Goal: Task Accomplishment & Management: Complete application form

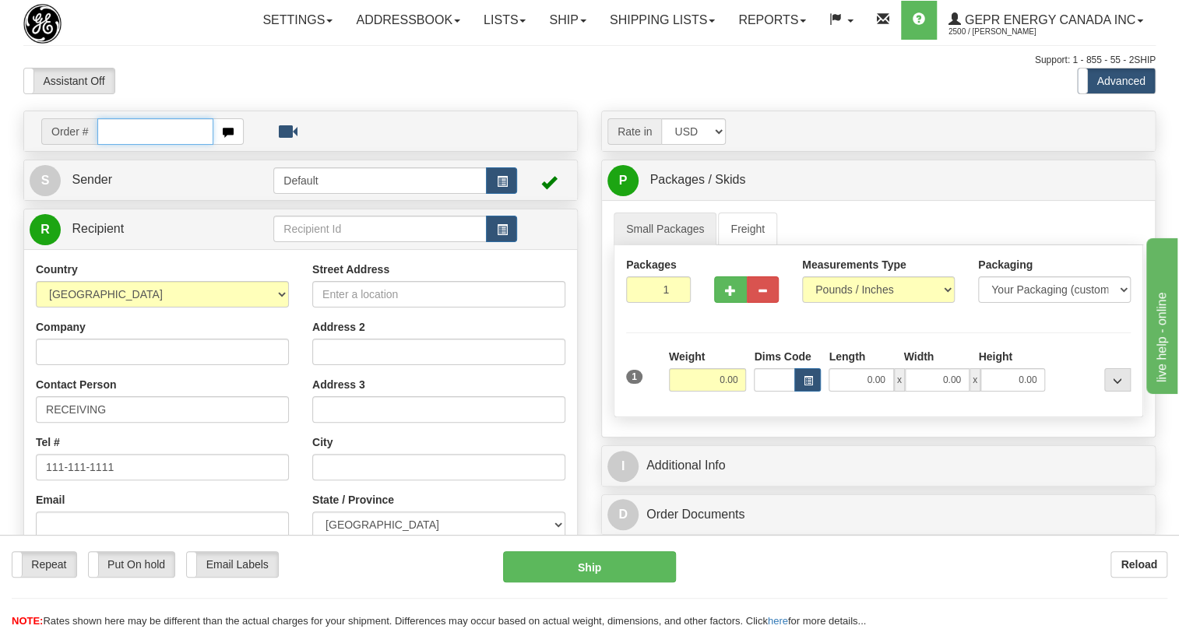
paste input "0086686899"
click at [119, 145] on input "0086686899" at bounding box center [155, 131] width 116 height 26
type input "86686899"
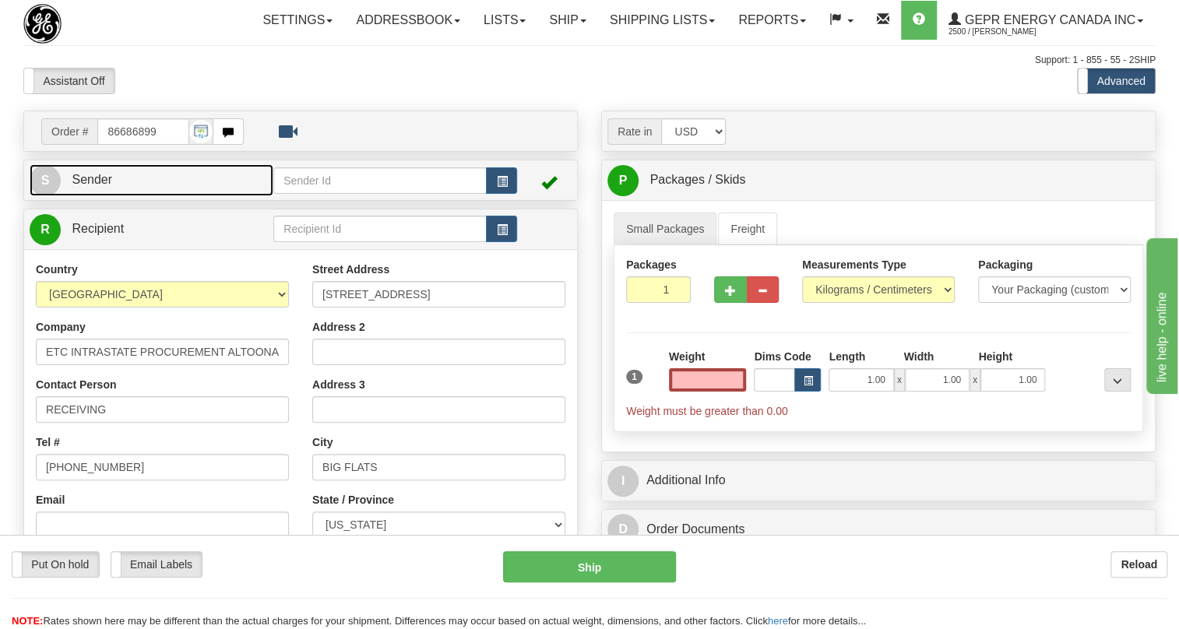
type input "0.00"
click at [108, 186] on span "Sender" at bounding box center [92, 179] width 40 height 13
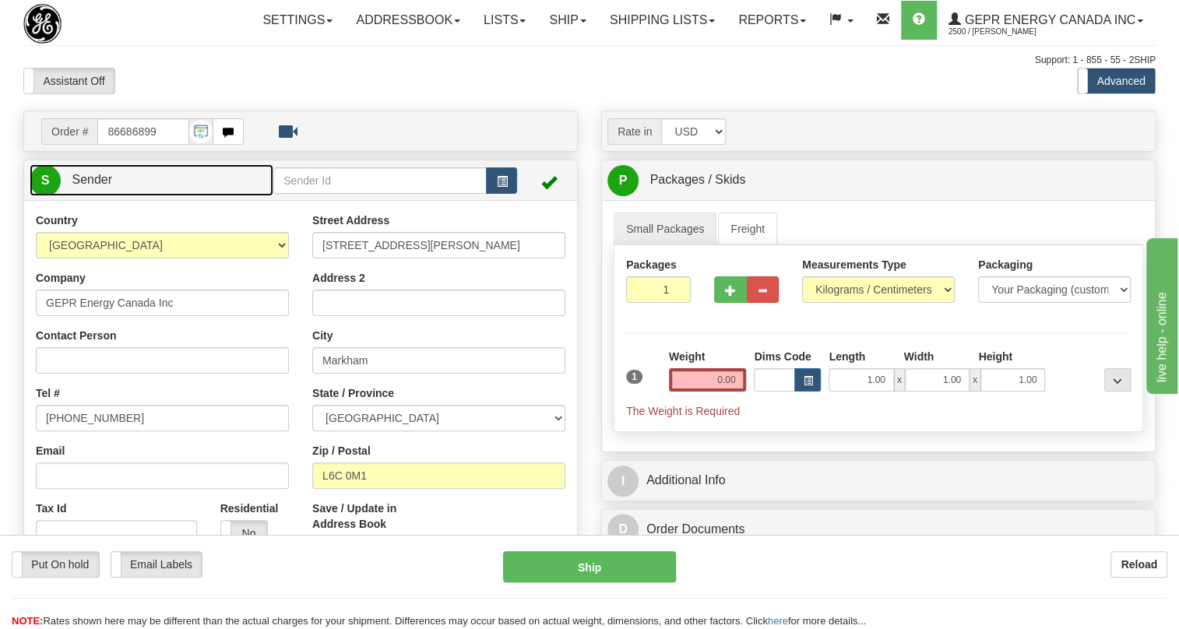
type input "MARKHAM"
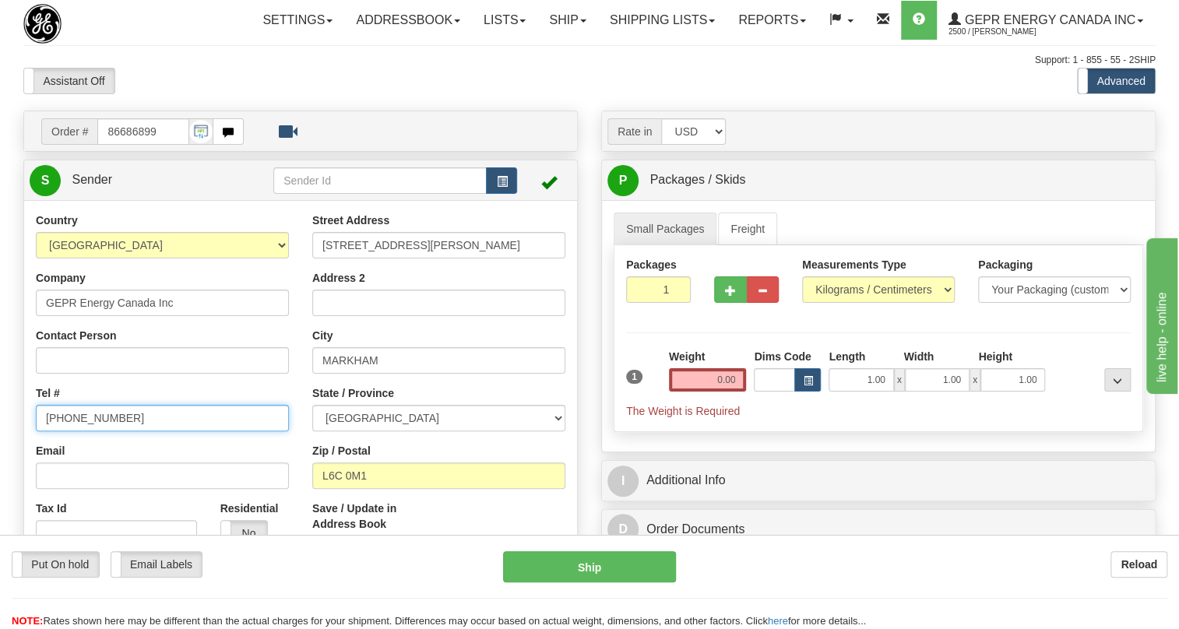
click at [93, 431] on input "[PHONE_NUMBER]" at bounding box center [162, 418] width 253 height 26
paste input "[PHONE_NUMBER]"
type input "[PHONE_NUMBER]"
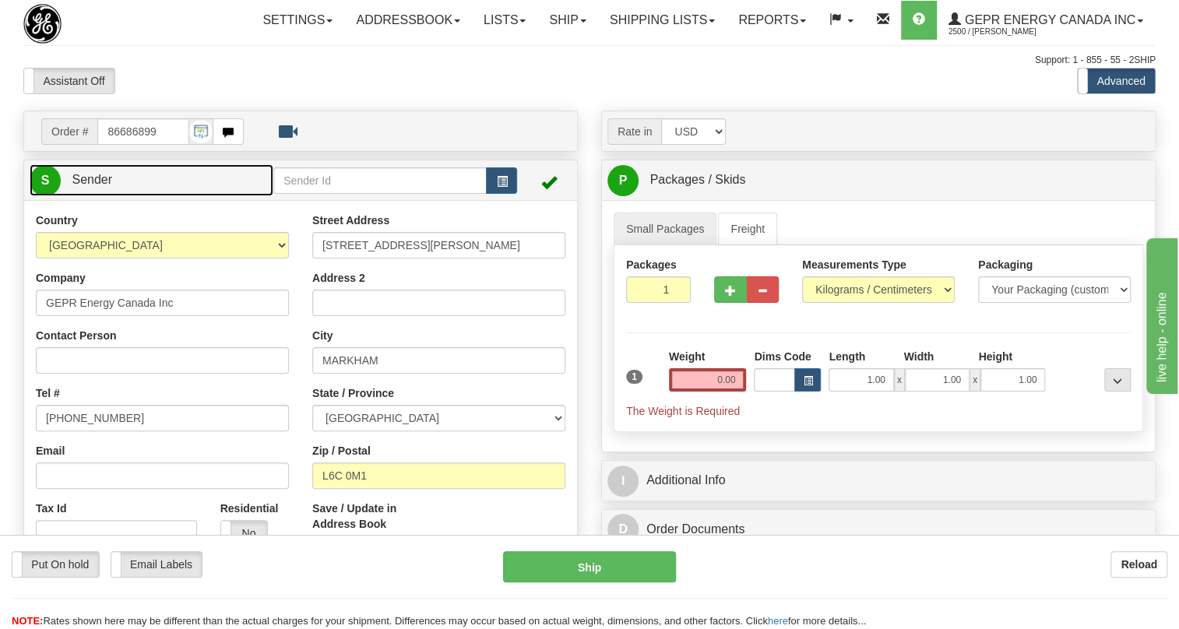
drag, startPoint x: 87, startPoint y: 216, endPoint x: 139, endPoint y: 217, distance: 51.4
click at [87, 186] on span "Sender" at bounding box center [92, 179] width 40 height 13
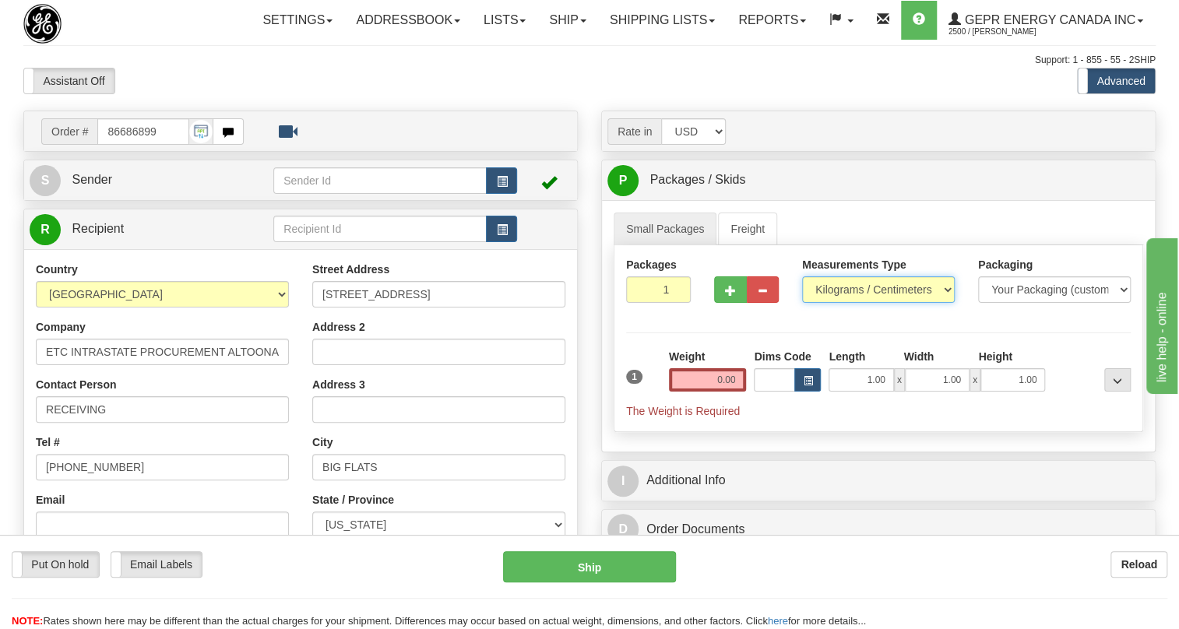
click at [838, 303] on select "Pounds / Inches Kilograms / Centimeters" at bounding box center [878, 289] width 153 height 26
select select "0"
click at [802, 303] on select "Pounds / Inches Kilograms / Centimeters" at bounding box center [878, 289] width 153 height 26
click at [713, 392] on input "0.00" at bounding box center [708, 379] width 78 height 23
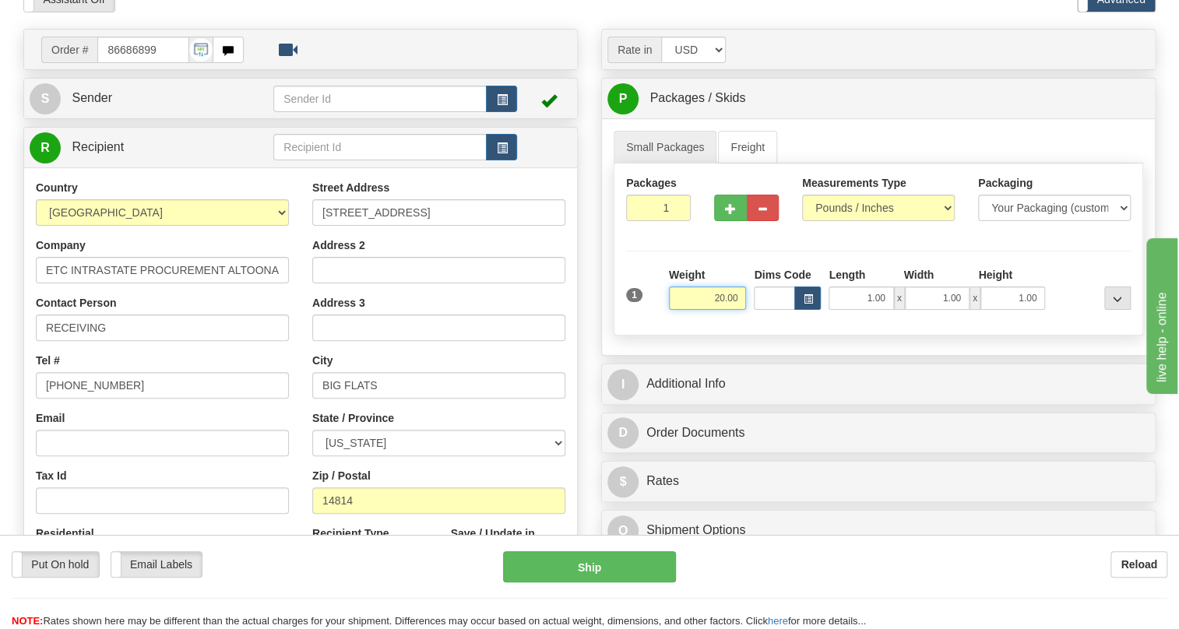
scroll to position [141, 0]
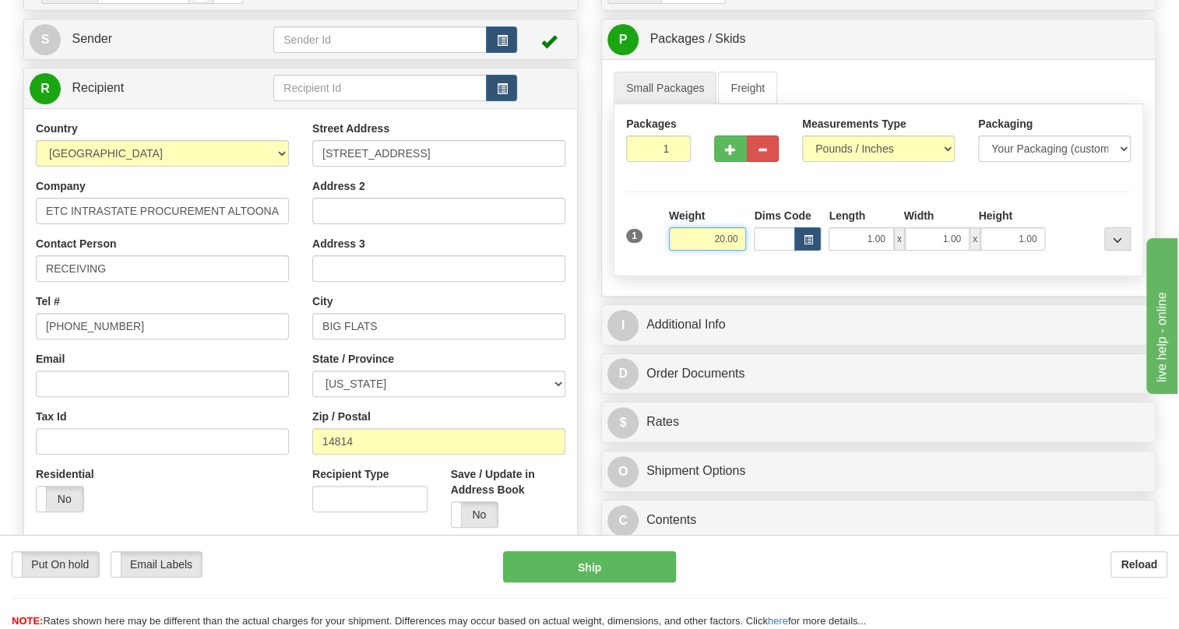
type input "20.00"
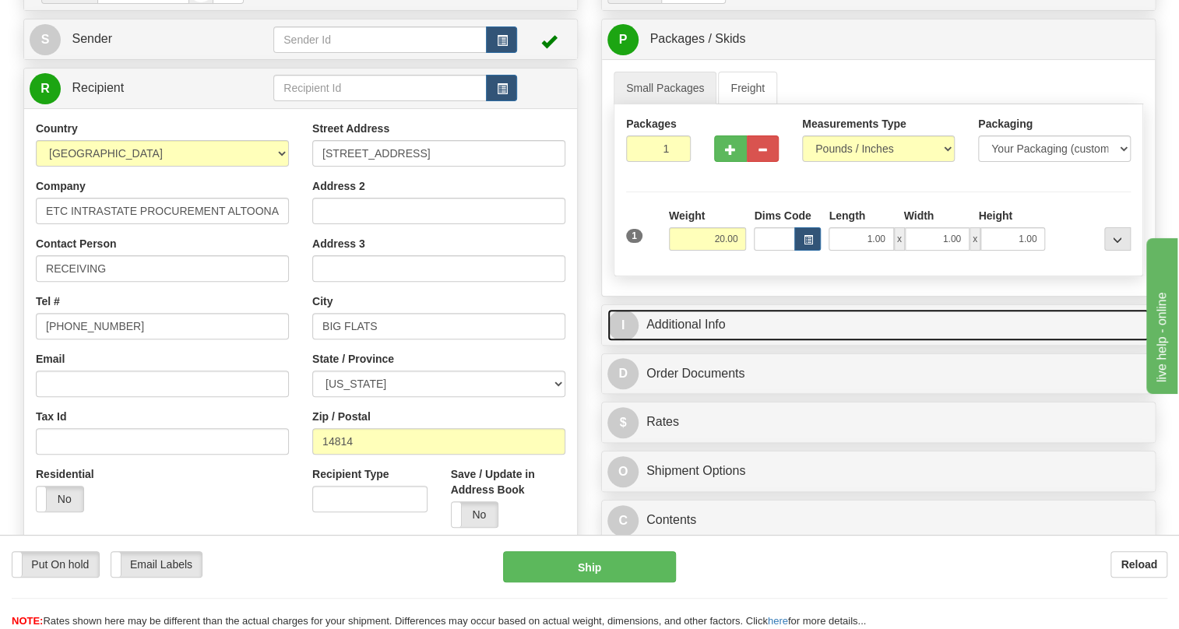
click at [700, 341] on link "I Additional Info" at bounding box center [878, 325] width 542 height 32
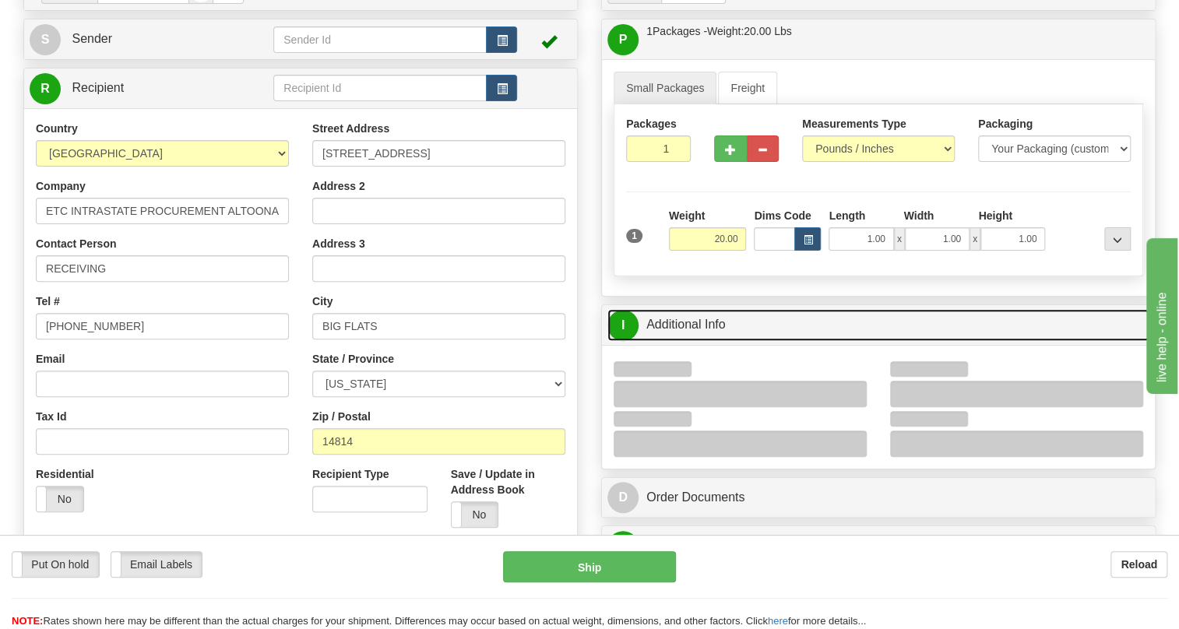
scroll to position [212, 0]
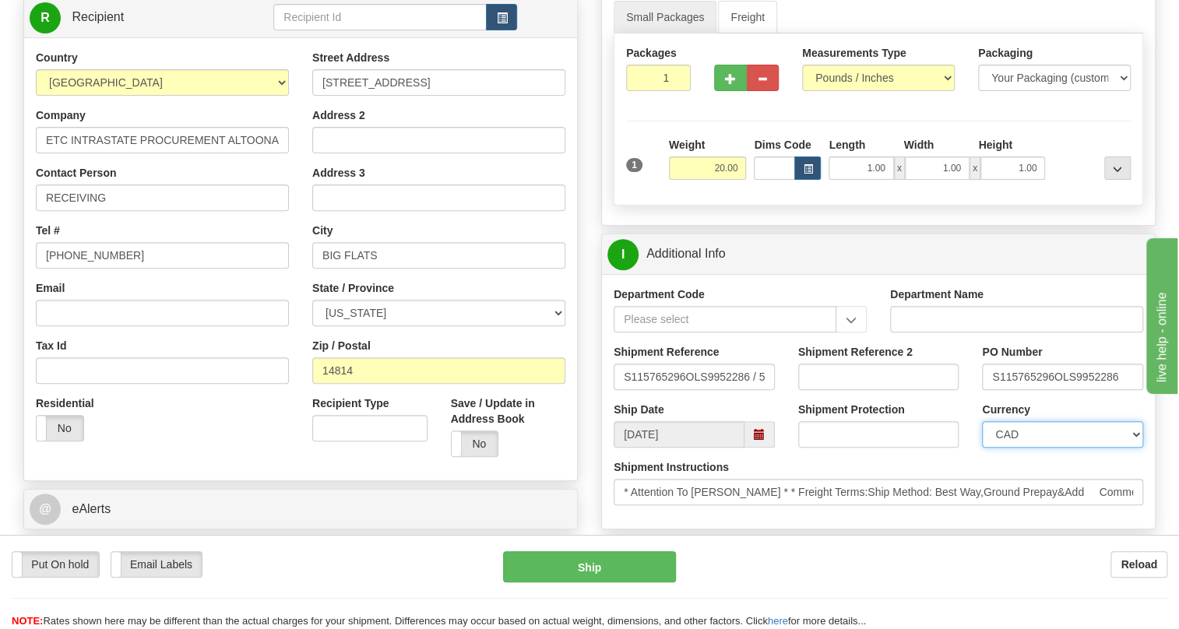
click at [1057, 448] on select "CAD USD EUR ZAR RON ANG ARN AUD AUS AWG BBD BFR BGN BHD BMD BND BRC BRL CHP CKZ…" at bounding box center [1062, 434] width 161 height 26
select select "1"
click at [982, 448] on select "CAD USD EUR ZAR RON ANG ARN AUD AUS AWG BBD BFR BGN BHD BMD BND BRC BRL CHP CKZ…" at bounding box center [1062, 434] width 161 height 26
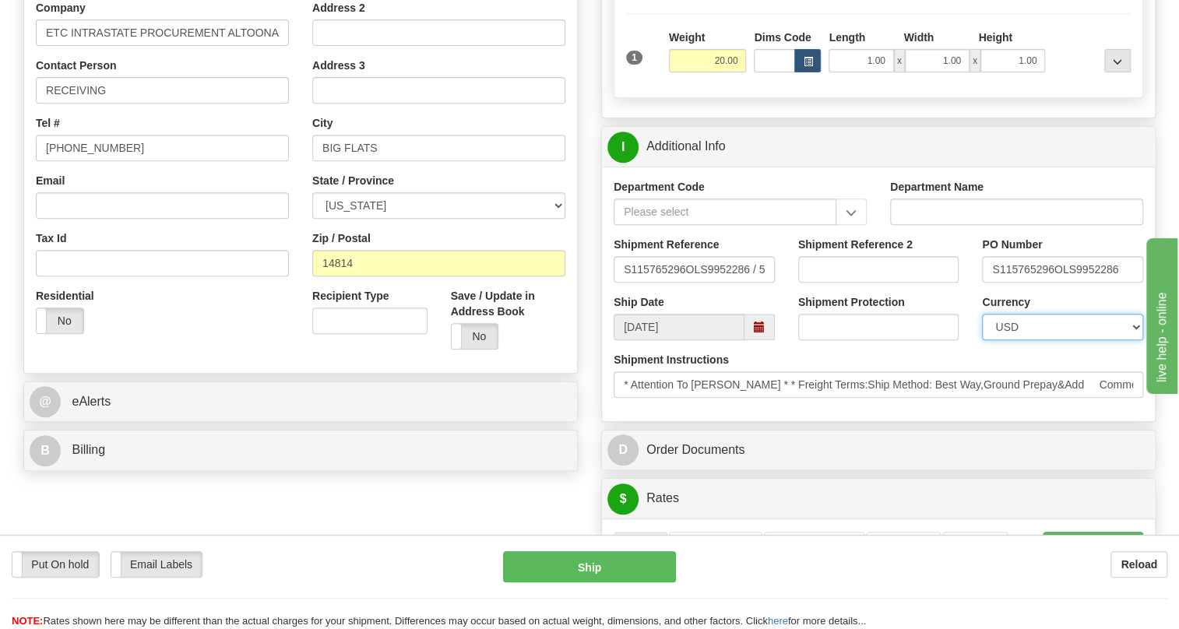
scroll to position [354, 0]
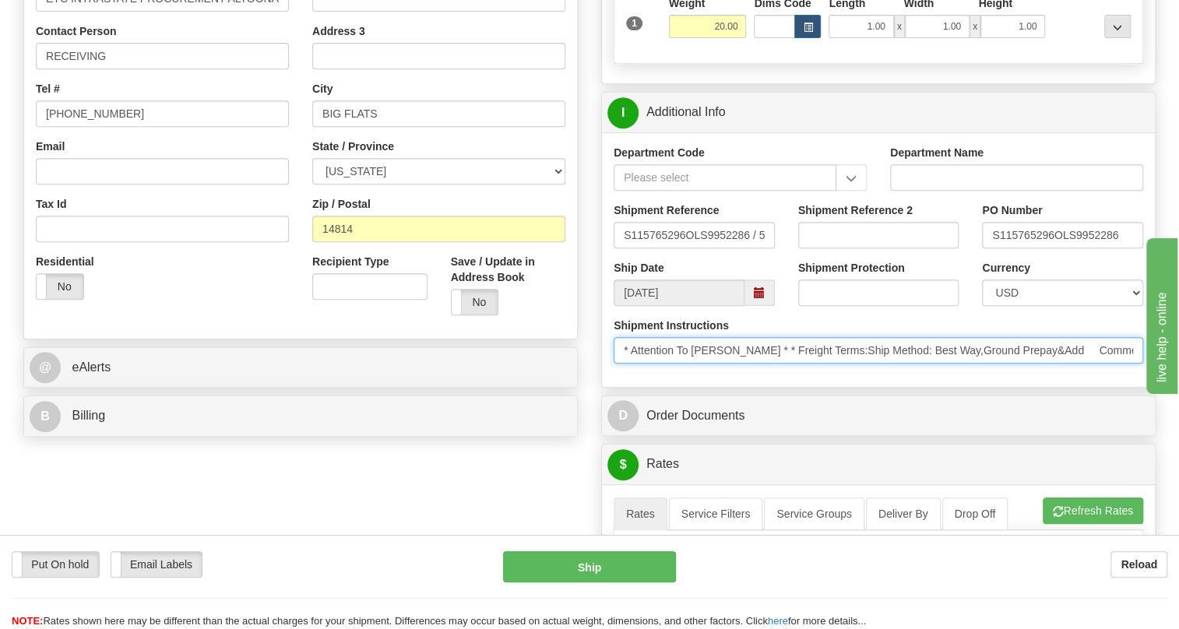
drag, startPoint x: 759, startPoint y: 381, endPoint x: 693, endPoint y: 389, distance: 65.9
click at [693, 364] on input "* Attention To Patrick vance * * Freight Terms:Ship Method: Best Way,Ground Pre…" at bounding box center [879, 350] width 530 height 26
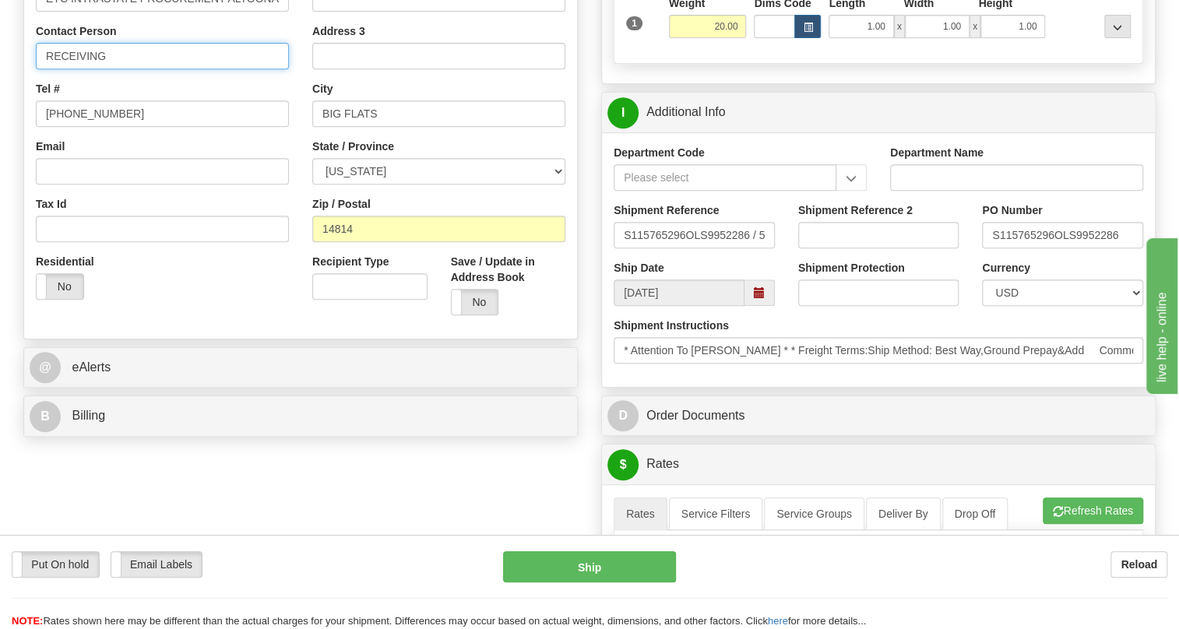
click at [158, 69] on input "RECEIVING" at bounding box center [162, 56] width 253 height 26
paste input "Patrick vance"
click at [183, 69] on input "RECEIVING / Attn: Patrick vance" at bounding box center [162, 56] width 253 height 26
type input "RECEIVING / Attn: Patrick Vance"
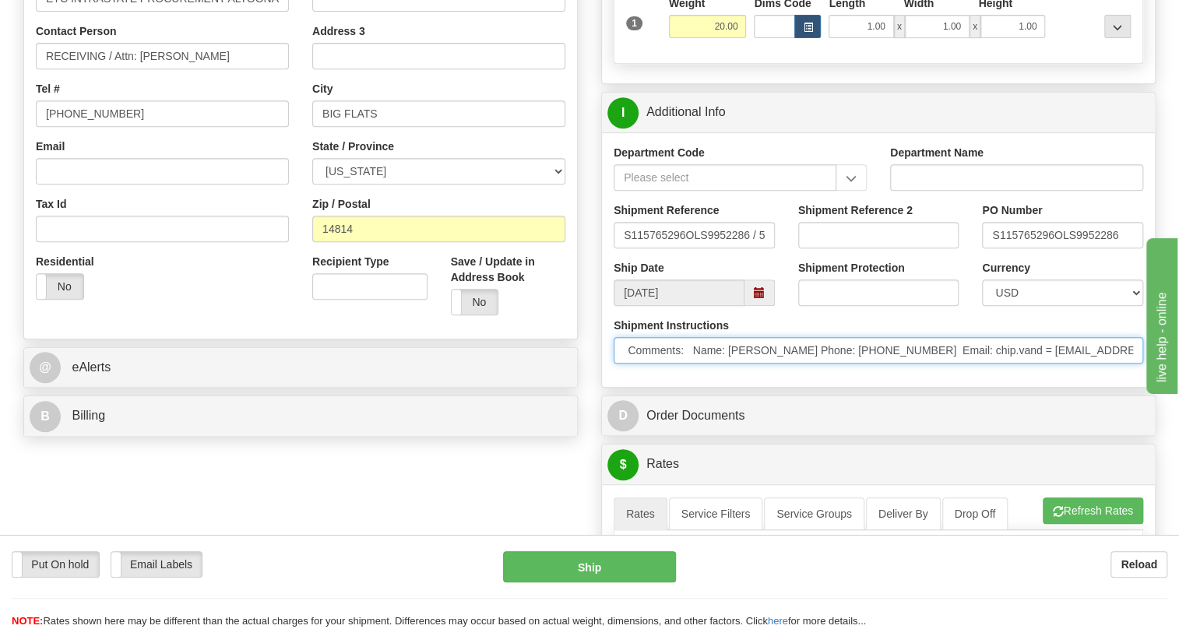
scroll to position [0, 431]
drag, startPoint x: 1063, startPoint y: 386, endPoint x: 936, endPoint y: 409, distance: 128.9
click at [927, 423] on div "Rate in Account Currency ARN AWG AUD AUS BHD BBD BFR BMD BRC BRL GBP UKL BND BG…" at bounding box center [879, 489] width 578 height 1464
click at [935, 364] on input "* Attention To Patrick vance * * Freight Terms:Ship Method: Best Way,Ground Pre…" at bounding box center [879, 350] width 530 height 26
drag, startPoint x: 933, startPoint y: 386, endPoint x: 866, endPoint y: 391, distance: 67.2
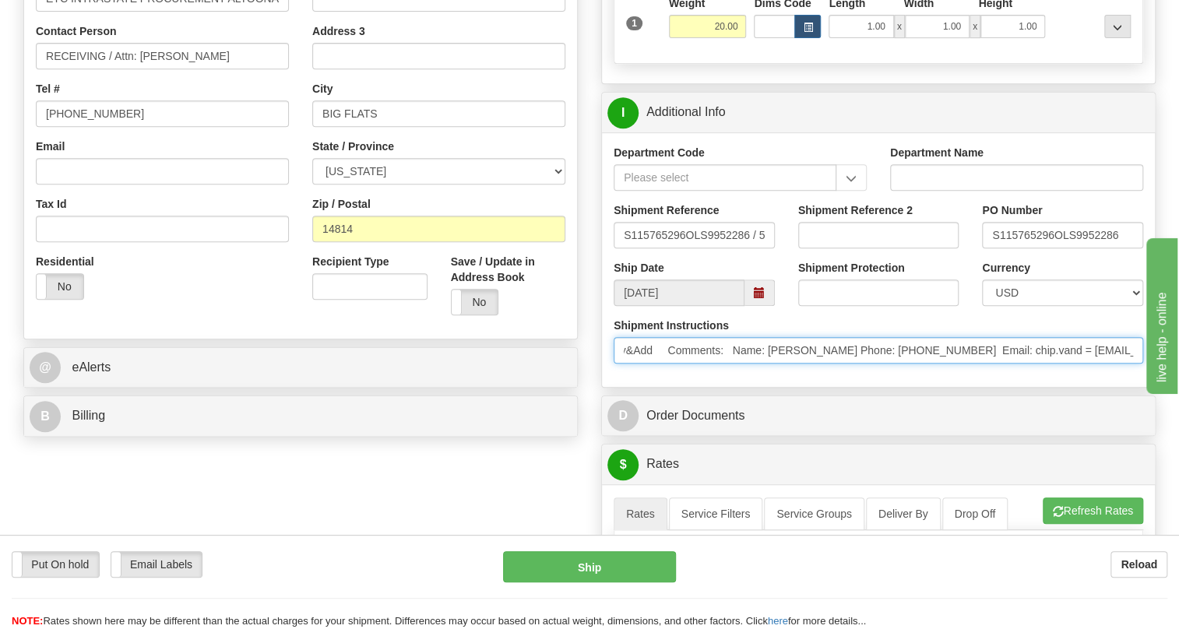
click at [866, 364] on input "* Attention To Patrick vance * * Freight Terms:Ship Method: Best Way,Ground Pre…" at bounding box center [879, 350] width 530 height 26
click at [931, 364] on input "* Attention To Patrick vance * * Freight Terms:Ship Method: Best Way,Ground Pre…" at bounding box center [879, 350] width 530 height 26
drag, startPoint x: 931, startPoint y: 385, endPoint x: 745, endPoint y: 386, distance: 186.9
click at [745, 364] on input "* Attention To Patrick vance * * Freight Terms:Ship Method: Best Way,Ground Pre…" at bounding box center [879, 350] width 530 height 26
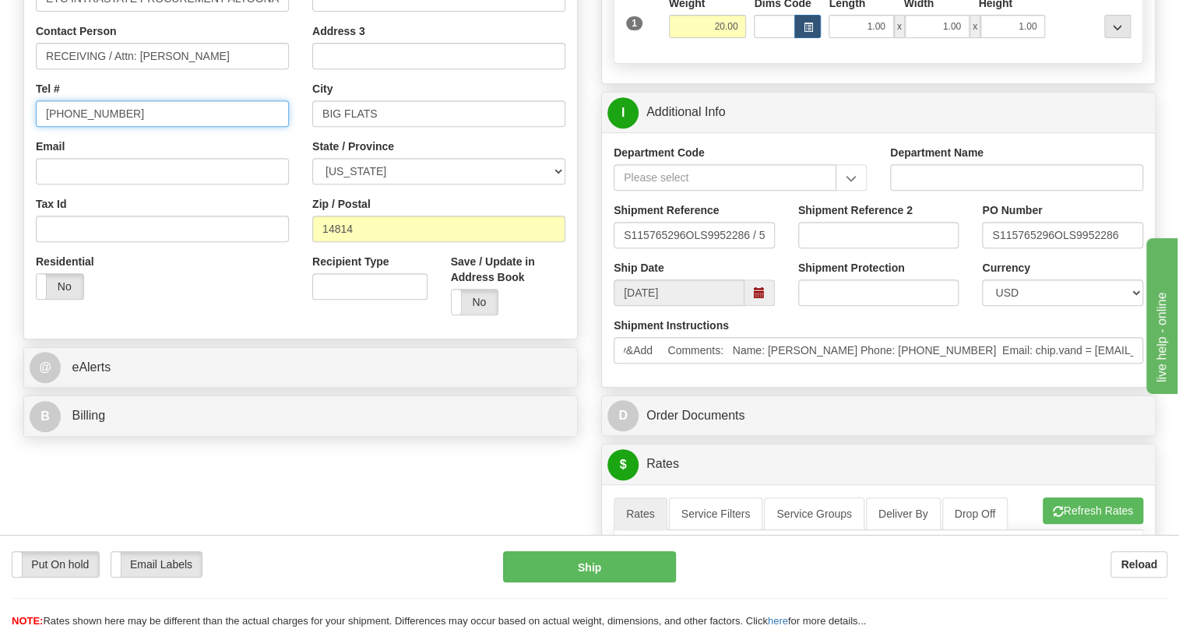
scroll to position [0, 0]
click at [86, 127] on input "[PHONE_NUMBER]" at bounding box center [162, 113] width 253 height 26
paste input "Chip Vandevere Phone: 610-832-9000"
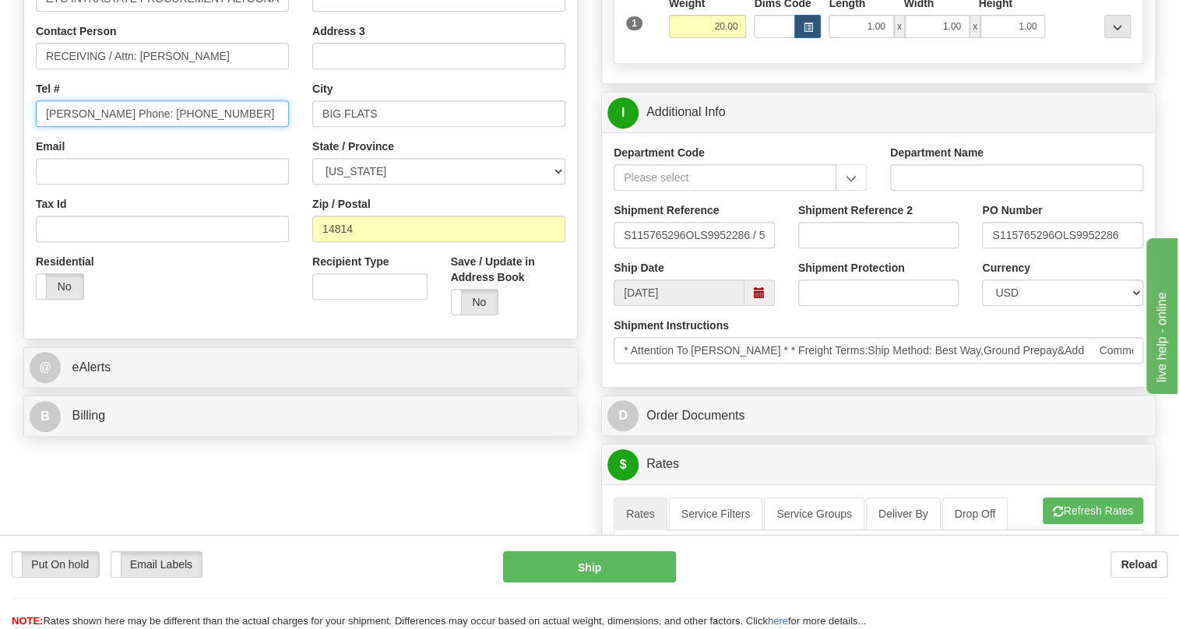
click at [164, 127] on input "Chip Vandevere Phone: 610-832-9000" at bounding box center [162, 113] width 253 height 26
drag, startPoint x: 164, startPoint y: 150, endPoint x: 42, endPoint y: 156, distance: 121.7
click at [42, 127] on input "Chip Vandevere Phone: 610-832-9000" at bounding box center [162, 113] width 253 height 26
type input "610-832-9000"
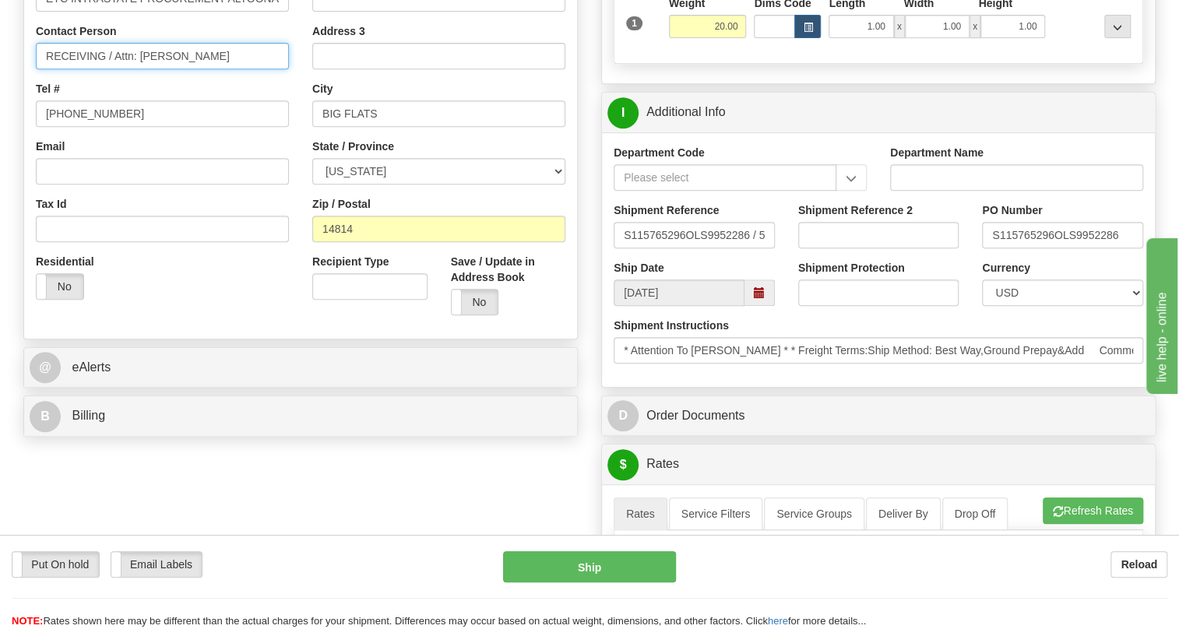
click at [217, 69] on input "RECEIVING / Attn: Patrick Vance" at bounding box center [162, 56] width 253 height 26
paste input "Chip Vandevere Phone:"
click at [98, 69] on input "RECEIVING / Attn: Patrick Vance / Chip Vandevere" at bounding box center [162, 56] width 253 height 26
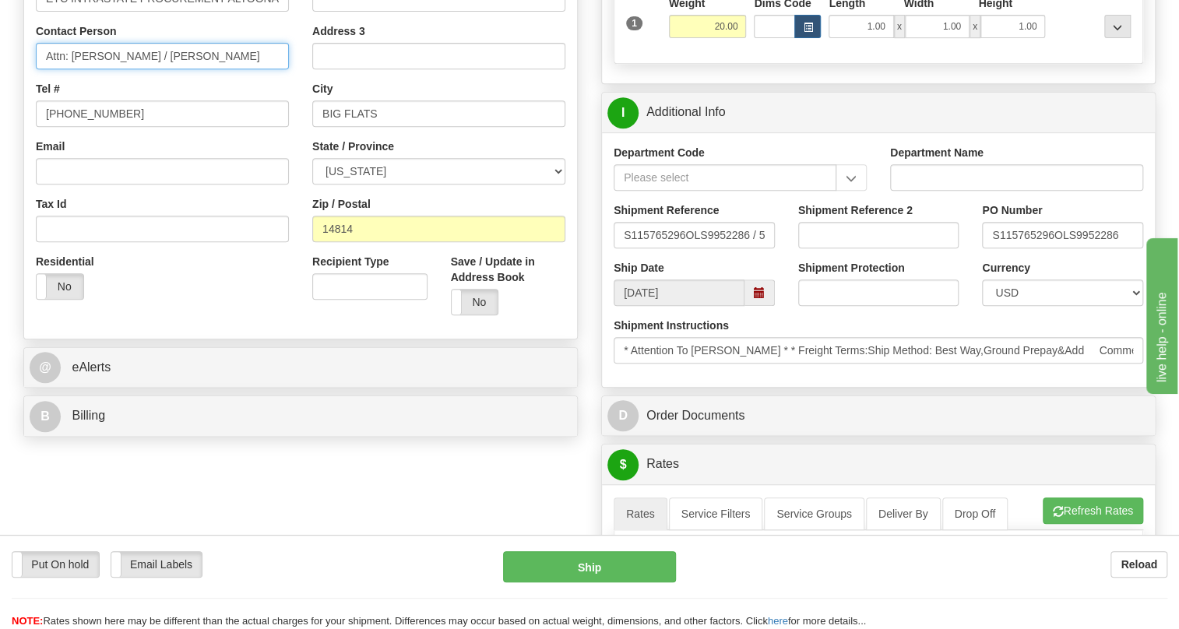
type input "Attn: Patrick Vance / Chip Vandevere"
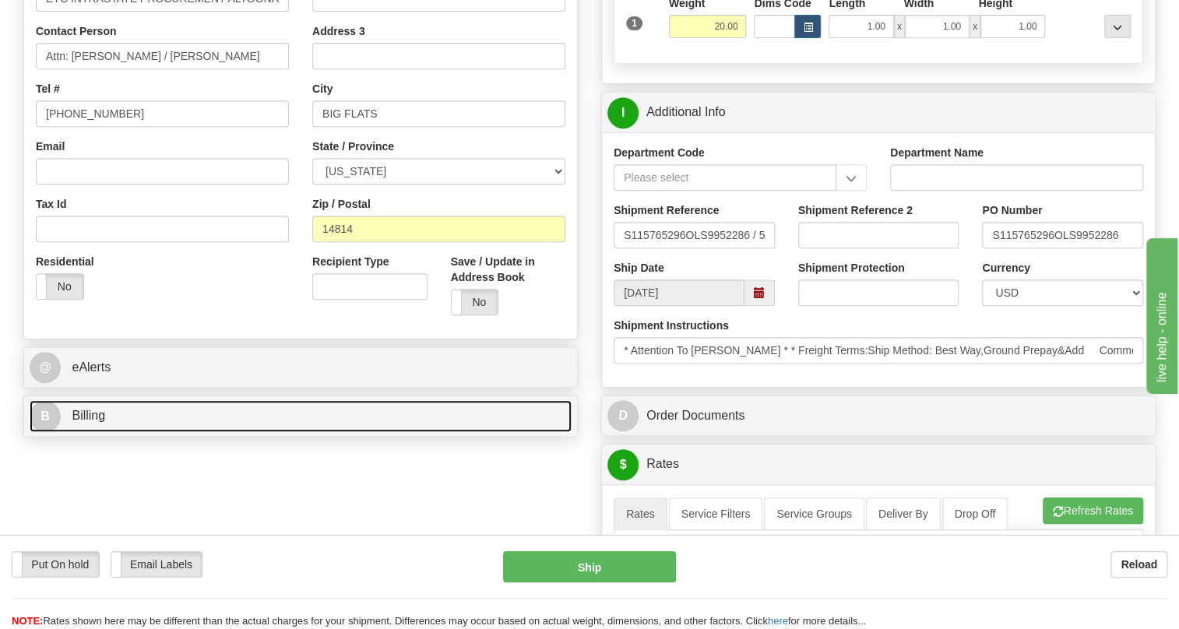
click at [100, 422] on span "Billing" at bounding box center [88, 415] width 33 height 13
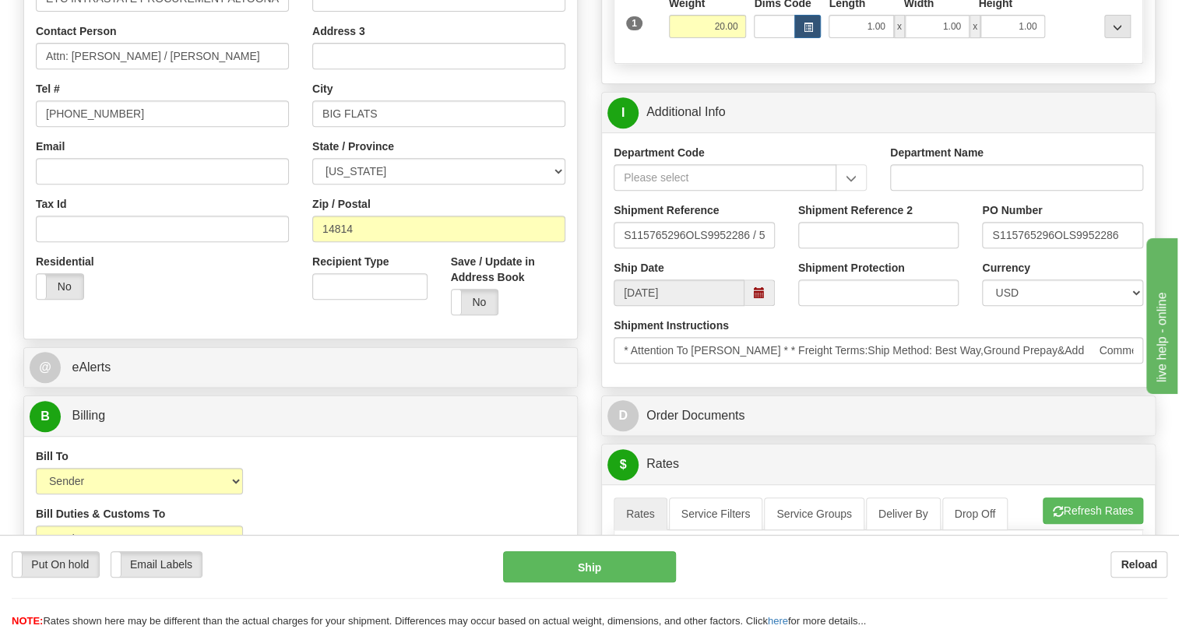
drag, startPoint x: 350, startPoint y: 502, endPoint x: 389, endPoint y: 502, distance: 38.9
click at [350, 502] on div "Bill To Sender Recipient Third Party Collect Account 3rd Party Account List Ple…" at bounding box center [300, 478] width 553 height 58
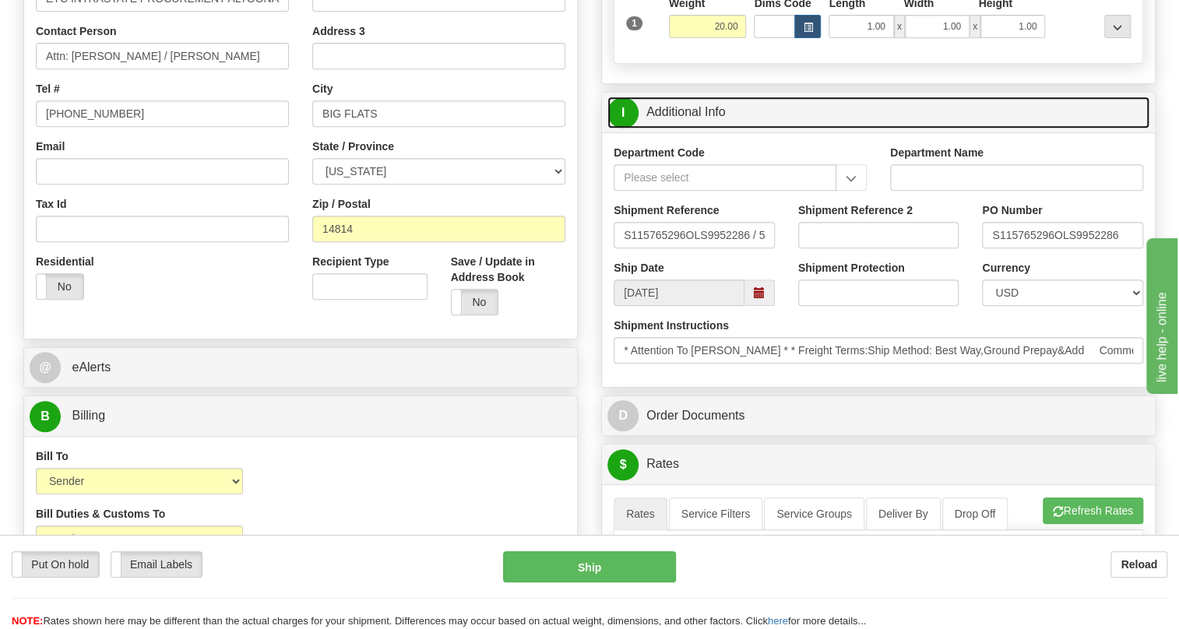
click at [692, 129] on link "I Additional Info" at bounding box center [878, 113] width 542 height 32
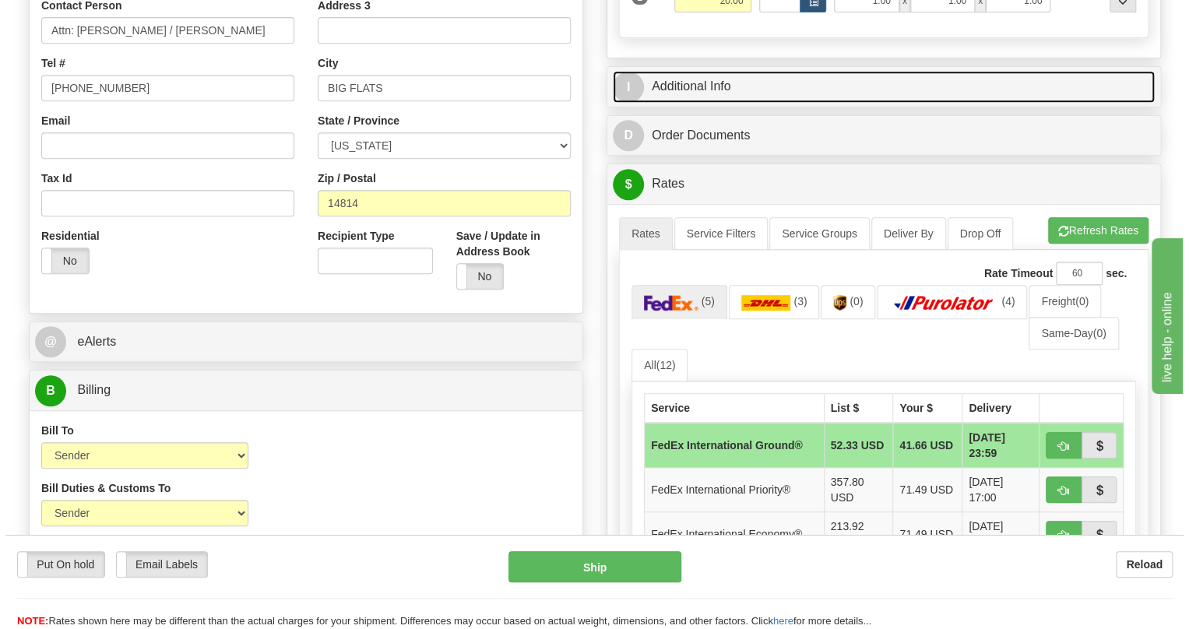
scroll to position [424, 0]
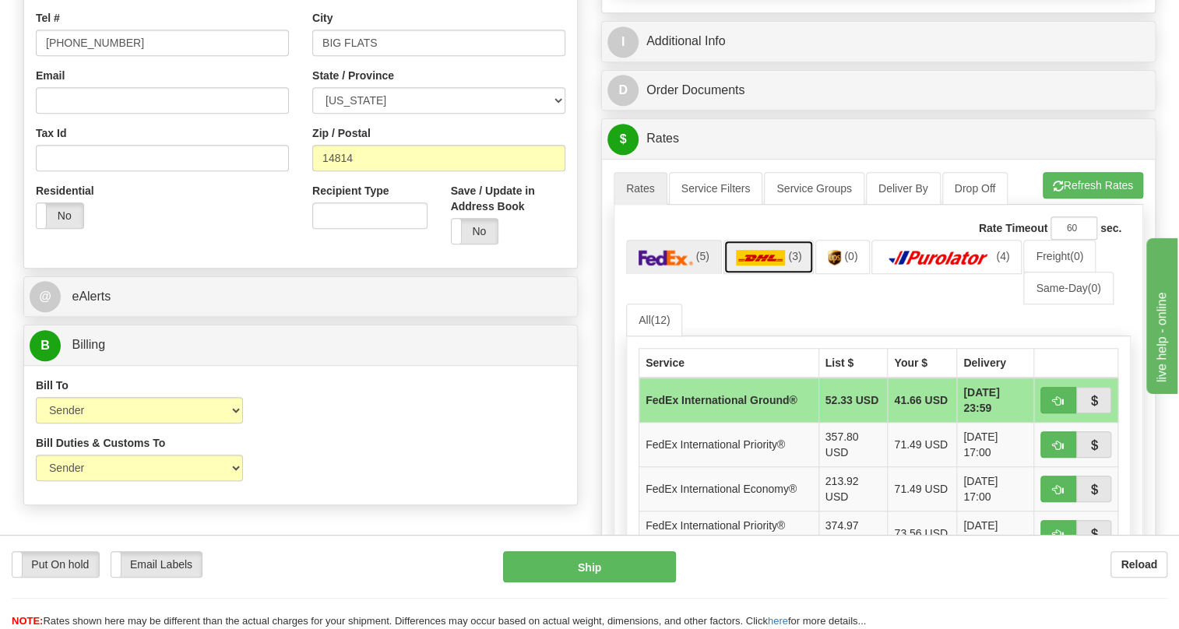
click at [773, 266] on img at bounding box center [761, 258] width 50 height 16
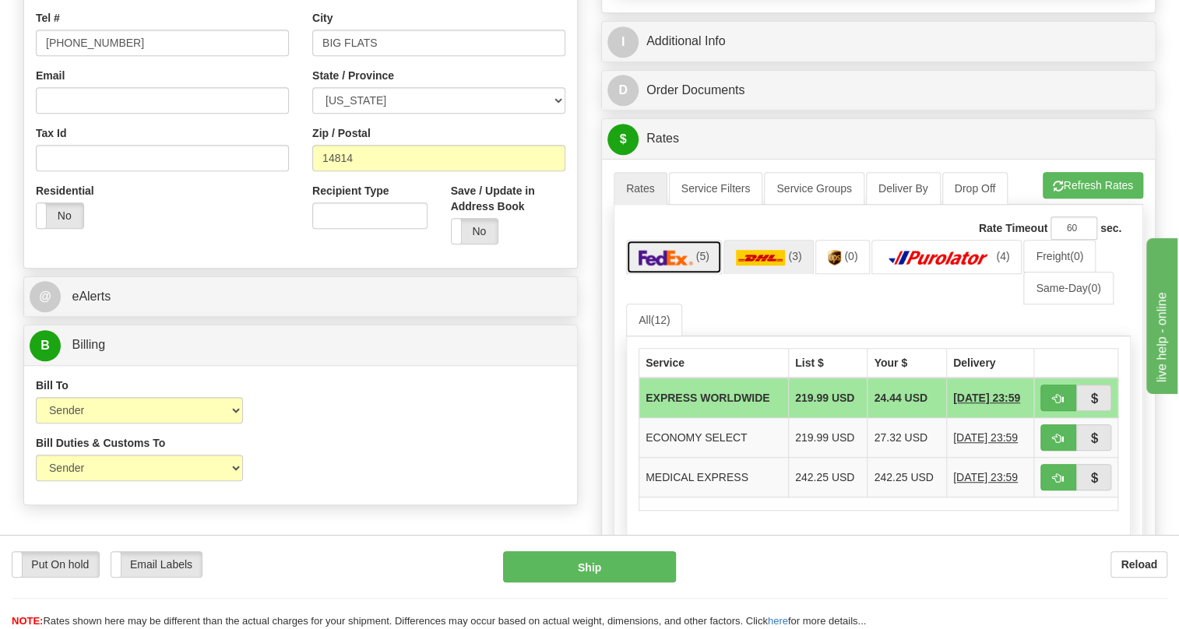
click at [658, 273] on link "(5)" at bounding box center [674, 256] width 96 height 33
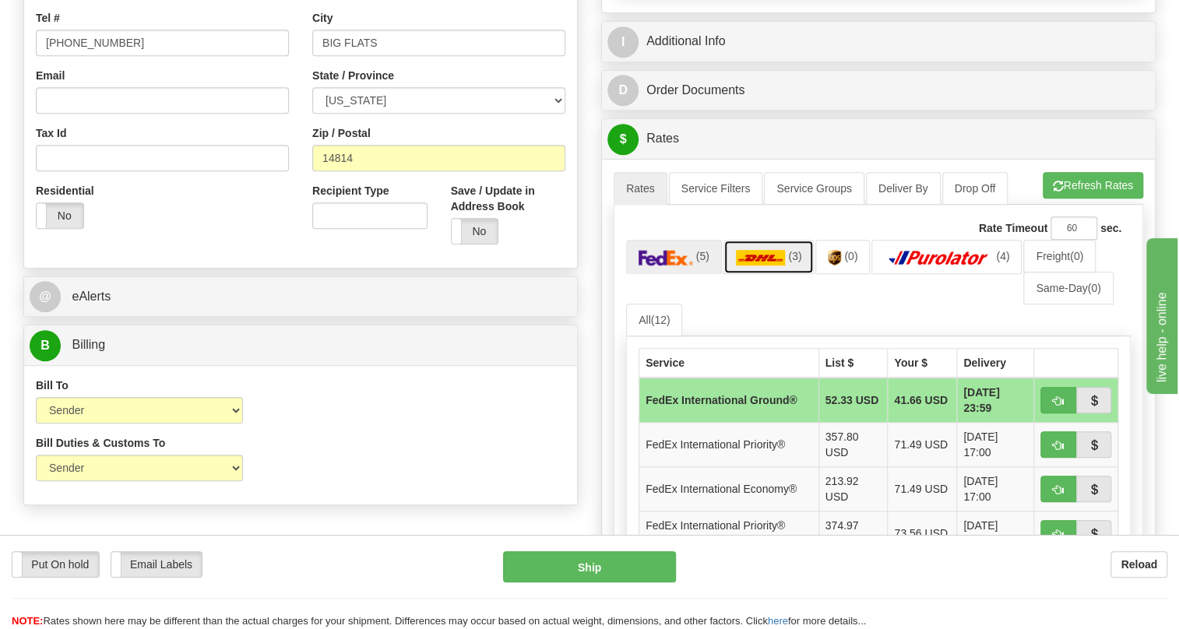
click at [773, 266] on img at bounding box center [761, 258] width 50 height 16
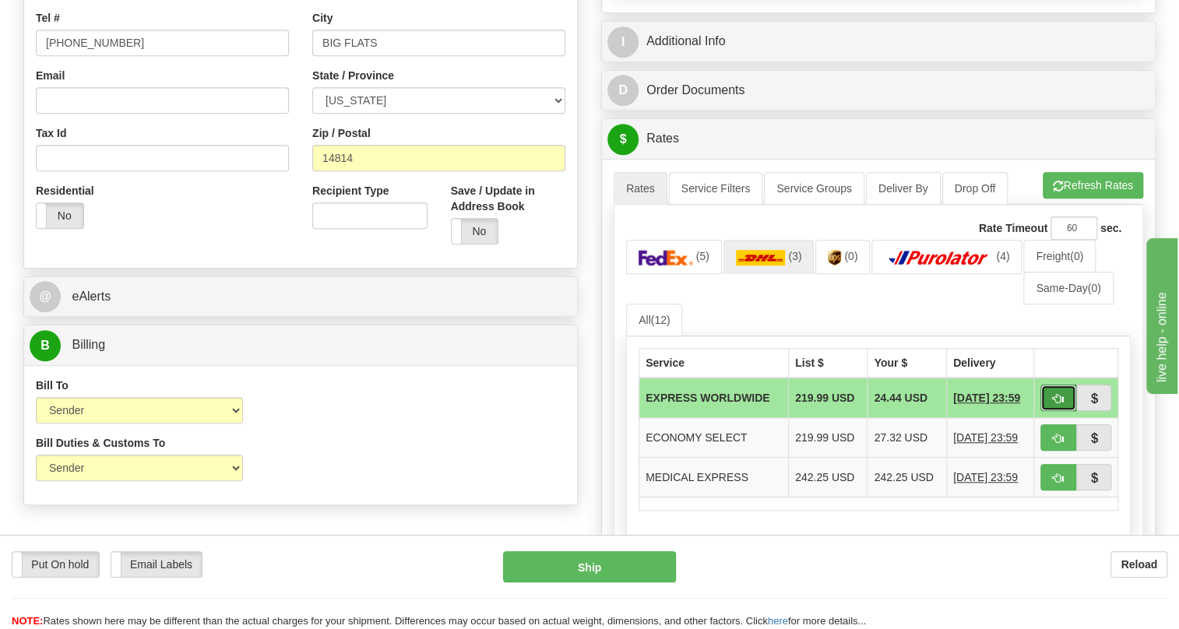
click at [1058, 404] on span "button" at bounding box center [1058, 399] width 11 height 10
type input "P"
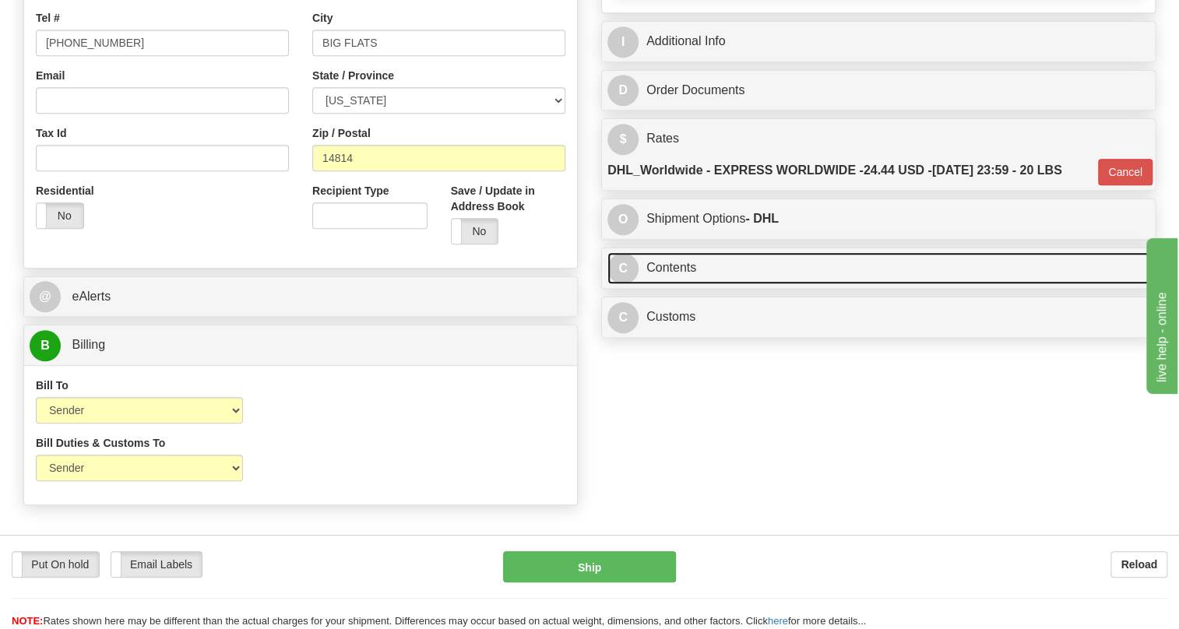
click at [687, 284] on link "C Contents" at bounding box center [878, 268] width 542 height 32
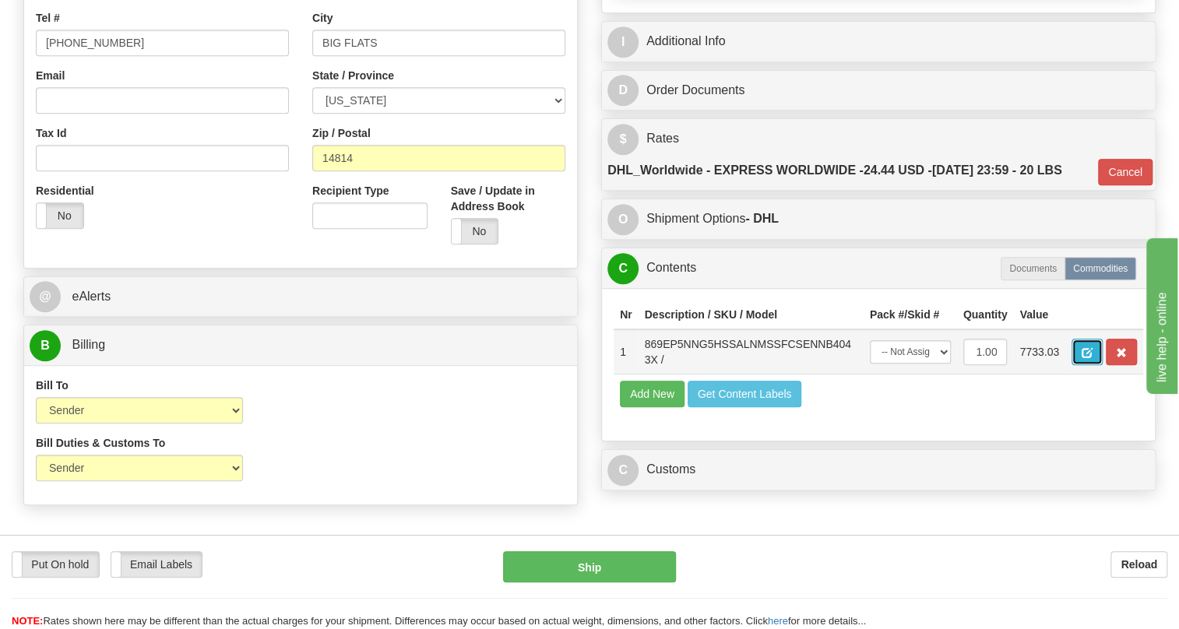
click at [1093, 365] on button "button" at bounding box center [1087, 352] width 31 height 26
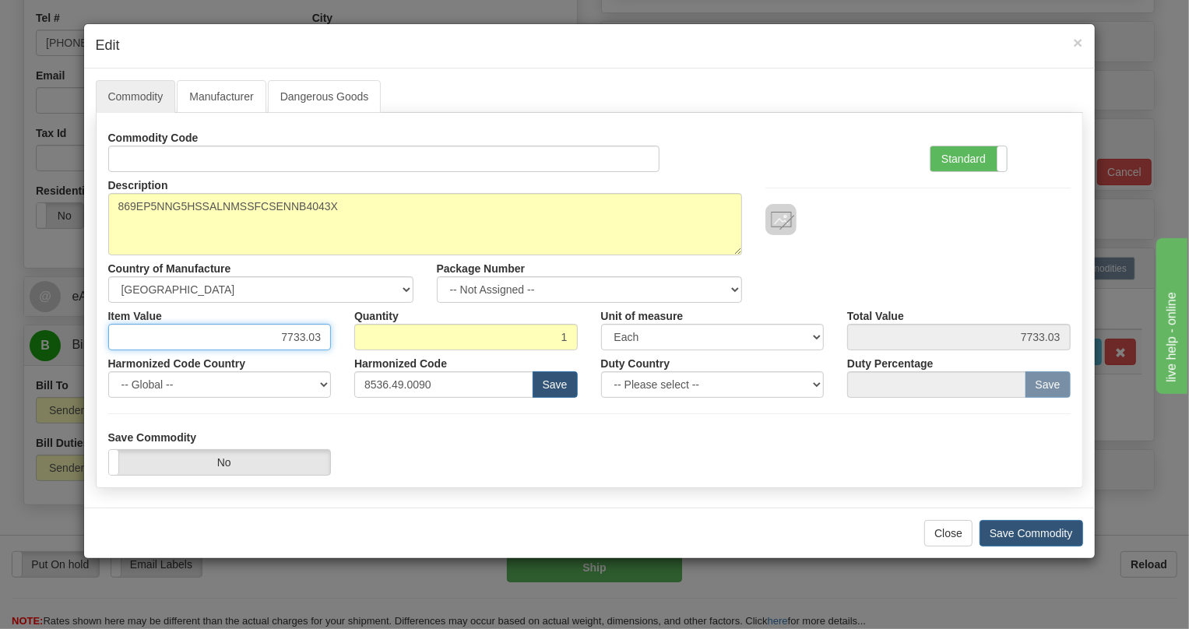
click at [306, 337] on input "7733.03" at bounding box center [220, 337] width 224 height 26
type input "4017.88"
click at [962, 155] on label "Standard" at bounding box center [969, 158] width 76 height 25
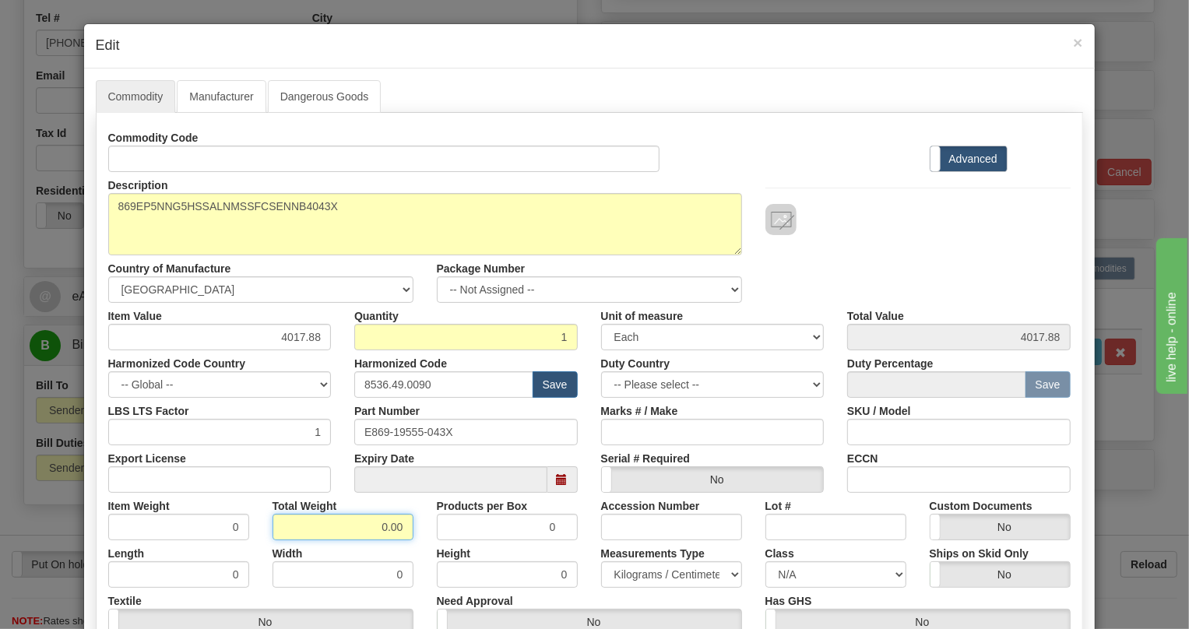
click at [361, 530] on input "0.00" at bounding box center [343, 527] width 141 height 26
type input "1.00"
type input "1.0000"
click at [659, 571] on select "Pounds / Inches Kilograms / Centimeters" at bounding box center [671, 575] width 141 height 26
select select "0"
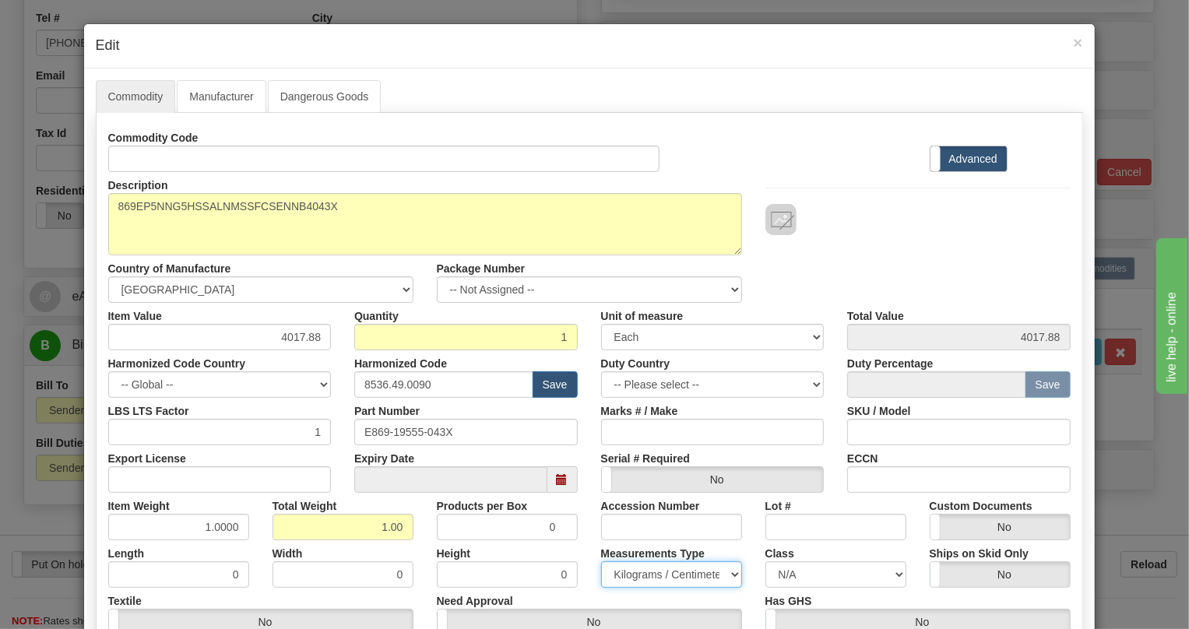
click at [601, 562] on select "Pounds / Inches Kilograms / Centimeters" at bounding box center [671, 575] width 141 height 26
click at [577, 542] on div "Height 0" at bounding box center [507, 565] width 164 height 48
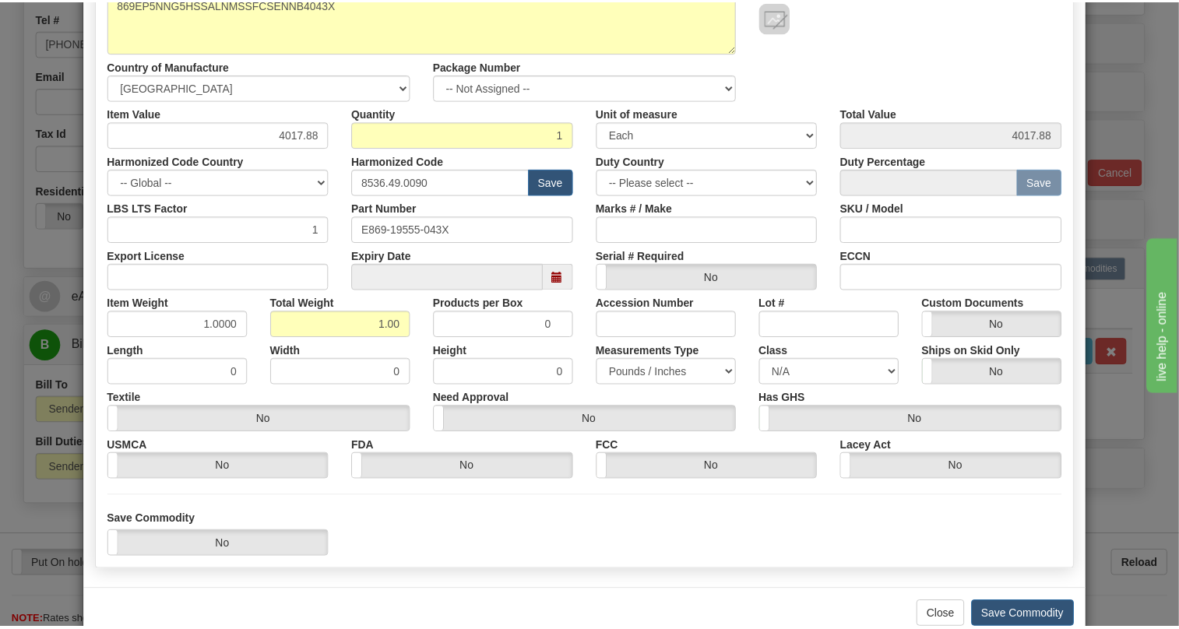
scroll to position [237, 0]
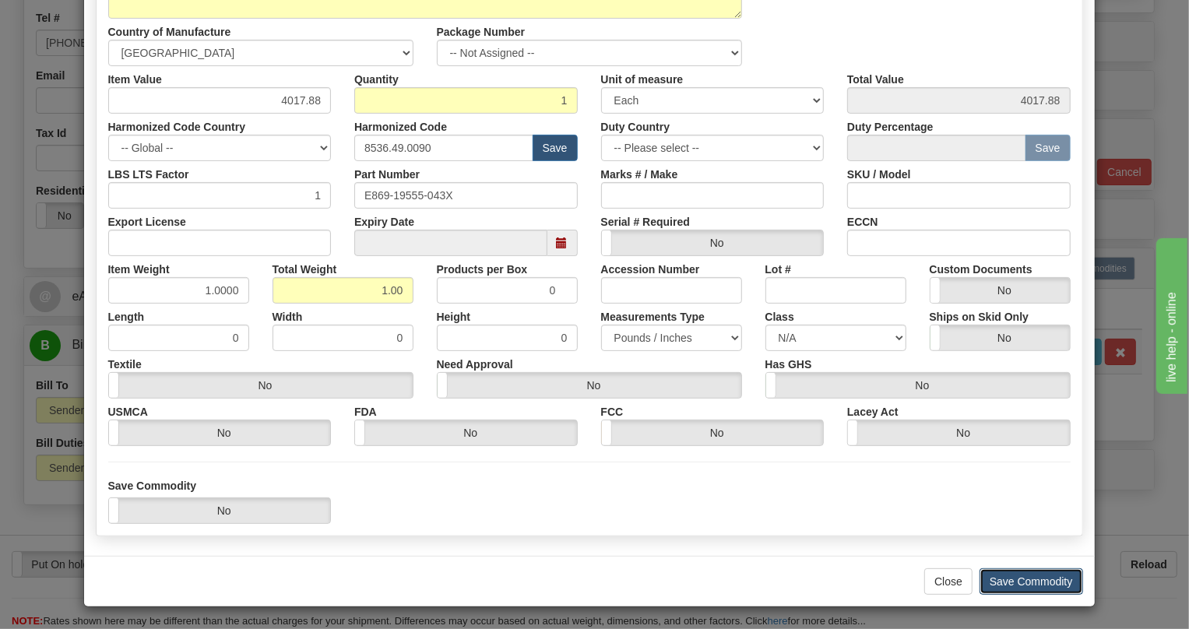
click at [1029, 579] on button "Save Commodity" at bounding box center [1032, 582] width 104 height 26
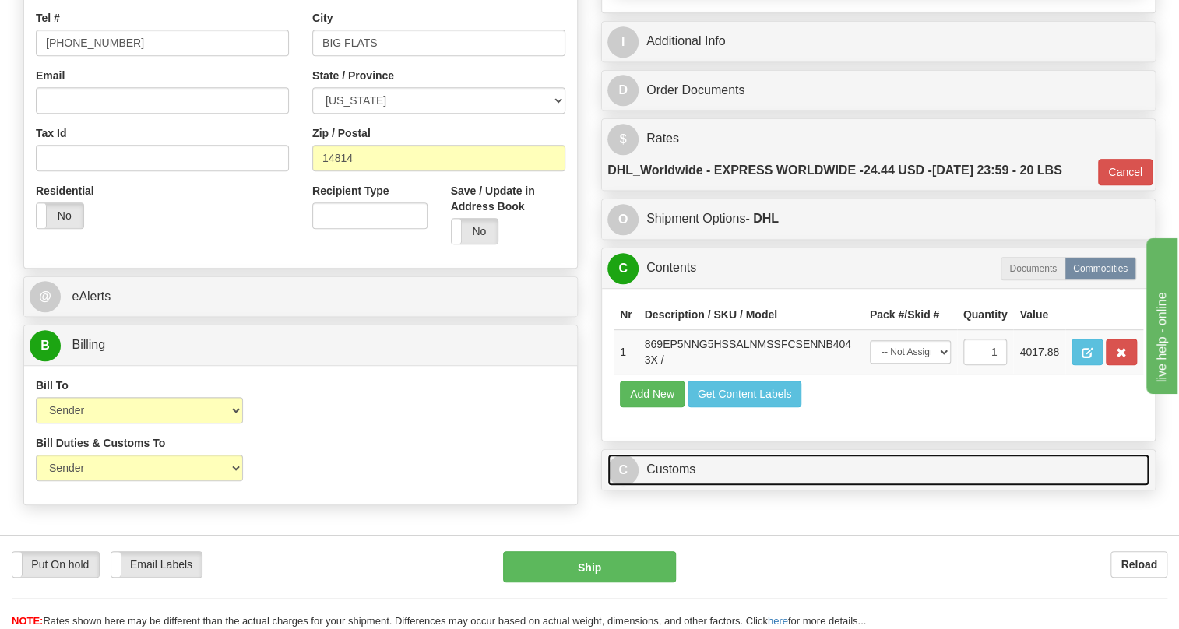
click at [689, 486] on link "C Customs" at bounding box center [878, 470] width 542 height 32
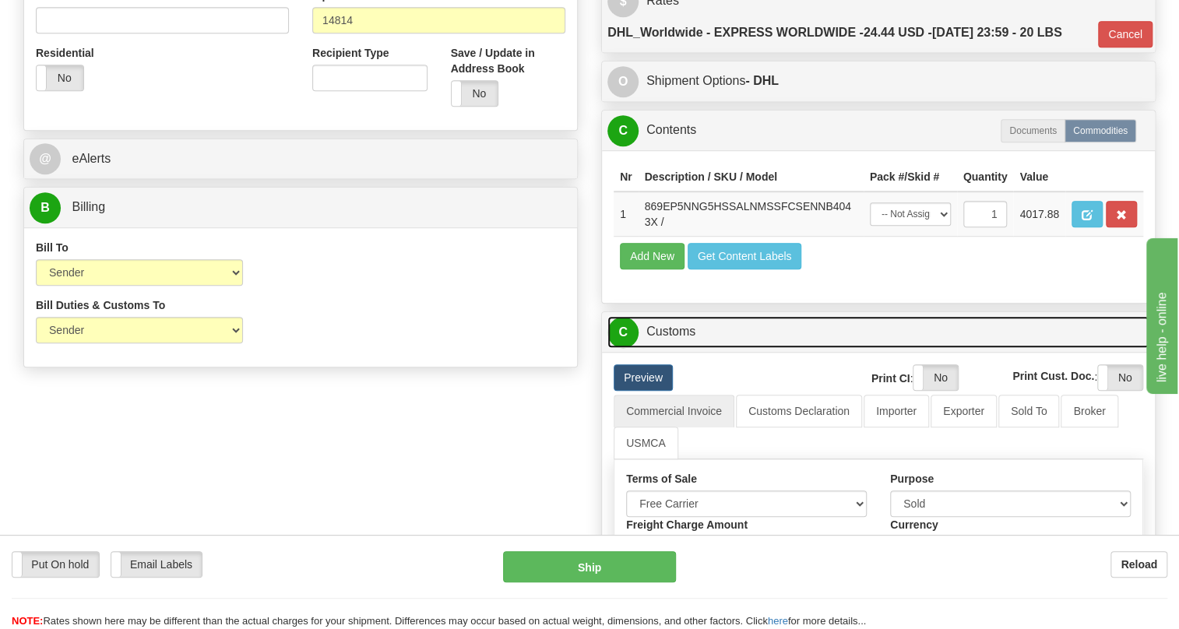
scroll to position [566, 0]
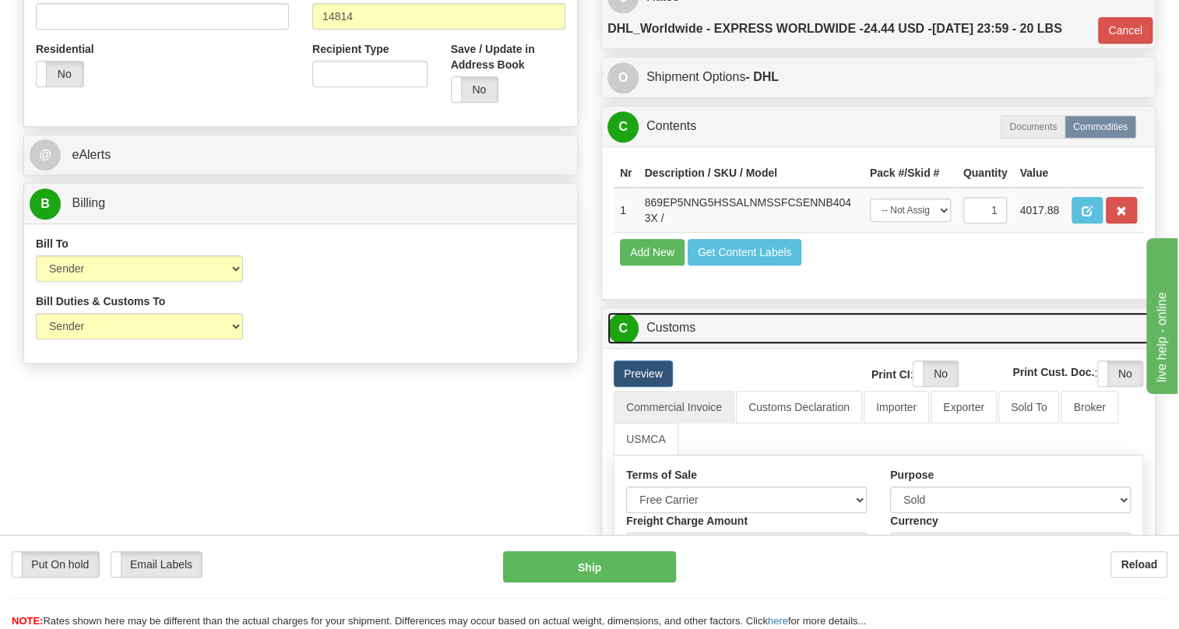
click at [680, 344] on link "C Customs" at bounding box center [878, 328] width 542 height 32
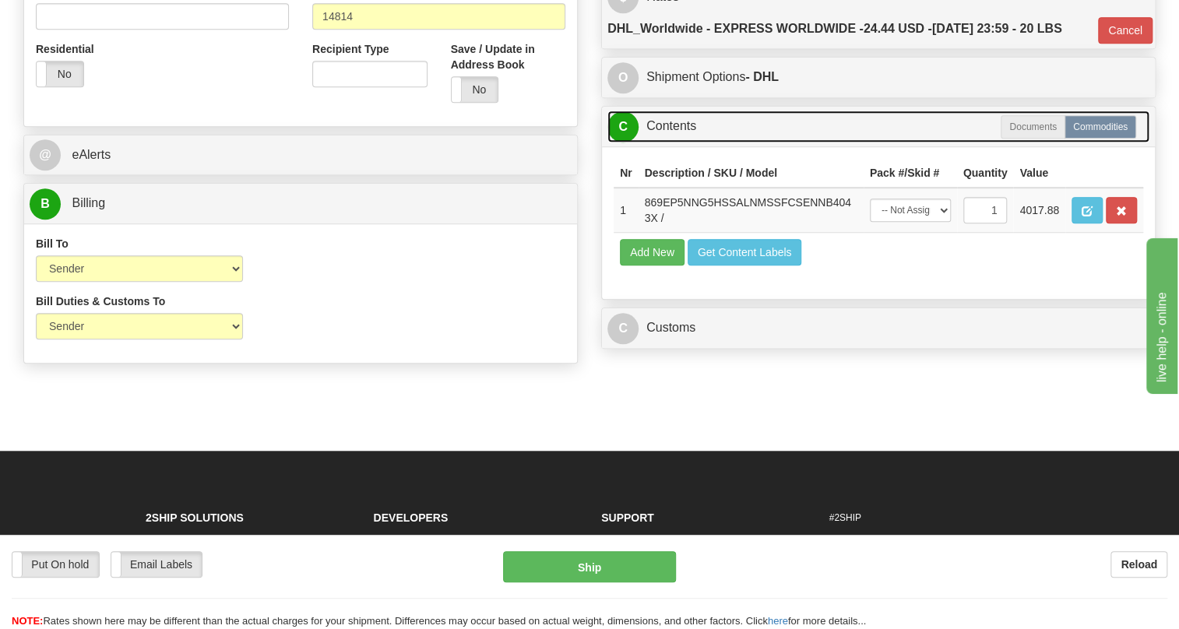
click at [674, 143] on link "C Contents" at bounding box center [878, 127] width 542 height 32
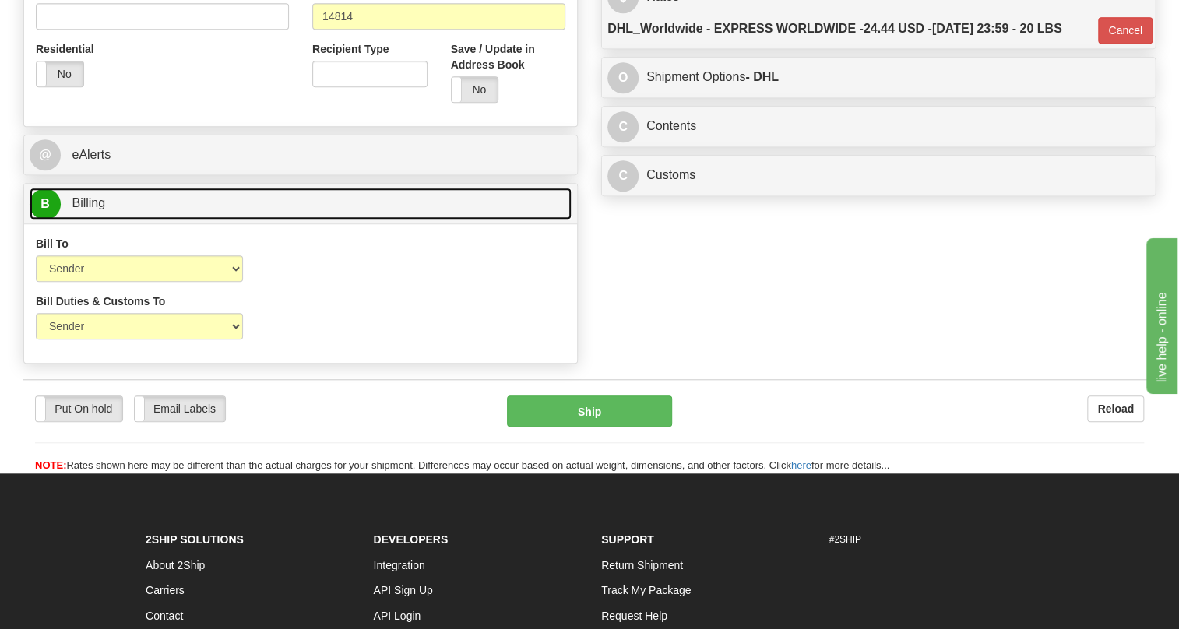
click at [93, 210] on span "Billing" at bounding box center [88, 202] width 33 height 13
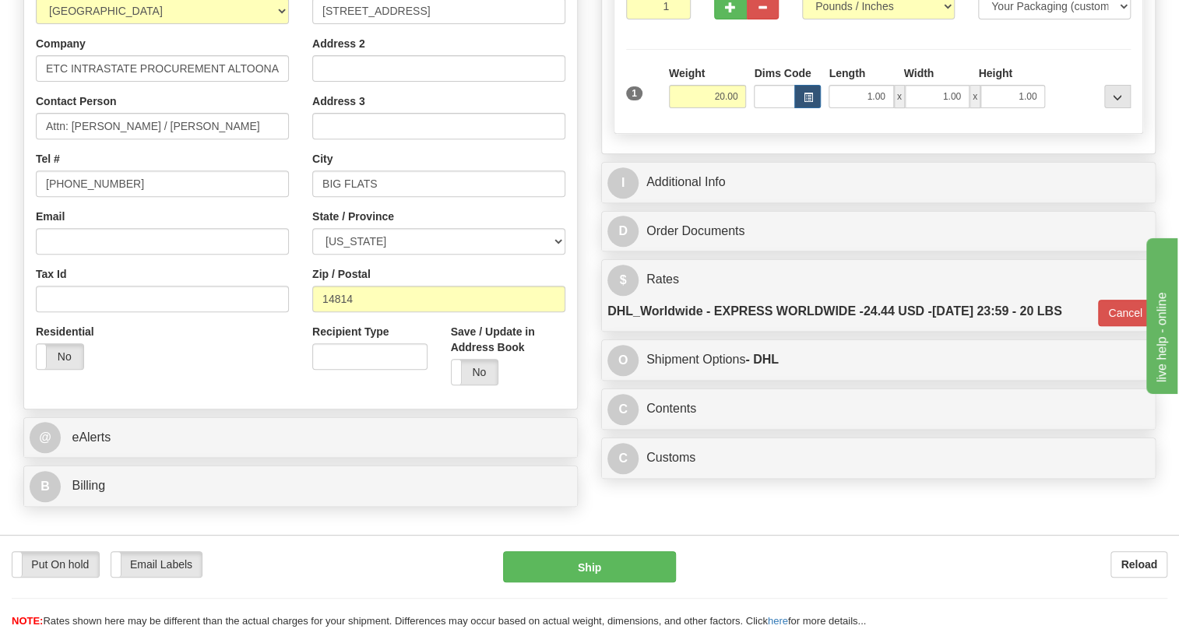
scroll to position [283, 0]
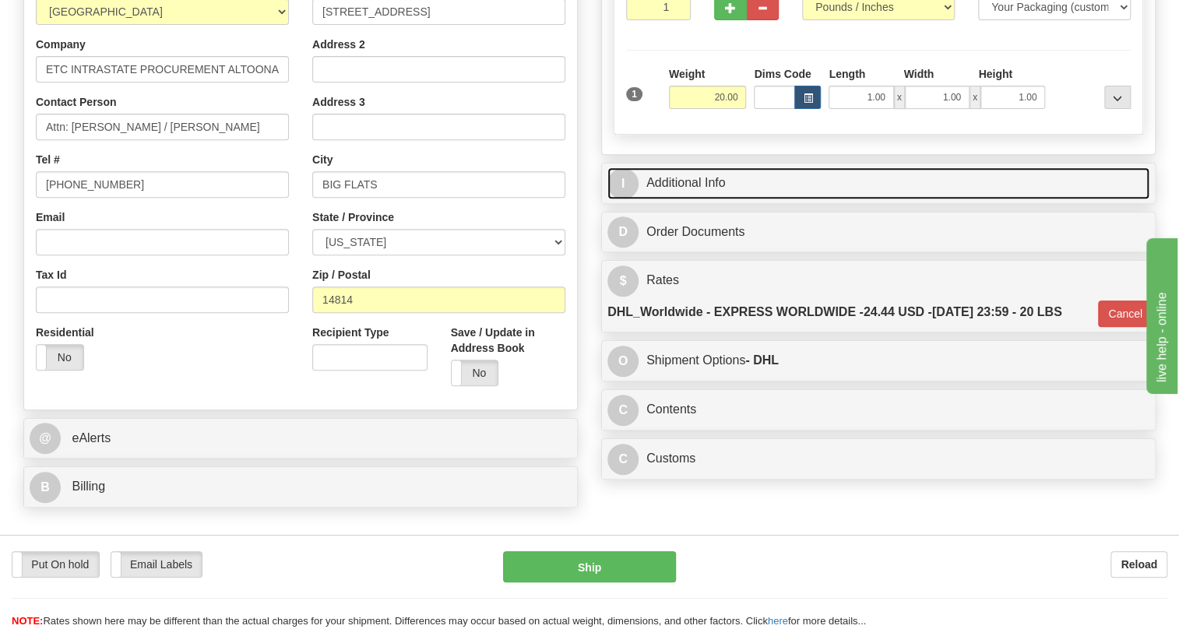
click at [704, 199] on link "I Additional Info" at bounding box center [878, 183] width 542 height 32
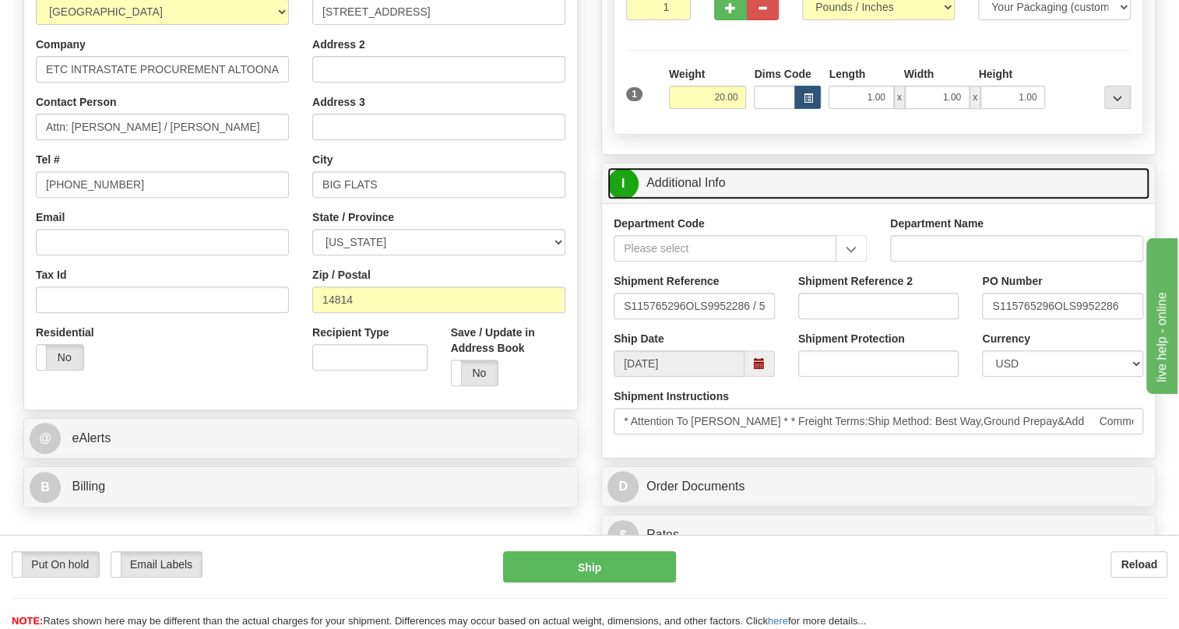
click at [704, 199] on link "I Additional Info" at bounding box center [878, 183] width 542 height 32
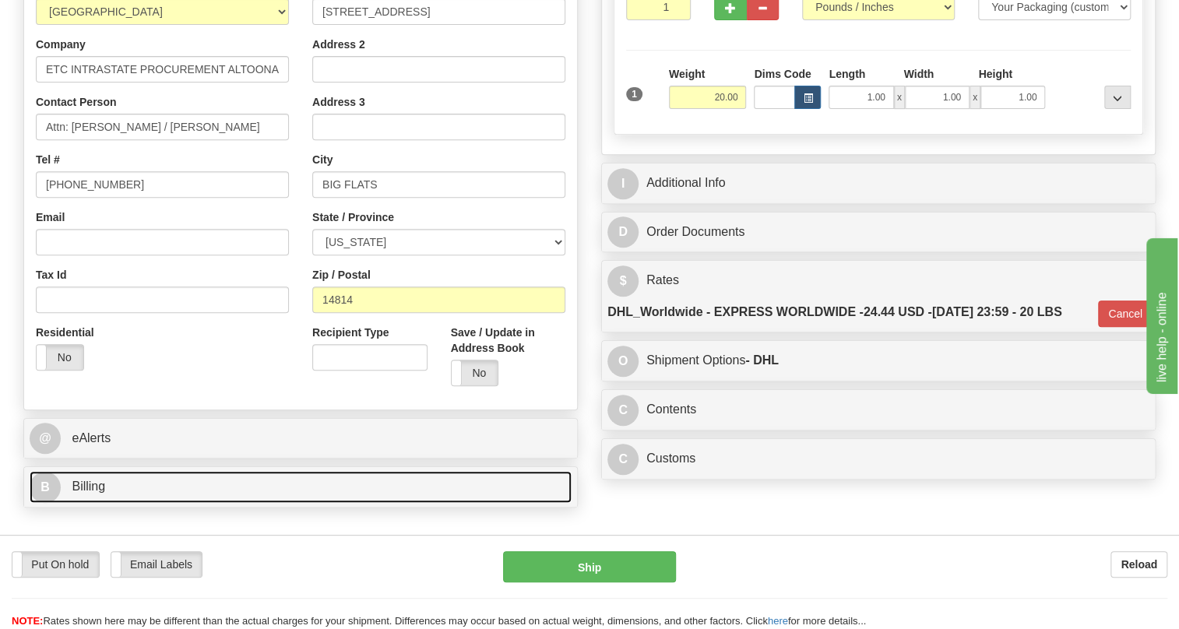
click at [93, 493] on span "Billing" at bounding box center [88, 486] width 33 height 13
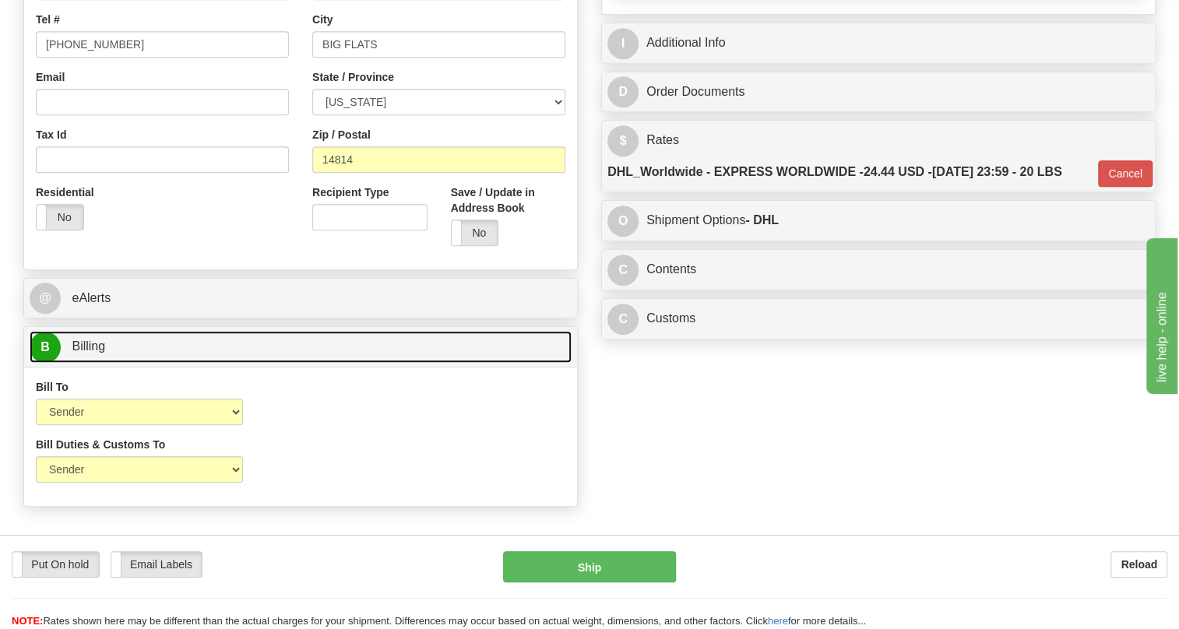
scroll to position [424, 0]
click at [95, 351] on span "Billing" at bounding box center [88, 344] width 33 height 13
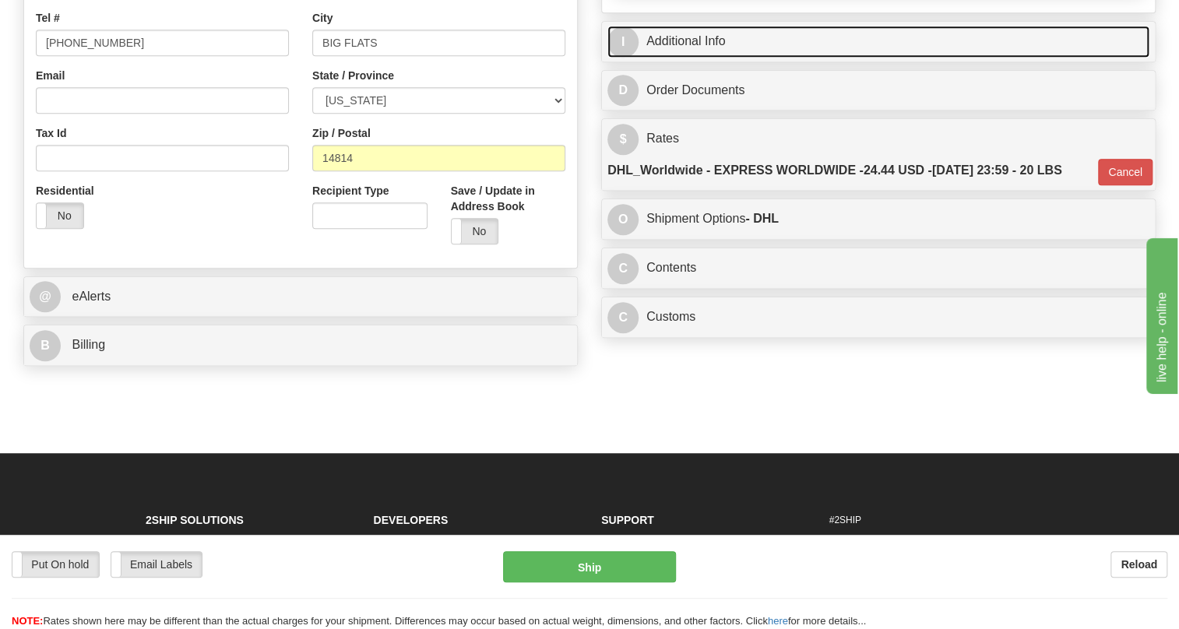
click at [709, 58] on link "I Additional Info" at bounding box center [878, 42] width 542 height 32
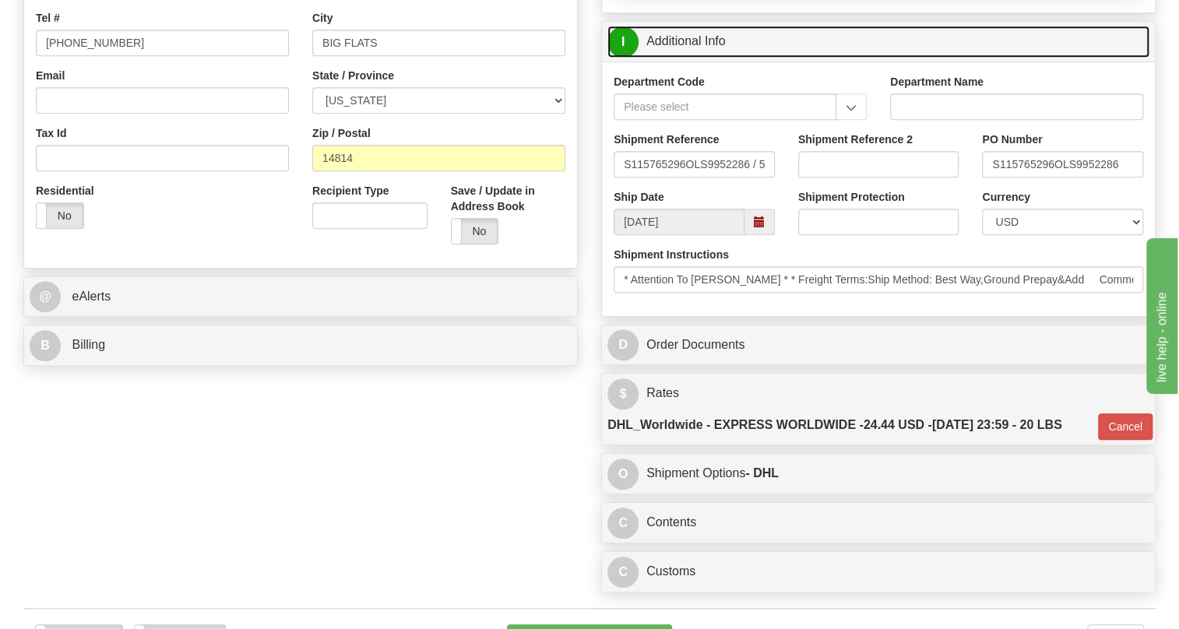
click at [709, 58] on link "I Additional Info" at bounding box center [878, 42] width 542 height 32
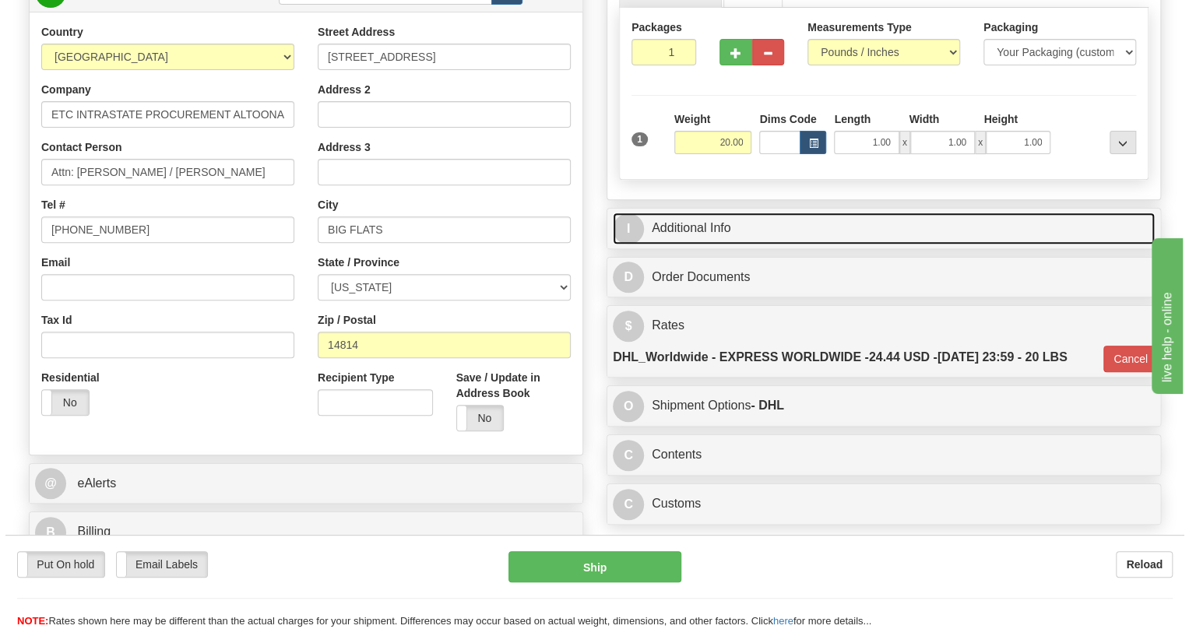
scroll to position [212, 0]
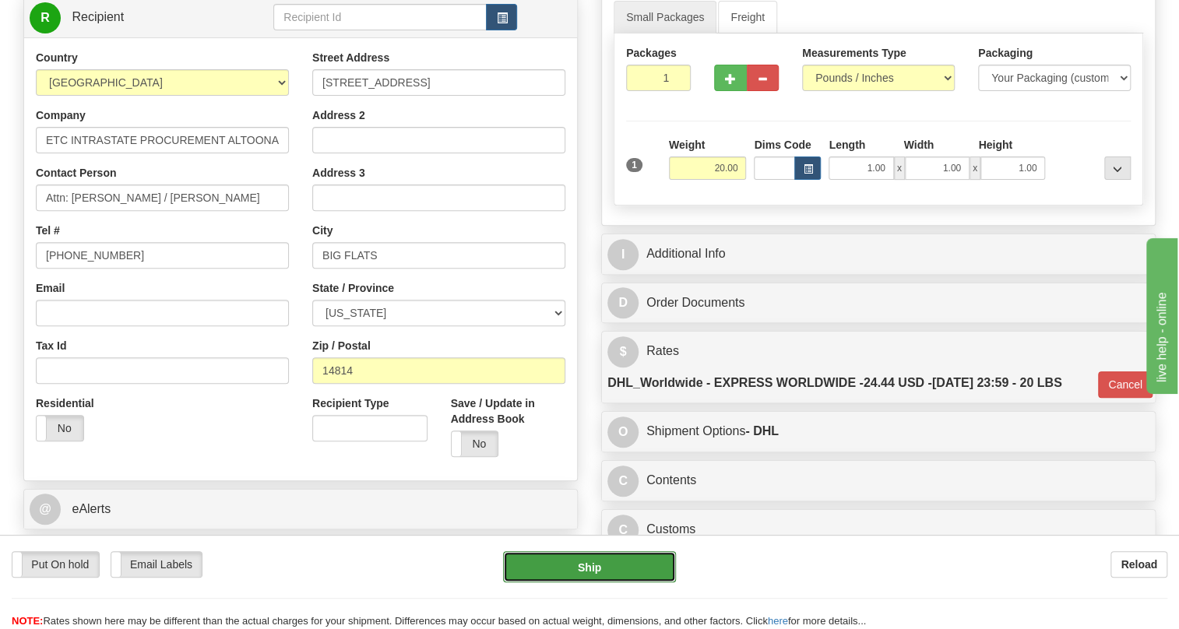
click at [582, 569] on button "Ship" at bounding box center [589, 566] width 173 height 31
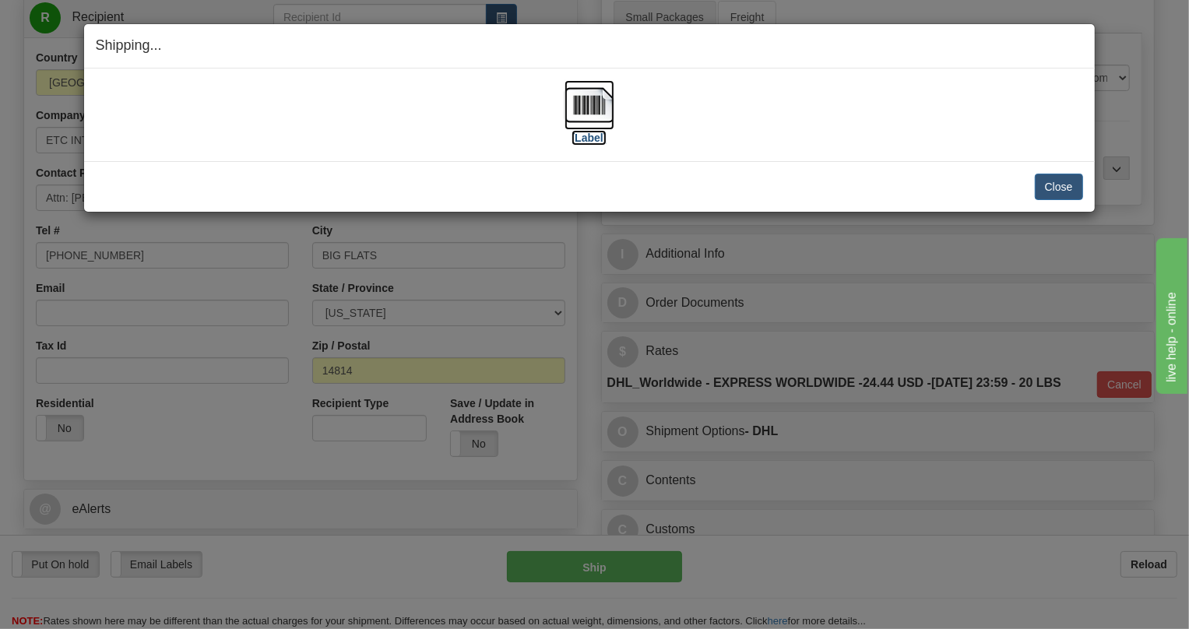
click at [603, 108] on img at bounding box center [590, 105] width 50 height 50
click at [1058, 191] on button "Close" at bounding box center [1059, 187] width 48 height 26
click at [1067, 185] on button "Close" at bounding box center [1059, 187] width 48 height 26
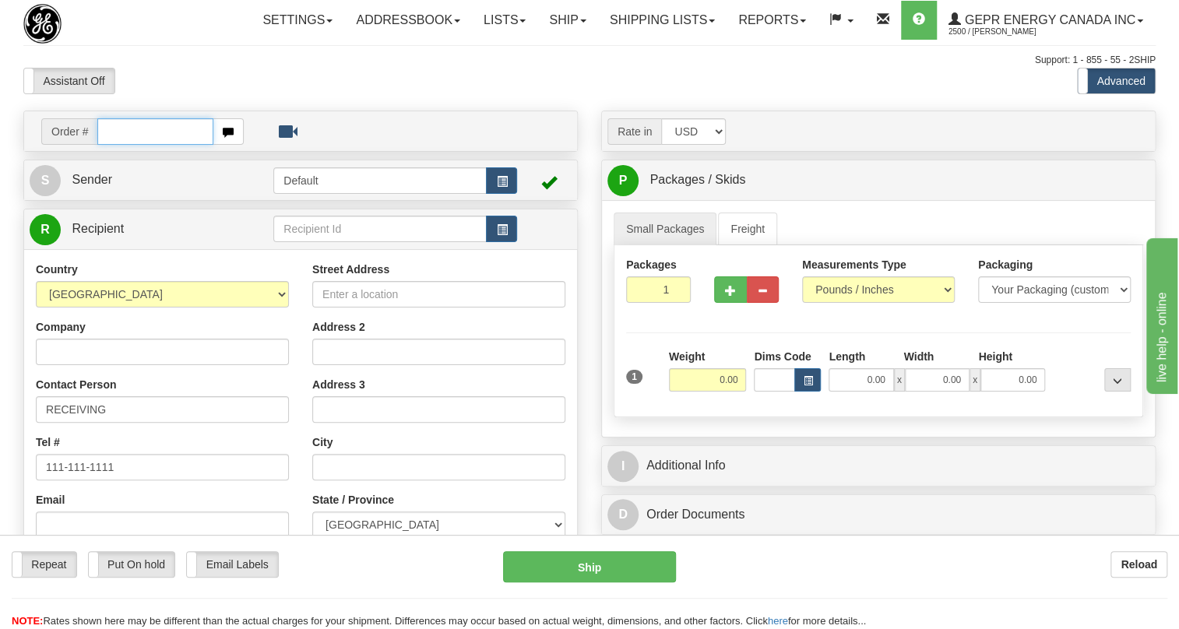
click at [167, 145] on input "text" at bounding box center [155, 131] width 116 height 26
paste input "0086688891"
click at [117, 145] on input "0086688891" at bounding box center [155, 131] width 116 height 26
type input "86688891"
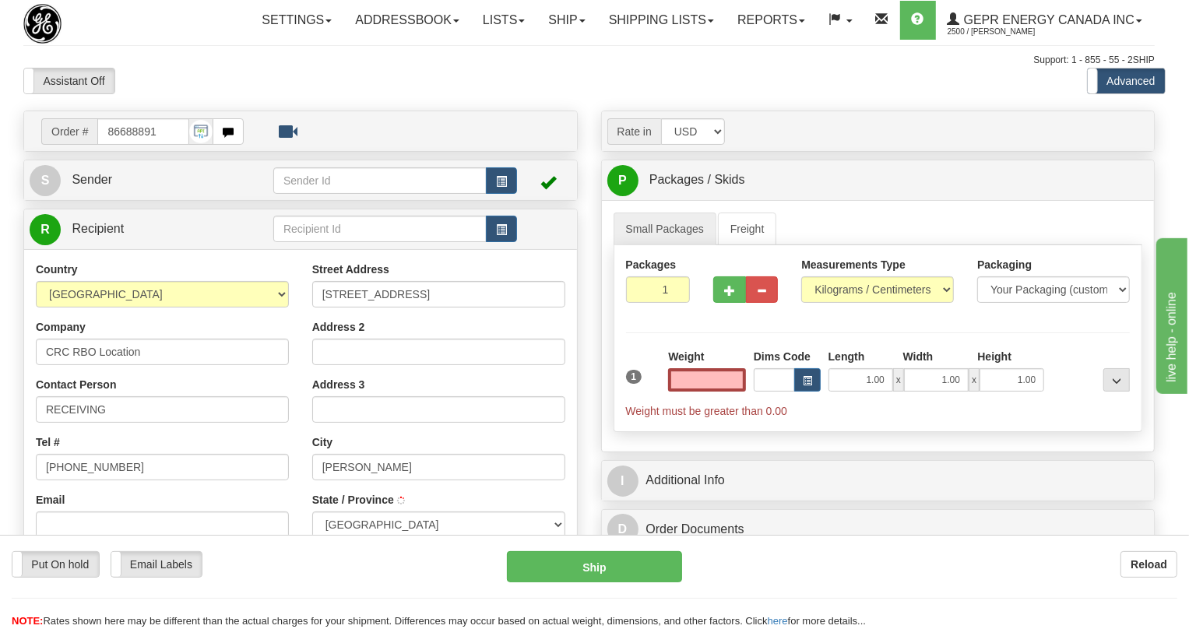
type input "REGINA"
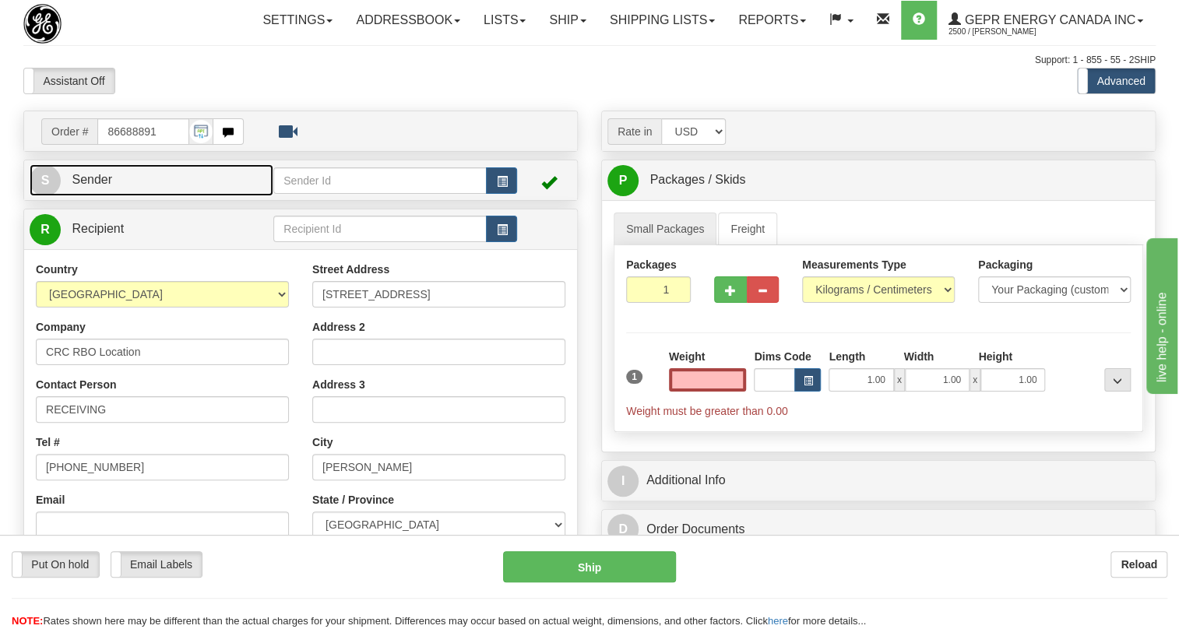
type input "0.00"
click at [90, 186] on span "Sender" at bounding box center [92, 179] width 40 height 13
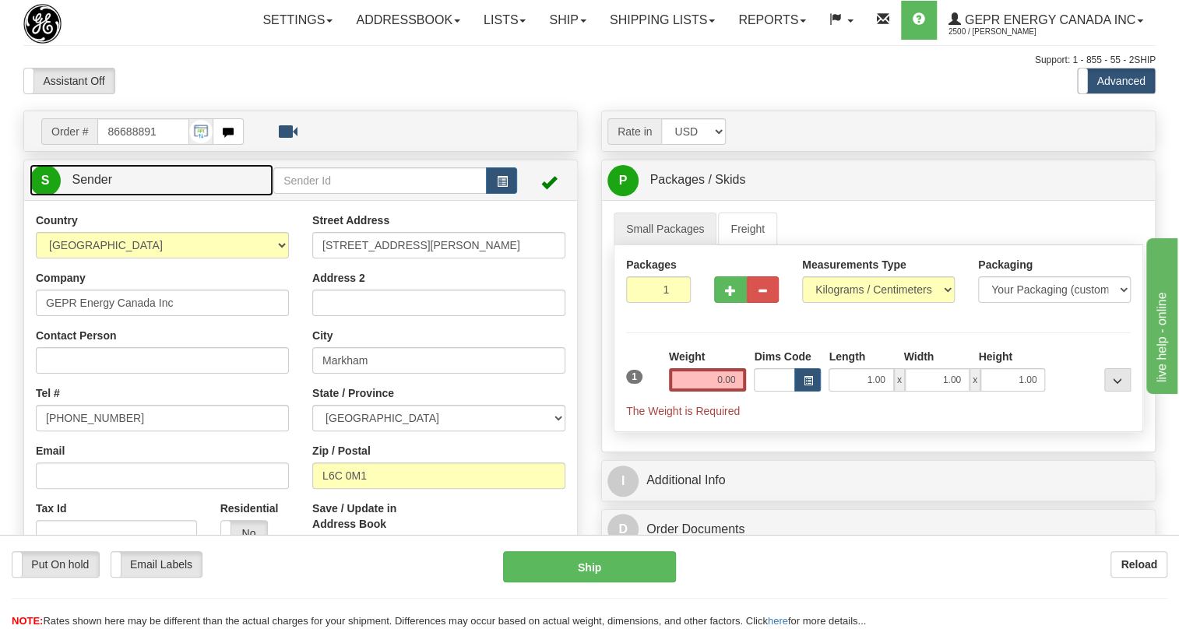
type input "MARKHAM"
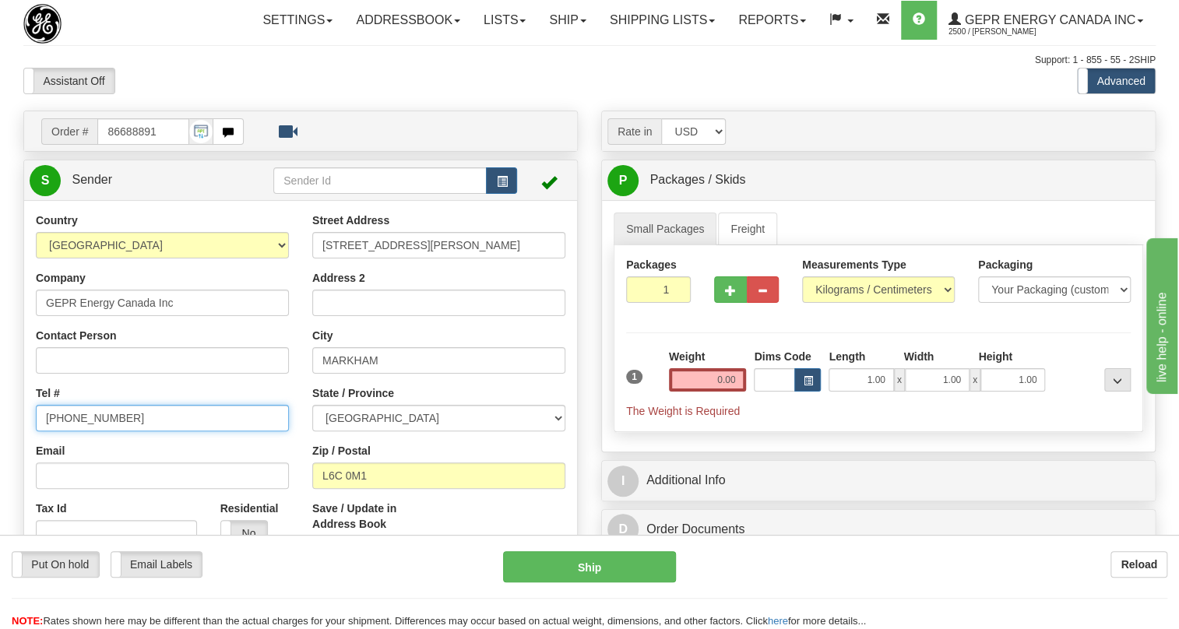
click at [93, 431] on input "[PHONE_NUMBER]" at bounding box center [162, 418] width 253 height 26
paste input "[PHONE_NUMBER]"
type input "[PHONE_NUMBER]"
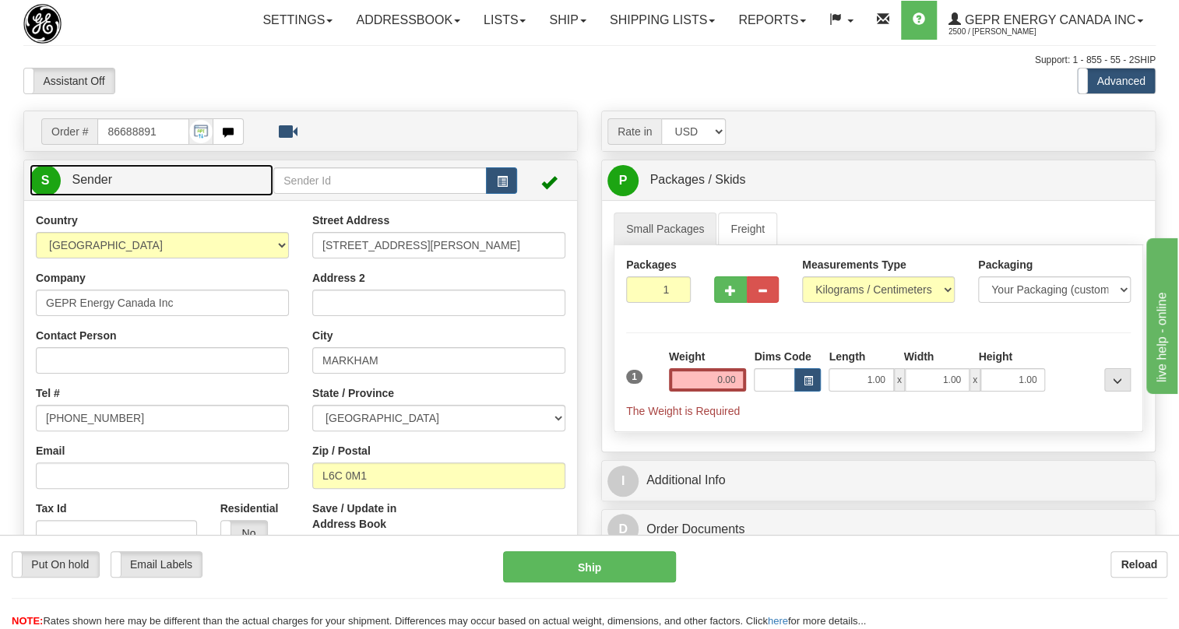
click at [93, 186] on span "Sender" at bounding box center [92, 179] width 40 height 13
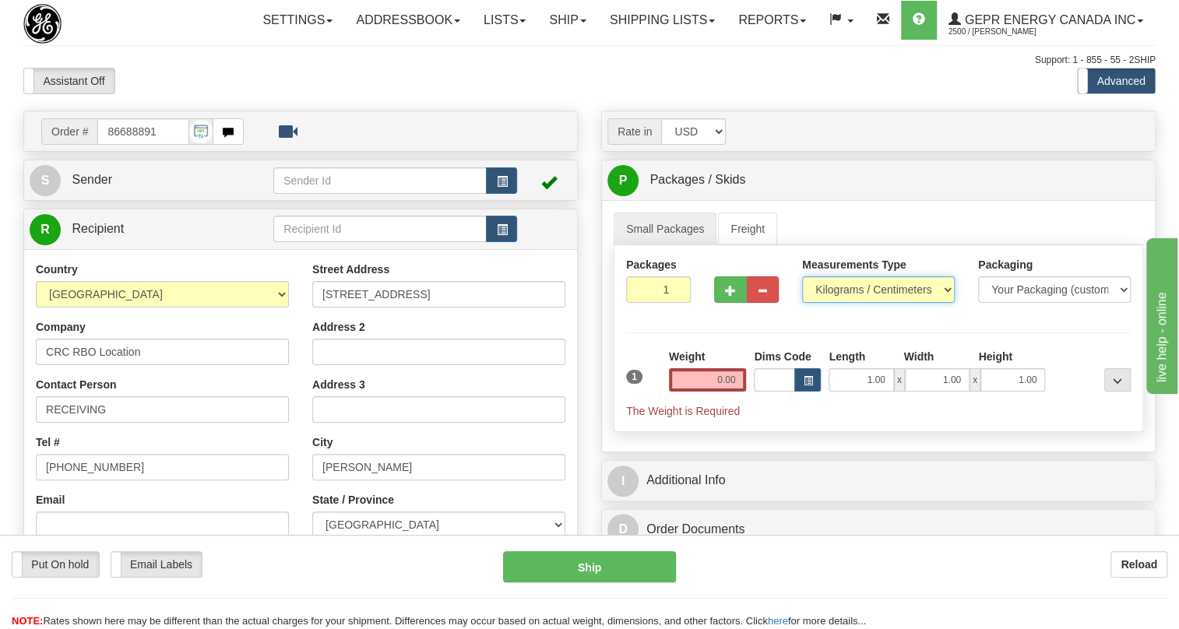
click at [857, 303] on select "Pounds / Inches Kilograms / Centimeters" at bounding box center [878, 289] width 153 height 26
select select "0"
click at [802, 303] on select "Pounds / Inches Kilograms / Centimeters" at bounding box center [878, 289] width 153 height 26
click at [709, 392] on input "0.00" at bounding box center [708, 379] width 78 height 23
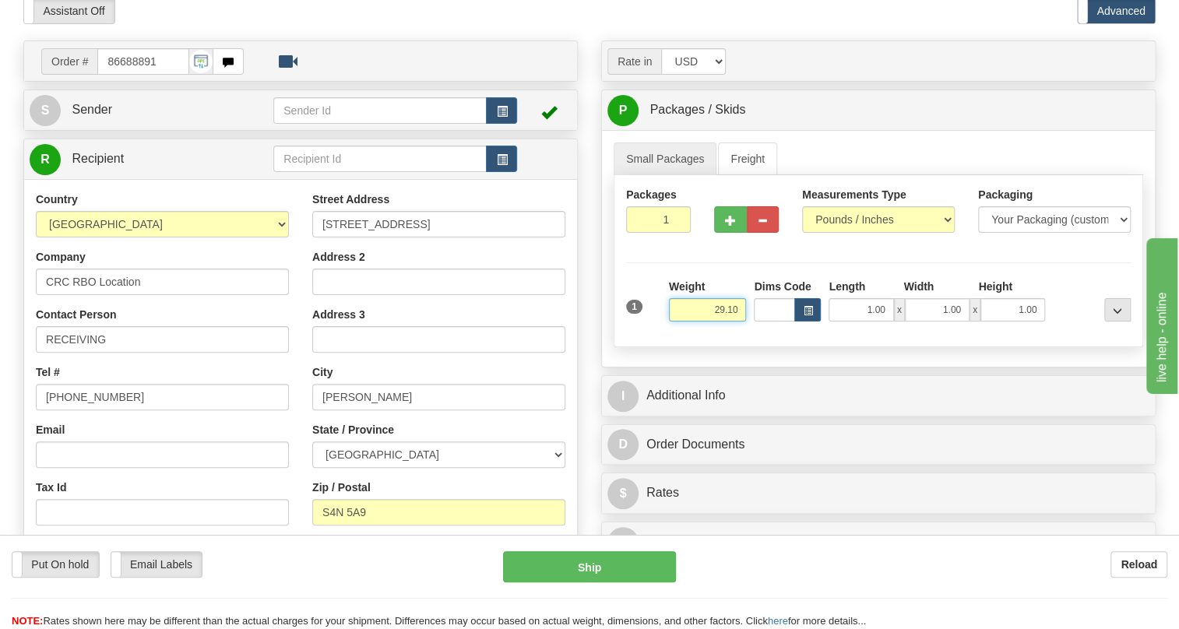
scroll to position [141, 0]
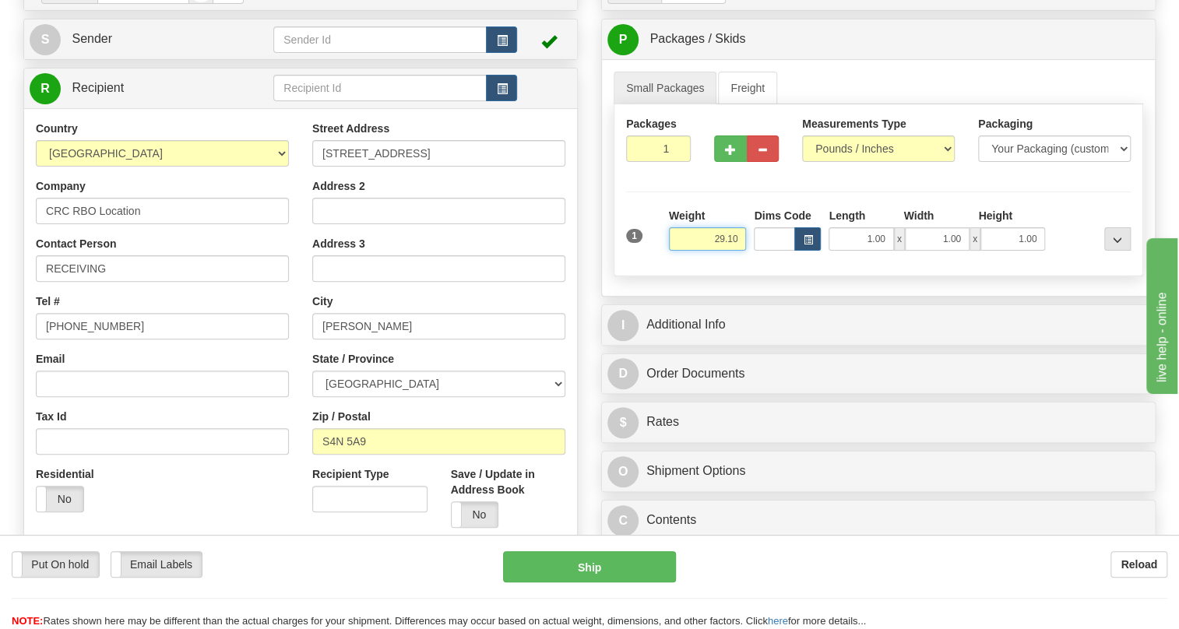
type input "29.10"
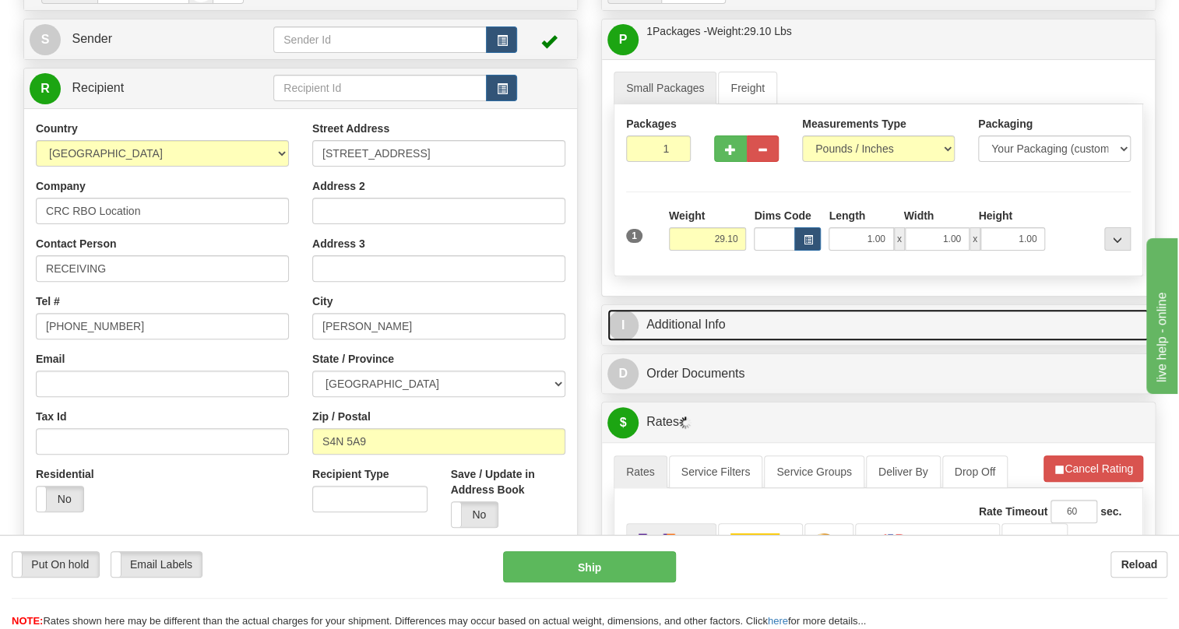
click at [697, 341] on link "I Additional Info" at bounding box center [878, 325] width 542 height 32
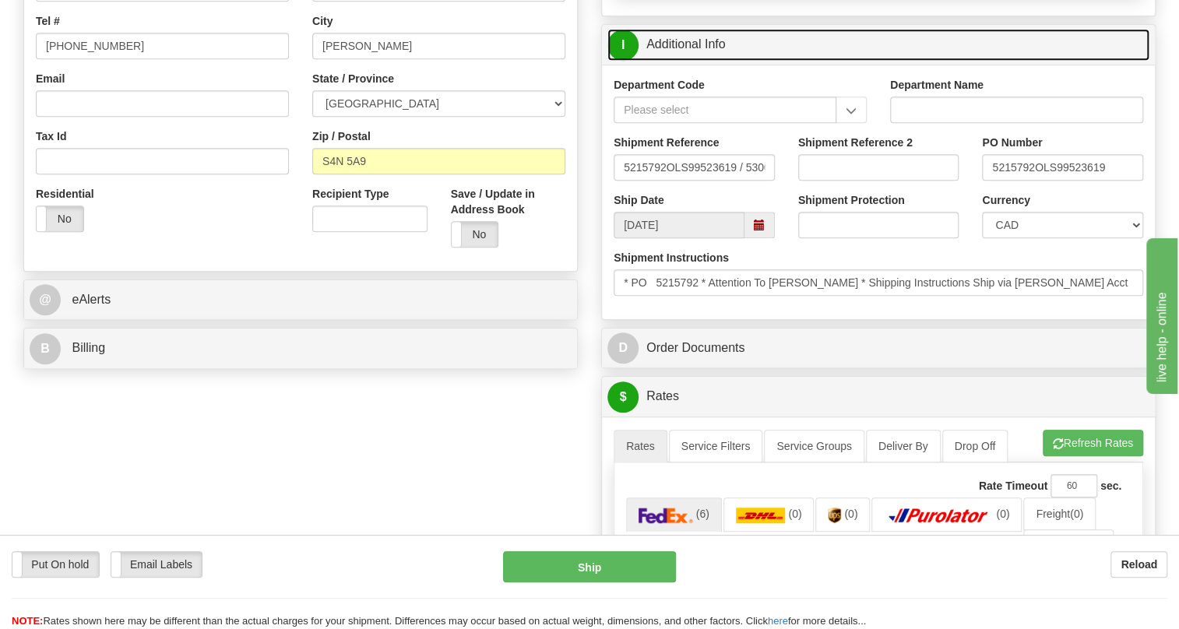
scroll to position [424, 0]
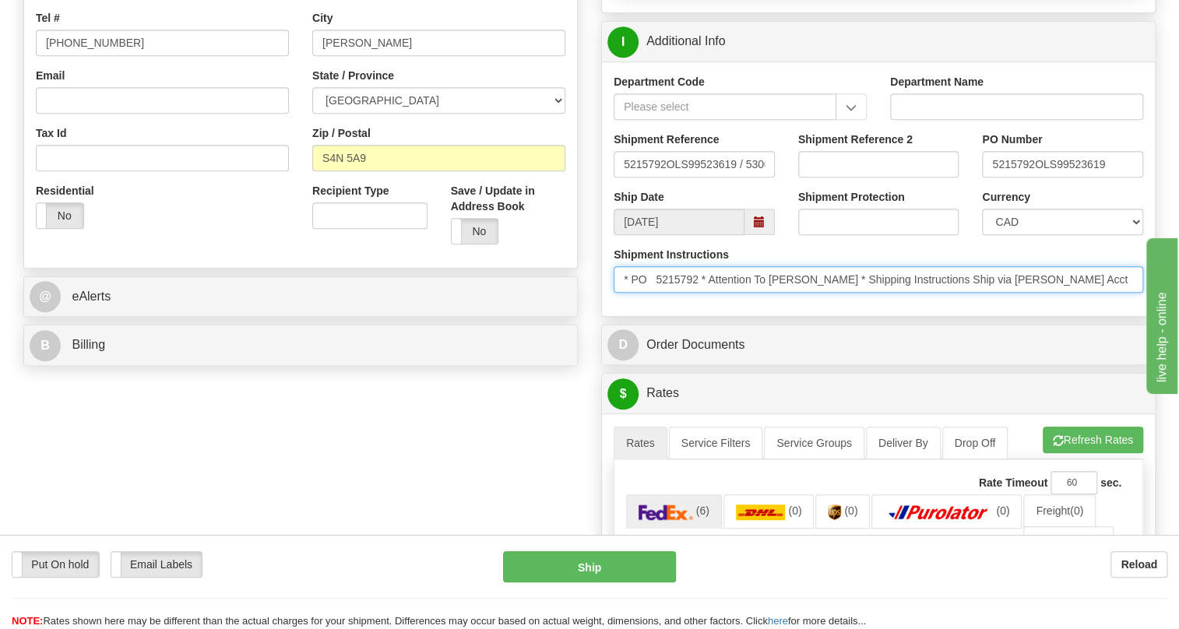
drag, startPoint x: 823, startPoint y: 314, endPoint x: 713, endPoint y: 321, distance: 110.0
click at [713, 293] on input "* PO 5215792 * Attention To Kelly Nagy * Shipping Instructions Ship via Loomis …" at bounding box center [879, 279] width 530 height 26
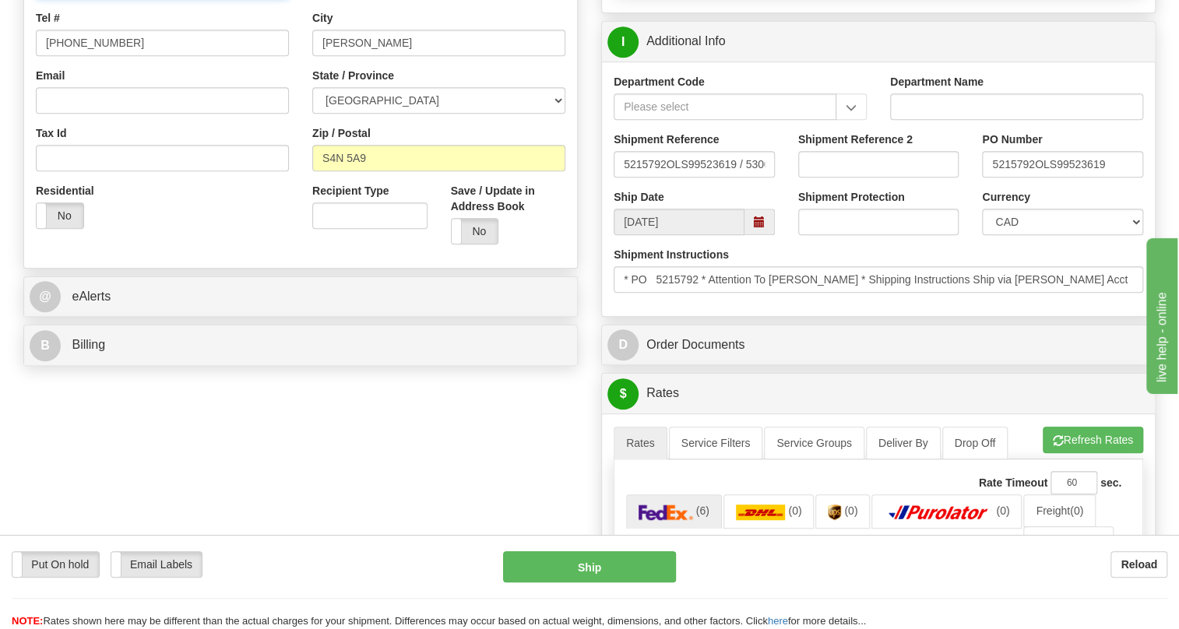
paste input "Attention To Kelly Nagy"
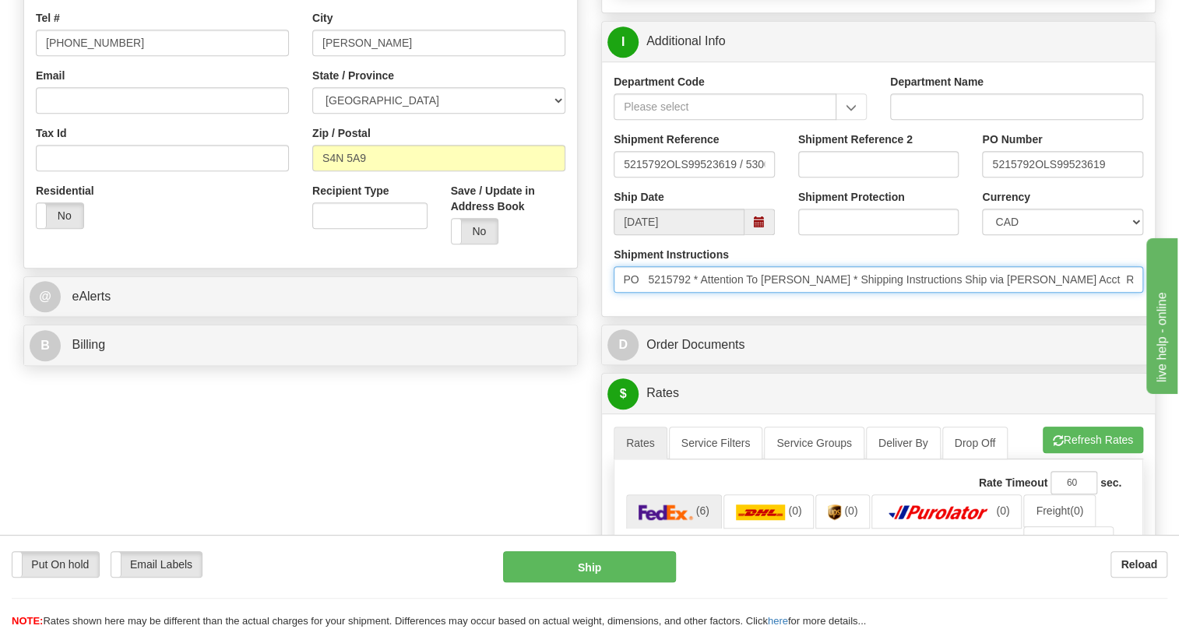
scroll to position [0, 0]
drag, startPoint x: 1035, startPoint y: 314, endPoint x: 1058, endPoint y: 340, distance: 34.8
click at [1058, 316] on div "Department Code Department Name Shipment Reference 5215792OLS99523619 / 530030 …" at bounding box center [878, 189] width 553 height 255
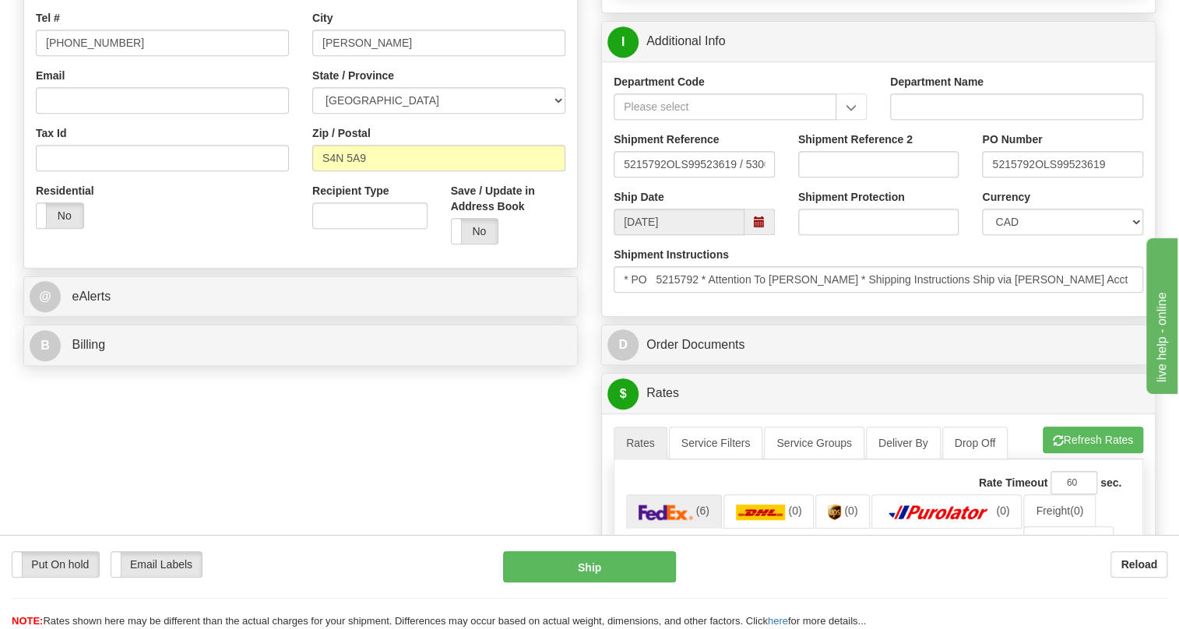
click at [1058, 316] on div "Department Code Department Name Shipment Reference 5215792OLS99523619 / 530030 …" at bounding box center [878, 189] width 553 height 255
click at [1034, 178] on input "5215792OLS99523619" at bounding box center [1062, 164] width 161 height 26
drag, startPoint x: 1033, startPoint y: 197, endPoint x: 981, endPoint y: 202, distance: 51.6
click at [981, 189] on div "PO Number 5215792OLS99523619" at bounding box center [1062, 161] width 185 height 58
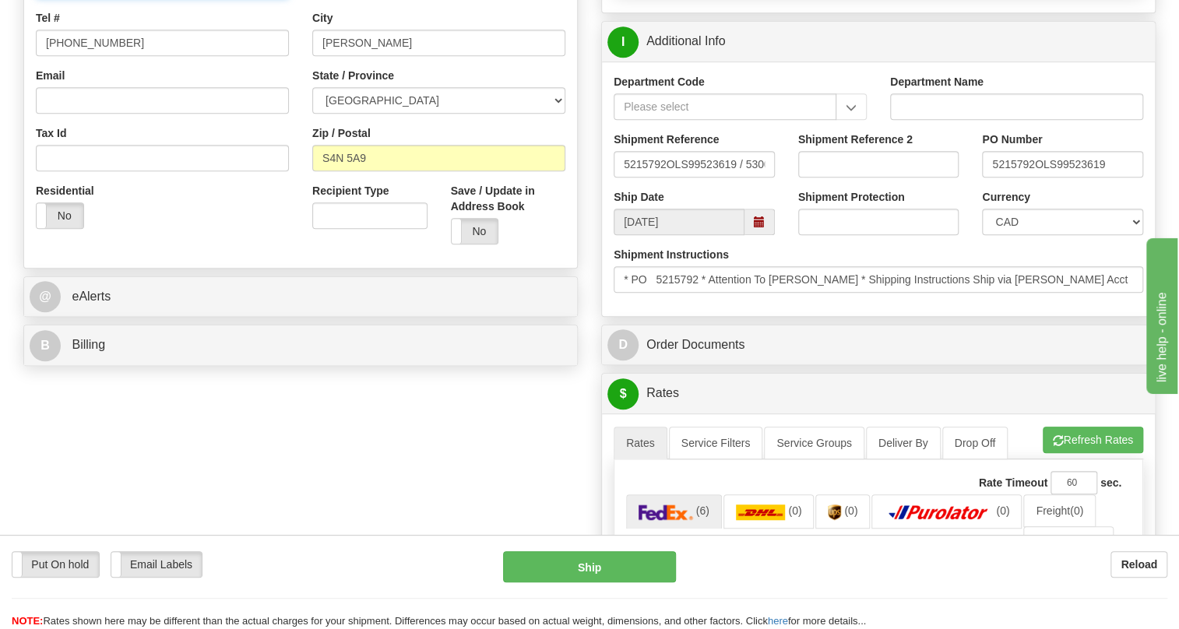
type input "Receiving / Attn: Kelly Nagy"
click at [269, 256] on div "Country AFGHANISTAN ALAND ISLANDS ALBANIA ALGERIA AMERICAN SAMOA ANDORRA ANGOLA…" at bounding box center [300, 46] width 553 height 419
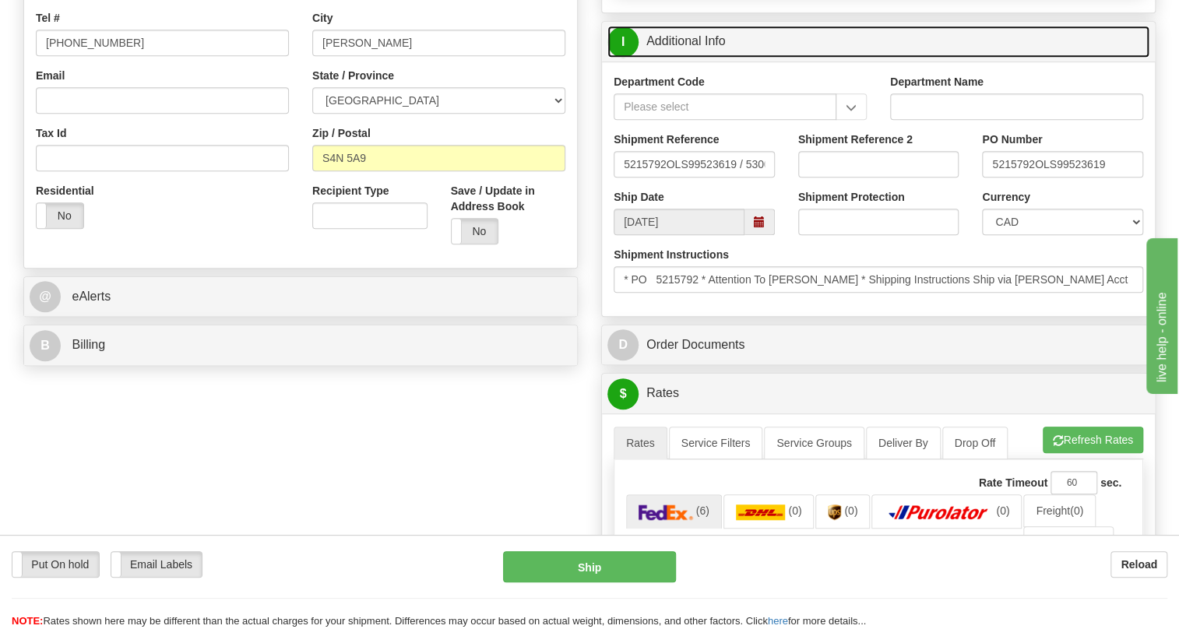
click at [679, 58] on link "I Additional Info" at bounding box center [878, 42] width 542 height 32
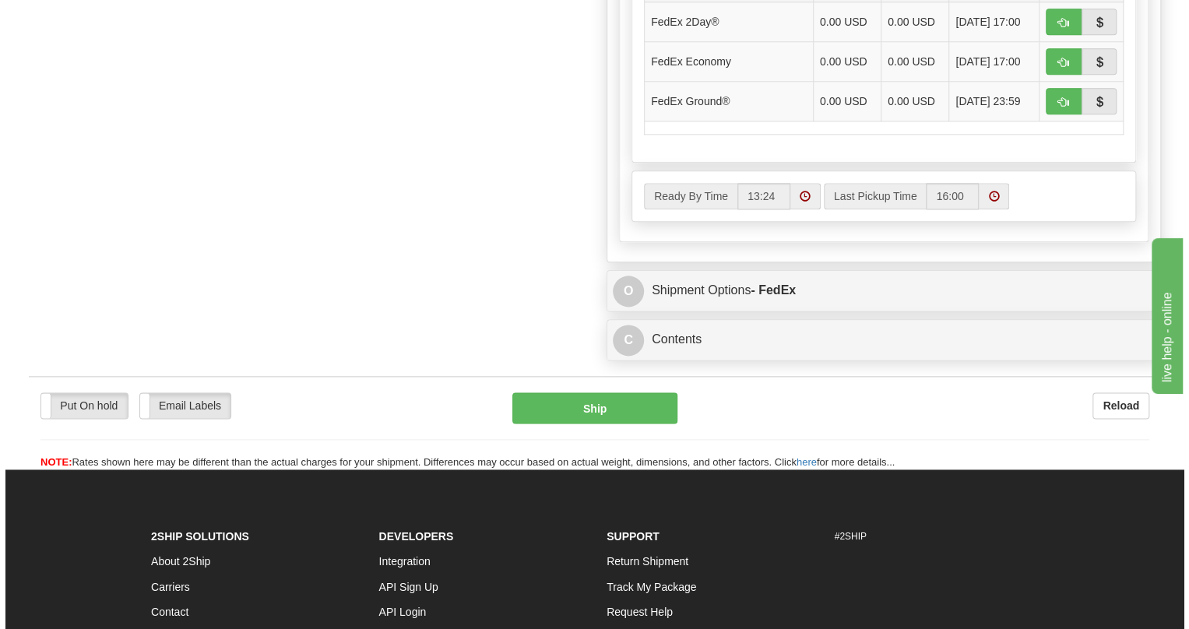
scroll to position [1116, 0]
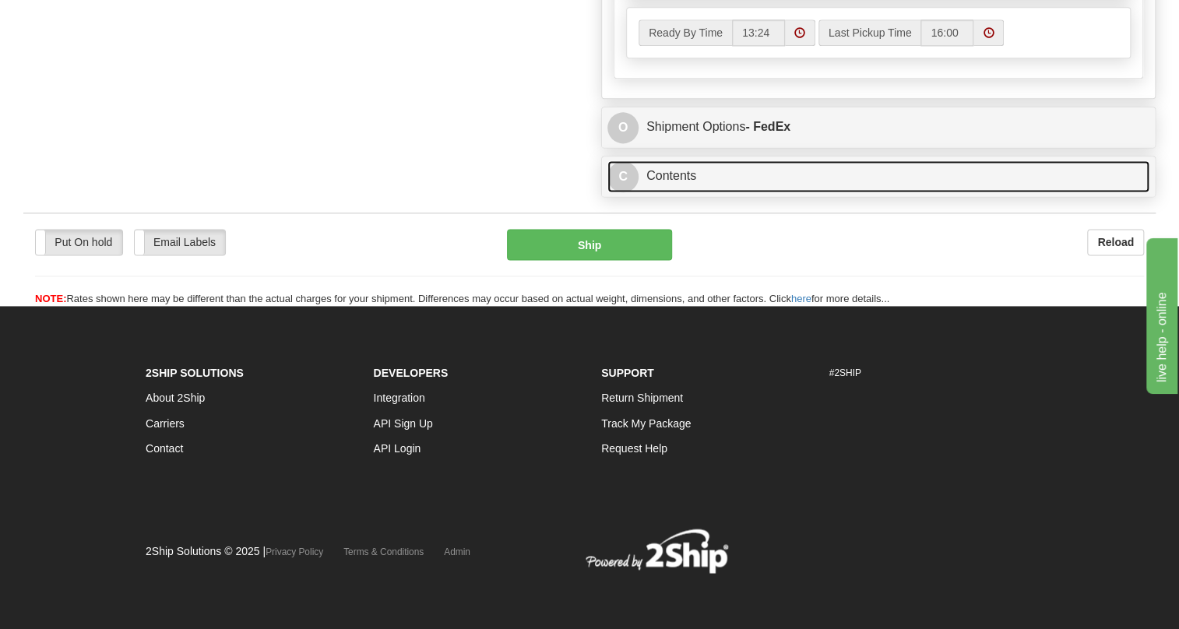
click at [672, 171] on link "C Contents" at bounding box center [878, 176] width 542 height 32
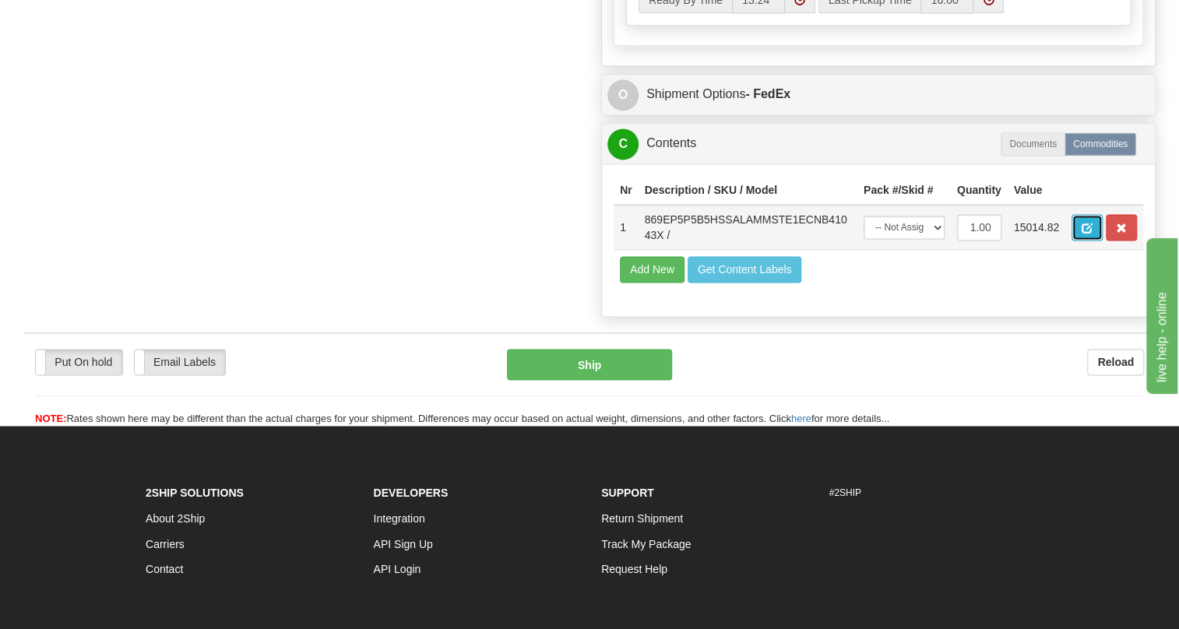
click at [1082, 234] on span "button" at bounding box center [1087, 229] width 11 height 10
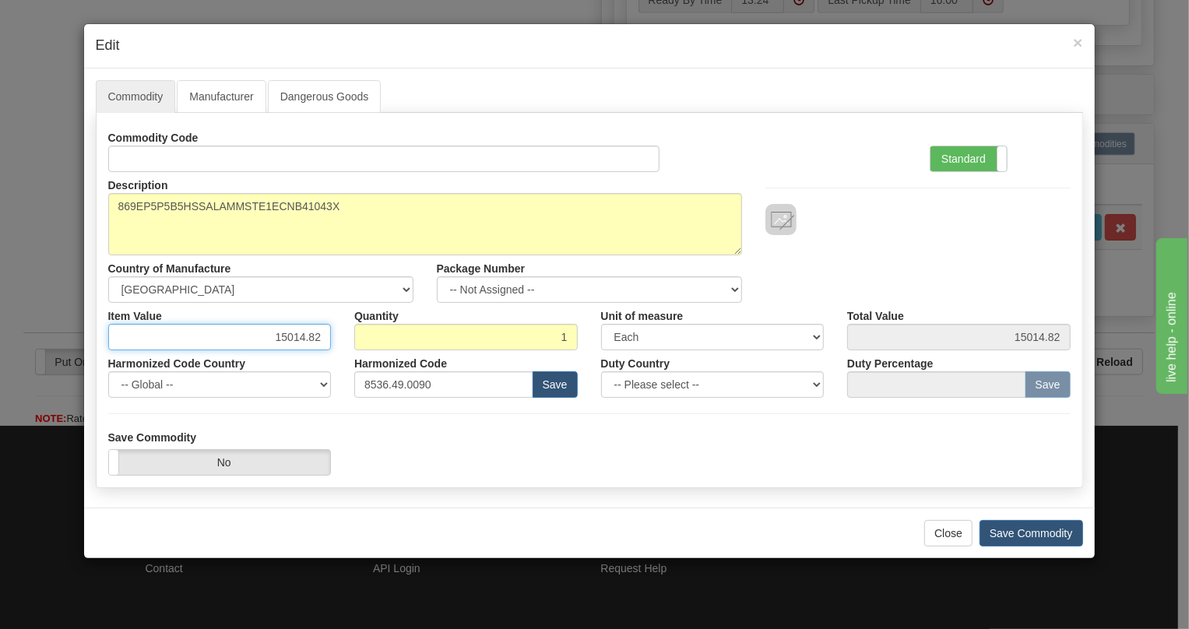
click at [298, 335] on input "15014.82" at bounding box center [220, 337] width 224 height 26
type input "8868.73"
click at [963, 157] on label "Standard" at bounding box center [969, 158] width 76 height 25
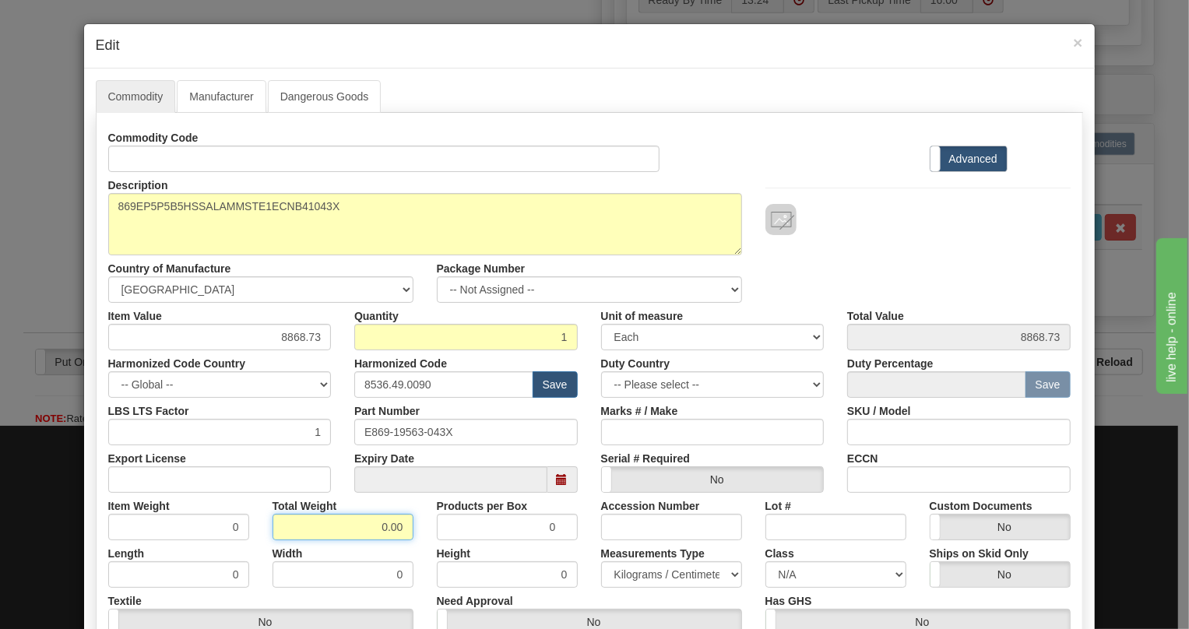
click at [376, 526] on input "0.00" at bounding box center [343, 527] width 141 height 26
type input "1.00"
type input "1.0000"
click at [639, 572] on select "Pounds / Inches Kilograms / Centimeters" at bounding box center [671, 575] width 141 height 26
select select "0"
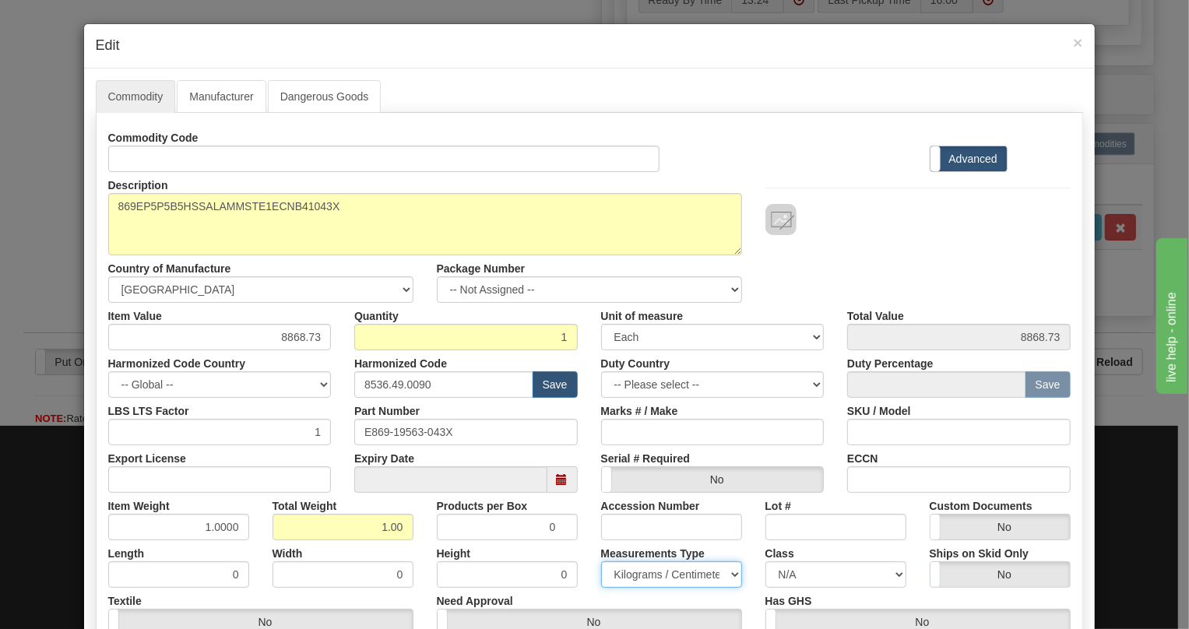
click at [601, 562] on select "Pounds / Inches Kilograms / Centimeters" at bounding box center [671, 575] width 141 height 26
click at [590, 552] on div "Measurements Type Pounds / Inches Kilograms / Centimeters" at bounding box center [672, 565] width 164 height 48
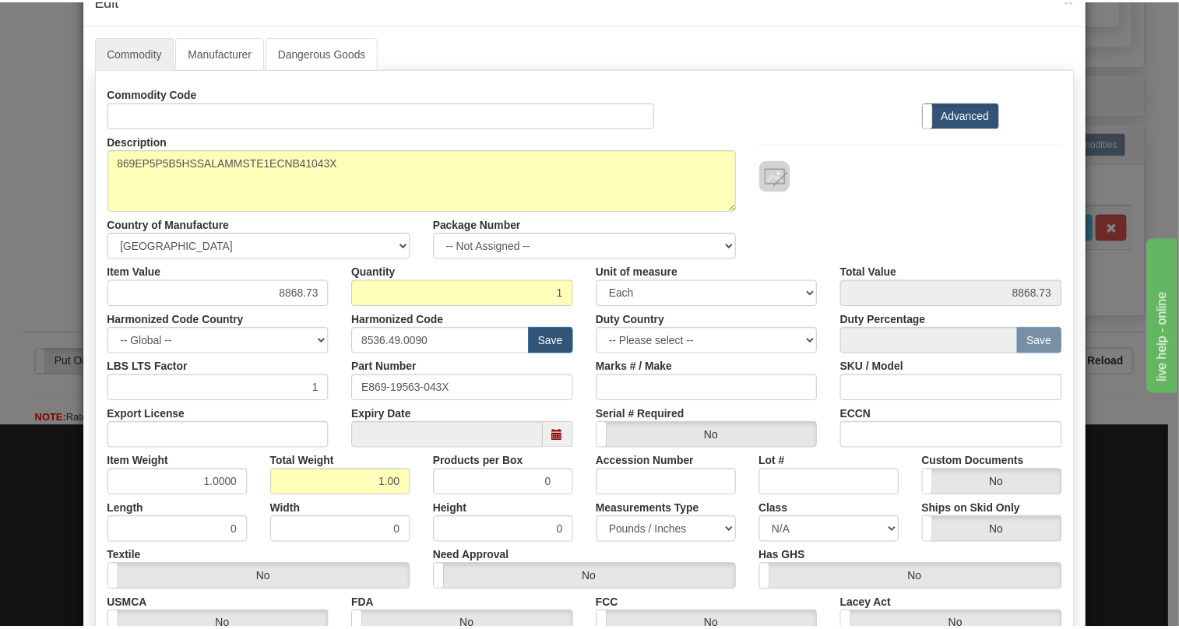
scroll to position [237, 0]
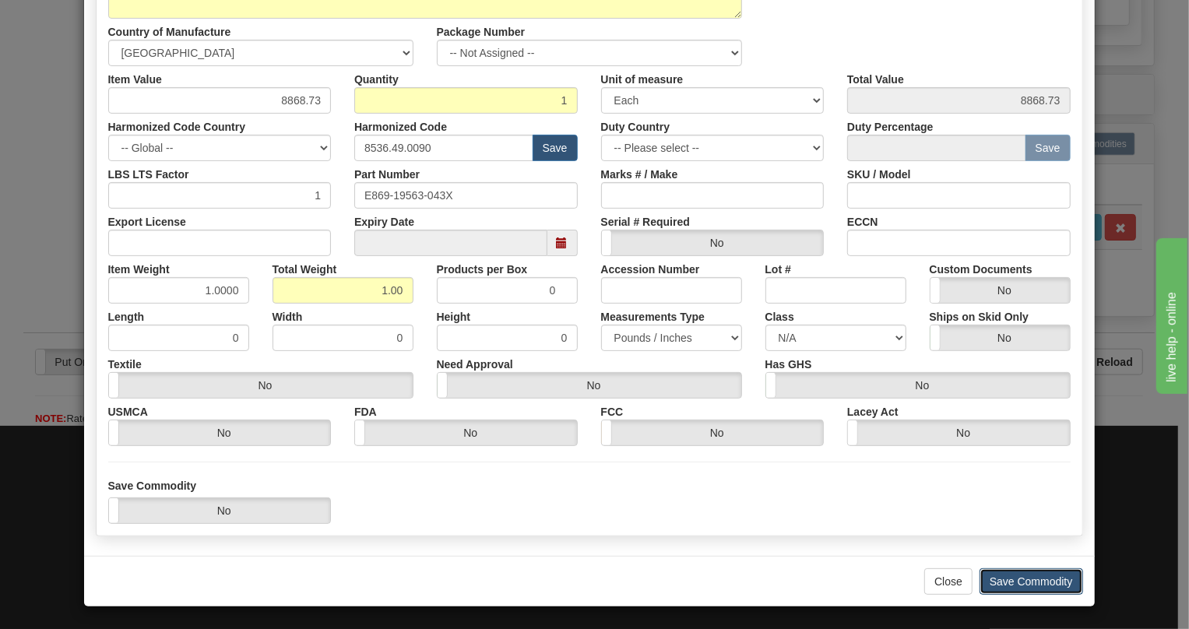
click at [1030, 579] on button "Save Commodity" at bounding box center [1032, 582] width 104 height 26
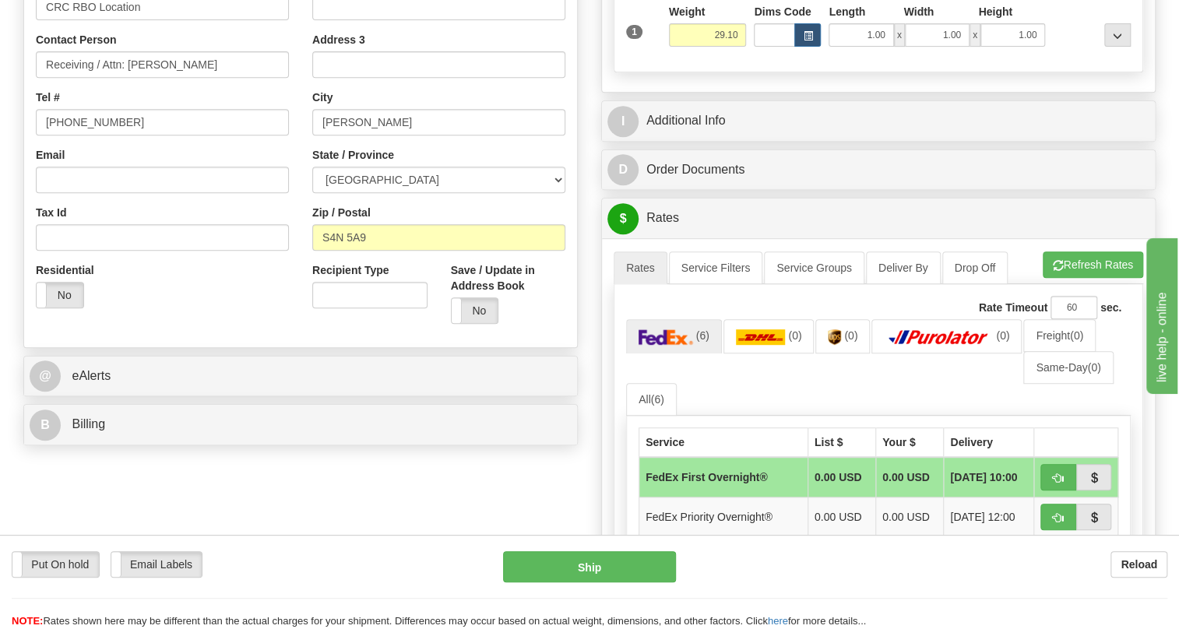
scroll to position [337, 0]
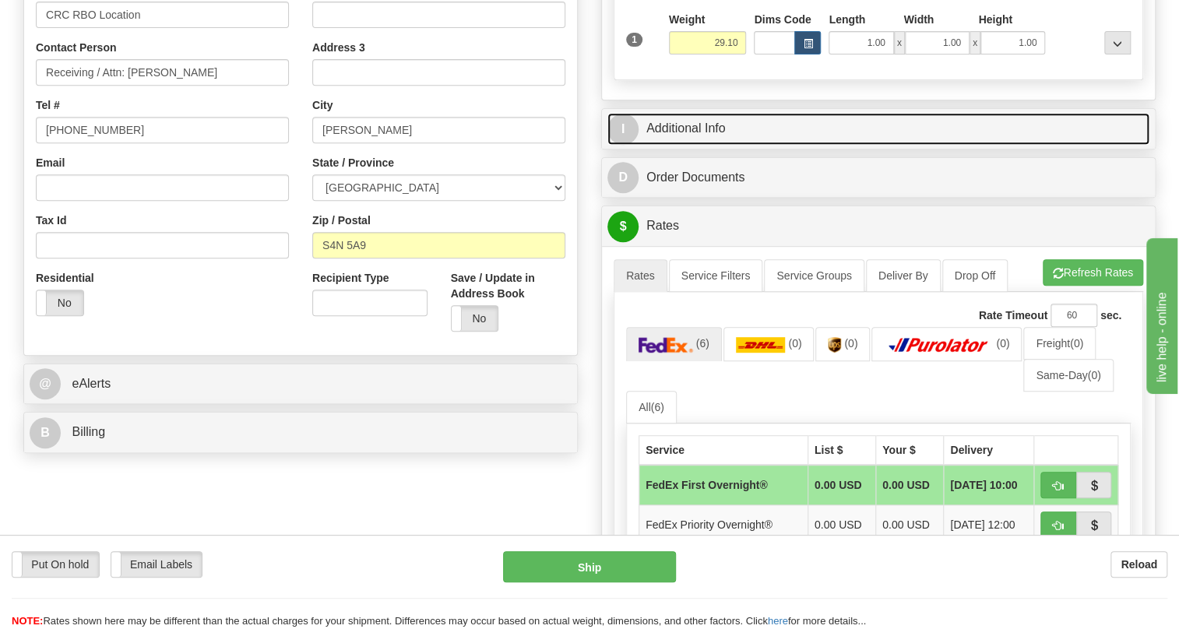
click at [712, 145] on link "I Additional Info" at bounding box center [878, 129] width 542 height 32
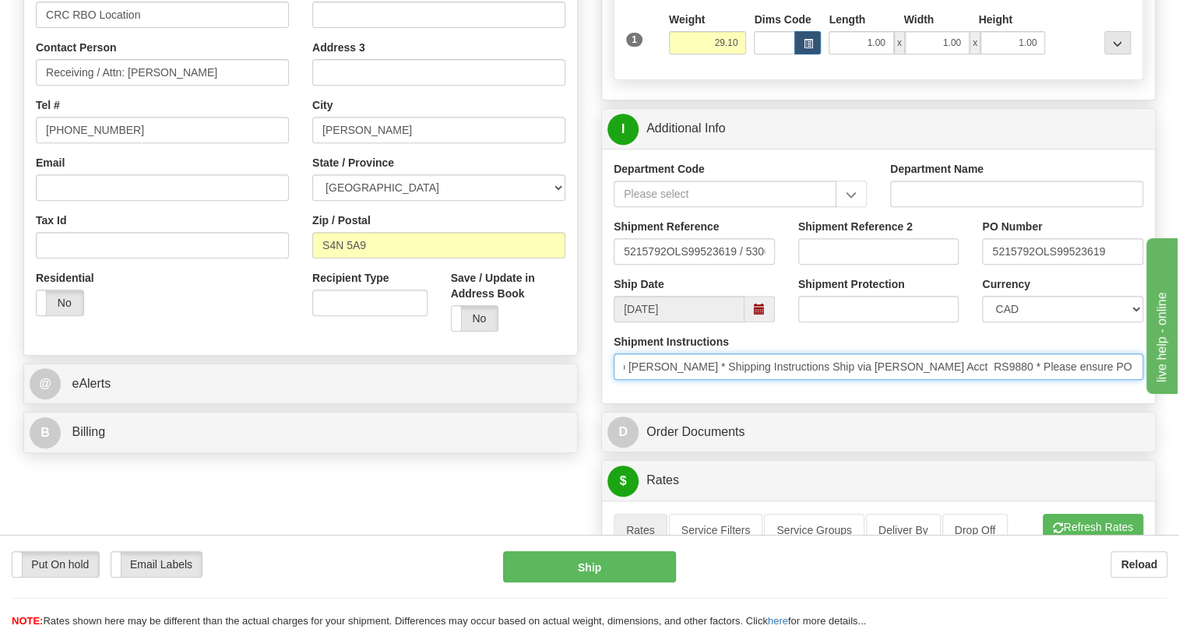
scroll to position [0, 588]
drag, startPoint x: 1027, startPoint y: 400, endPoint x: 1111, endPoint y: 409, distance: 84.5
click at [1111, 380] on input "* PO 5215792 * Attention To Kelly Nagy * Shipping Instructions Ship via Loomis …" at bounding box center [879, 367] width 530 height 26
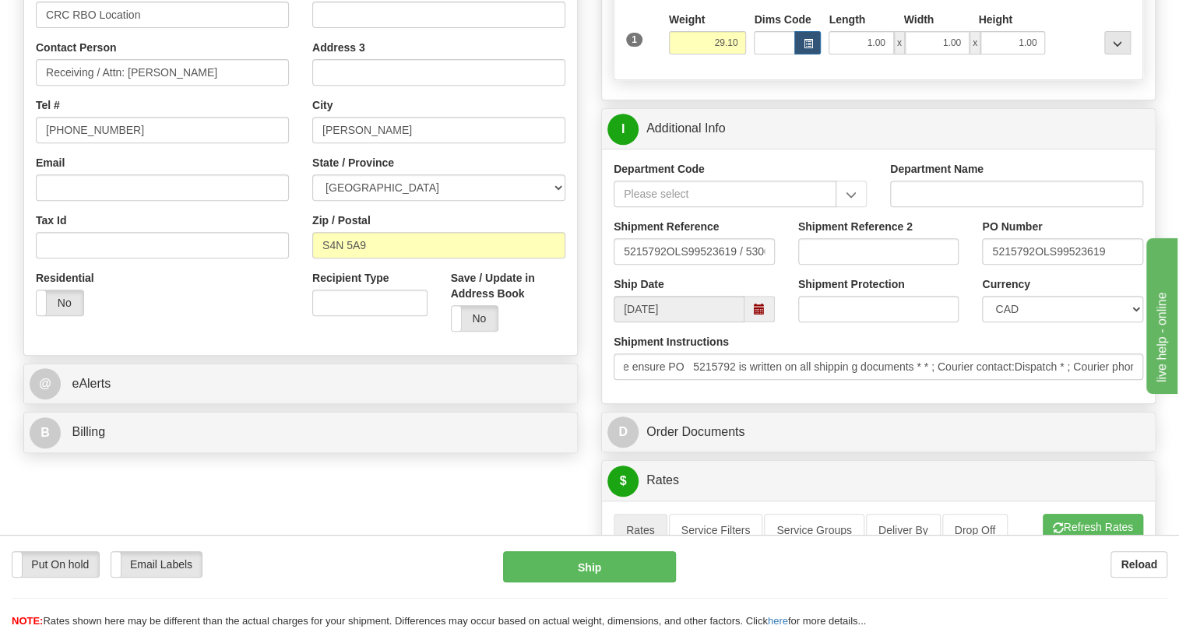
scroll to position [0, 0]
click at [77, 143] on input "[PHONE_NUMBER]" at bounding box center [162, 130] width 253 height 26
paste input "306-719-4139"
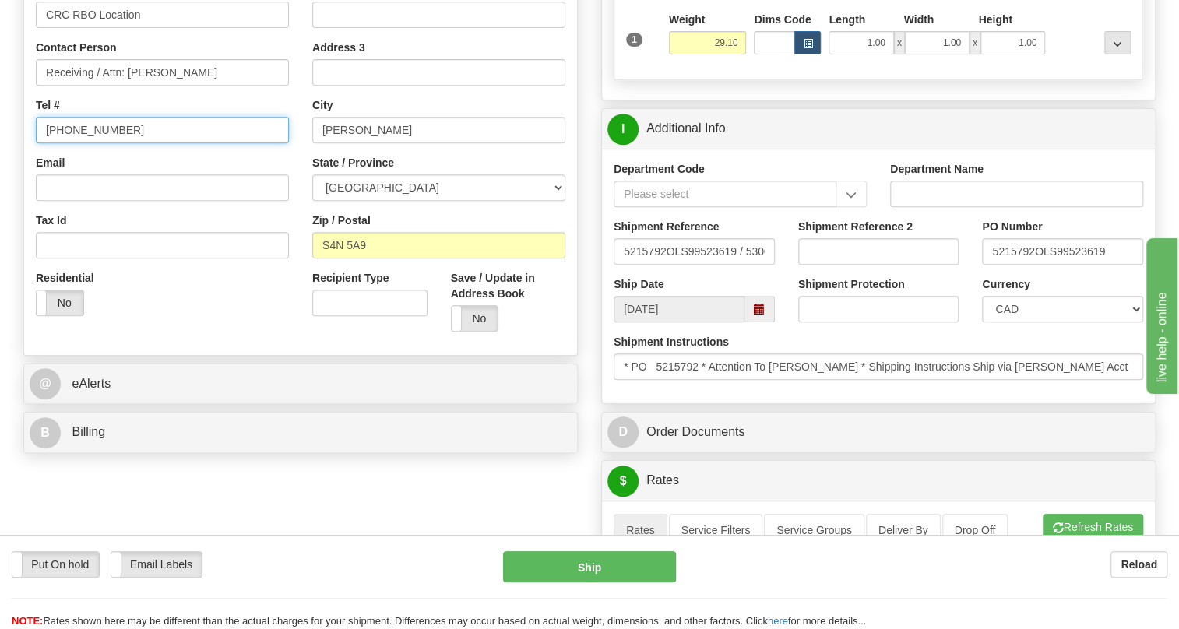
type input "306-719-4139"
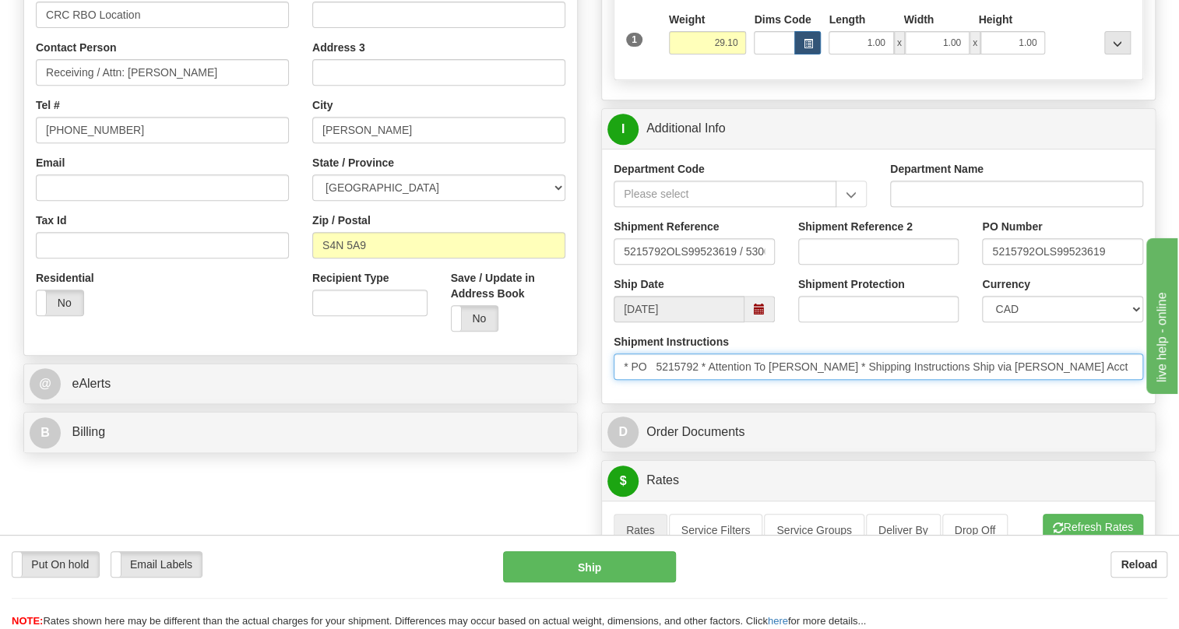
click at [701, 380] on input "* PO 5215792 * Attention To Kelly Nagy * Shipping Instructions Ship via Loomis …" at bounding box center [879, 367] width 530 height 26
drag, startPoint x: 701, startPoint y: 402, endPoint x: 636, endPoint y: 405, distance: 64.7
click at [636, 380] on input "* PO 5215792 * Attention To Kelly Nagy * Shipping Instructions Ship via Loomis …" at bounding box center [879, 367] width 530 height 26
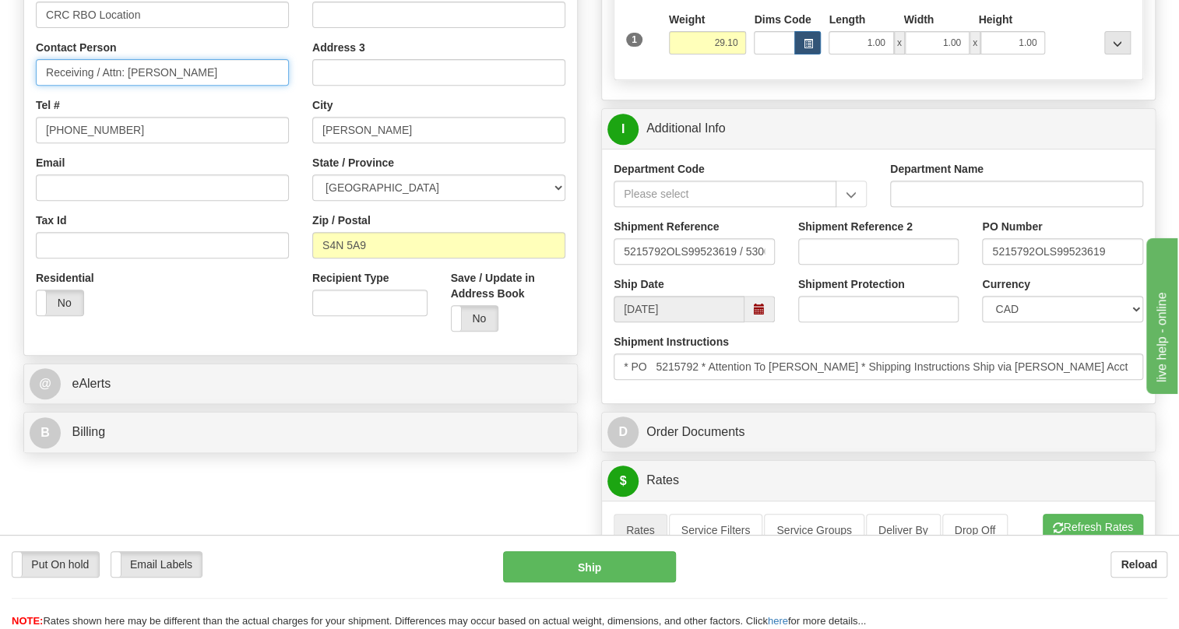
click at [214, 86] on input "Receiving / Attn: Kelly Nagy" at bounding box center [162, 72] width 253 height 26
paste input "PO 5215792"
click at [204, 86] on input "Receiving / Attn: Kelly Nagy / PO 5215792" at bounding box center [162, 72] width 253 height 26
type input "Receiving / Attn: Kelly Nagy / PO# 5215792"
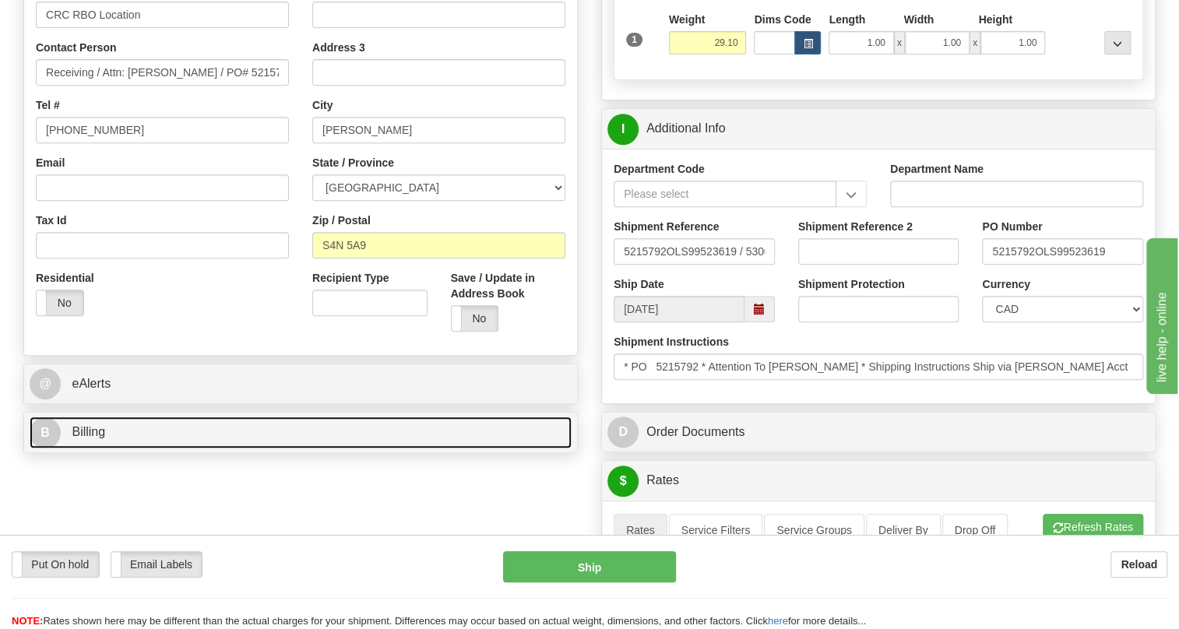
click at [98, 438] on span "Billing" at bounding box center [88, 431] width 33 height 13
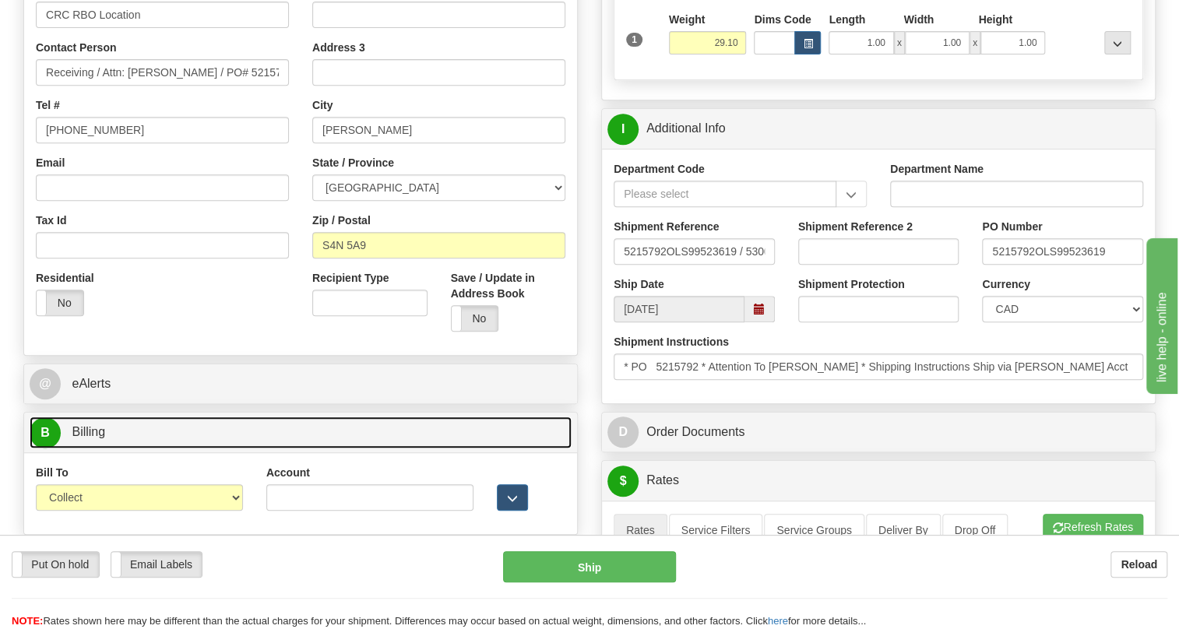
click at [98, 438] on span "Billing" at bounding box center [88, 431] width 33 height 13
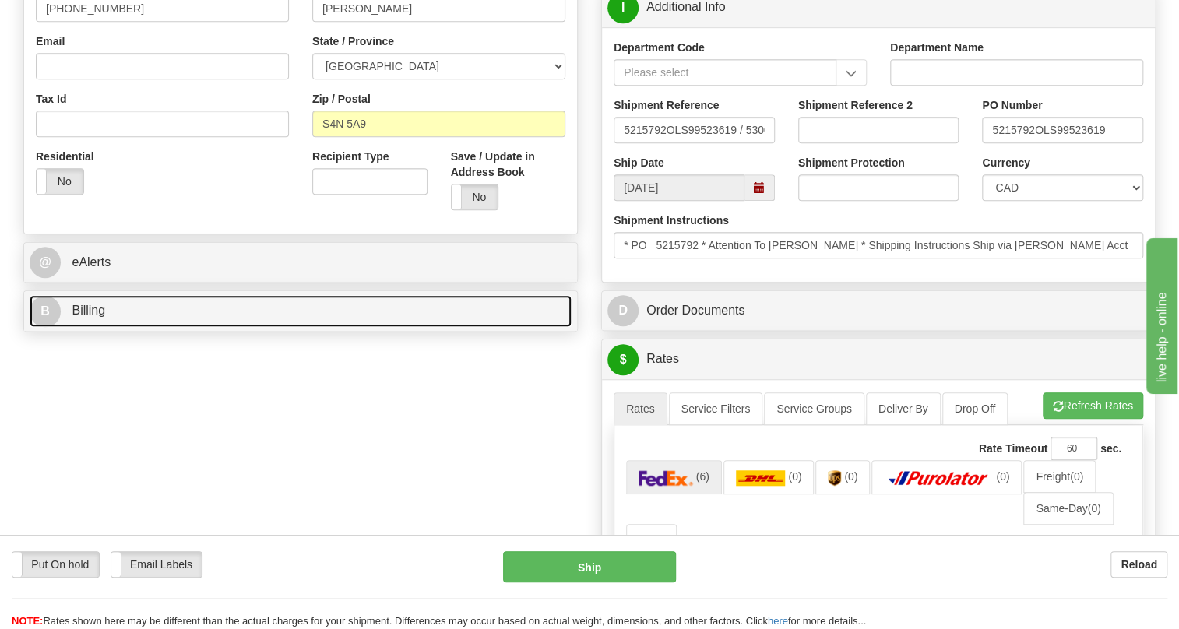
scroll to position [479, 0]
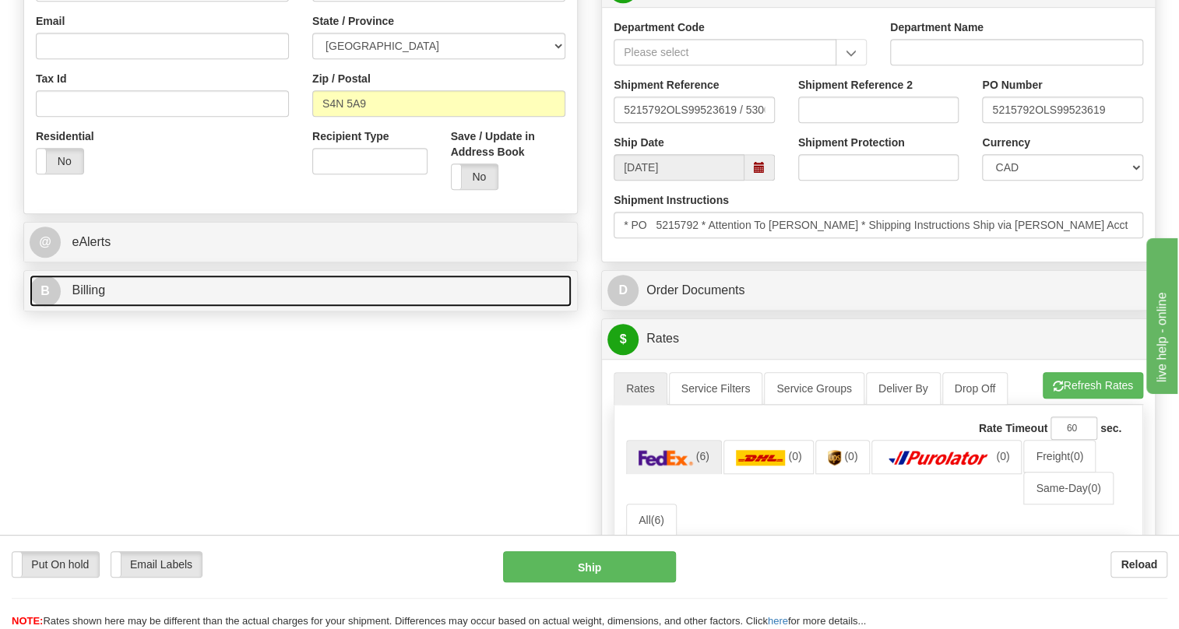
click at [99, 297] on span "Billing" at bounding box center [88, 289] width 33 height 13
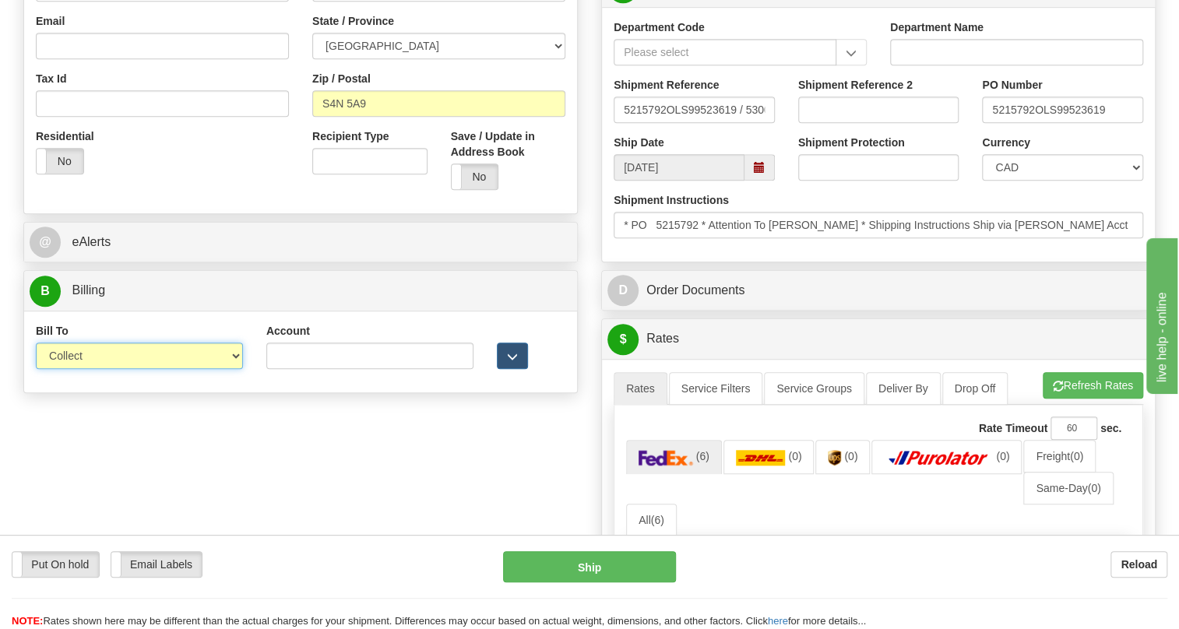
click at [148, 369] on select "Sender Recipient Third Party Collect" at bounding box center [139, 356] width 207 height 26
select select "1"
click at [36, 369] on select "Sender Recipient Third Party Collect" at bounding box center [139, 356] width 207 height 26
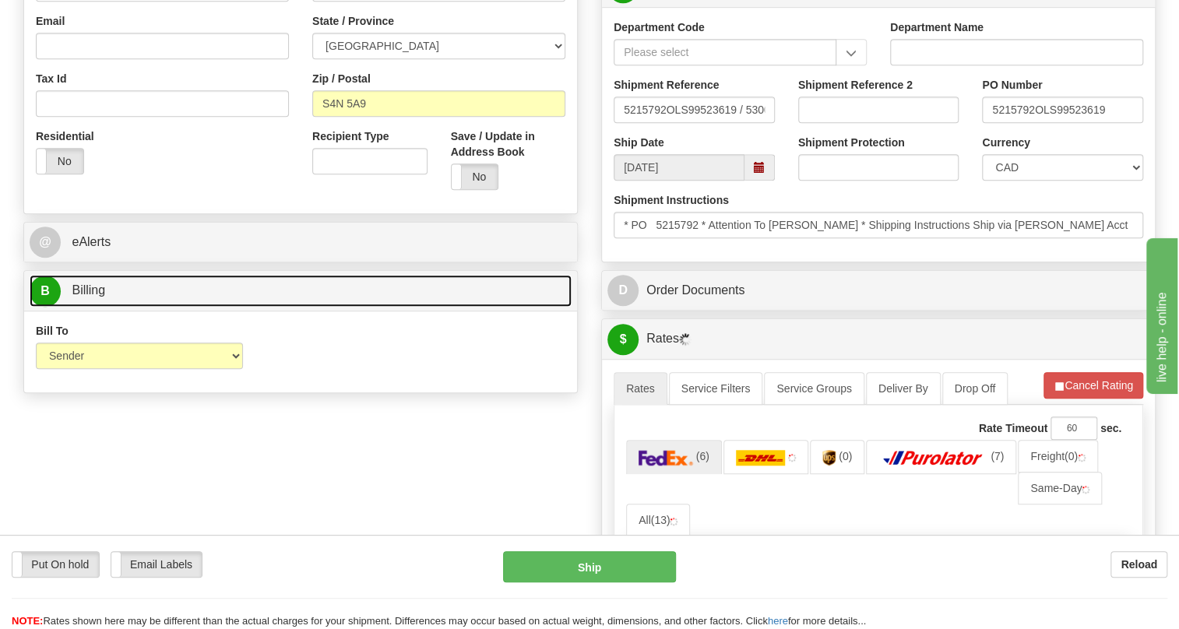
click at [103, 297] on span "Billing" at bounding box center [88, 289] width 33 height 13
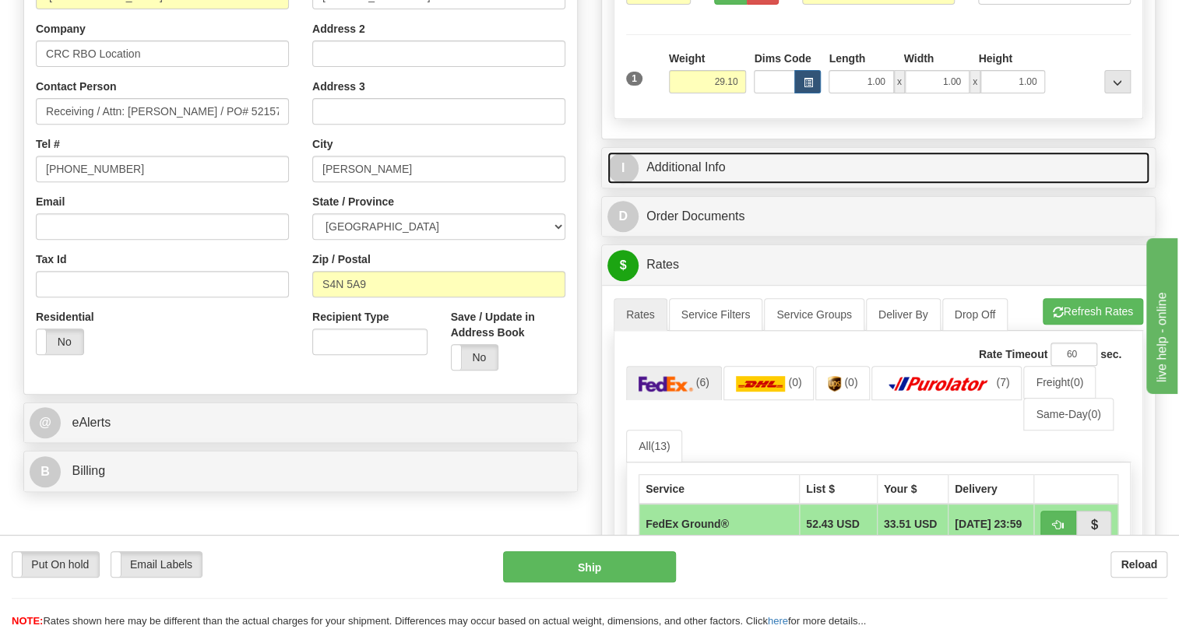
scroll to position [266, 0]
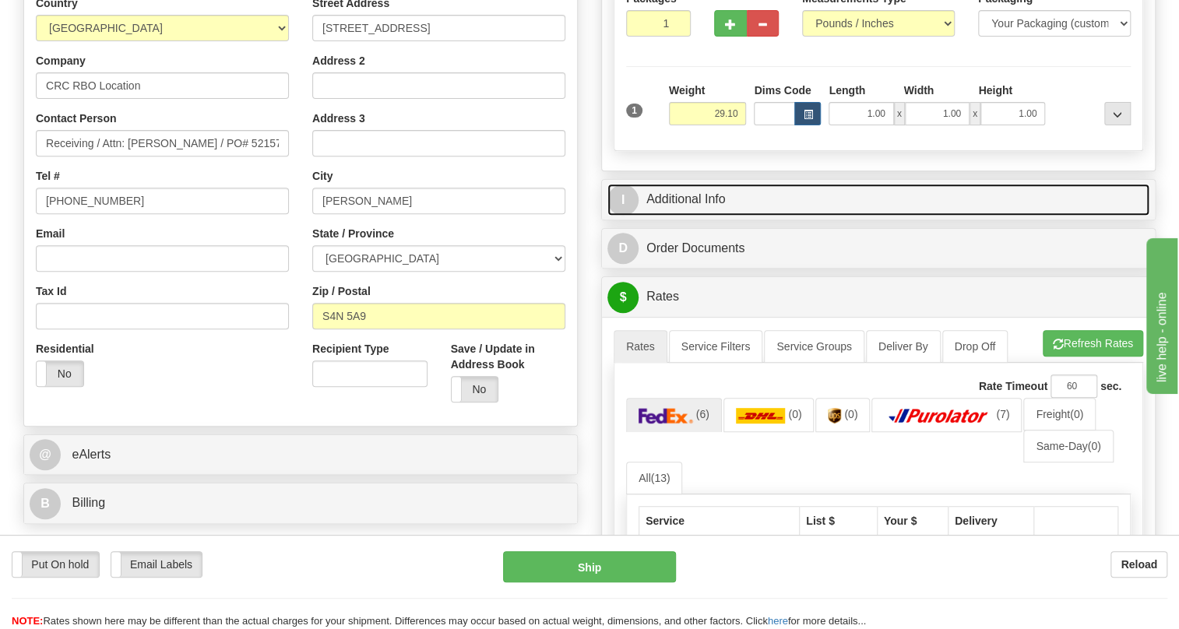
click at [669, 216] on link "I Additional Info" at bounding box center [878, 200] width 542 height 32
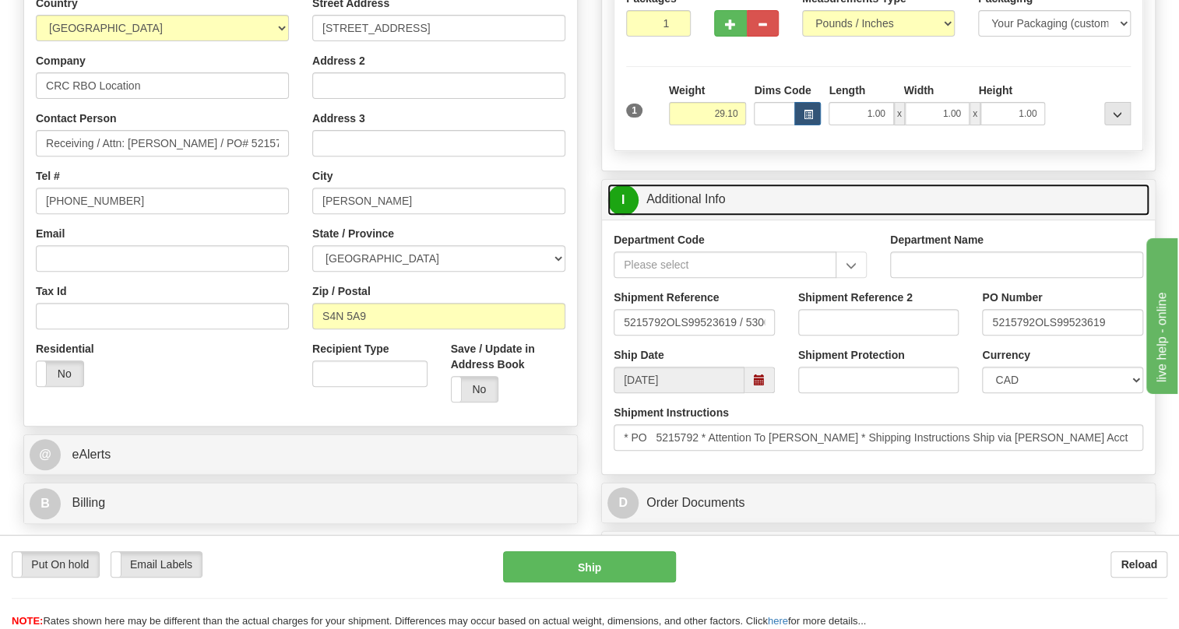
click at [667, 216] on link "I Additional Info" at bounding box center [878, 200] width 542 height 32
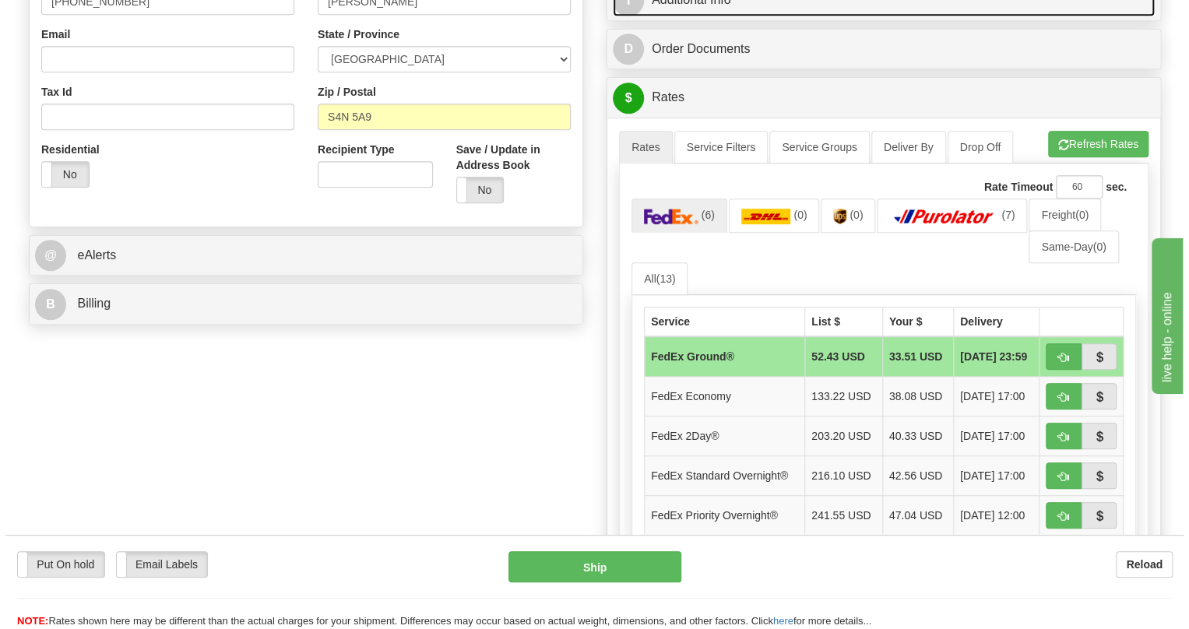
scroll to position [479, 0]
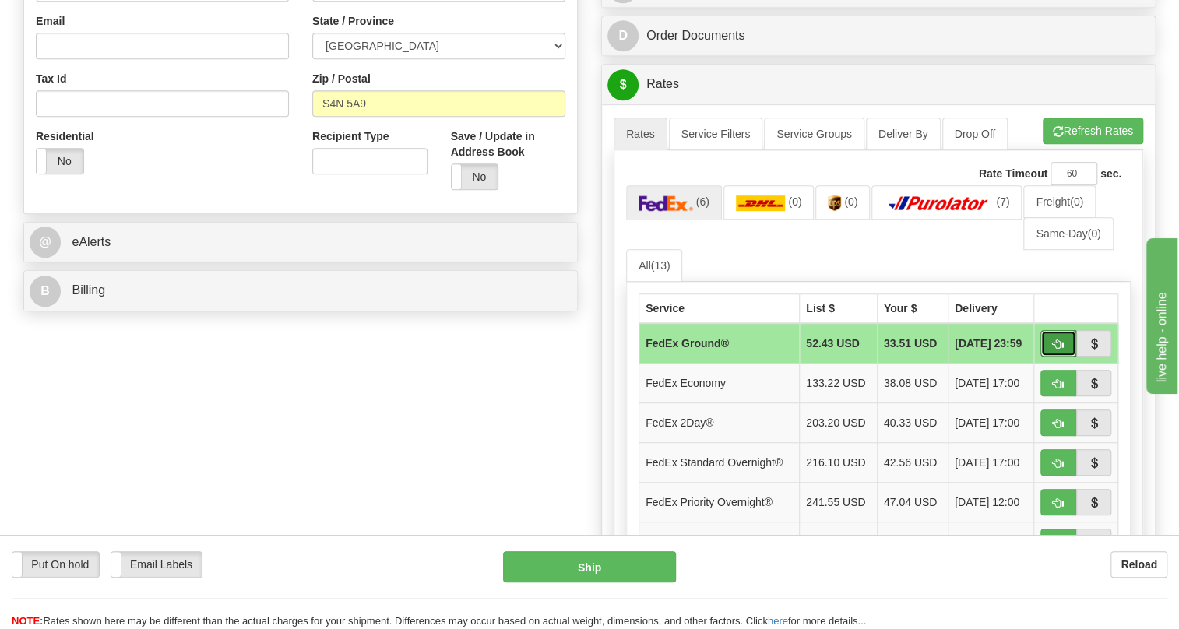
click at [1061, 350] on span "button" at bounding box center [1058, 345] width 11 height 10
type input "92"
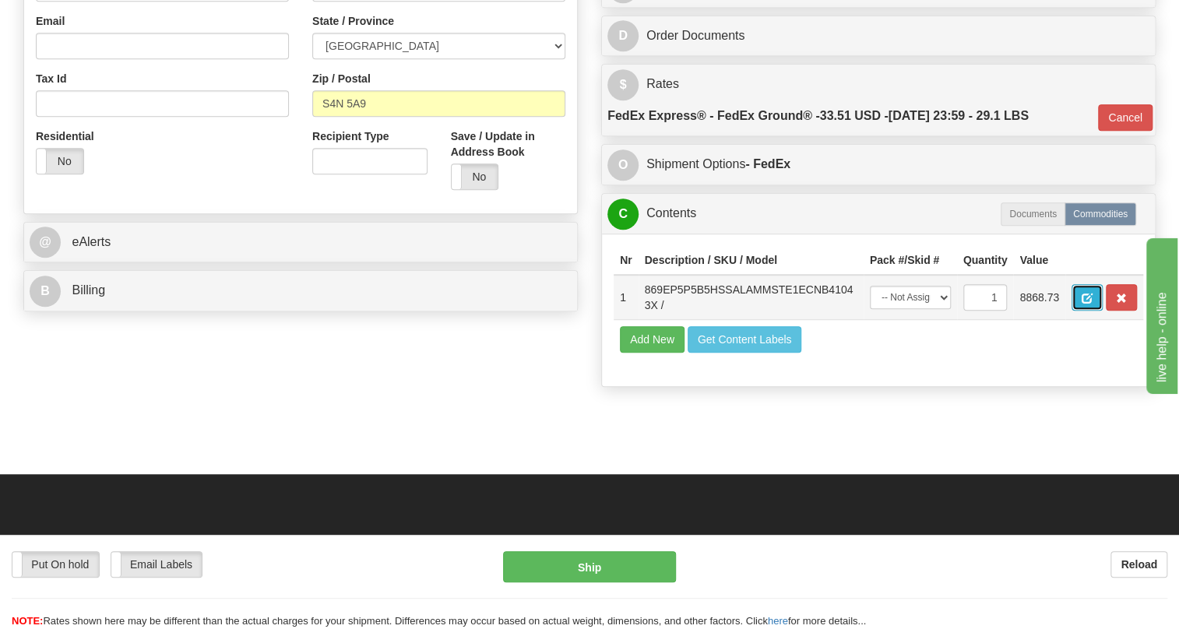
click at [1083, 304] on span "button" at bounding box center [1087, 299] width 11 height 10
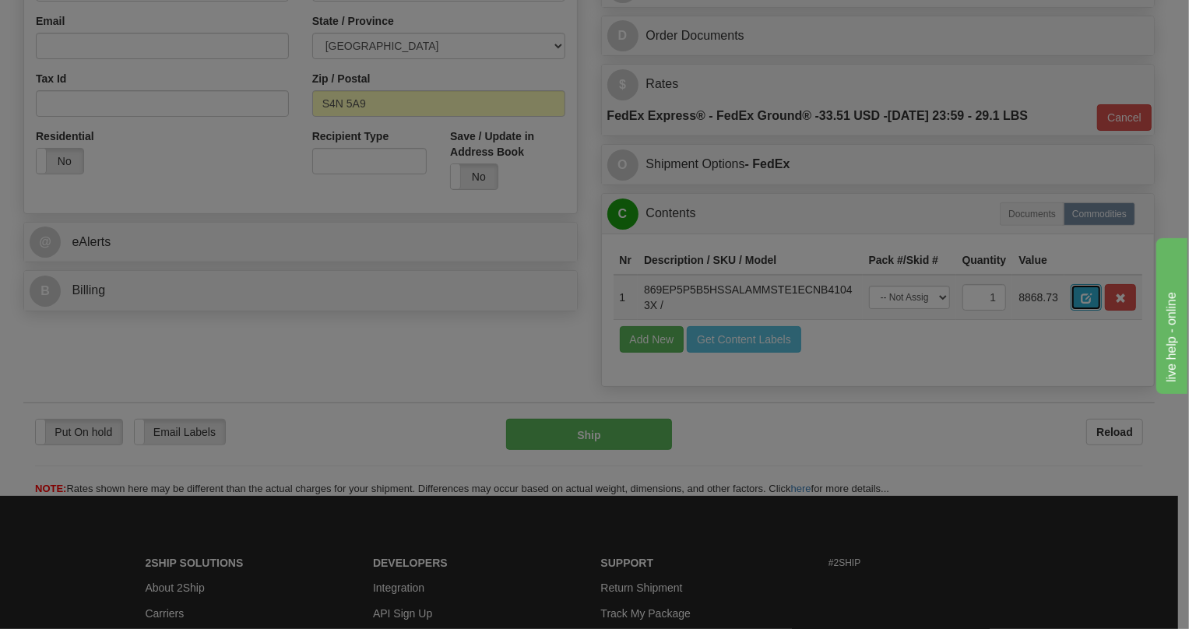
scroll to position [0, 0]
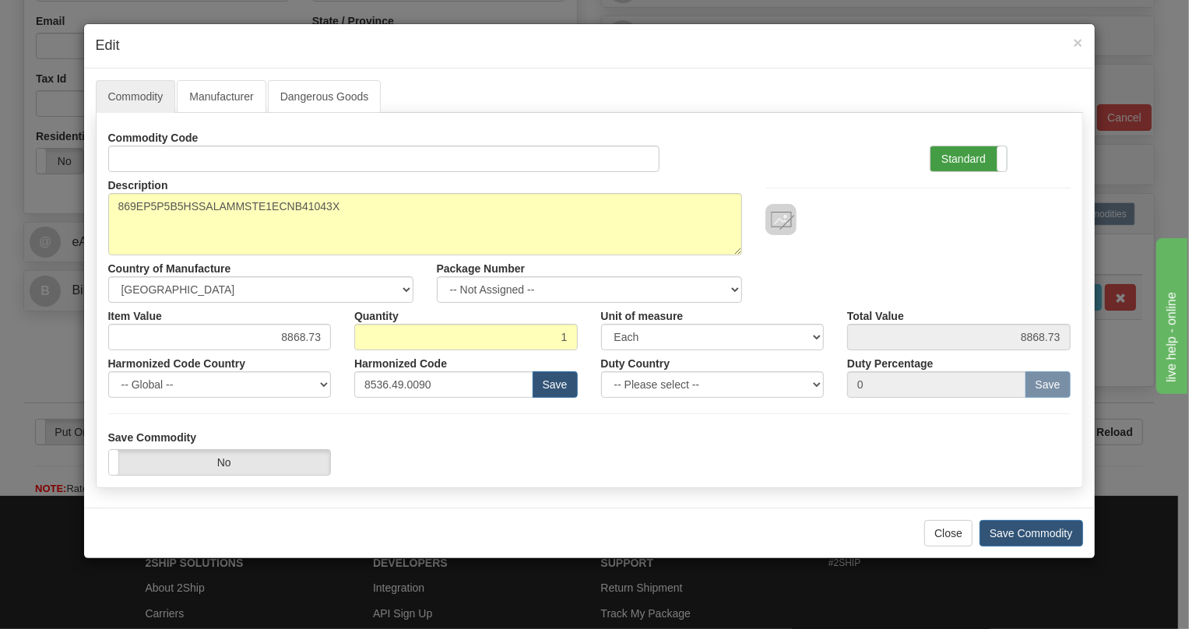
drag, startPoint x: 956, startPoint y: 153, endPoint x: 938, endPoint y: 153, distance: 18.7
click at [956, 153] on label "Standard" at bounding box center [969, 158] width 76 height 25
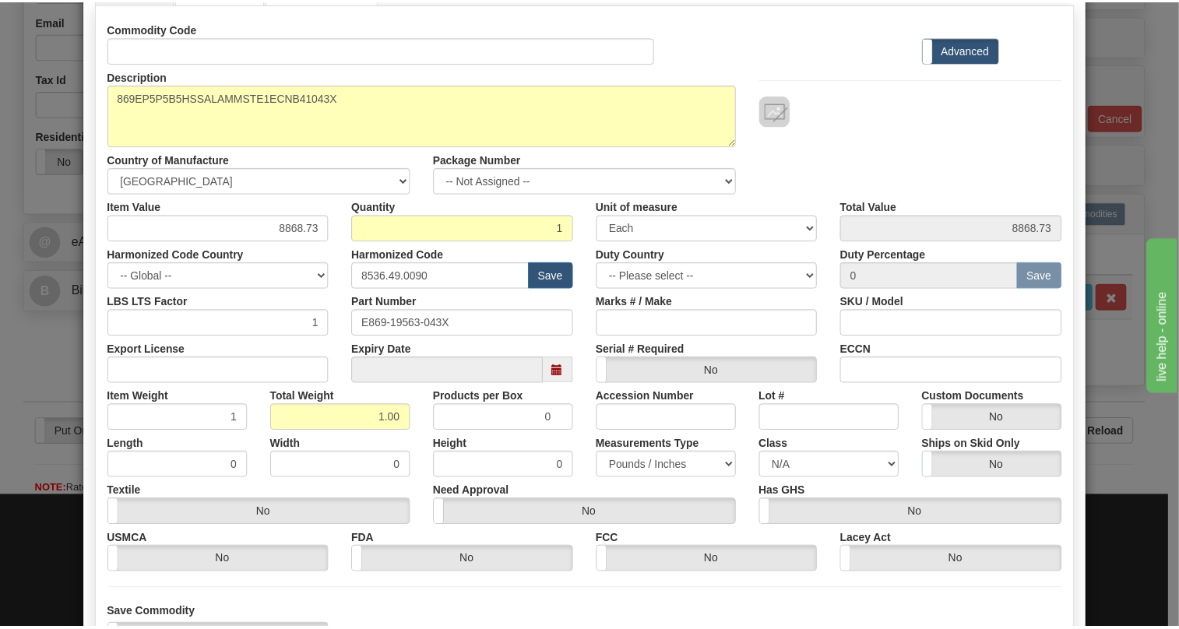
scroll to position [212, 0]
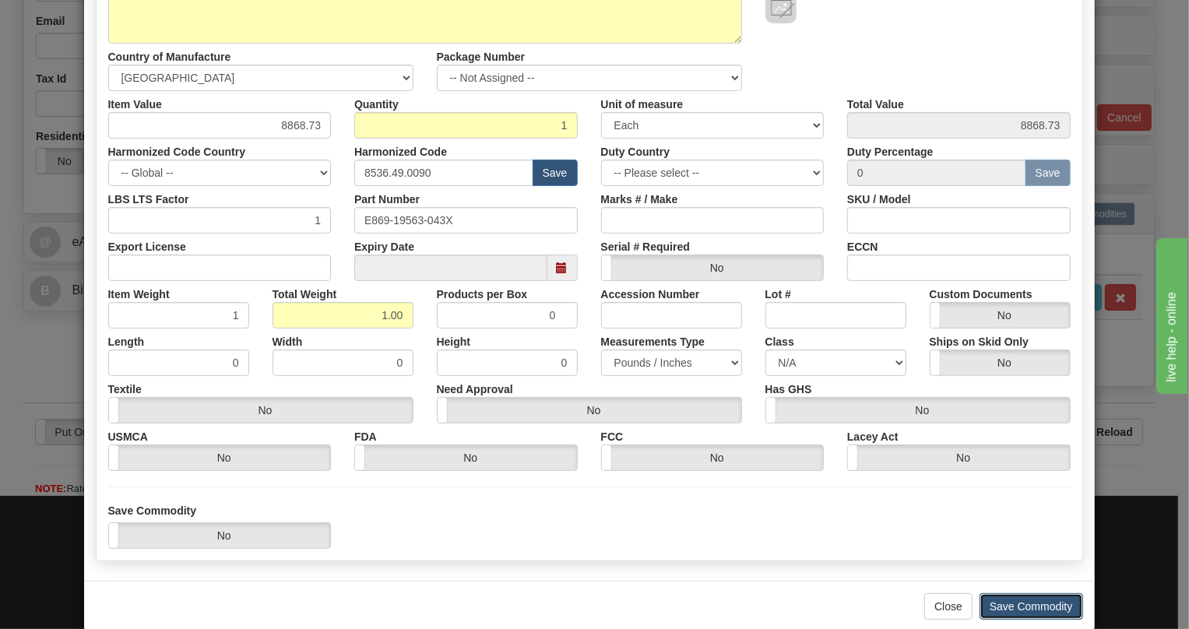
click at [1019, 607] on button "Save Commodity" at bounding box center [1032, 606] width 104 height 26
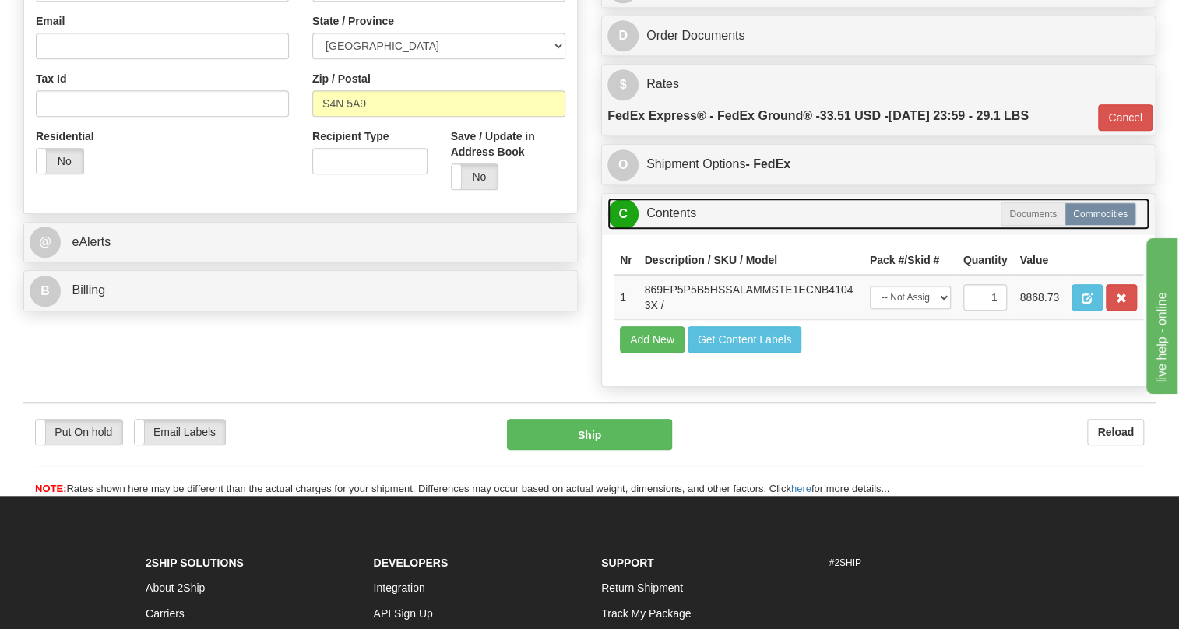
click at [677, 230] on link "C Contents" at bounding box center [878, 214] width 542 height 32
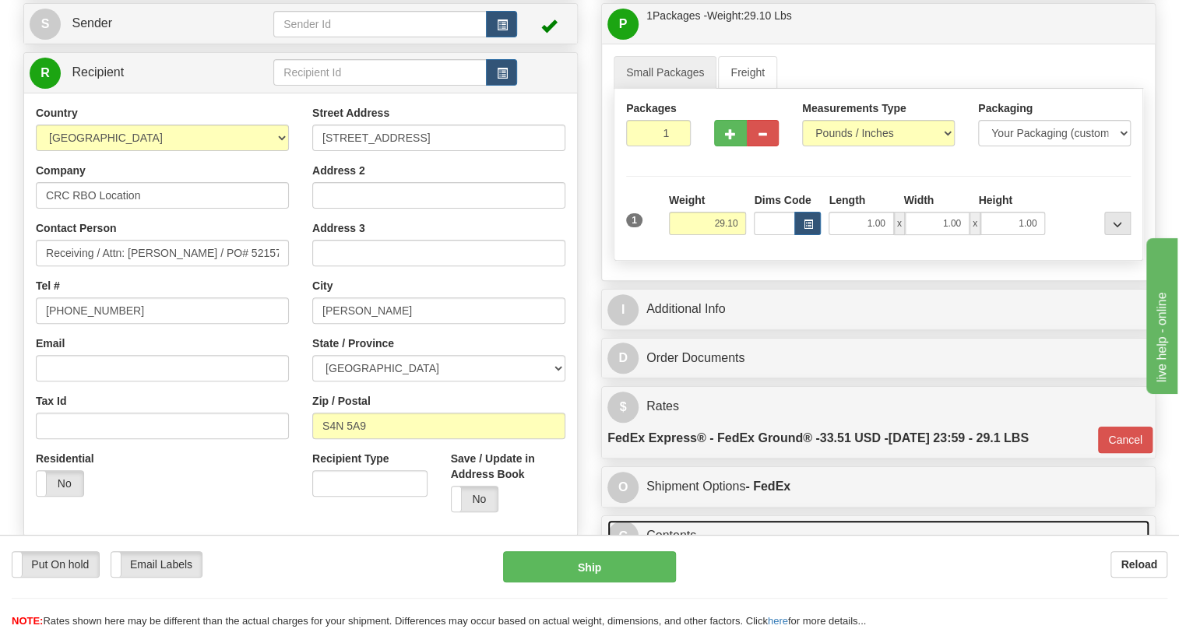
scroll to position [125, 0]
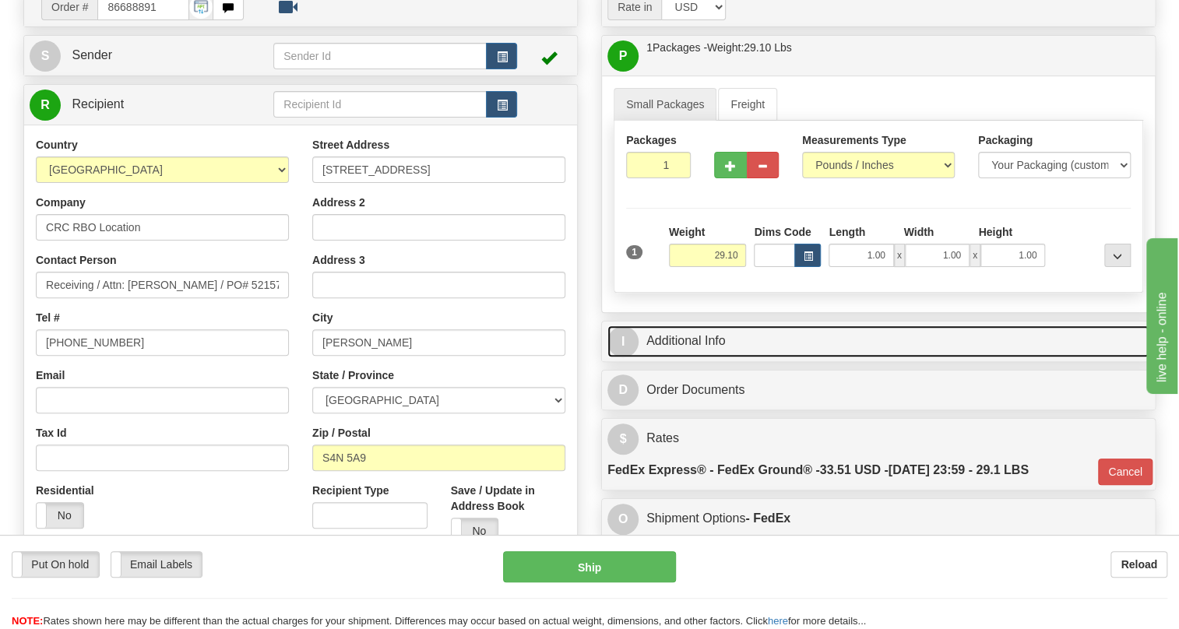
click at [687, 357] on link "I Additional Info" at bounding box center [878, 342] width 542 height 32
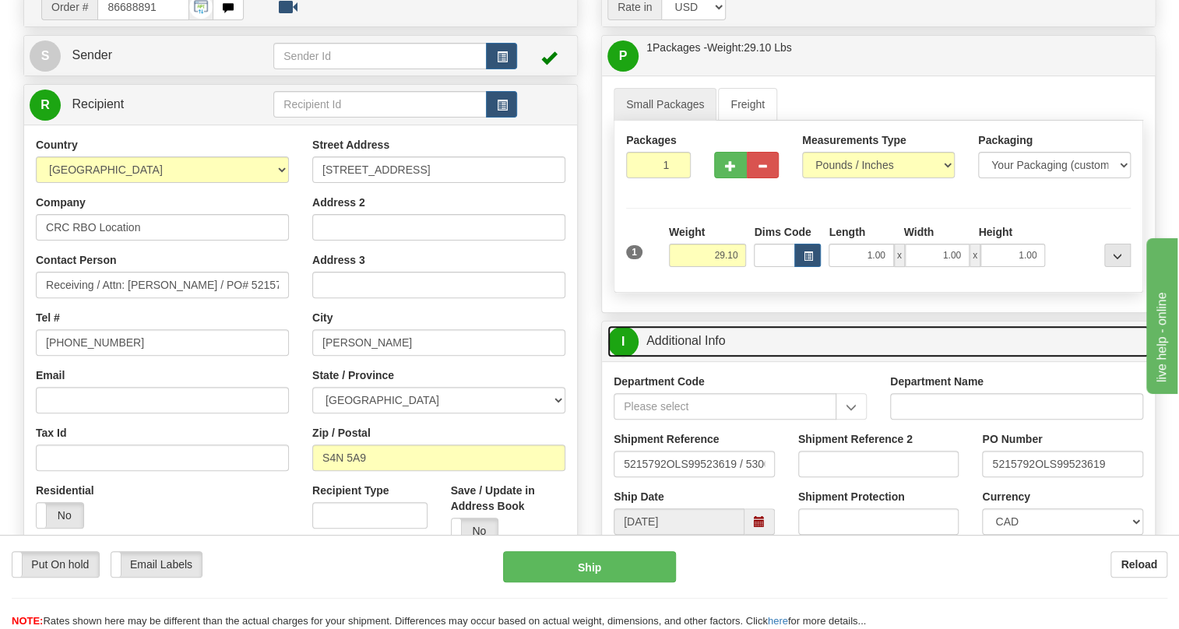
click at [688, 357] on link "I Additional Info" at bounding box center [878, 342] width 542 height 32
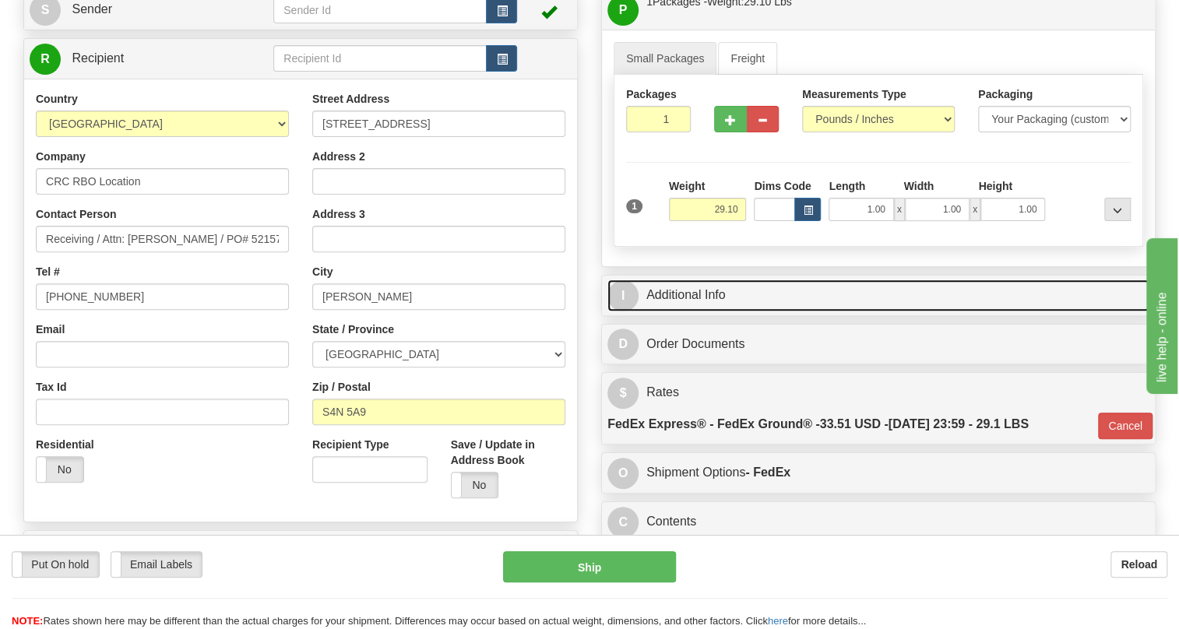
scroll to position [337, 0]
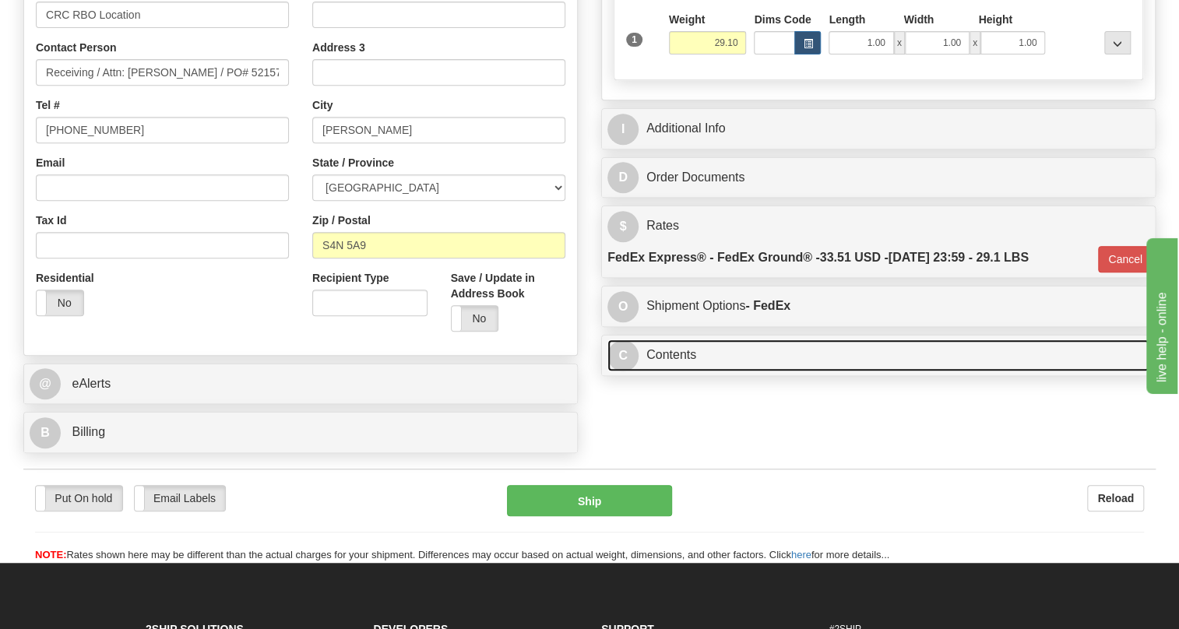
click at [696, 372] on link "C Contents" at bounding box center [878, 356] width 542 height 32
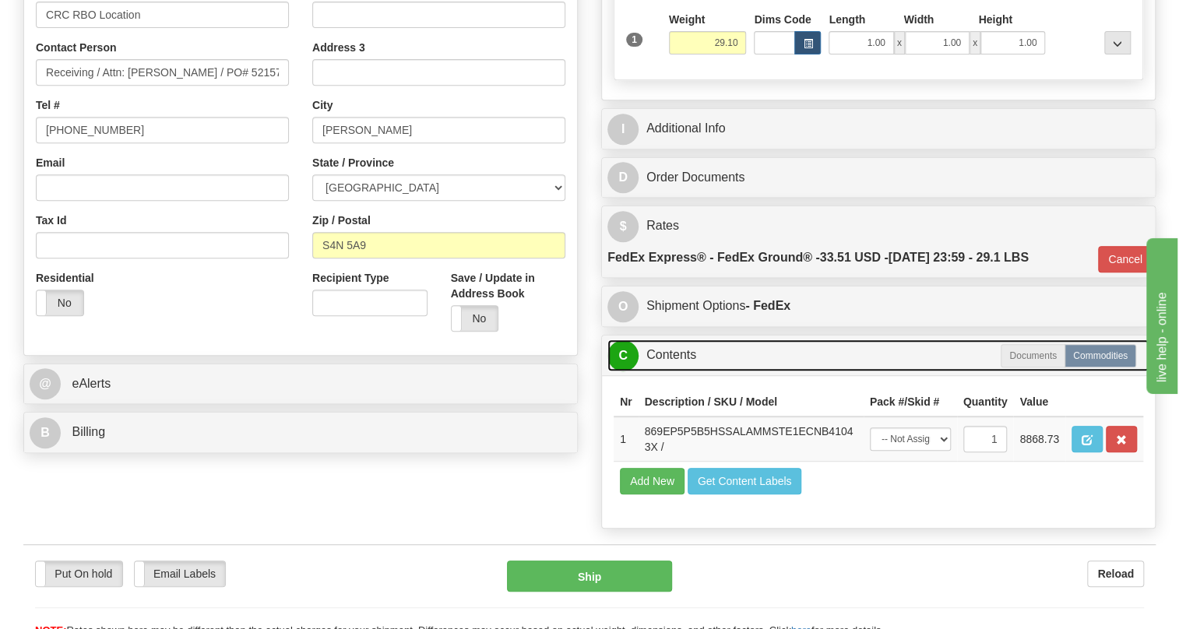
click at [696, 372] on link "C Contents" at bounding box center [878, 356] width 542 height 32
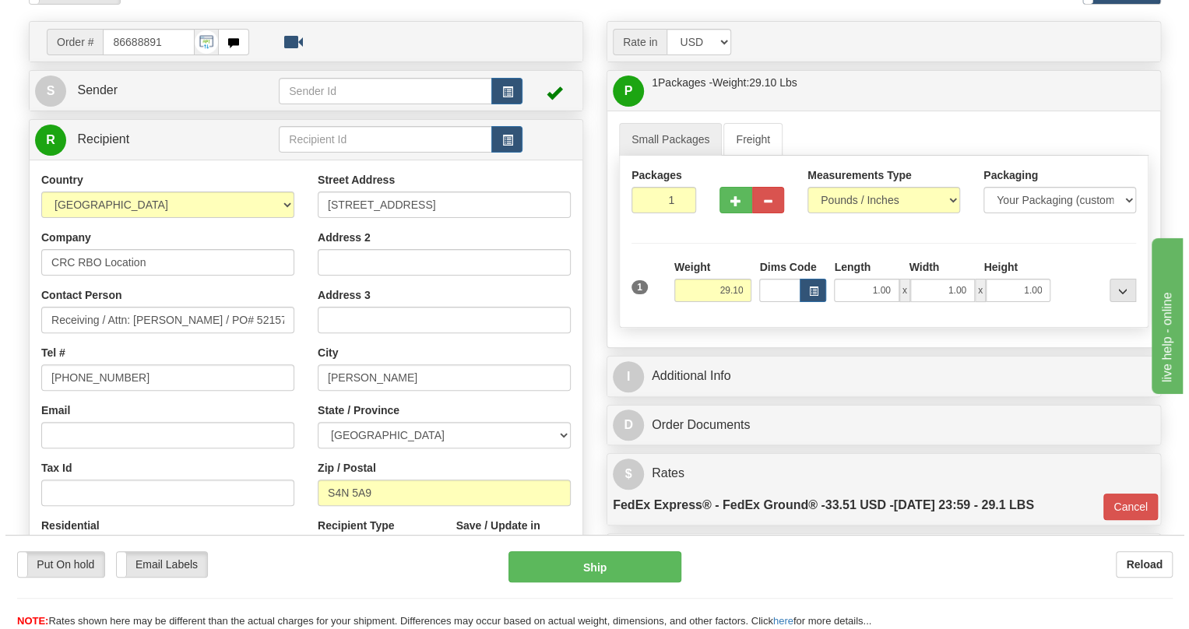
scroll to position [125, 0]
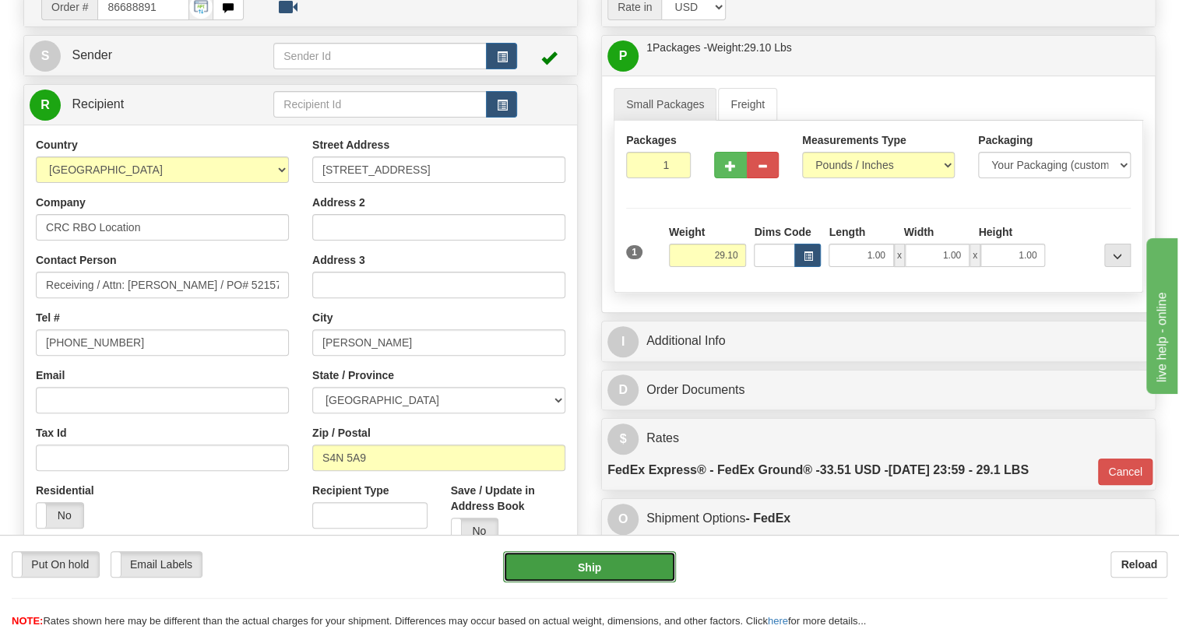
click at [583, 568] on button "Ship" at bounding box center [589, 566] width 173 height 31
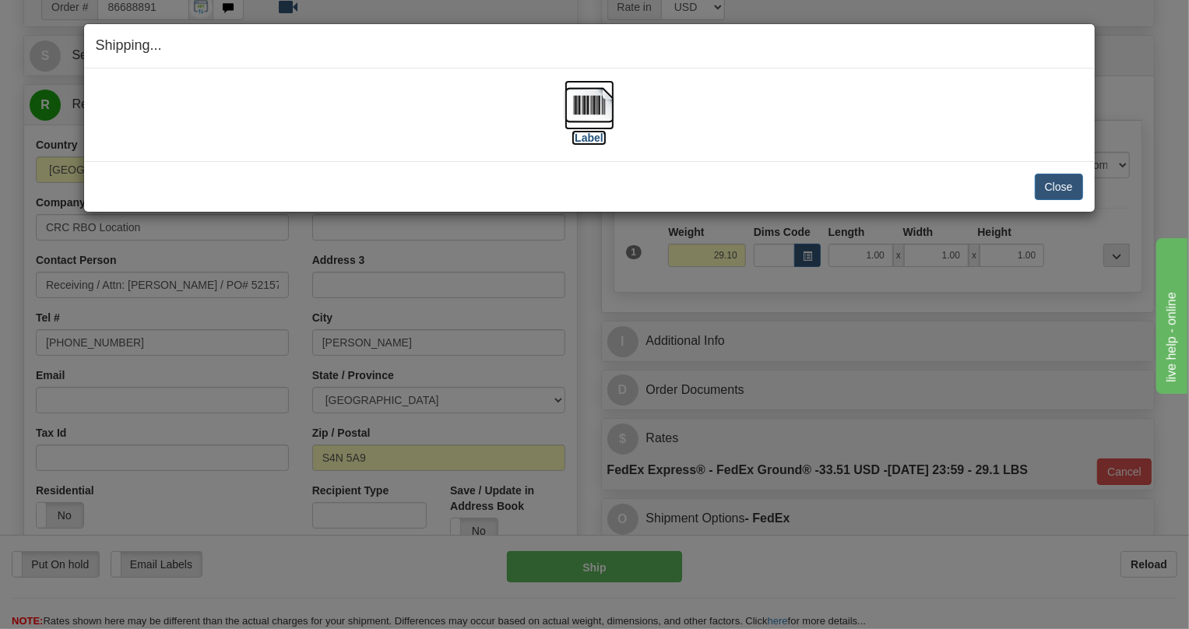
click at [590, 104] on img at bounding box center [590, 105] width 50 height 50
click at [1065, 184] on button "Close" at bounding box center [1059, 187] width 48 height 26
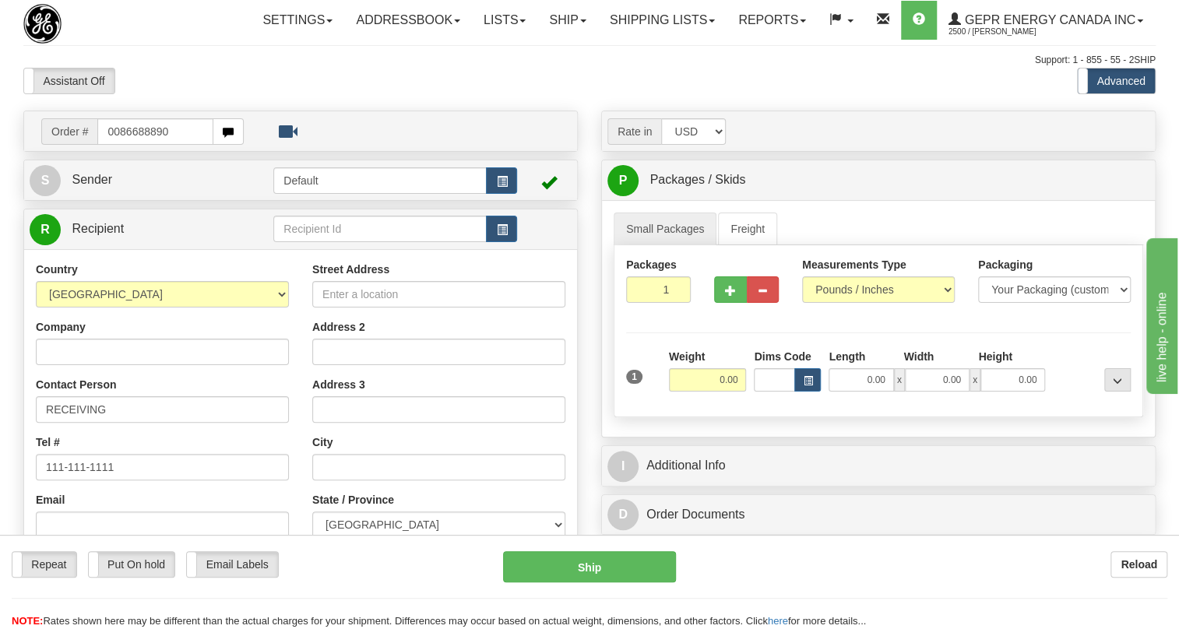
click at [118, 145] on input "0086688890" at bounding box center [155, 131] width 116 height 26
type input "86688890"
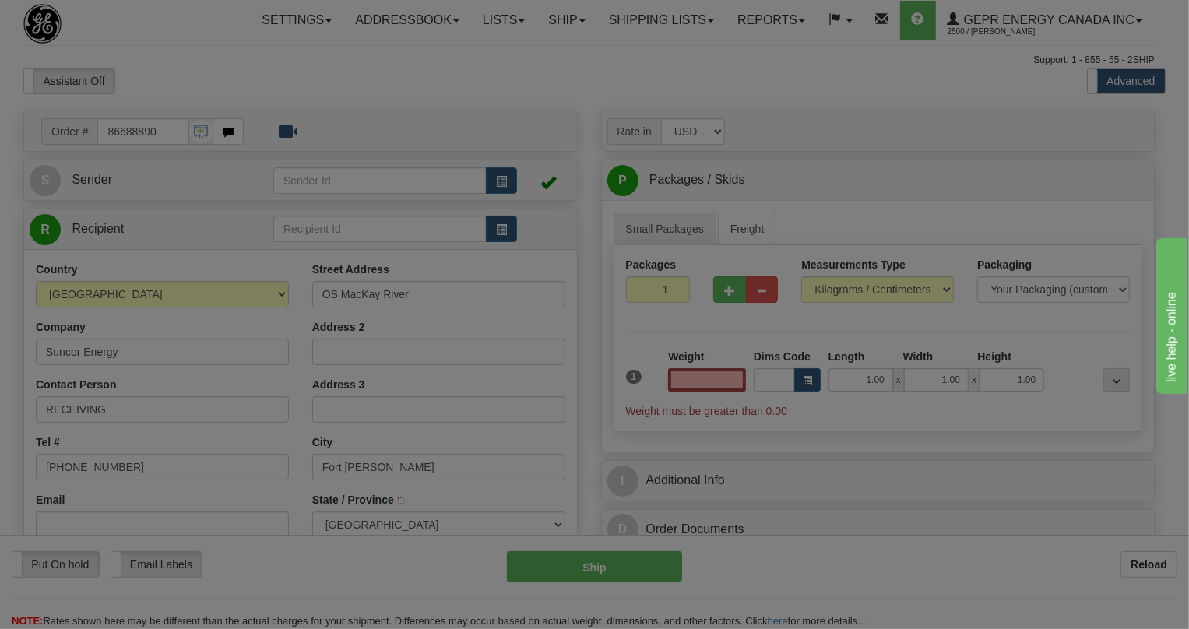
type input "FORT [PERSON_NAME]"
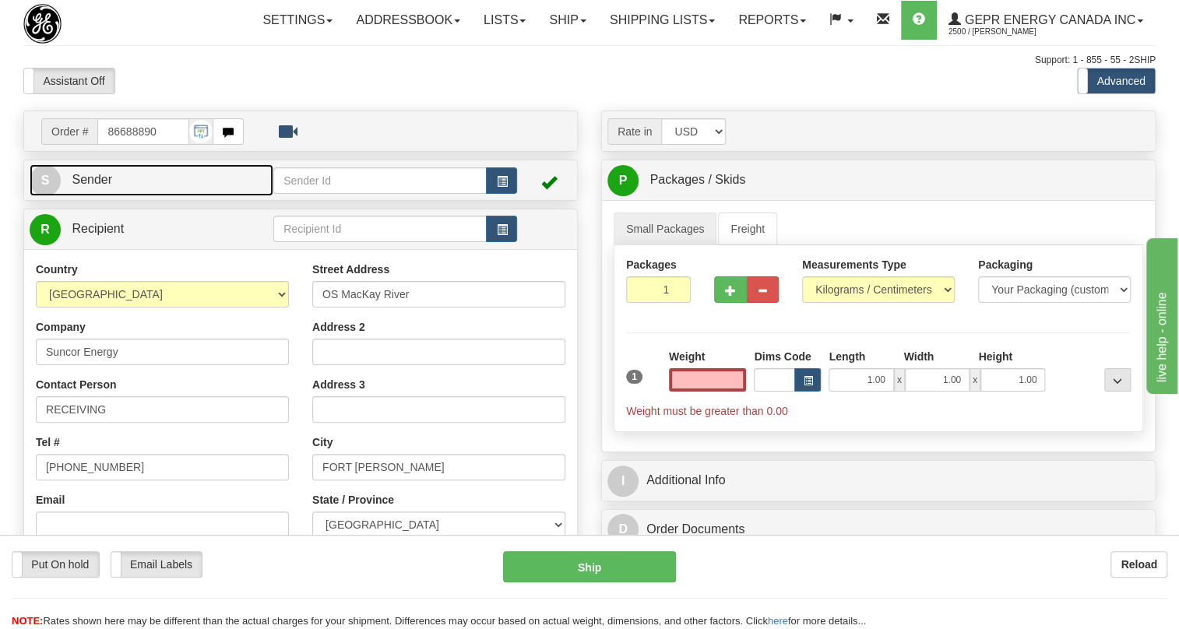
type input "0.00"
click at [80, 186] on span "Sender" at bounding box center [92, 179] width 40 height 13
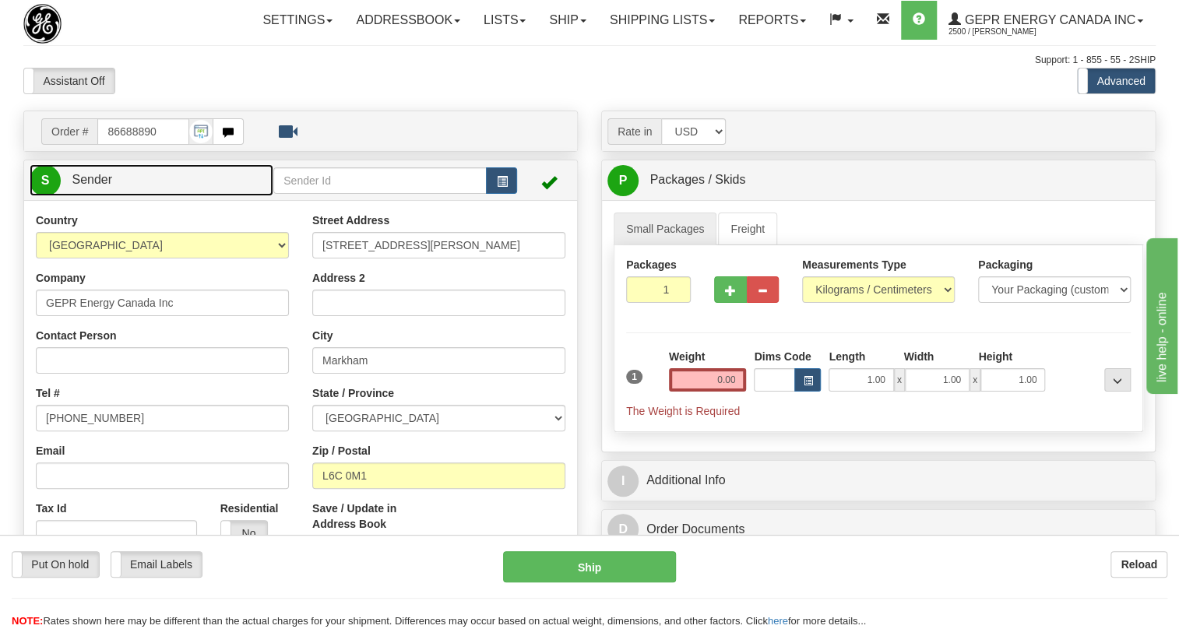
type input "MARKHAM"
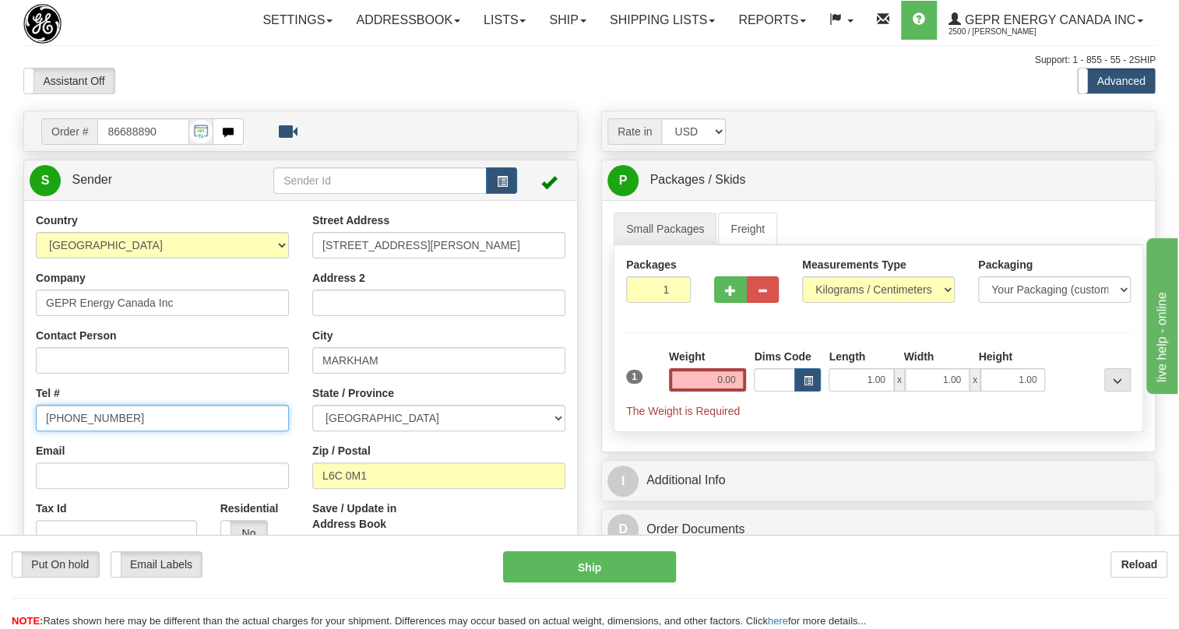
click at [93, 431] on input "[PHONE_NUMBER]" at bounding box center [162, 418] width 253 height 26
paste input "[PHONE_NUMBER]"
type input "[PHONE_NUMBER]"
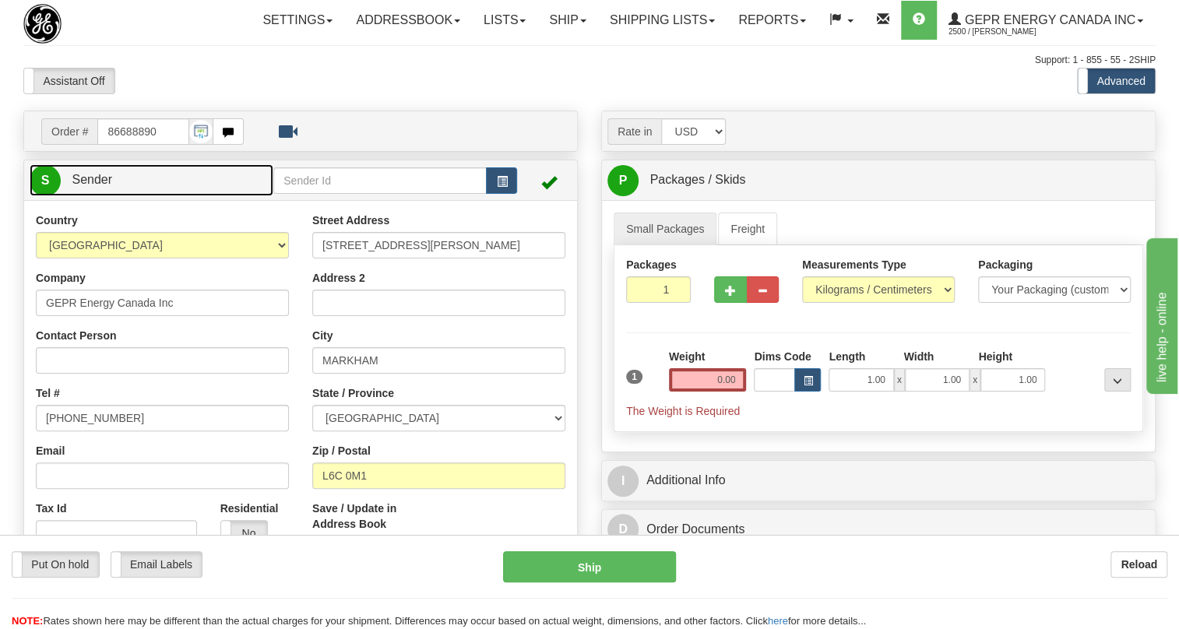
click at [108, 186] on span "Sender" at bounding box center [92, 179] width 40 height 13
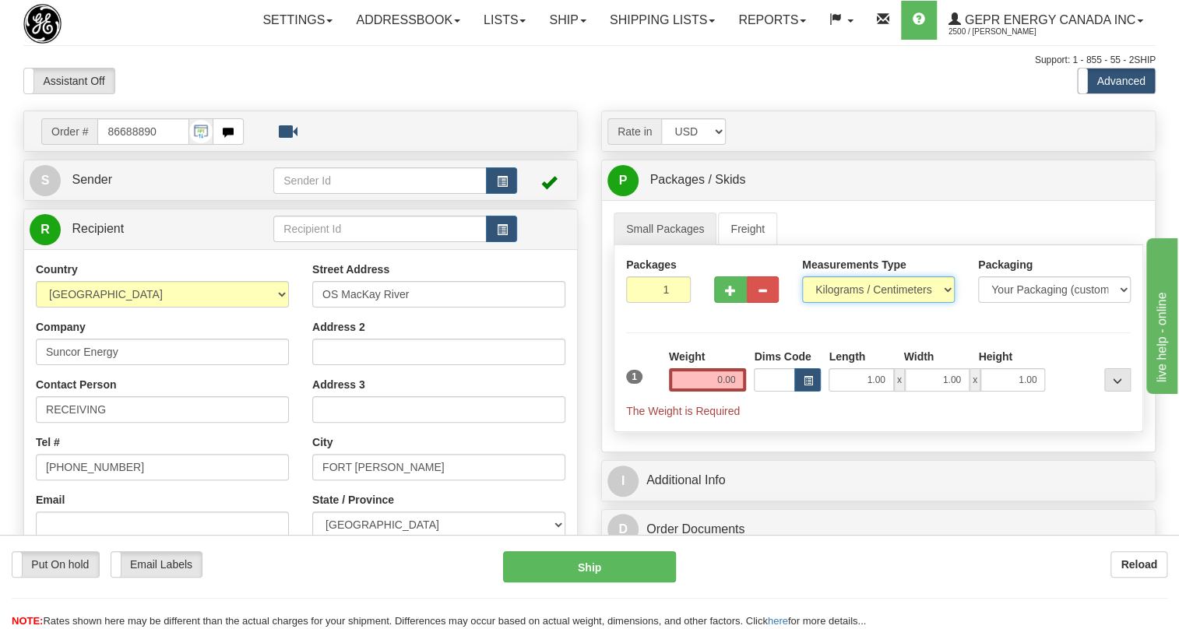
click at [838, 303] on select "Pounds / Inches Kilograms / Centimeters" at bounding box center [878, 289] width 153 height 26
select select "0"
click at [802, 303] on select "Pounds / Inches Kilograms / Centimeters" at bounding box center [878, 289] width 153 height 26
click at [714, 392] on input "0.00" at bounding box center [708, 379] width 78 height 23
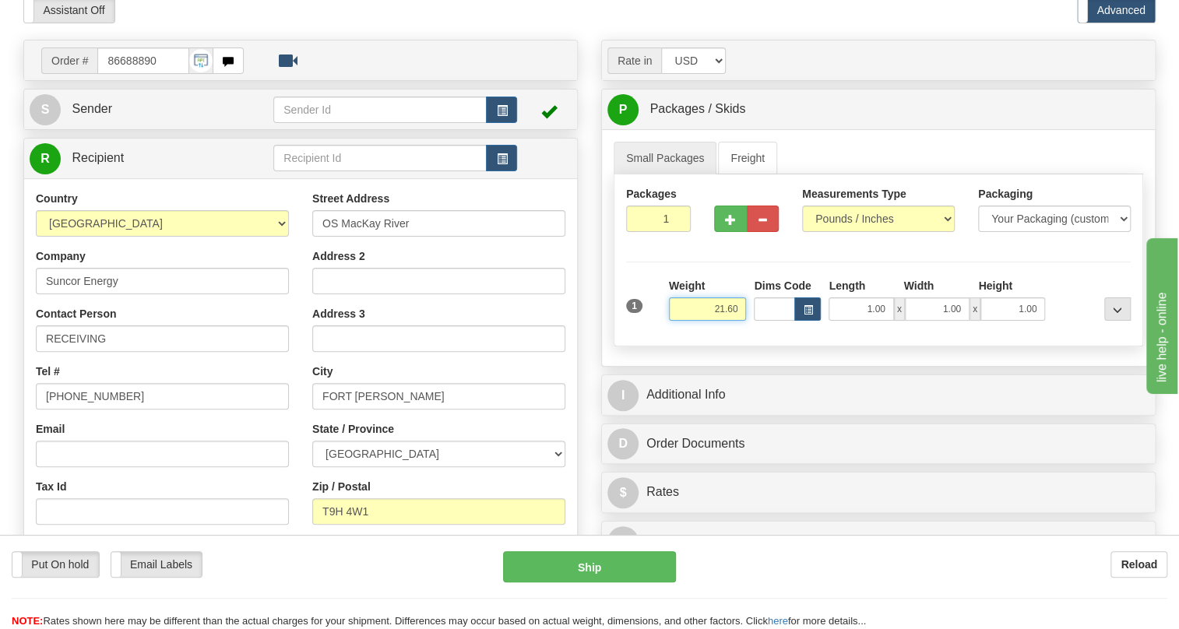
scroll to position [141, 0]
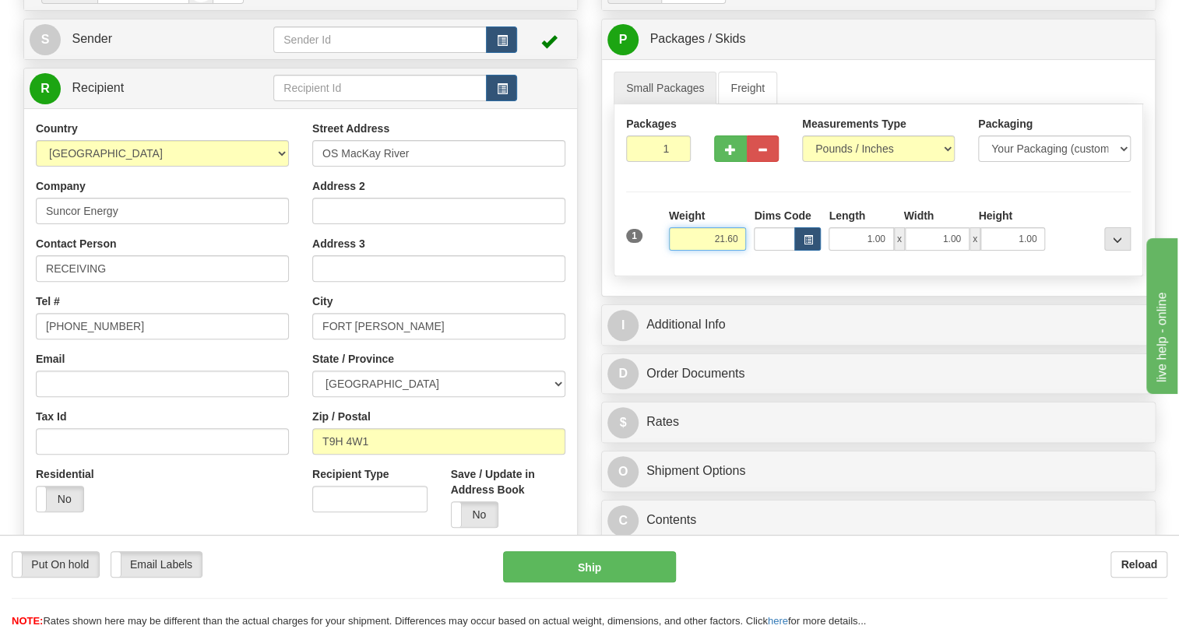
type input "21.60"
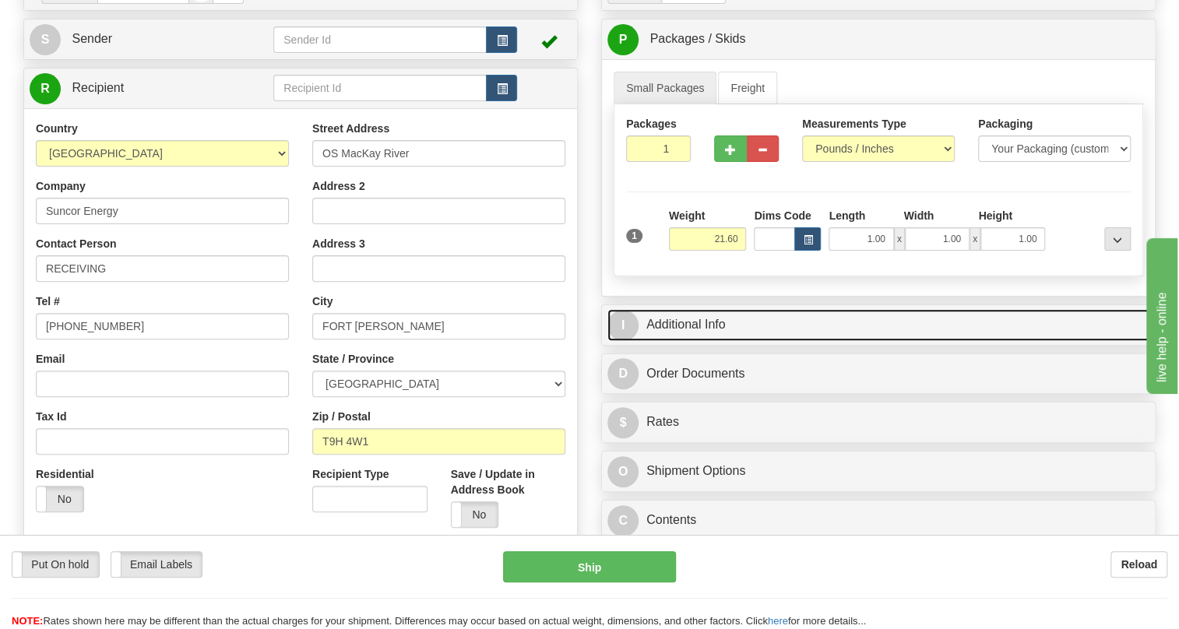
click at [709, 341] on link "I Additional Info" at bounding box center [878, 325] width 542 height 32
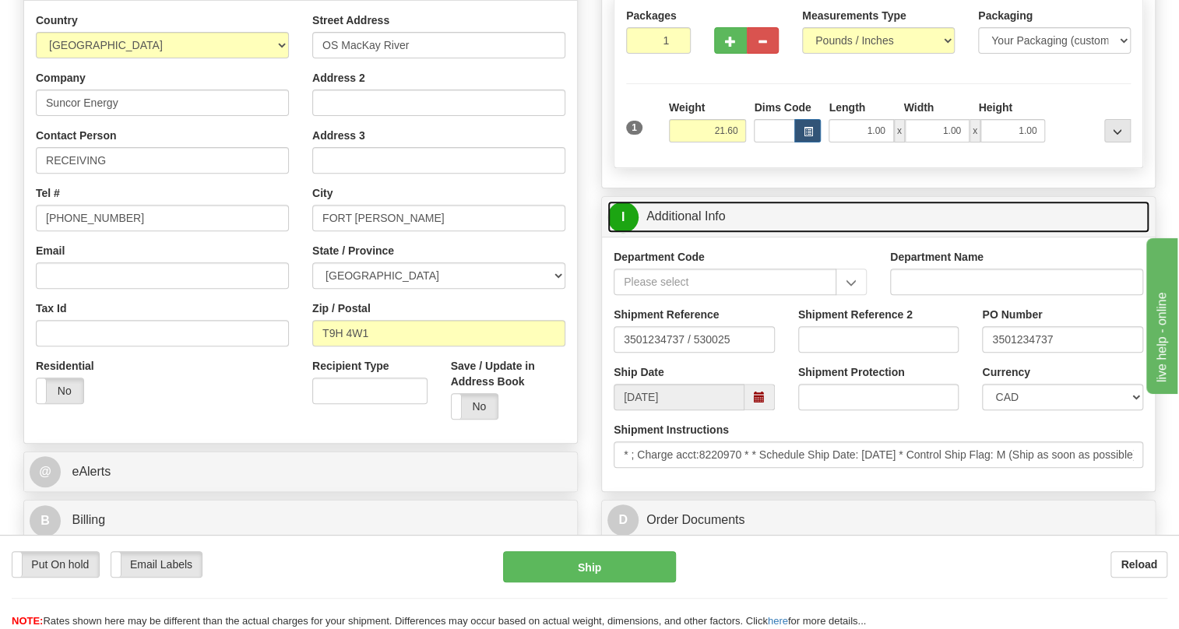
scroll to position [283, 0]
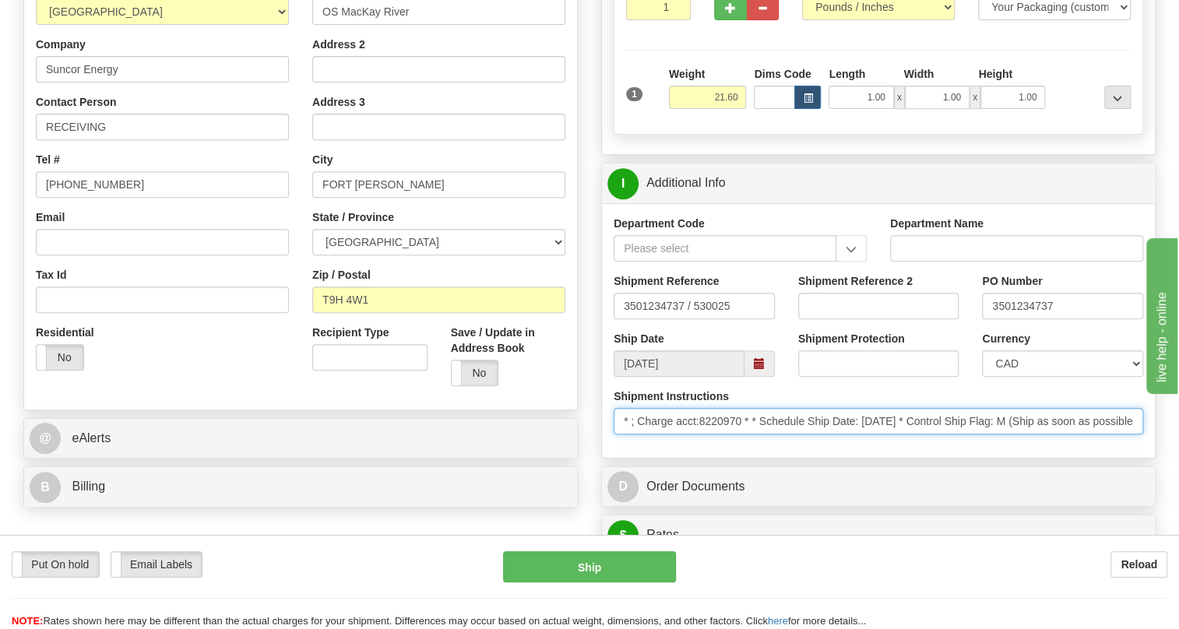
drag, startPoint x: 745, startPoint y: 453, endPoint x: 703, endPoint y: 460, distance: 41.7
click at [703, 435] on input "* ; Charge acct:8220970 * * Schedule Ship Date: [DATE] * Control Ship Flag: M (…" at bounding box center [879, 421] width 530 height 26
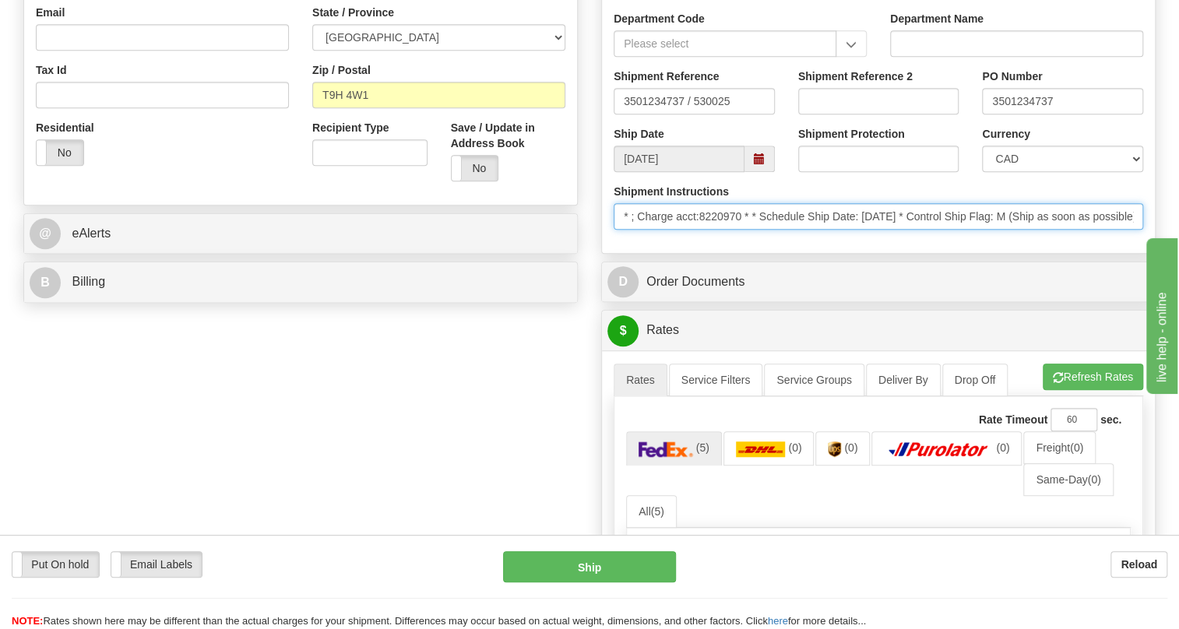
scroll to position [495, 0]
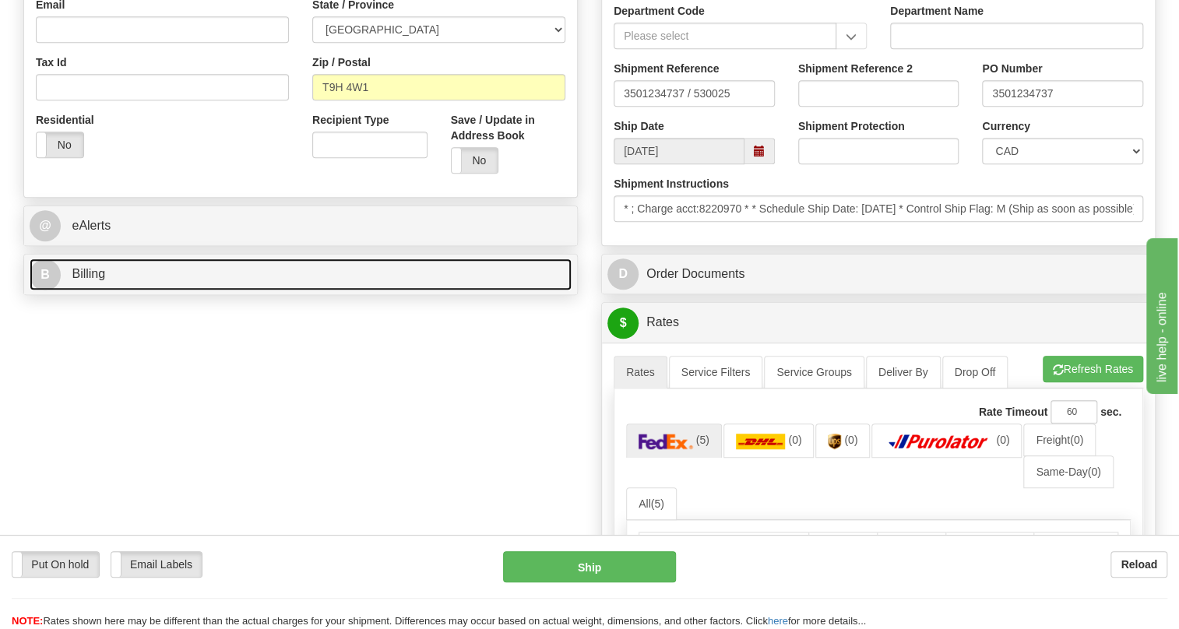
click at [85, 291] on link "B Billing" at bounding box center [301, 275] width 542 height 32
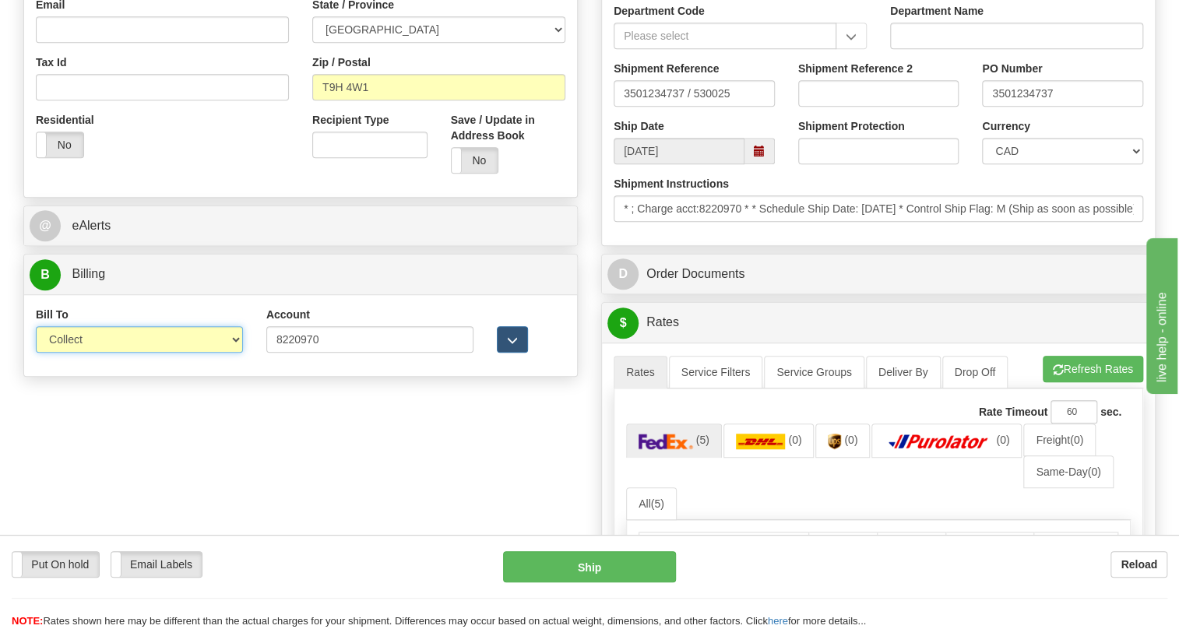
click at [90, 353] on select "Sender Recipient Third Party Collect" at bounding box center [139, 339] width 207 height 26
select select "2"
click at [36, 353] on select "Sender Recipient Third Party Collect" at bounding box center [139, 339] width 207 height 26
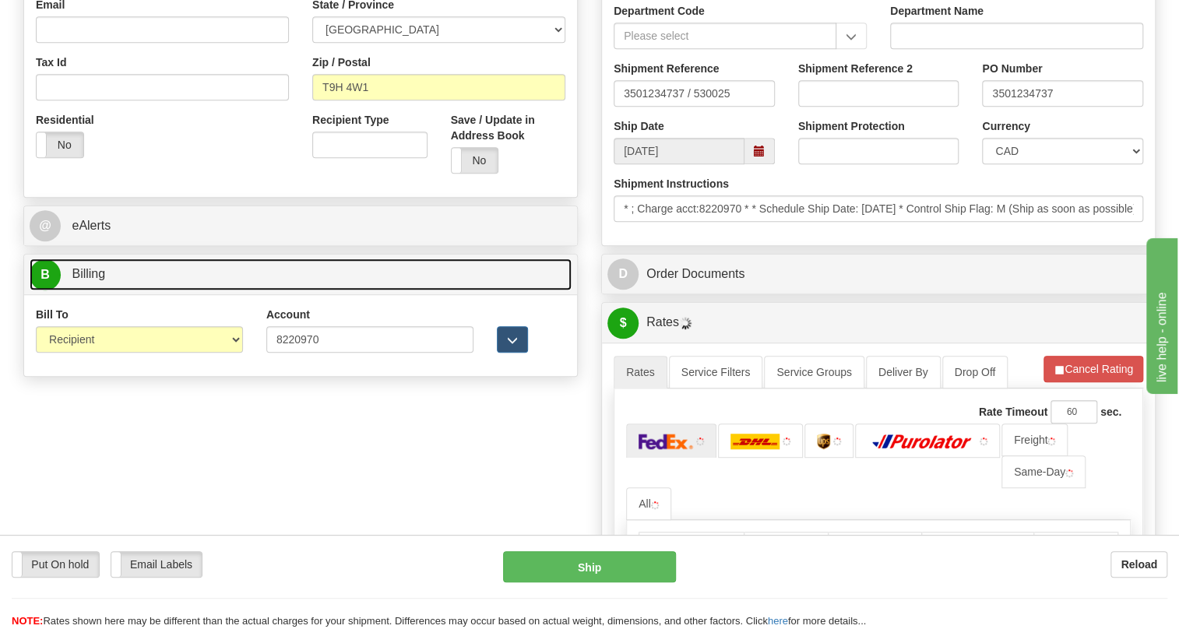
click at [96, 280] on span "Billing" at bounding box center [88, 273] width 33 height 13
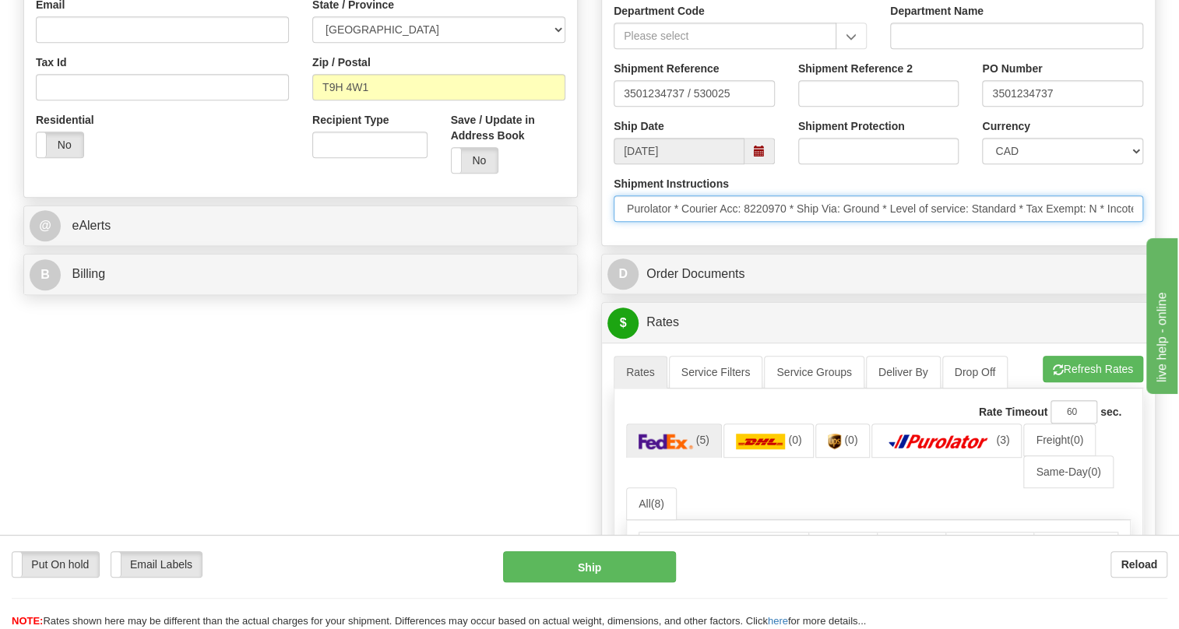
scroll to position [0, 720]
drag, startPoint x: 1002, startPoint y: 245, endPoint x: 1137, endPoint y: 261, distance: 135.6
click at [1137, 234] on div "Shipment Instructions * ; Charge acct:8220970 * * Schedule Ship Date: [DATE] * …" at bounding box center [878, 205] width 553 height 58
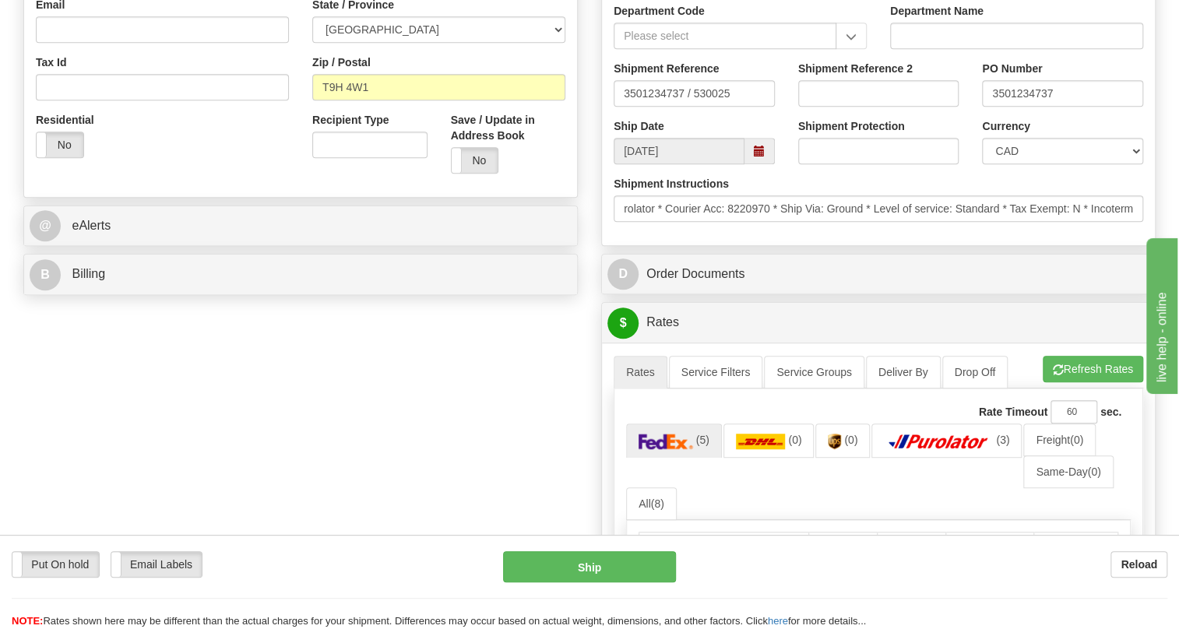
click at [979, 234] on div "Shipment Instructions * ; Charge acct:8220970 * * Schedule Ship Date: [DATE] * …" at bounding box center [878, 205] width 553 height 58
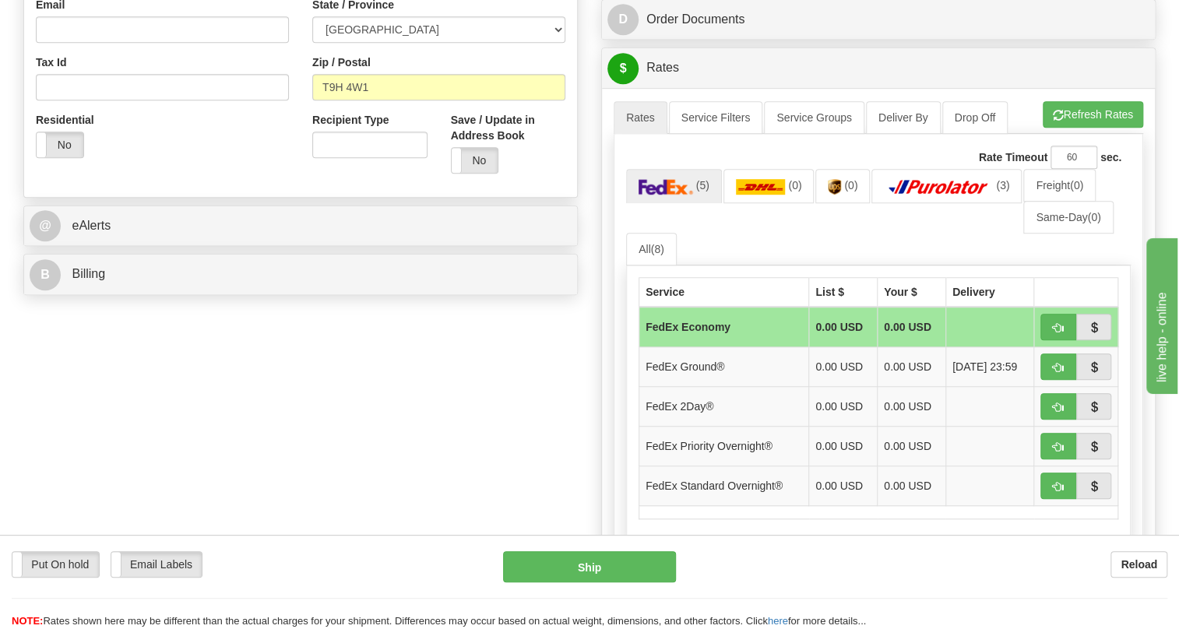
click at [556, 512] on div "Order # 86688890 S Sender" at bounding box center [590, 184] width 1156 height 1138
click at [924, 195] on img at bounding box center [938, 187] width 109 height 16
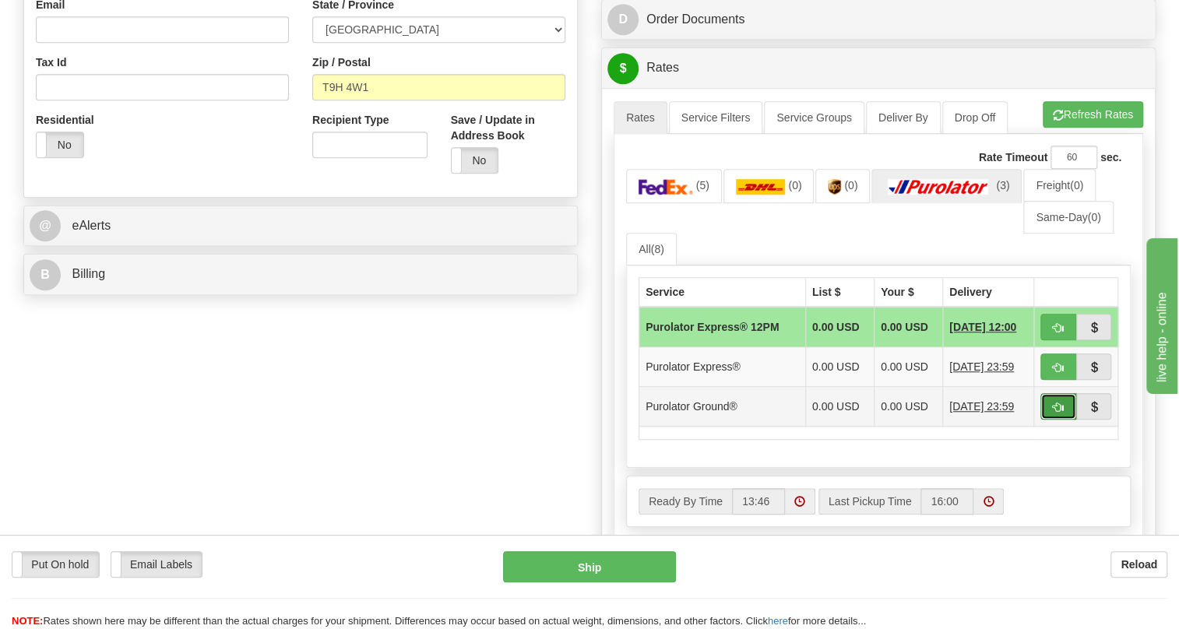
click at [1057, 413] on span "button" at bounding box center [1058, 408] width 11 height 10
type input "260"
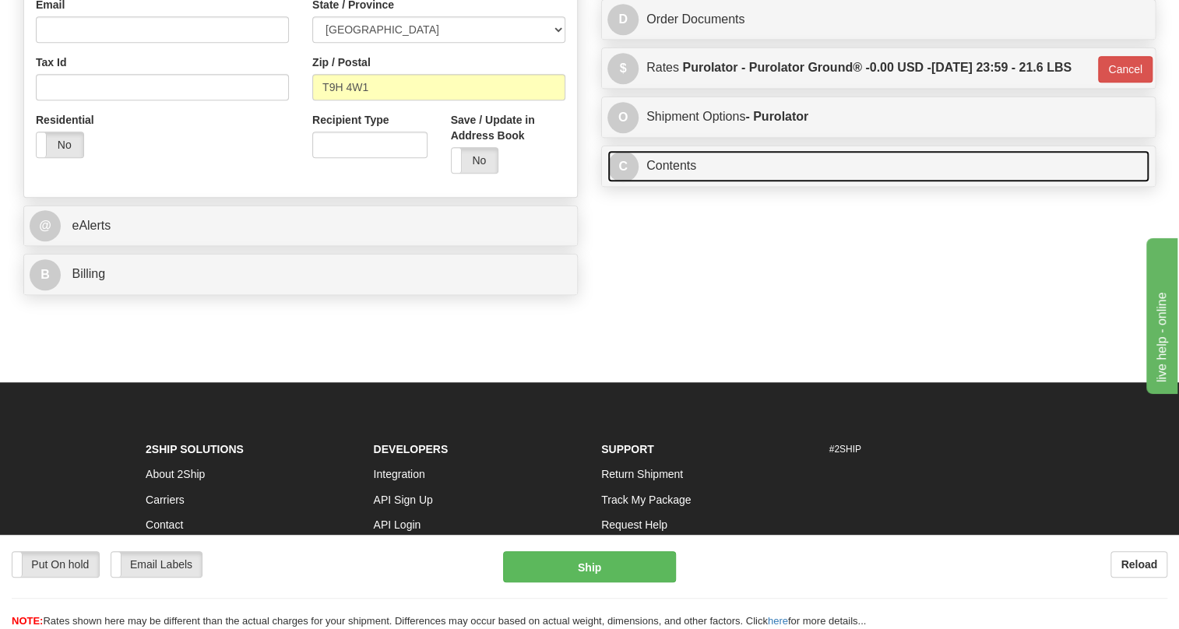
click at [668, 182] on link "C Contents" at bounding box center [878, 166] width 542 height 32
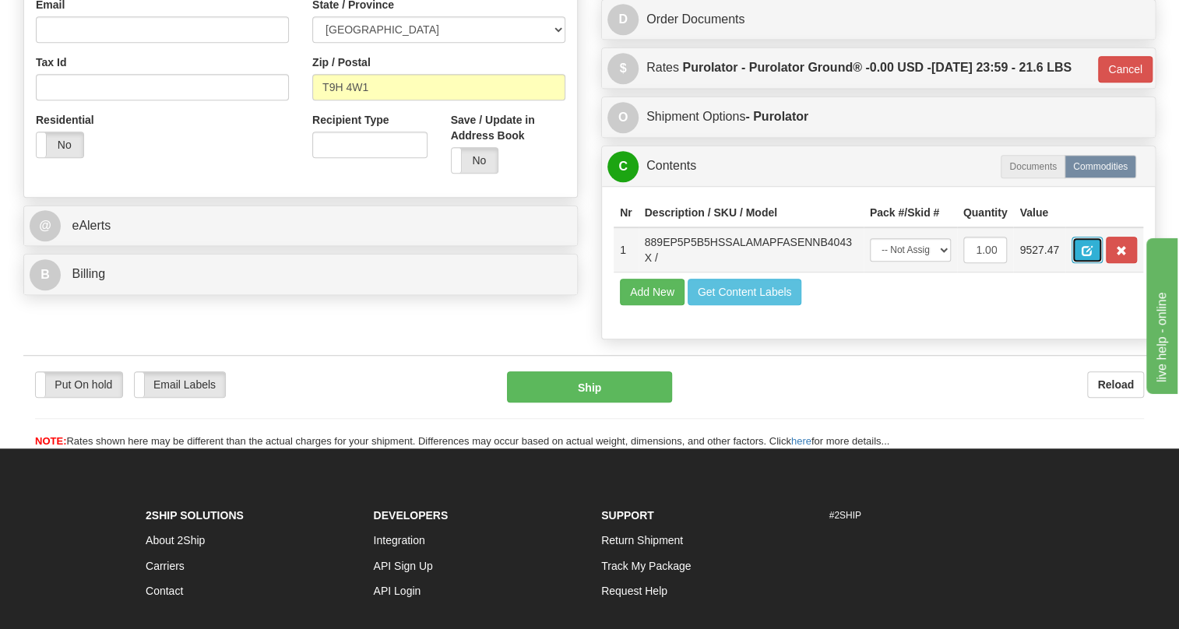
click at [1086, 256] on span "button" at bounding box center [1087, 251] width 11 height 10
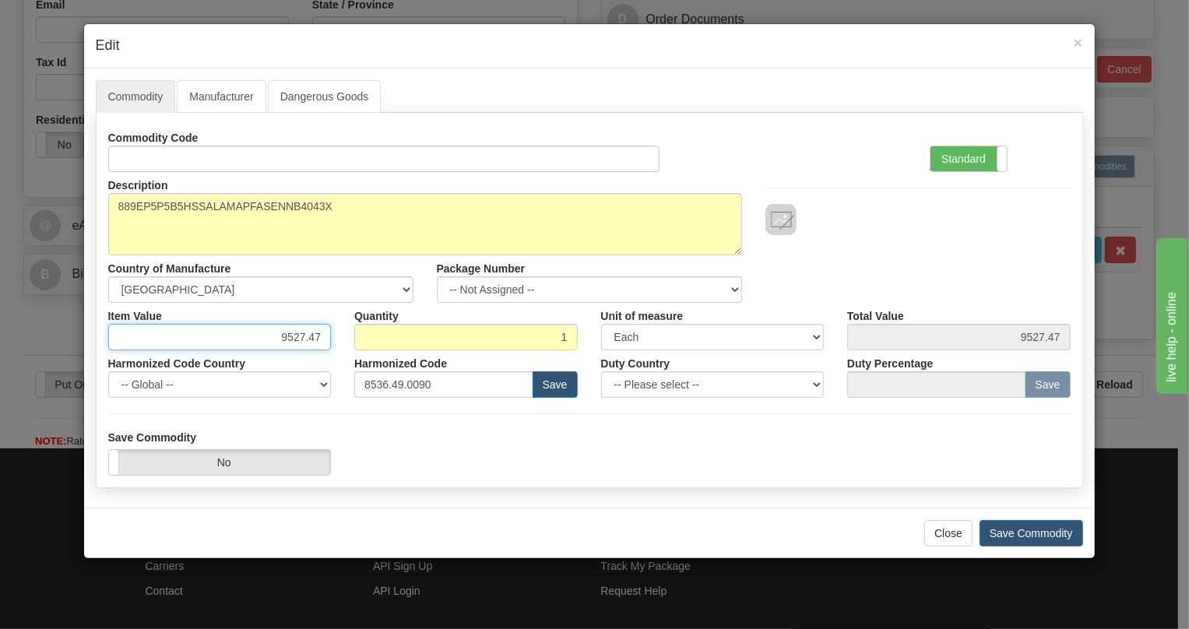
click at [295, 334] on input "9527.47" at bounding box center [220, 337] width 224 height 26
type input "7945.88"
click at [957, 155] on label "Standard" at bounding box center [969, 158] width 76 height 25
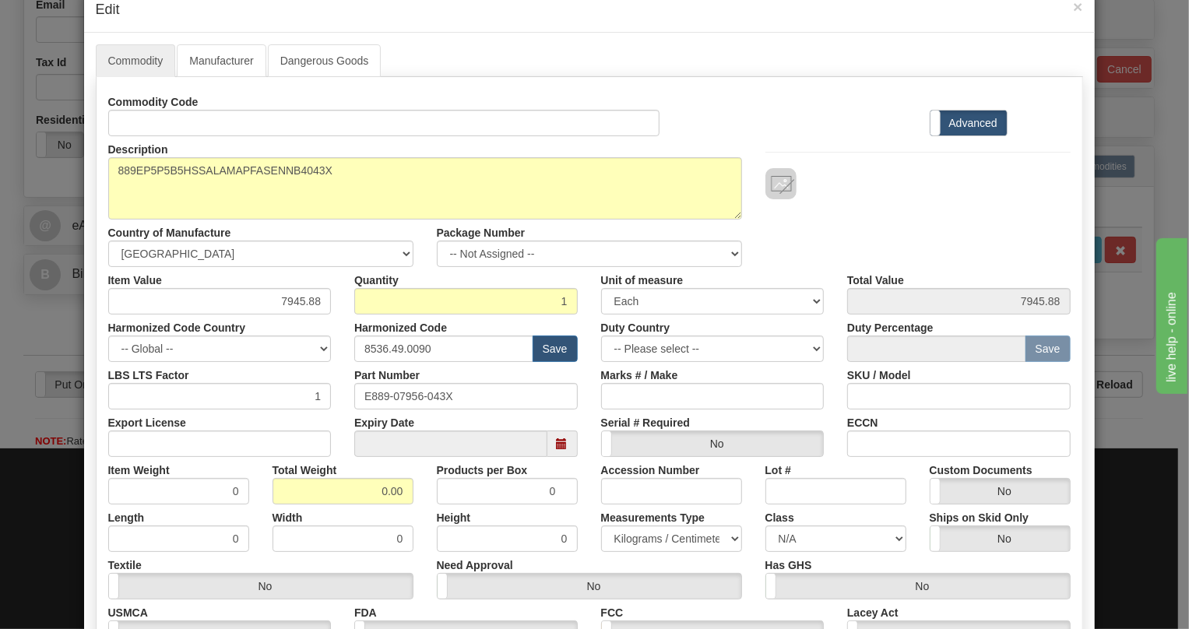
scroll to position [141, 0]
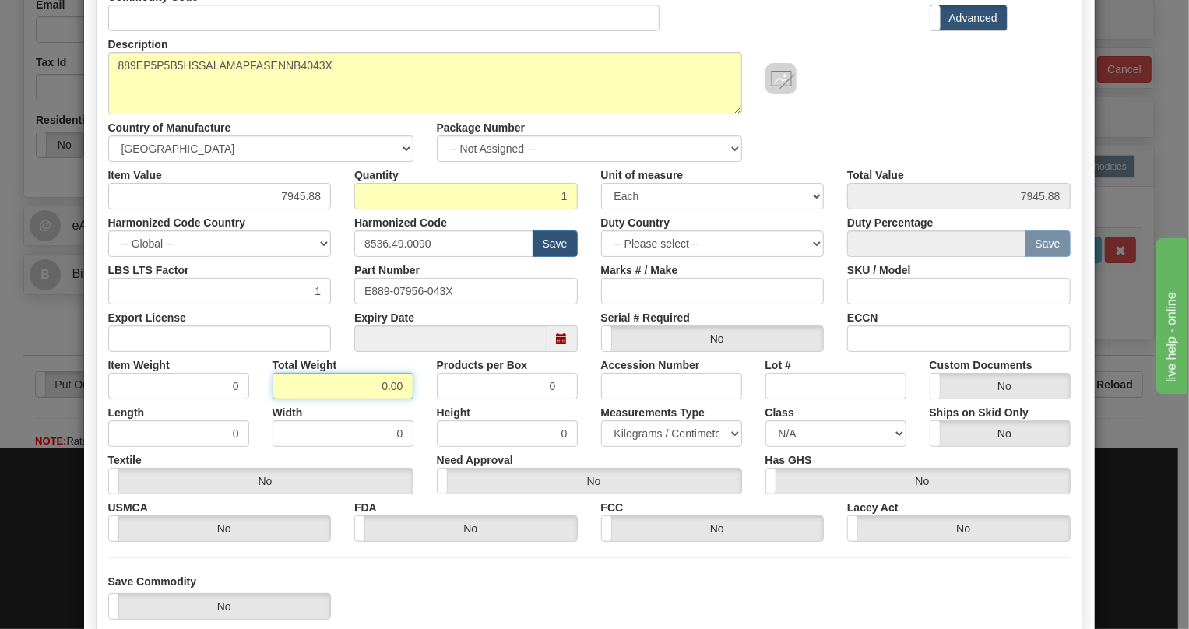
click at [368, 378] on input "0.00" at bounding box center [343, 386] width 141 height 26
type input "1.00"
type input "1.0000"
click at [668, 436] on select "Pounds / Inches Kilograms / Centimeters" at bounding box center [671, 434] width 141 height 26
select select "0"
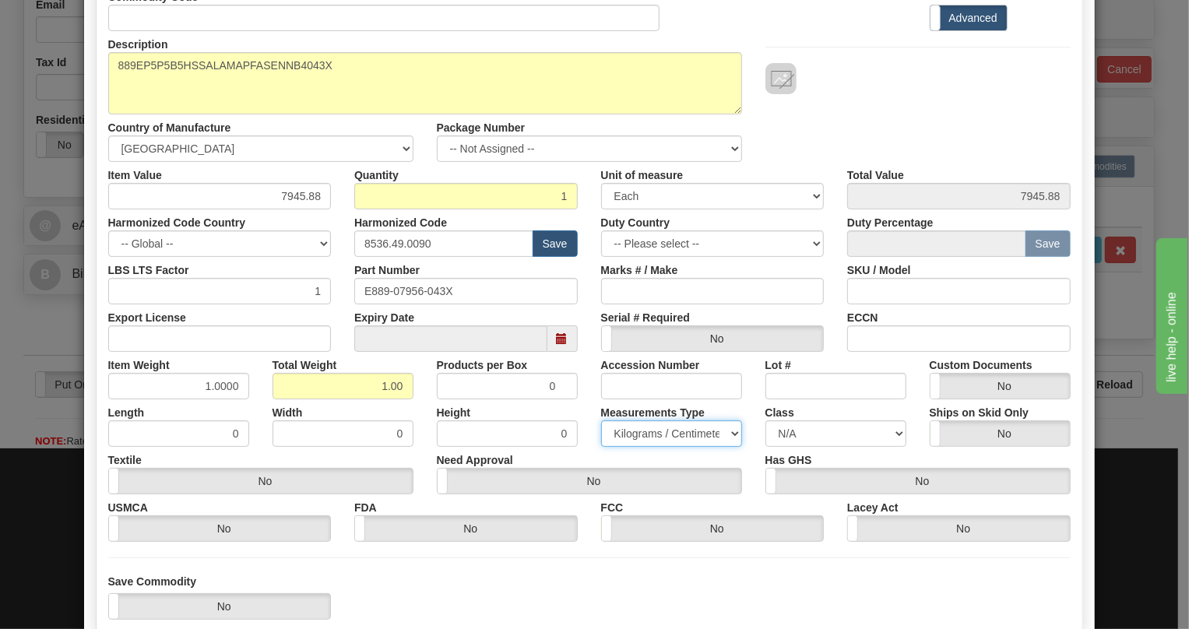
click at [601, 421] on select "Pounds / Inches Kilograms / Centimeters" at bounding box center [671, 434] width 141 height 26
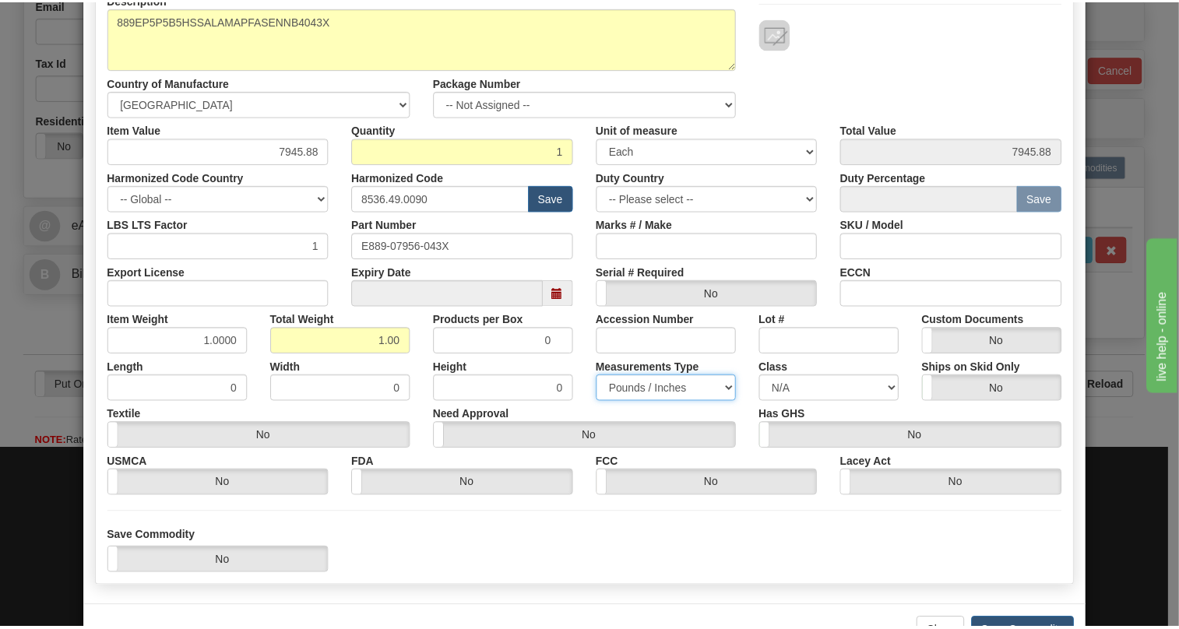
scroll to position [237, 0]
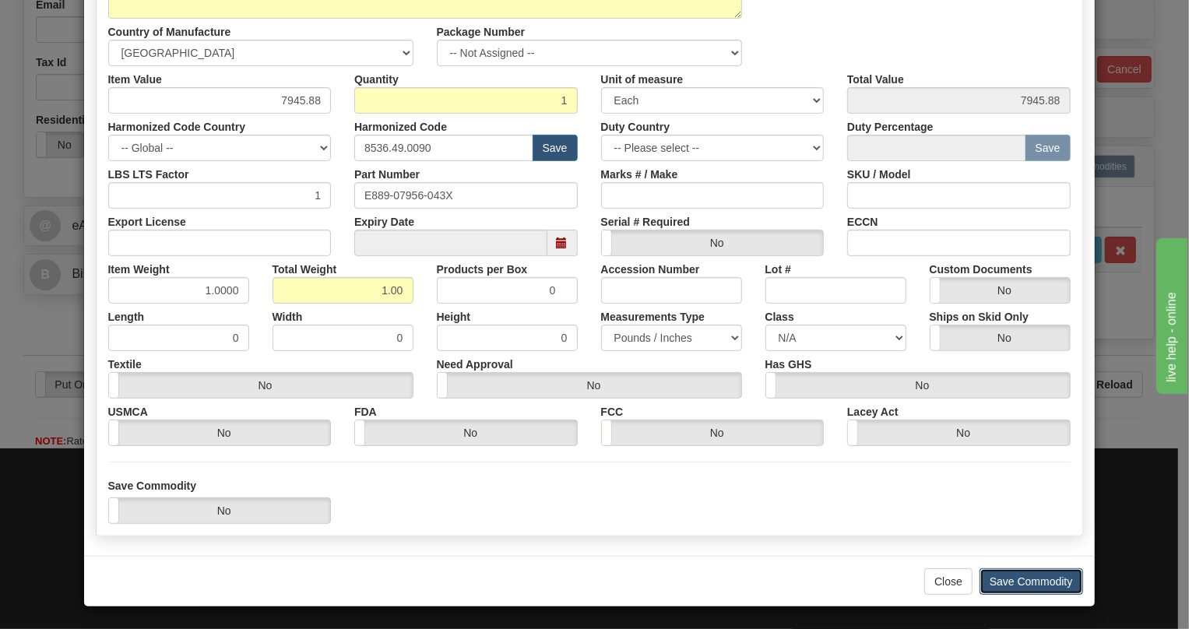
click at [1022, 577] on button "Save Commodity" at bounding box center [1032, 582] width 104 height 26
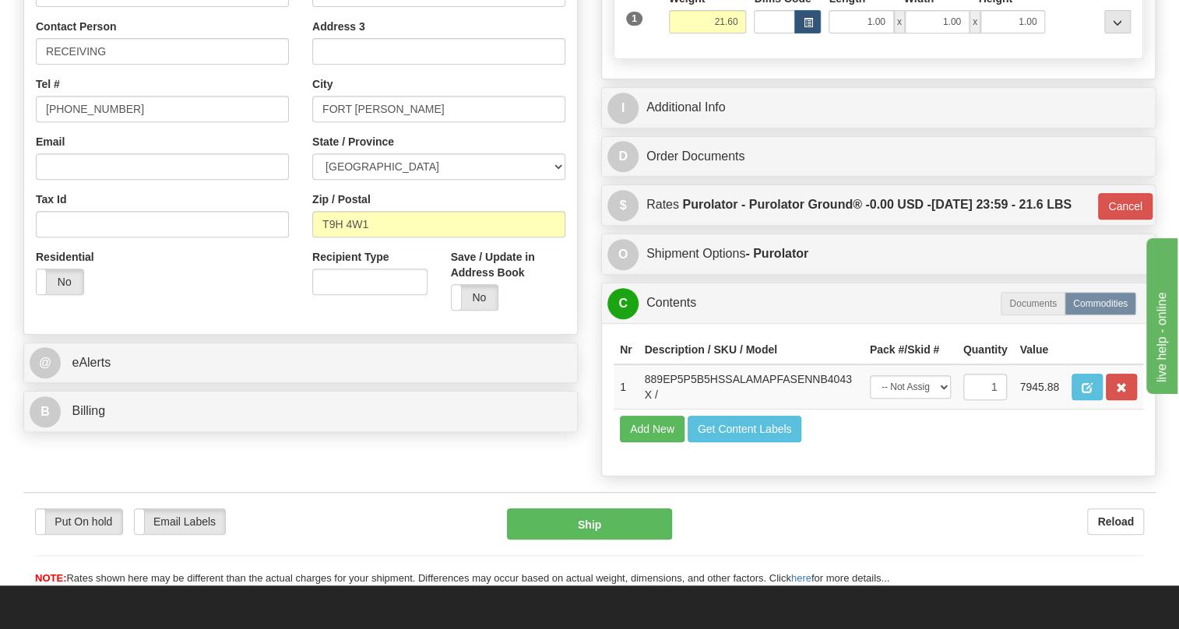
scroll to position [354, 0]
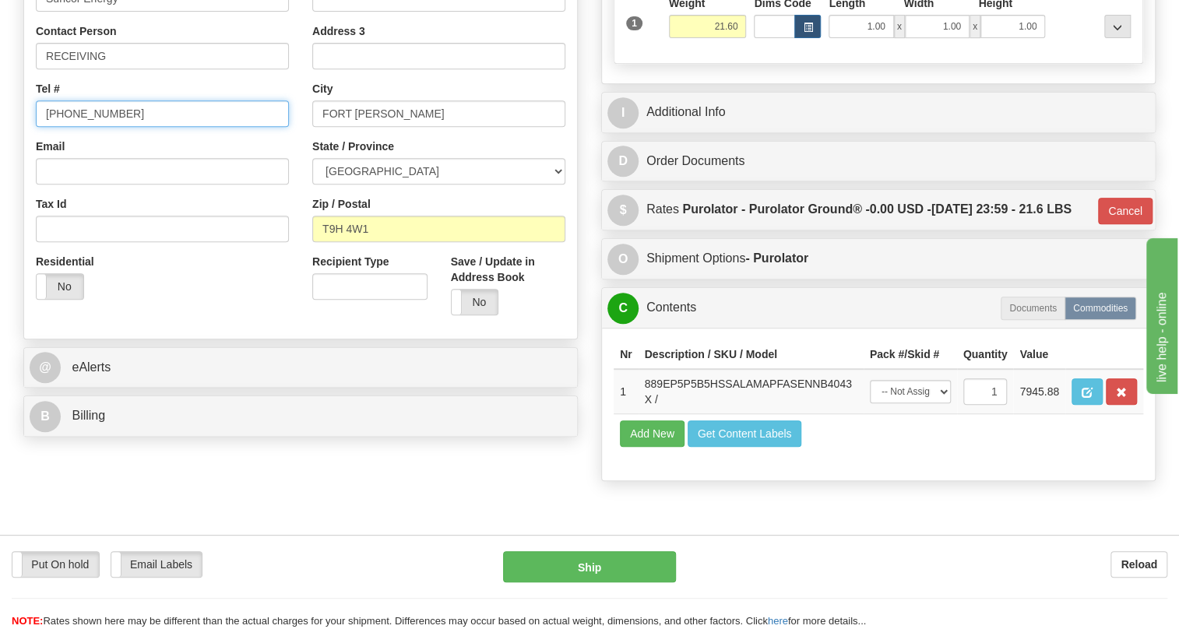
click at [79, 127] on input "[PHONE_NUMBER]" at bounding box center [162, 113] width 253 height 26
paste input "6472802780"
type input "6472802780"
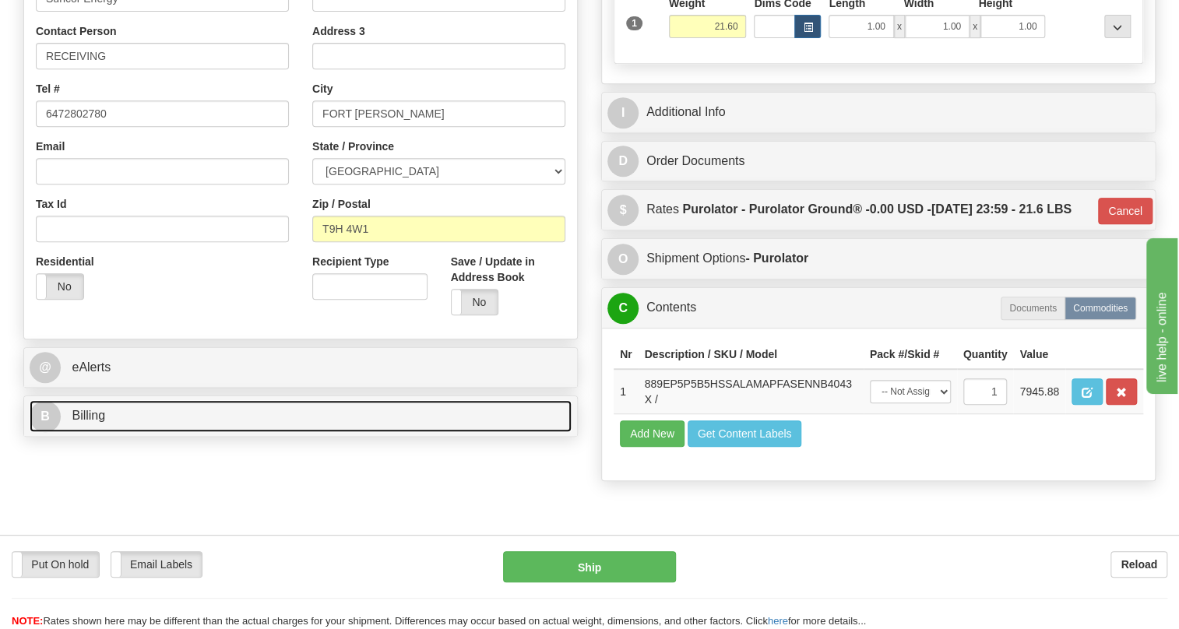
click at [95, 422] on span "Billing" at bounding box center [88, 415] width 33 height 13
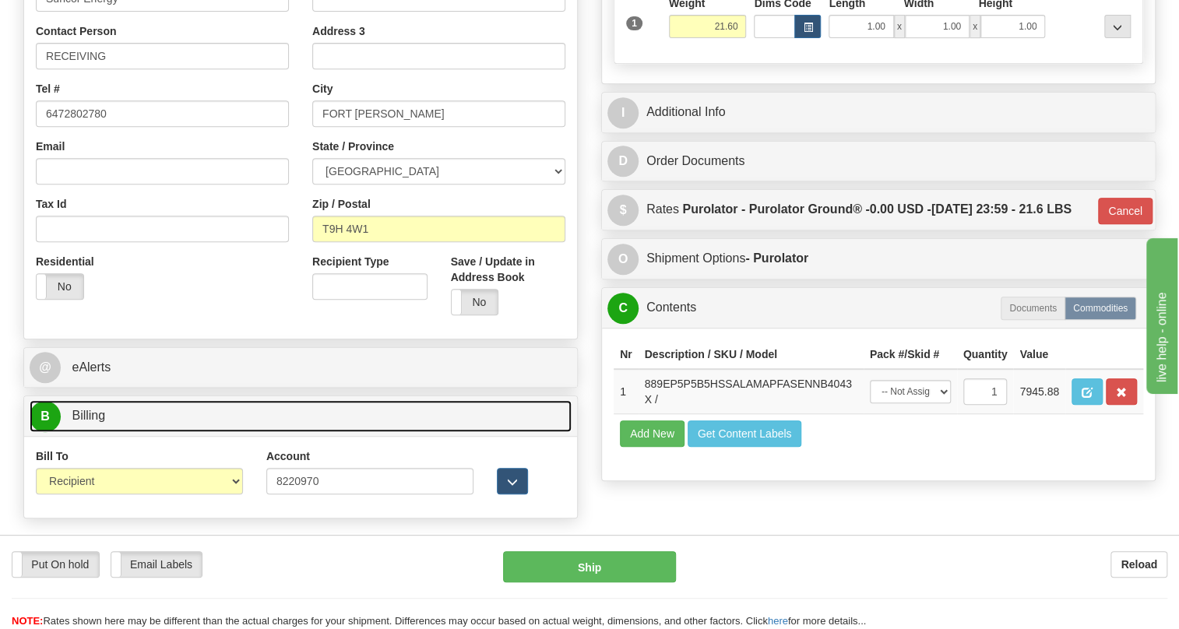
click at [94, 422] on span "Billing" at bounding box center [88, 415] width 33 height 13
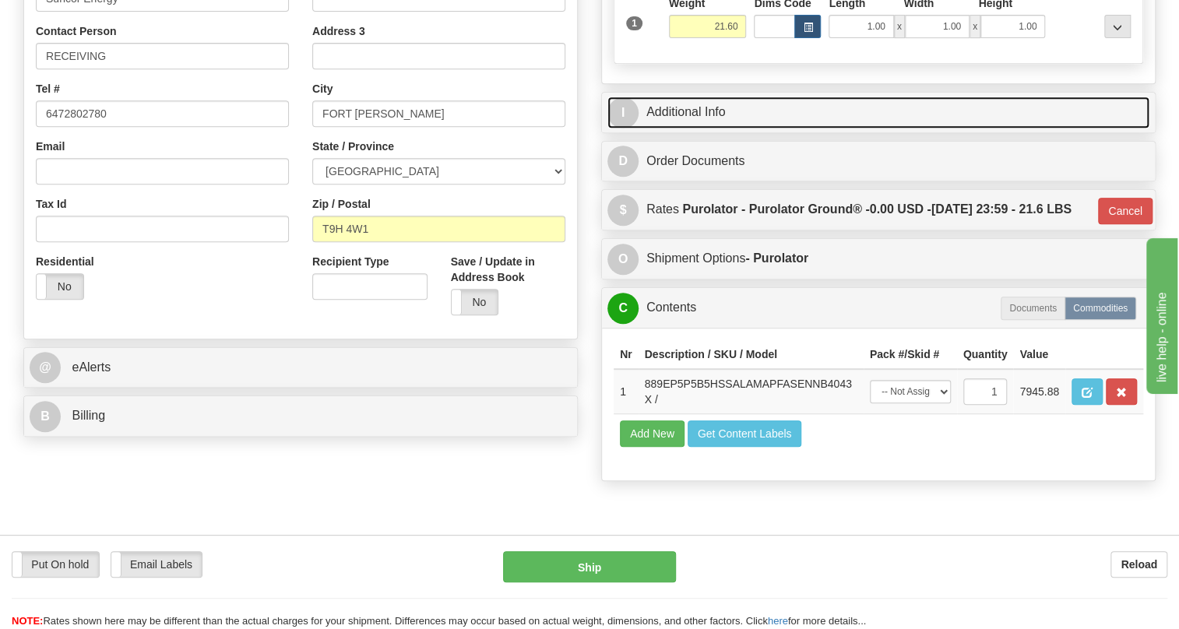
click at [696, 129] on link "I Additional Info" at bounding box center [878, 113] width 542 height 32
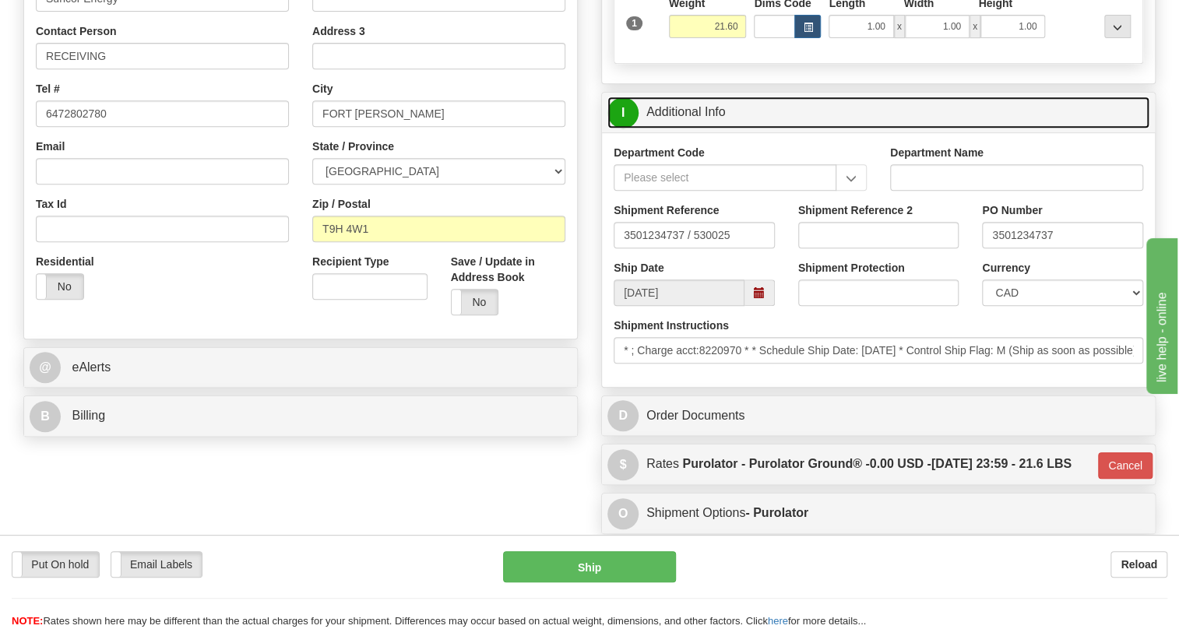
click at [696, 129] on link "I Additional Info" at bounding box center [878, 113] width 542 height 32
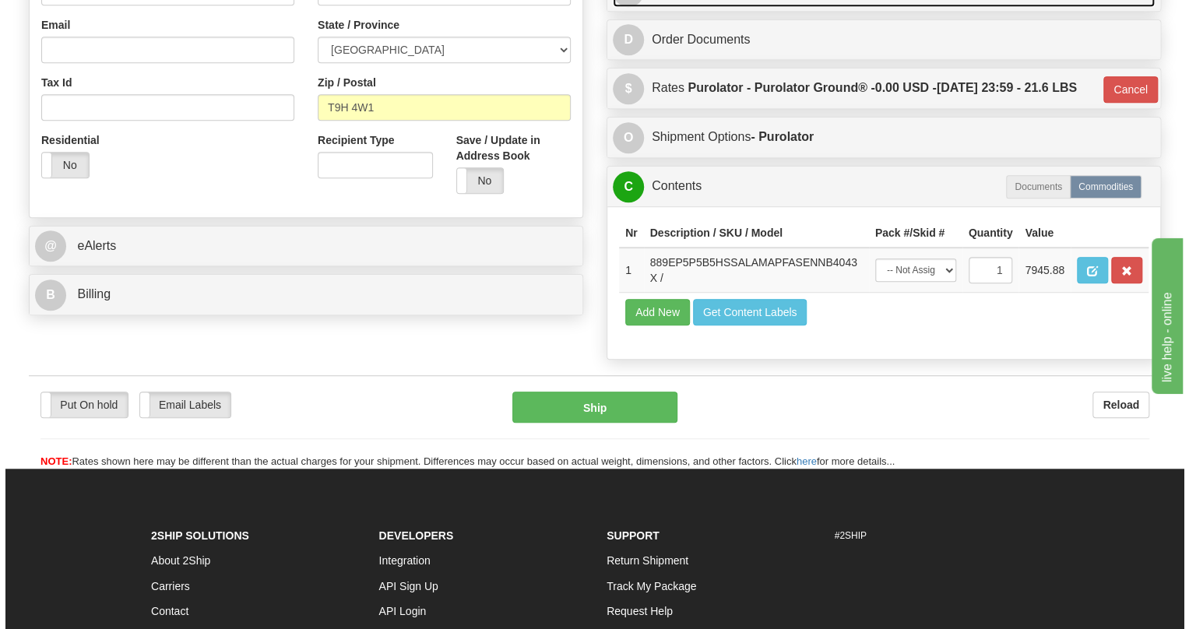
scroll to position [495, 0]
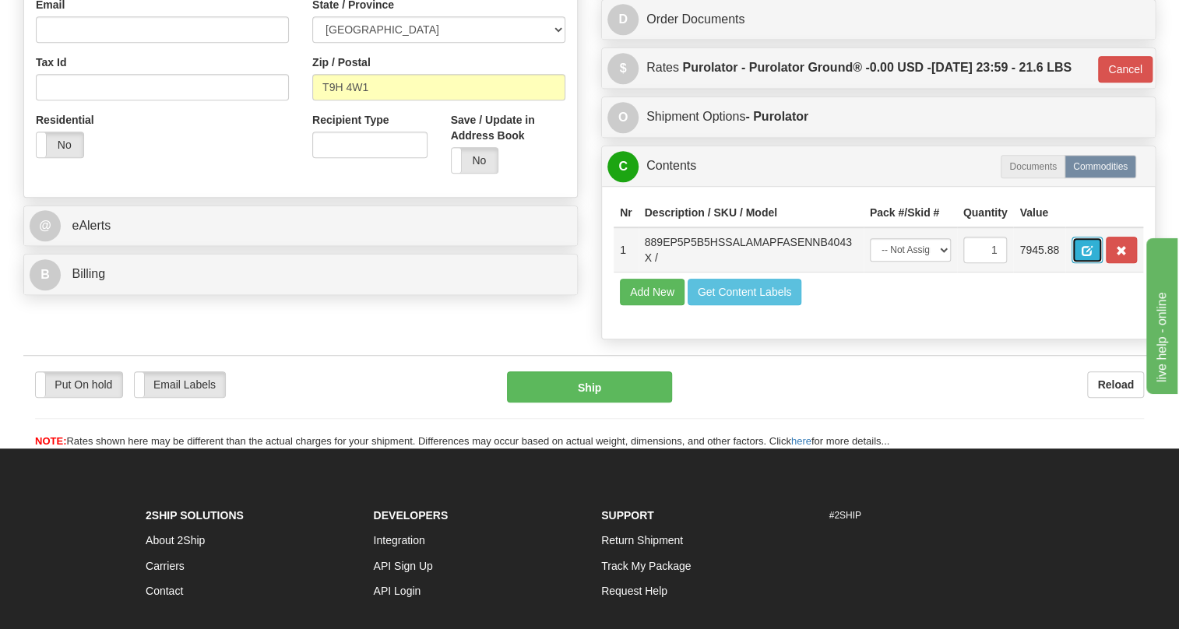
click at [1080, 263] on button "button" at bounding box center [1087, 250] width 31 height 26
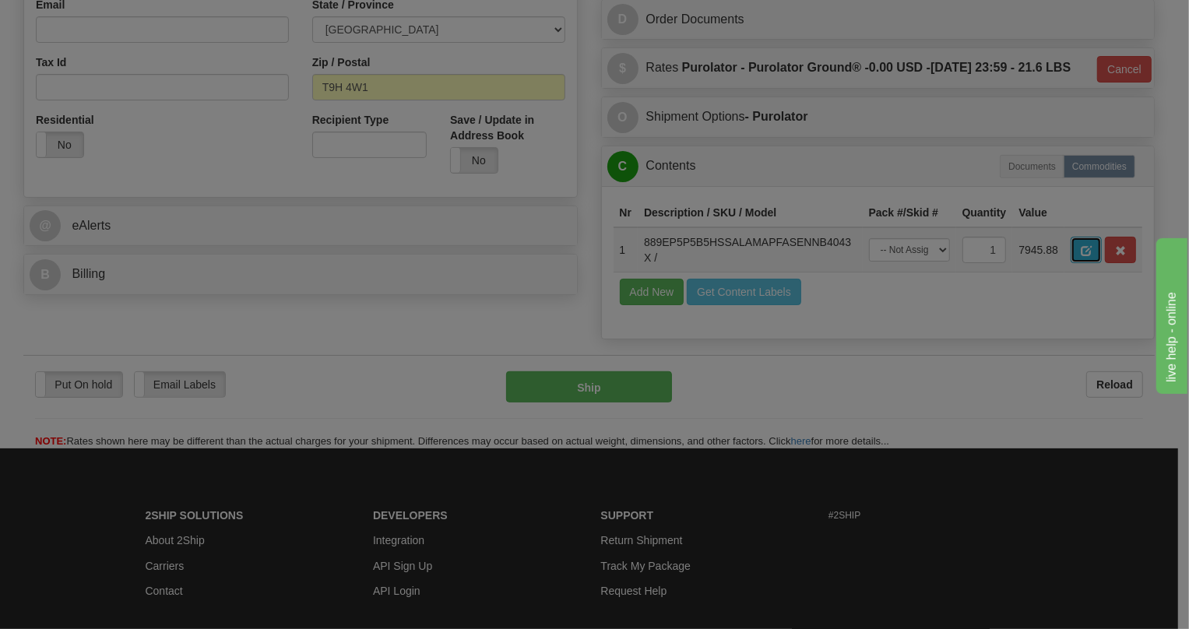
scroll to position [0, 0]
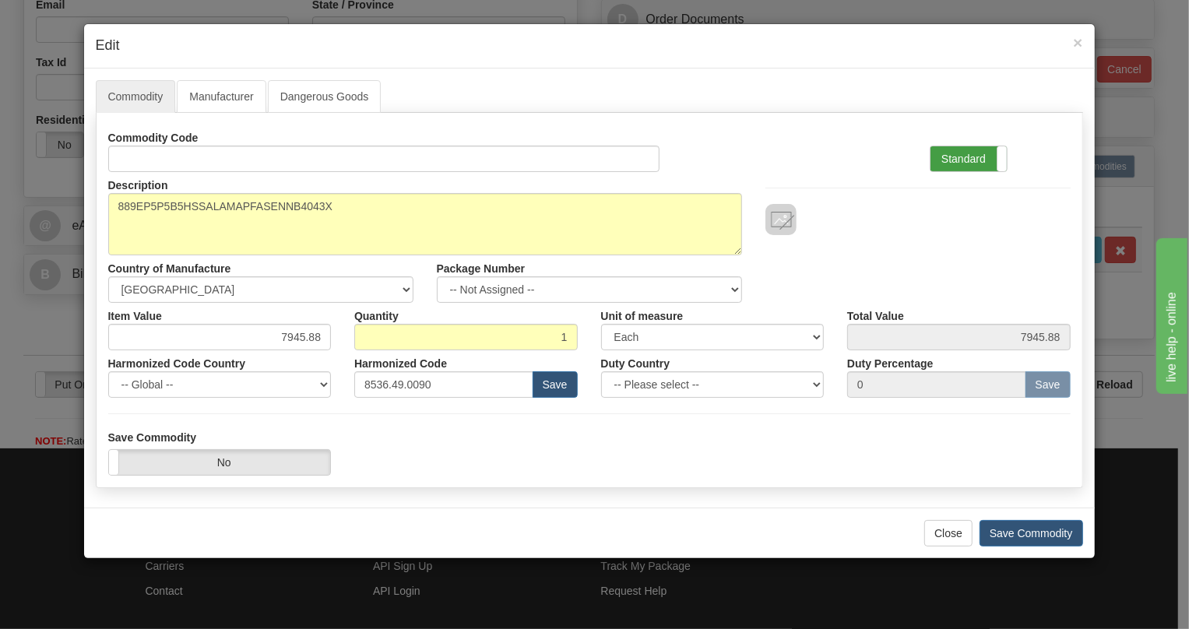
click at [980, 164] on label "Standard" at bounding box center [969, 158] width 76 height 25
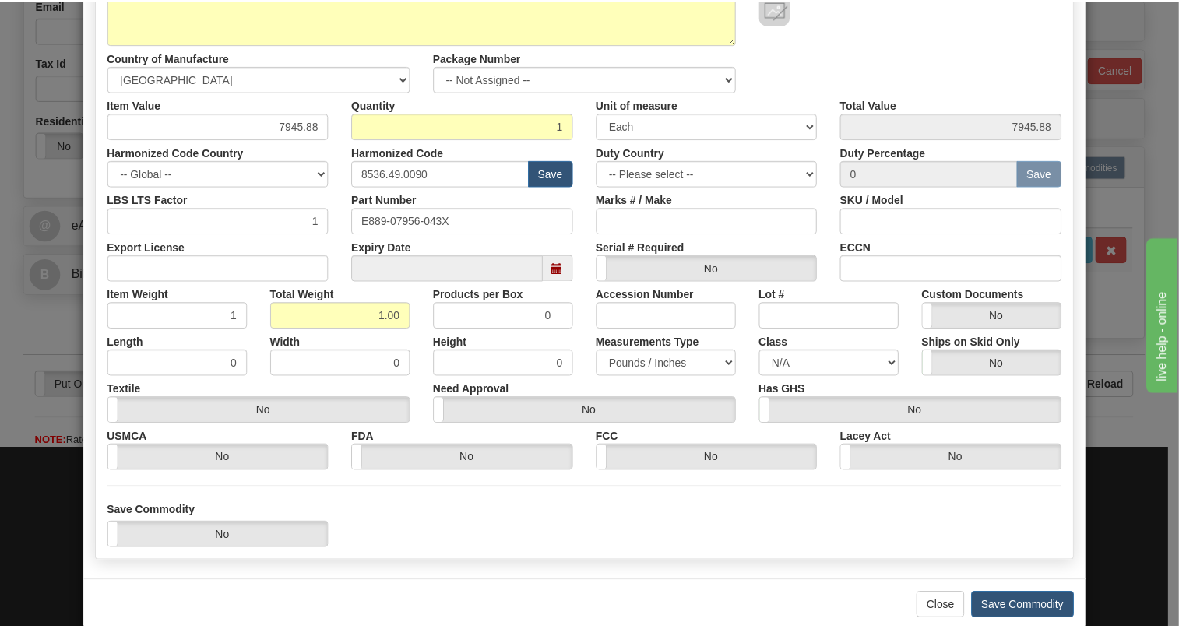
scroll to position [212, 0]
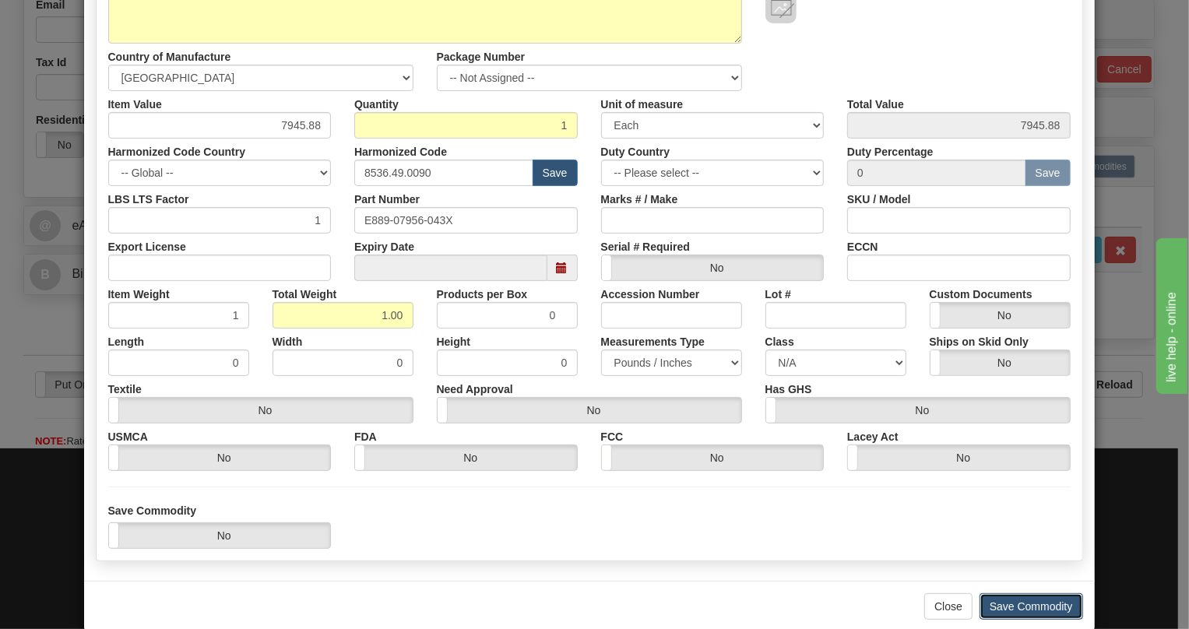
click at [1027, 607] on button "Save Commodity" at bounding box center [1032, 606] width 104 height 26
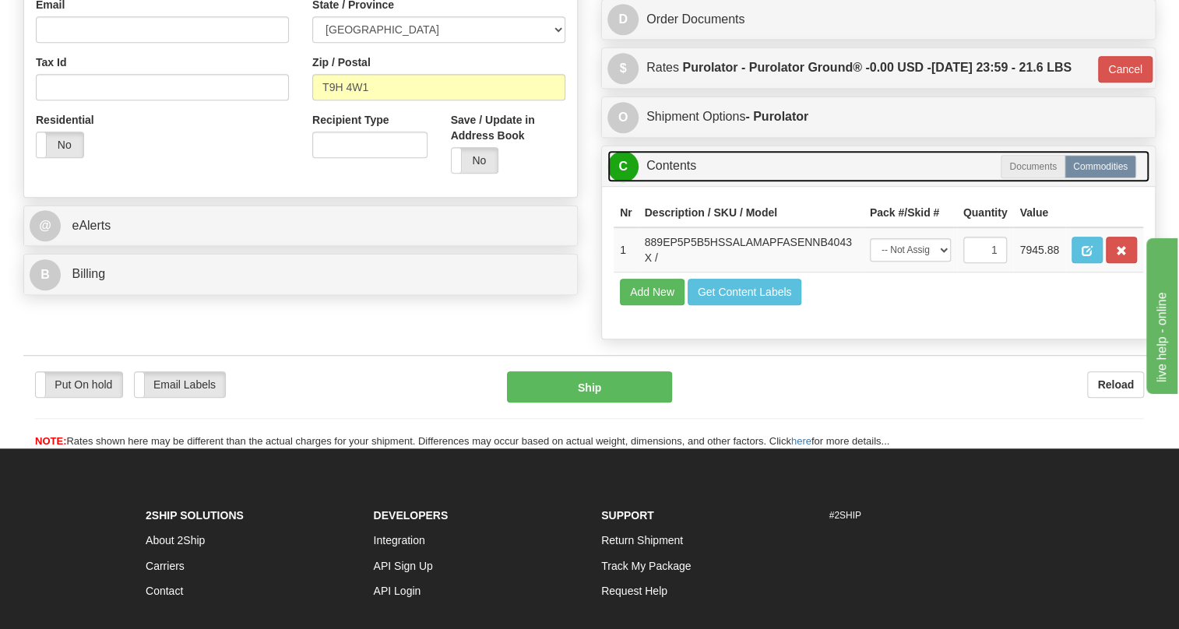
click at [671, 182] on link "C Contents" at bounding box center [878, 166] width 542 height 32
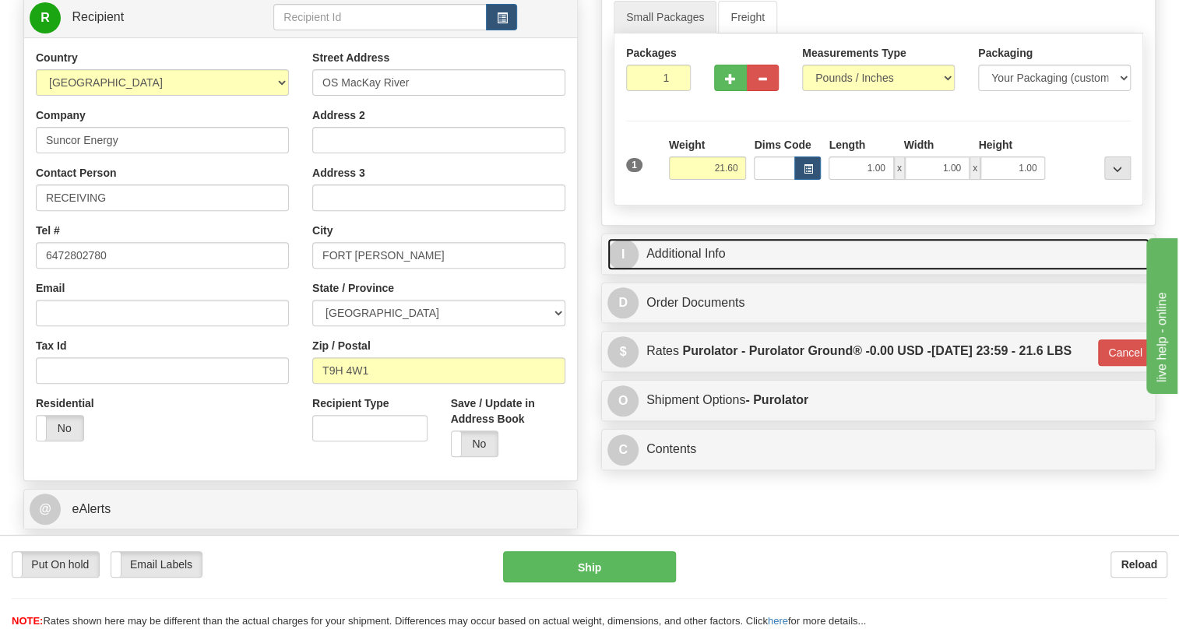
click at [703, 270] on link "I Additional Info" at bounding box center [878, 254] width 542 height 32
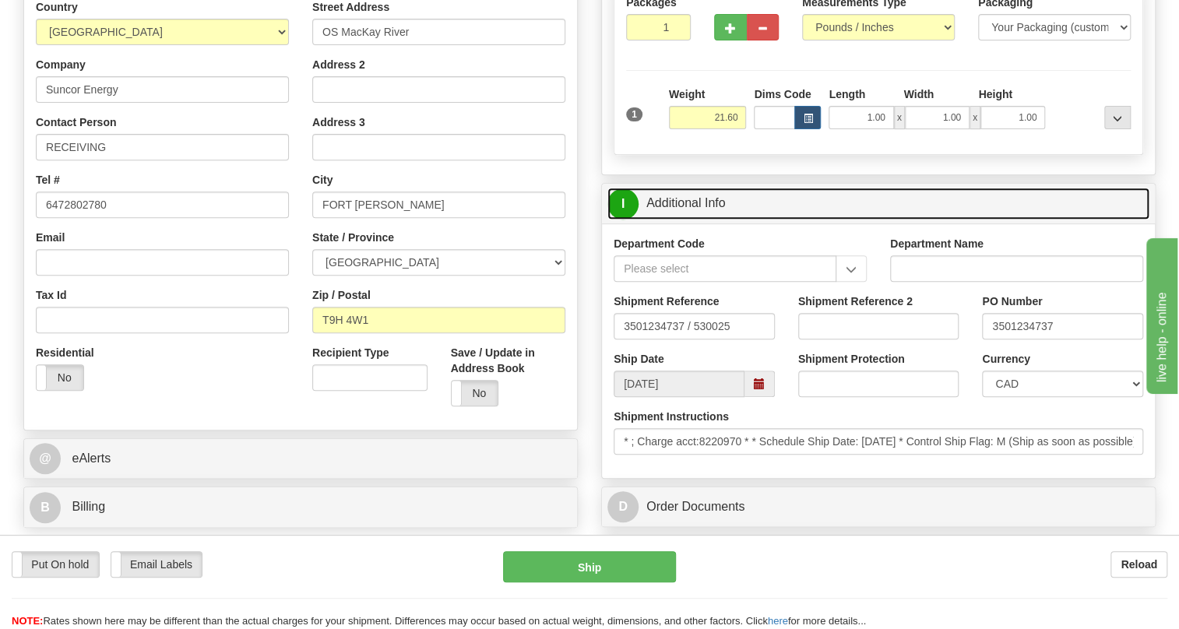
scroll to position [283, 0]
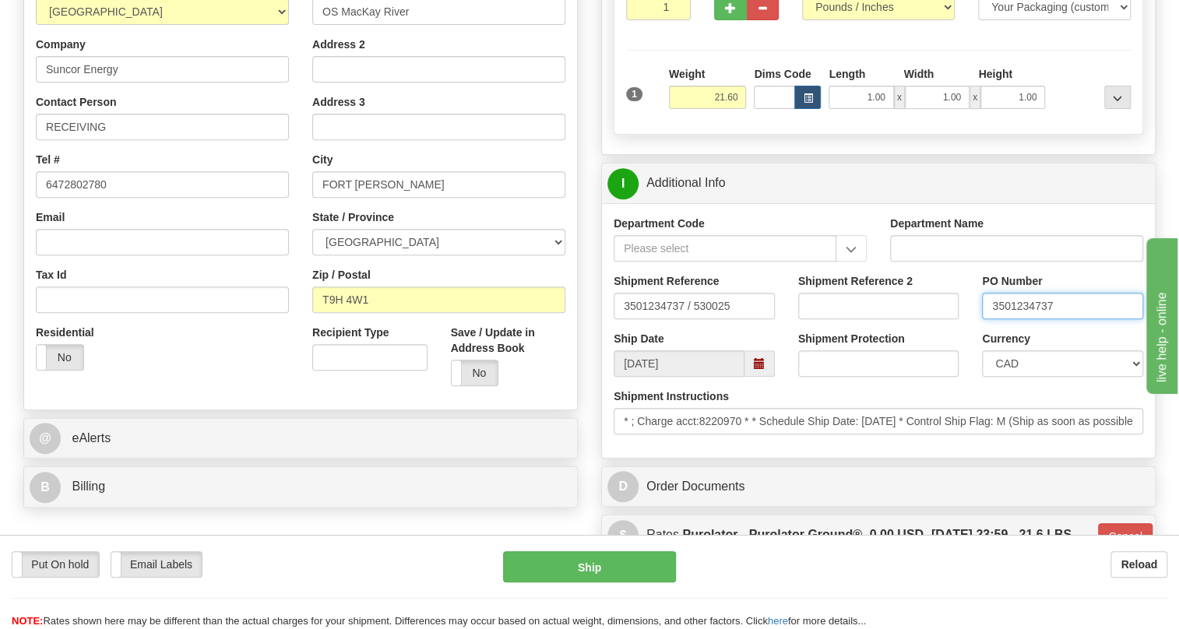
click at [1021, 319] on input "3501234737" at bounding box center [1062, 306] width 161 height 26
click at [114, 140] on input "RECEIVING" at bounding box center [162, 127] width 253 height 26
paste input "3501234737"
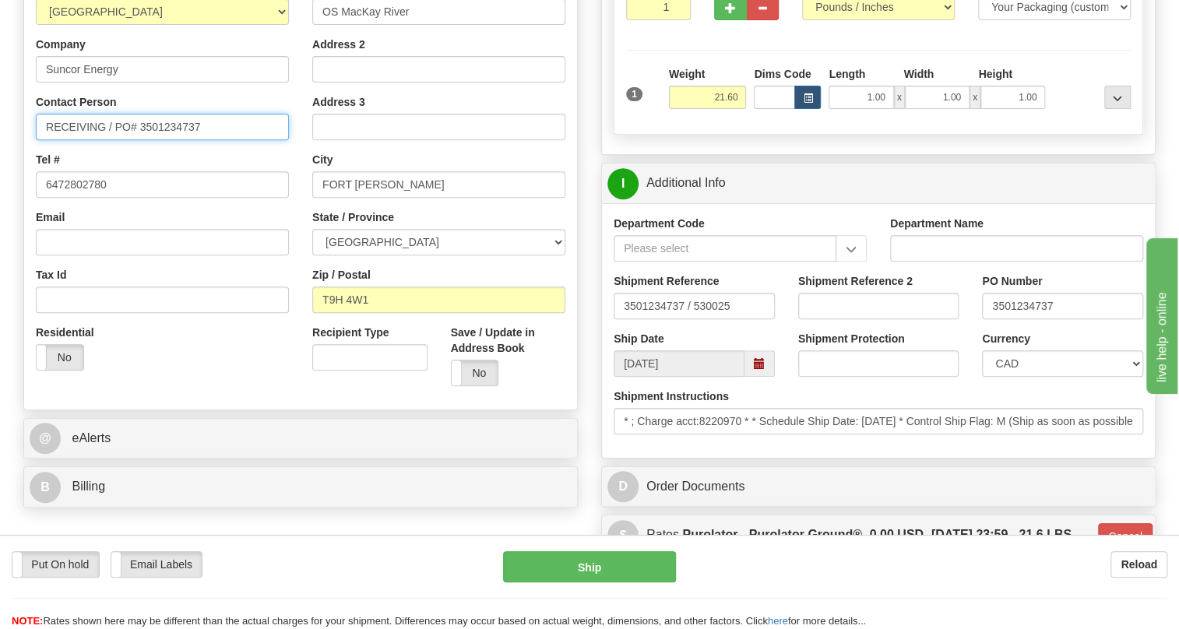
type input "RECEIVING / PO# 3501234737"
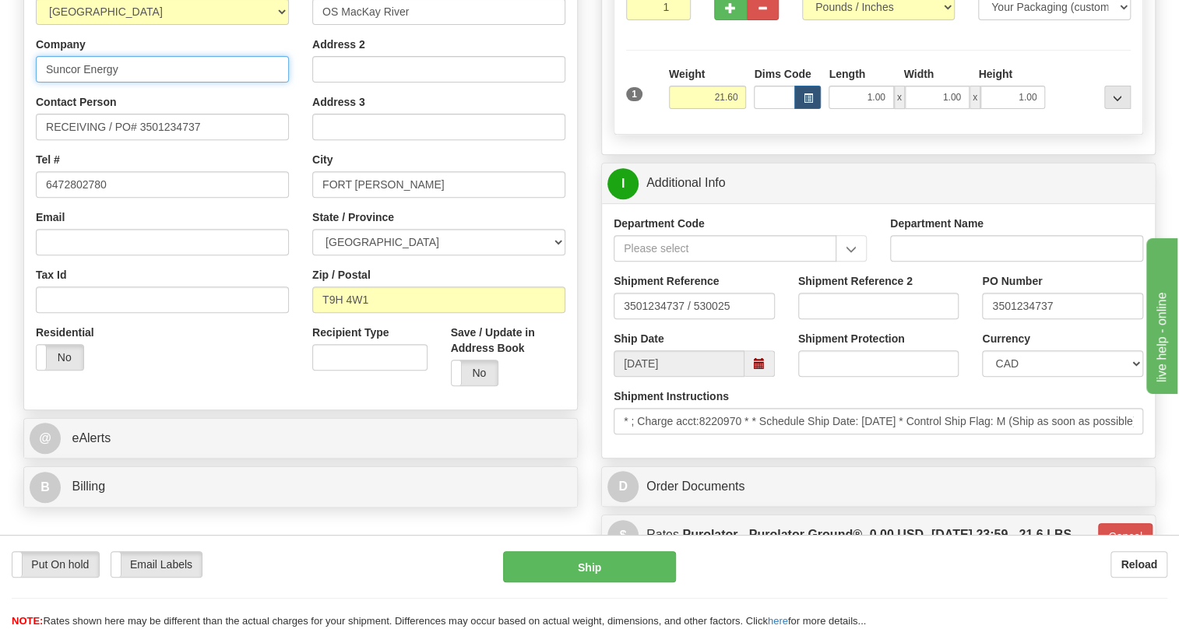
click at [103, 83] on input "Suncor Energy" at bounding box center [162, 69] width 253 height 26
paste input "UNCOR ENERGY"
type input "SUNCOR ENERGY"
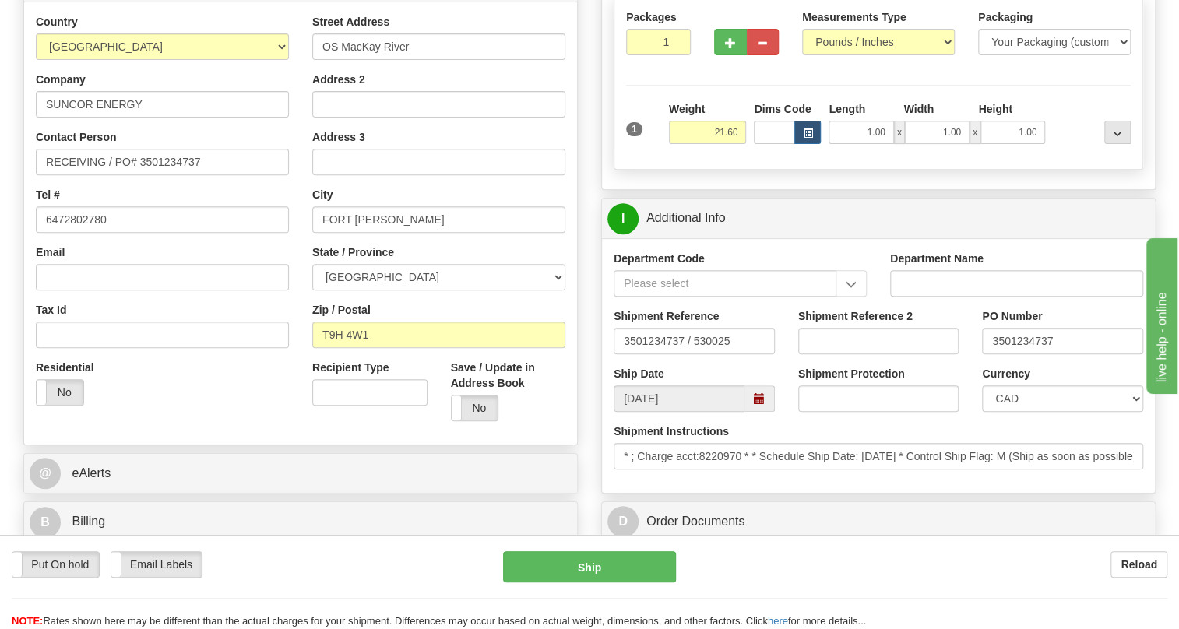
scroll to position [0, 0]
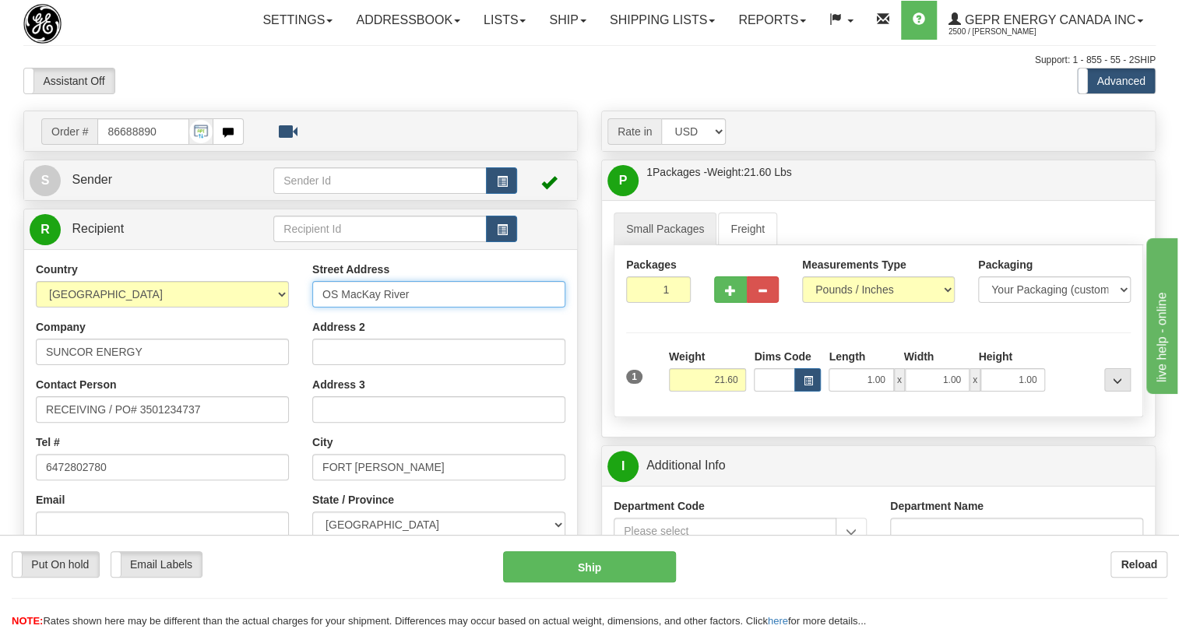
drag, startPoint x: 410, startPoint y: 330, endPoint x: 312, endPoint y: 329, distance: 97.4
click at [312, 308] on input "OS MacKay River" at bounding box center [438, 294] width 253 height 26
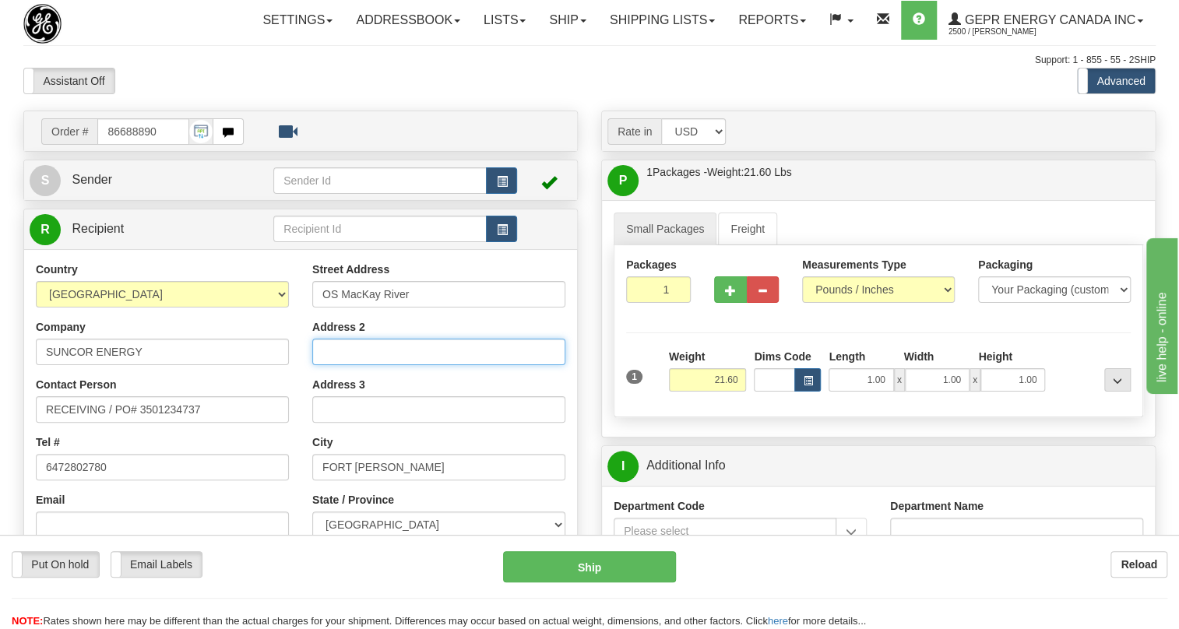
click at [334, 365] on input "Address 2" at bounding box center [438, 352] width 253 height 26
paste input "OS MacKay River"
type input "OS MacKay River"
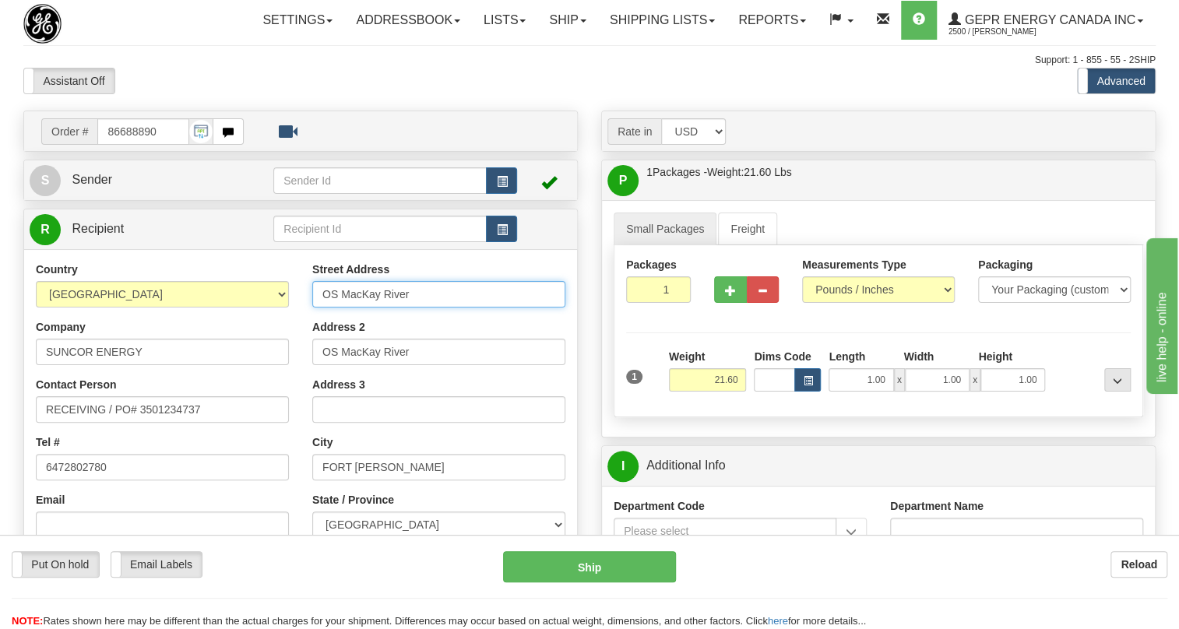
click at [337, 308] on input "OS MacKay River" at bounding box center [438, 294] width 253 height 26
paste input "60 Km NW of Fort McMurray"
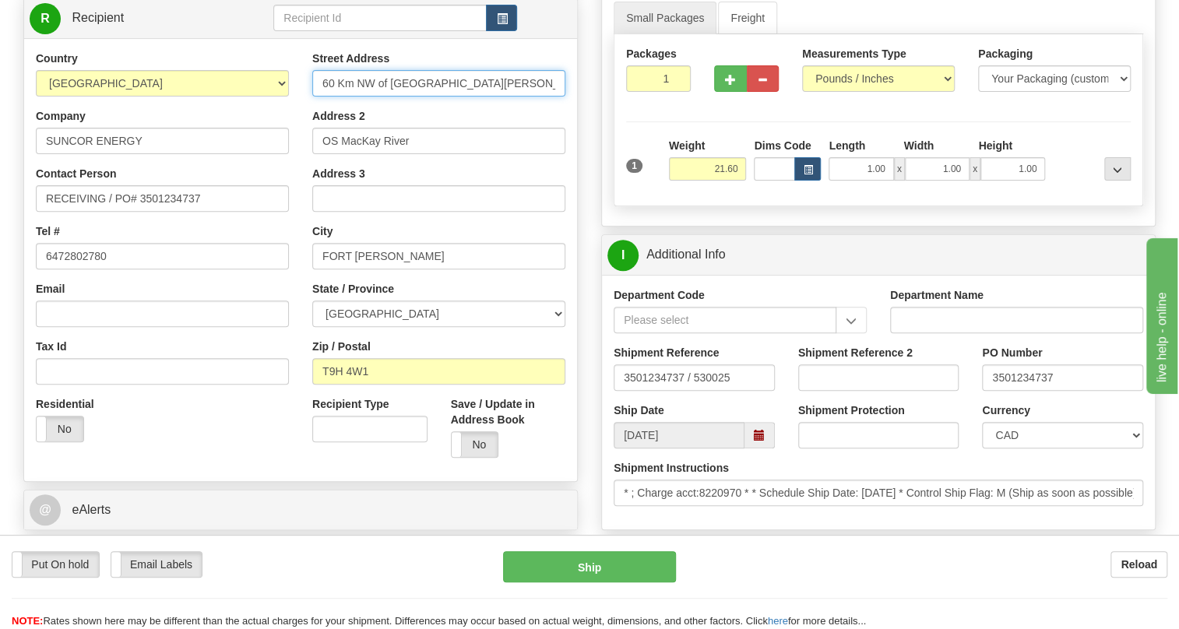
scroll to position [212, 0]
type input "60 Km NW of Fort McMurray"
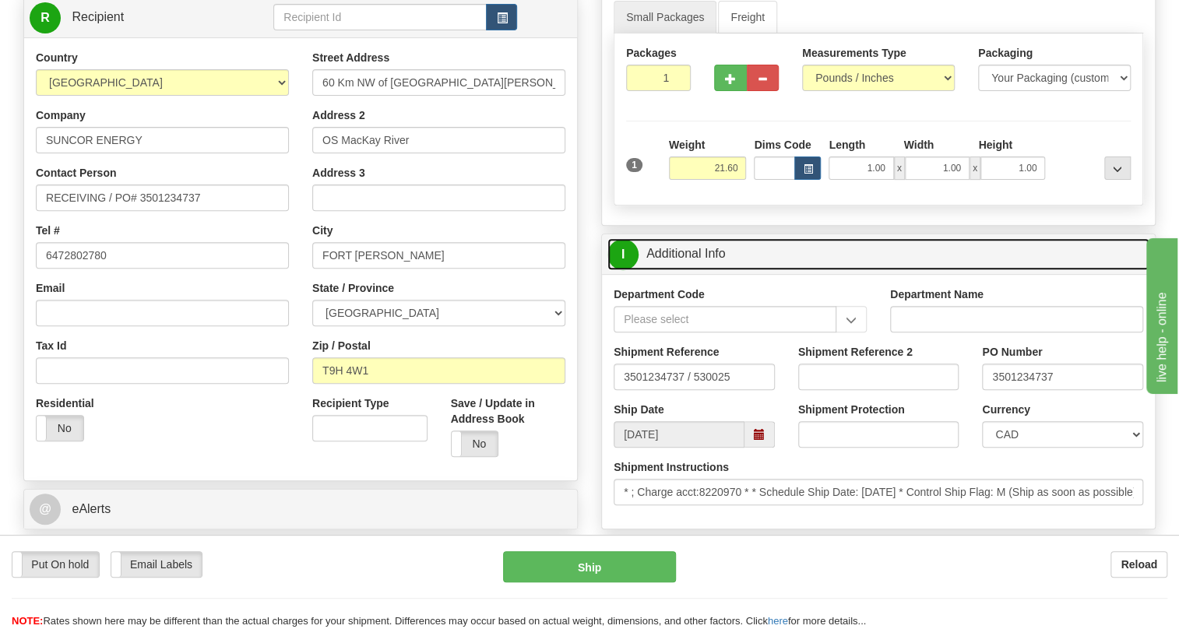
click at [704, 270] on link "I Additional Info" at bounding box center [878, 254] width 542 height 32
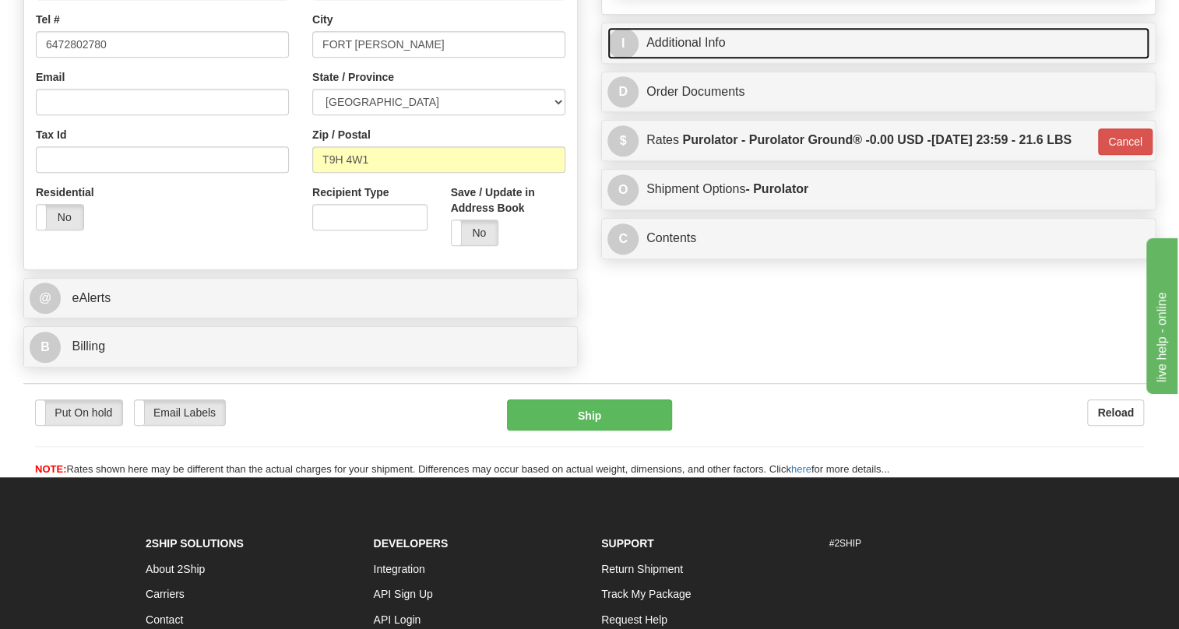
scroll to position [424, 0]
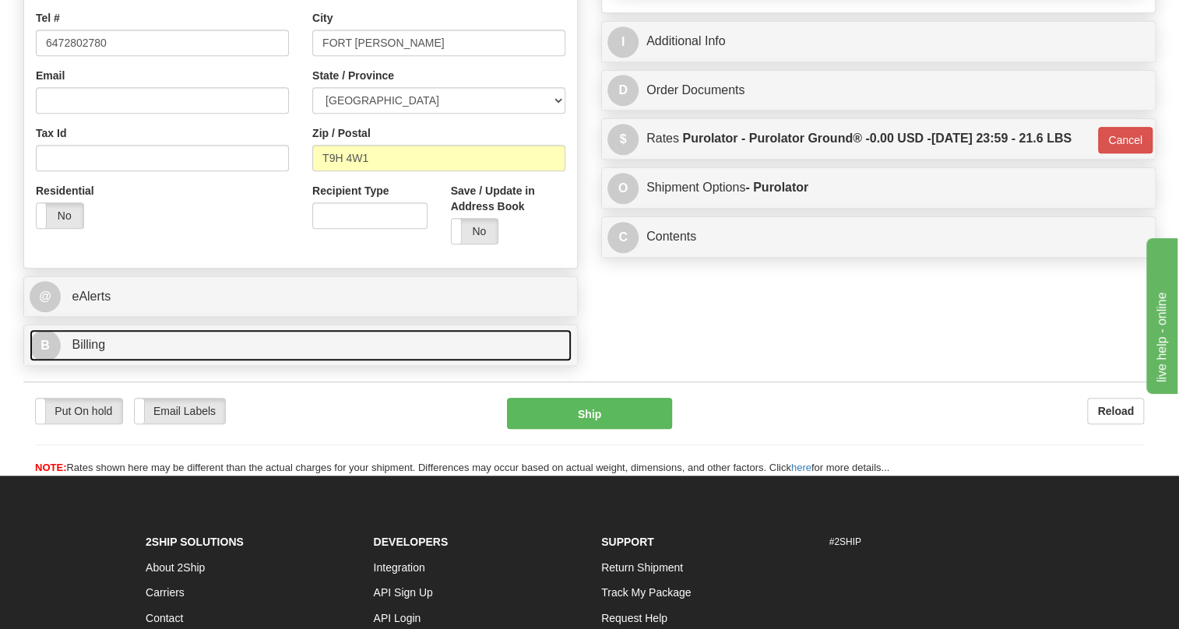
click at [104, 351] on span "Billing" at bounding box center [88, 344] width 33 height 13
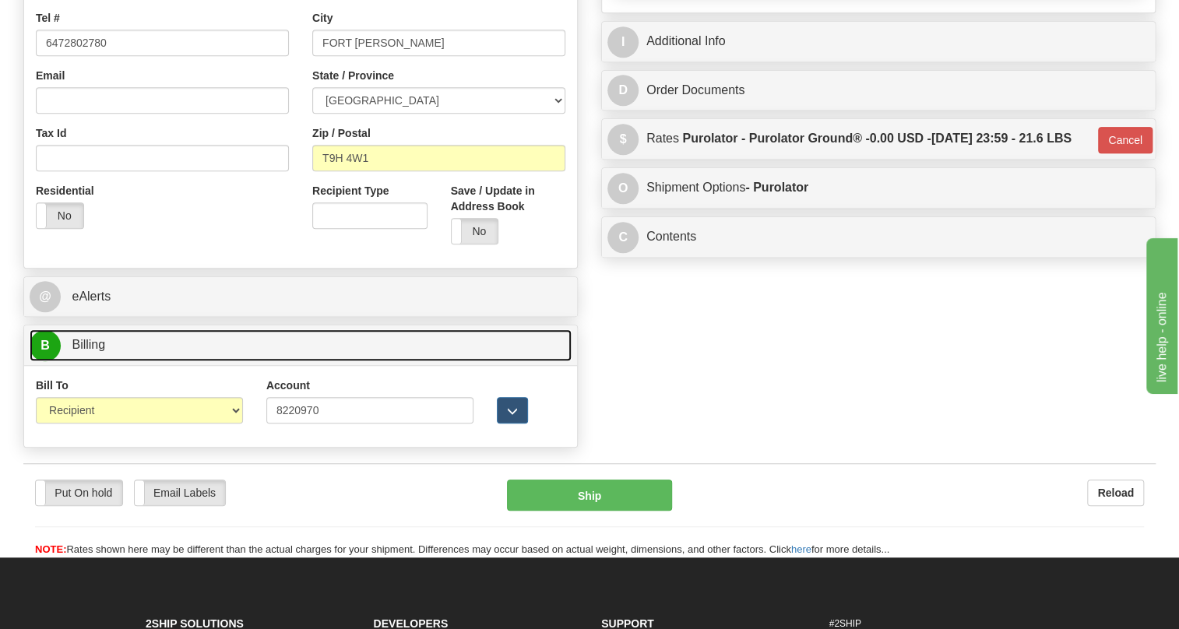
click at [104, 351] on span "Billing" at bounding box center [88, 344] width 33 height 13
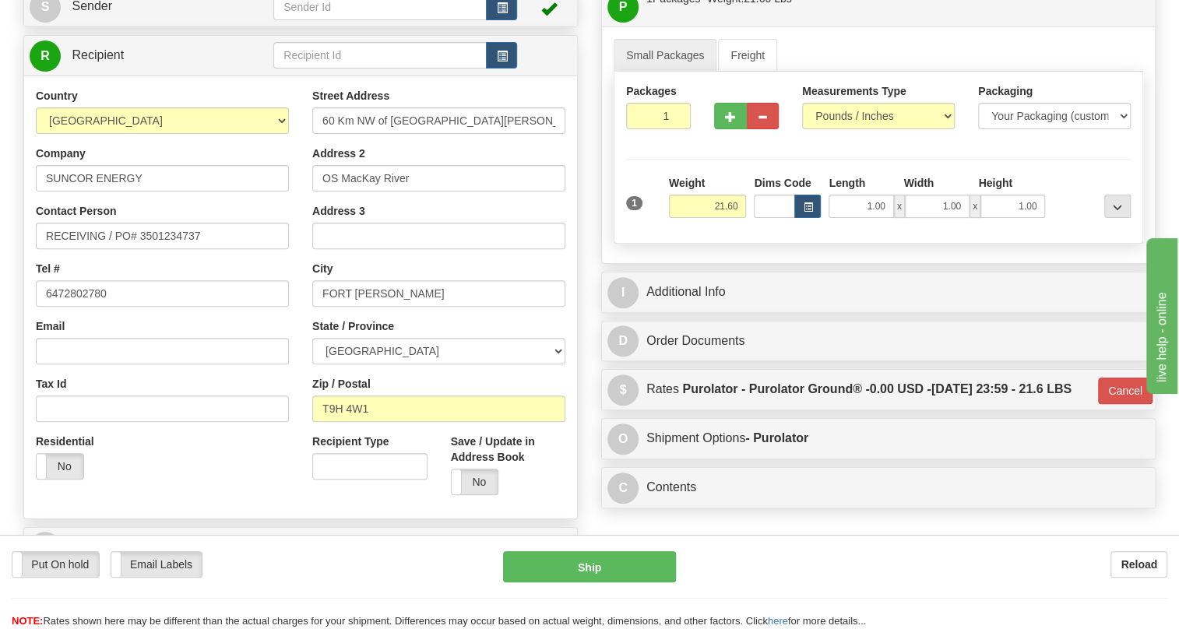
scroll to position [141, 0]
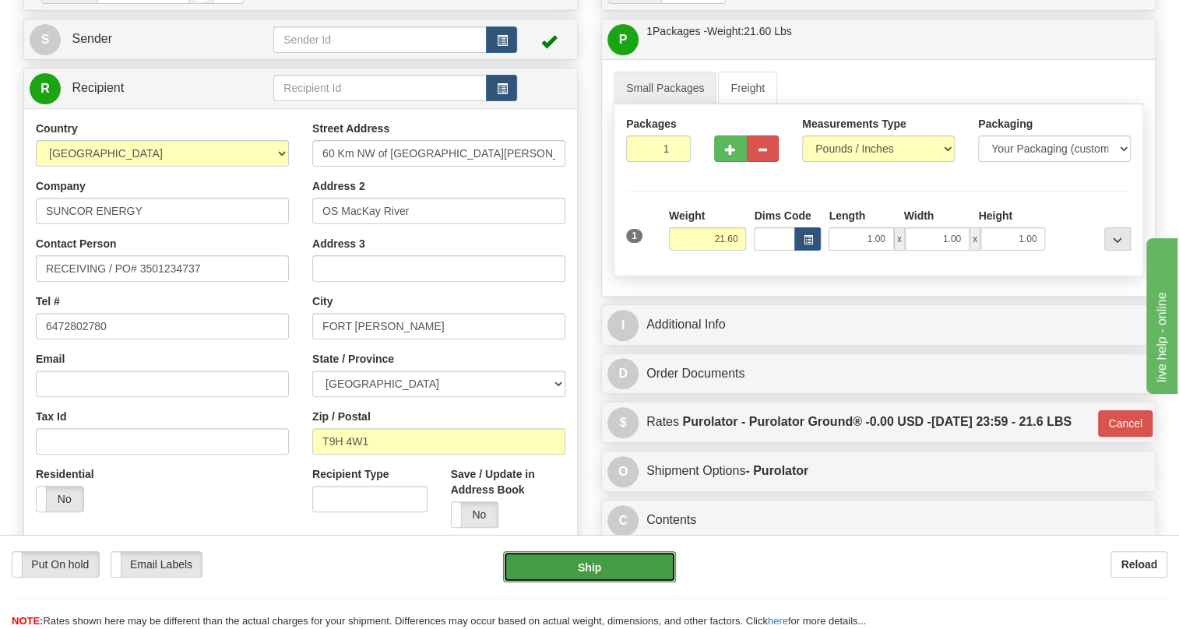
click at [586, 569] on button "Ship" at bounding box center [589, 566] width 173 height 31
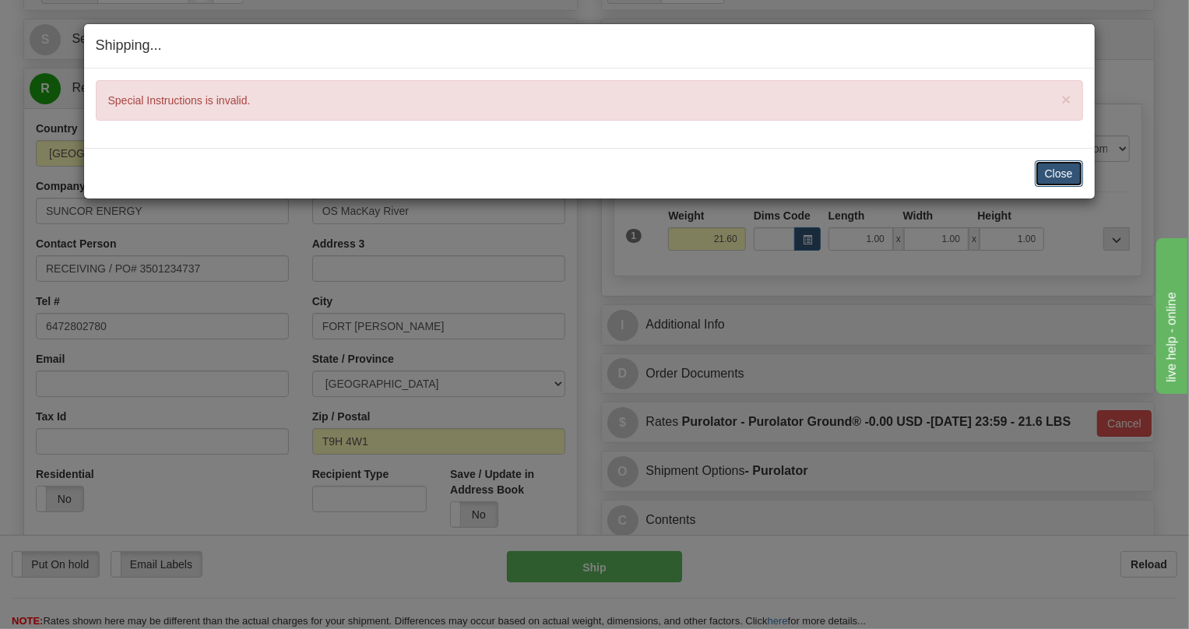
click at [1066, 168] on button "Close" at bounding box center [1059, 173] width 48 height 26
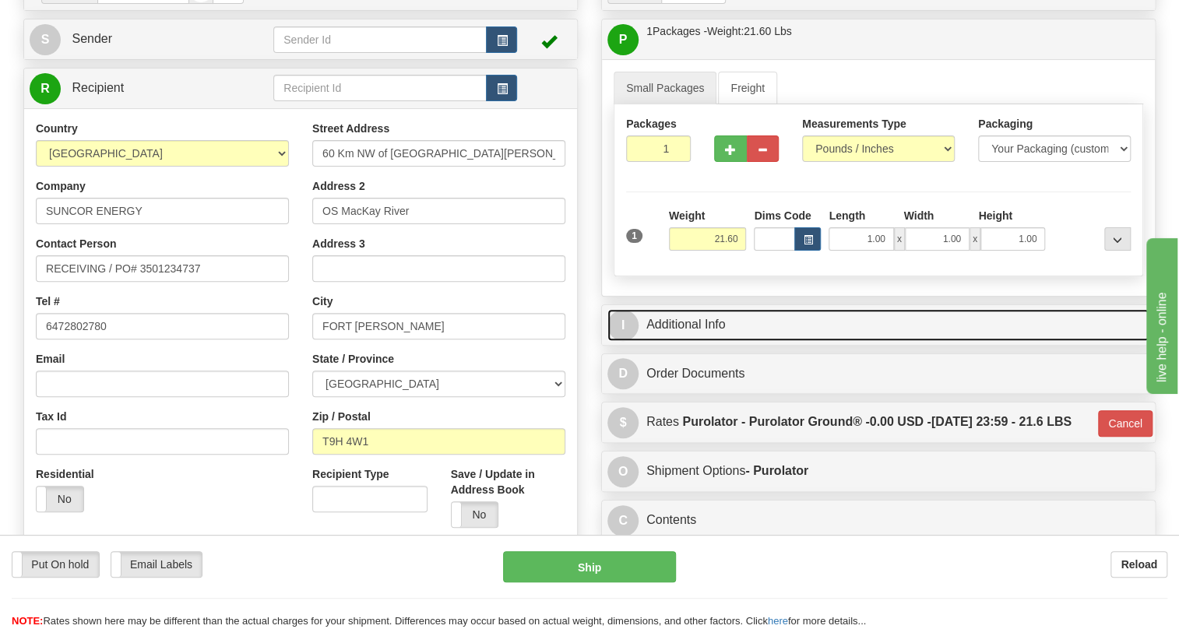
click at [670, 341] on link "I Additional Info" at bounding box center [878, 325] width 542 height 32
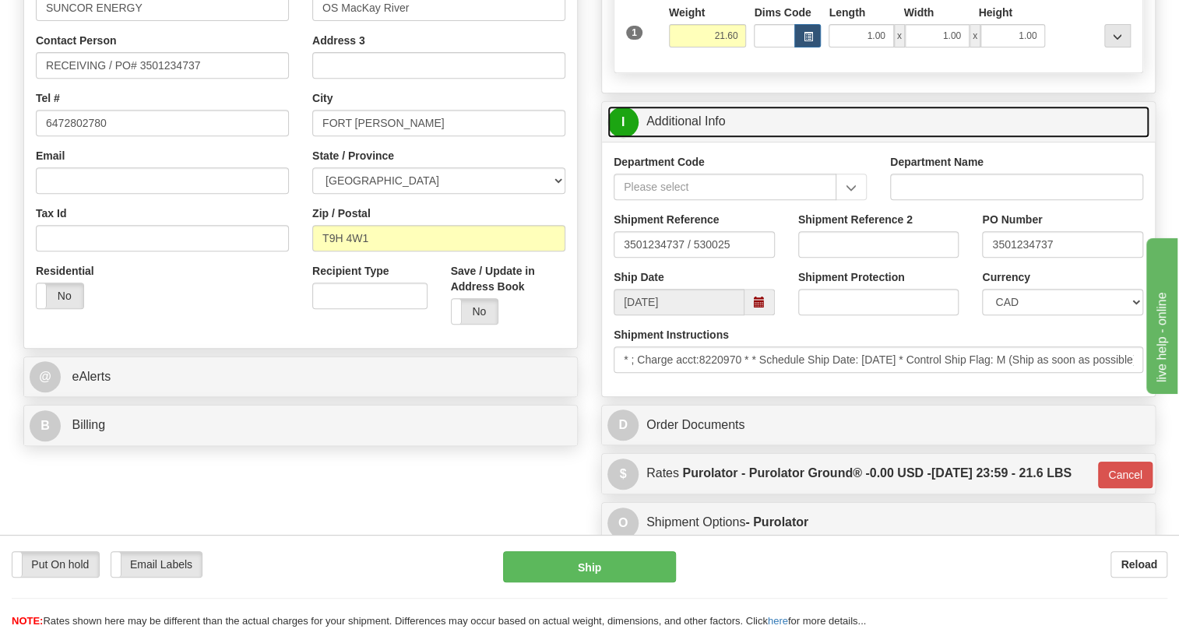
scroll to position [354, 0]
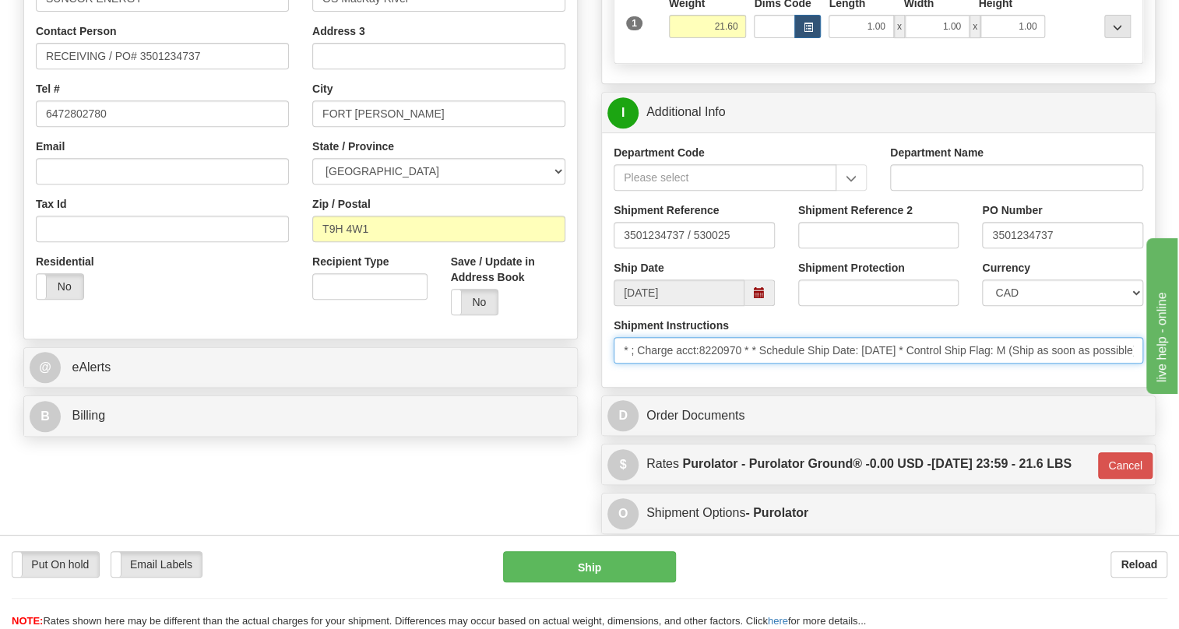
click at [622, 364] on input "* ; Charge acct:8220970 * * Schedule Ship Date: 8/19/2025 * Control Ship Flag: …" at bounding box center [879, 350] width 530 height 26
drag, startPoint x: 622, startPoint y: 386, endPoint x: 1137, endPoint y: 383, distance: 514.8
click at [1137, 364] on input "* ; Charge acct:8220970 * * Schedule Ship Date: 8/19/2025 * Control Ship Flag: …" at bounding box center [879, 350] width 530 height 26
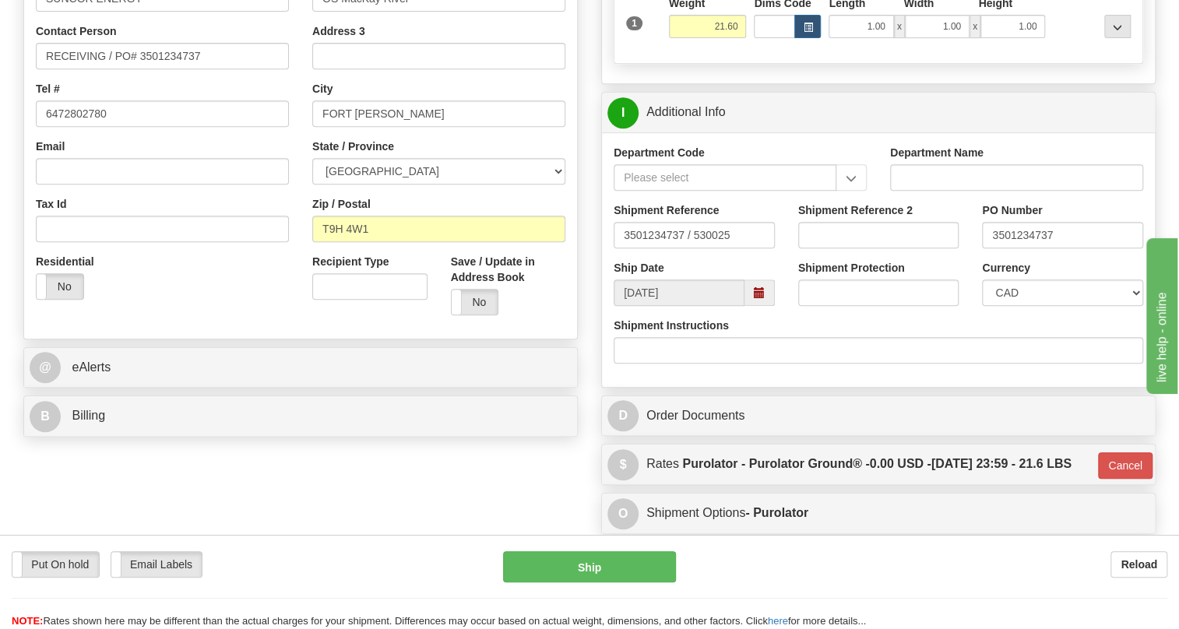
click at [798, 375] on div "Shipment Instructions" at bounding box center [878, 347] width 553 height 58
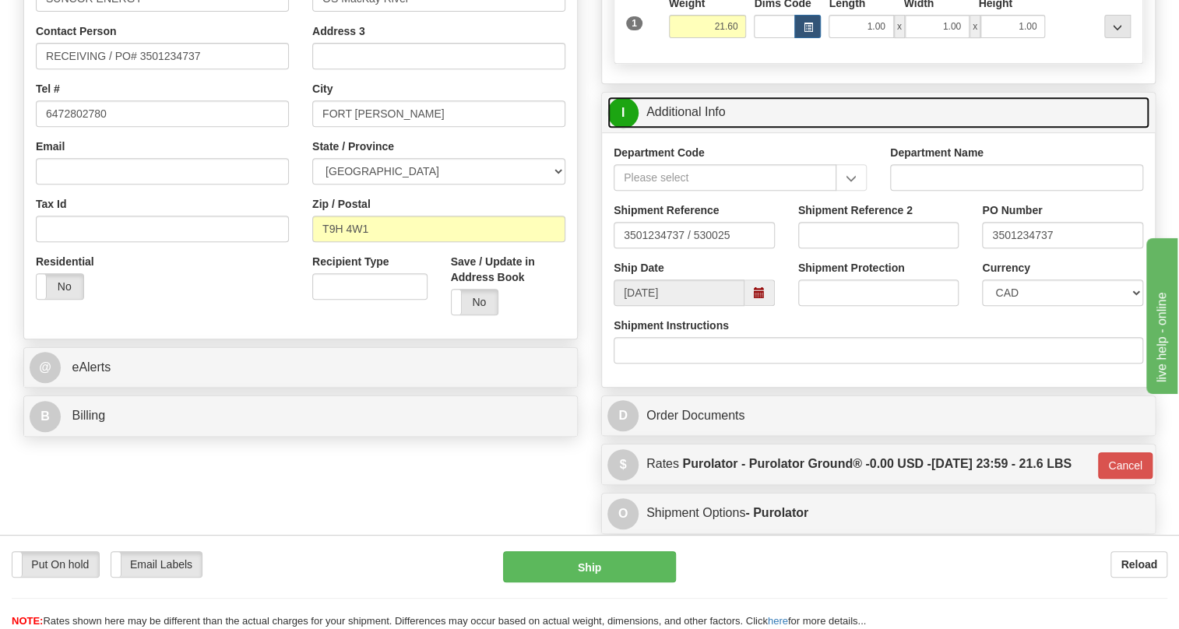
click at [705, 129] on link "I Additional Info" at bounding box center [878, 113] width 542 height 32
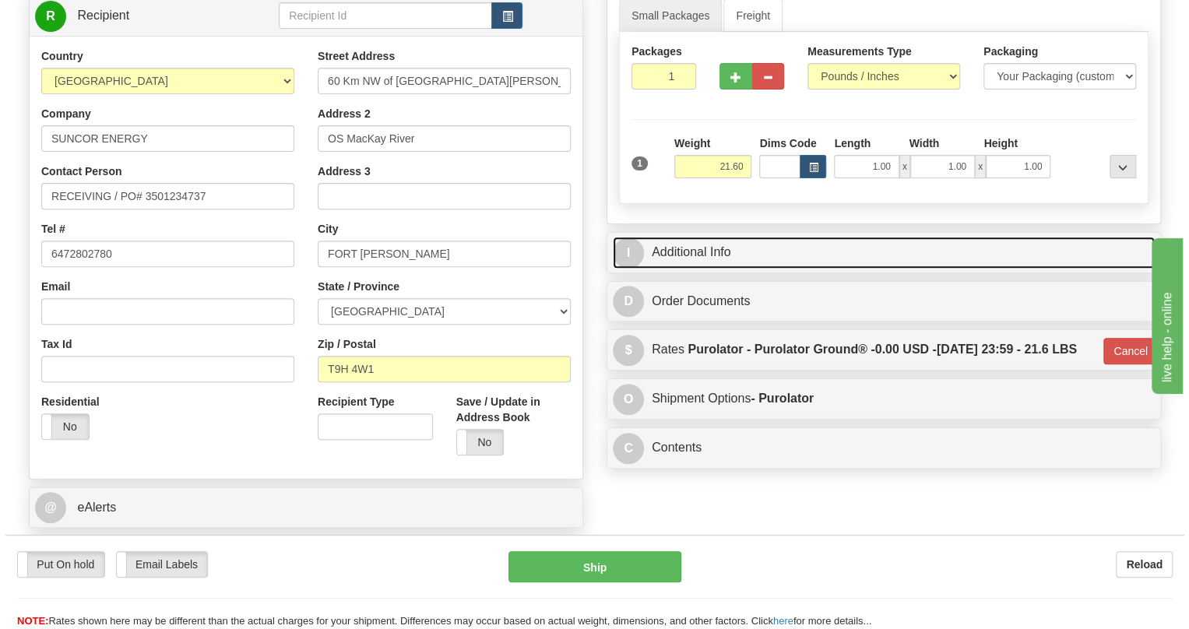
scroll to position [141, 0]
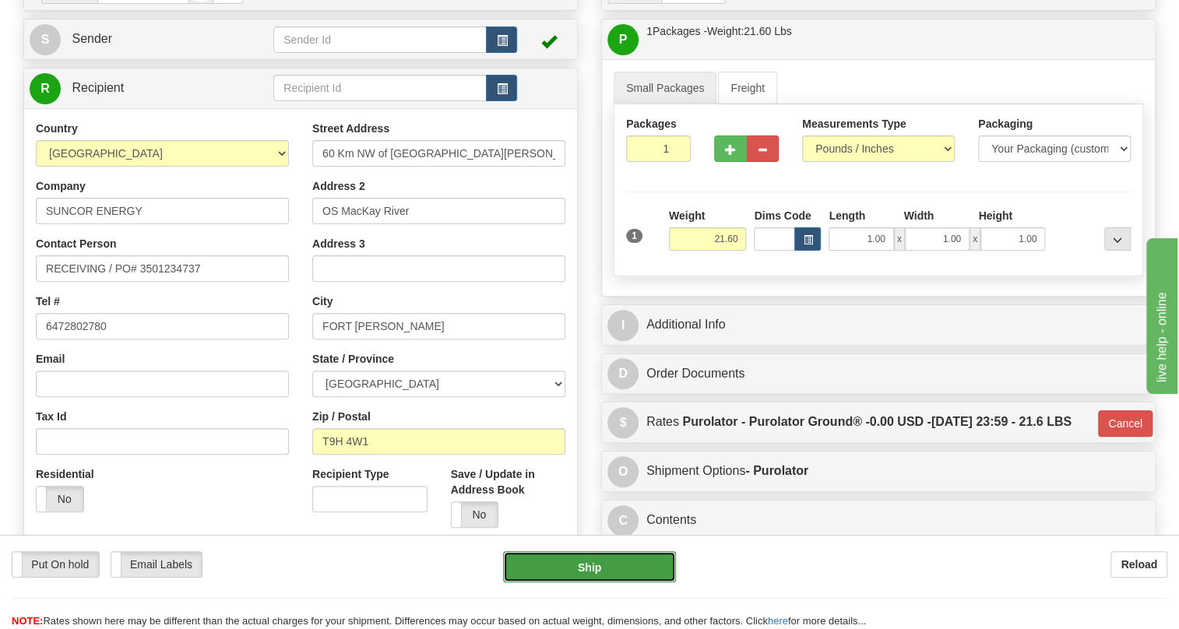
click at [584, 574] on button "Ship" at bounding box center [589, 566] width 173 height 31
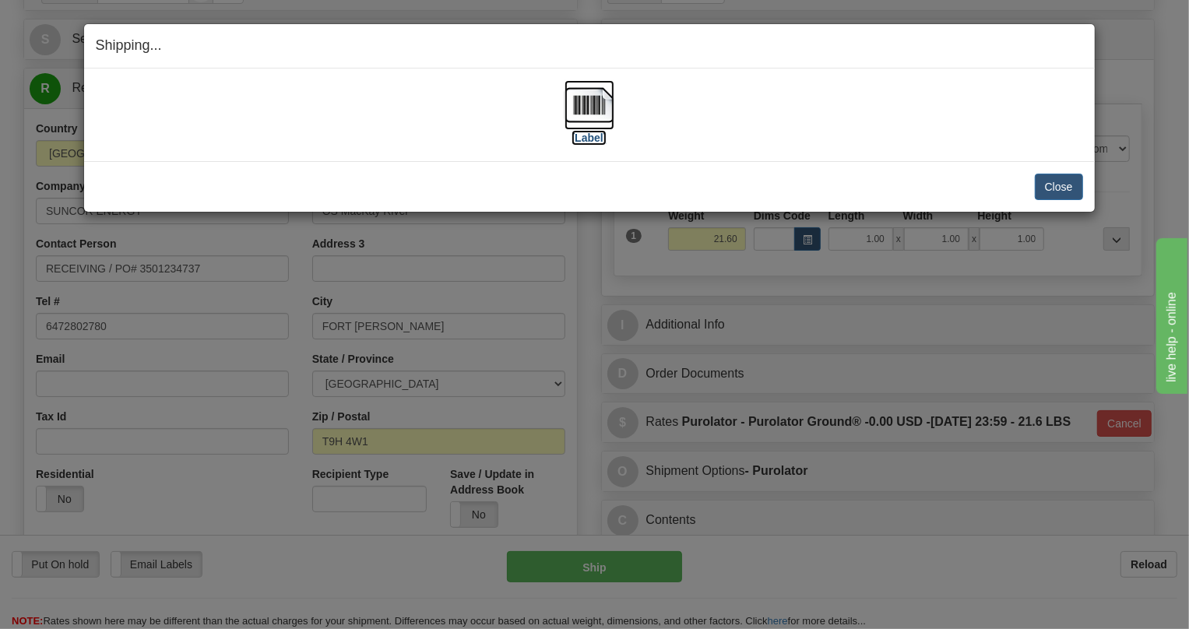
click at [576, 102] on img at bounding box center [590, 105] width 50 height 50
click at [1051, 186] on button "Close" at bounding box center [1059, 187] width 48 height 26
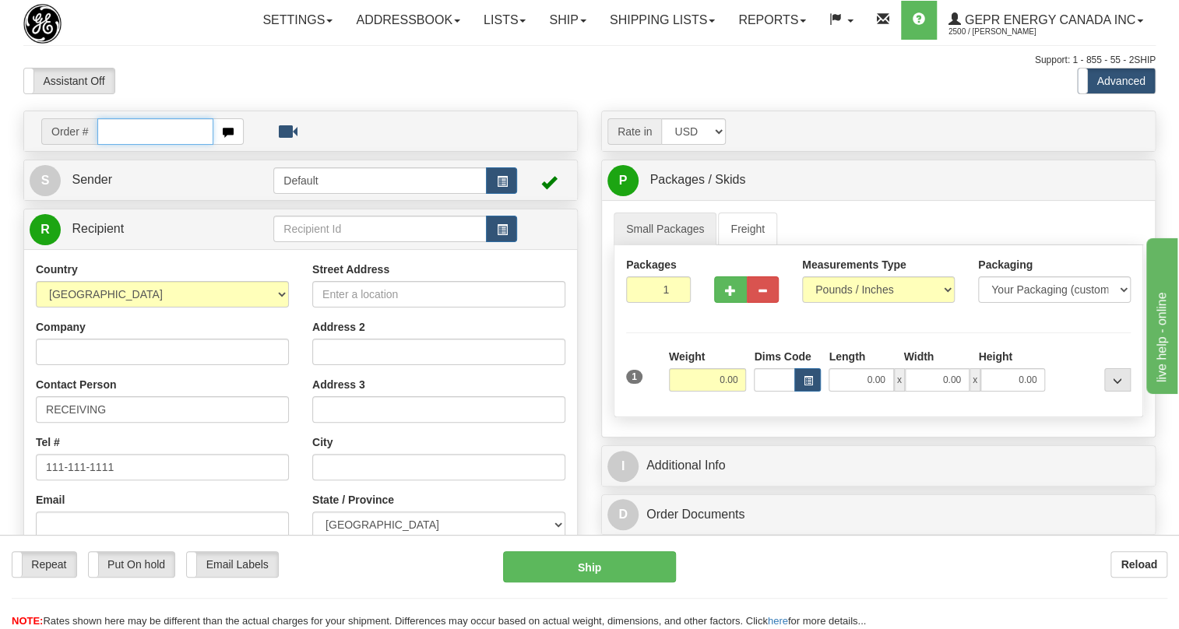
click at [138, 145] on input "text" at bounding box center [155, 131] width 116 height 26
paste input "0086688887"
click at [121, 145] on input "0086688887" at bounding box center [155, 131] width 116 height 26
type input "86688887"
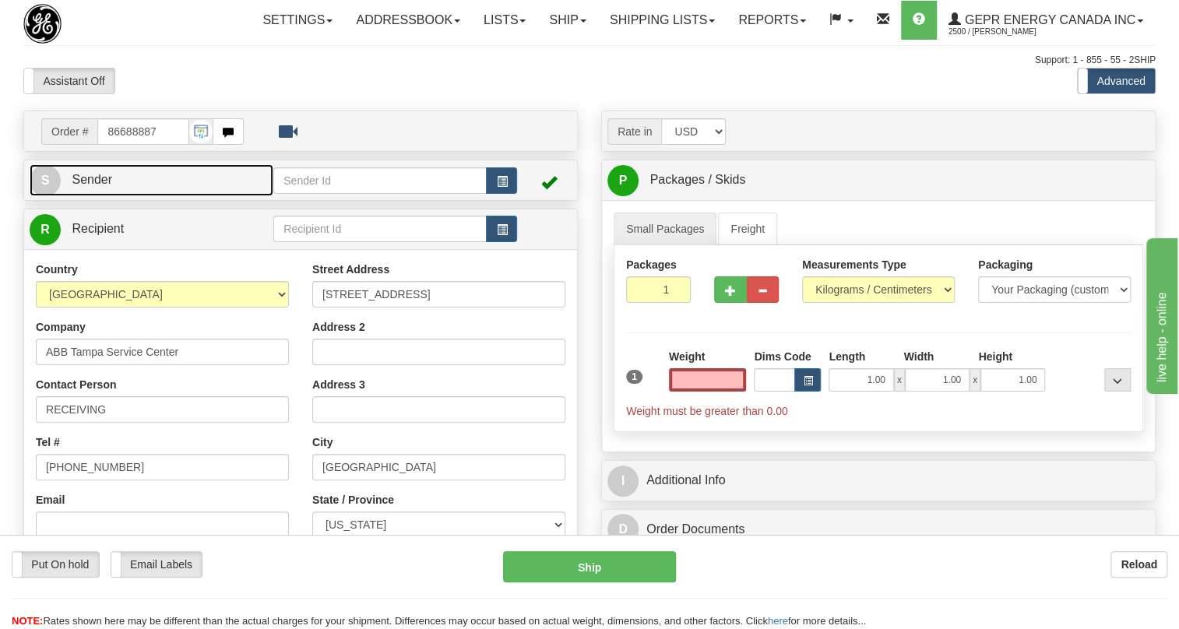
type input "0.00"
drag, startPoint x: 102, startPoint y: 220, endPoint x: 81, endPoint y: 219, distance: 21.0
click at [102, 186] on span "Sender" at bounding box center [92, 179] width 40 height 13
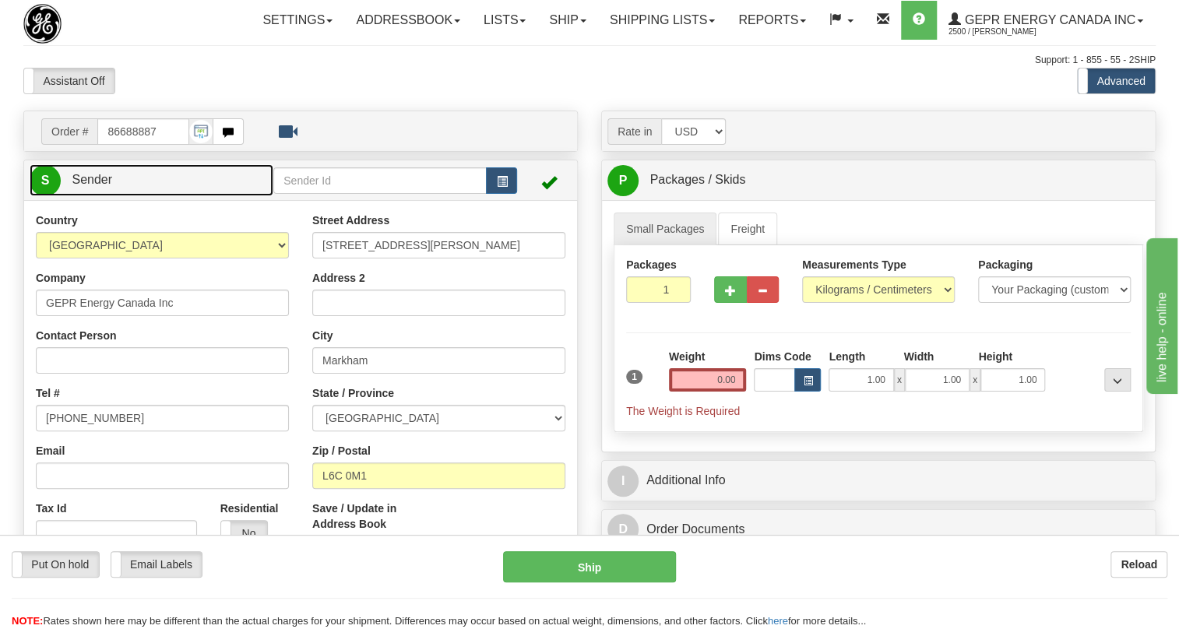
type input "MARKHAM"
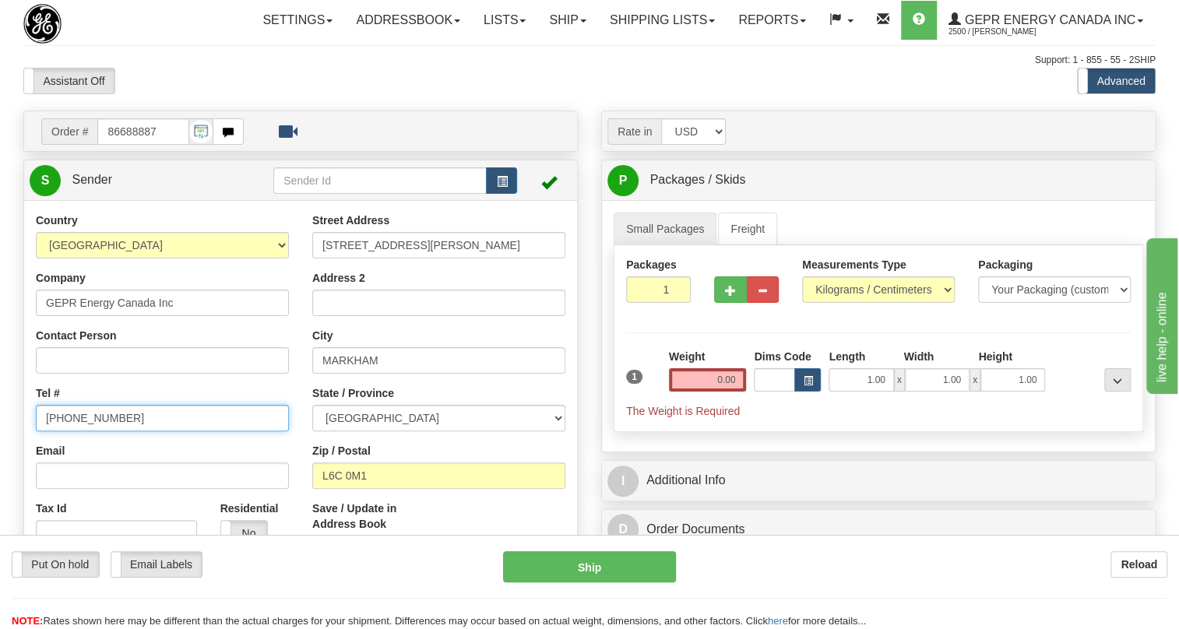
click at [93, 431] on input "[PHONE_NUMBER]" at bounding box center [162, 418] width 253 height 26
paste input "[PHONE_NUMBER]"
type input "[PHONE_NUMBER]"
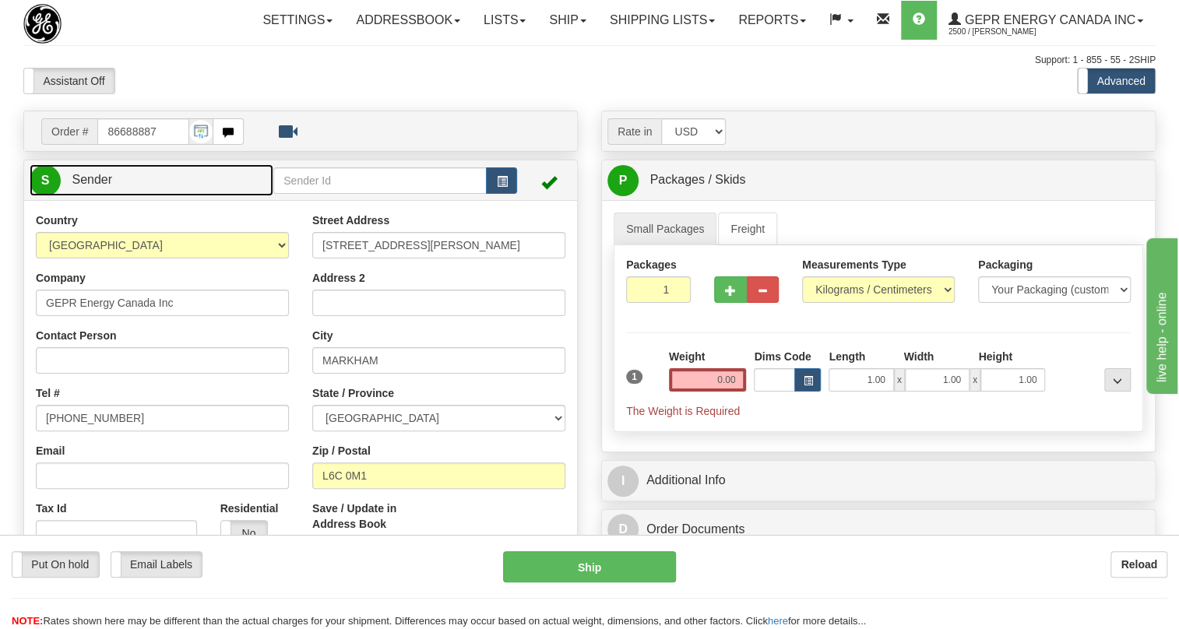
click at [101, 186] on span "Sender" at bounding box center [92, 179] width 40 height 13
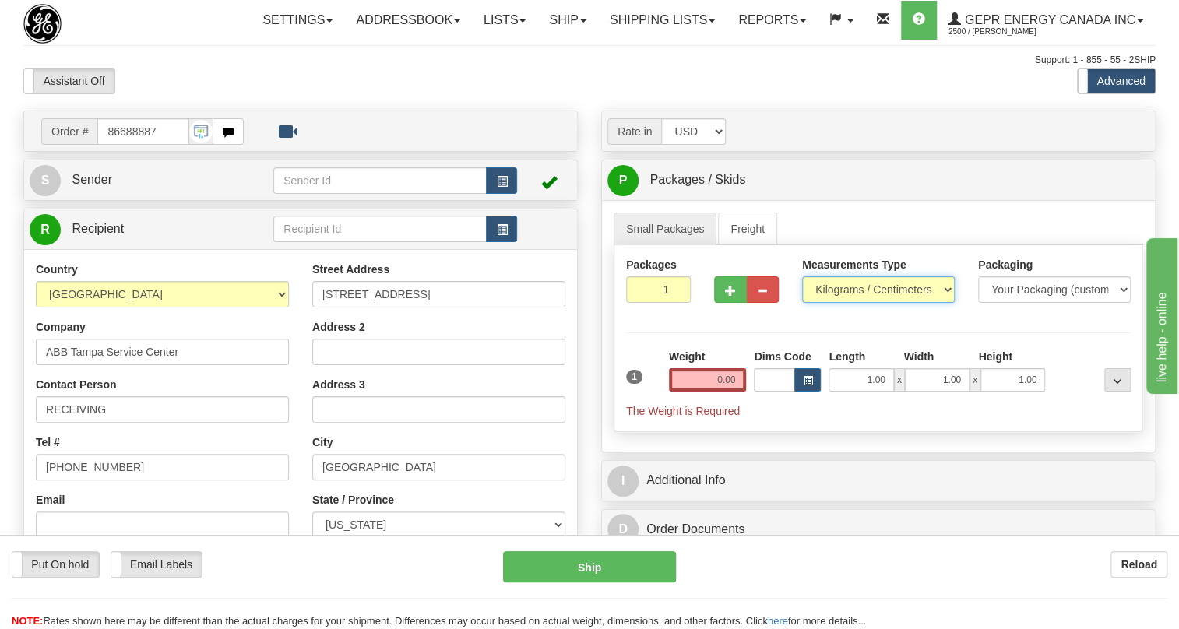
drag, startPoint x: 901, startPoint y: 329, endPoint x: 891, endPoint y: 327, distance: 10.2
click at [900, 303] on select "Pounds / Inches Kilograms / Centimeters" at bounding box center [878, 289] width 153 height 26
select select "0"
click at [802, 303] on select "Pounds / Inches Kilograms / Centimeters" at bounding box center [878, 289] width 153 height 26
click at [723, 392] on input "0.00" at bounding box center [708, 379] width 78 height 23
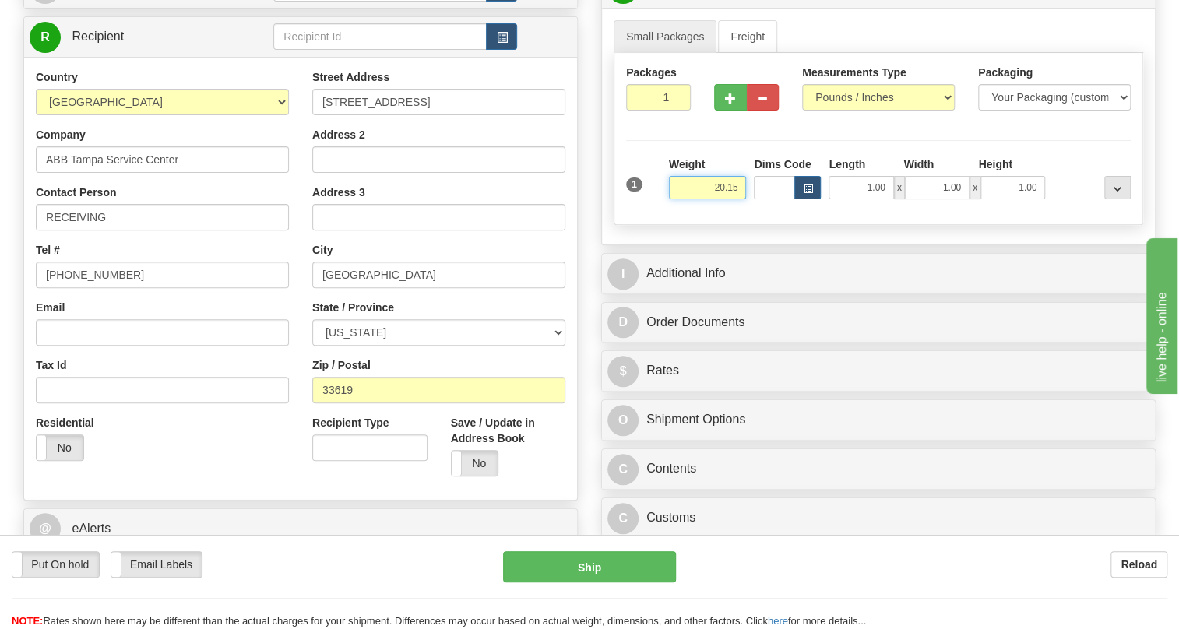
scroll to position [212, 0]
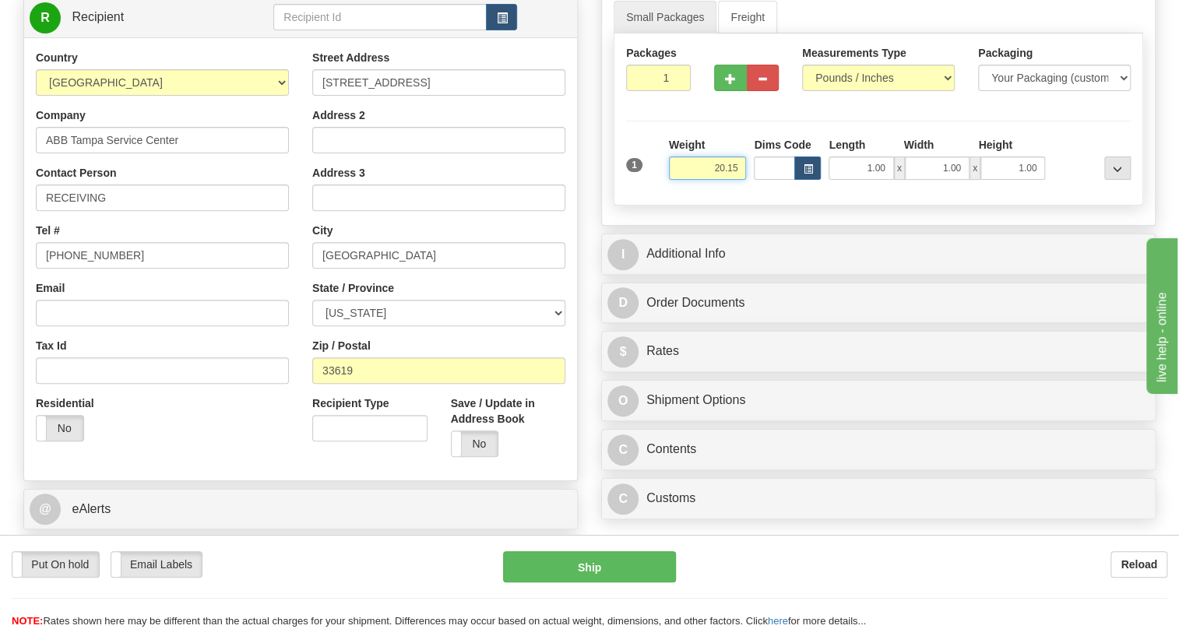
type input "20.15"
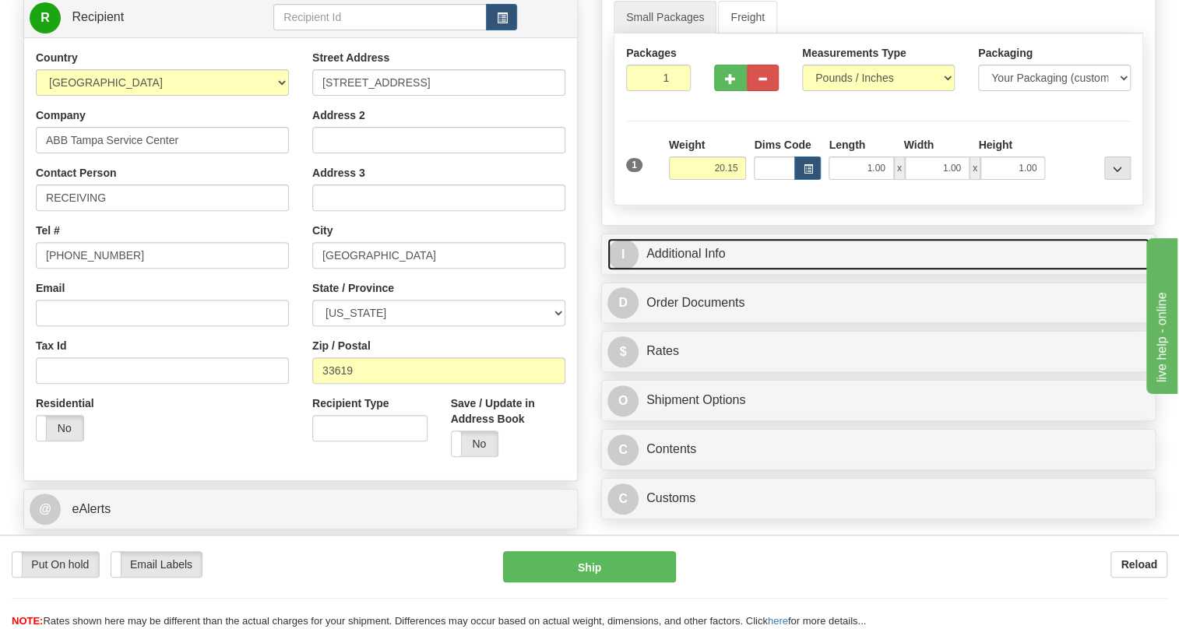
click at [688, 270] on link "I Additional Info" at bounding box center [878, 254] width 542 height 32
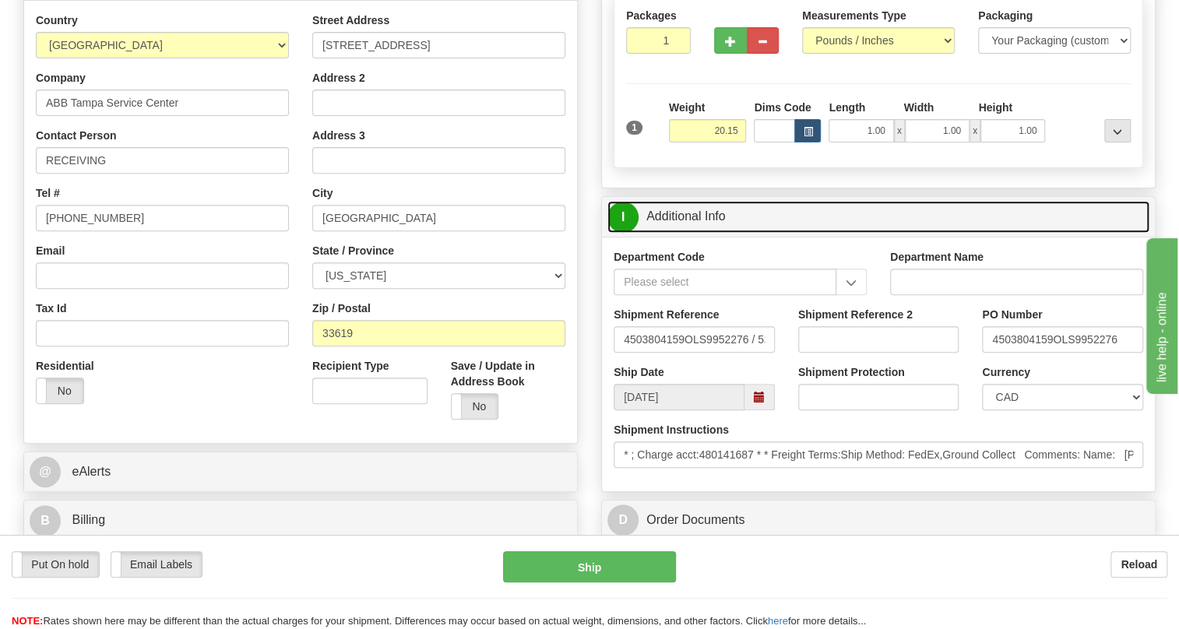
scroll to position [283, 0]
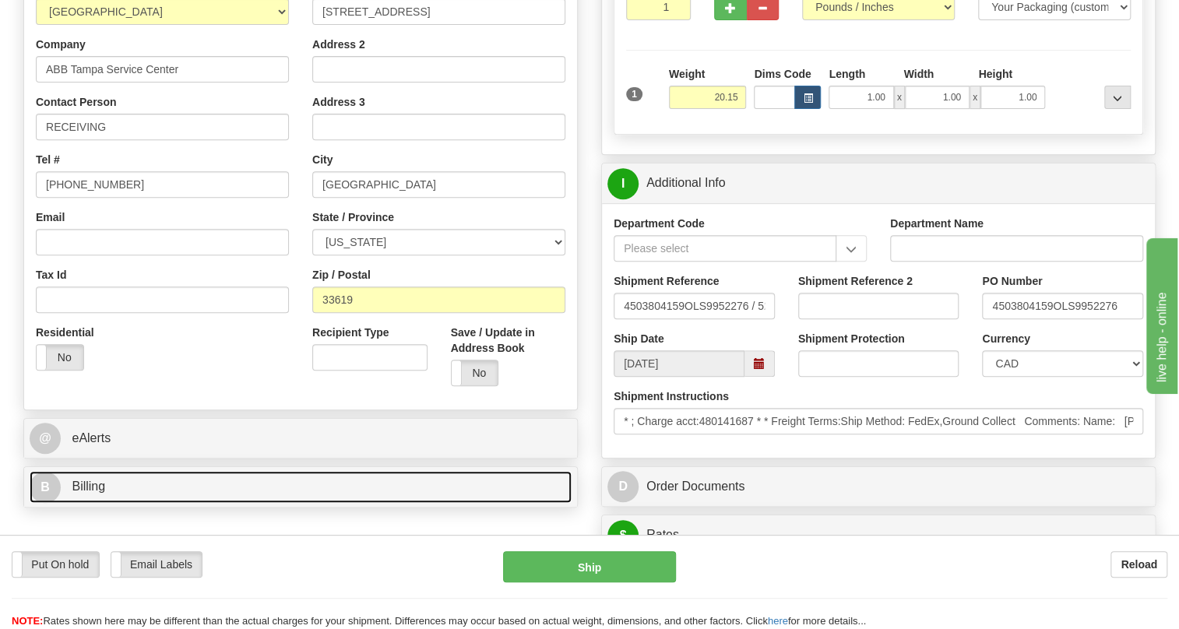
click at [103, 493] on span "Billing" at bounding box center [88, 486] width 33 height 13
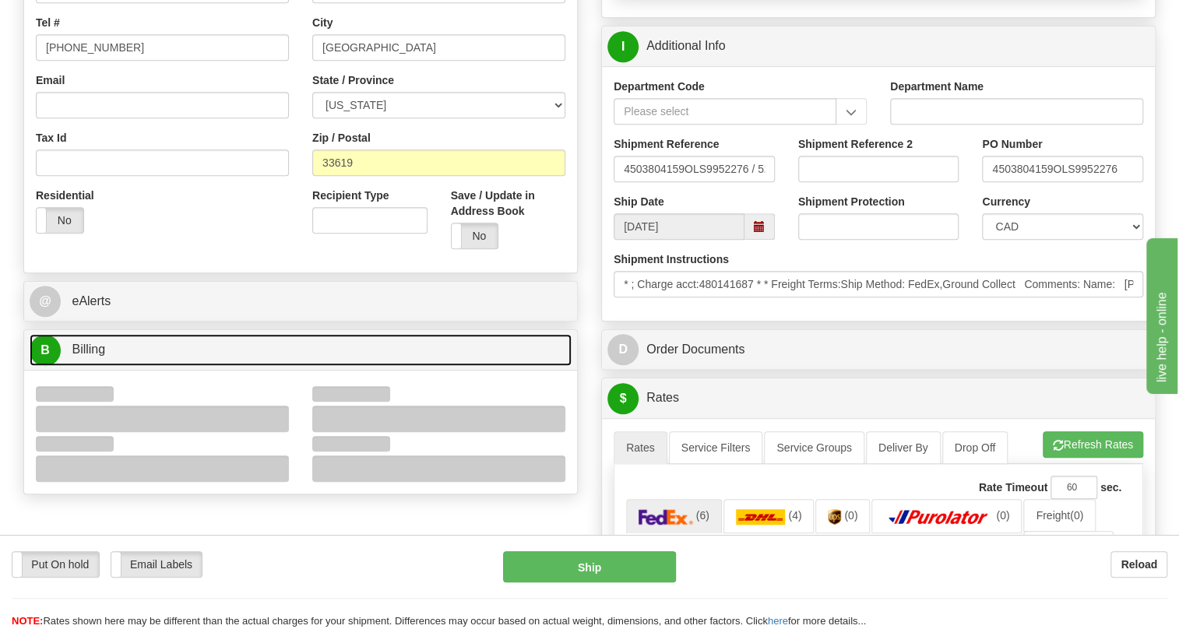
scroll to position [424, 0]
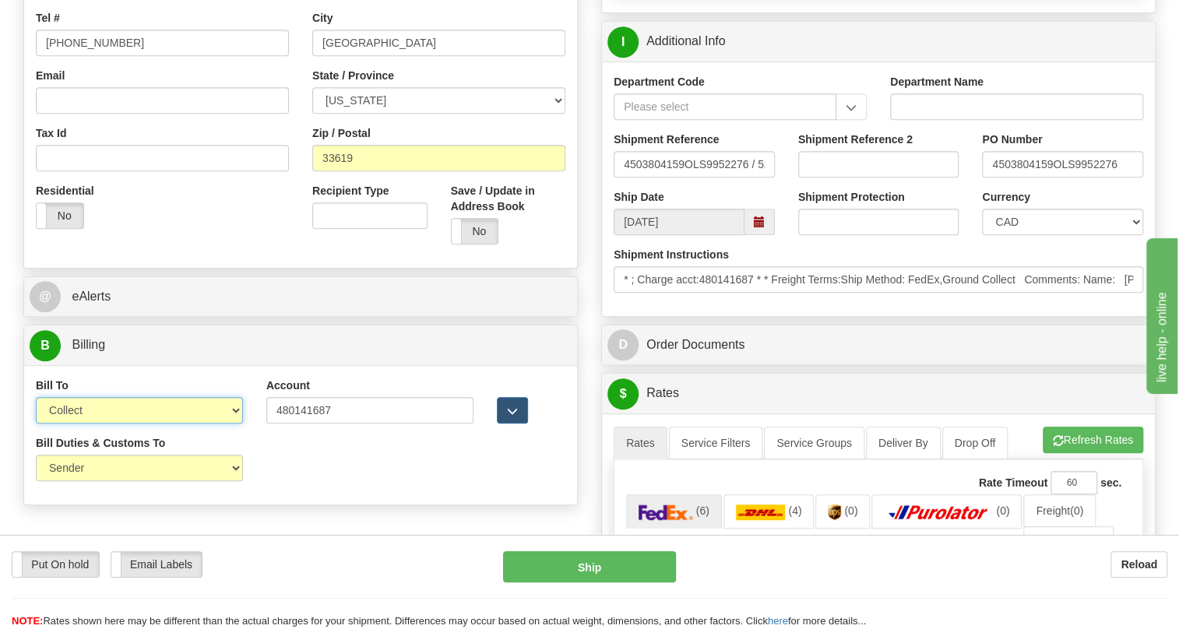
click at [131, 424] on select "Sender Recipient Third Party Collect" at bounding box center [139, 410] width 207 height 26
select select "2"
click at [36, 424] on select "Sender Recipient Third Party Collect" at bounding box center [139, 410] width 207 height 26
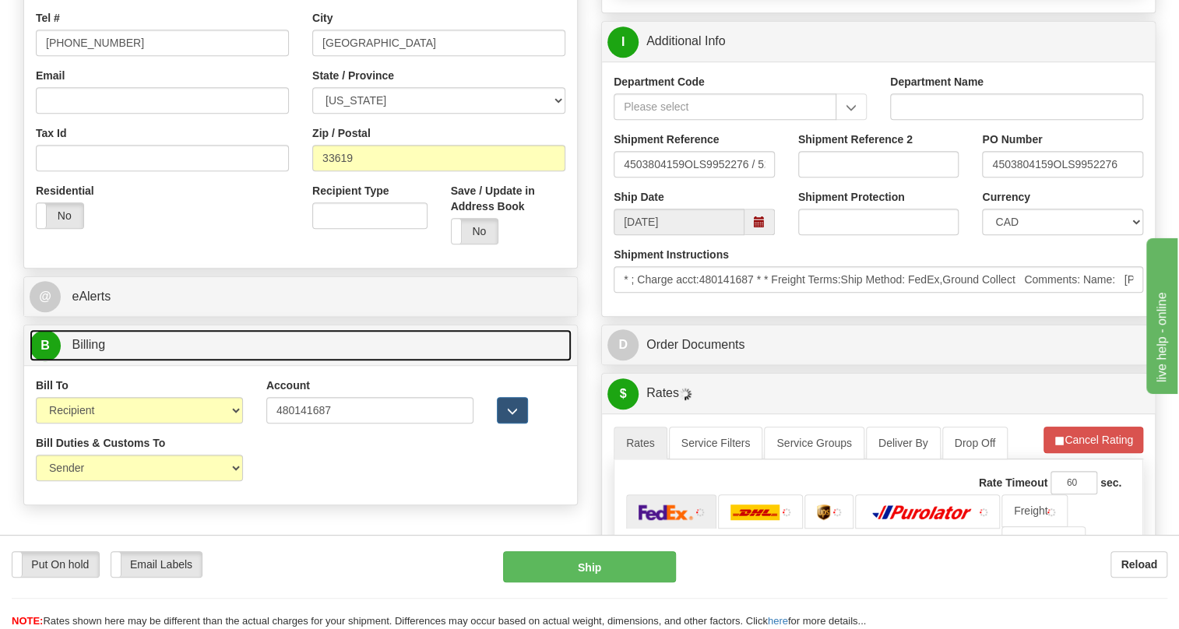
click at [86, 351] on span "Billing" at bounding box center [88, 344] width 33 height 13
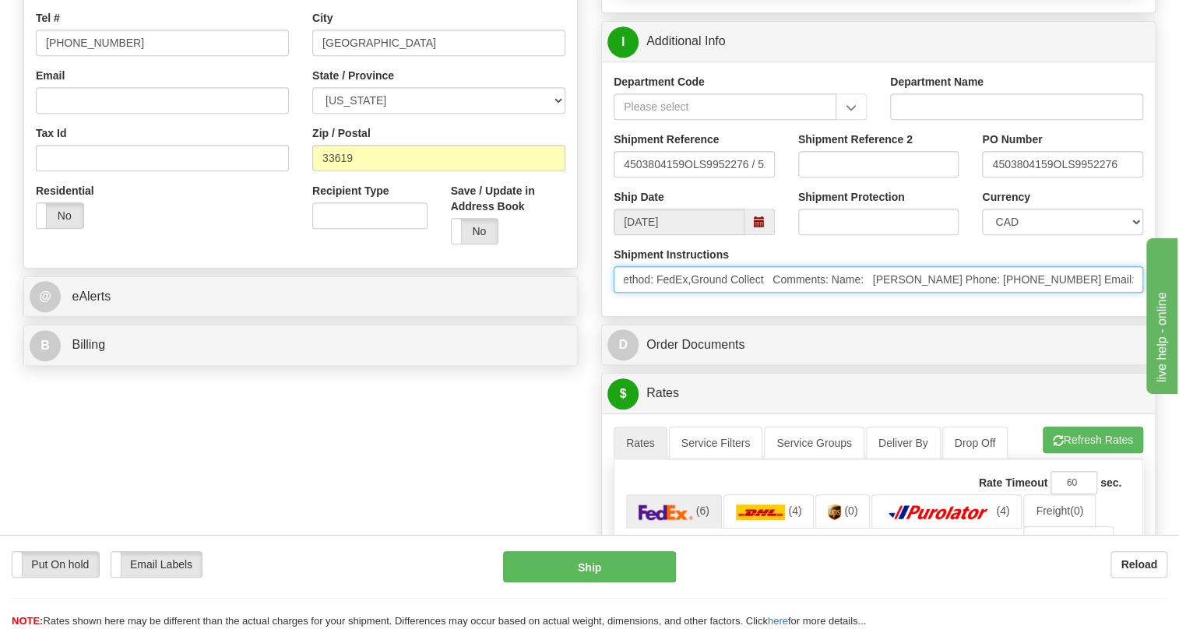
scroll to position [0, 296]
drag, startPoint x: 988, startPoint y: 318, endPoint x: 1038, endPoint y: 336, distance: 54.0
click at [1066, 305] on div "Shipment Instructions * ; Charge acct:480141687 * * Freight Terms:Ship Method: …" at bounding box center [878, 276] width 553 height 58
click at [1012, 293] on input "* ; Charge acct:480141687 * * Freight Terms:Ship Method: FedEx,Ground Collect C…" at bounding box center [879, 279] width 530 height 26
drag, startPoint x: 1010, startPoint y: 312, endPoint x: 833, endPoint y: 315, distance: 176.8
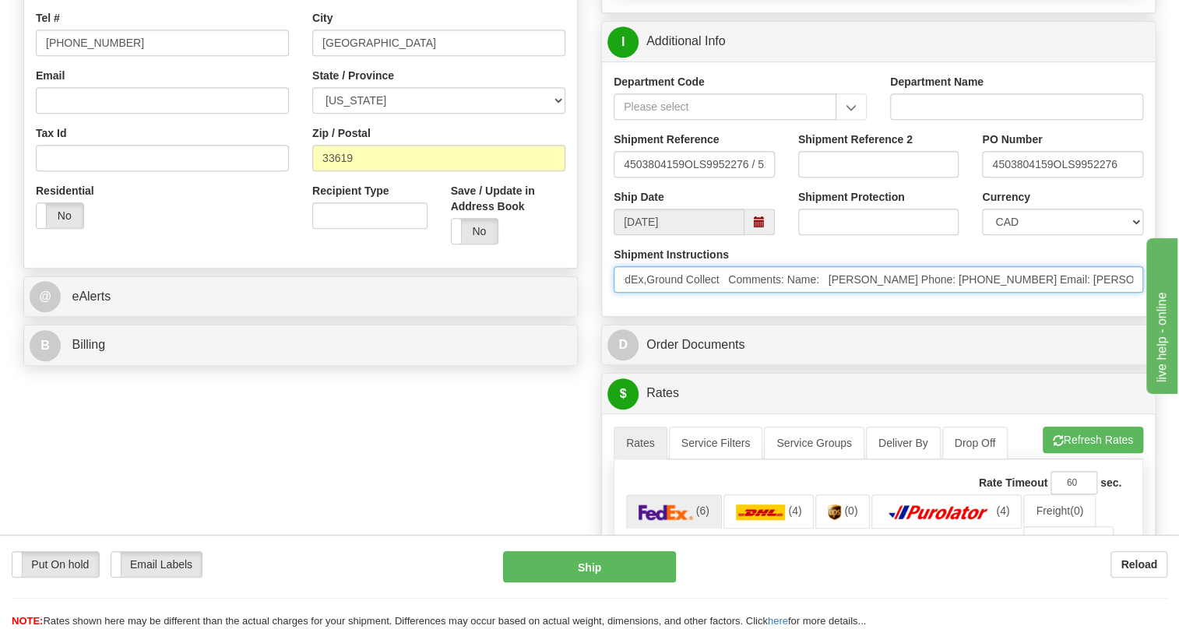
click at [833, 293] on input "* ; Charge acct:480141687 * * Freight Terms:Ship Method: FedEx,Ground Collect C…" at bounding box center [879, 279] width 530 height 26
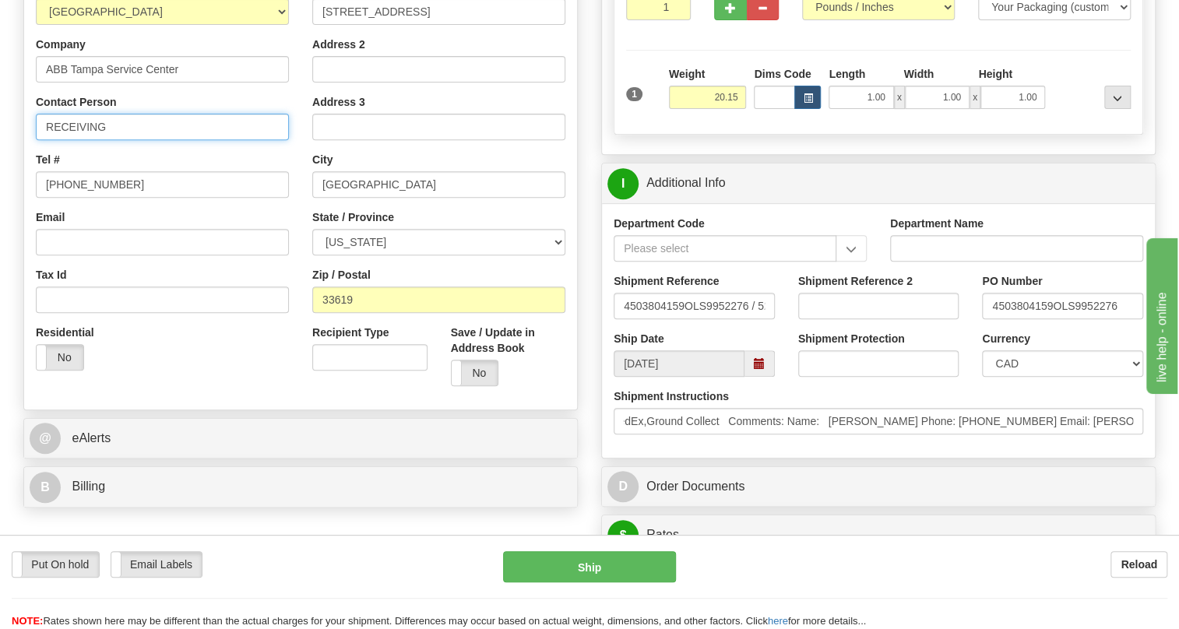
scroll to position [0, 0]
click at [123, 140] on input "RECEIVING" at bounding box center [162, 127] width 253 height 26
paste input "Paulo Canales Phone: 919-307-9612"
drag, startPoint x: 280, startPoint y: 159, endPoint x: 175, endPoint y: 161, distance: 104.4
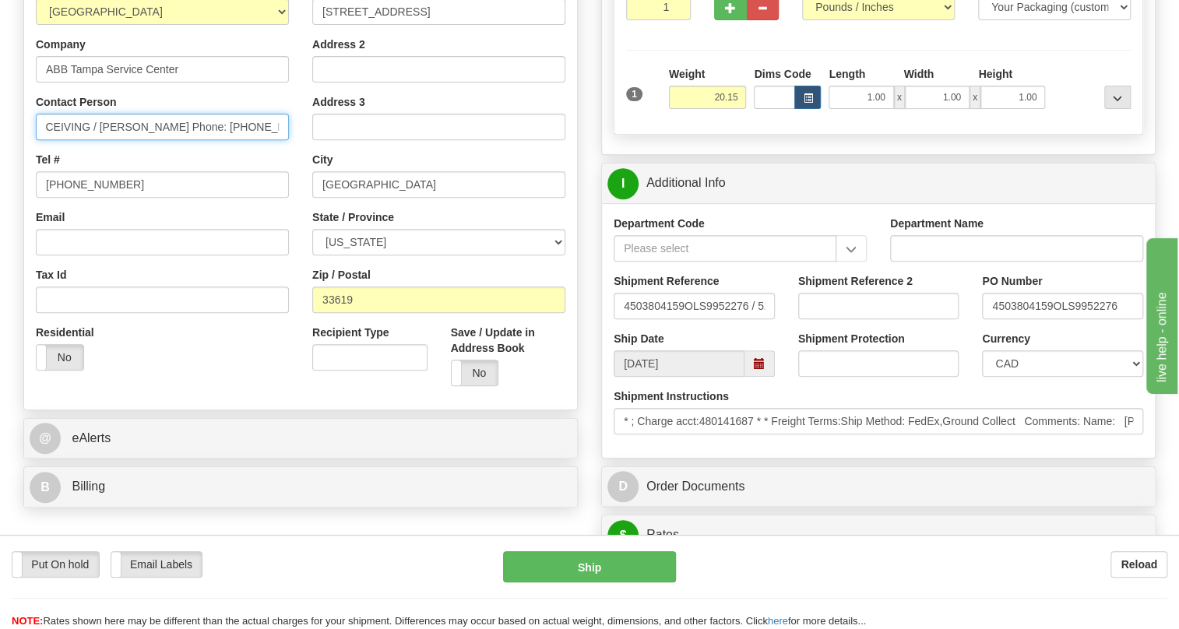
click at [175, 140] on input "RECEIVING / Paulo Canales Phone: 919-307-9612" at bounding box center [162, 127] width 253 height 26
type input "RECEIVING / Paulo Canales"
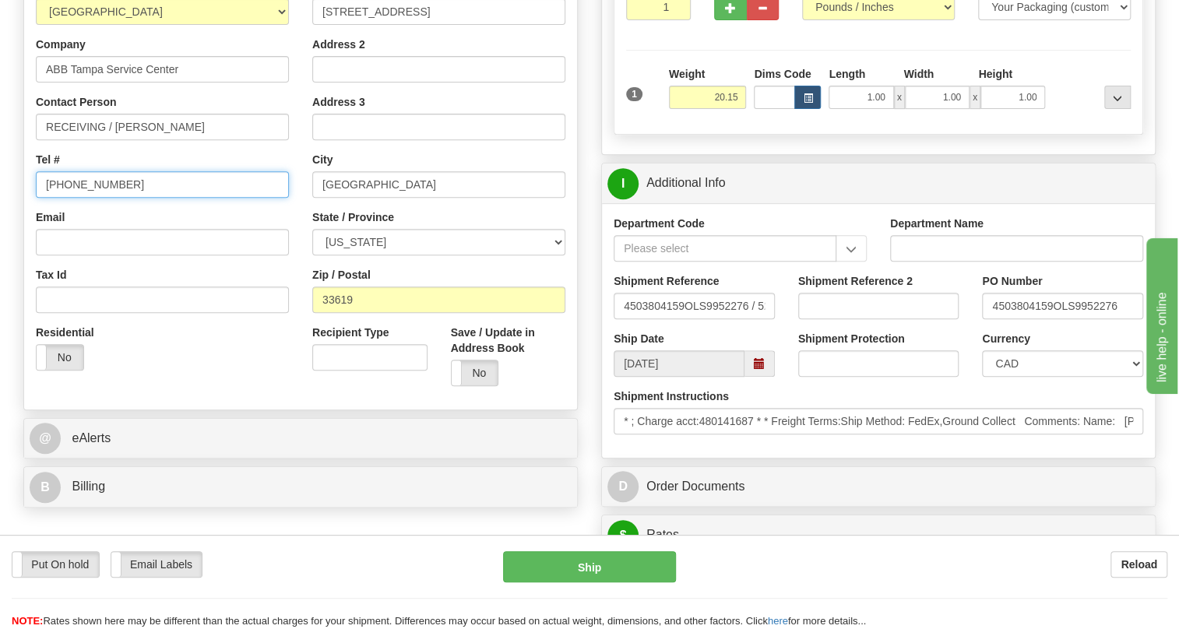
click at [69, 198] on input "[PHONE_NUMBER]" at bounding box center [162, 184] width 253 height 26
click at [70, 198] on input "[PHONE_NUMBER]" at bounding box center [162, 184] width 253 height 26
paste input "Phone: 919-307-9612"
drag, startPoint x: 85, startPoint y: 219, endPoint x: 23, endPoint y: 224, distance: 62.5
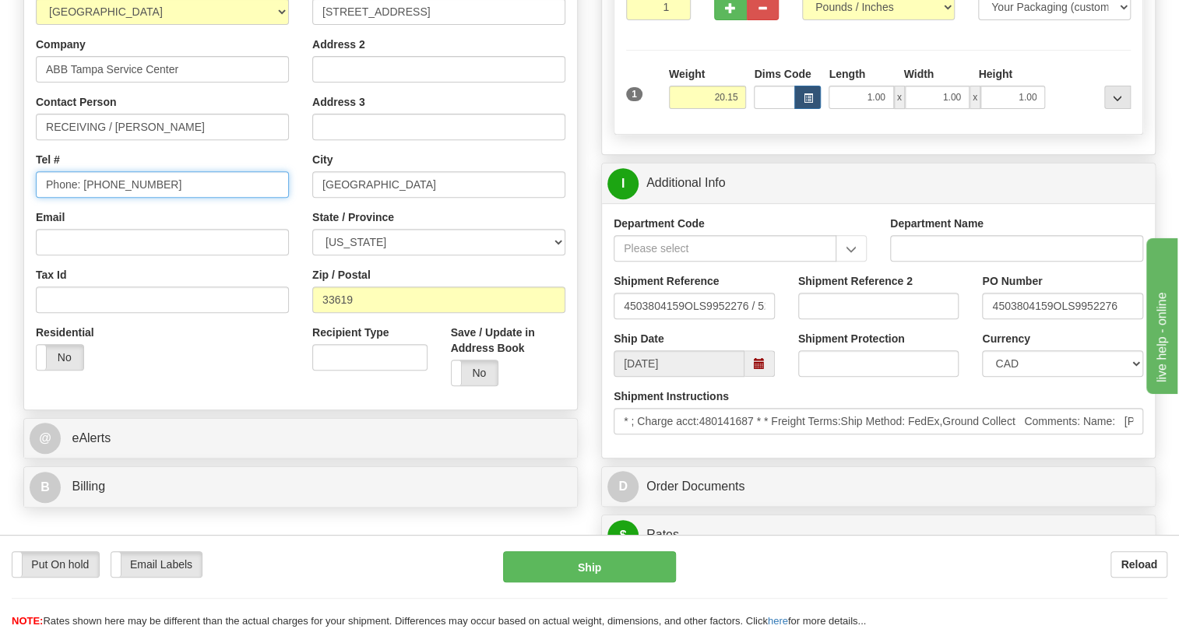
click at [23, 224] on div "R Recipient" at bounding box center [300, 168] width 555 height 484
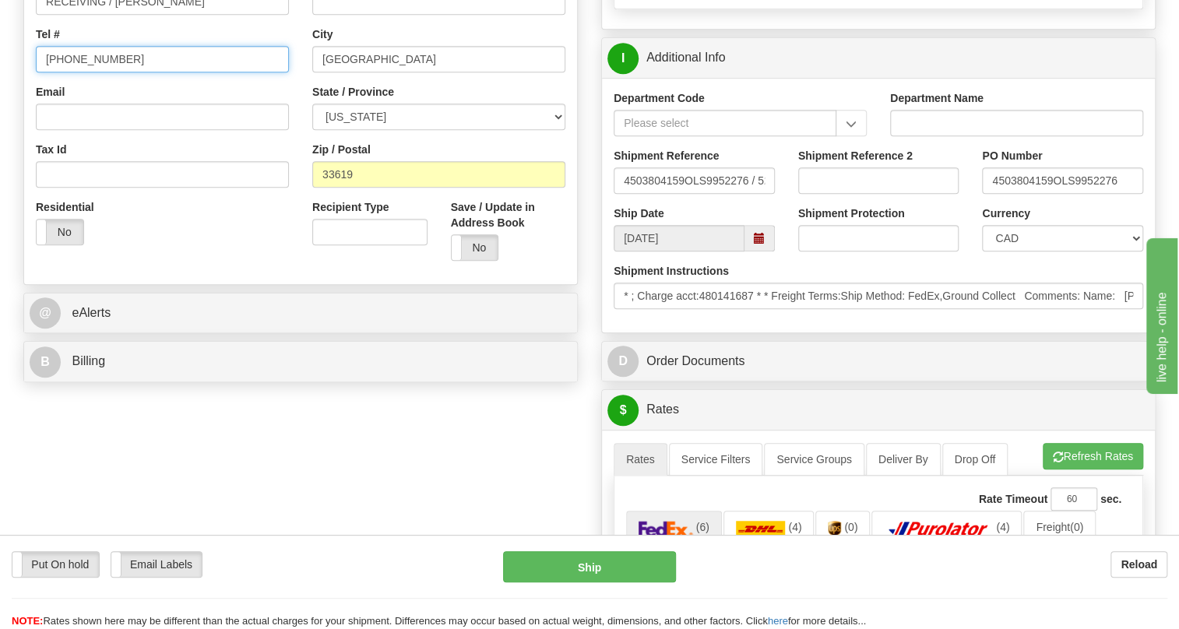
scroll to position [424, 0]
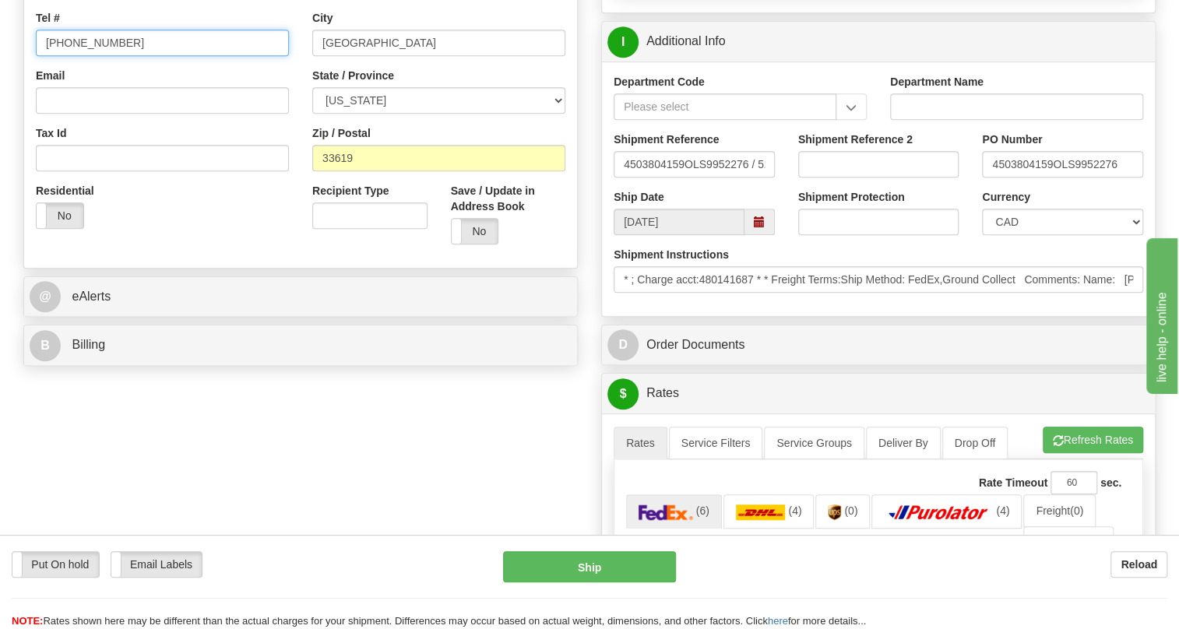
type input "919-307-9612"
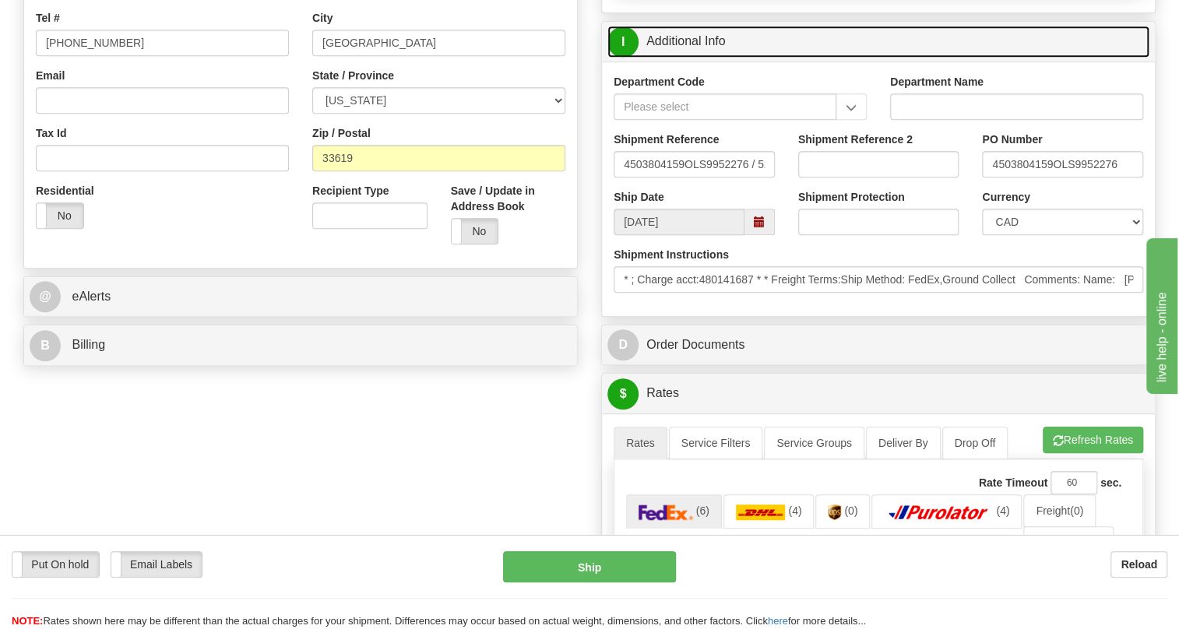
click at [684, 58] on link "I Additional Info" at bounding box center [878, 42] width 542 height 32
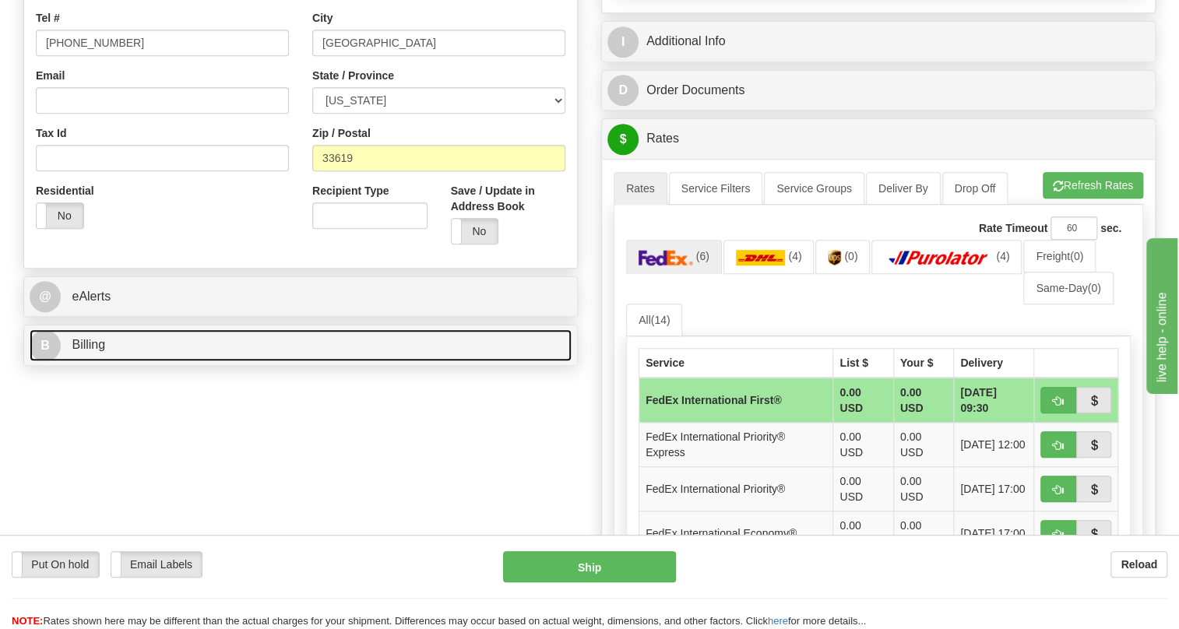
click at [93, 351] on span "Billing" at bounding box center [88, 344] width 33 height 13
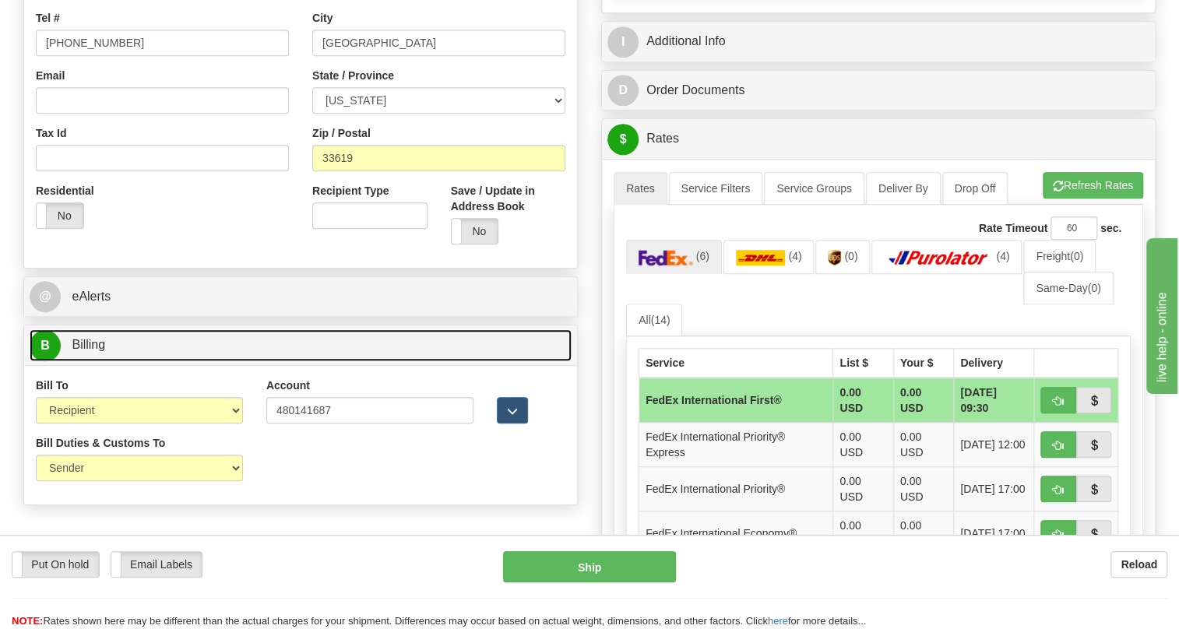
click at [93, 351] on span "Billing" at bounding box center [88, 344] width 33 height 13
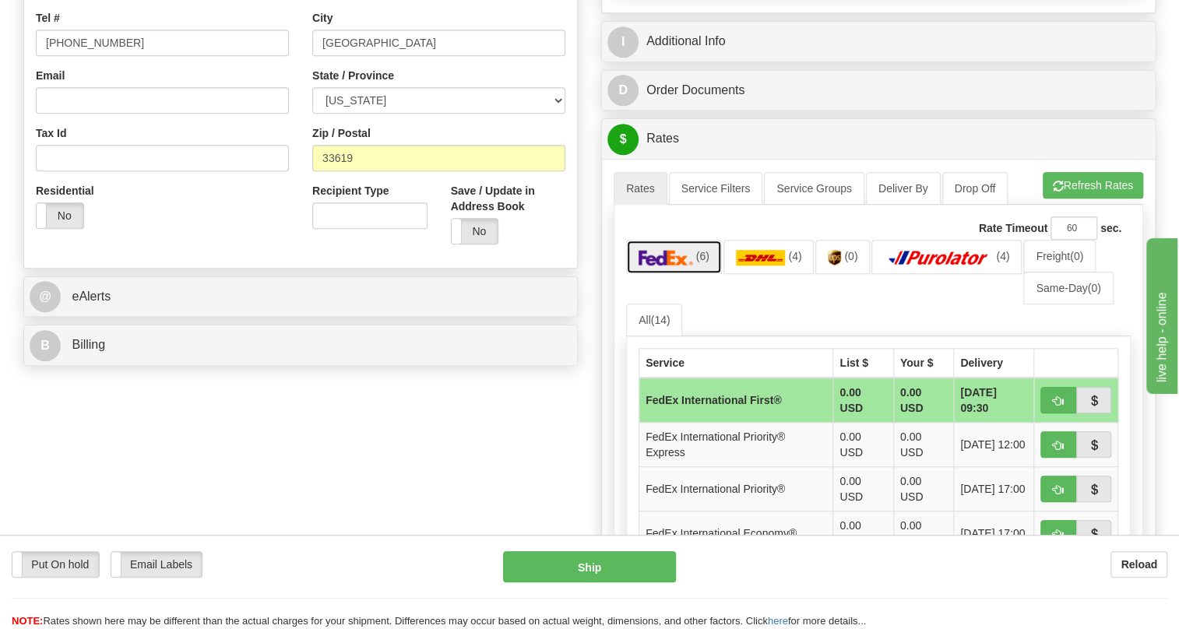
click at [685, 266] on img at bounding box center [666, 258] width 55 height 16
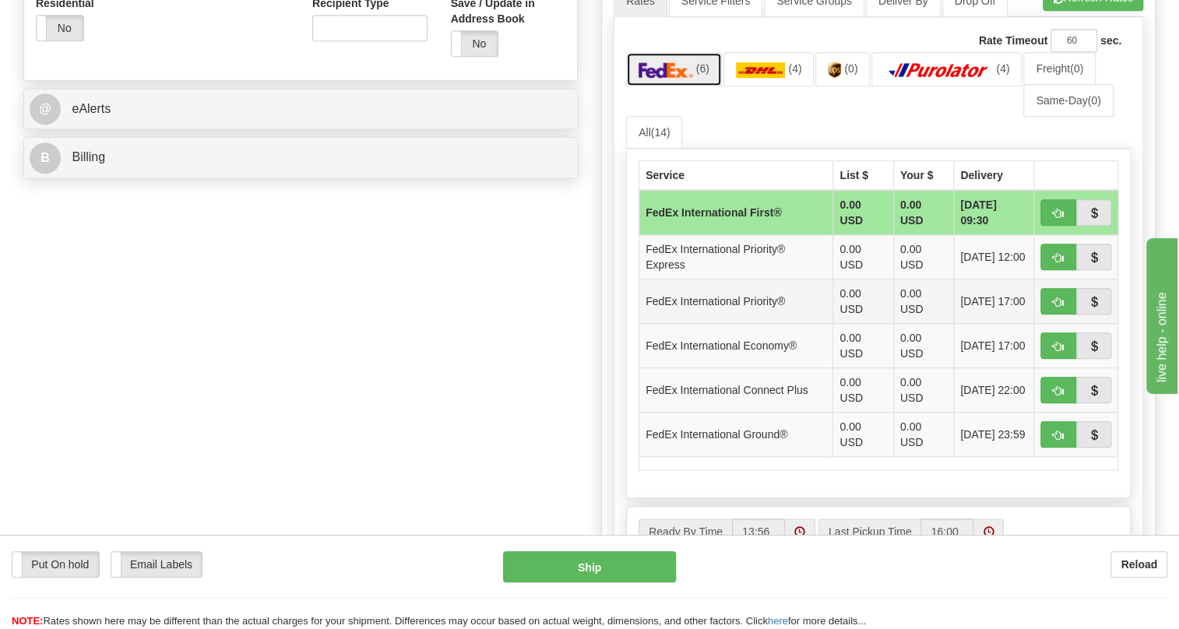
scroll to position [637, 0]
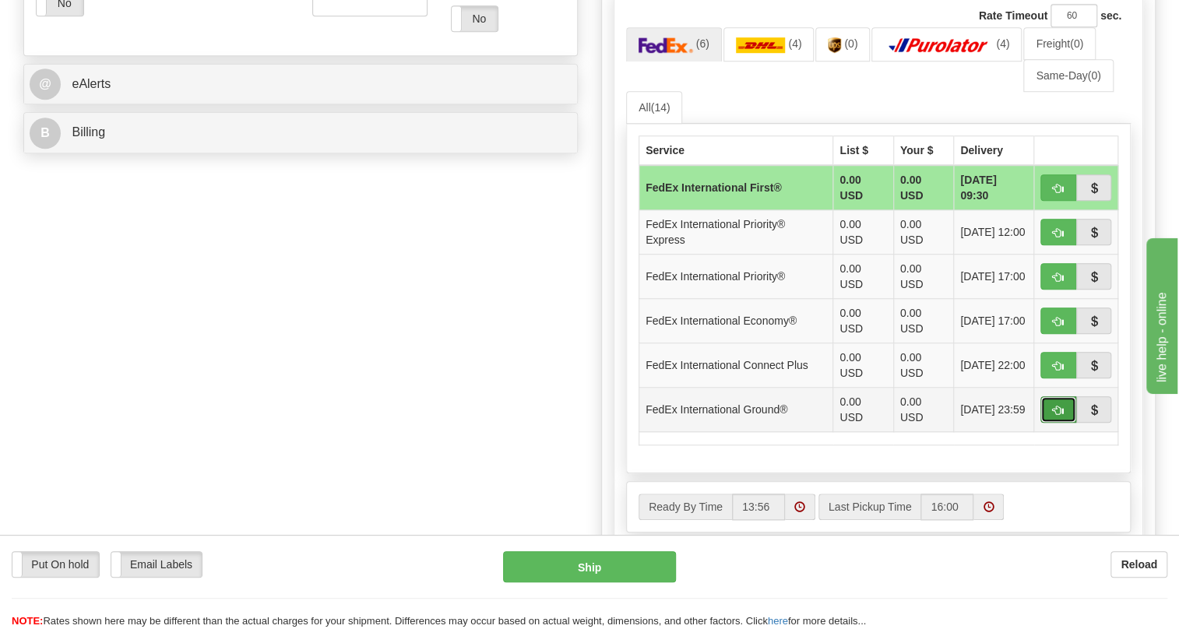
click at [1053, 416] on span "button" at bounding box center [1058, 411] width 11 height 10
type input "92"
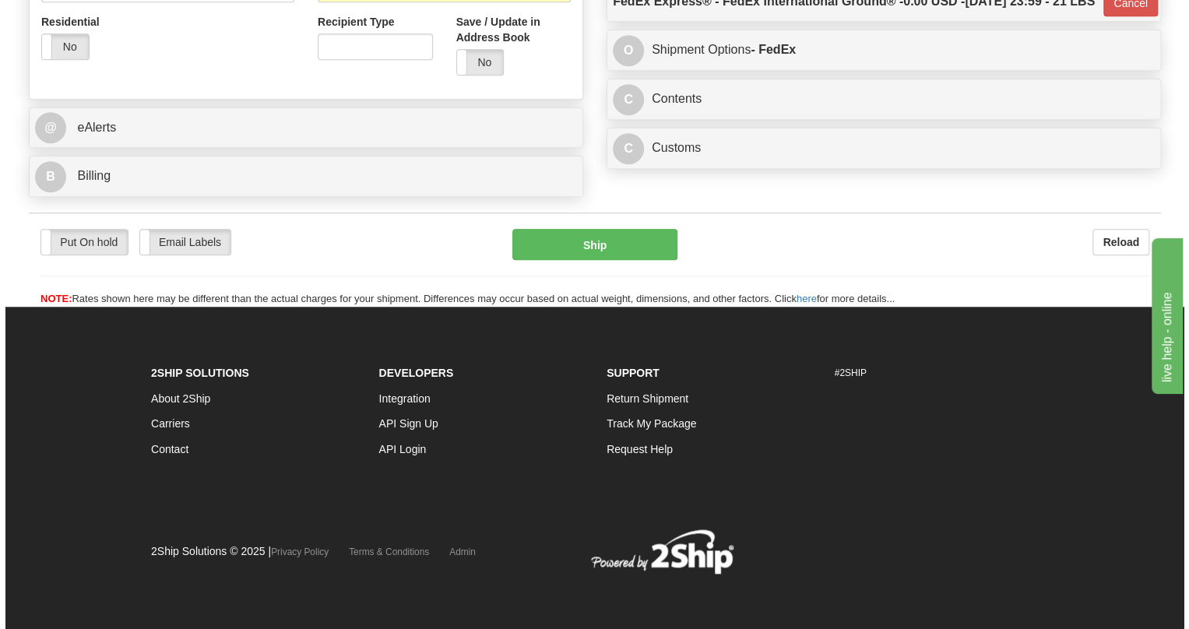
scroll to position [623, 0]
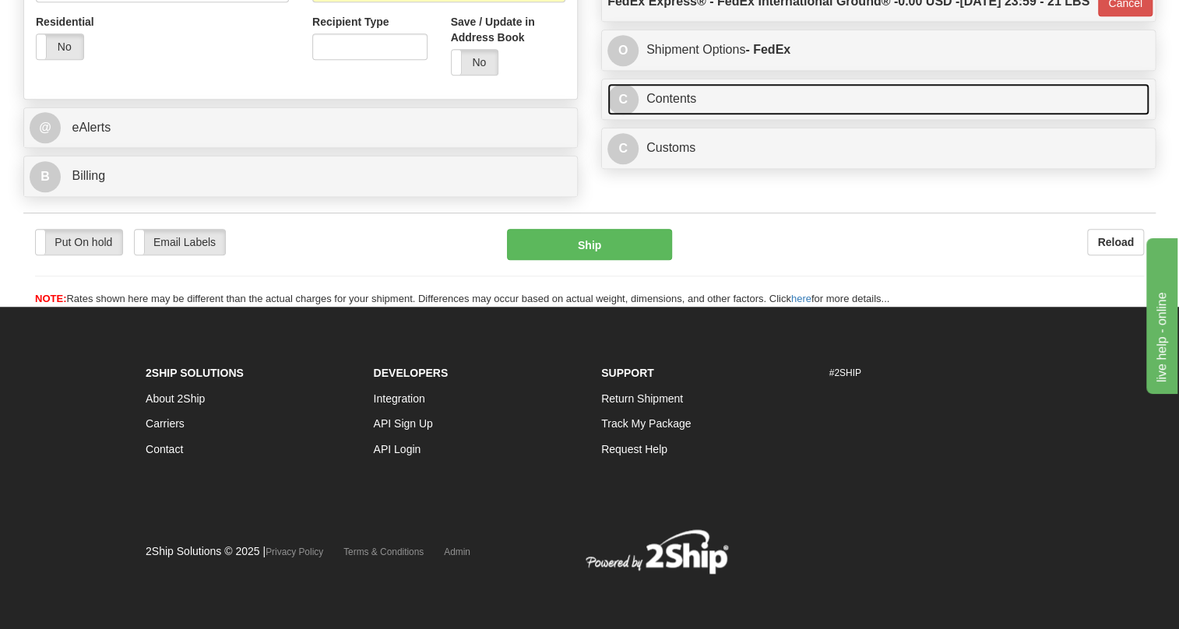
click at [671, 115] on link "C Contents" at bounding box center [878, 99] width 542 height 32
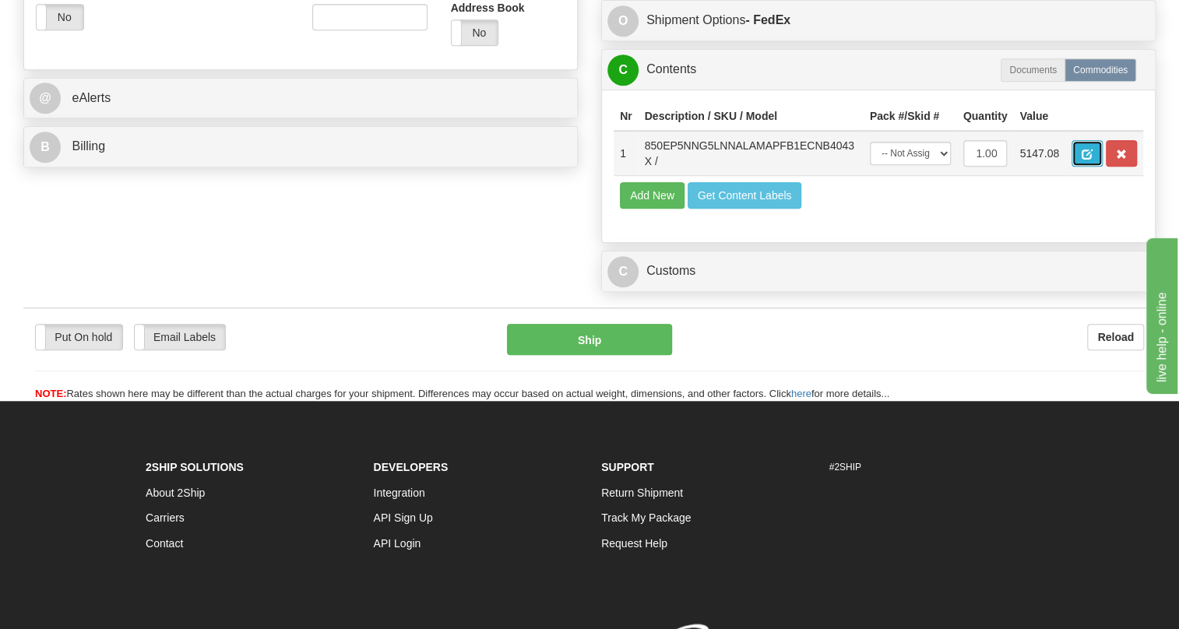
click at [1083, 160] on span "button" at bounding box center [1087, 155] width 11 height 10
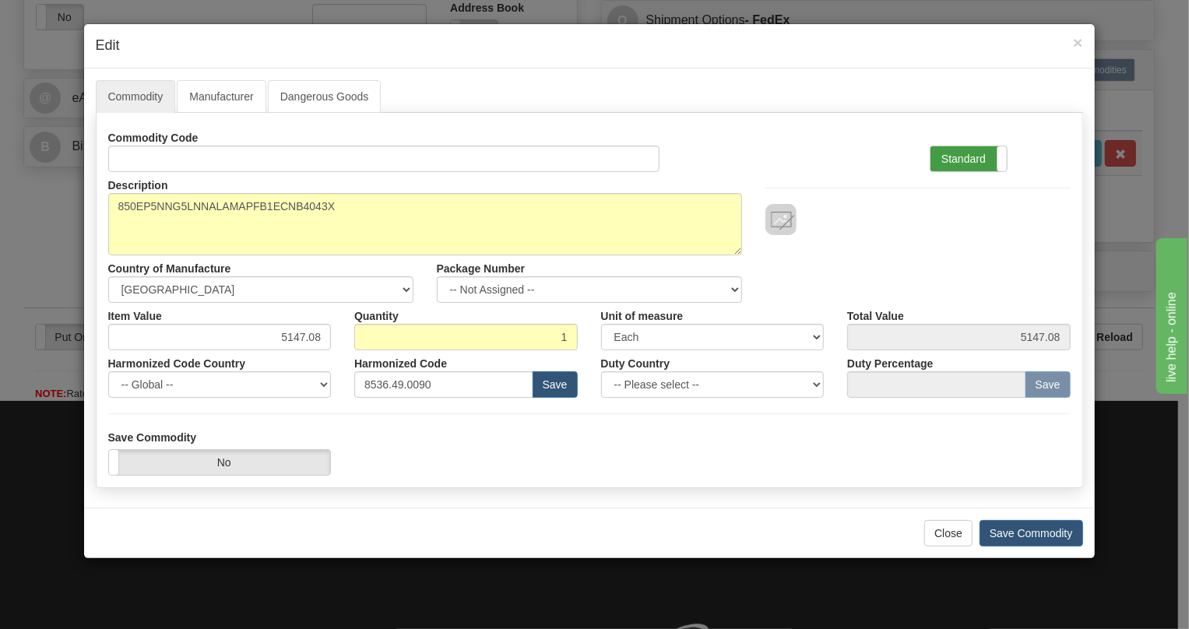
click at [960, 153] on label "Standard" at bounding box center [969, 158] width 76 height 25
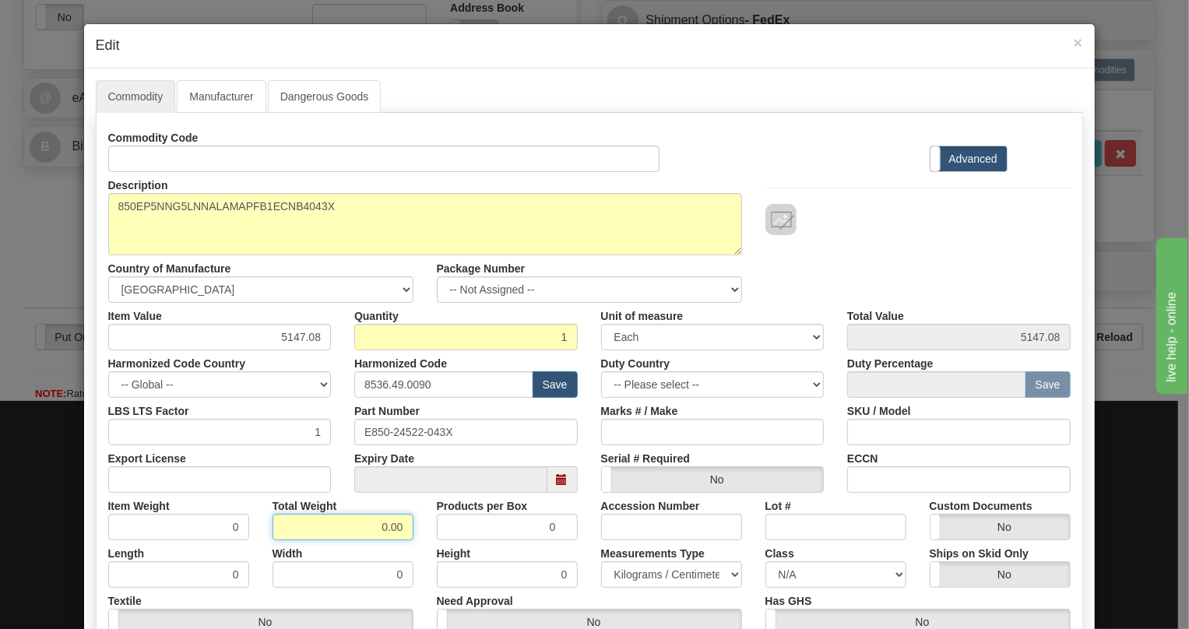
click at [361, 527] on input "0.00" at bounding box center [343, 527] width 141 height 26
type input "1.00"
type input "1.0000"
click at [639, 573] on select "Pounds / Inches Kilograms / Centimeters" at bounding box center [671, 575] width 141 height 26
select select "0"
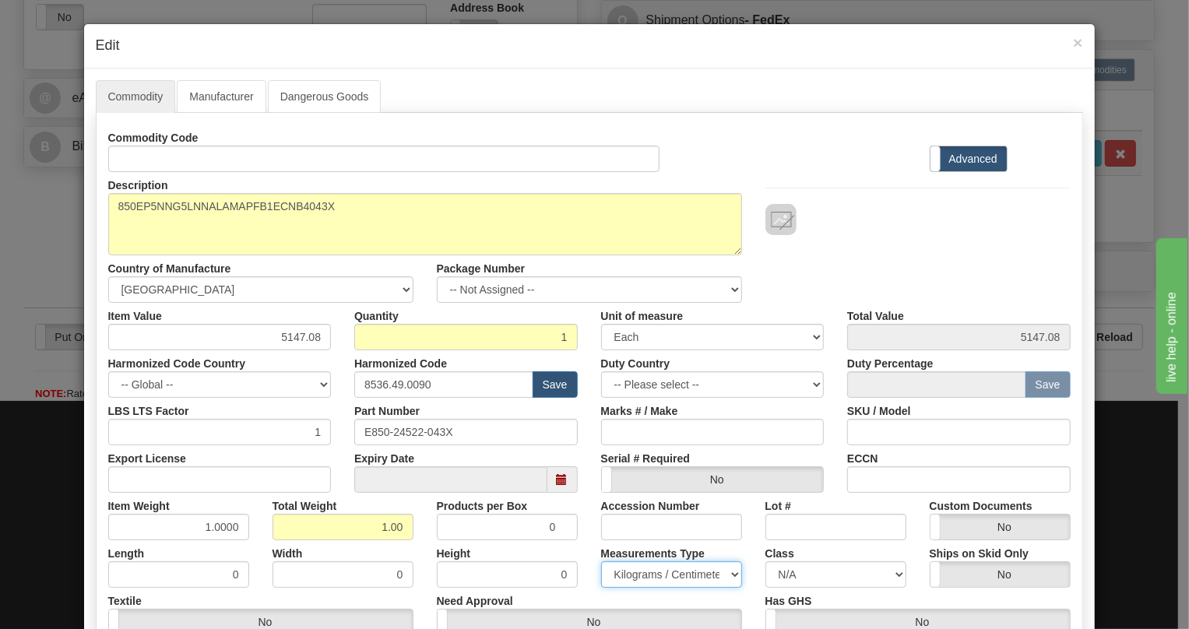
click at [601, 562] on select "Pounds / Inches Kilograms / Centimeters" at bounding box center [671, 575] width 141 height 26
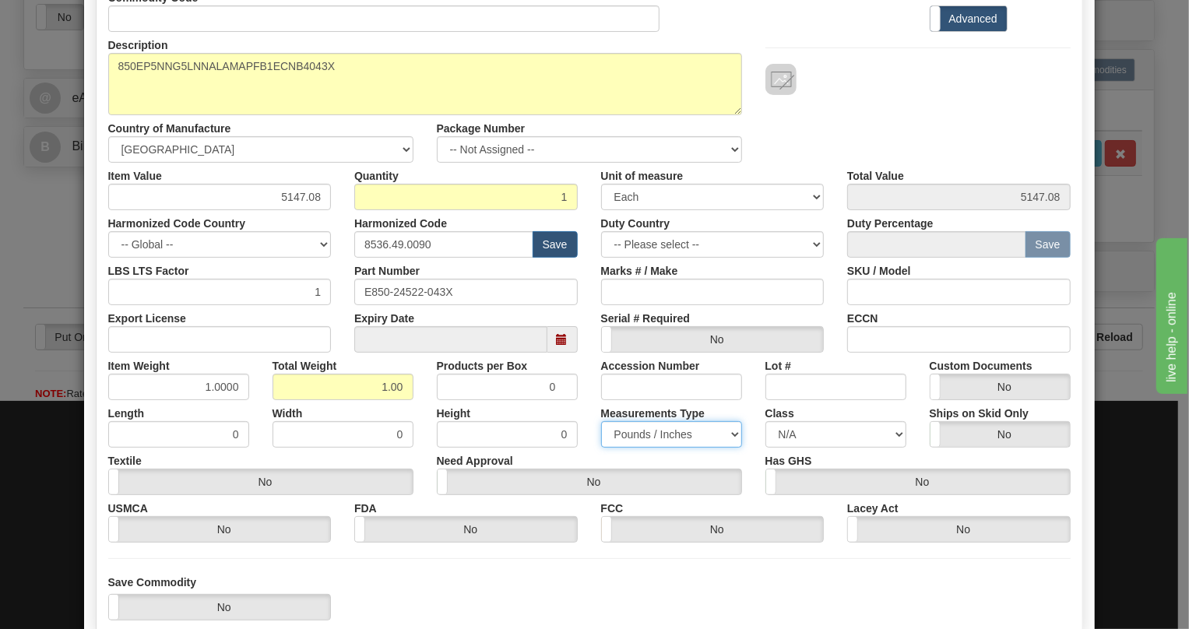
scroll to position [166, 0]
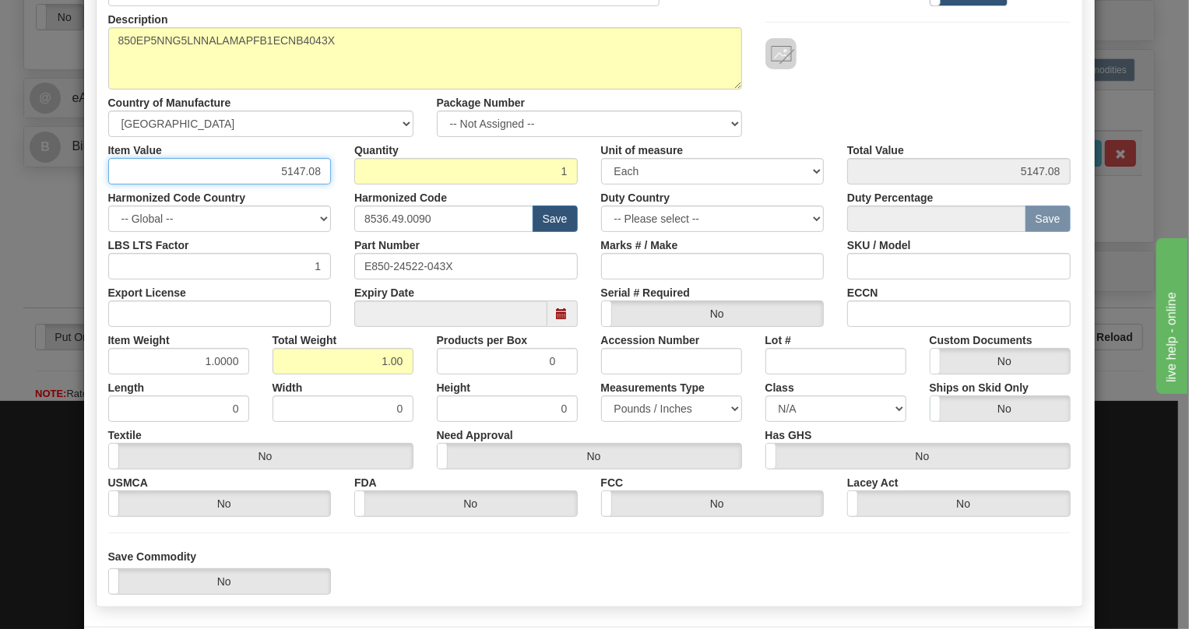
click at [296, 173] on input "5147.08" at bounding box center [220, 171] width 224 height 26
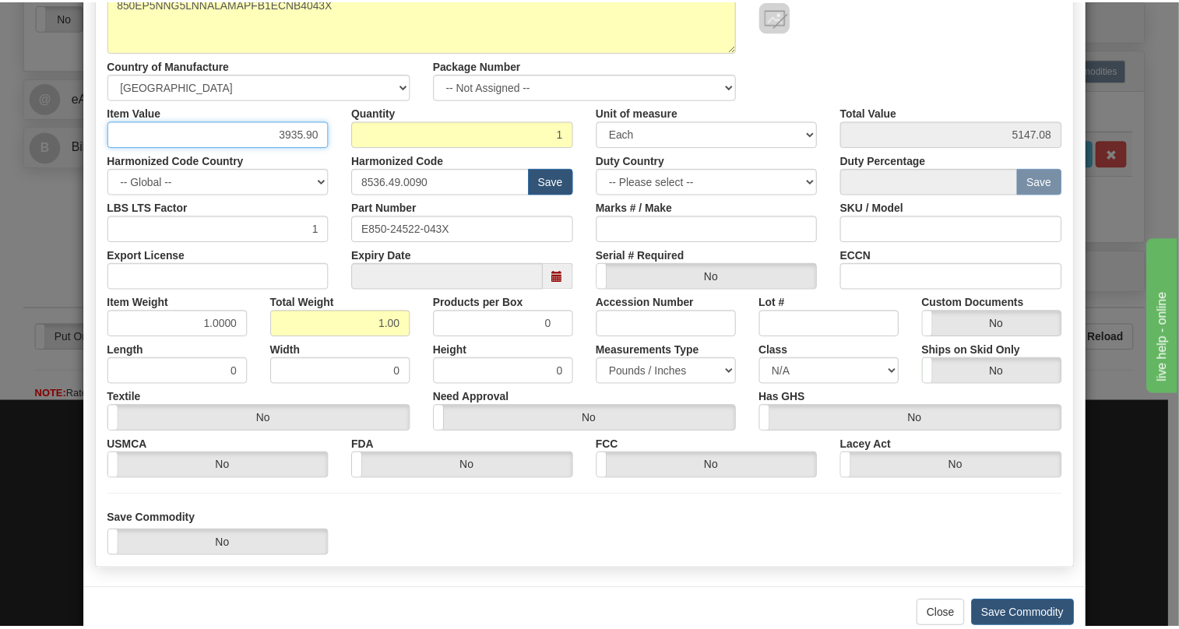
scroll to position [237, 0]
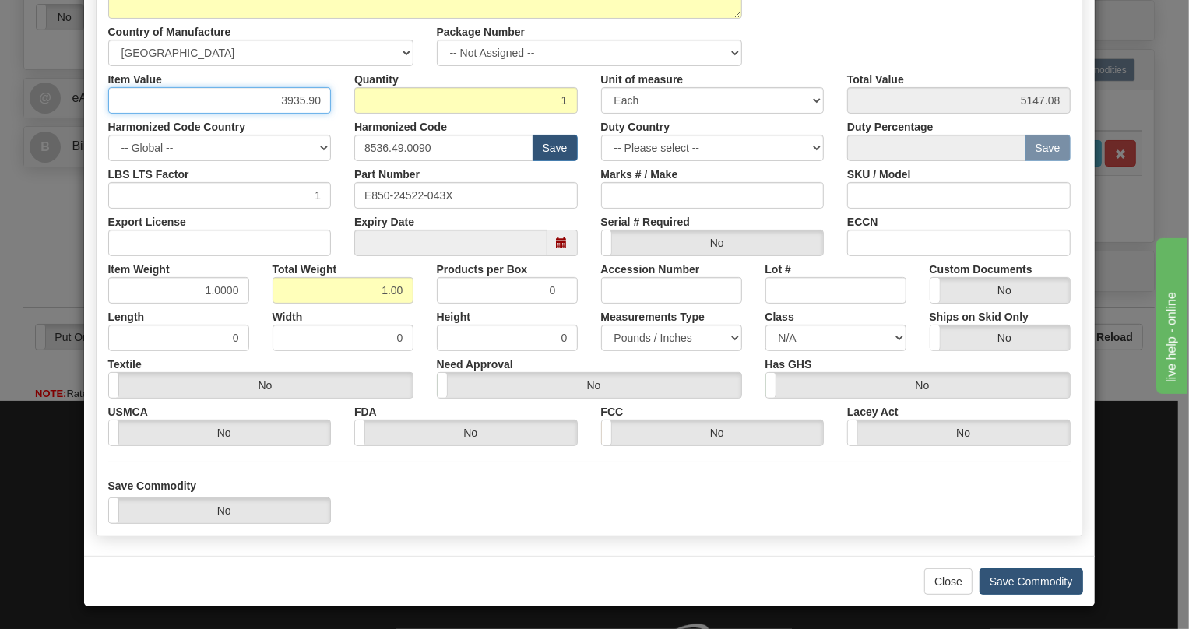
type input "3935.90"
click at [1003, 580] on button "Save Commodity" at bounding box center [1032, 582] width 104 height 26
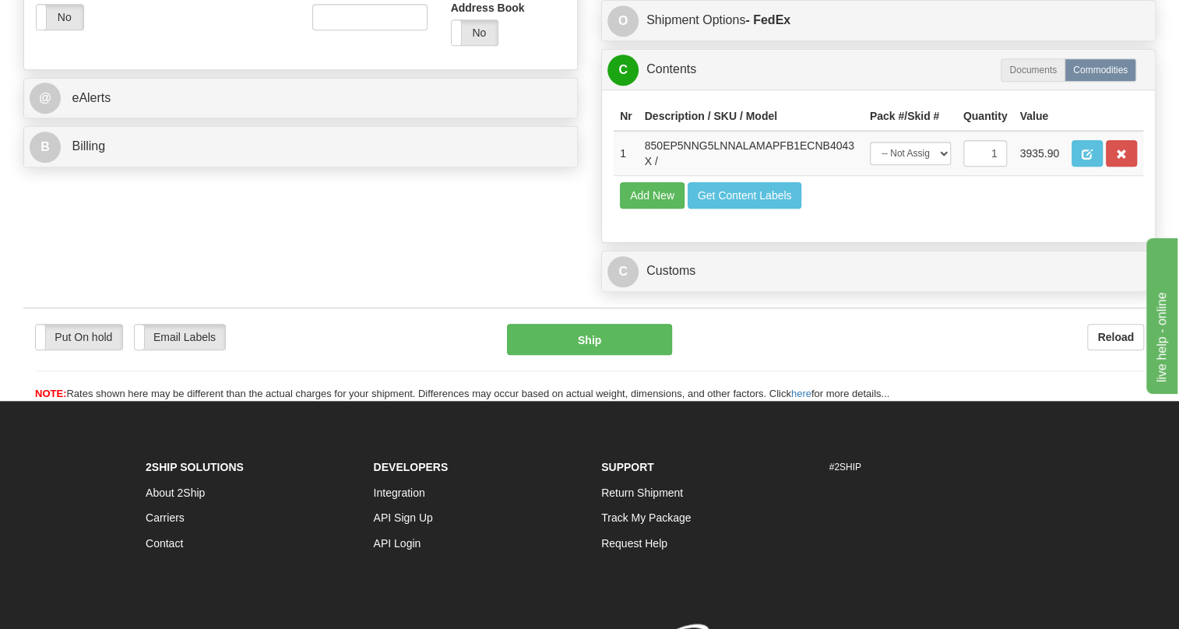
scroll to position [482, 0]
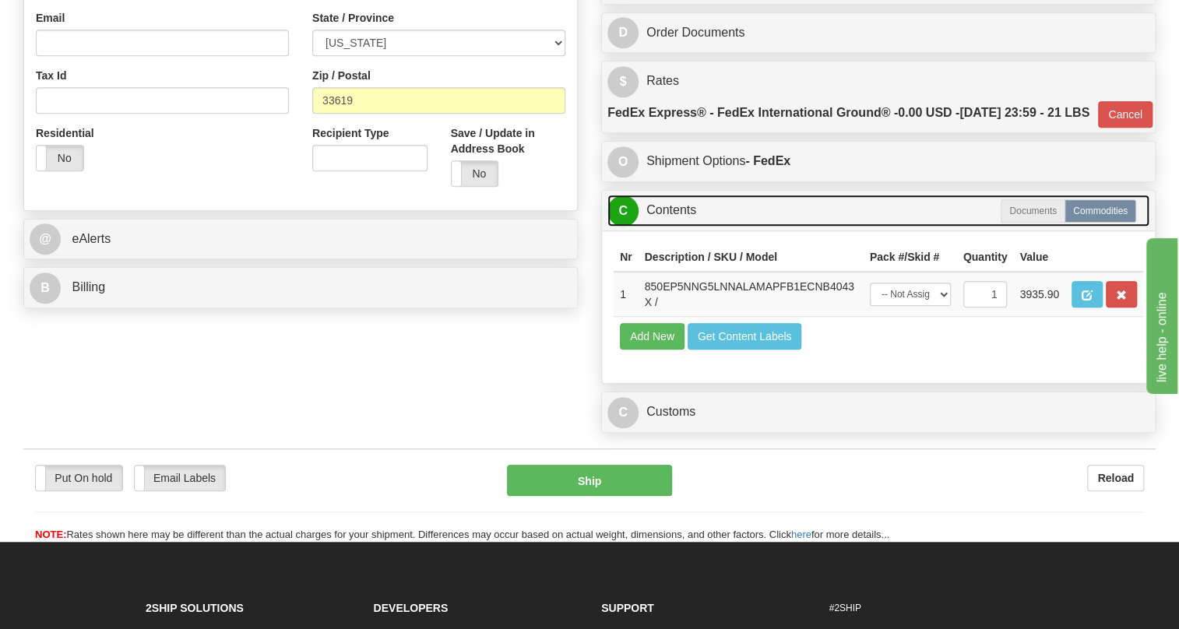
click at [668, 227] on link "C Contents" at bounding box center [878, 211] width 542 height 32
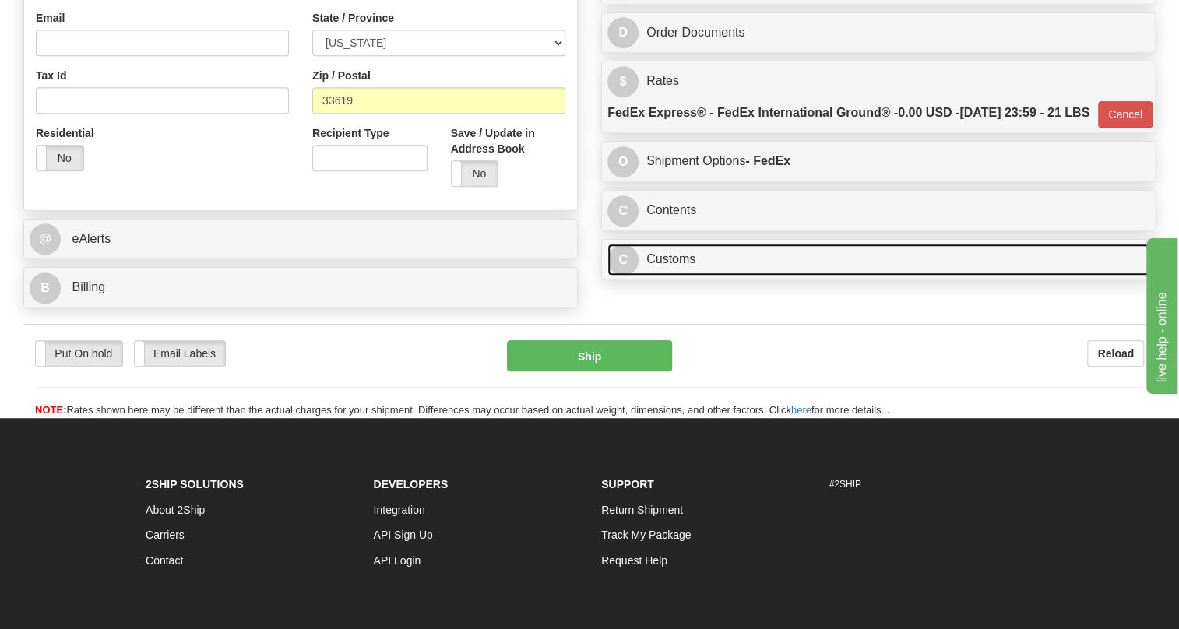
click at [678, 276] on link "C Customs" at bounding box center [878, 260] width 542 height 32
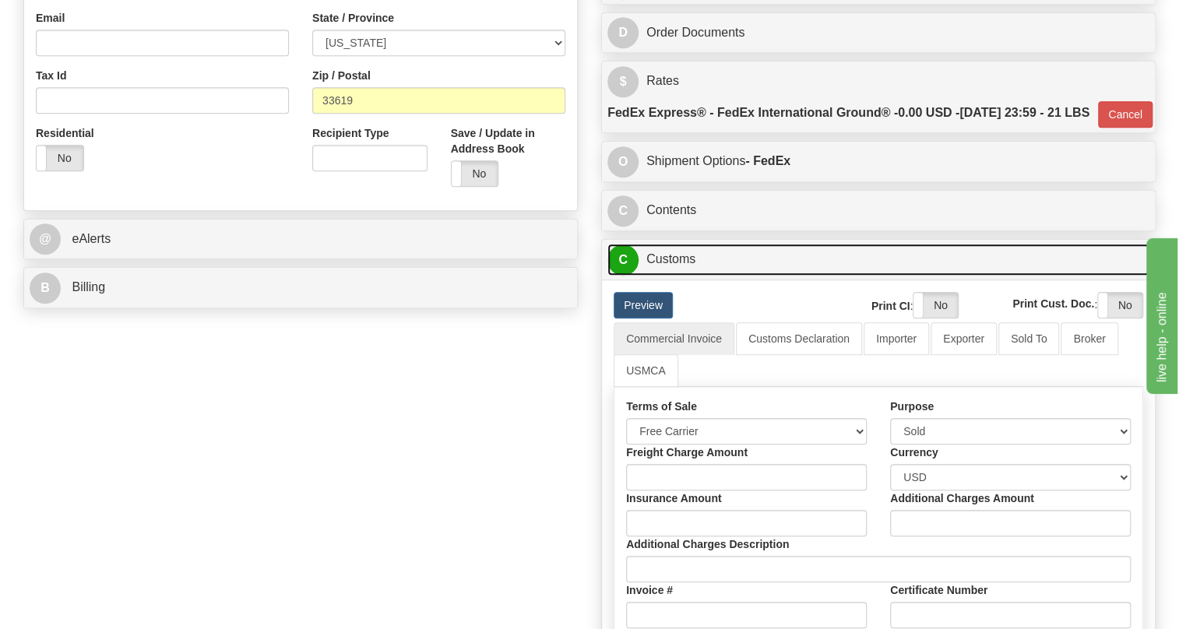
click at [678, 276] on link "C Customs" at bounding box center [878, 260] width 542 height 32
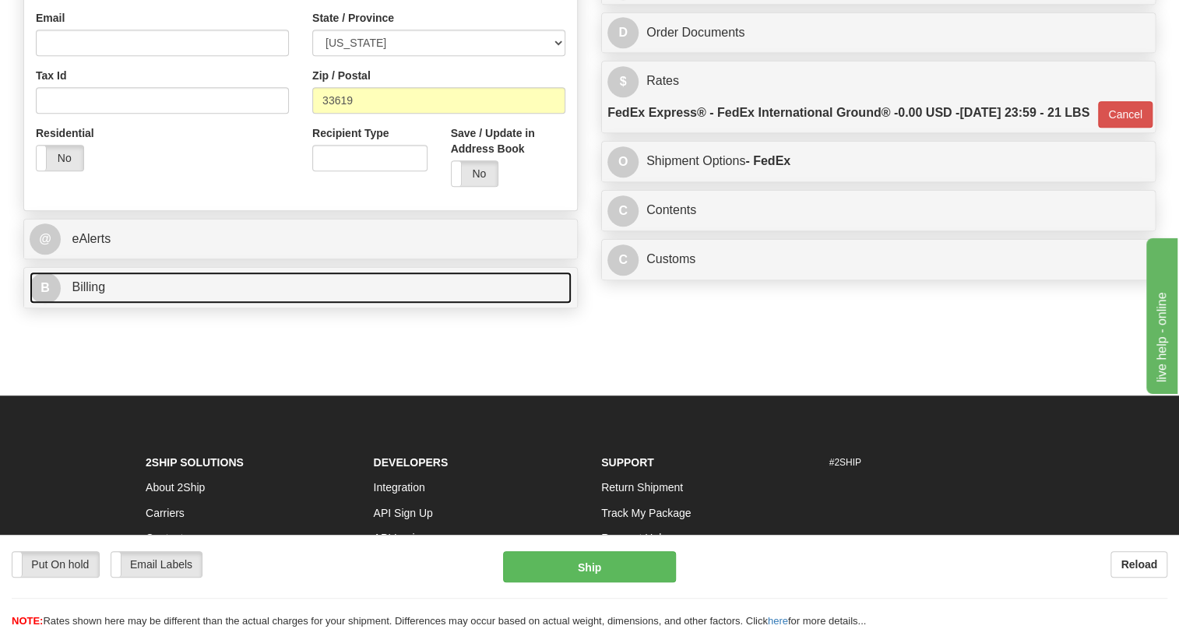
click at [85, 294] on span "Billing" at bounding box center [88, 286] width 33 height 13
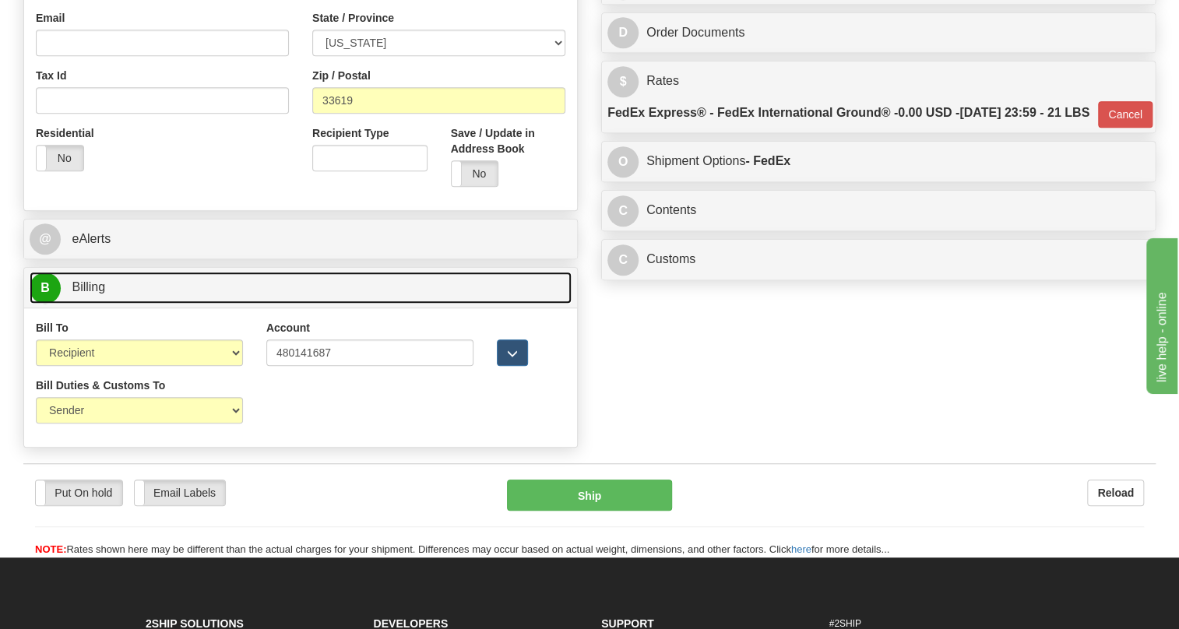
click at [85, 294] on span "Billing" at bounding box center [88, 286] width 33 height 13
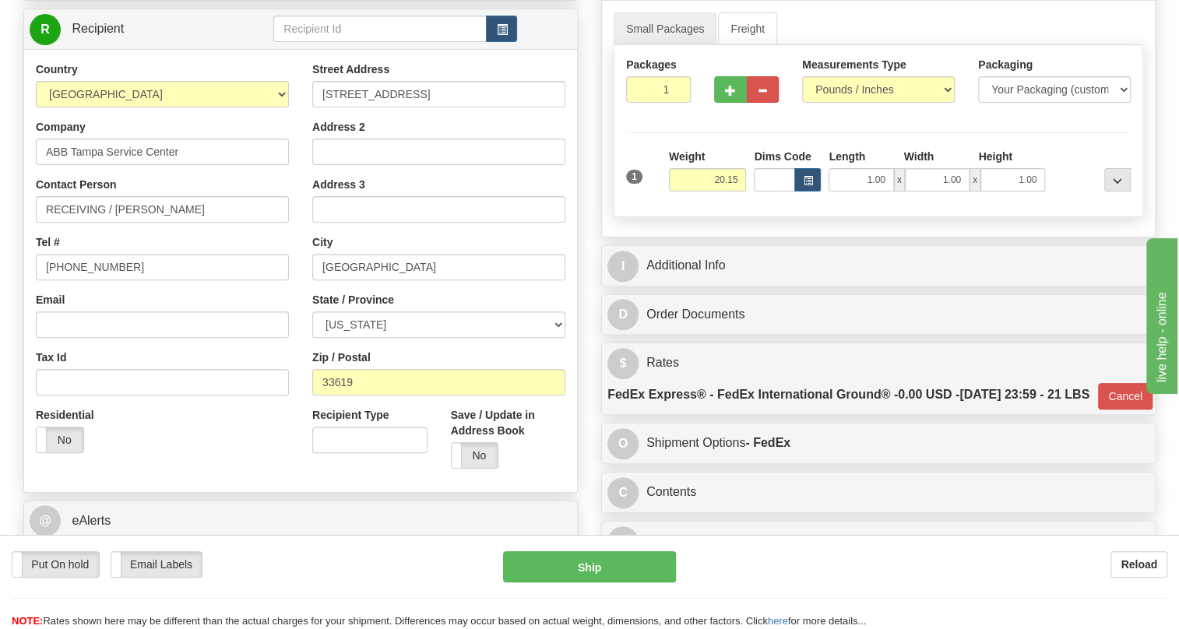
scroll to position [199, 0]
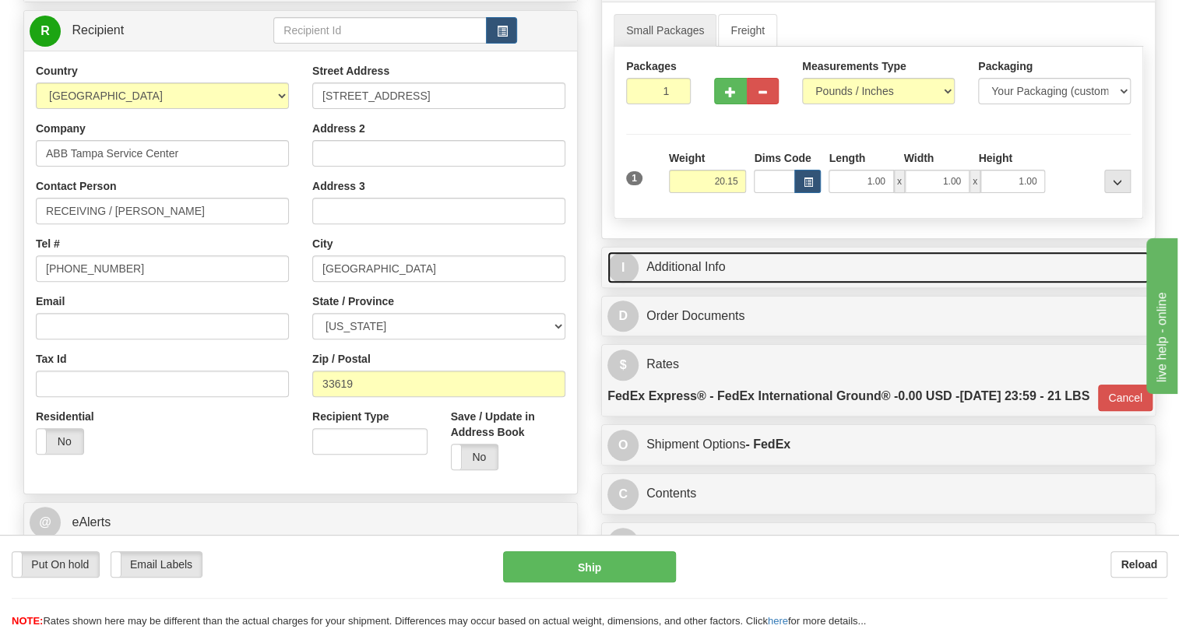
click at [684, 283] on link "I Additional Info" at bounding box center [878, 268] width 542 height 32
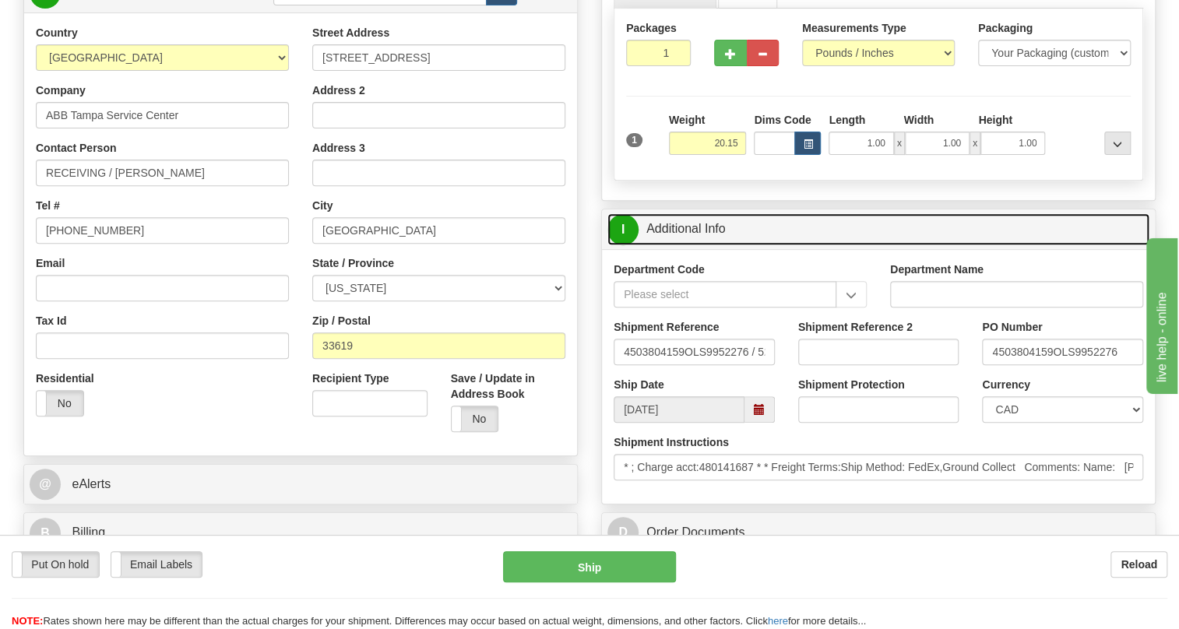
scroll to position [269, 0]
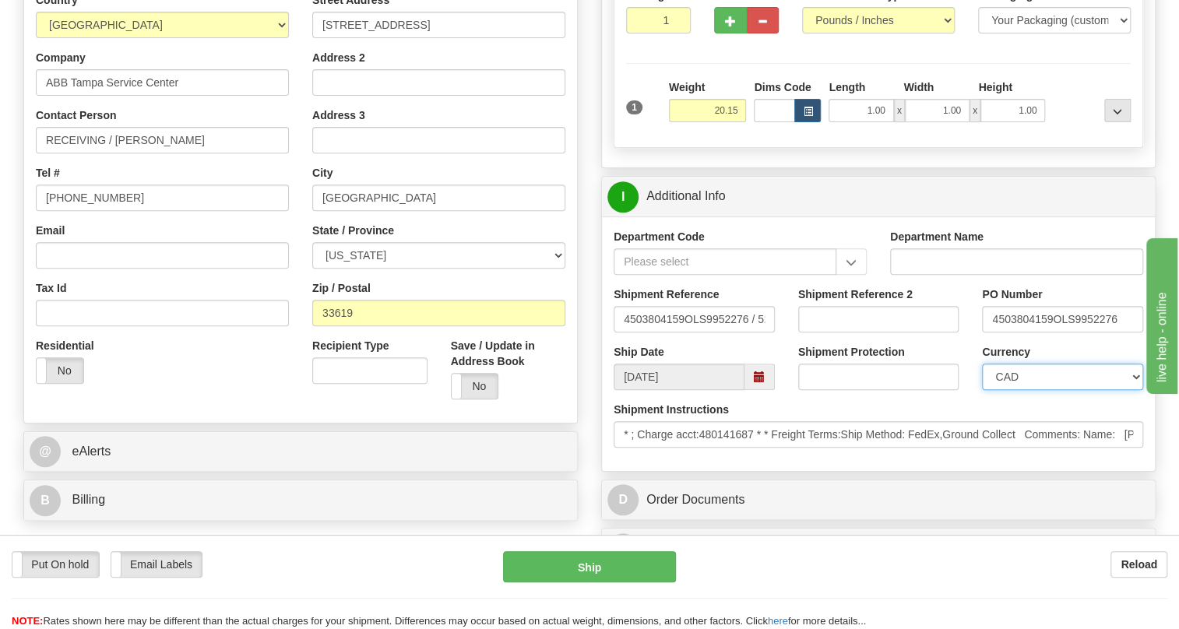
drag, startPoint x: 1035, startPoint y: 408, endPoint x: 1036, endPoint y: 400, distance: 7.8
click at [1035, 390] on select "CAD USD EUR ZAR RON ANG ARN AUD AUS AWG BBD BFR BGN BHD BMD BND BRC BRL CHP CKZ…" at bounding box center [1062, 377] width 161 height 26
select select "1"
click at [982, 390] on select "CAD USD EUR ZAR RON ANG ARN AUD AUS AWG BBD BFR BGN BHD BMD BND BRC BRL CHP CKZ…" at bounding box center [1062, 377] width 161 height 26
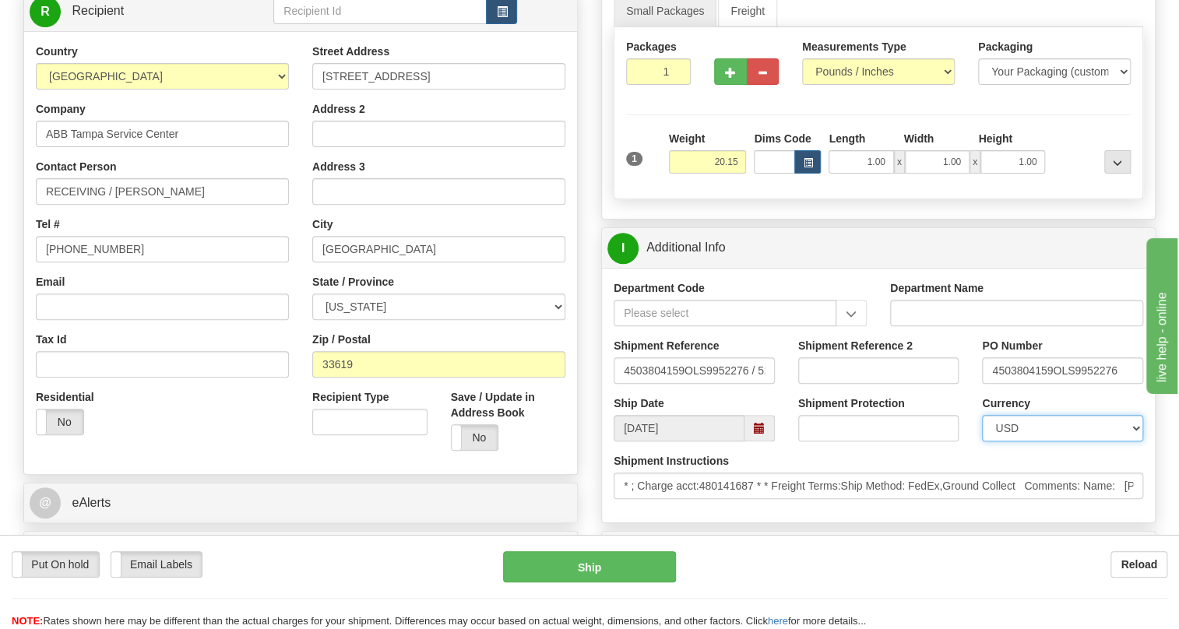
scroll to position [128, 0]
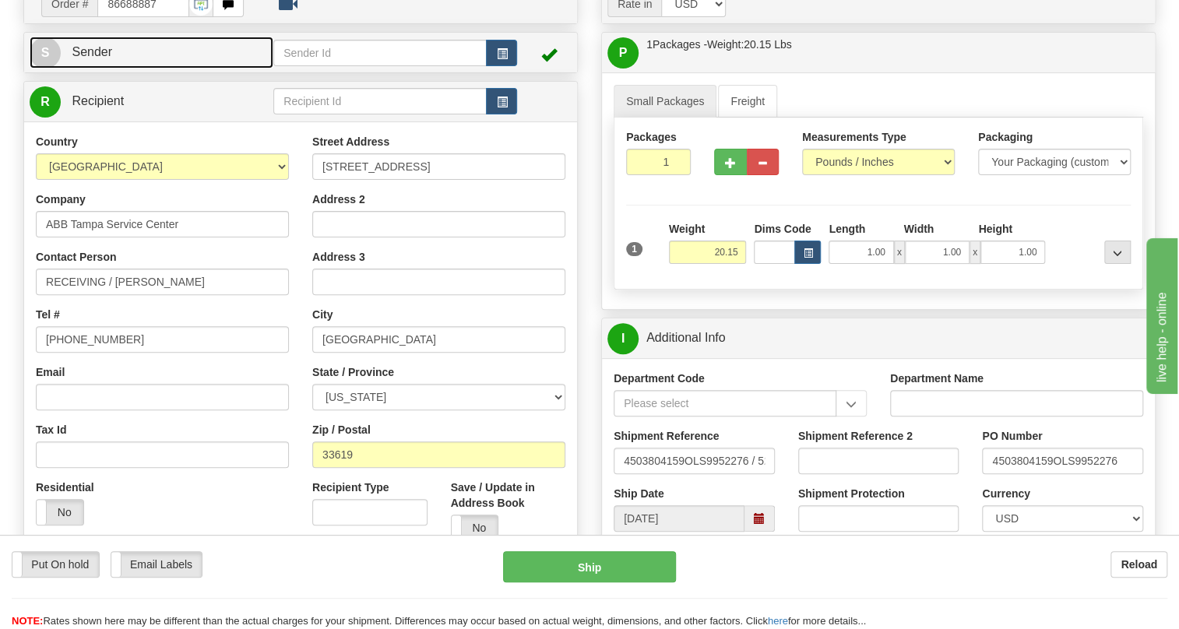
click at [101, 58] on span "Sender" at bounding box center [92, 51] width 40 height 13
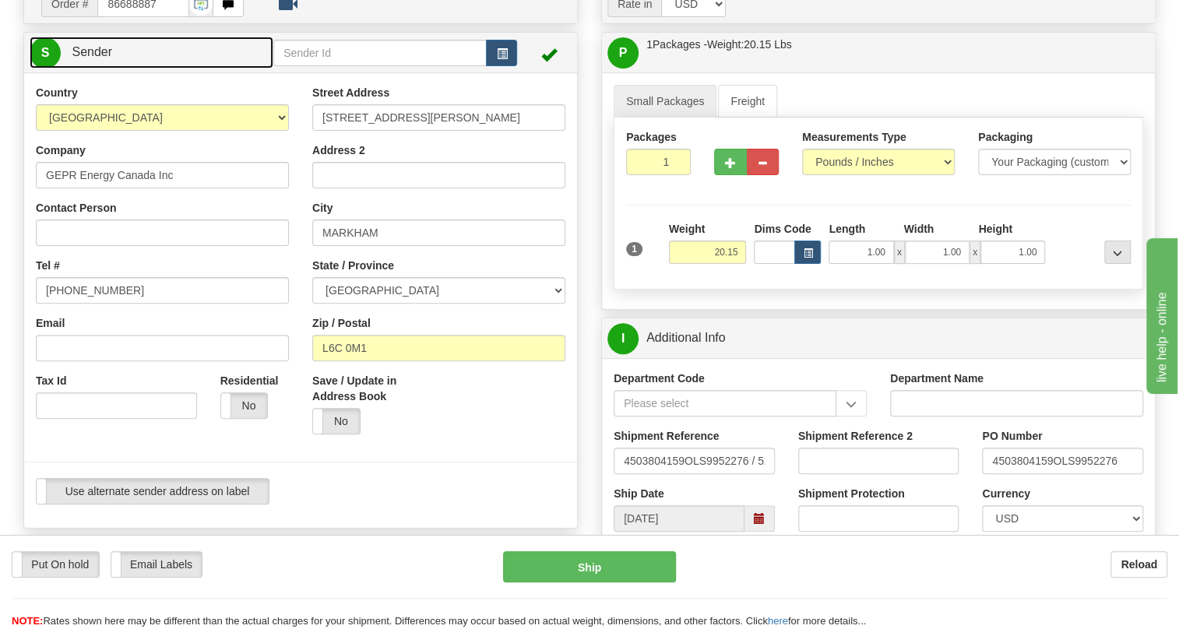
click at [101, 58] on span "Sender" at bounding box center [92, 51] width 40 height 13
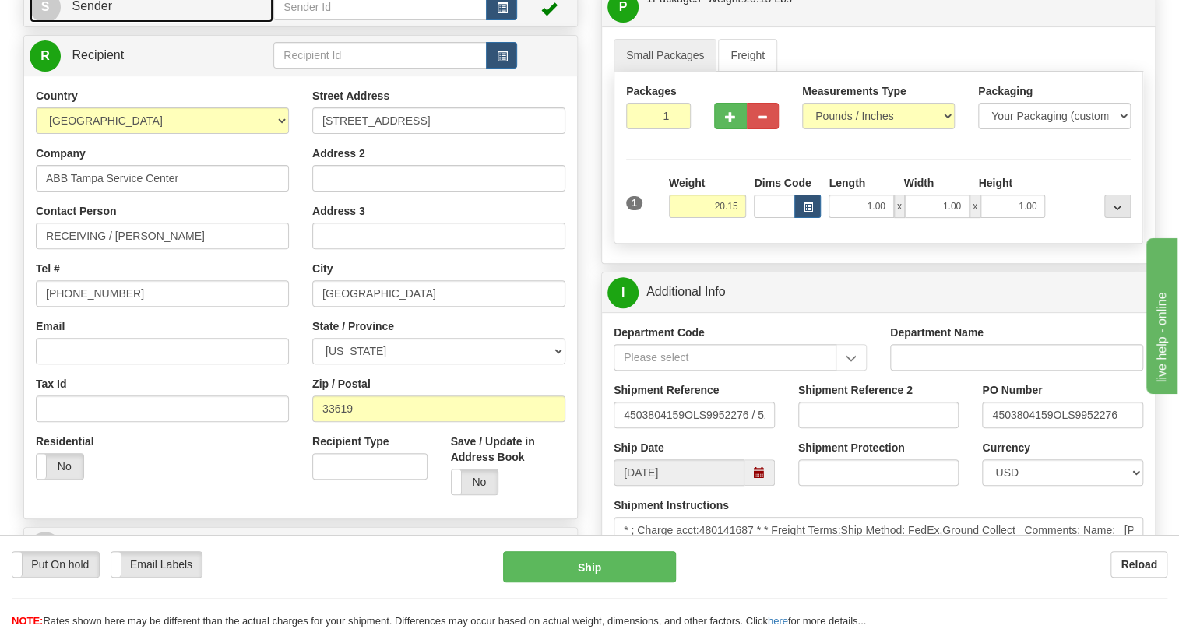
scroll to position [199, 0]
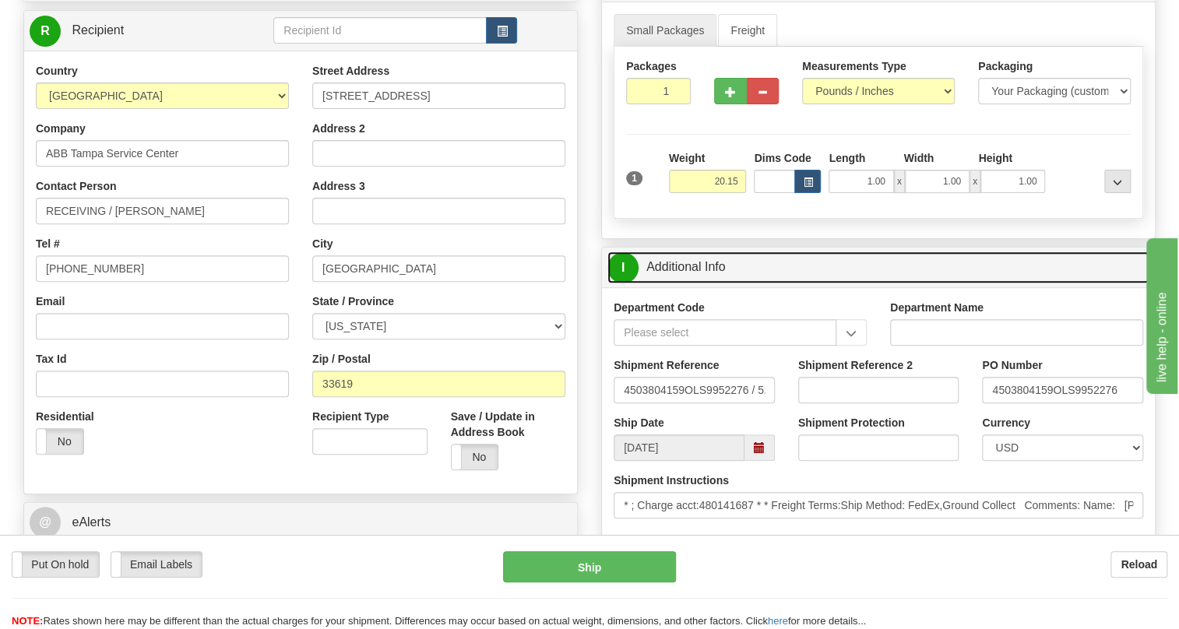
click at [692, 283] on link "I Additional Info" at bounding box center [878, 268] width 542 height 32
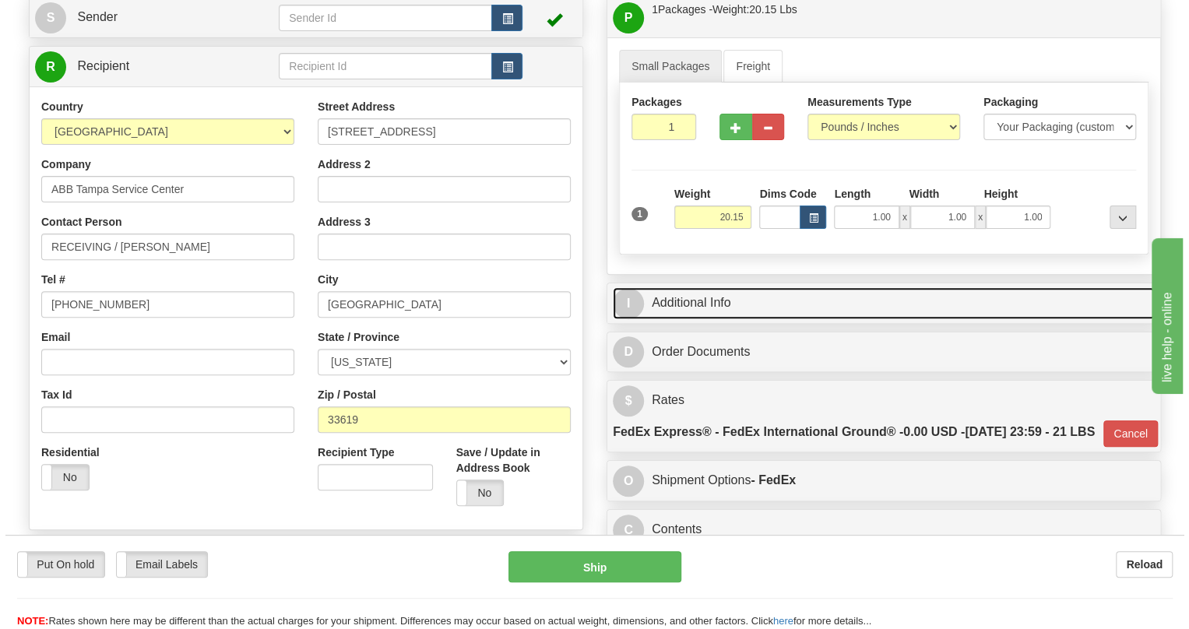
scroll to position [128, 0]
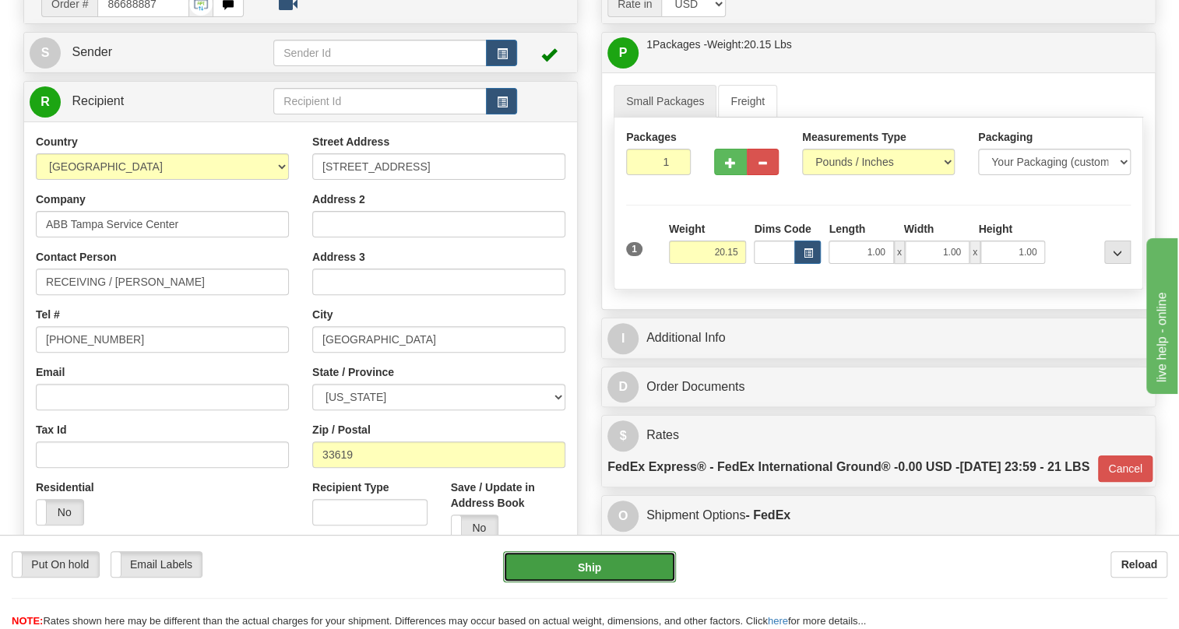
click at [583, 569] on button "Ship" at bounding box center [589, 566] width 173 height 31
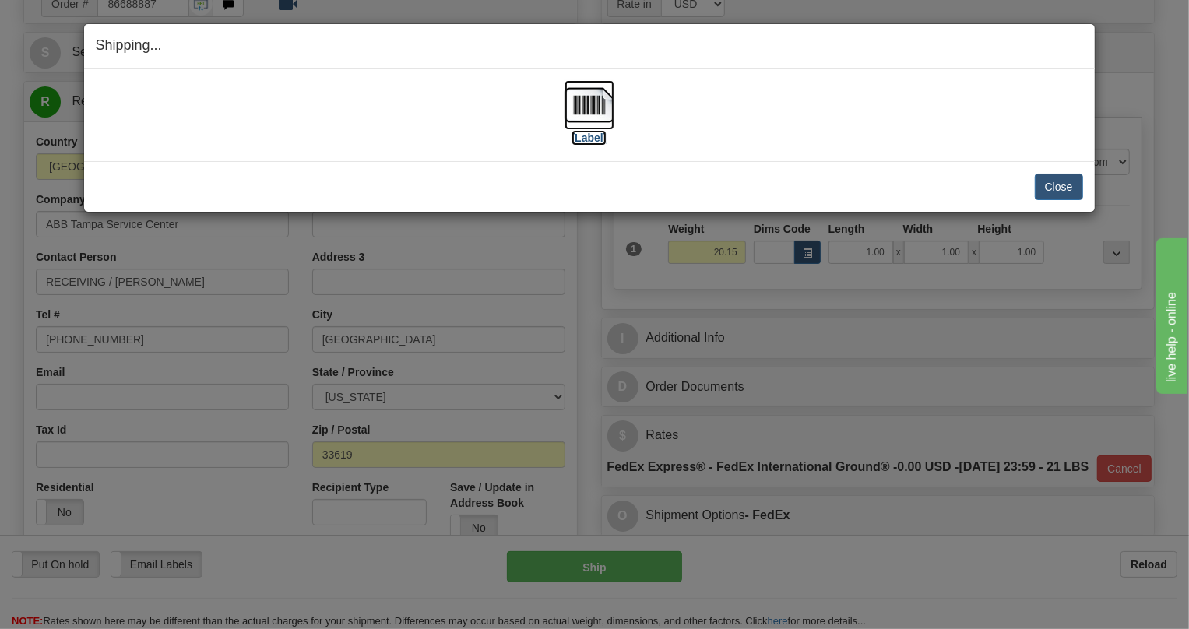
click at [595, 117] on img at bounding box center [590, 105] width 50 height 50
click at [1067, 191] on button "Close" at bounding box center [1059, 187] width 48 height 26
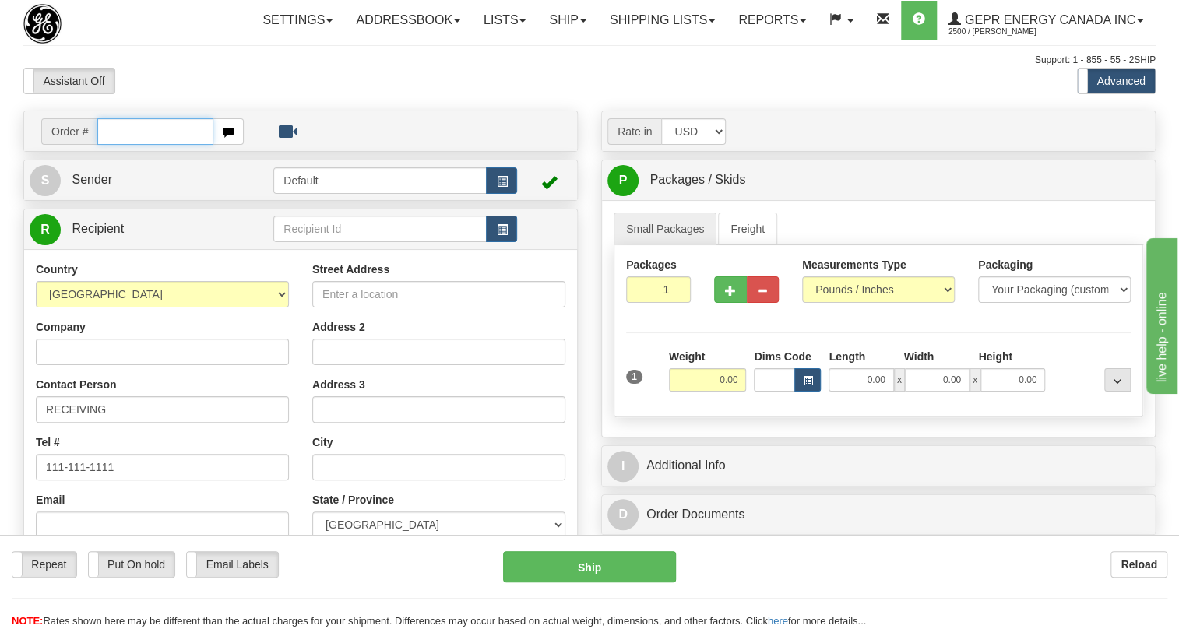
click at [146, 145] on input "text" at bounding box center [155, 131] width 116 height 26
paste input "0086686959"
click at [121, 145] on input "0086686959" at bounding box center [155, 131] width 116 height 26
type input "86686959"
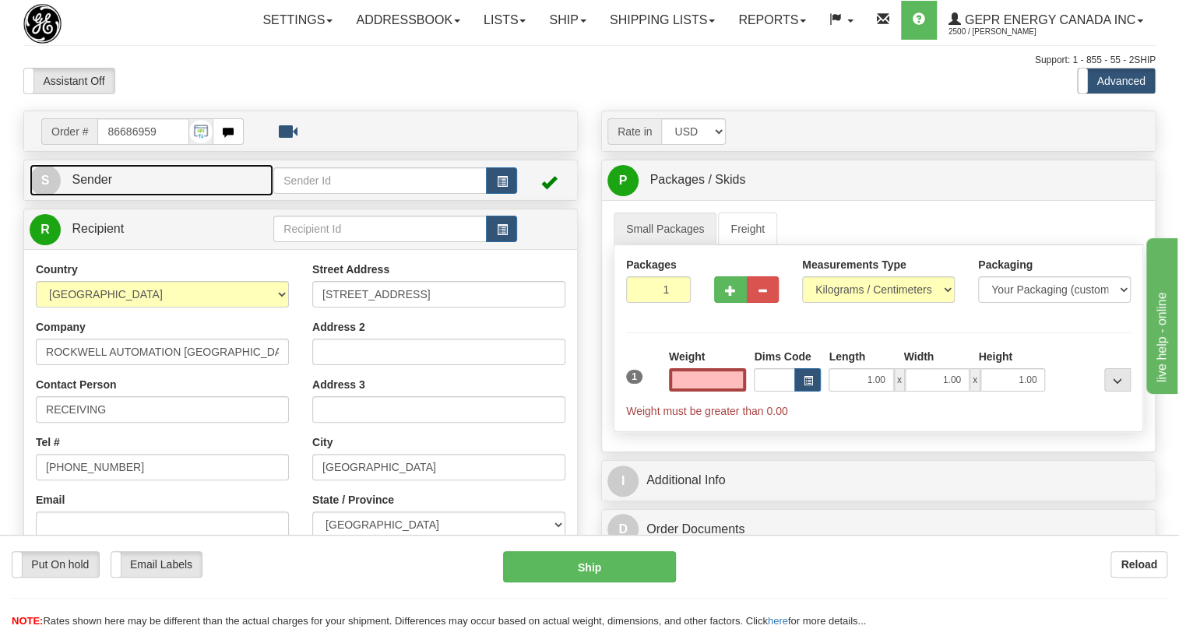
type input "0.00"
click at [96, 186] on span "Sender" at bounding box center [92, 179] width 40 height 13
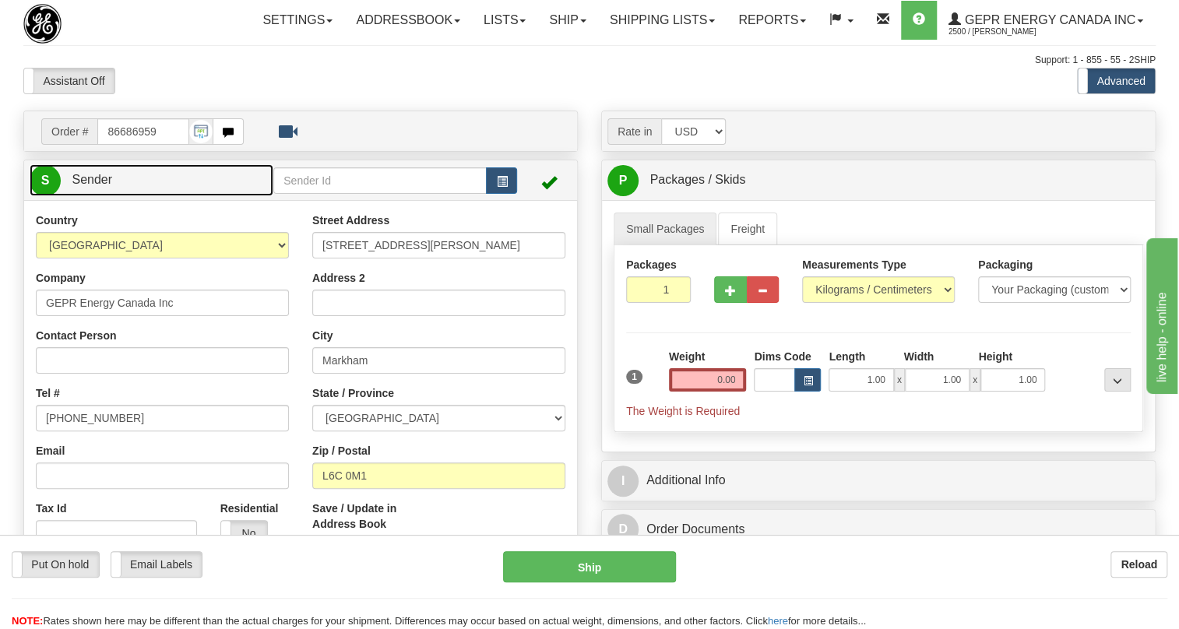
type input "MARKHAM"
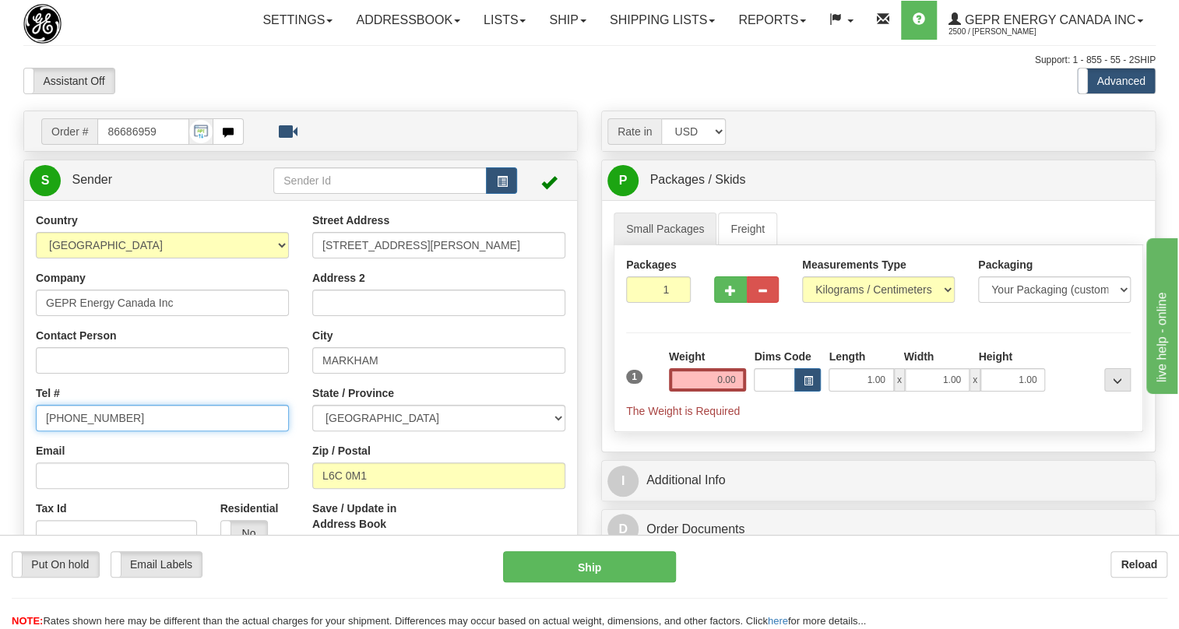
click at [85, 431] on input "[PHONE_NUMBER]" at bounding box center [162, 418] width 253 height 26
paste input "[PHONE_NUMBER]"
type input "[PHONE_NUMBER]"
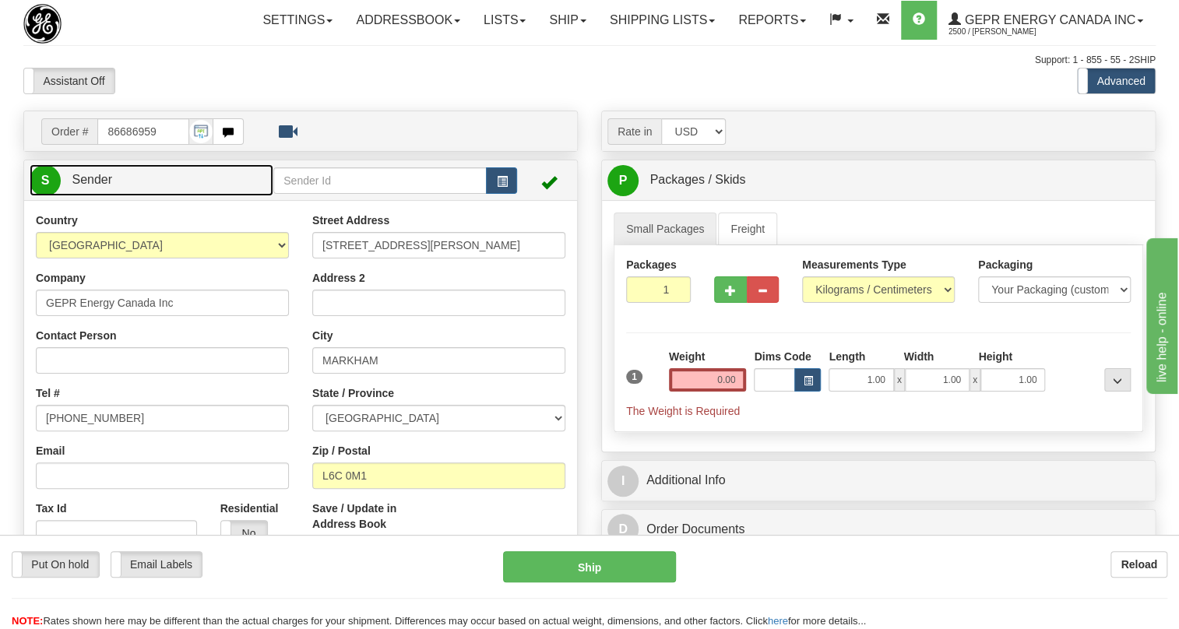
click at [95, 186] on span "Sender" at bounding box center [92, 179] width 40 height 13
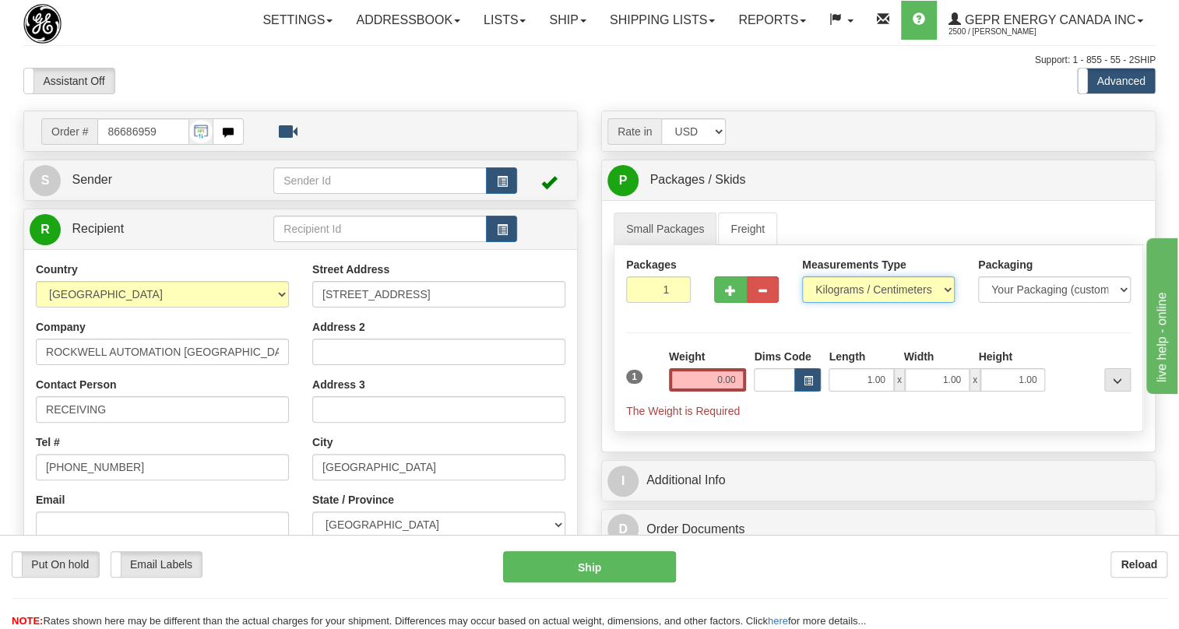
click at [846, 303] on select "Pounds / Inches Kilograms / Centimeters" at bounding box center [878, 289] width 153 height 26
select select "0"
click at [802, 303] on select "Pounds / Inches Kilograms / Centimeters" at bounding box center [878, 289] width 153 height 26
click at [710, 392] on input "0.00" at bounding box center [708, 379] width 78 height 23
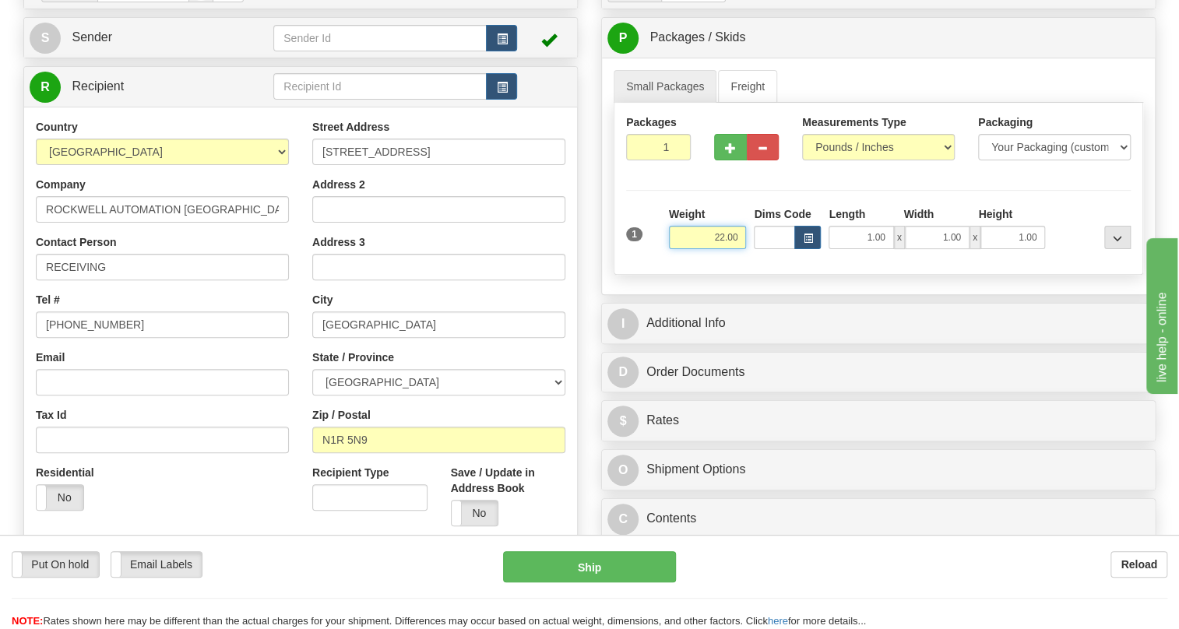
scroll to position [212, 0]
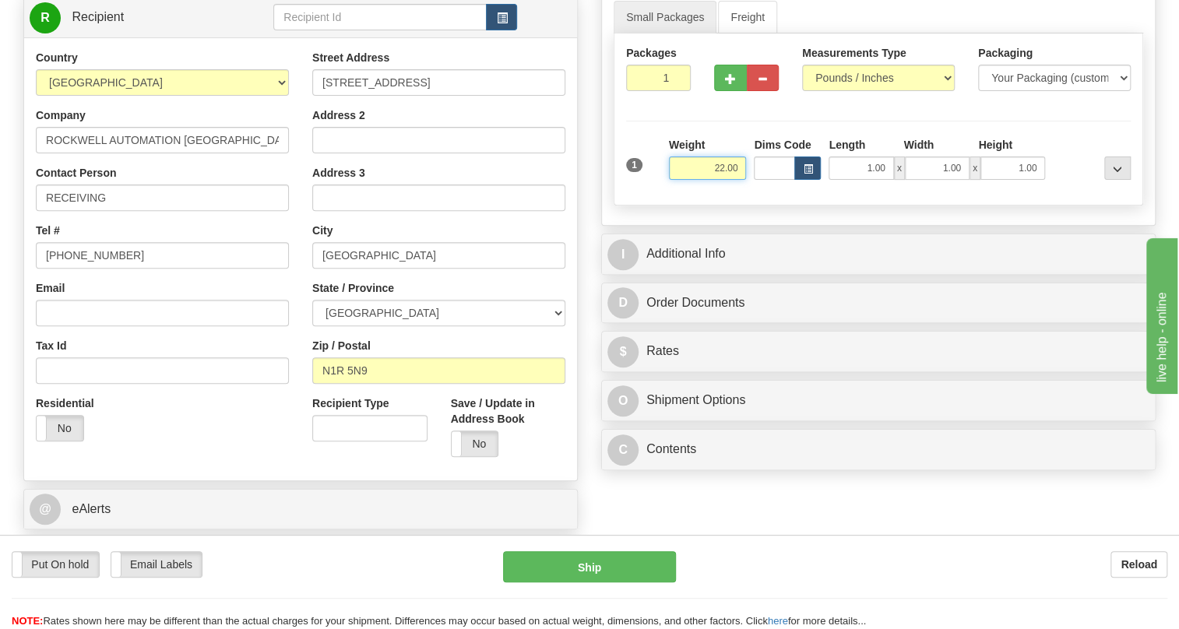
type input "22.00"
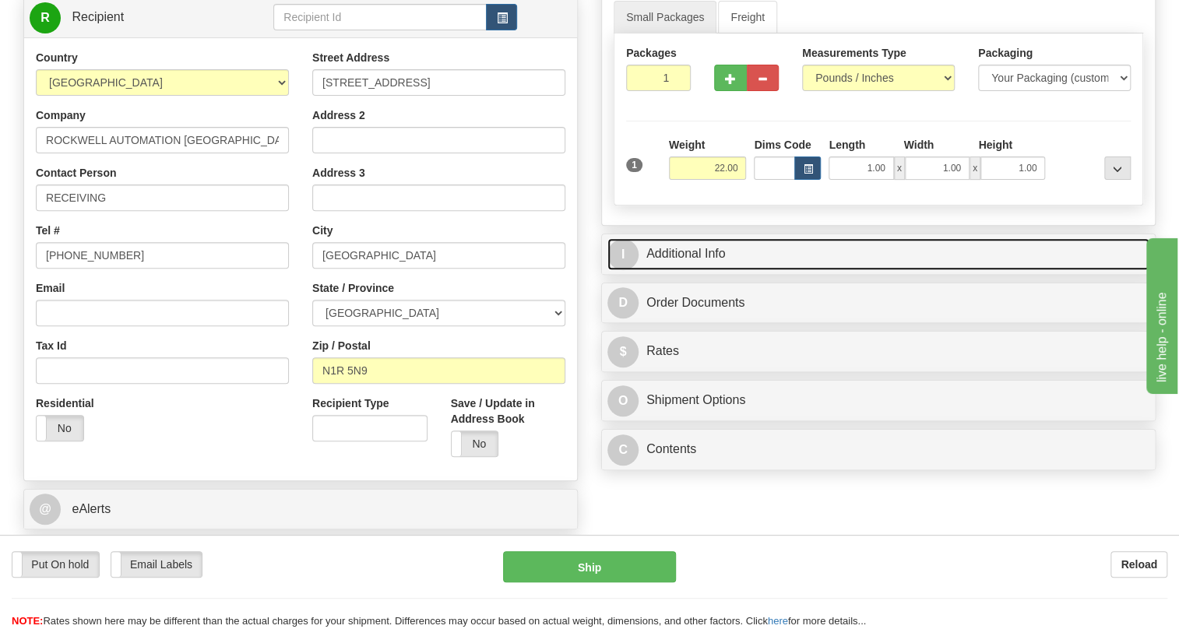
click at [691, 270] on link "I Additional Info" at bounding box center [878, 254] width 542 height 32
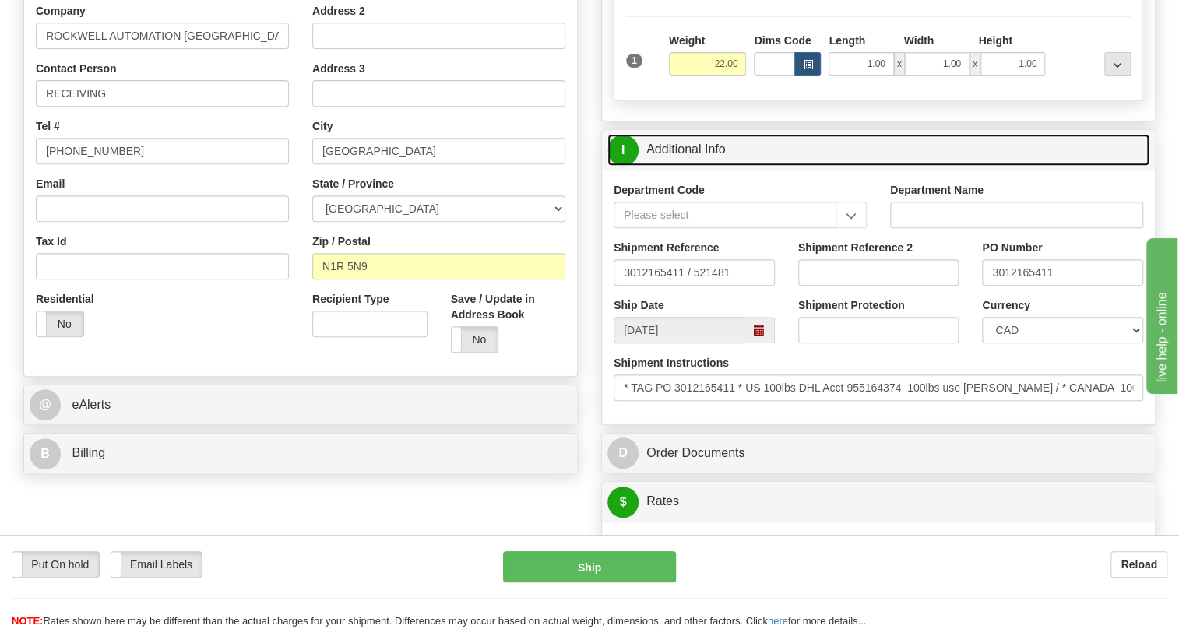
scroll to position [354, 0]
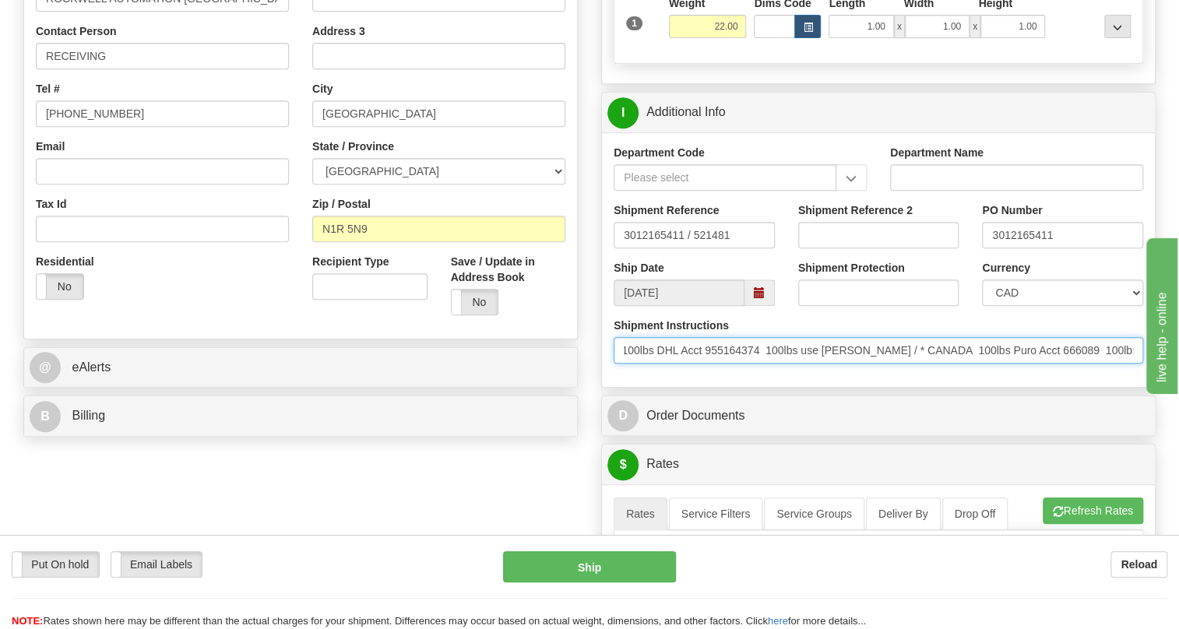
drag, startPoint x: 1019, startPoint y: 382, endPoint x: 1122, endPoint y: 384, distance: 102.8
click at [1122, 364] on input "* TAG PO 3012165411 * US 100lbs DHL Acct 955164374 100lbs use Conway / * CANADA…" at bounding box center [879, 350] width 530 height 26
click at [1019, 364] on input "* TAG PO 3012165411 * US 100lbs DHL Acct 955164374 100lbs use Conway / * CANADA…" at bounding box center [879, 350] width 530 height 26
drag, startPoint x: 1032, startPoint y: 383, endPoint x: 994, endPoint y: 383, distance: 38.2
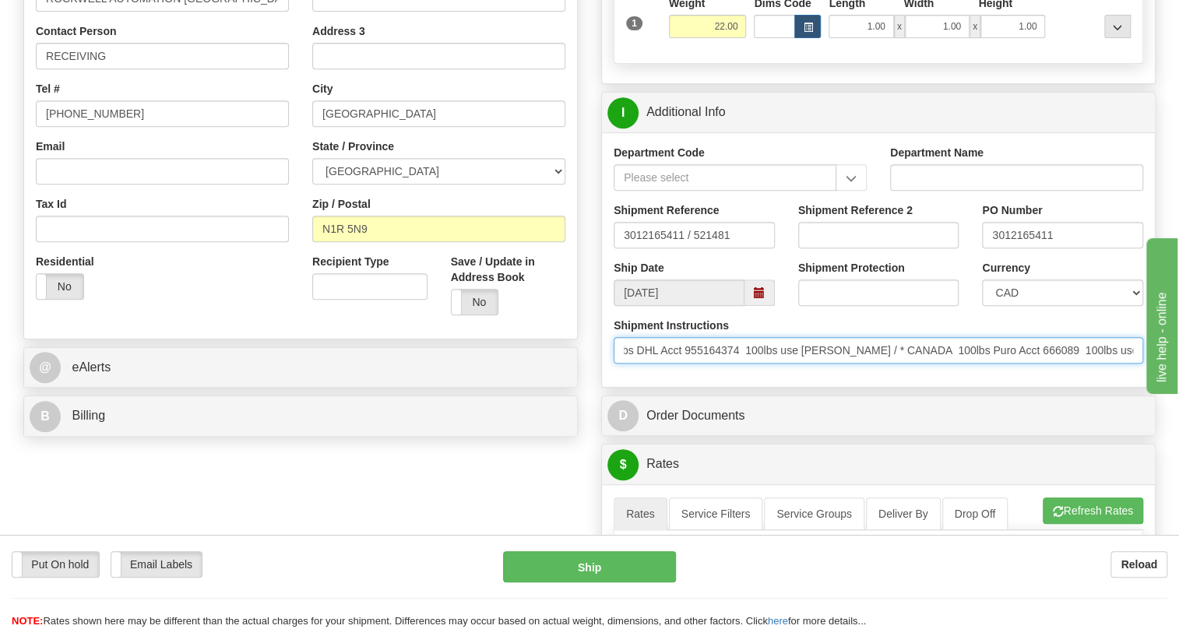
click at [994, 364] on input "* TAG PO 3012165411 * US 100lbs DHL Acct 955164374 100lbs use Conway / * CANADA…" at bounding box center [879, 350] width 530 height 26
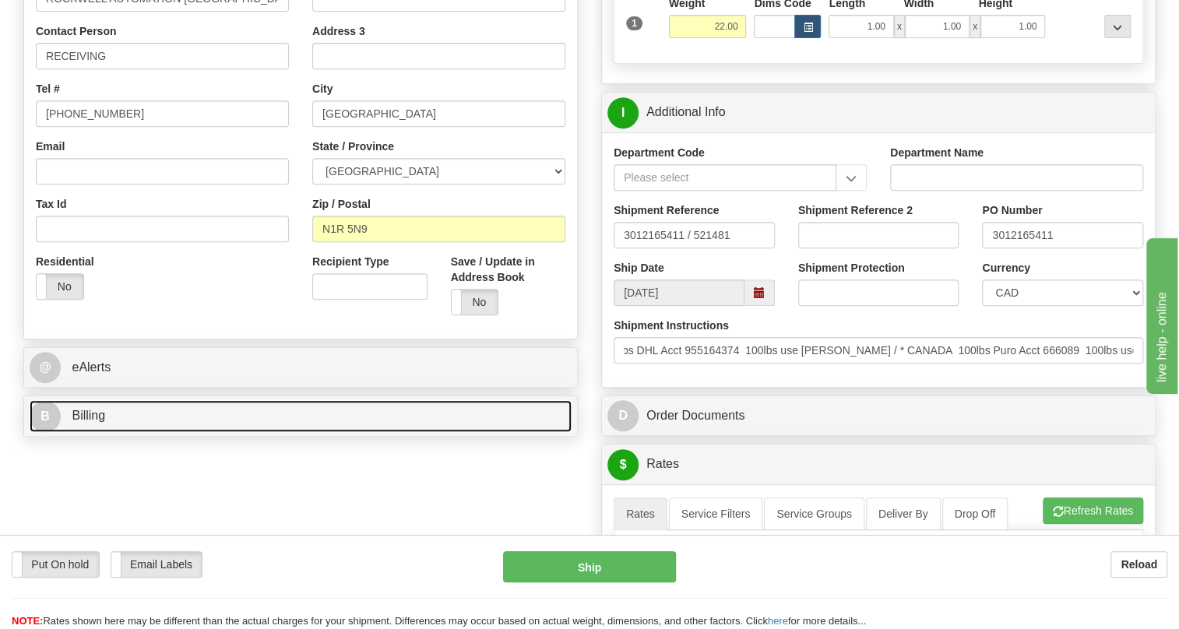
scroll to position [0, 0]
click at [93, 422] on span "Billing" at bounding box center [88, 415] width 33 height 13
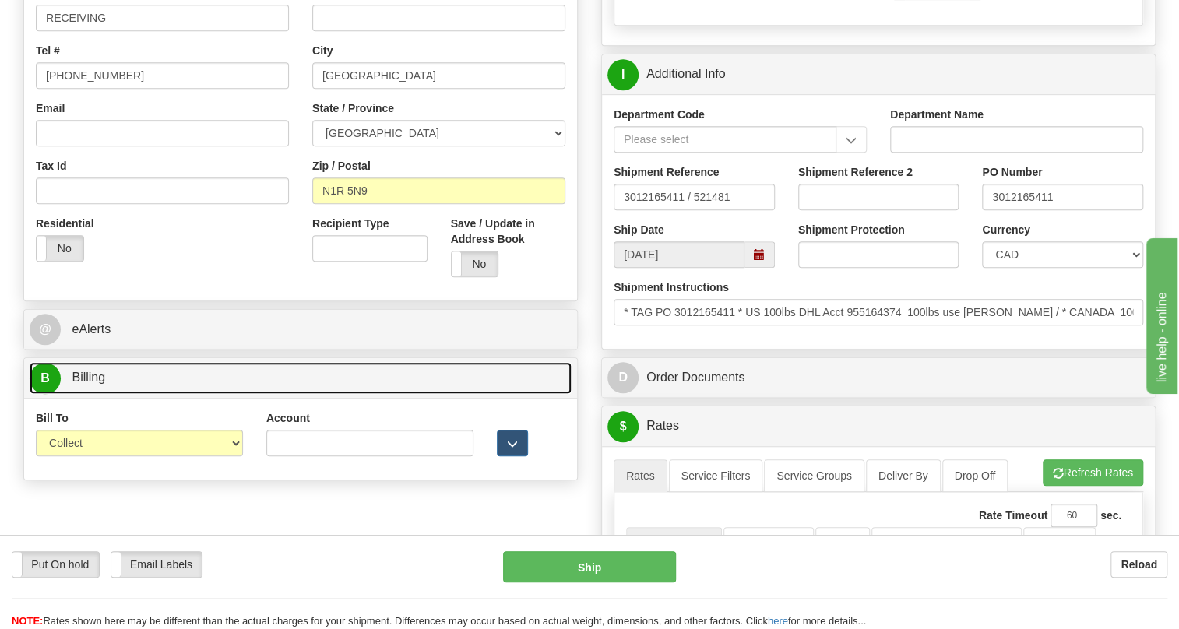
scroll to position [424, 0]
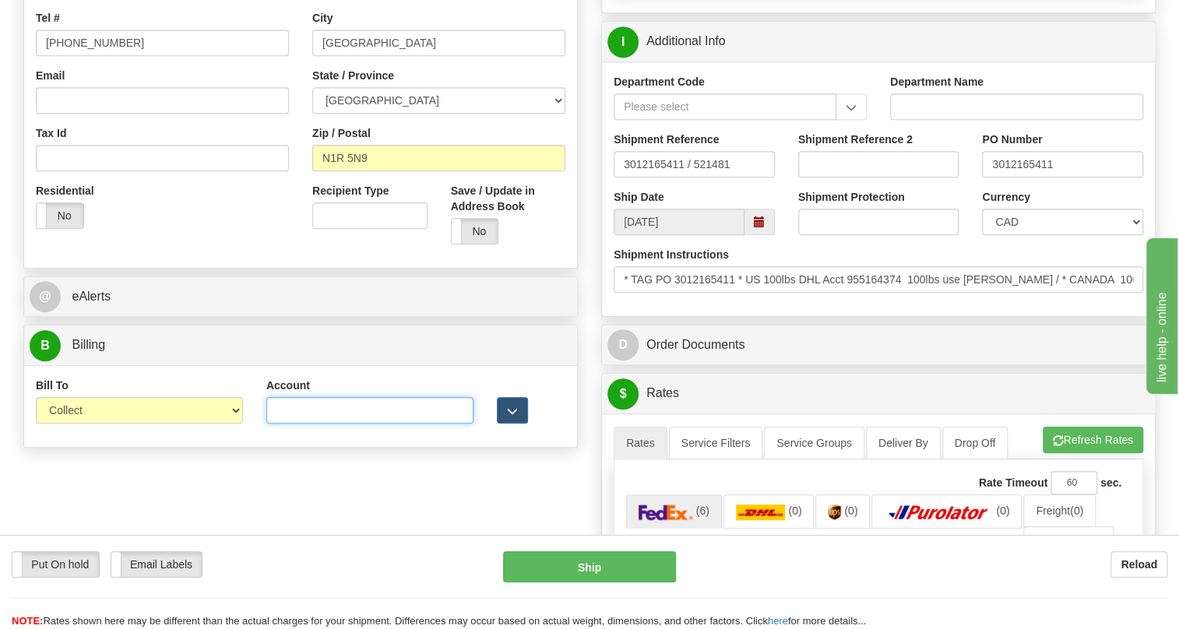
click at [276, 424] on input "Account" at bounding box center [369, 410] width 207 height 26
drag, startPoint x: 276, startPoint y: 450, endPoint x: 284, endPoint y: 451, distance: 7.8
click at [284, 424] on input "Account" at bounding box center [369, 410] width 207 height 26
type input "0666089"
click at [102, 424] on select "Sender Recipient Third Party Collect" at bounding box center [139, 410] width 207 height 26
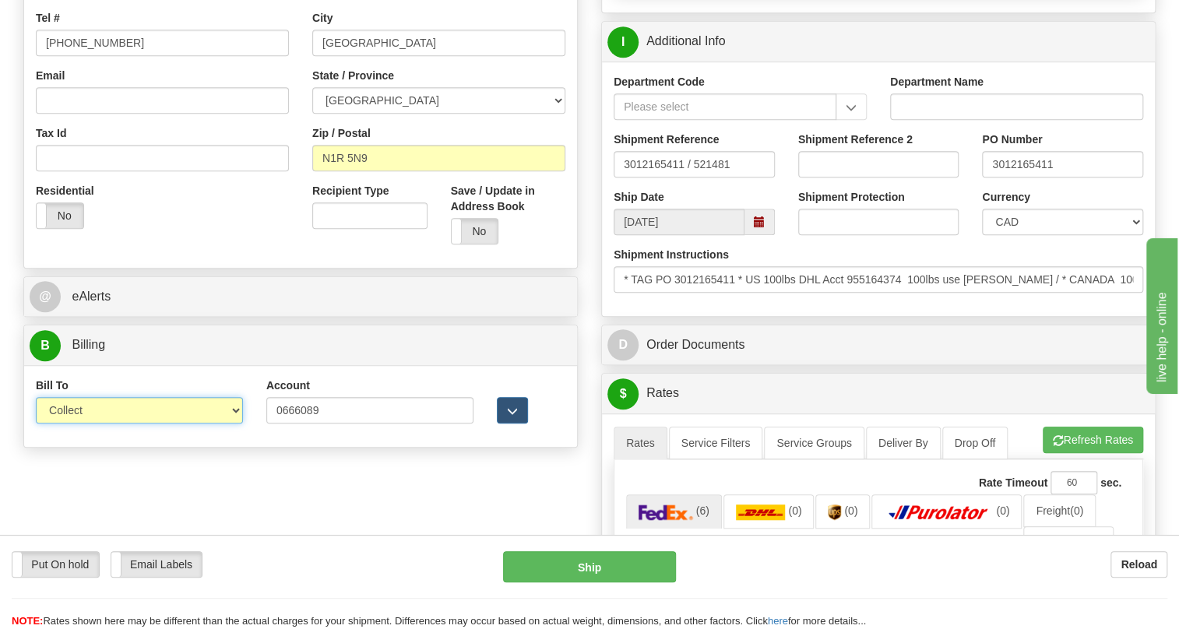
select select "2"
click at [36, 424] on select "Sender Recipient Third Party Collect" at bounding box center [139, 410] width 207 height 26
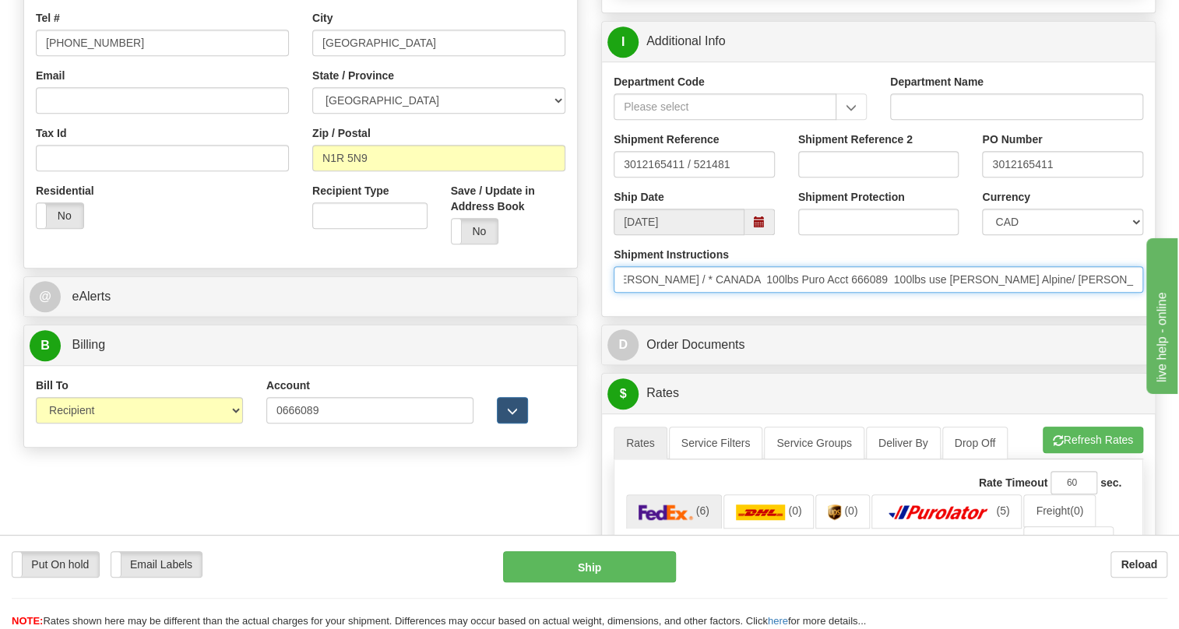
scroll to position [0, 305]
drag, startPoint x: 1039, startPoint y: 315, endPoint x: 650, endPoint y: 331, distance: 389.8
click at [650, 305] on div "Shipment Instructions * TAG PO 3012165411 * US 100lbs DHL Acct 955164374 100lbs…" at bounding box center [878, 276] width 553 height 58
drag, startPoint x: 2037, startPoint y: 706, endPoint x: 1232, endPoint y: 427, distance: 852.2
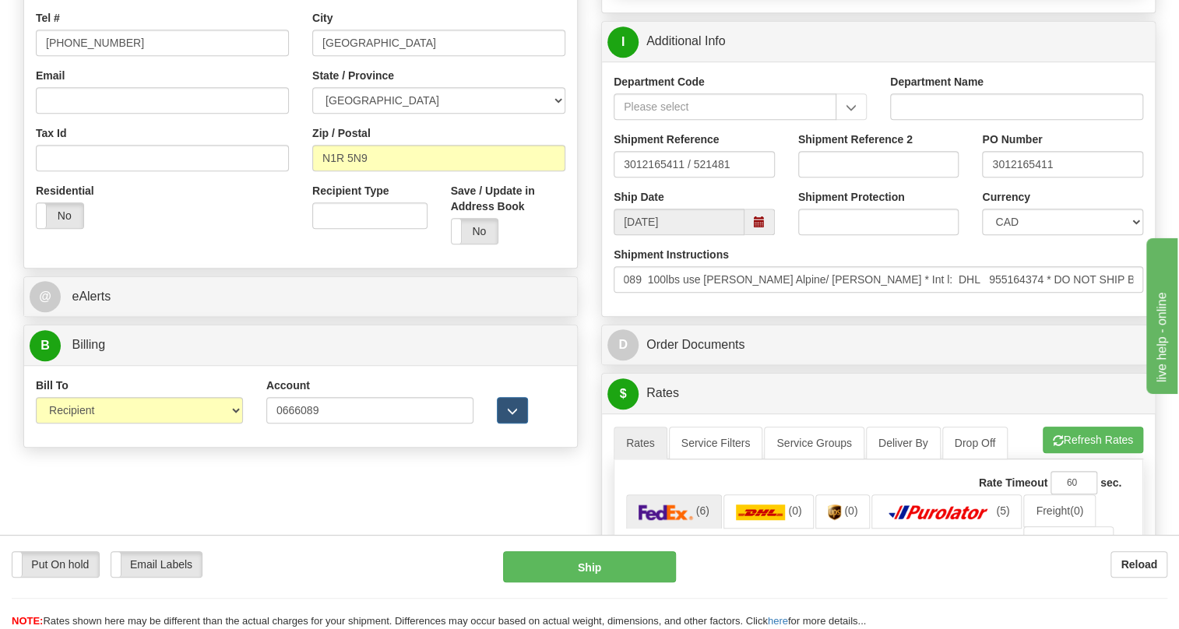
click at [902, 316] on div "Department Code Department Name Shipment Reference 3012165411 / 521481 Shipment…" at bounding box center [878, 189] width 553 height 255
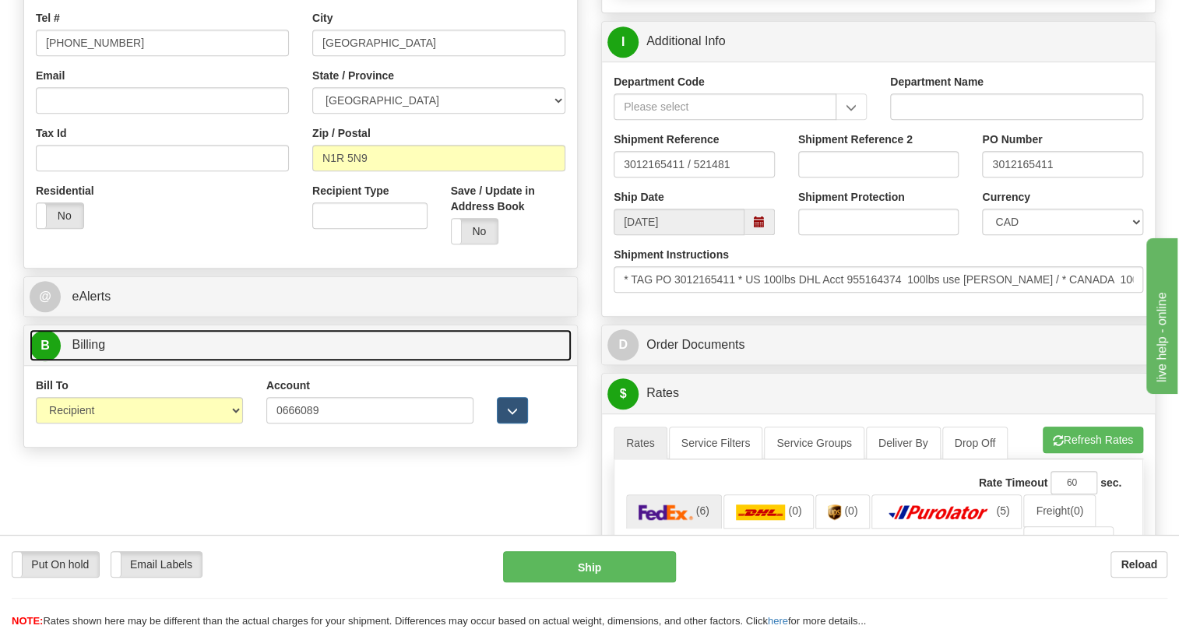
click at [101, 351] on span "Billing" at bounding box center [88, 344] width 33 height 13
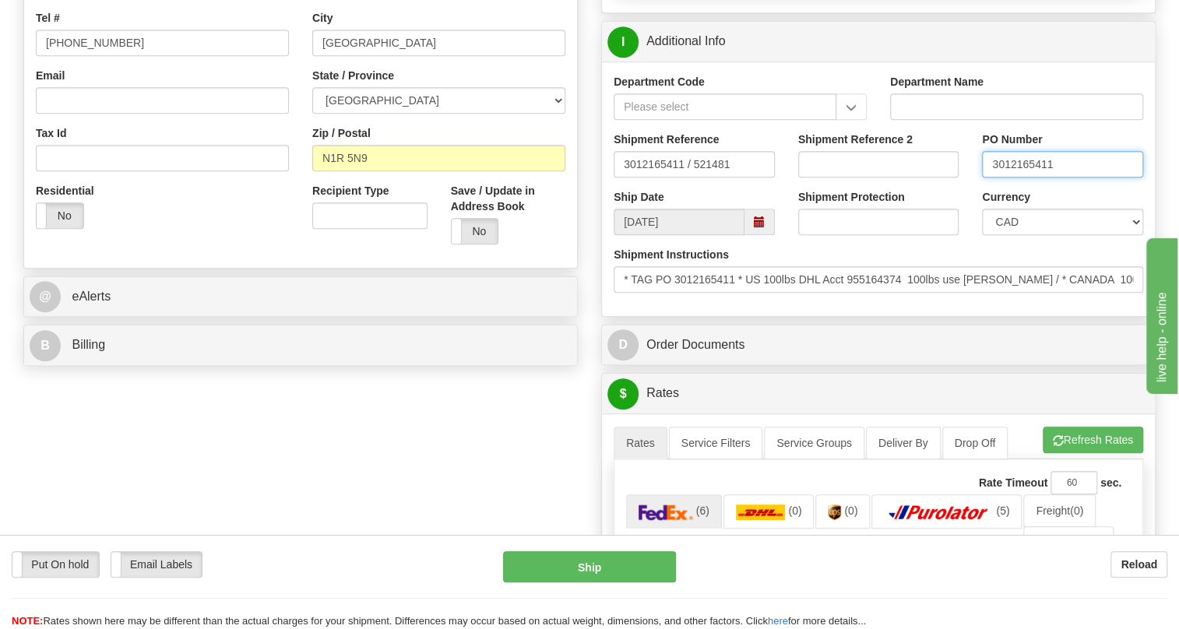
click at [1021, 178] on input "3012165411" at bounding box center [1062, 164] width 161 height 26
paste input "3012165411"
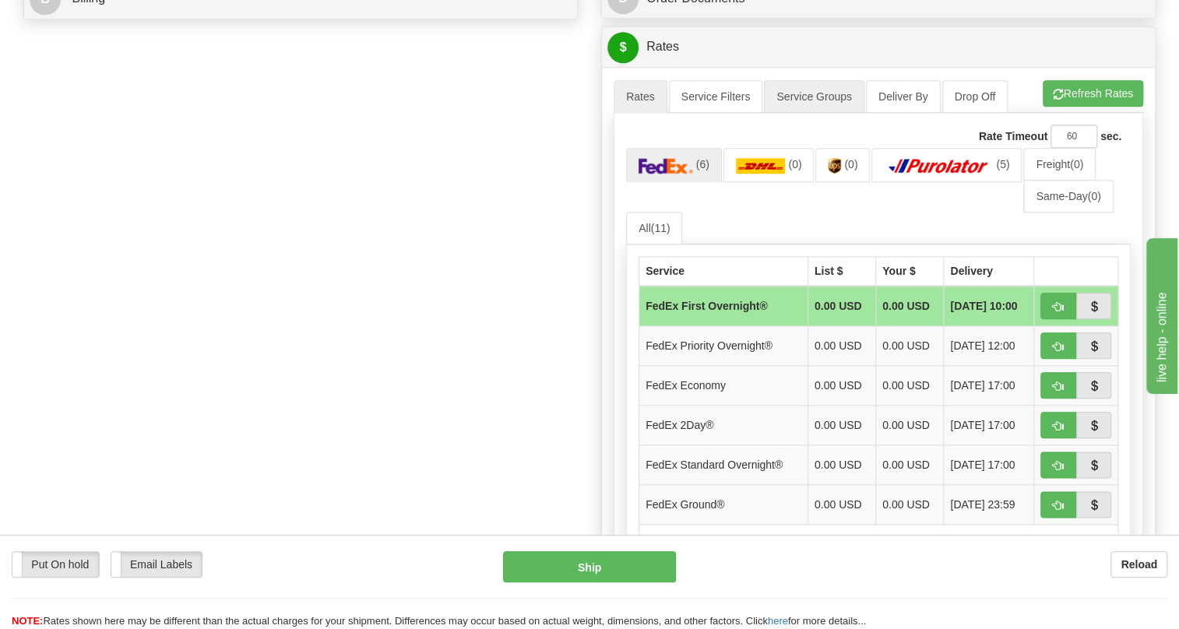
scroll to position [779, 0]
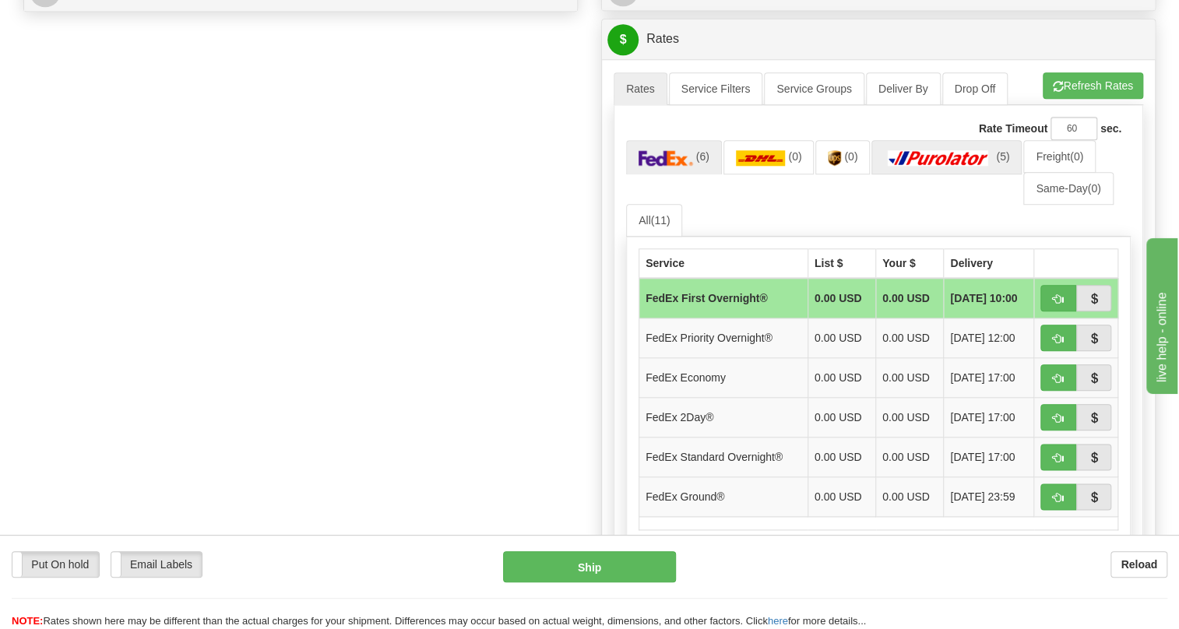
type input "RECEIVING / PO# 3012165411"
click at [941, 166] on img at bounding box center [938, 158] width 109 height 16
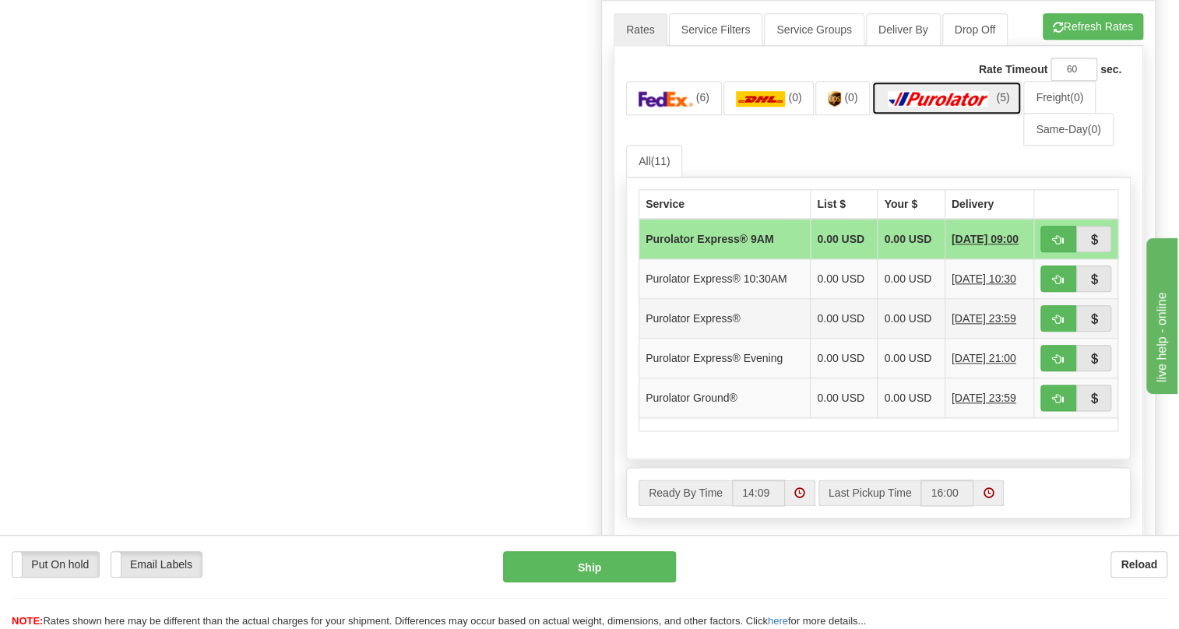
scroll to position [920, 0]
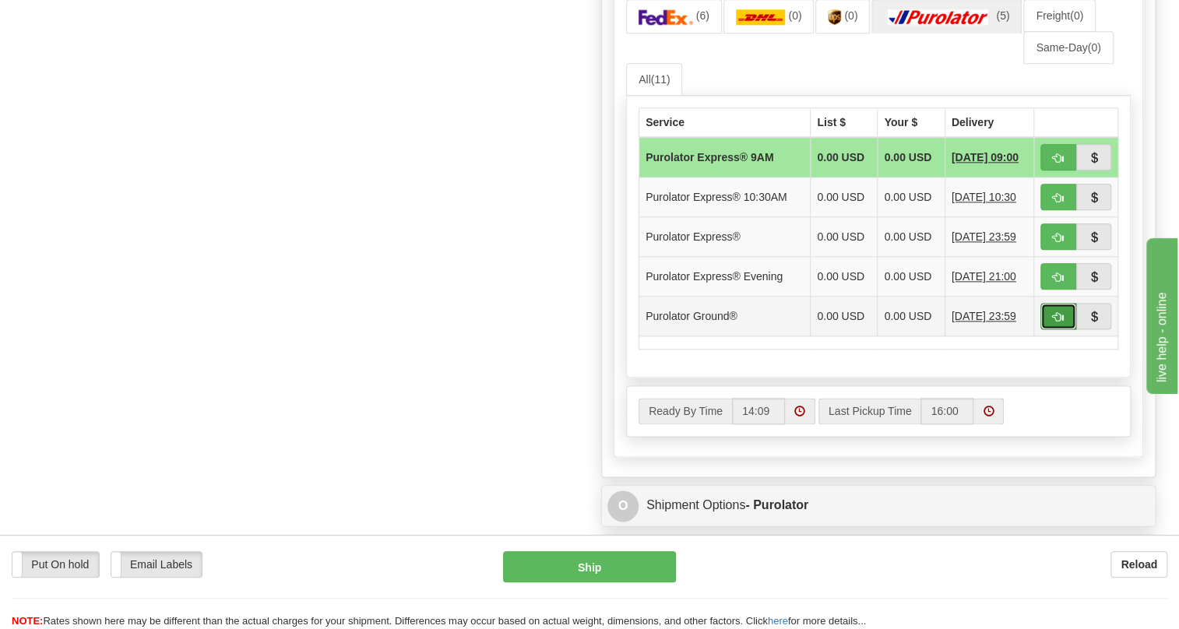
click at [1059, 322] on span "button" at bounding box center [1058, 317] width 11 height 10
type input "260"
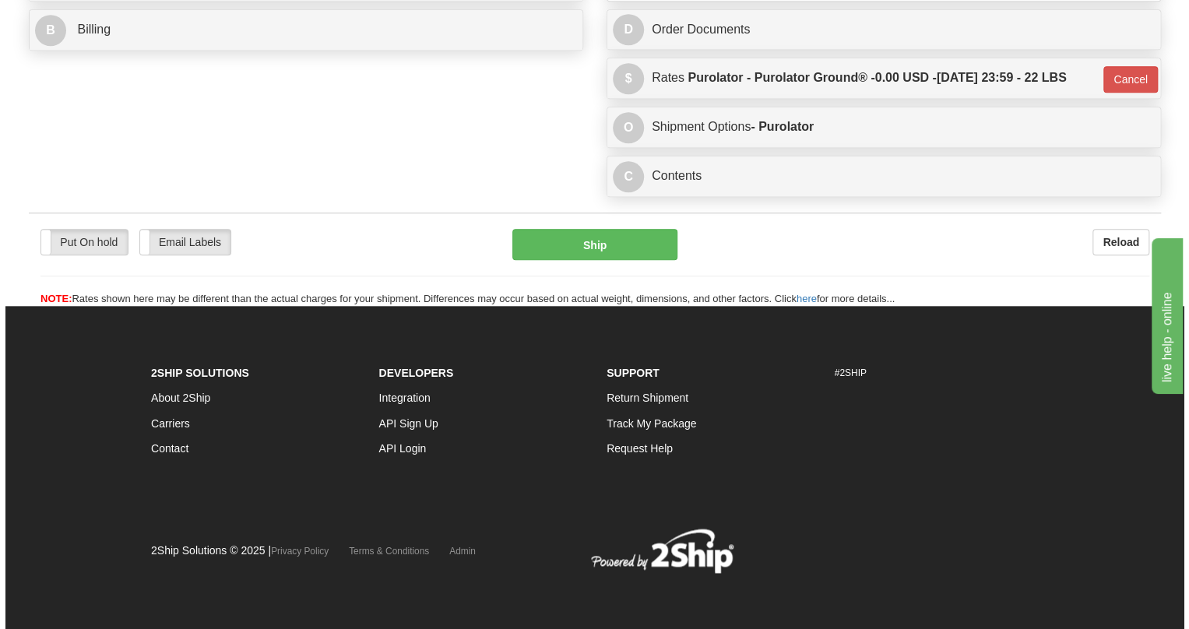
scroll to position [775, 0]
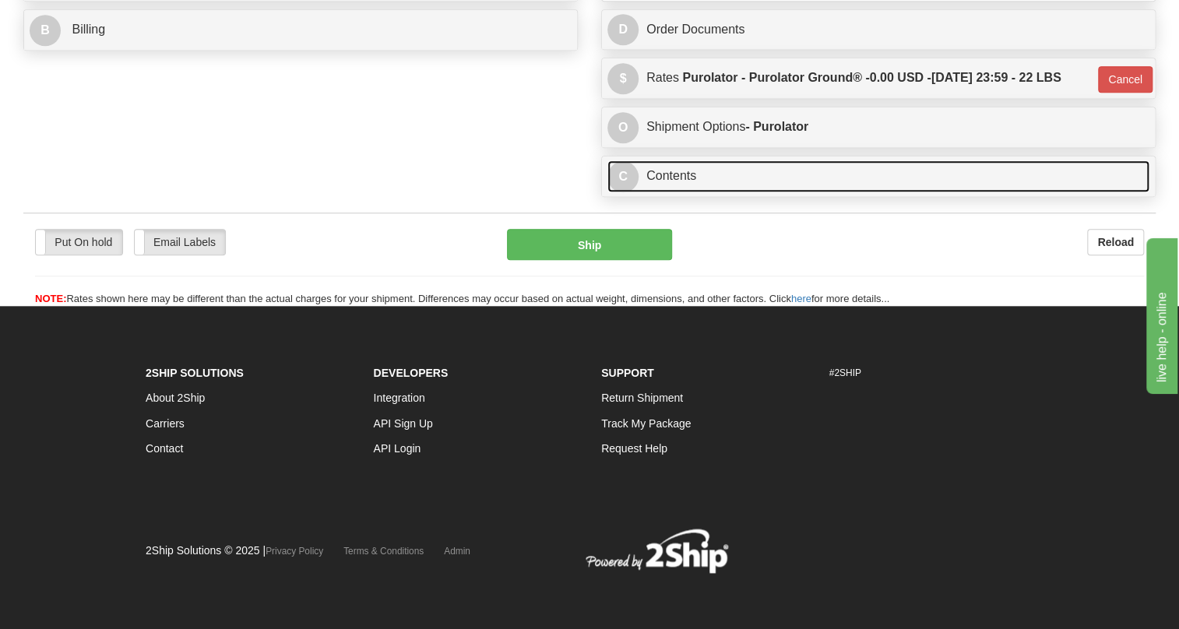
click at [687, 178] on link "C Contents" at bounding box center [878, 176] width 542 height 32
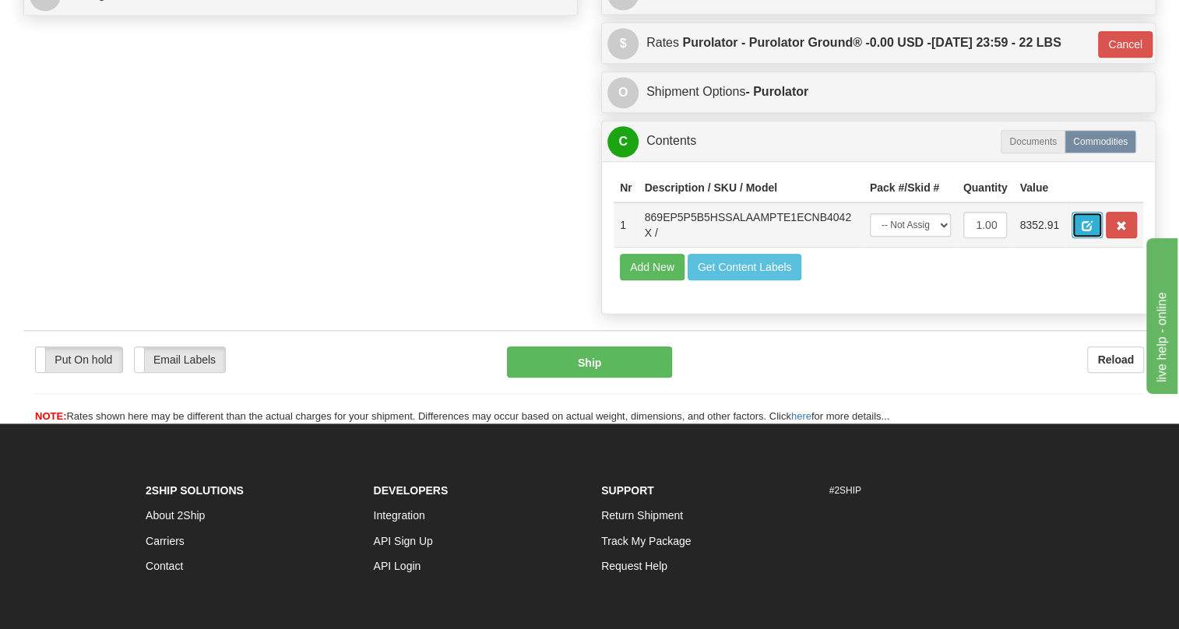
click at [1079, 238] on button "button" at bounding box center [1087, 225] width 31 height 26
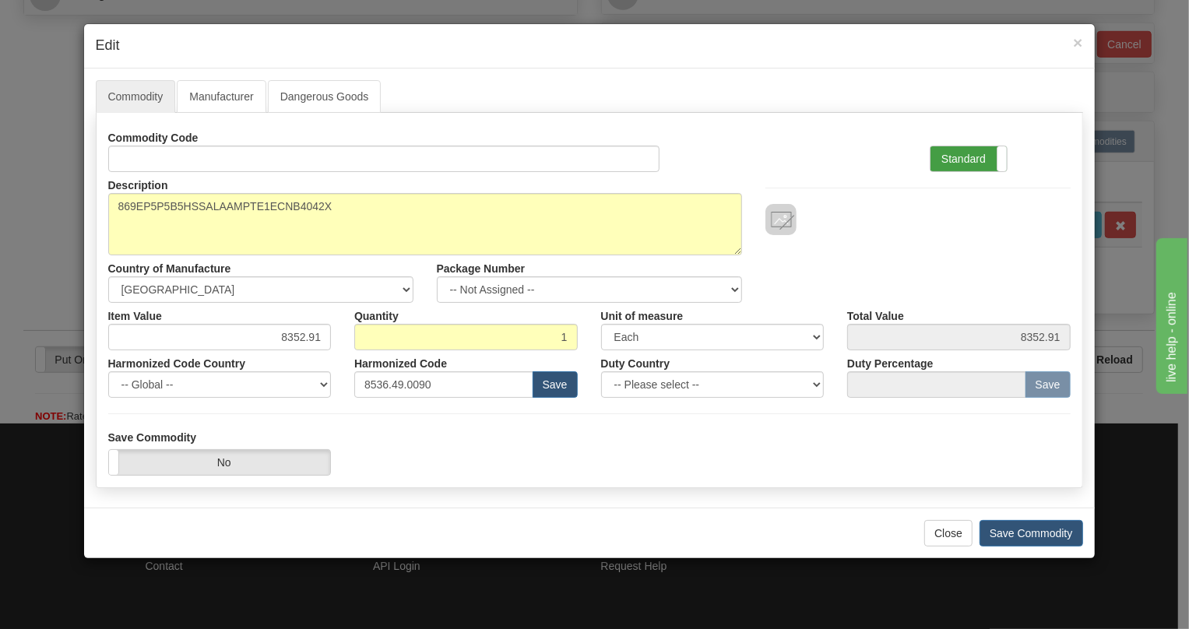
click at [961, 156] on label "Standard" at bounding box center [969, 158] width 76 height 25
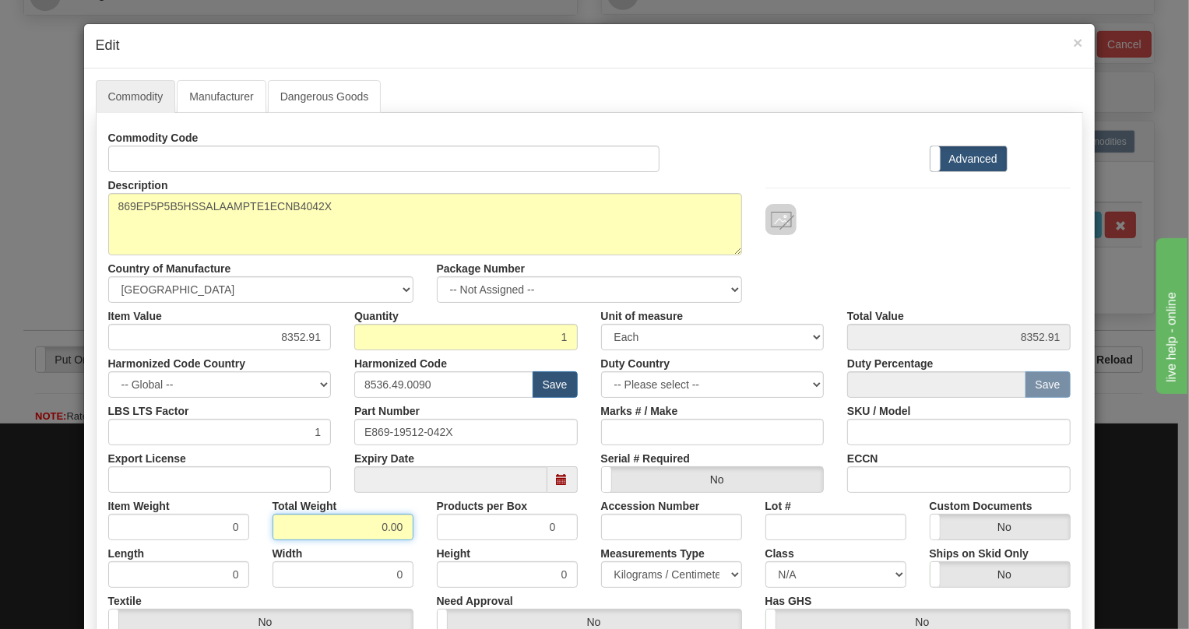
click at [361, 522] on input "0.00" at bounding box center [343, 527] width 141 height 26
type input "1.00"
type input "1.0000"
click at [647, 574] on select "Pounds / Inches Kilograms / Centimeters" at bounding box center [671, 575] width 141 height 26
select select "0"
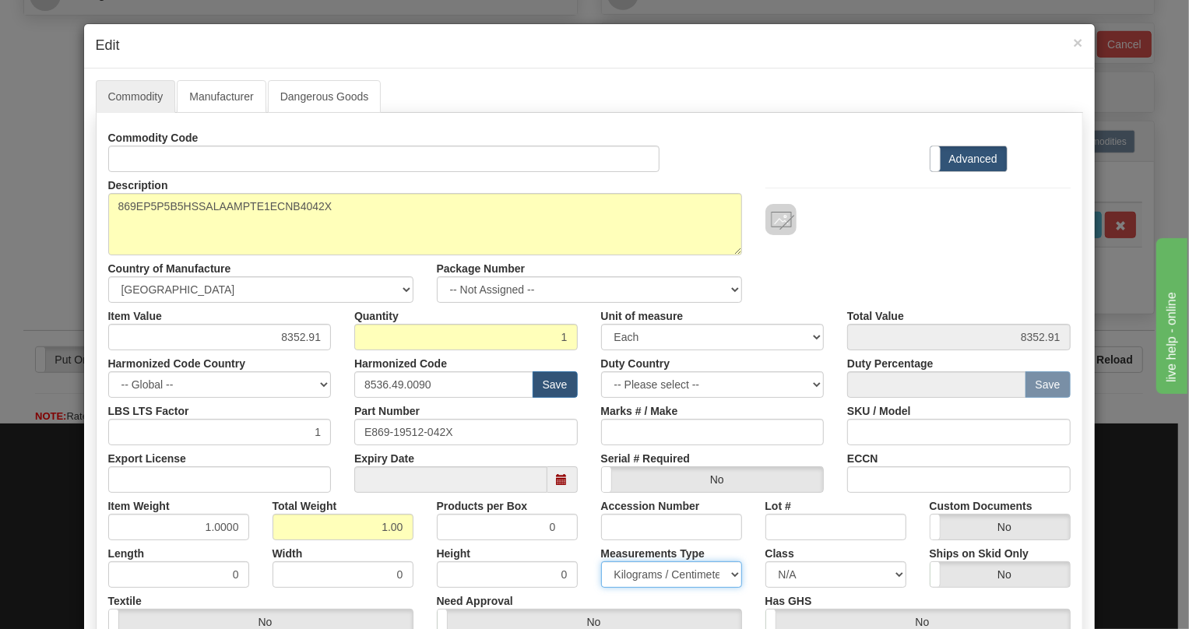
click at [601, 562] on select "Pounds / Inches Kilograms / Centimeters" at bounding box center [671, 575] width 141 height 26
click at [334, 485] on div "Export License" at bounding box center [220, 469] width 247 height 48
click at [296, 340] on input "8352.91" at bounding box center [220, 337] width 224 height 26
type input "6805.10"
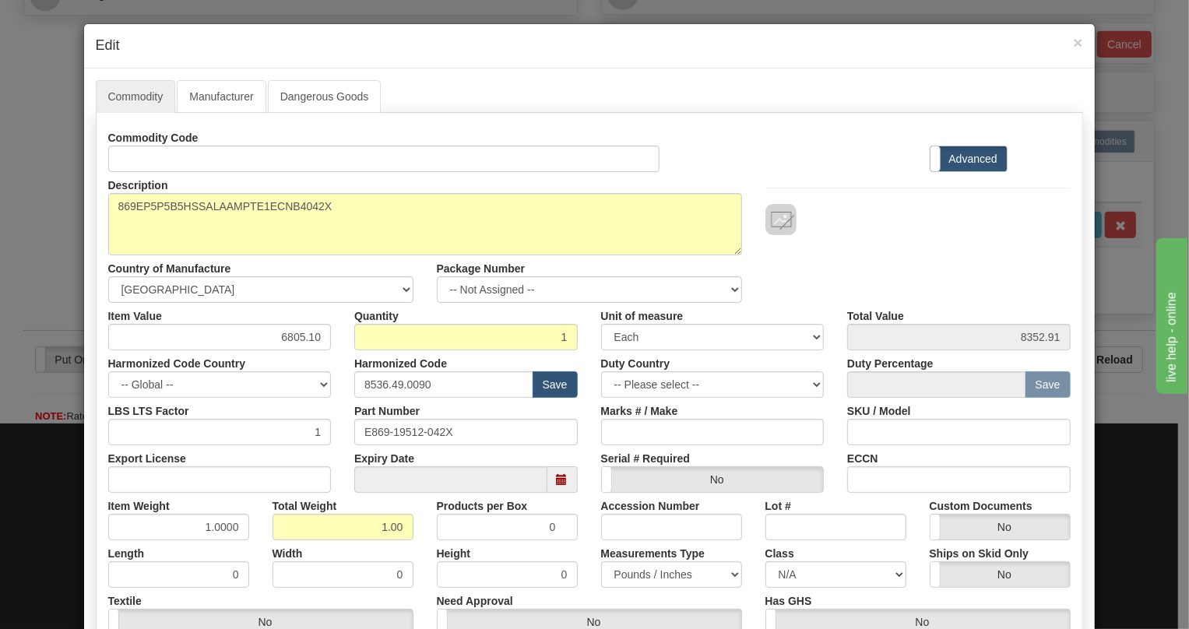
type input "6805.10"
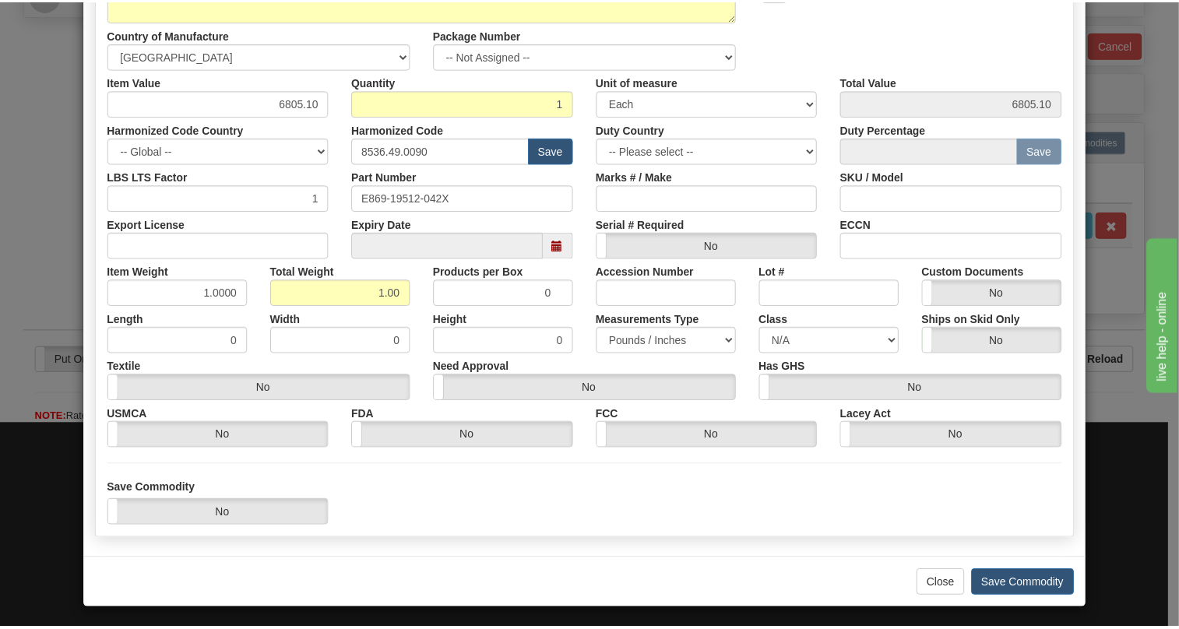
scroll to position [237, 0]
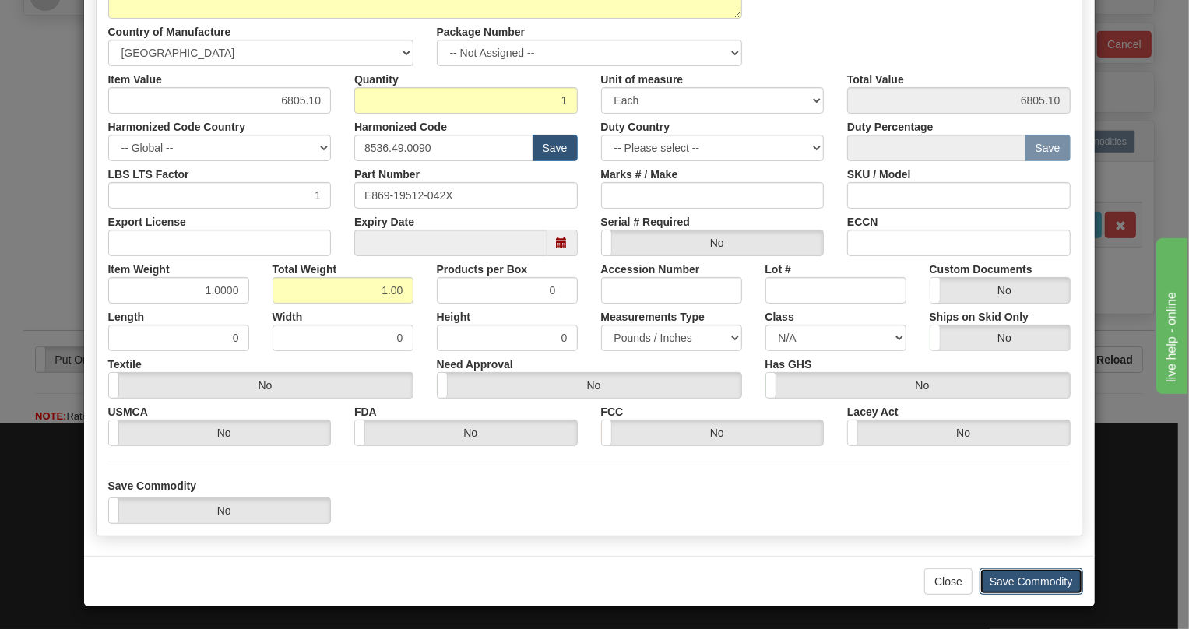
click at [1012, 583] on button "Save Commodity" at bounding box center [1032, 582] width 104 height 26
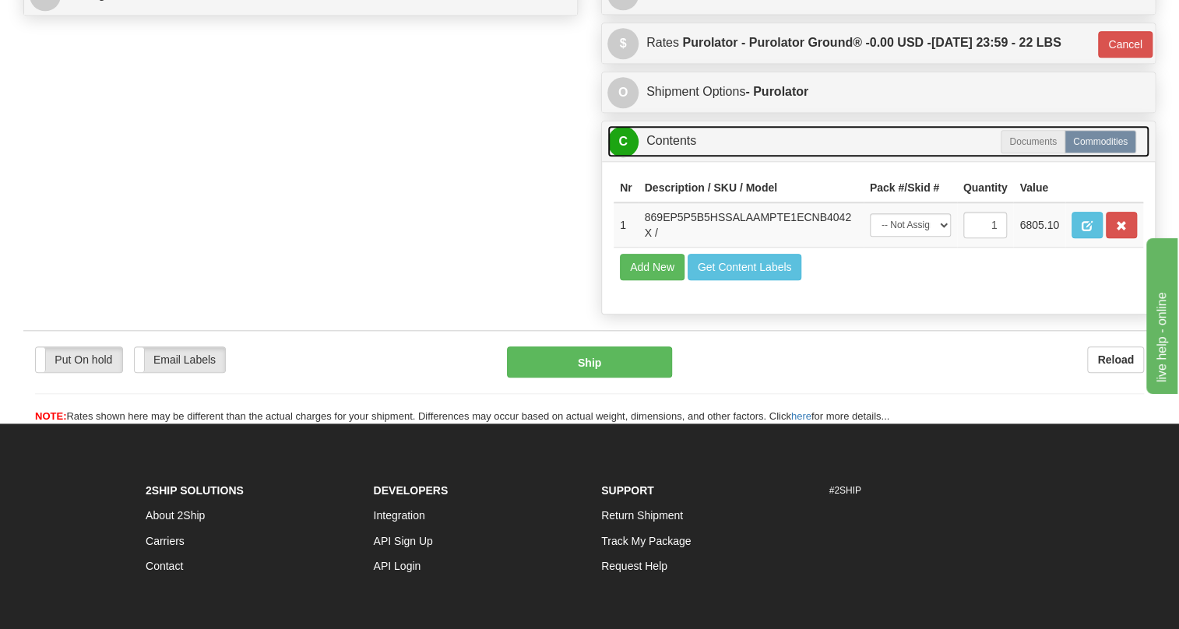
click at [685, 157] on link "C Contents" at bounding box center [878, 141] width 542 height 32
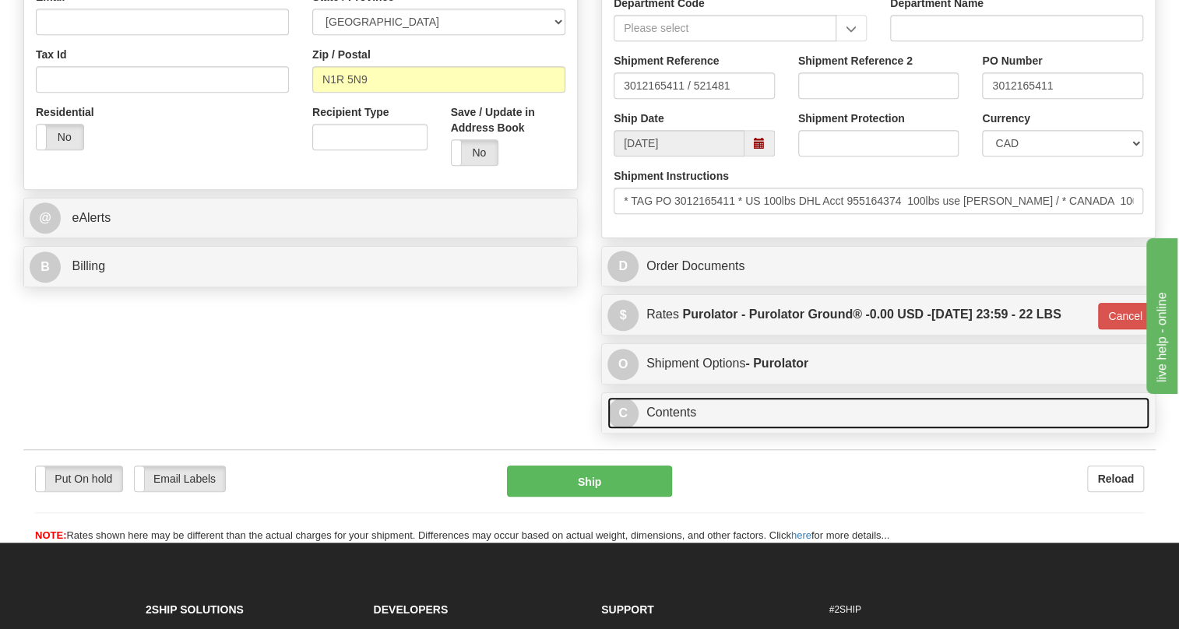
scroll to position [491, 0]
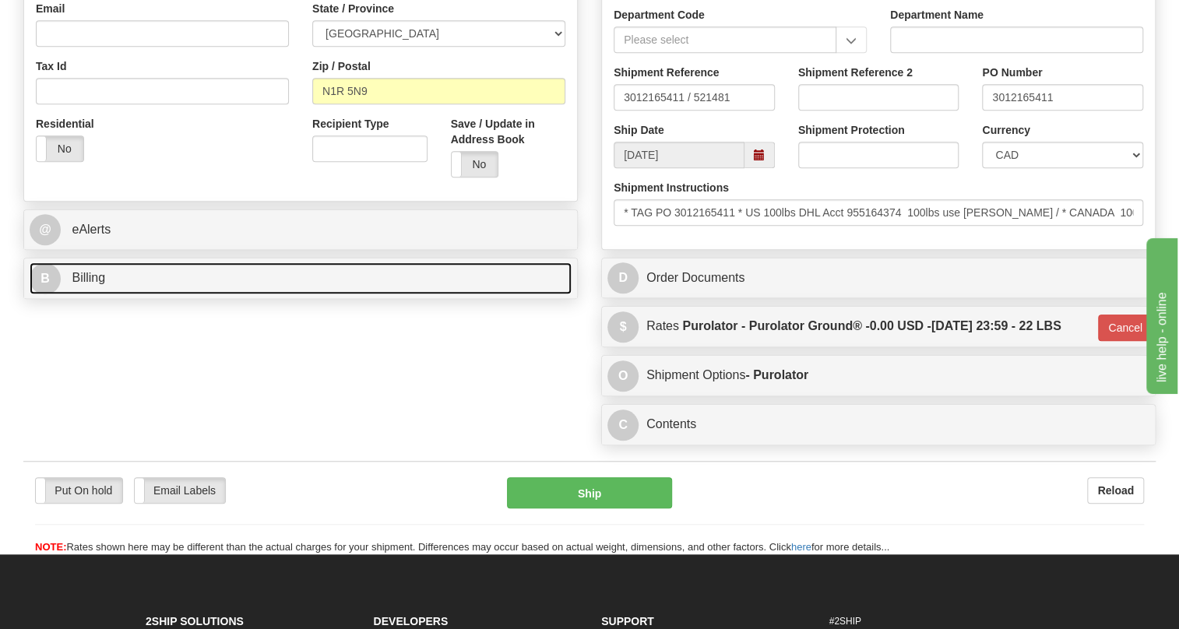
click at [93, 284] on span "Billing" at bounding box center [88, 277] width 33 height 13
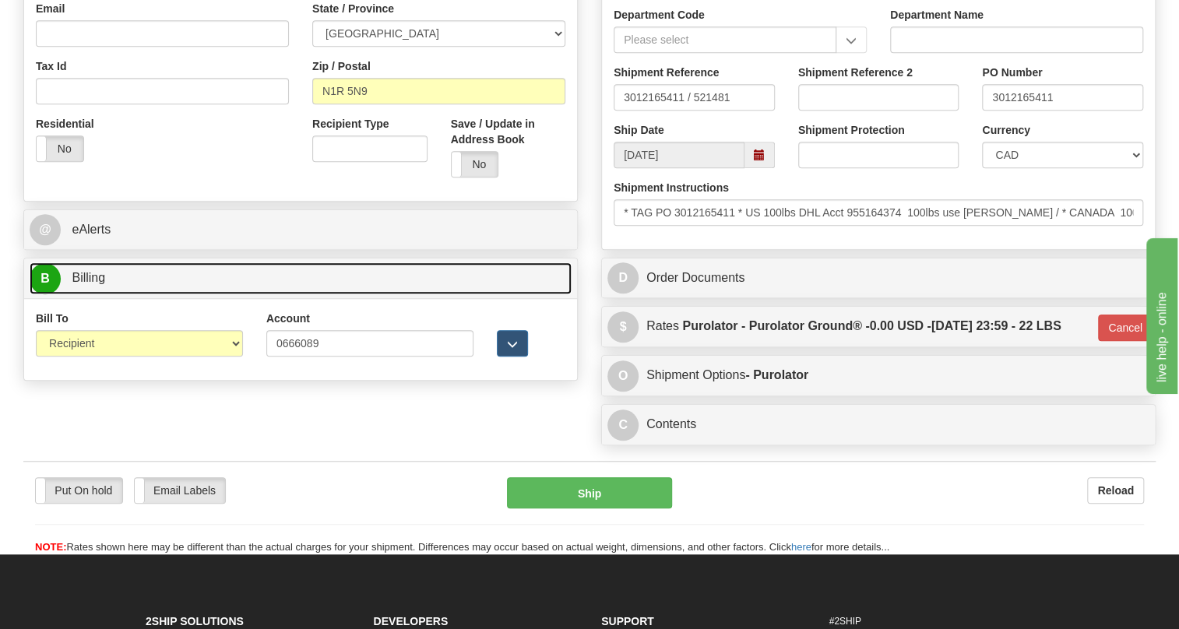
click at [93, 284] on span "Billing" at bounding box center [88, 277] width 33 height 13
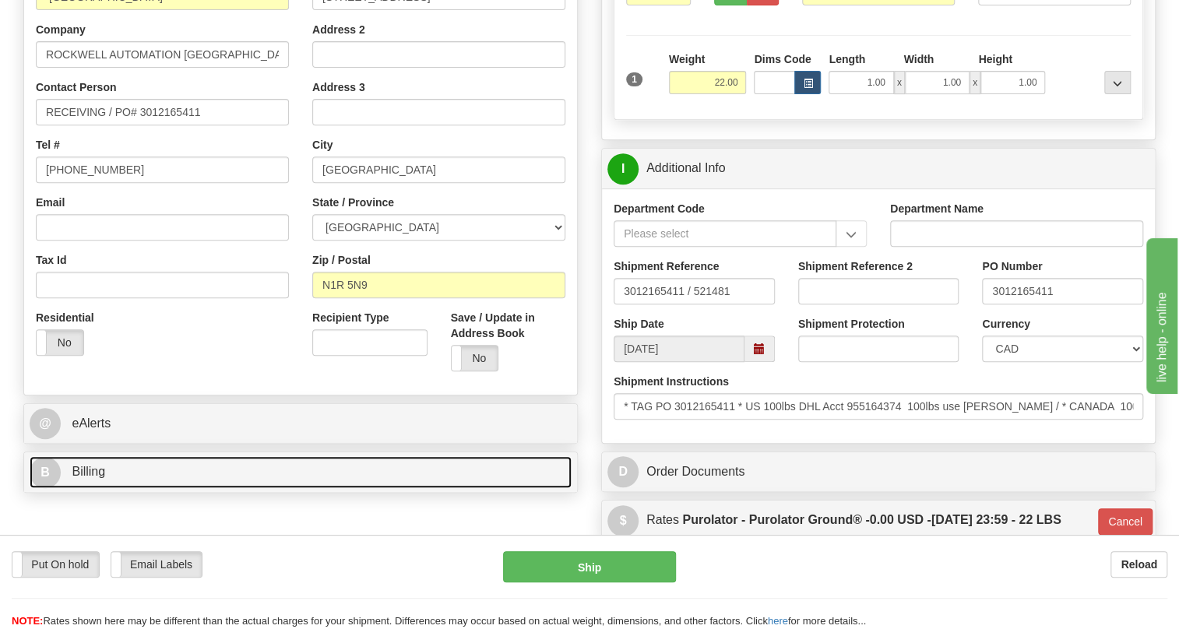
scroll to position [280, 0]
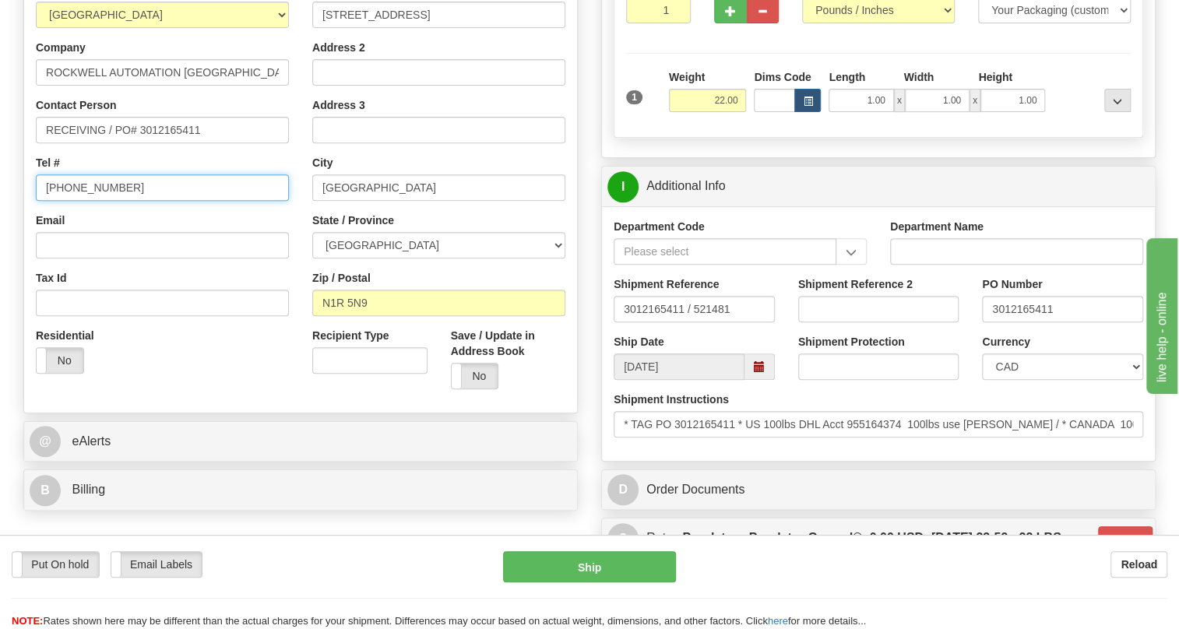
click at [100, 201] on input "[PHONE_NUMBER]" at bounding box center [162, 187] width 253 height 26
type input "111-111-1111"
click at [297, 252] on div "Country AFGHANISTAN ALAND ISLANDS ALBANIA ALGERIA AMERICAN SAMOA ANDORRA ANGOLA…" at bounding box center [162, 183] width 276 height 403
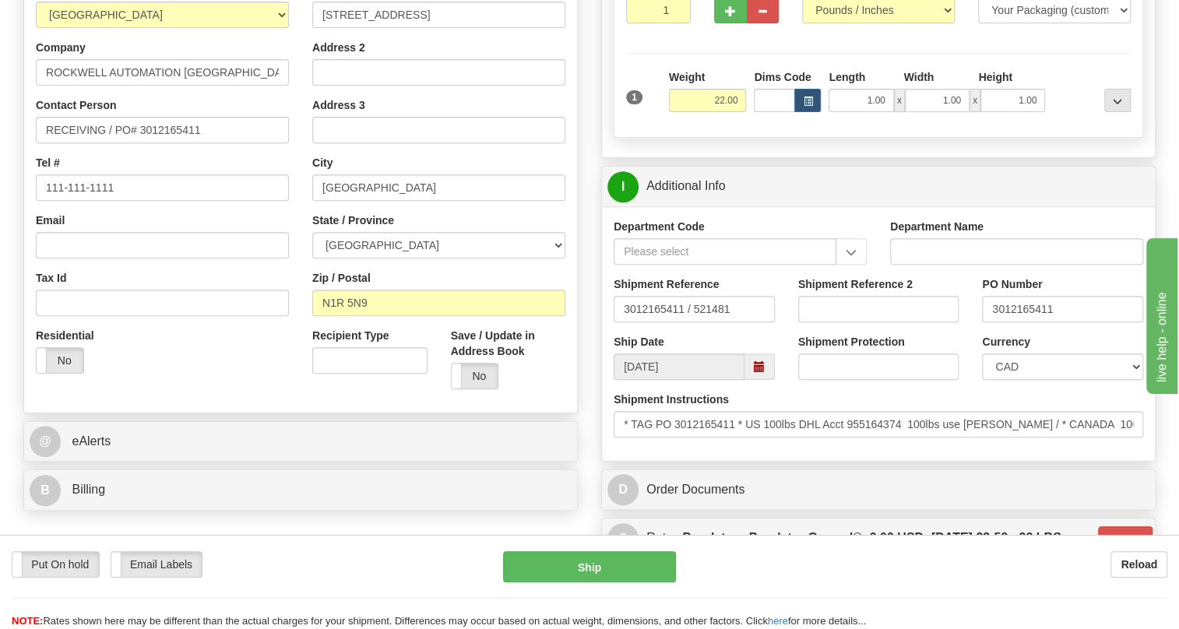
scroll to position [350, 0]
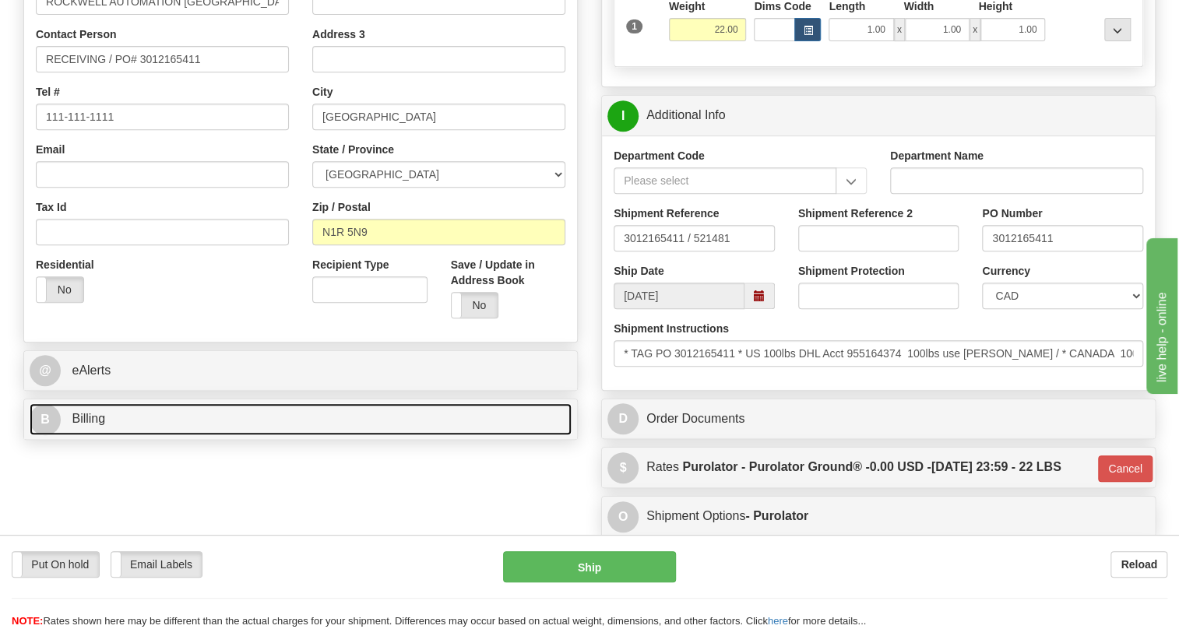
click at [99, 435] on link "B Billing" at bounding box center [301, 419] width 542 height 32
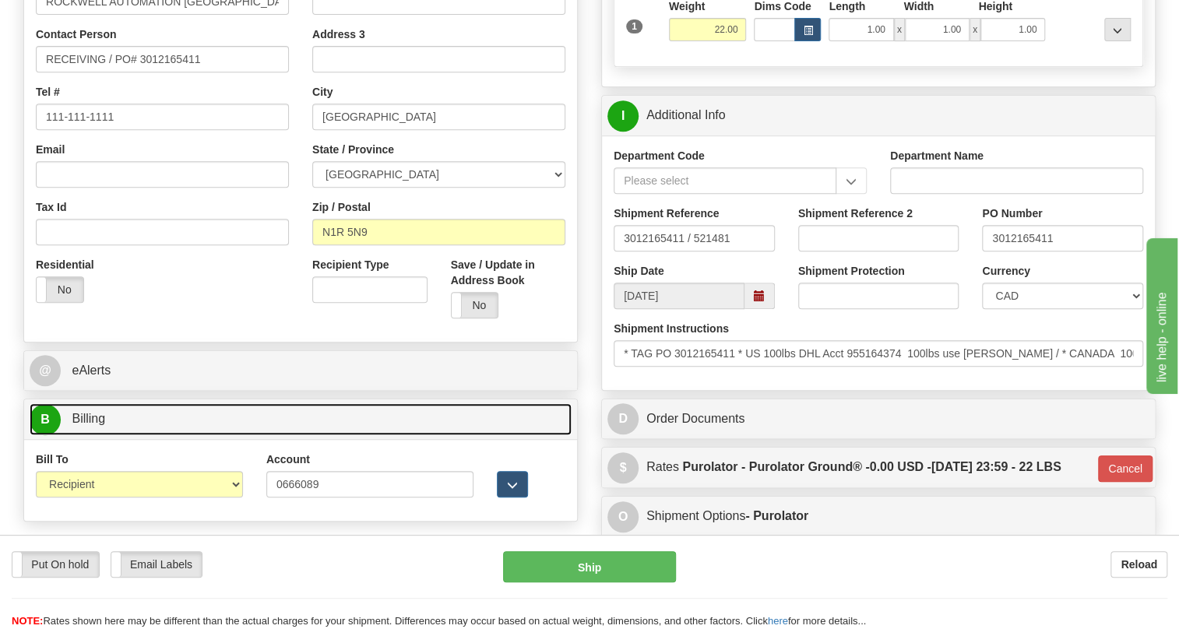
click at [99, 435] on link "B Billing" at bounding box center [301, 419] width 542 height 32
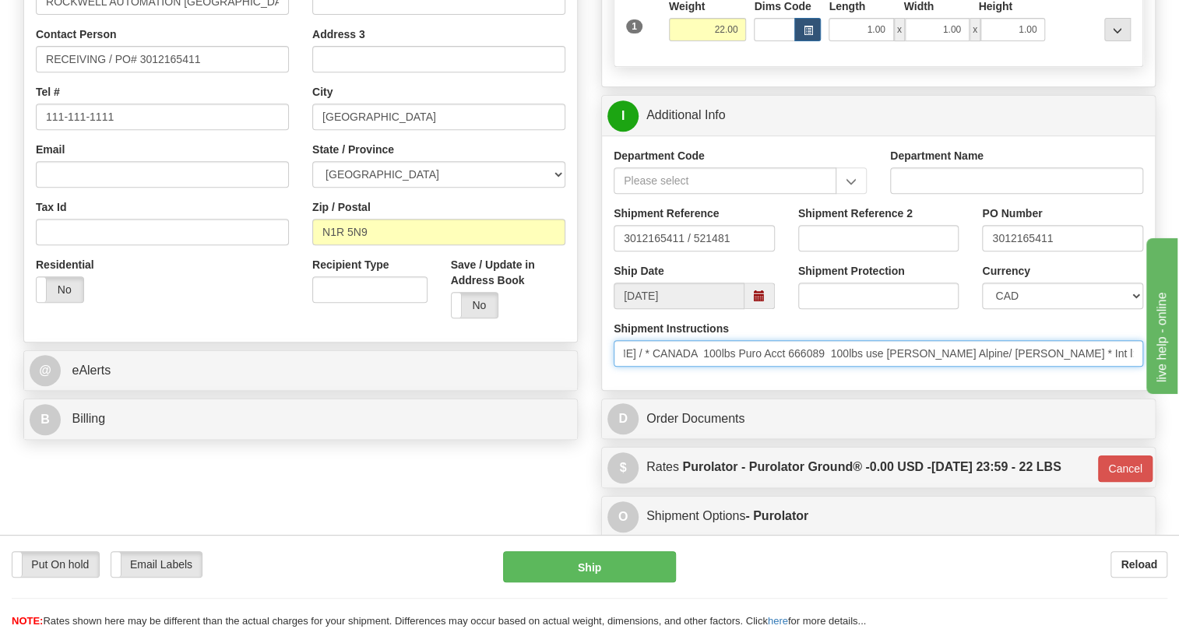
scroll to position [0, 600]
drag, startPoint x: 622, startPoint y: 392, endPoint x: 1154, endPoint y: 396, distance: 532.7
click at [1154, 391] on div "I Additional Info Department Code Department Name Shipment Reference 3012165411…" at bounding box center [878, 243] width 555 height 296
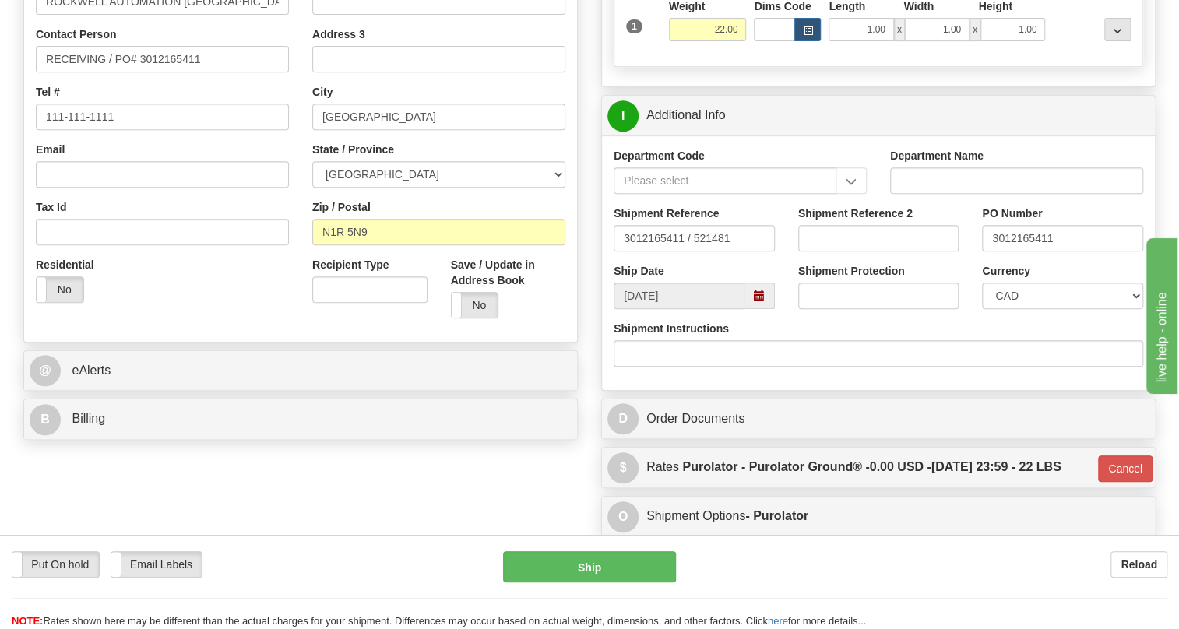
click at [845, 390] on div "Department Code Department Name Shipment Reference 3012165411 / 521481 Shipment…" at bounding box center [878, 263] width 553 height 255
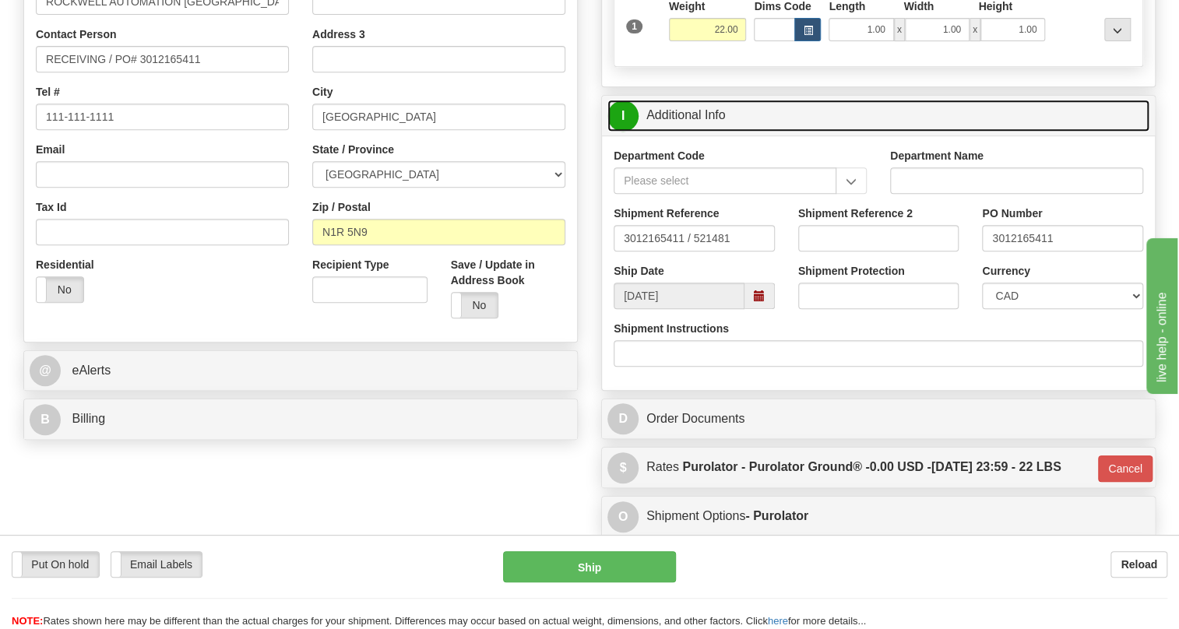
click at [680, 132] on link "I Additional Info" at bounding box center [878, 116] width 542 height 32
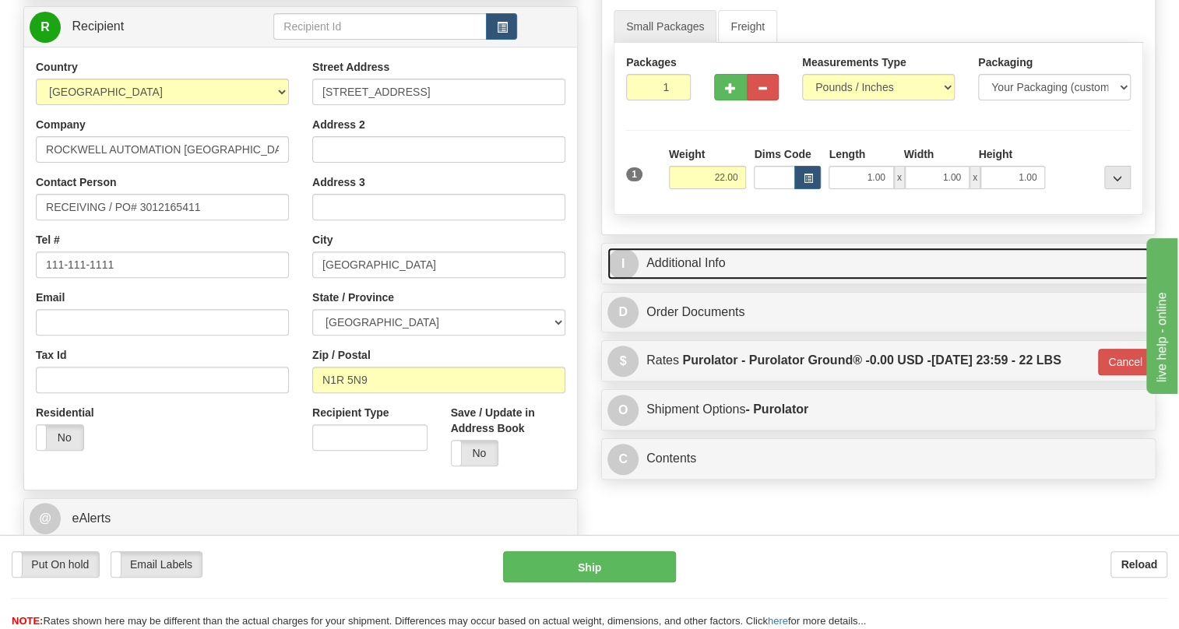
scroll to position [209, 0]
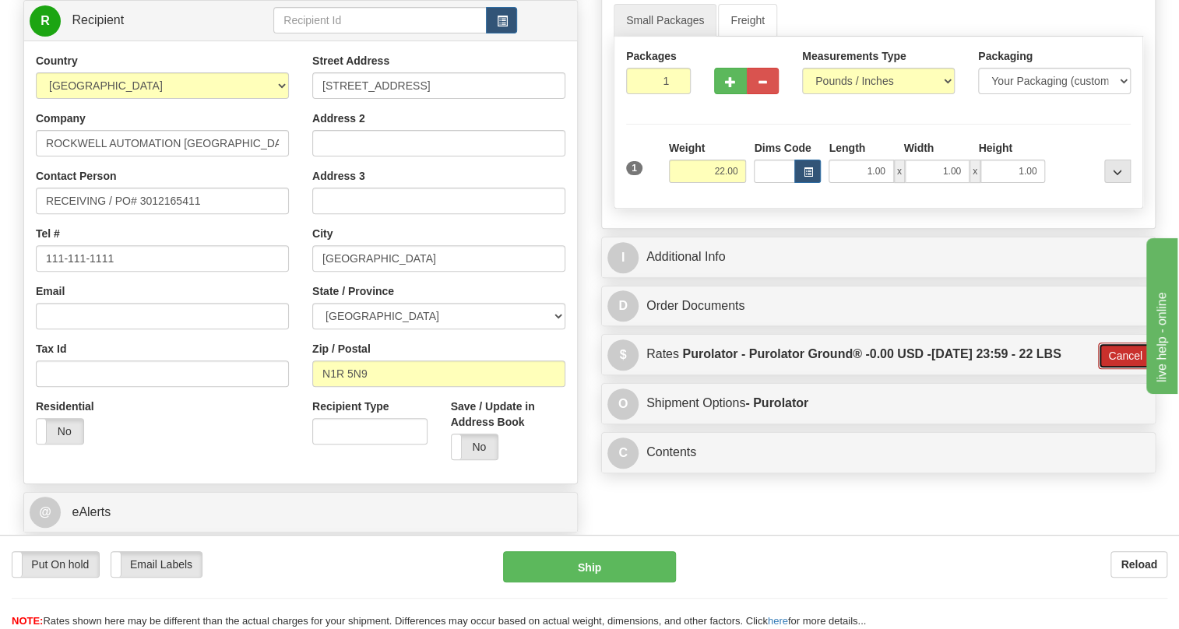
click at [1122, 369] on button "Cancel" at bounding box center [1125, 356] width 55 height 26
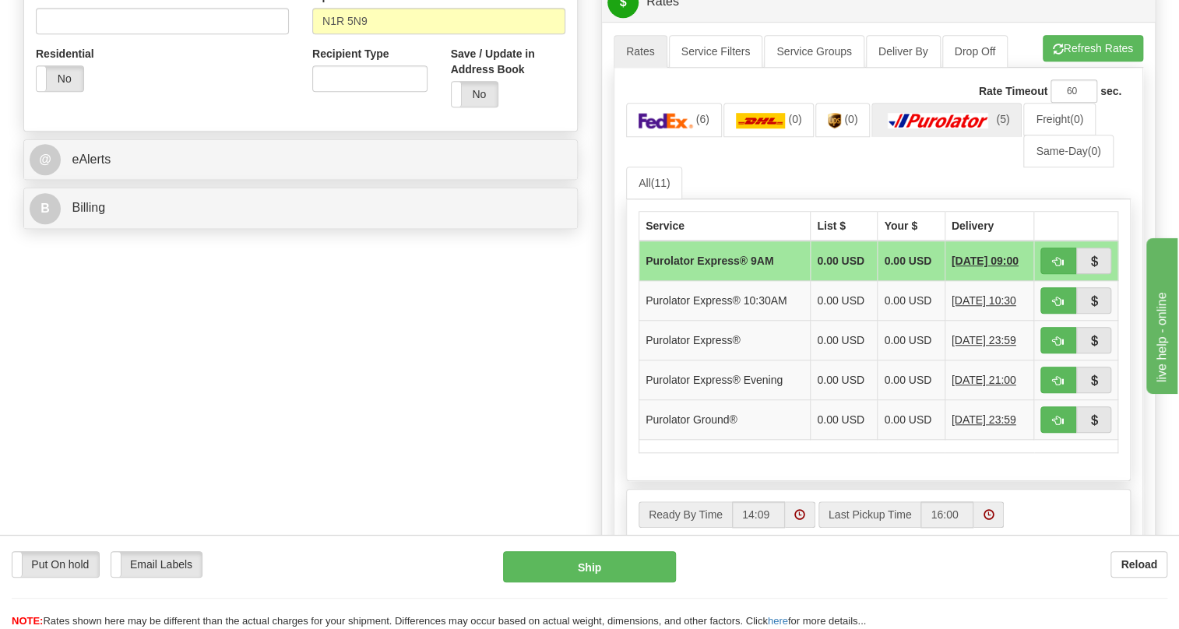
scroll to position [562, 0]
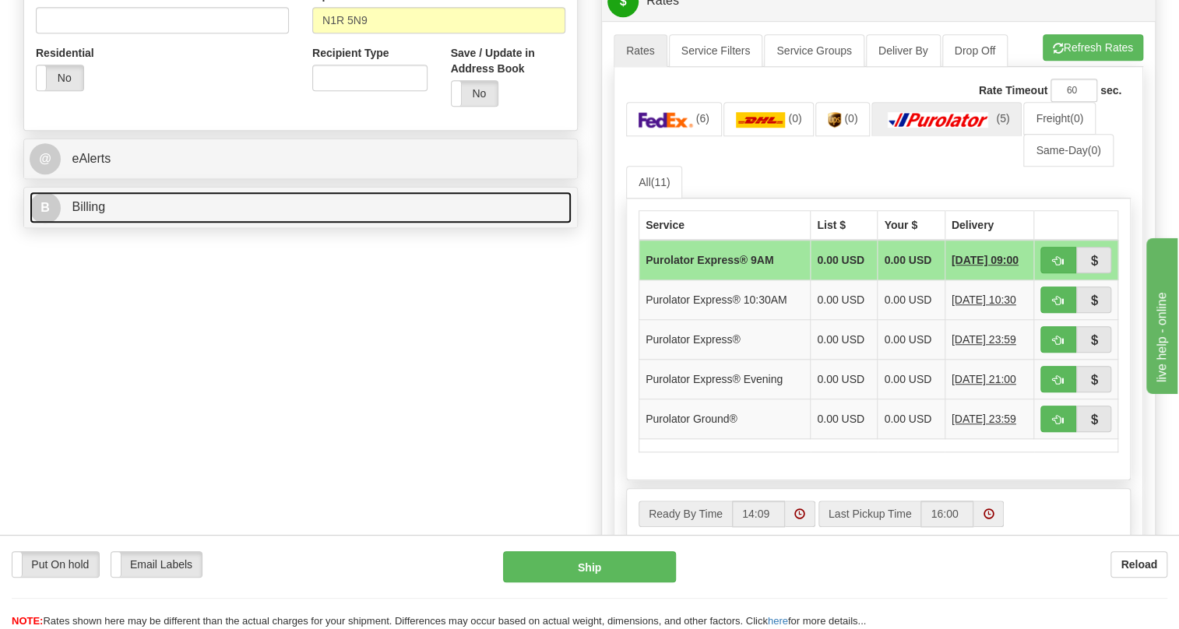
click at [90, 213] on span "Billing" at bounding box center [88, 206] width 33 height 13
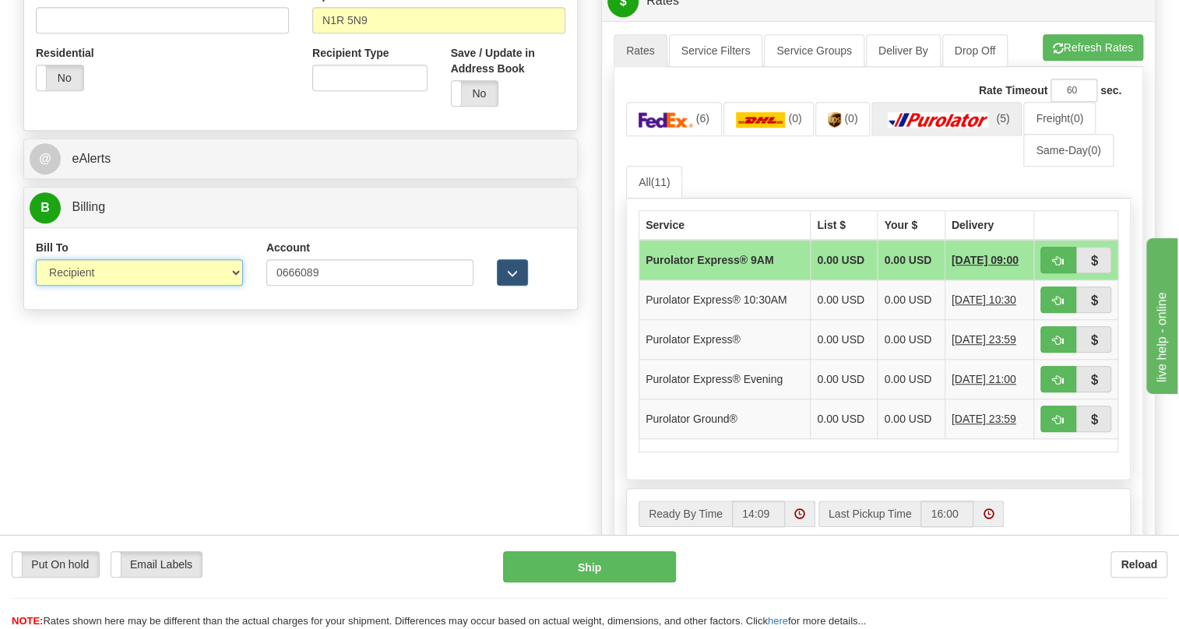
click at [132, 286] on select "Sender Recipient Third Party Collect" at bounding box center [139, 272] width 207 height 26
click at [36, 286] on select "Sender Recipient Third Party Collect" at bounding box center [139, 272] width 207 height 26
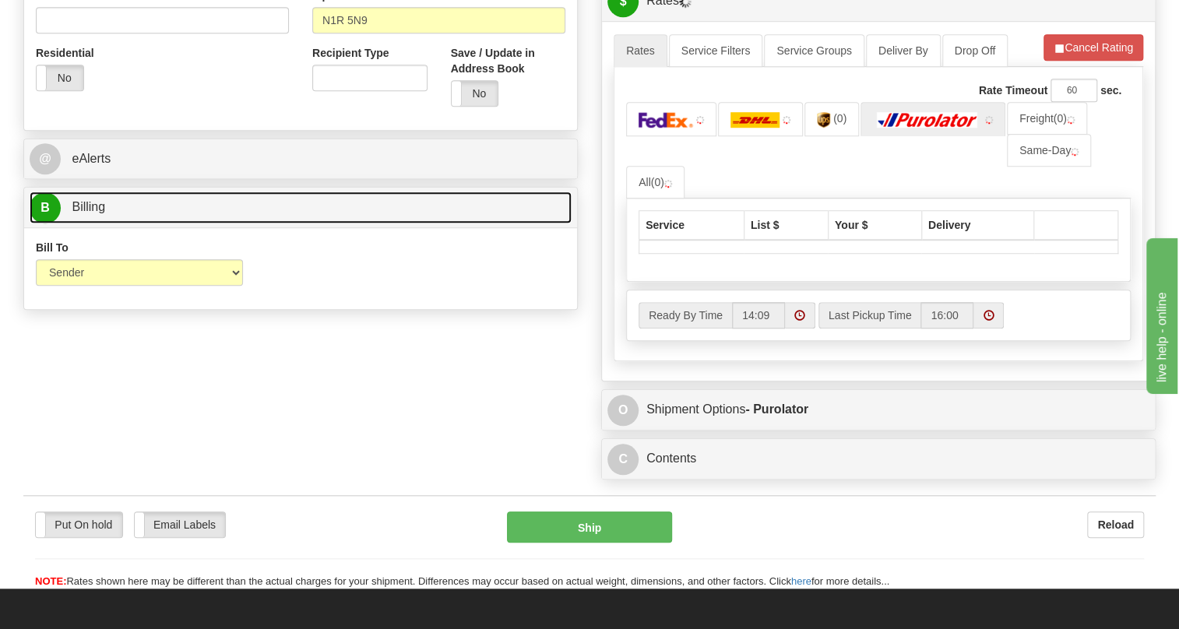
click at [88, 213] on span "Billing" at bounding box center [88, 206] width 33 height 13
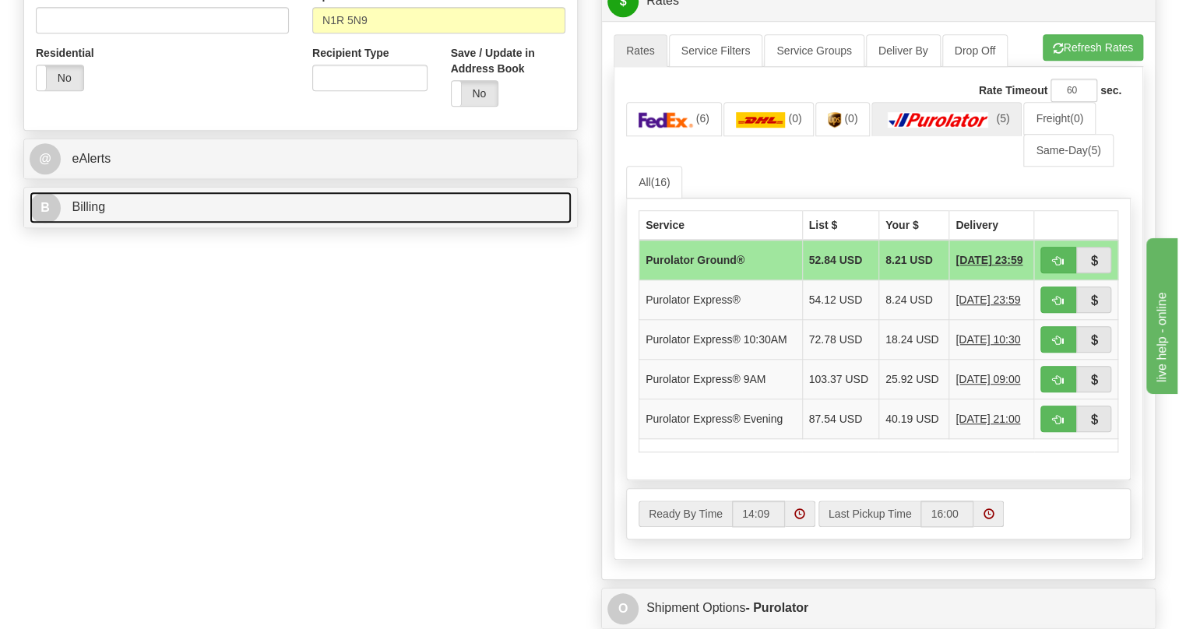
click at [96, 213] on span "Billing" at bounding box center [88, 206] width 33 height 13
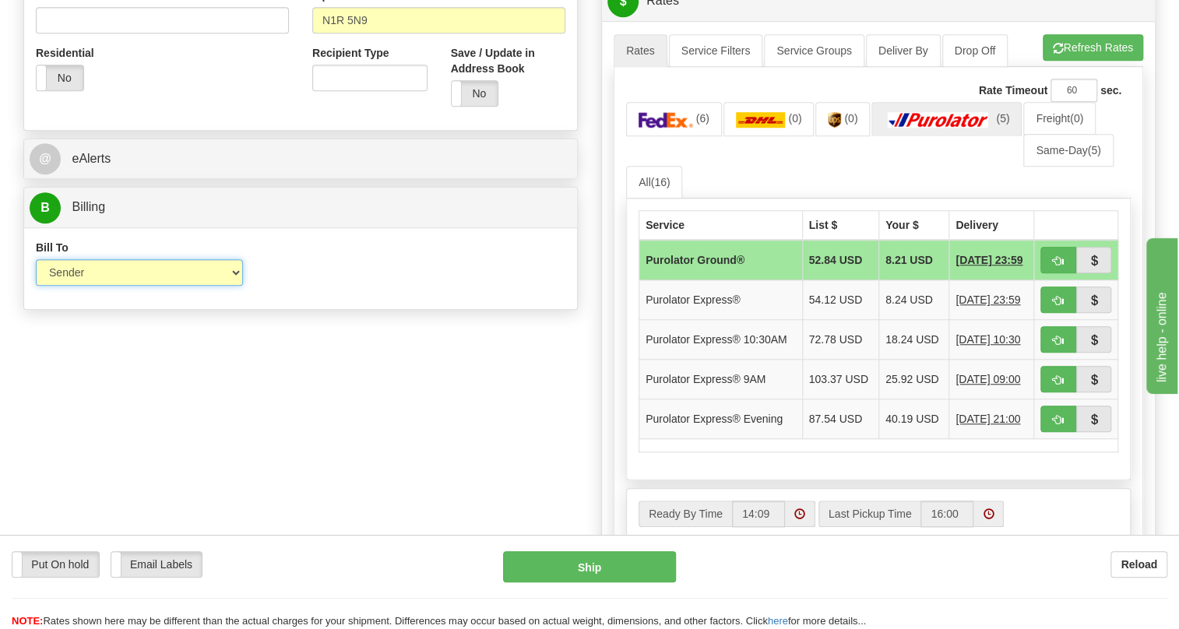
click at [92, 286] on select "Sender Recipient Third Party Collect" at bounding box center [139, 272] width 207 height 26
select select "2"
click at [36, 286] on select "Sender Recipient Third Party Collect" at bounding box center [139, 272] width 207 height 26
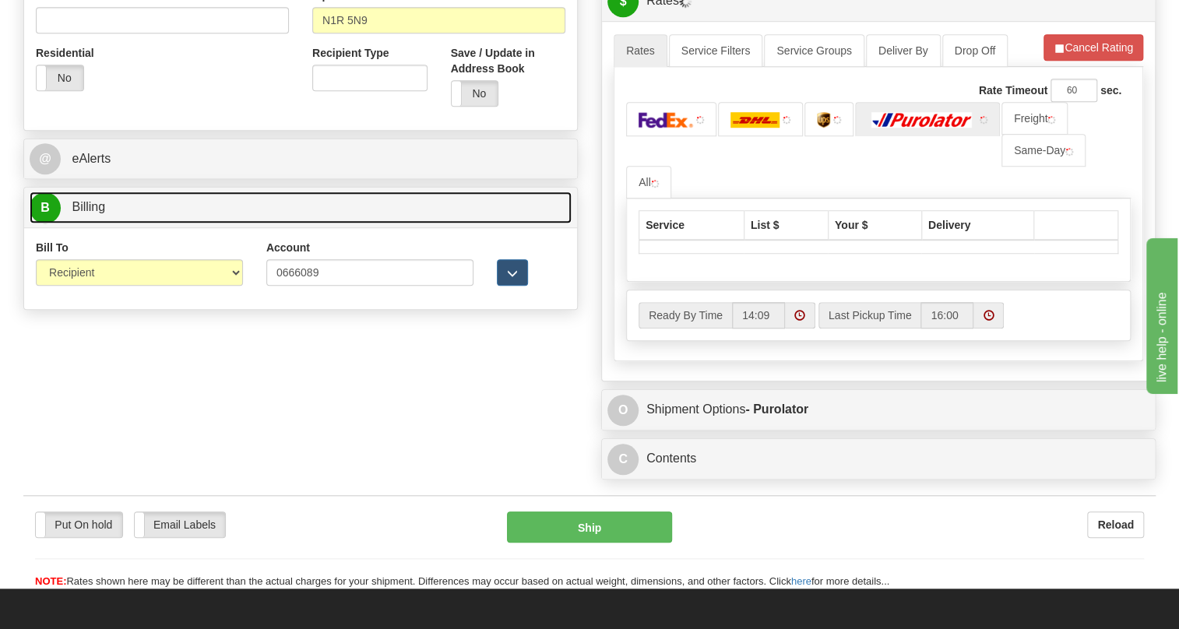
click at [85, 213] on span "Billing" at bounding box center [88, 206] width 33 height 13
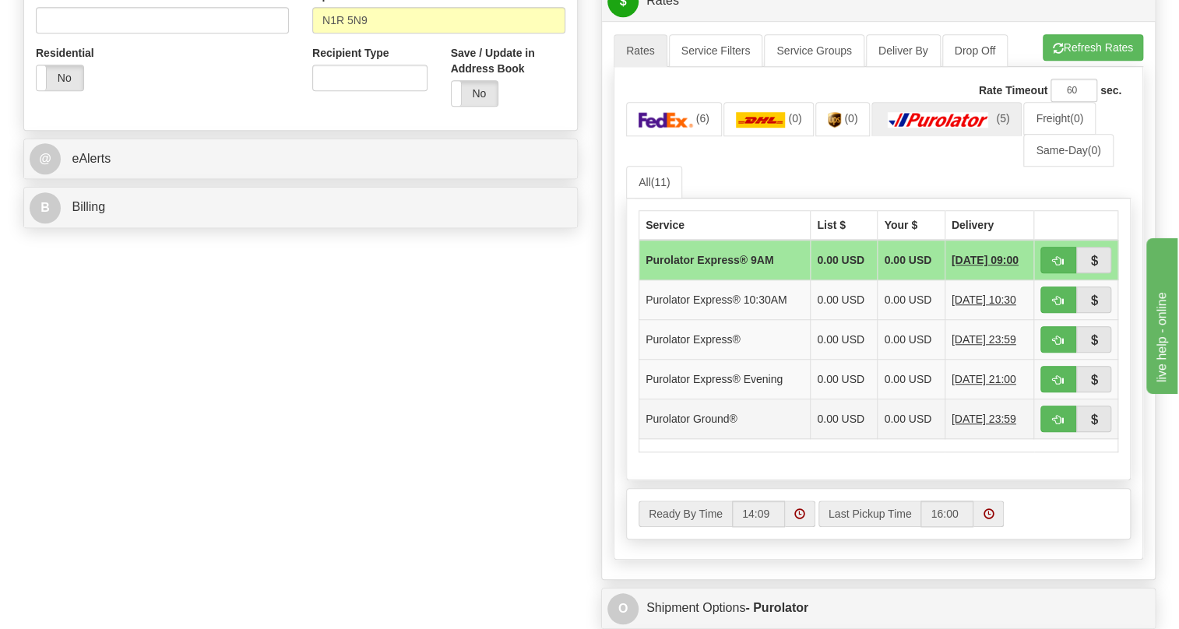
click at [783, 439] on td "Purolator Ground®" at bounding box center [724, 420] width 171 height 40
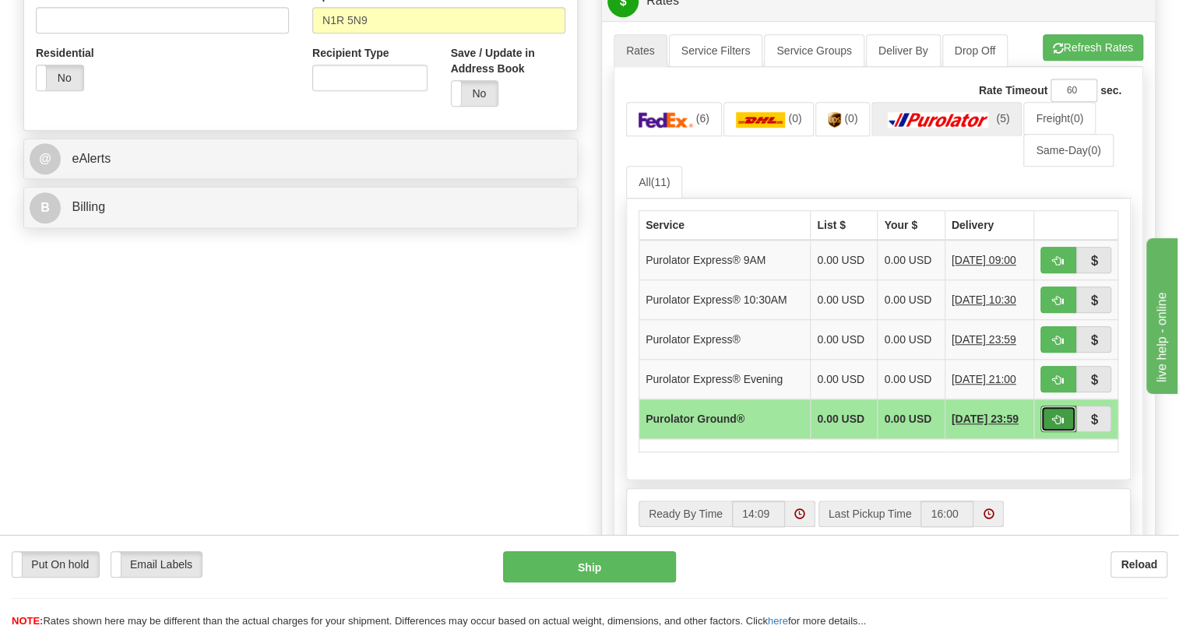
click at [1055, 425] on span "button" at bounding box center [1058, 420] width 11 height 10
type input "260"
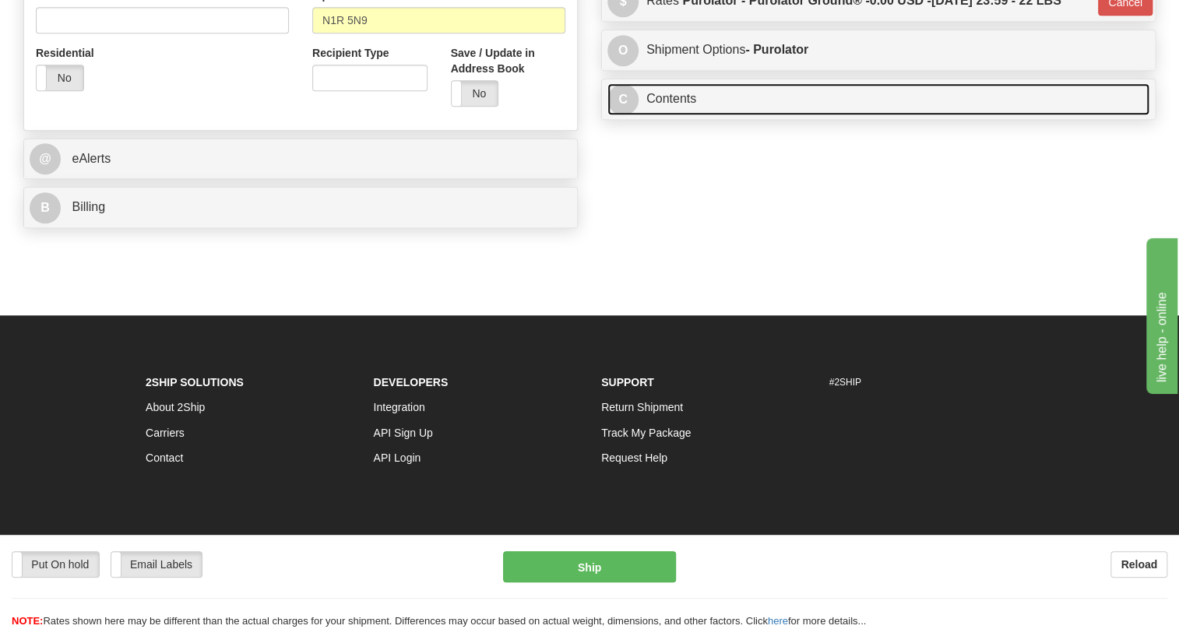
click at [678, 115] on link "C Contents" at bounding box center [878, 99] width 542 height 32
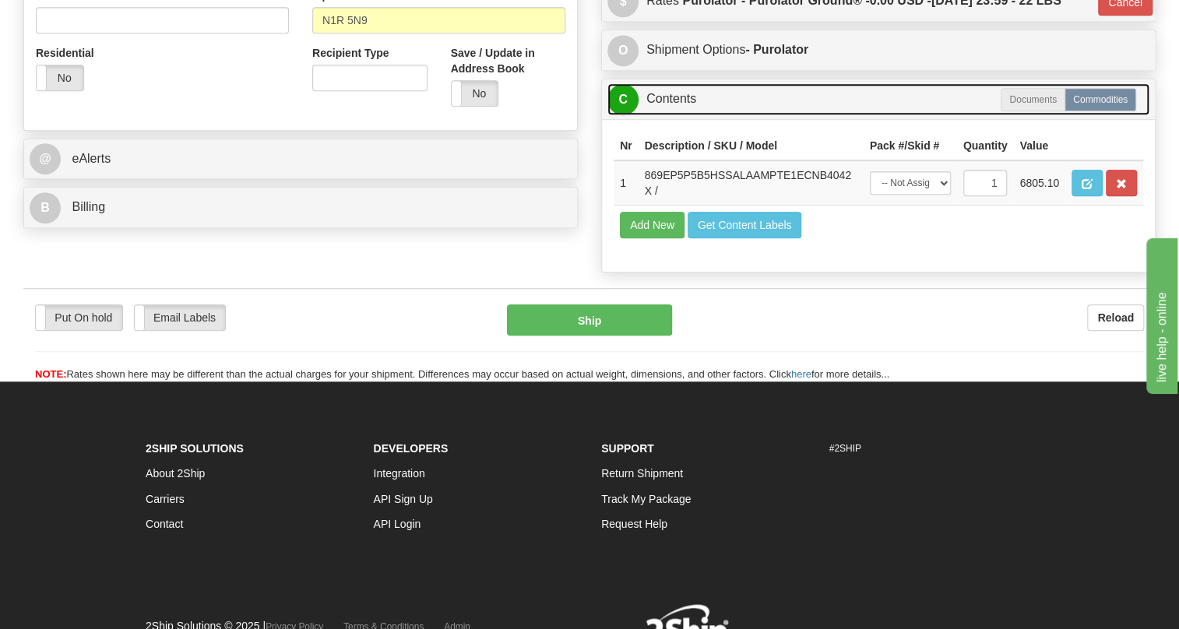
click at [678, 115] on link "C Contents" at bounding box center [878, 99] width 542 height 32
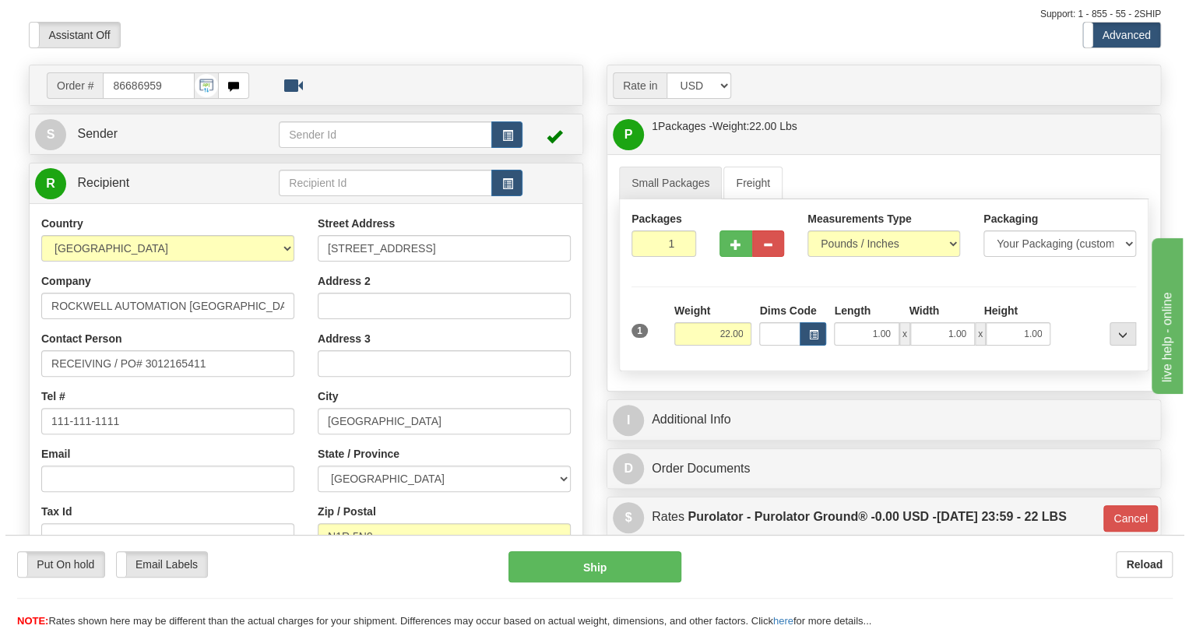
scroll to position [70, 0]
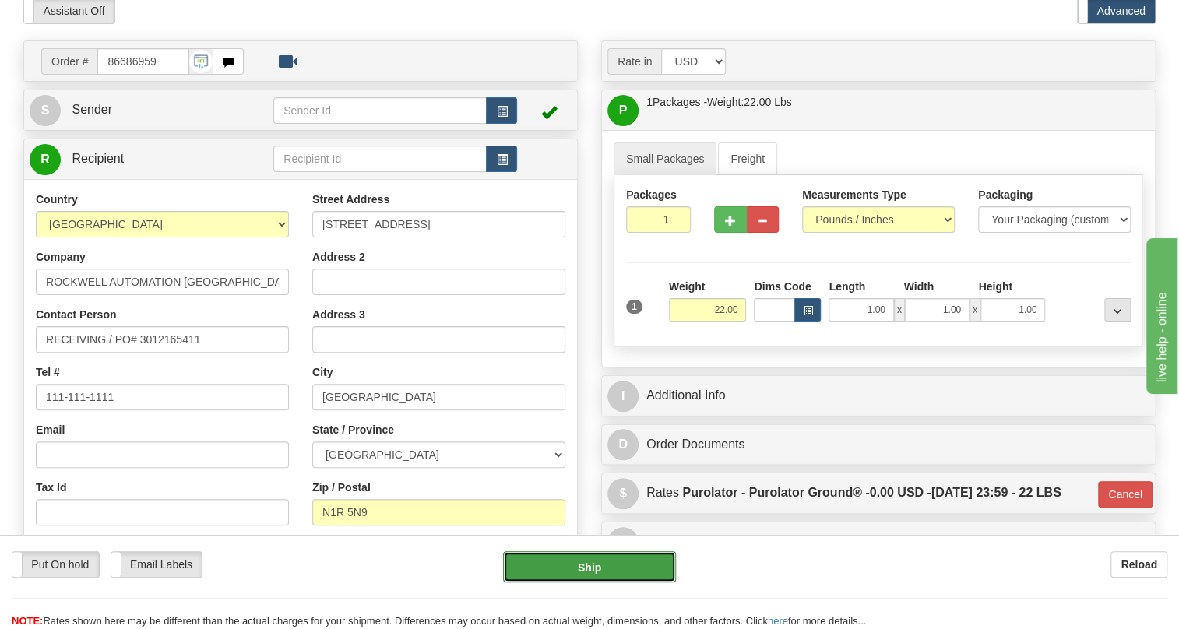
click at [587, 572] on button "Ship" at bounding box center [589, 566] width 173 height 31
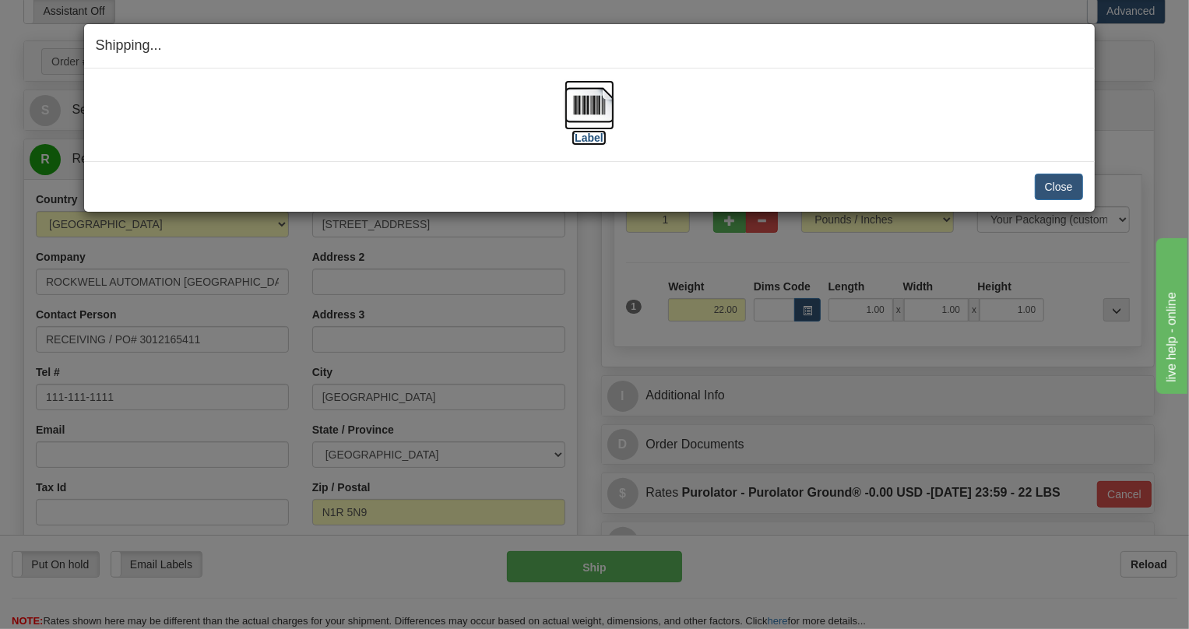
click at [593, 102] on img at bounding box center [590, 105] width 50 height 50
click at [1054, 190] on button "Close" at bounding box center [1059, 187] width 48 height 26
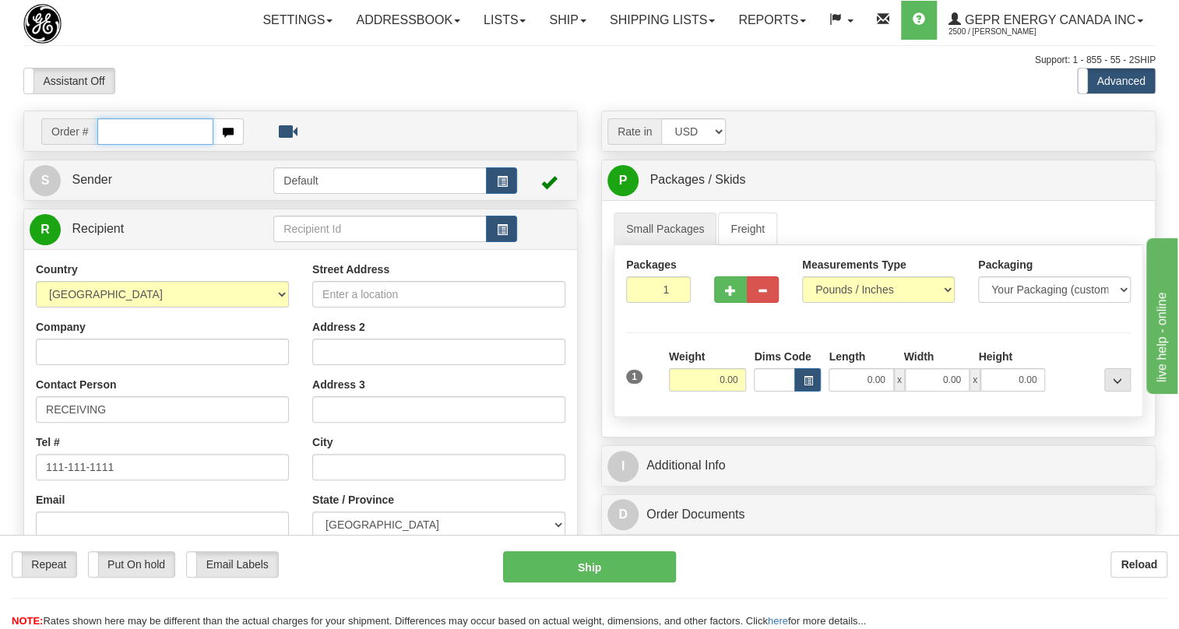
click at [142, 145] on input "text" at bounding box center [155, 131] width 116 height 26
paste input "0086688884"
click at [116, 145] on input "0086688884" at bounding box center [155, 131] width 116 height 26
type input "86688884"
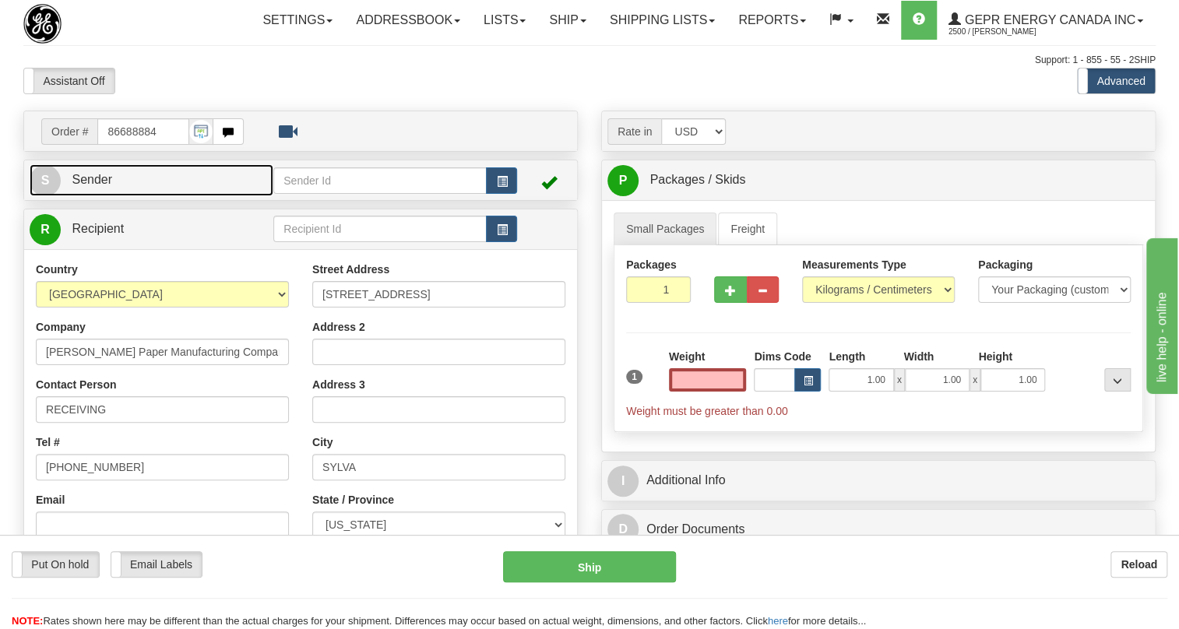
type input "0.00"
click at [105, 186] on span "Sender" at bounding box center [92, 179] width 40 height 13
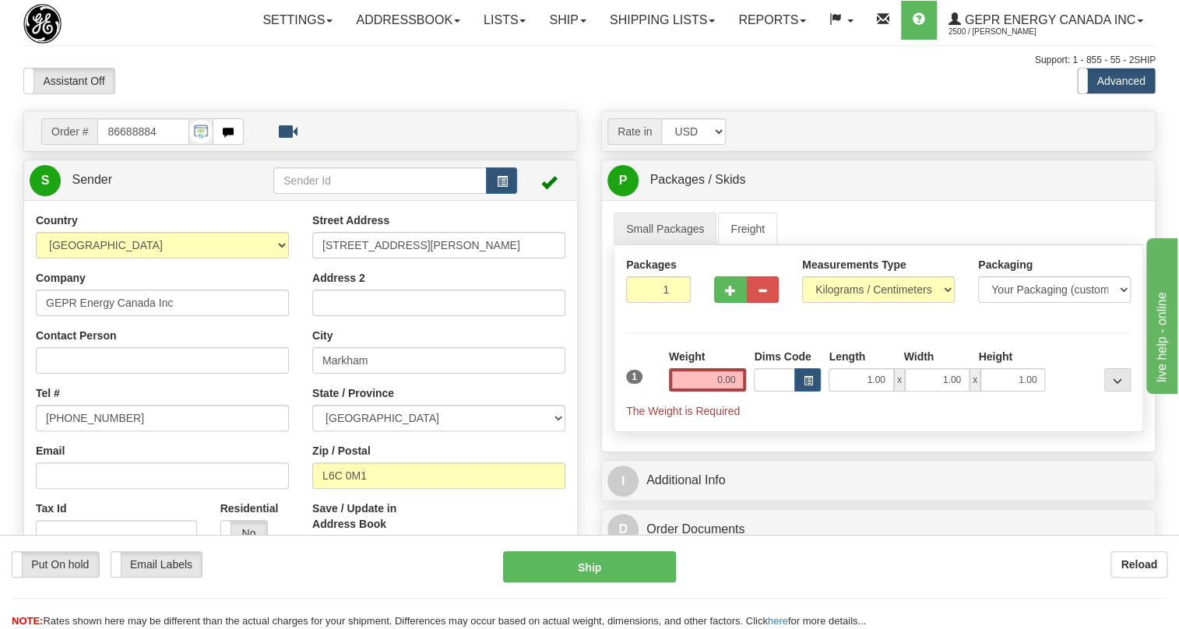
type input "MARKHAM"
click at [94, 431] on input "[PHONE_NUMBER]" at bounding box center [162, 418] width 253 height 26
paste input "[PHONE_NUMBER]"
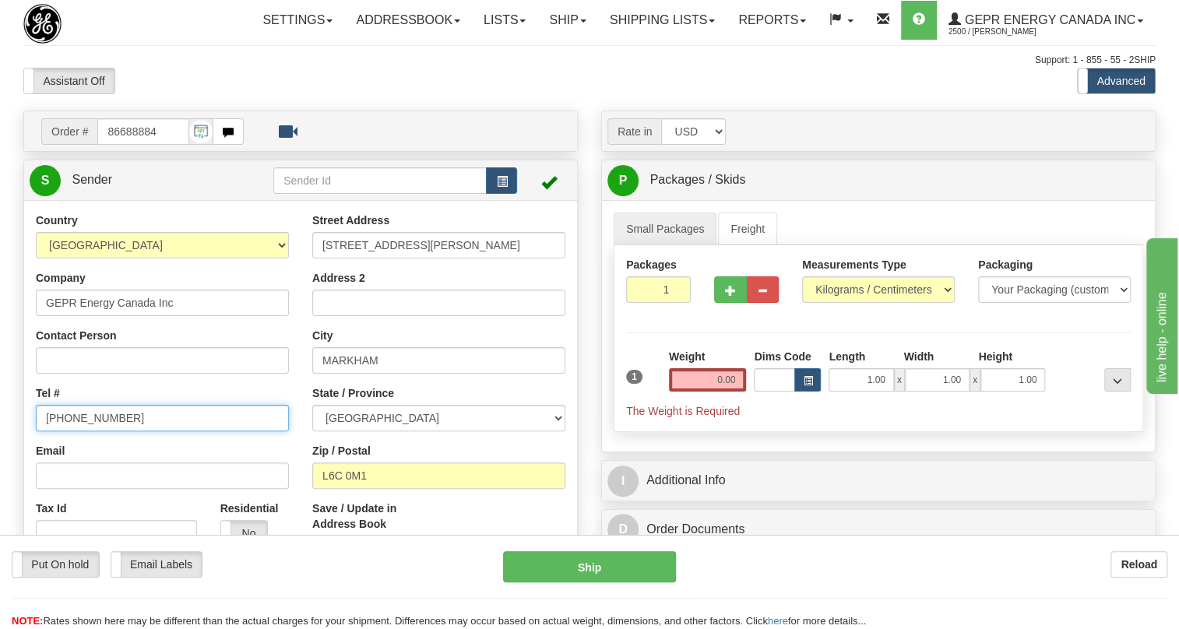
type input "[PHONE_NUMBER]"
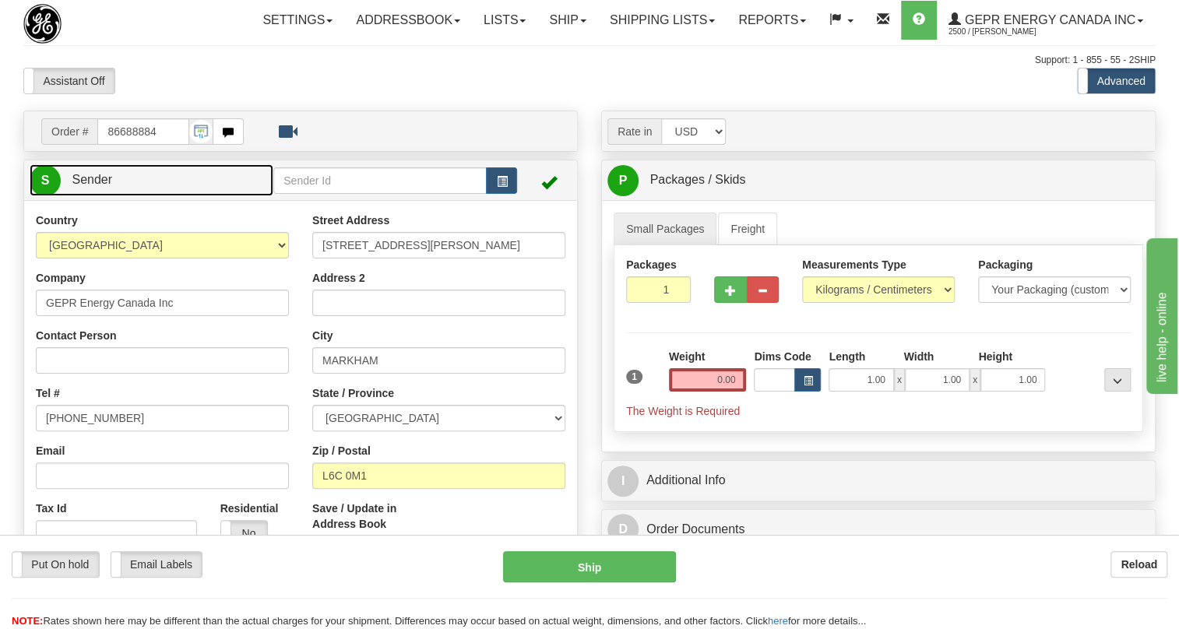
click at [99, 186] on span "Sender" at bounding box center [92, 179] width 40 height 13
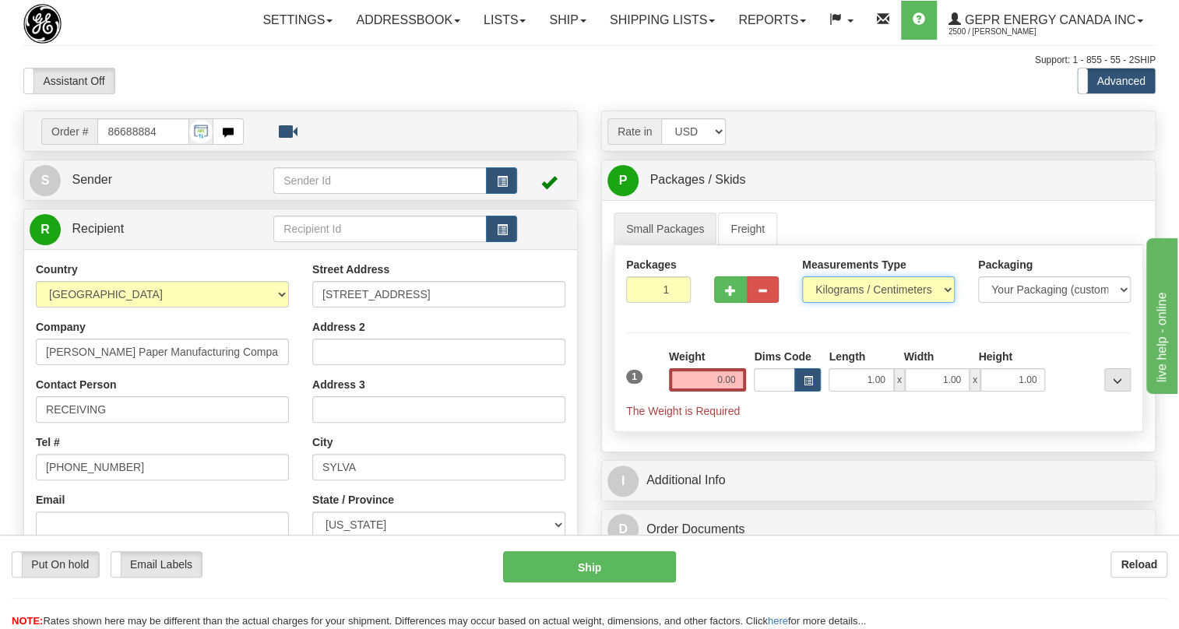
click at [829, 303] on select "Pounds / Inches Kilograms / Centimeters" at bounding box center [878, 289] width 153 height 26
select select "0"
click at [802, 303] on select "Pounds / Inches Kilograms / Centimeters" at bounding box center [878, 289] width 153 height 26
click at [706, 392] on input "0.00" at bounding box center [708, 379] width 78 height 23
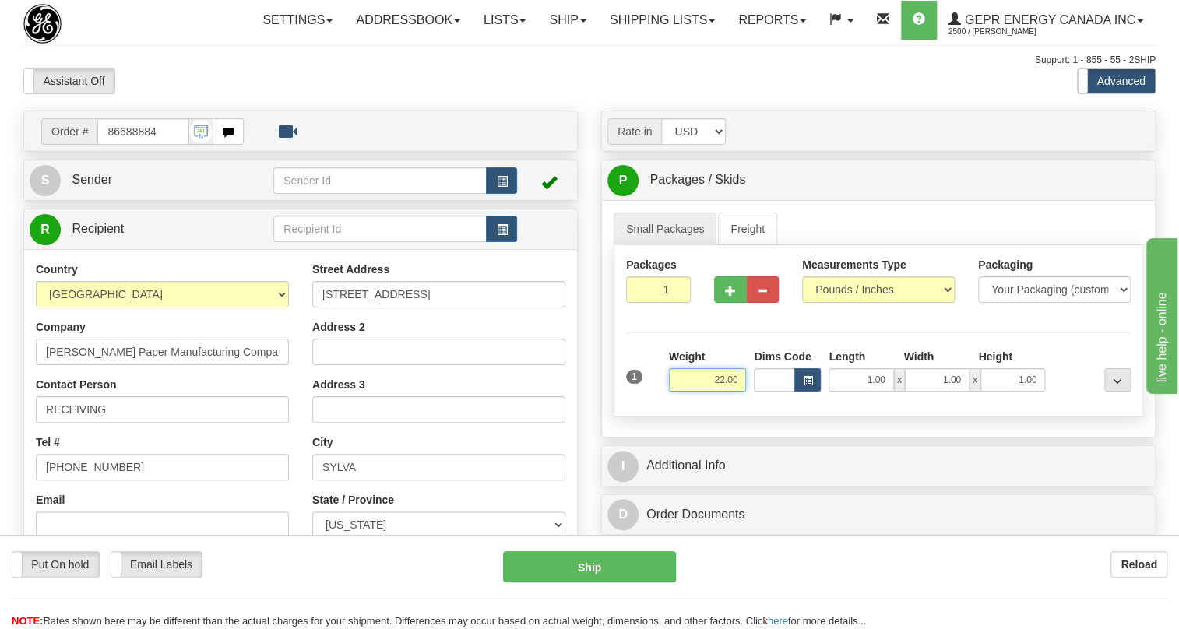
type input "22.00"
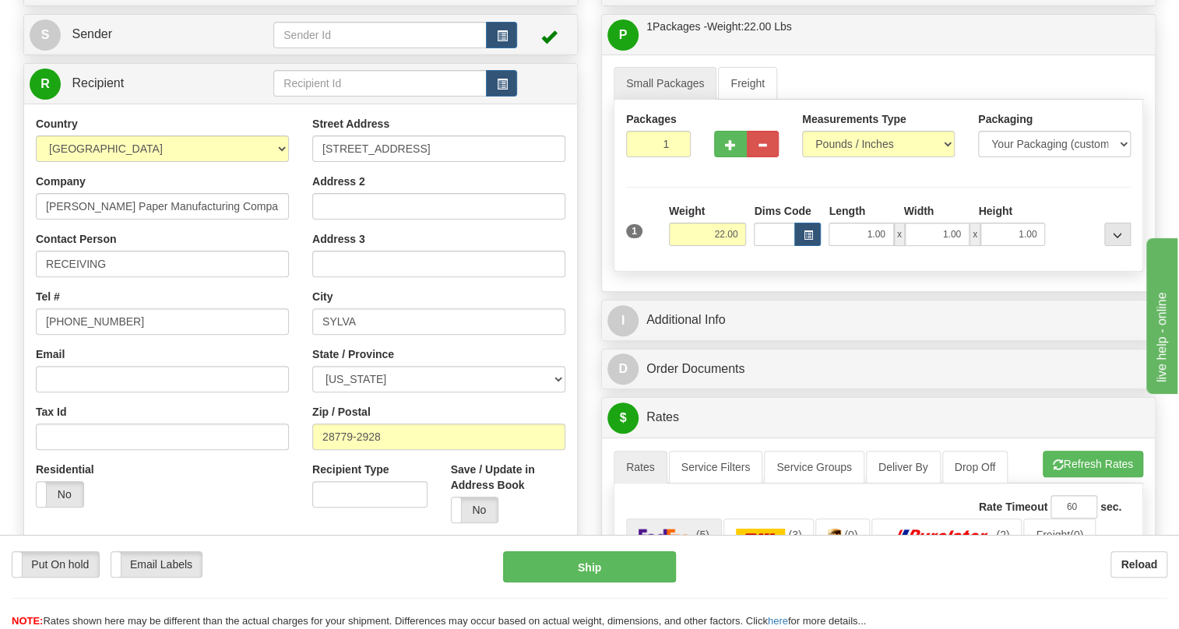
scroll to position [212, 0]
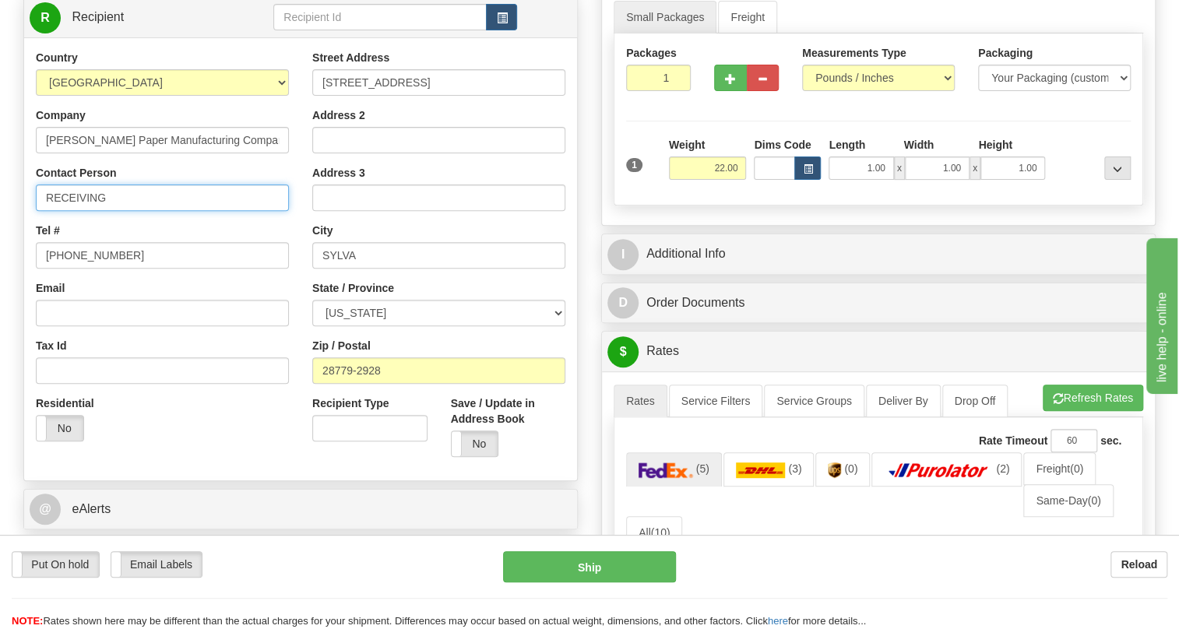
click at [136, 211] on input "RECEIVING" at bounding box center [162, 198] width 253 height 26
paste input "CHAS MATHIS"
type input "RECEIVING / CHAS MATHIS"
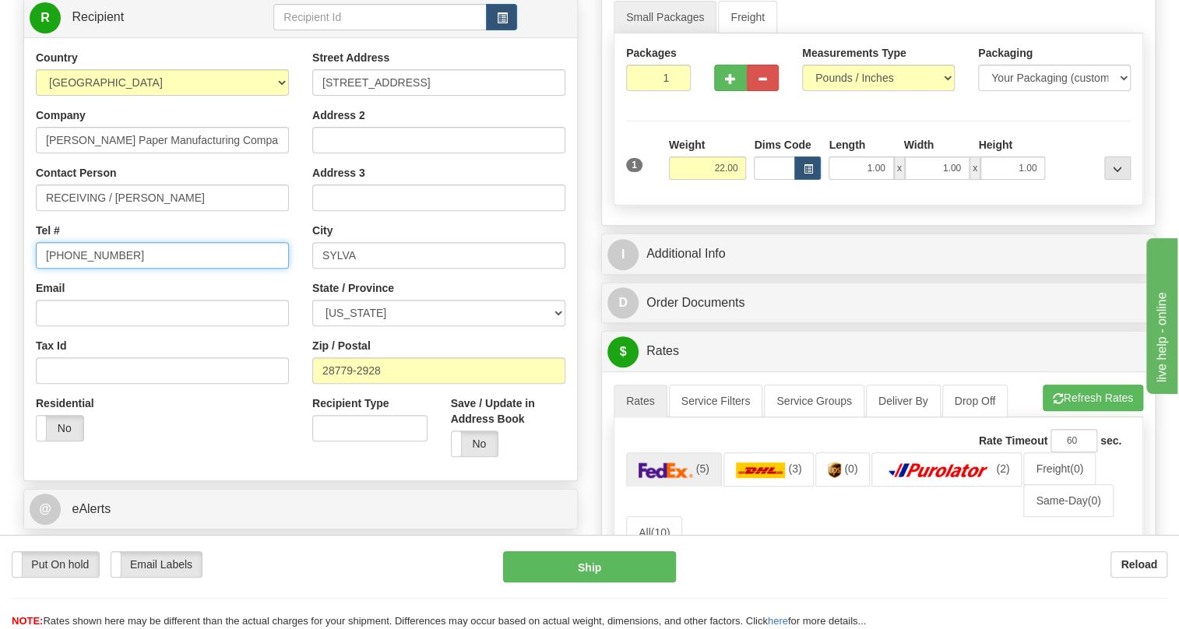
click at [95, 269] on input "[PHONE_NUMBER]" at bounding box center [162, 255] width 253 height 26
paste input "828-586-5534"
type input "828-586-5534"
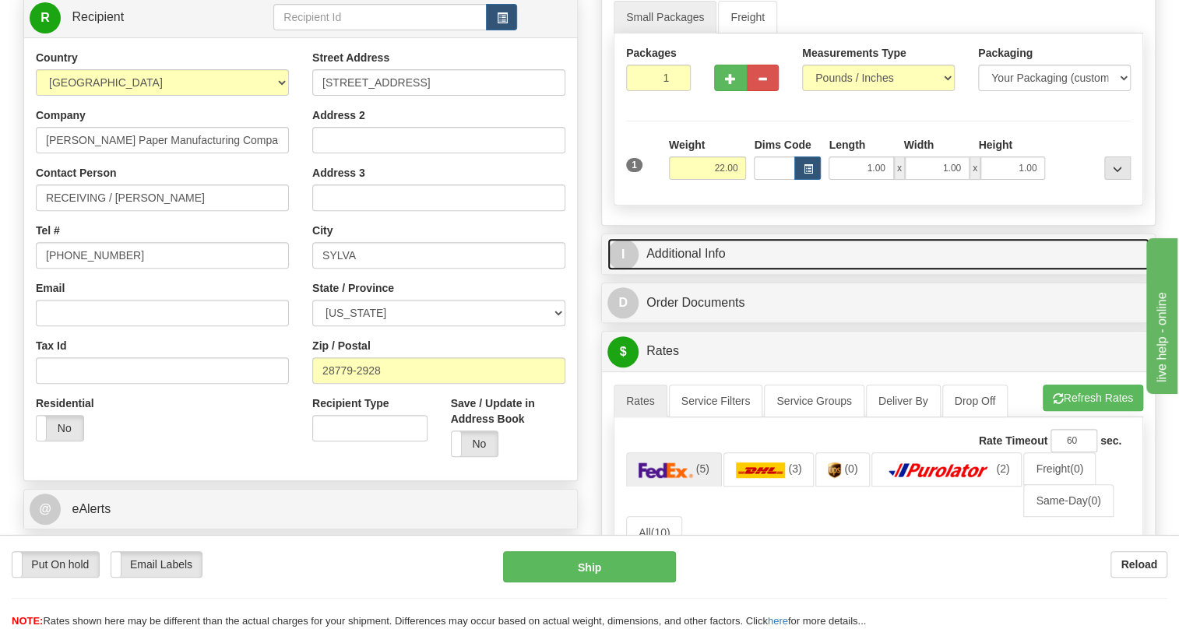
click at [693, 270] on link "I Additional Info" at bounding box center [878, 254] width 542 height 32
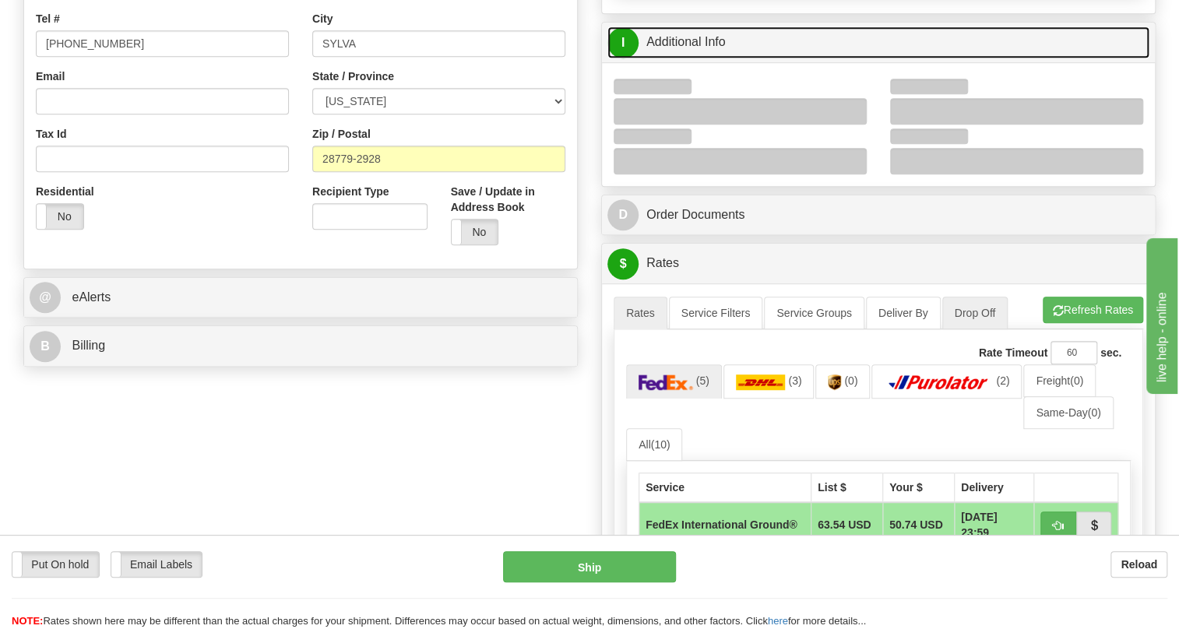
scroll to position [424, 0]
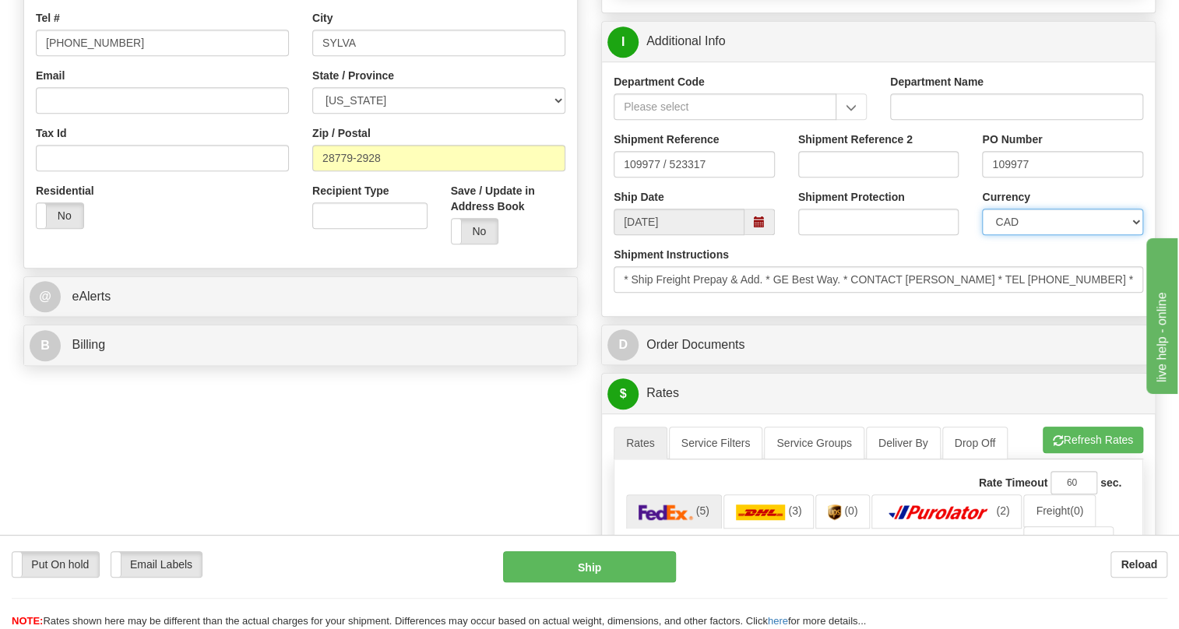
click at [1032, 235] on select "CAD USD EUR ZAR RON ANG ARN AUD AUS AWG BBD BFR BGN BHD BMD BND BRC BRL CHP CKZ…" at bounding box center [1062, 222] width 161 height 26
select select "1"
click at [982, 235] on select "CAD USD EUR ZAR RON ANG ARN AUD AUS AWG BBD BFR BGN BHD BMD BND BRC BRL CHP CKZ…" at bounding box center [1062, 222] width 161 height 26
click at [1014, 178] on input "109977" at bounding box center [1062, 164] width 161 height 26
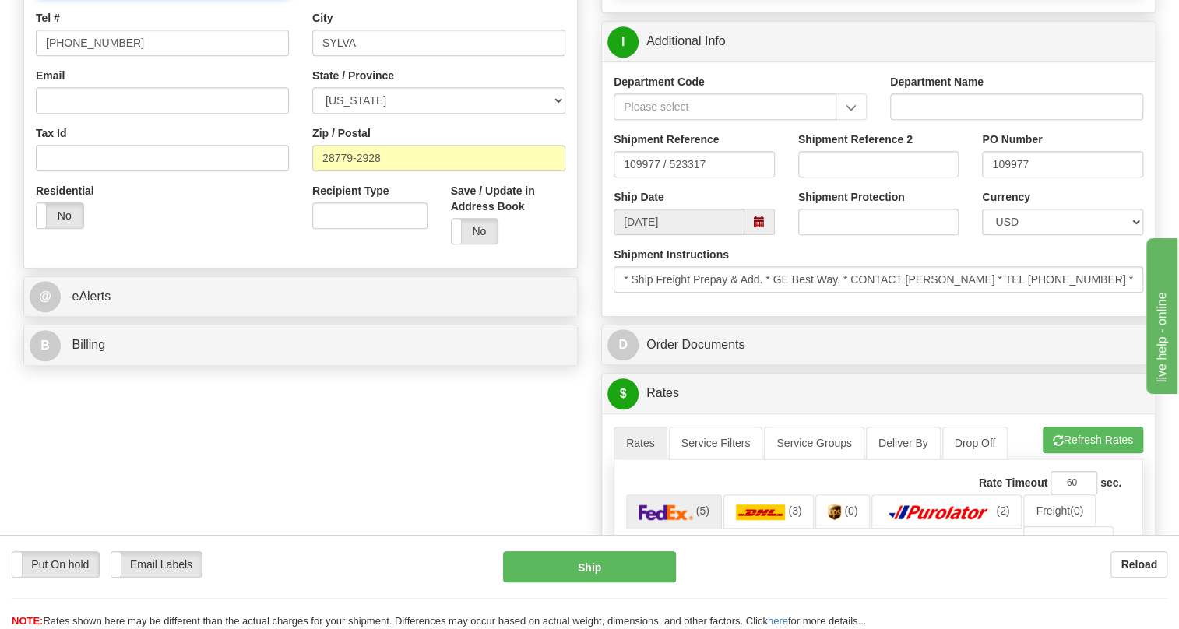
paste input "109977"
type input "RECEIVING / CHAS MATHIS / PO#109977"
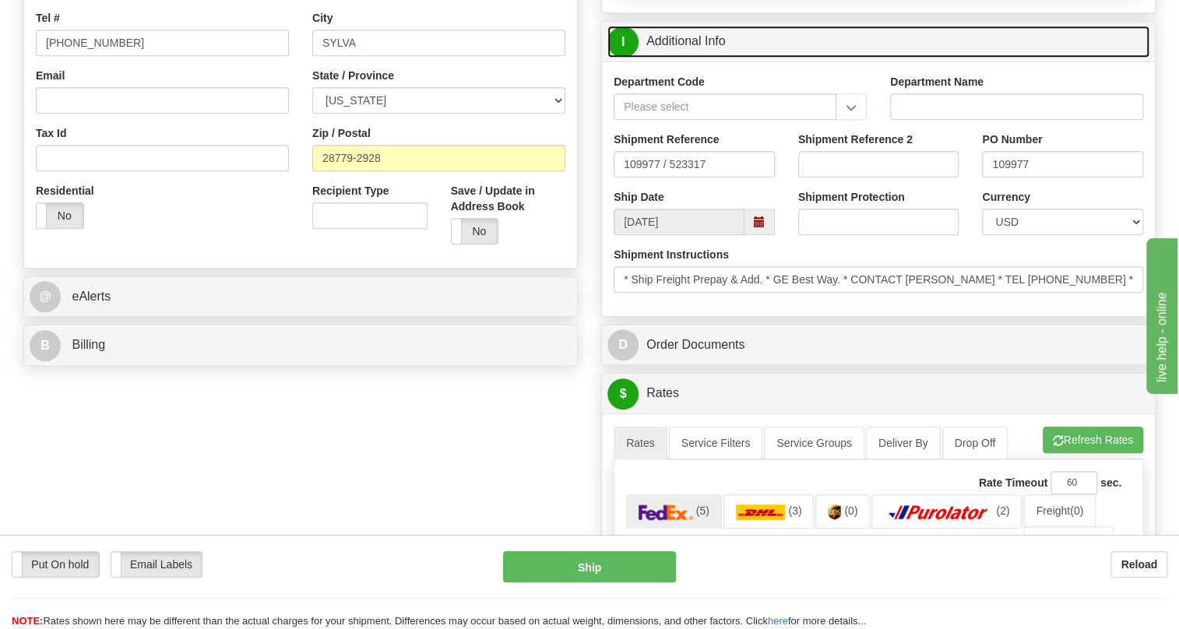
click at [699, 58] on link "I Additional Info" at bounding box center [878, 42] width 542 height 32
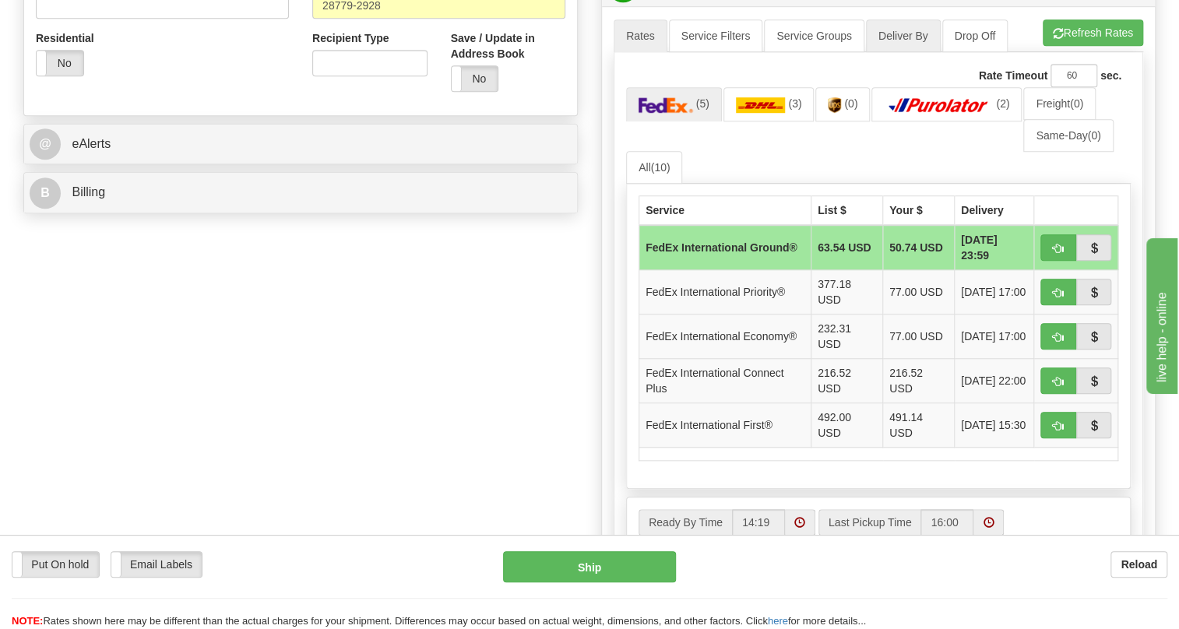
scroll to position [637, 0]
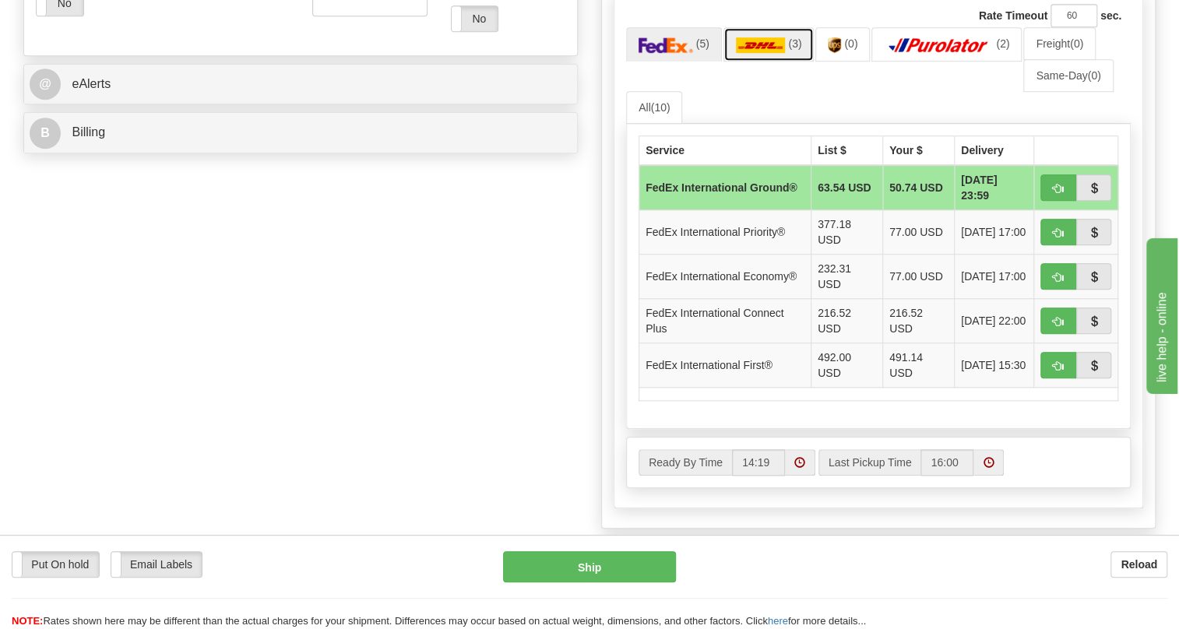
click at [759, 53] on img at bounding box center [761, 45] width 50 height 16
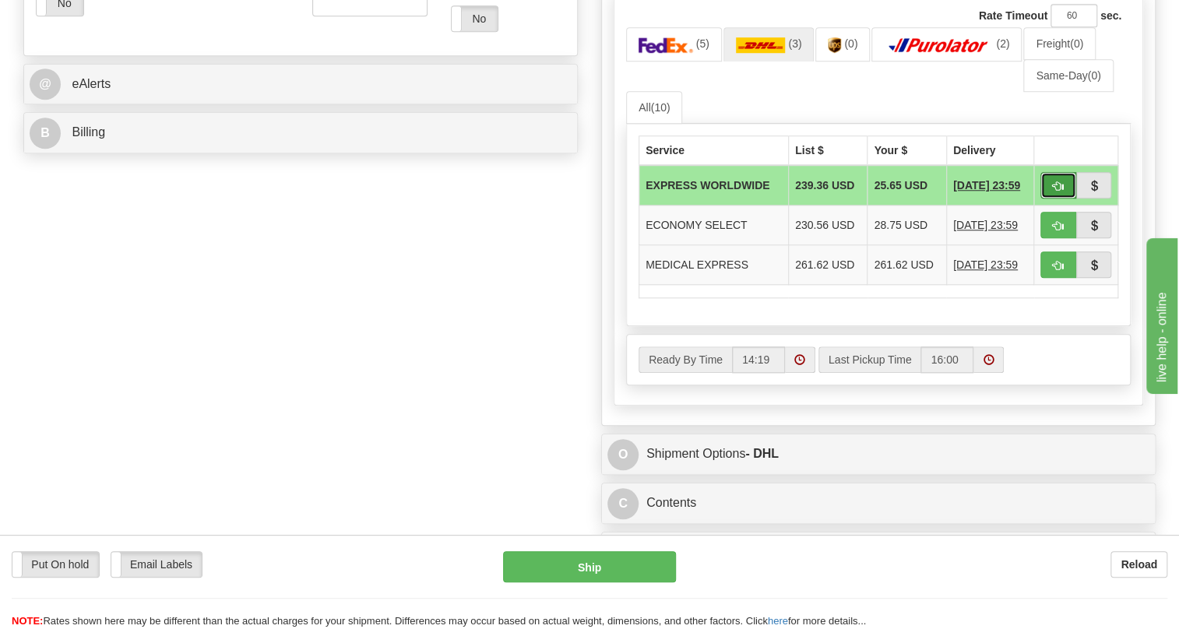
click at [1060, 192] on span "button" at bounding box center [1058, 186] width 11 height 10
type input "P"
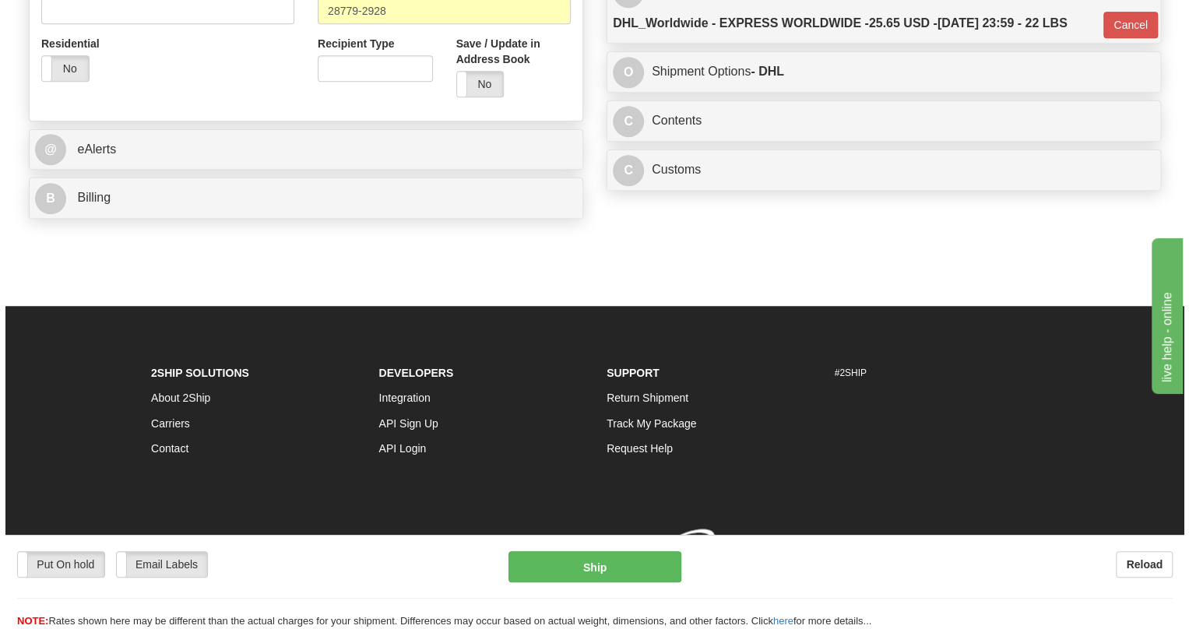
scroll to position [628, 0]
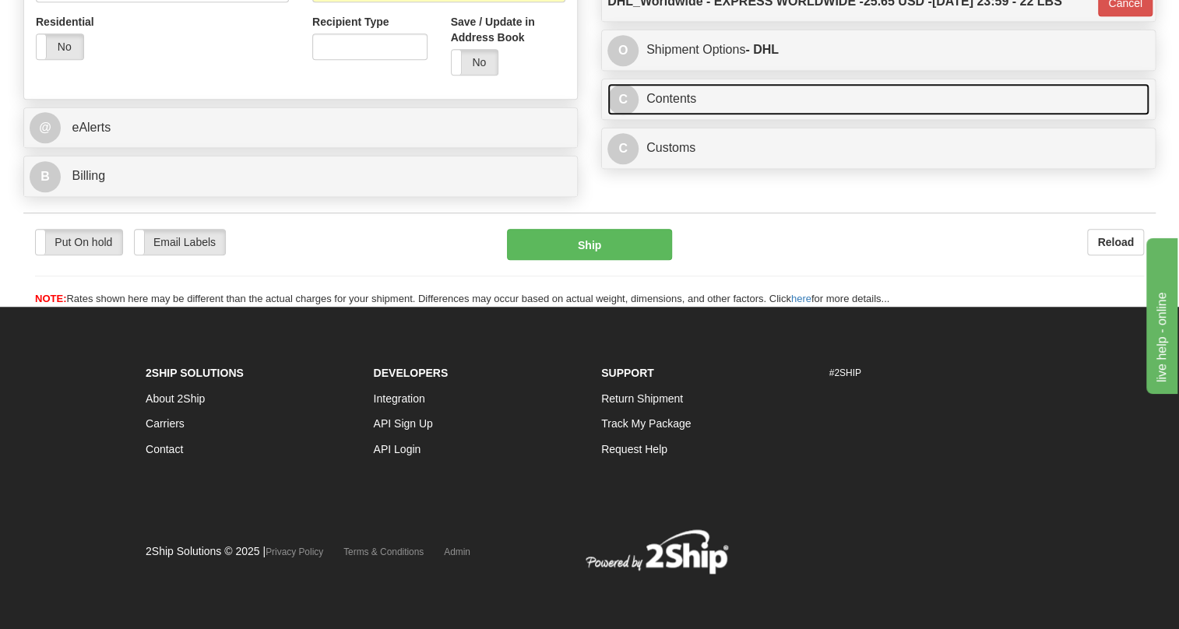
click at [677, 100] on link "C Contents" at bounding box center [878, 99] width 542 height 32
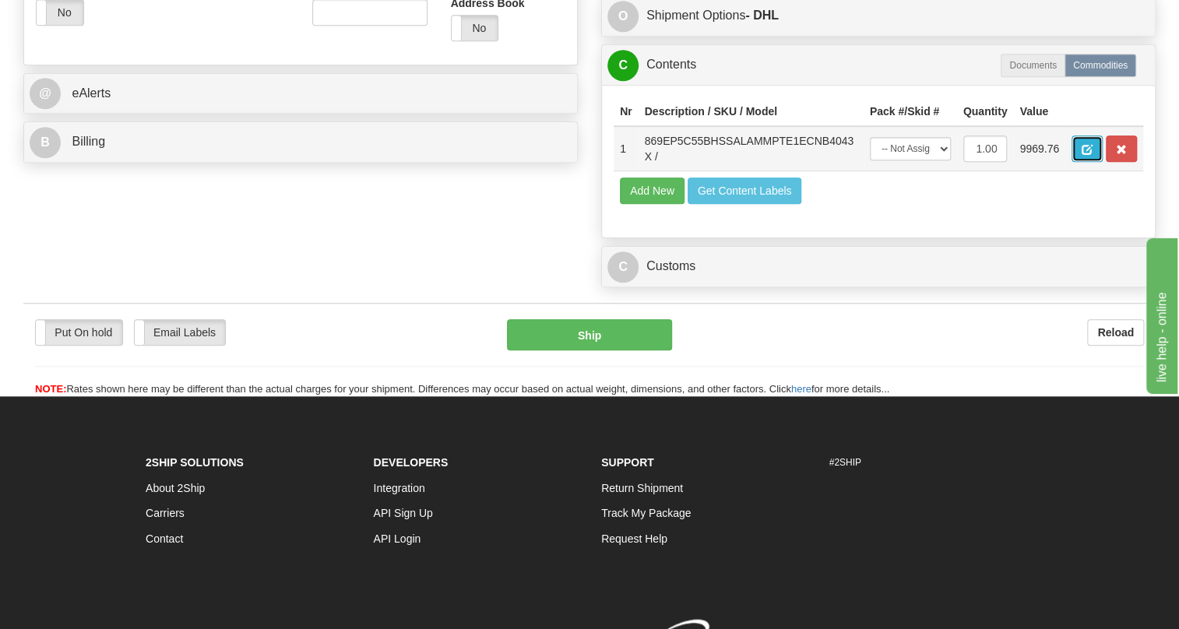
click at [1087, 155] on span "button" at bounding box center [1087, 150] width 11 height 10
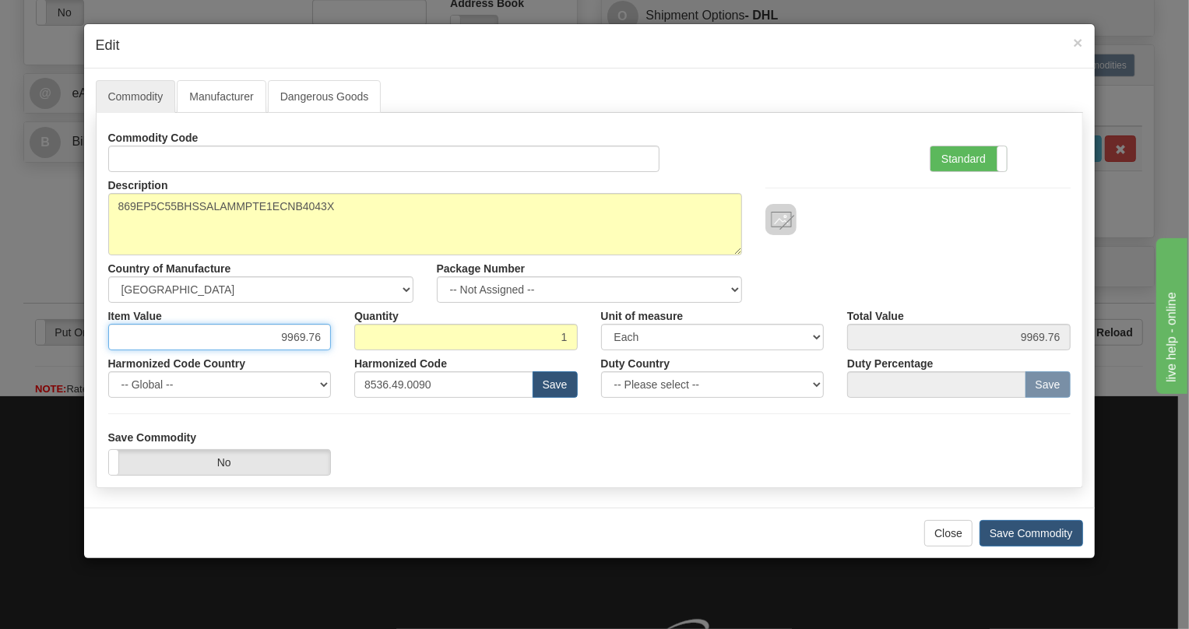
click at [313, 339] on input "9969.76" at bounding box center [220, 337] width 224 height 26
type input "4845.28"
click at [960, 160] on label "Standard" at bounding box center [969, 158] width 76 height 25
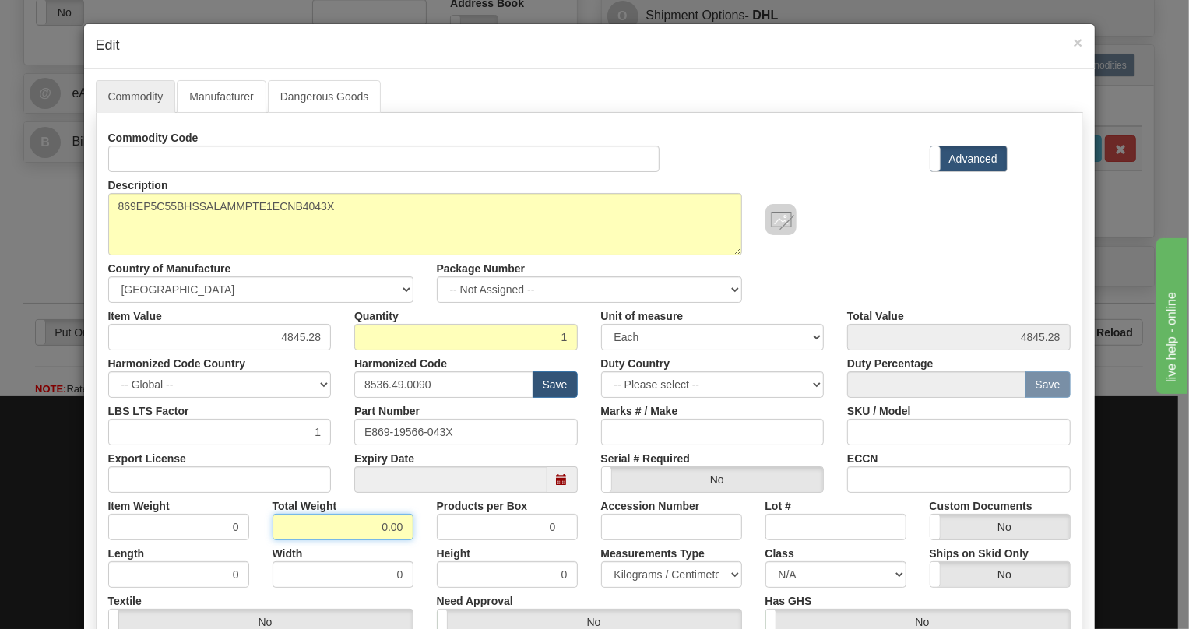
click at [378, 534] on input "0.00" at bounding box center [343, 527] width 141 height 26
type input "1.00"
type input "1.0000"
click at [643, 572] on select "Pounds / Inches Kilograms / Centimeters" at bounding box center [671, 575] width 141 height 26
select select "0"
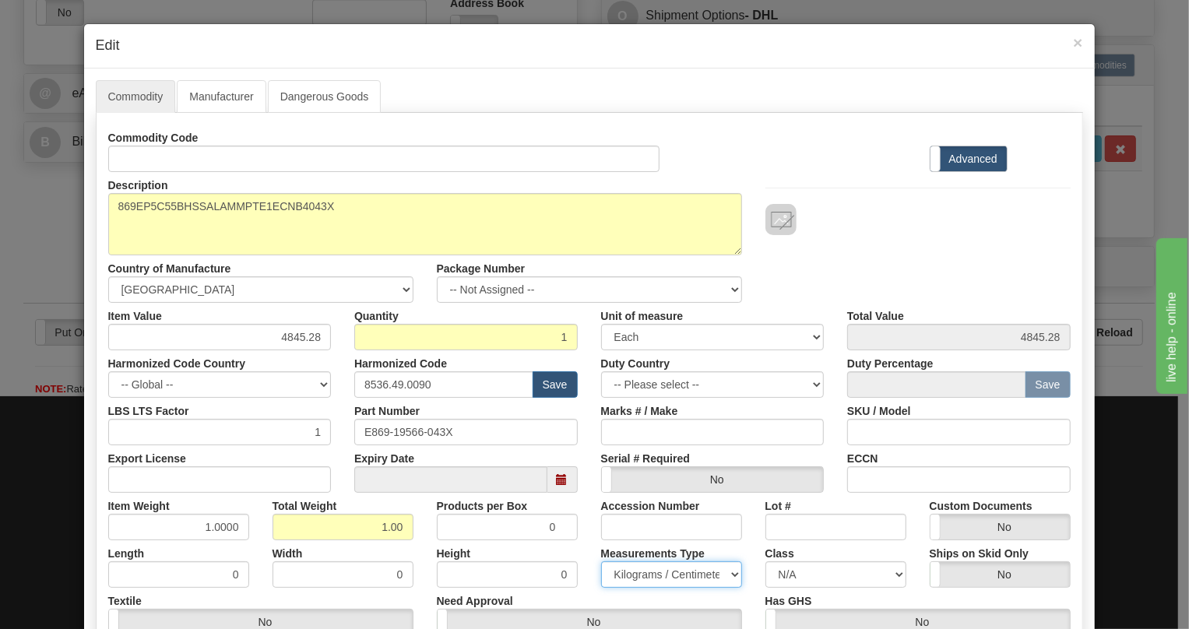
click at [601, 562] on select "Pounds / Inches Kilograms / Centimeters" at bounding box center [671, 575] width 141 height 26
click at [590, 541] on div "Measurements Type Pounds / Inches Kilograms / Centimeters" at bounding box center [672, 565] width 164 height 48
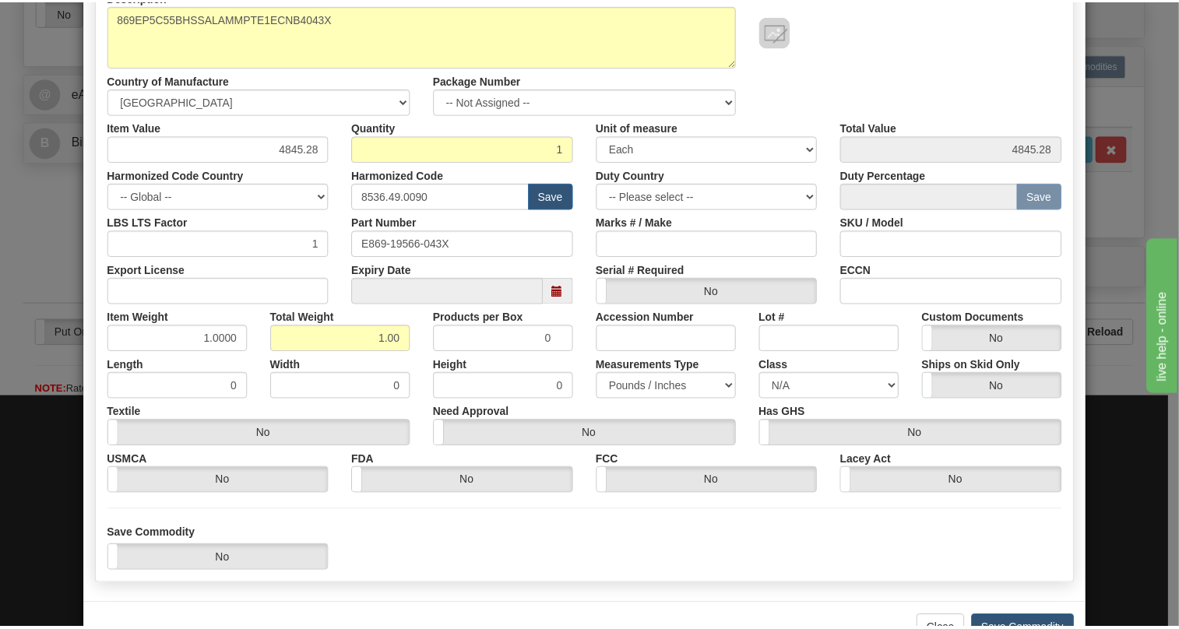
scroll to position [237, 0]
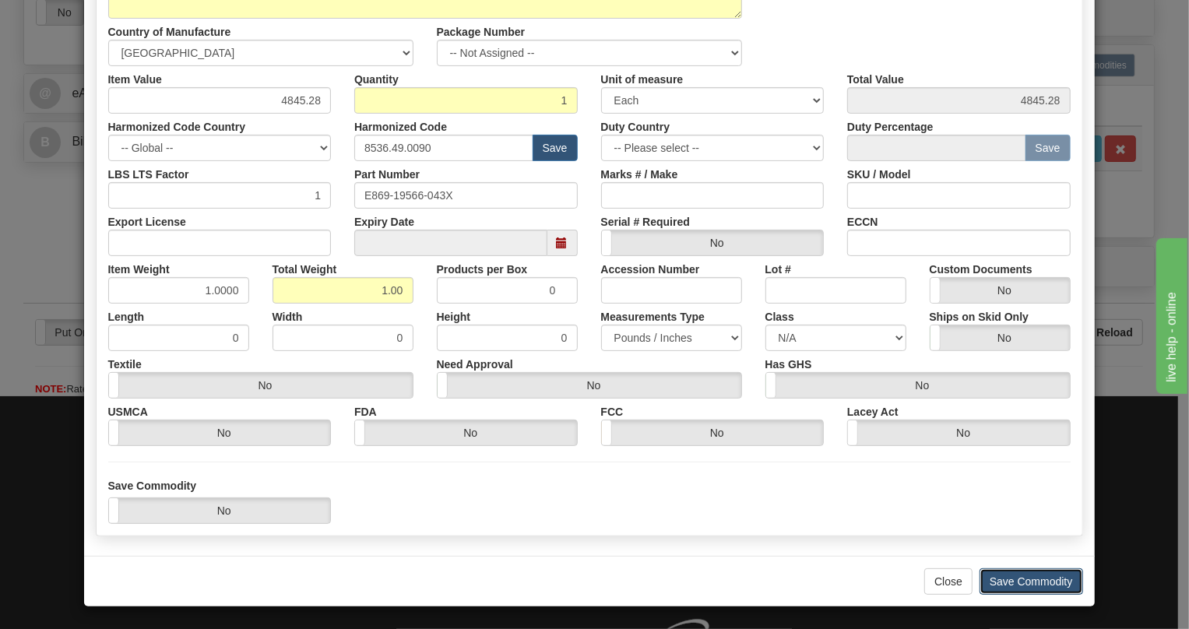
click at [1037, 581] on button "Save Commodity" at bounding box center [1032, 582] width 104 height 26
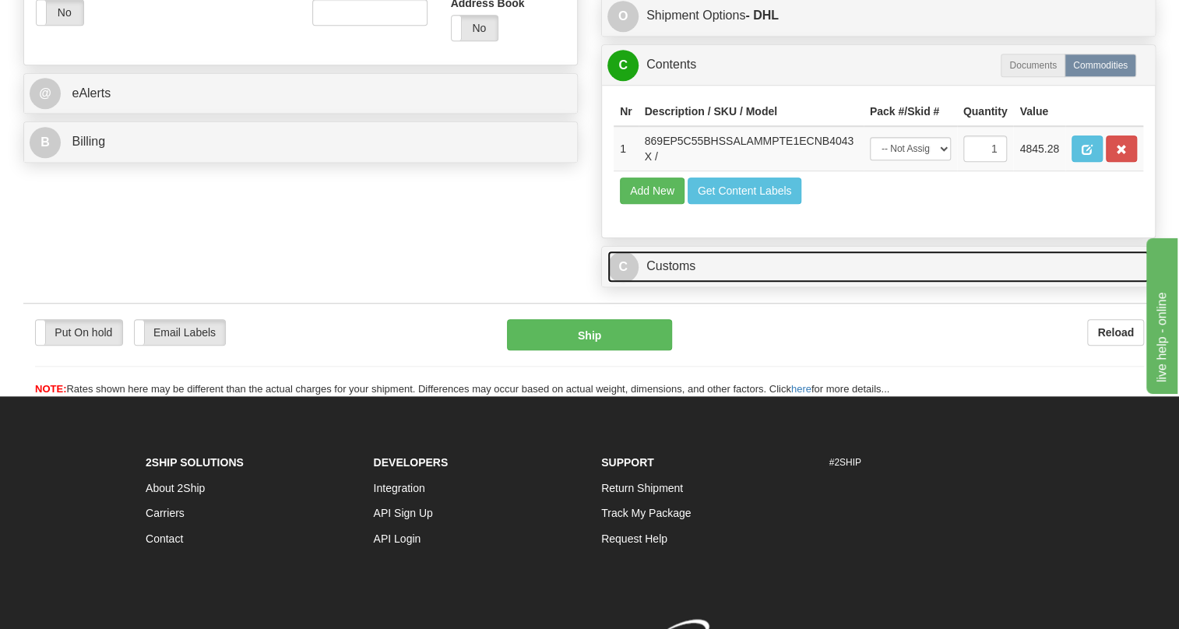
click at [664, 283] on link "C Customs" at bounding box center [878, 267] width 542 height 32
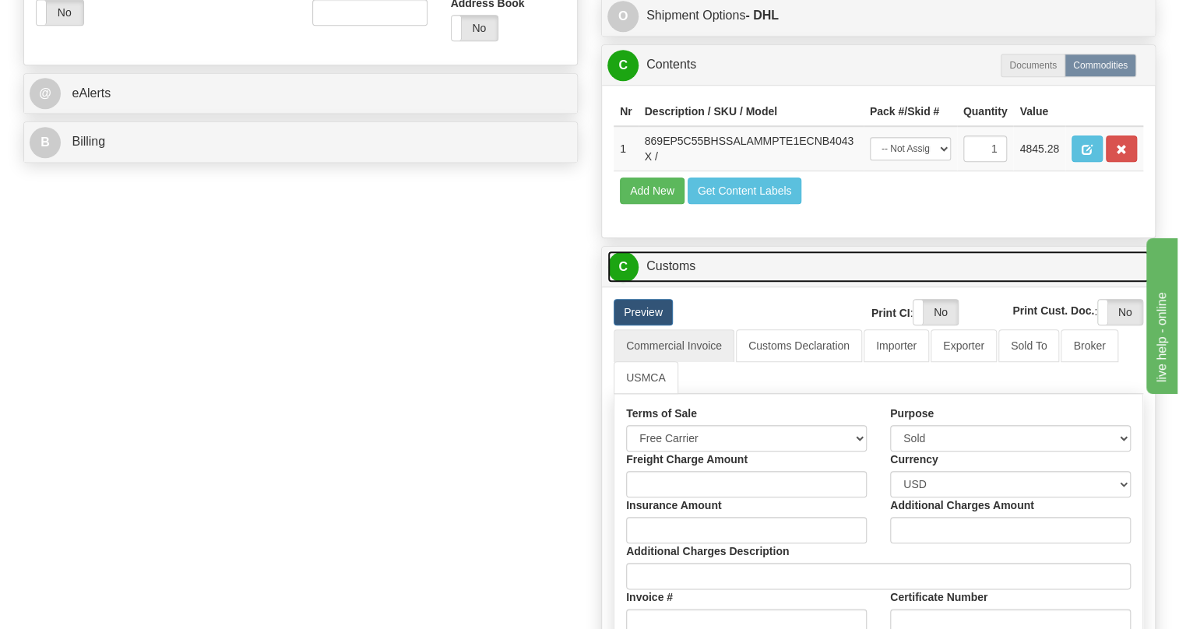
click at [674, 283] on link "C Customs" at bounding box center [878, 267] width 542 height 32
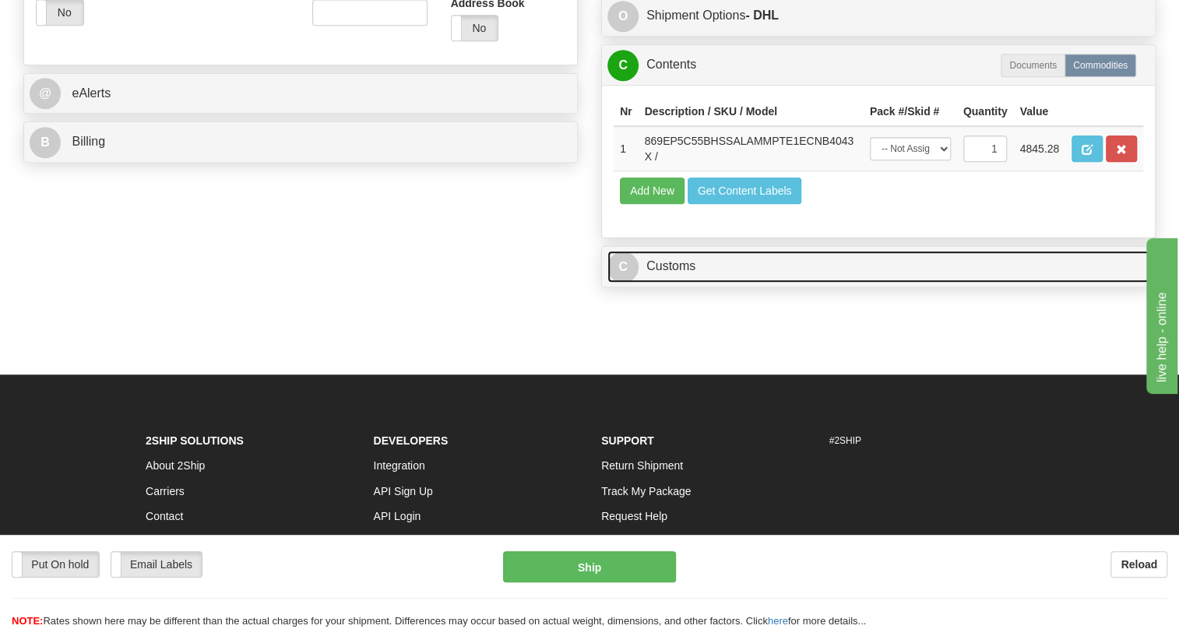
click at [671, 283] on link "C Customs" at bounding box center [878, 267] width 542 height 32
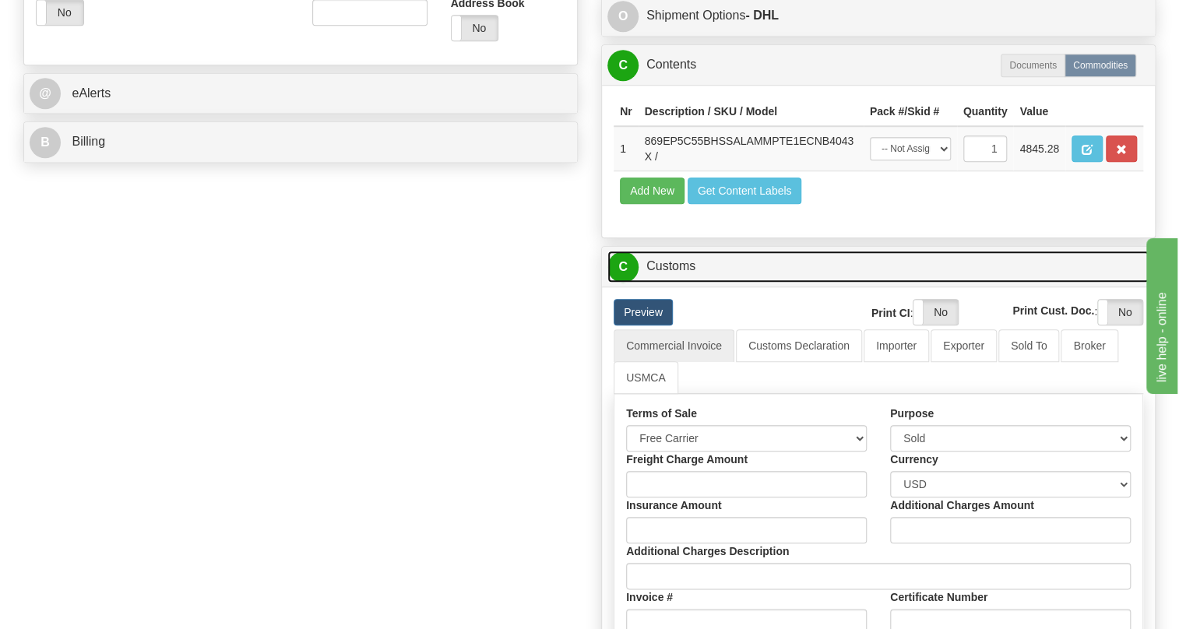
click at [671, 283] on link "C Customs" at bounding box center [878, 267] width 542 height 32
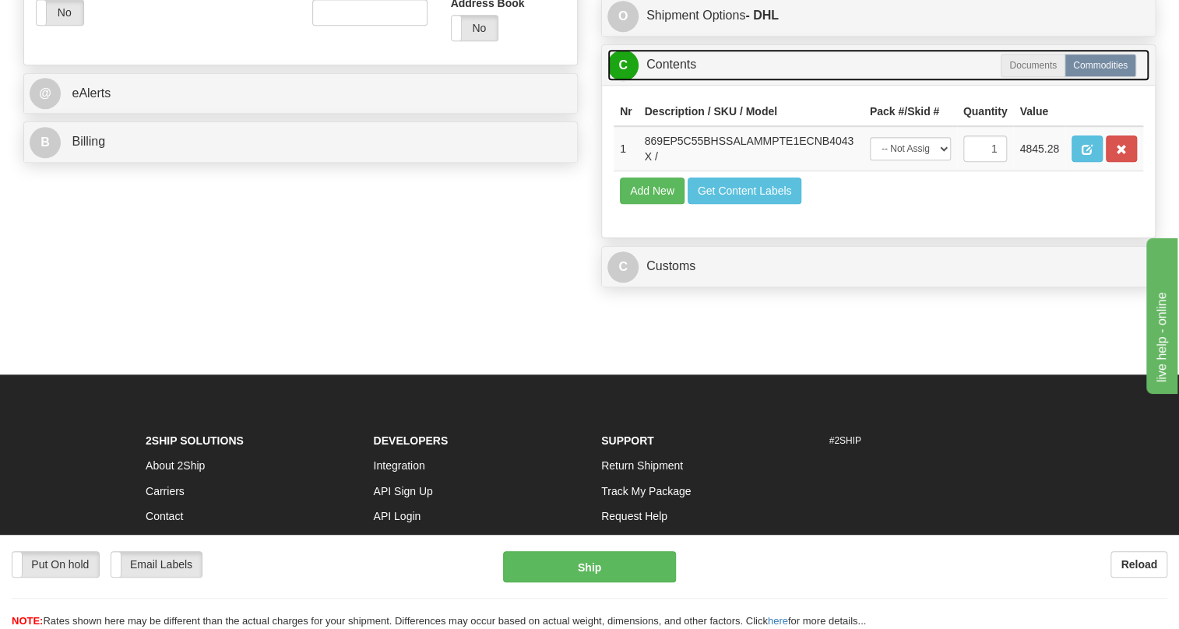
click at [688, 81] on link "C Contents" at bounding box center [878, 65] width 542 height 32
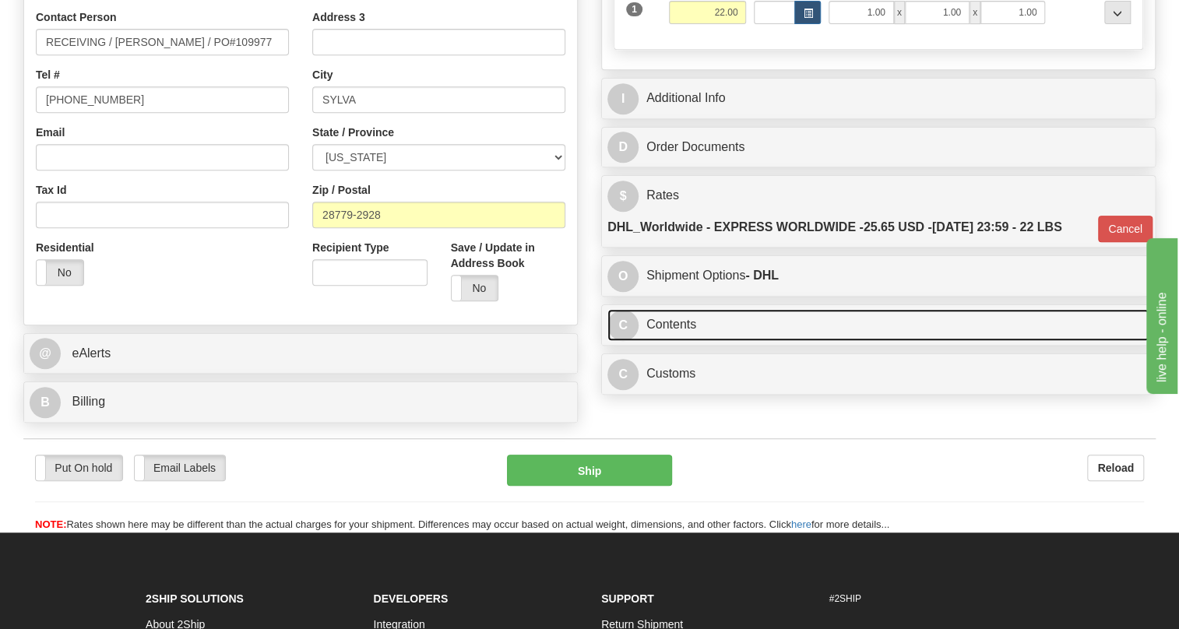
scroll to position [273, 0]
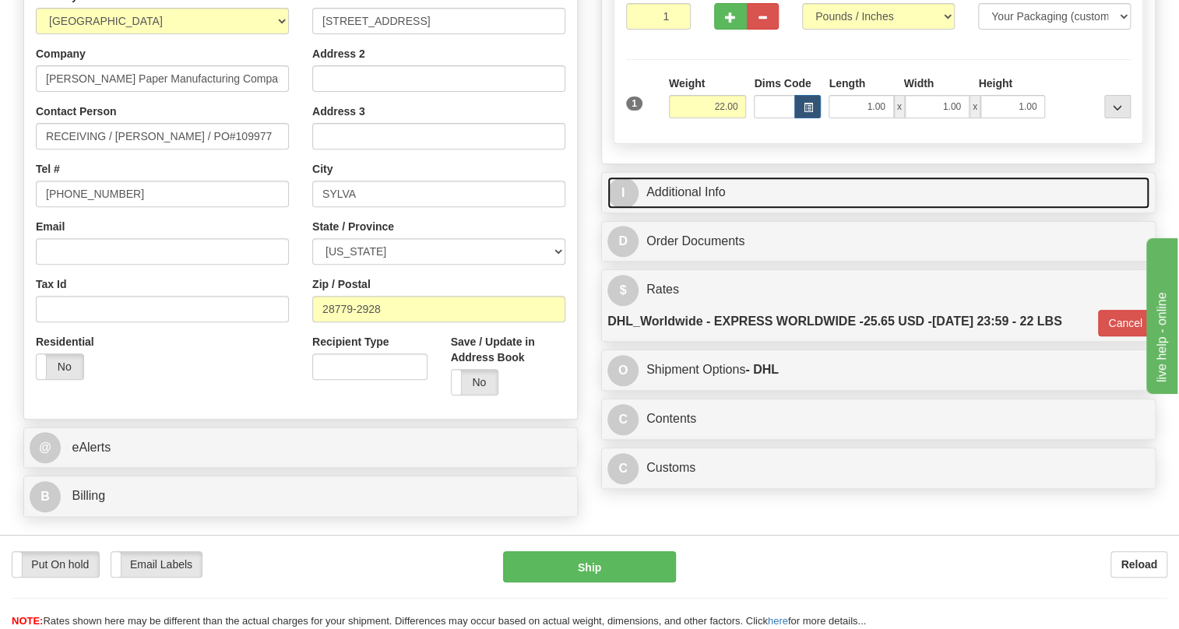
click at [701, 209] on link "I Additional Info" at bounding box center [878, 193] width 542 height 32
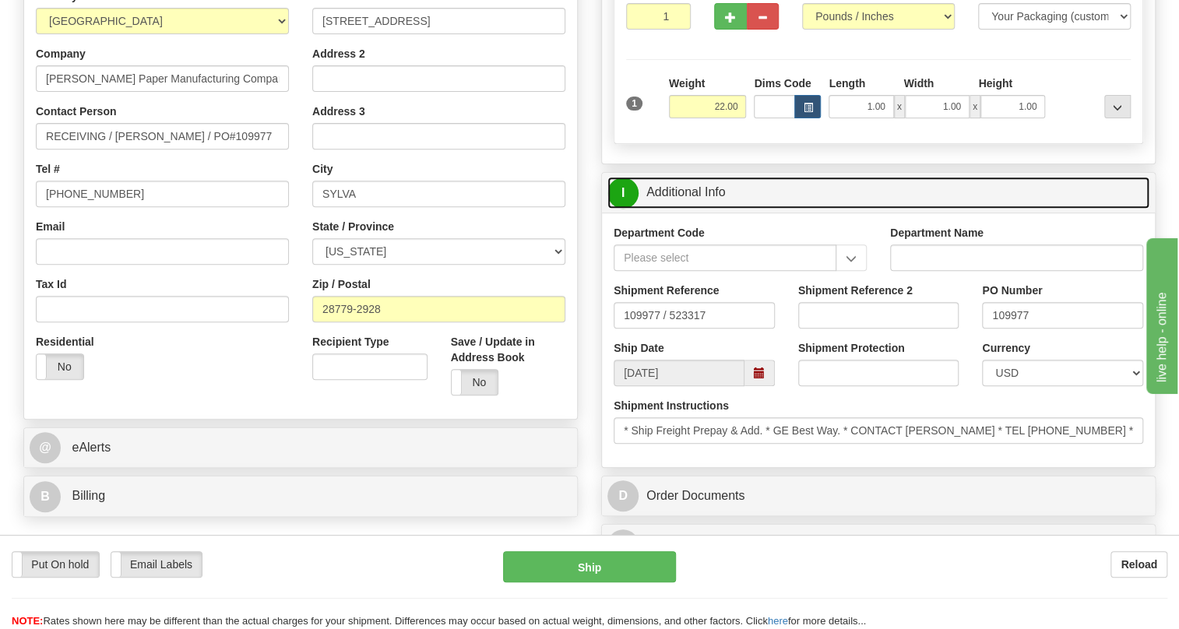
click at [701, 209] on link "I Additional Info" at bounding box center [878, 193] width 542 height 32
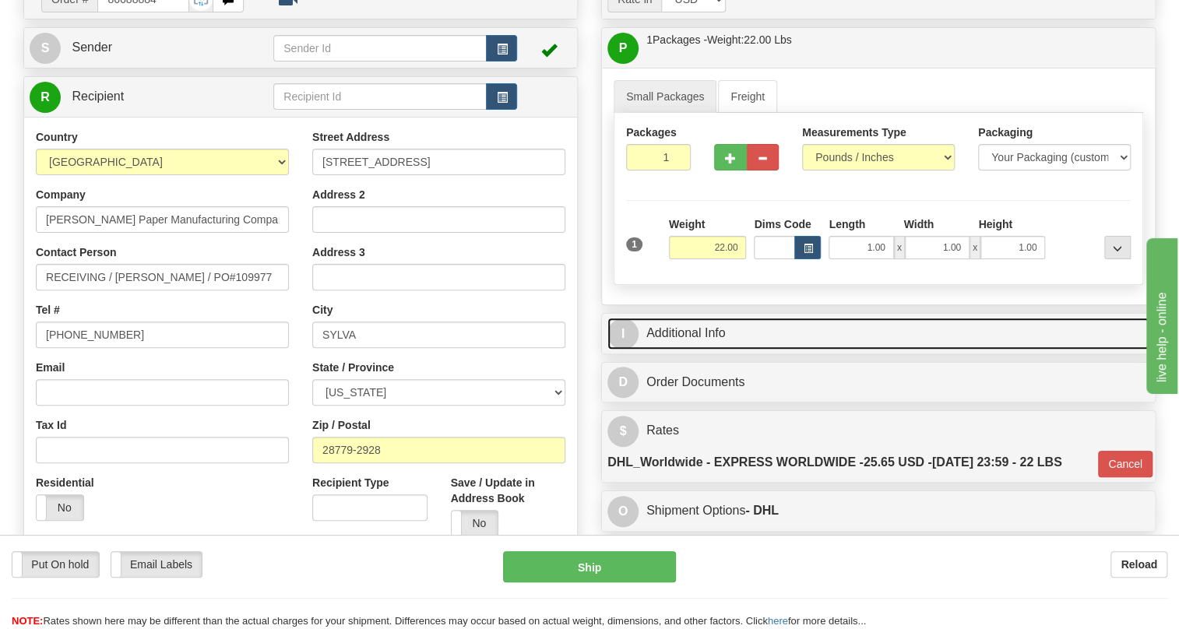
scroll to position [415, 0]
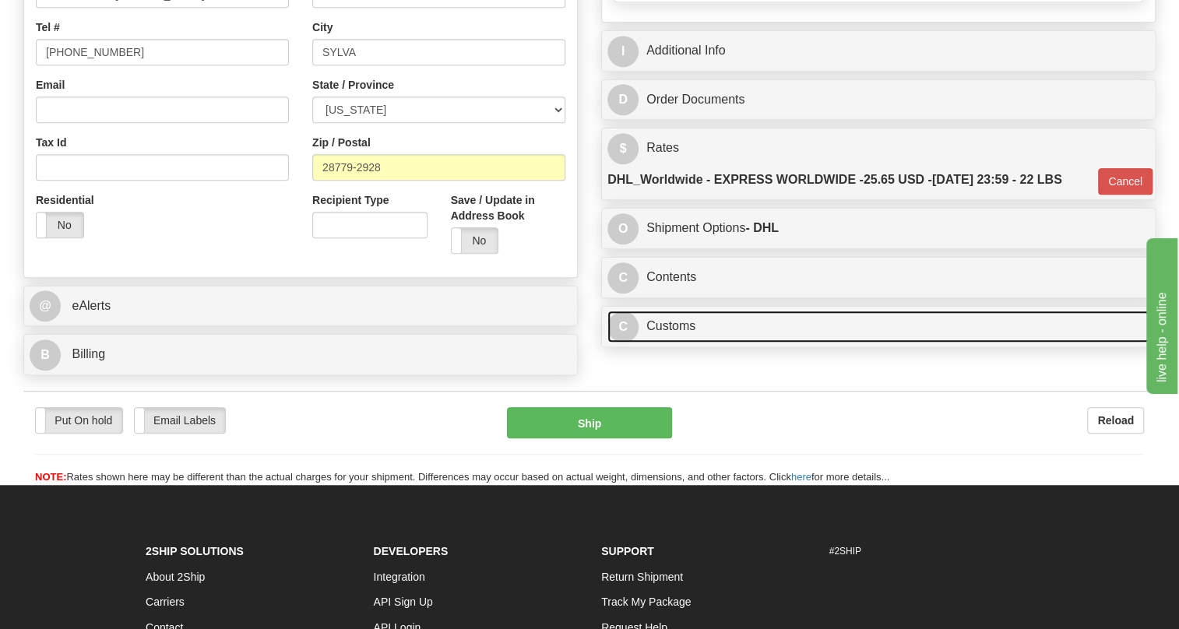
click at [683, 343] on link "C Customs" at bounding box center [878, 327] width 542 height 32
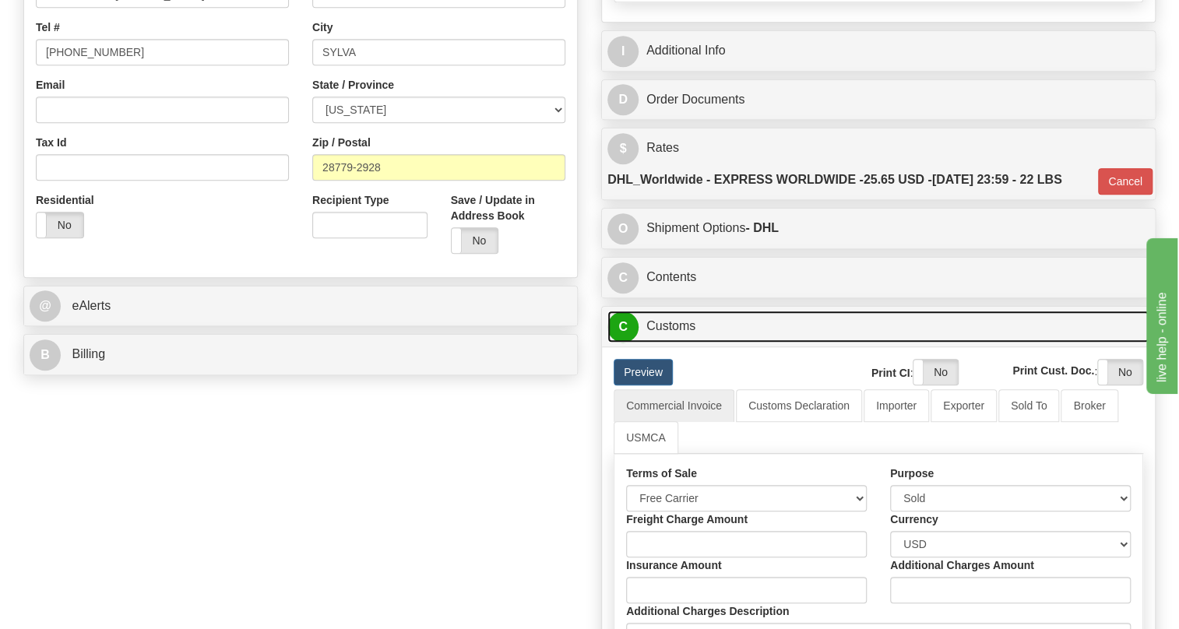
click at [674, 343] on link "C Customs" at bounding box center [878, 327] width 542 height 32
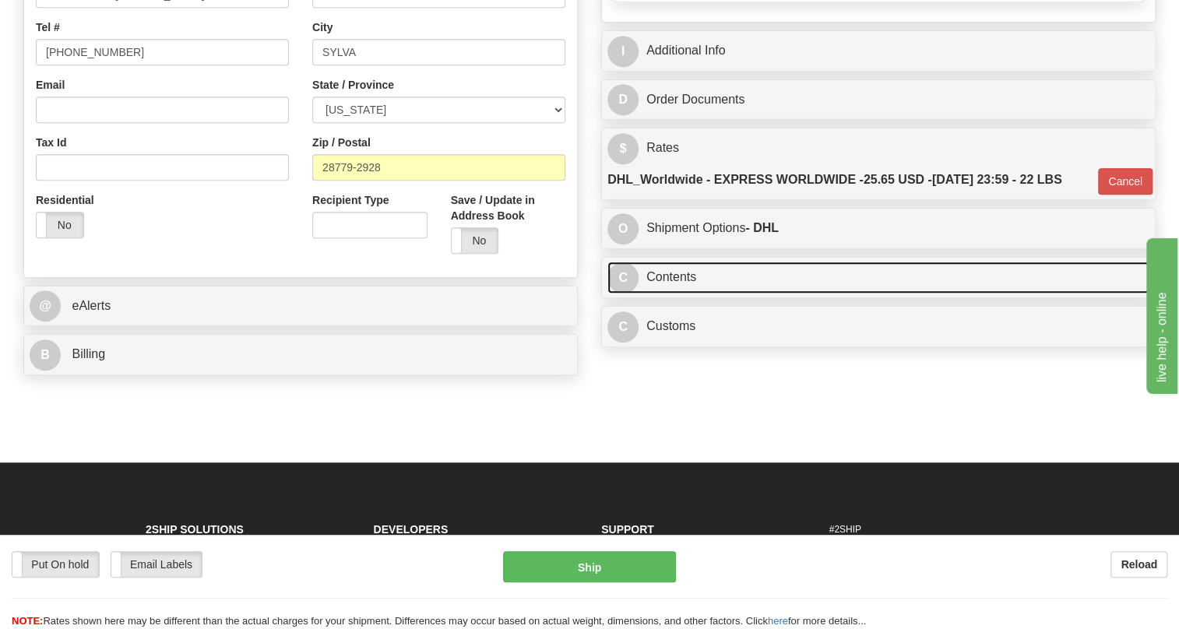
click at [674, 294] on link "C Contents" at bounding box center [878, 278] width 542 height 32
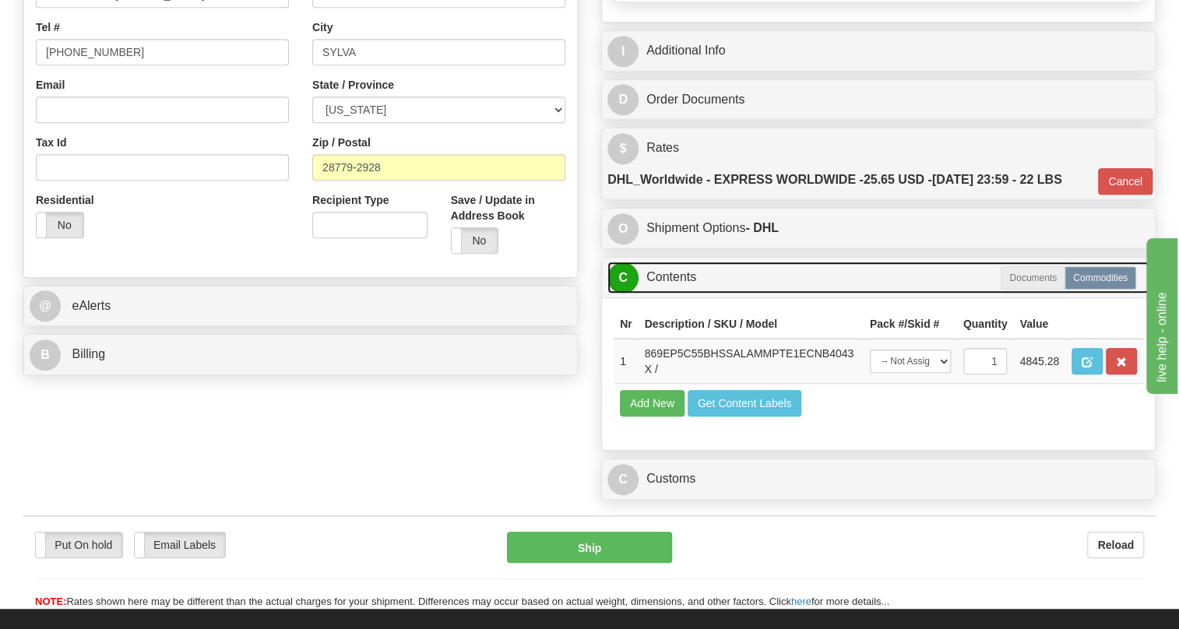
click at [674, 294] on link "C Contents" at bounding box center [878, 278] width 542 height 32
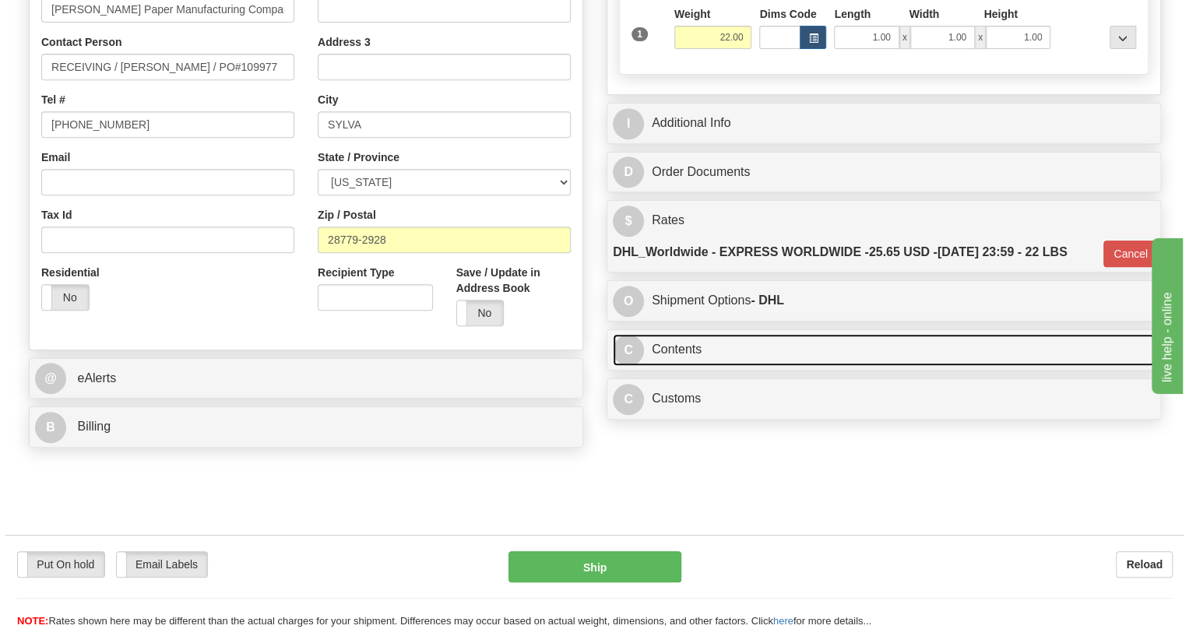
scroll to position [132, 0]
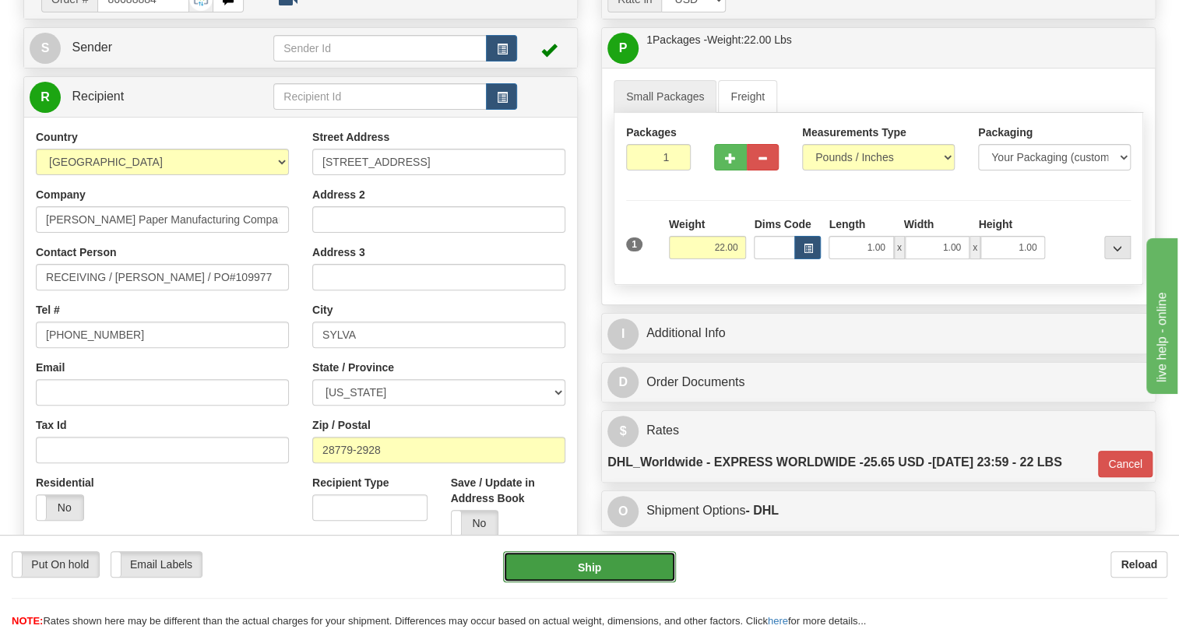
click at [592, 571] on button "Ship" at bounding box center [589, 566] width 173 height 31
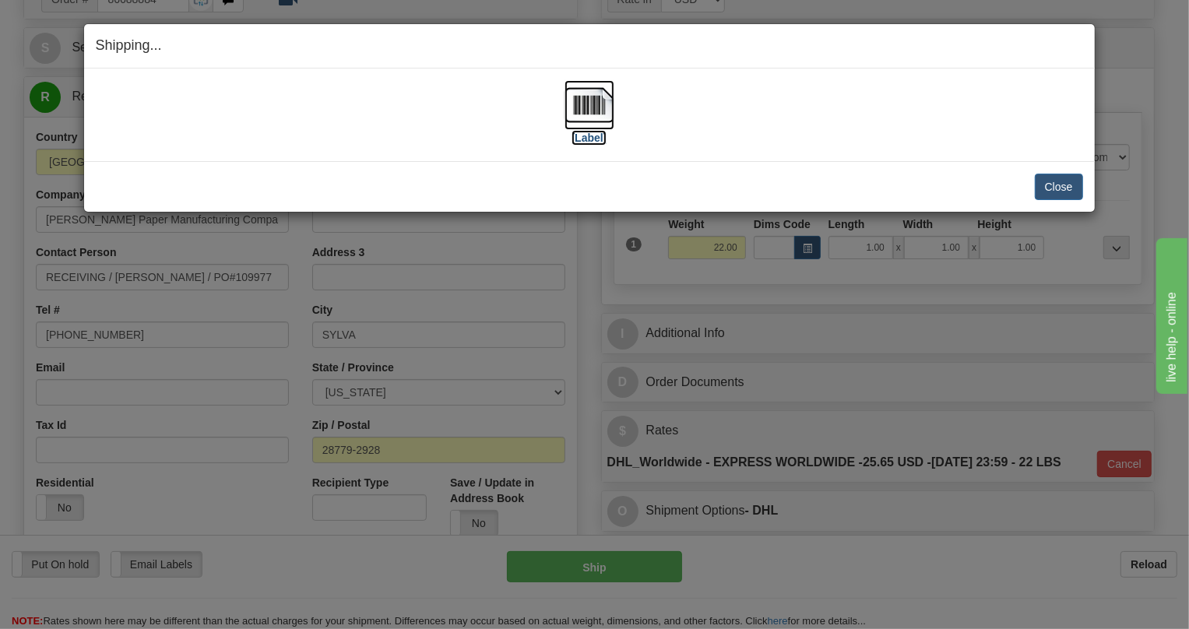
click at [585, 108] on img at bounding box center [590, 105] width 50 height 50
click at [1059, 187] on button "Close" at bounding box center [1059, 187] width 48 height 26
click at [1056, 184] on button "Close" at bounding box center [1059, 187] width 48 height 26
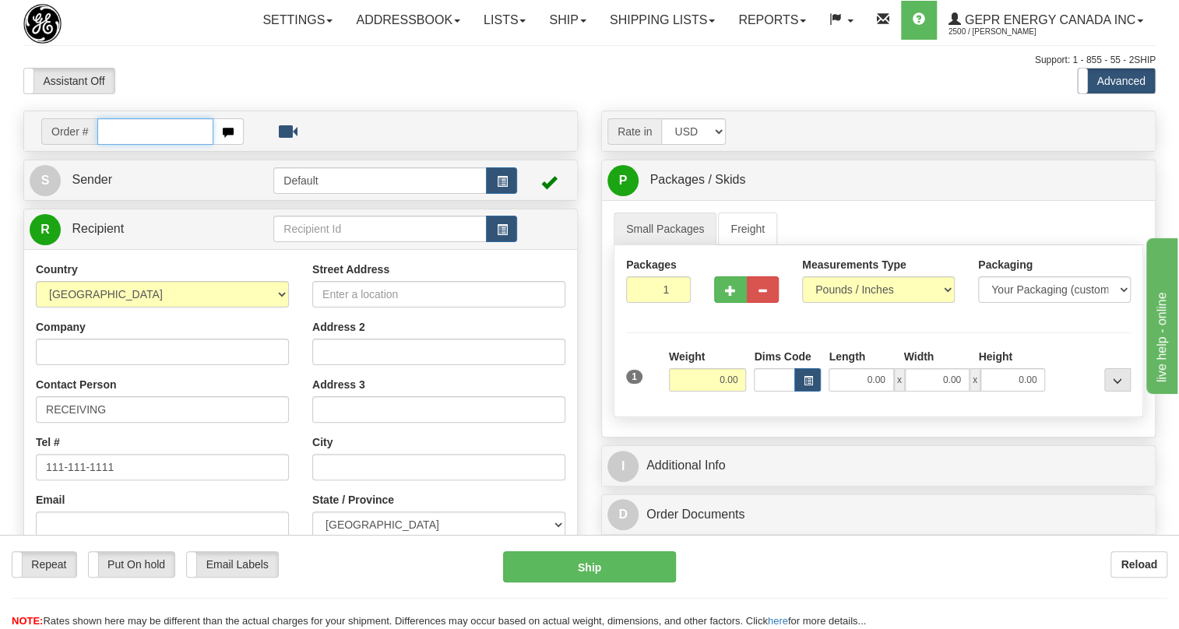
click at [133, 145] on input "text" at bounding box center [155, 131] width 116 height 26
paste input "0086690155"
click at [118, 145] on input "0086690155" at bounding box center [155, 131] width 116 height 26
type input "86690155"
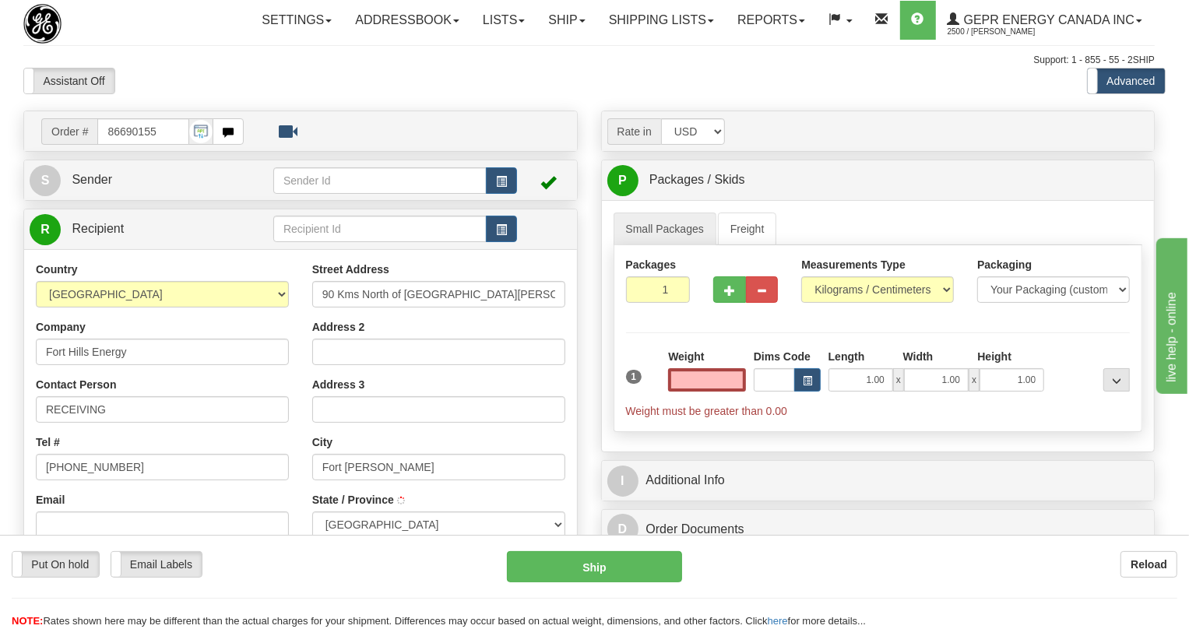
type input "FORT [PERSON_NAME]"
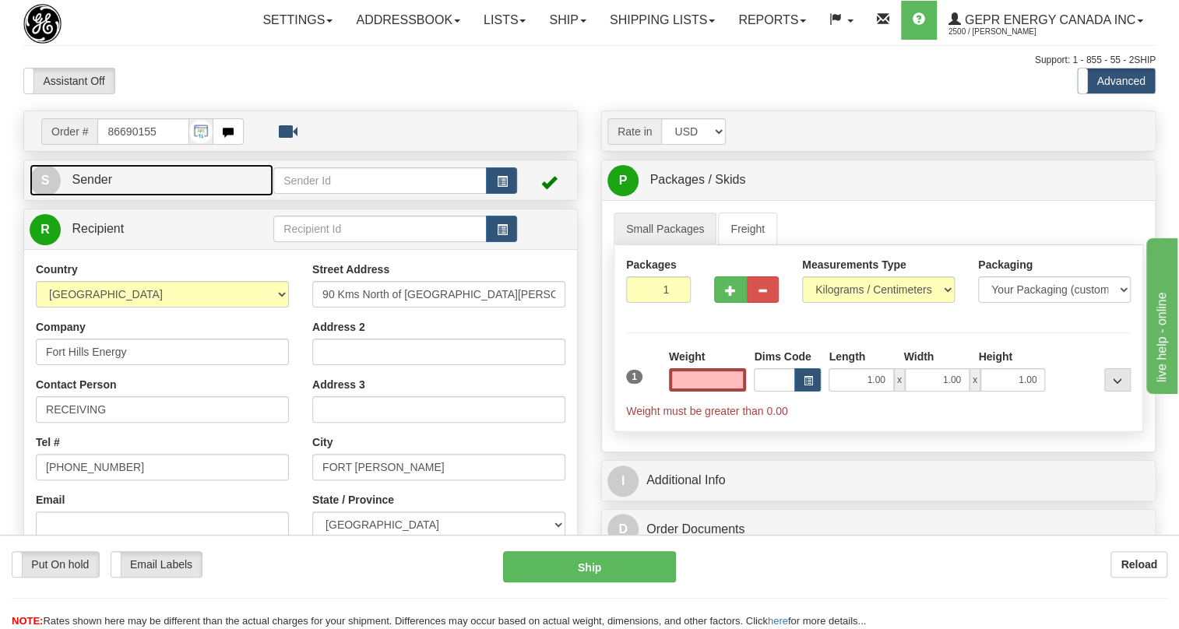
type input "0.00"
click at [104, 186] on span "Sender" at bounding box center [92, 179] width 40 height 13
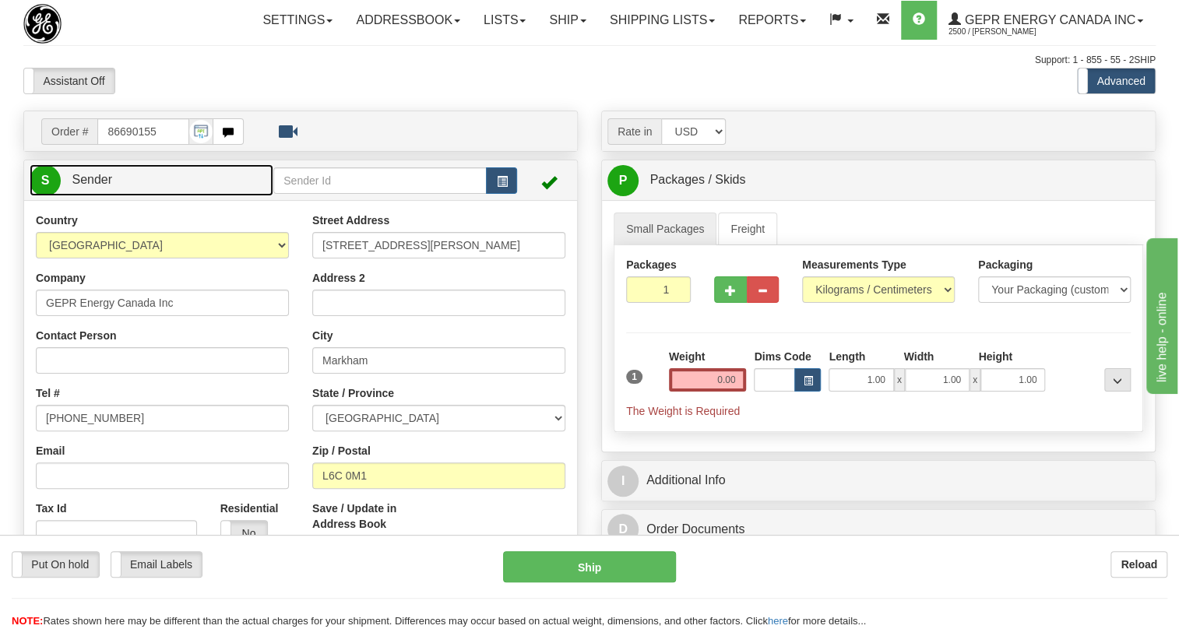
type input "MARKHAM"
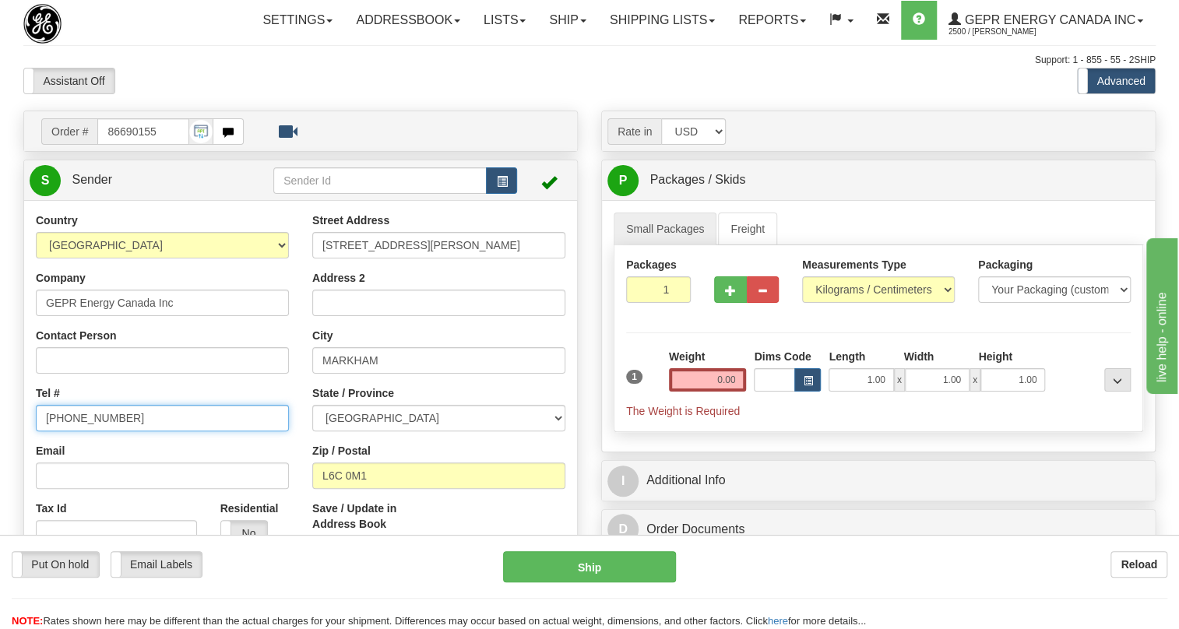
click at [87, 431] on input "[PHONE_NUMBER]" at bounding box center [162, 418] width 253 height 26
paste input "[PHONE_NUMBER]"
type input "[PHONE_NUMBER]"
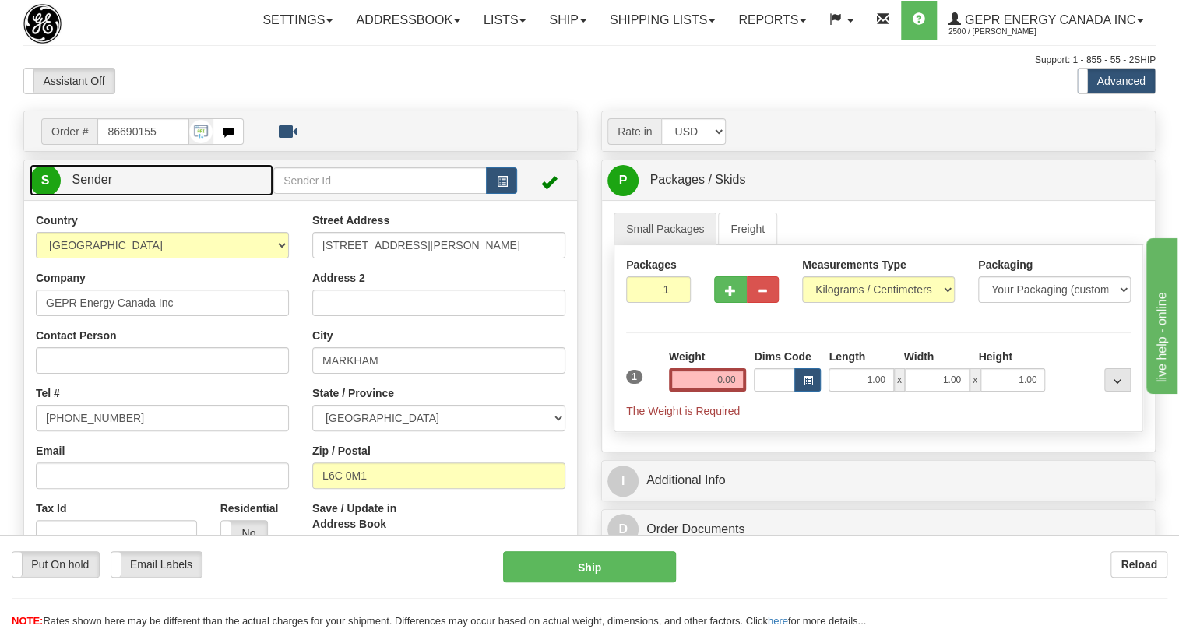
click at [98, 186] on span "Sender" at bounding box center [92, 179] width 40 height 13
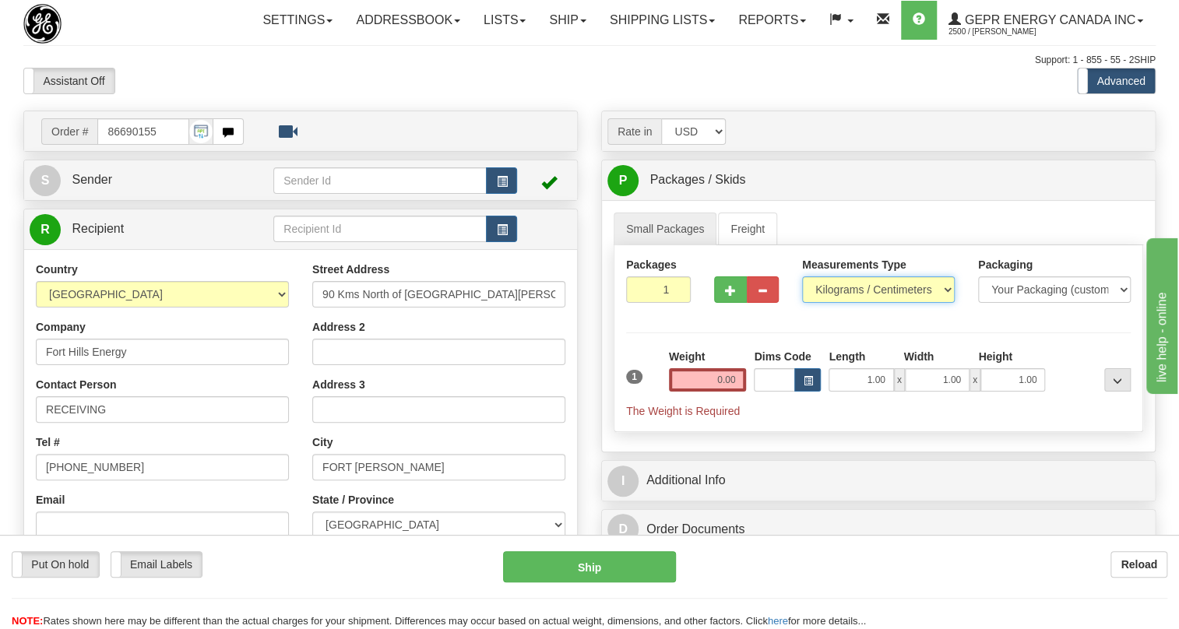
click at [884, 303] on select "Pounds / Inches Kilograms / Centimeters" at bounding box center [878, 289] width 153 height 26
select select "0"
click at [802, 303] on select "Pounds / Inches Kilograms / Centimeters" at bounding box center [878, 289] width 153 height 26
click at [713, 392] on input "0.00" at bounding box center [708, 379] width 78 height 23
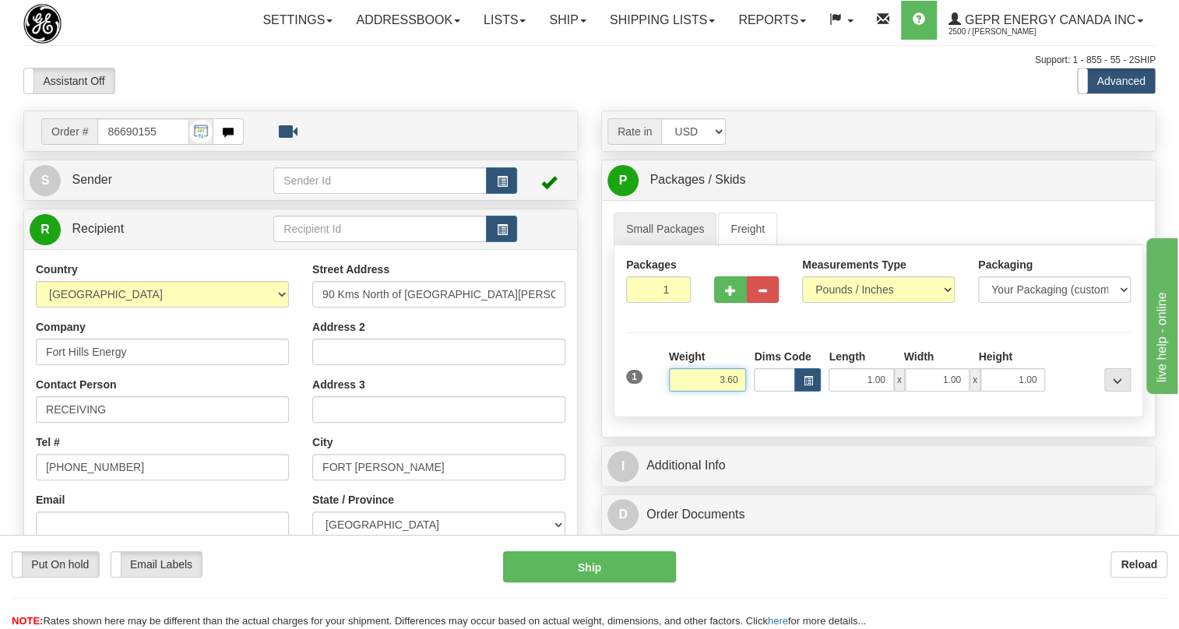
type input "3.60"
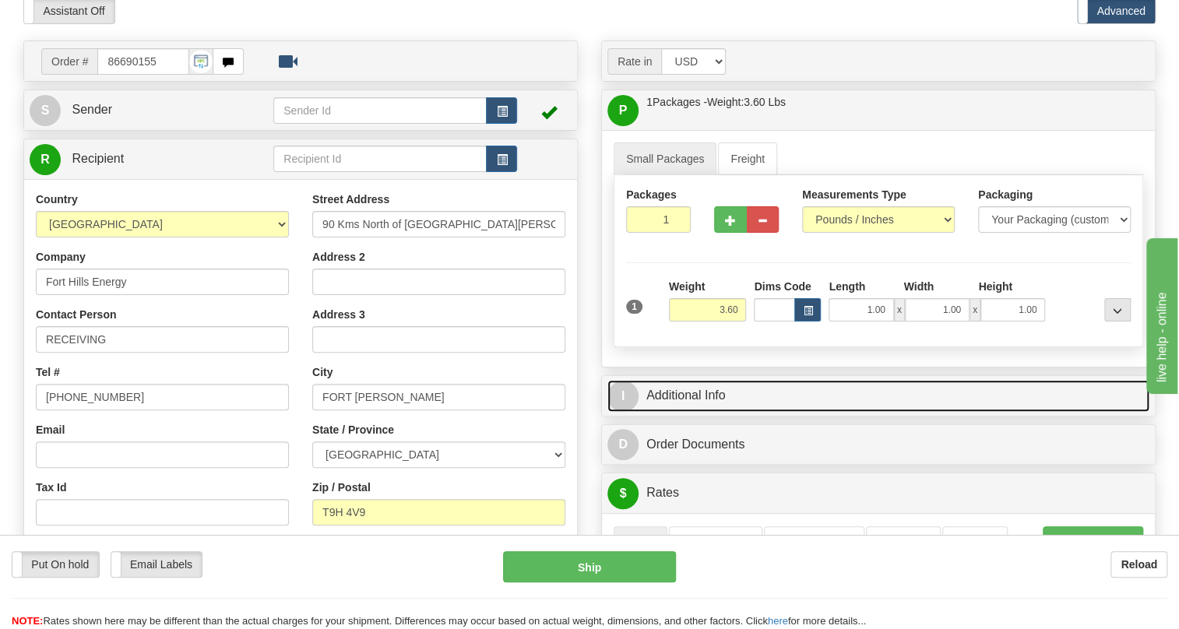
click at [703, 412] on link "I Additional Info" at bounding box center [878, 396] width 542 height 32
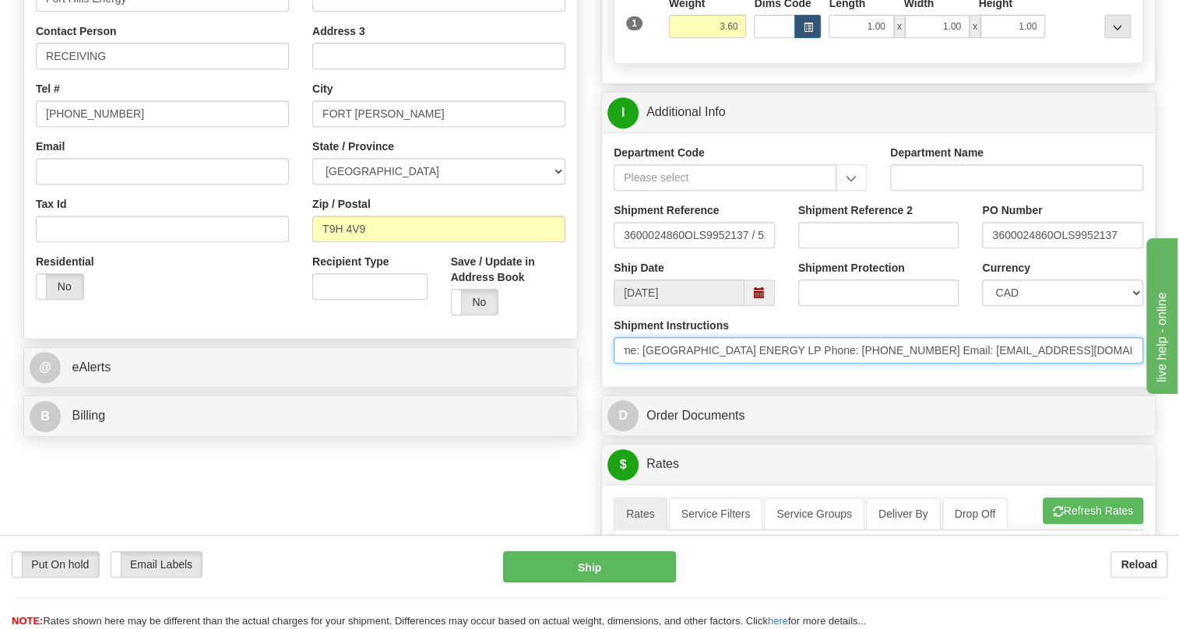
scroll to position [0, 467]
click at [1044, 364] on input "* Freight Terms:Ship Method: FedEx,Ground Collect Comments: Name: FORT HILLS EN…" at bounding box center [879, 350] width 530 height 26
click at [755, 364] on input "* Freight Terms:Ship Method: FedEx,Ground Collect Comments: Name: FORT HILLS EN…" at bounding box center [879, 350] width 530 height 26
drag, startPoint x: 758, startPoint y: 384, endPoint x: 687, endPoint y: 389, distance: 71.1
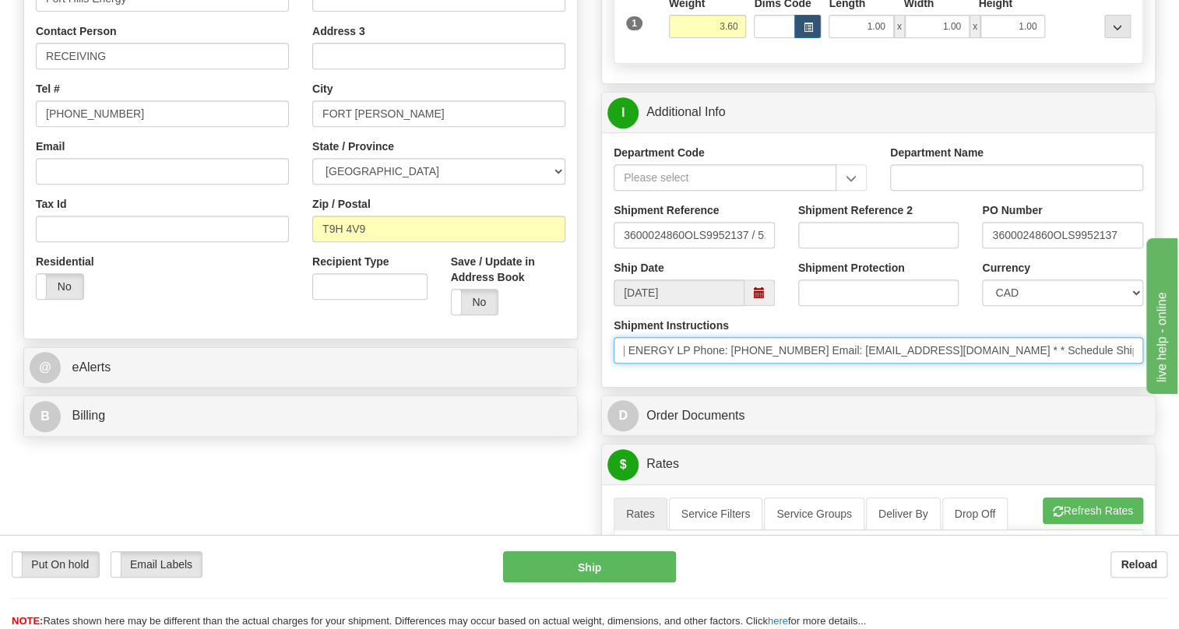
click at [687, 364] on input "* Freight Terms:Ship Method: FedEx,Ground Collect Comments: Name: FORT HILLS EN…" at bounding box center [879, 350] width 530 height 26
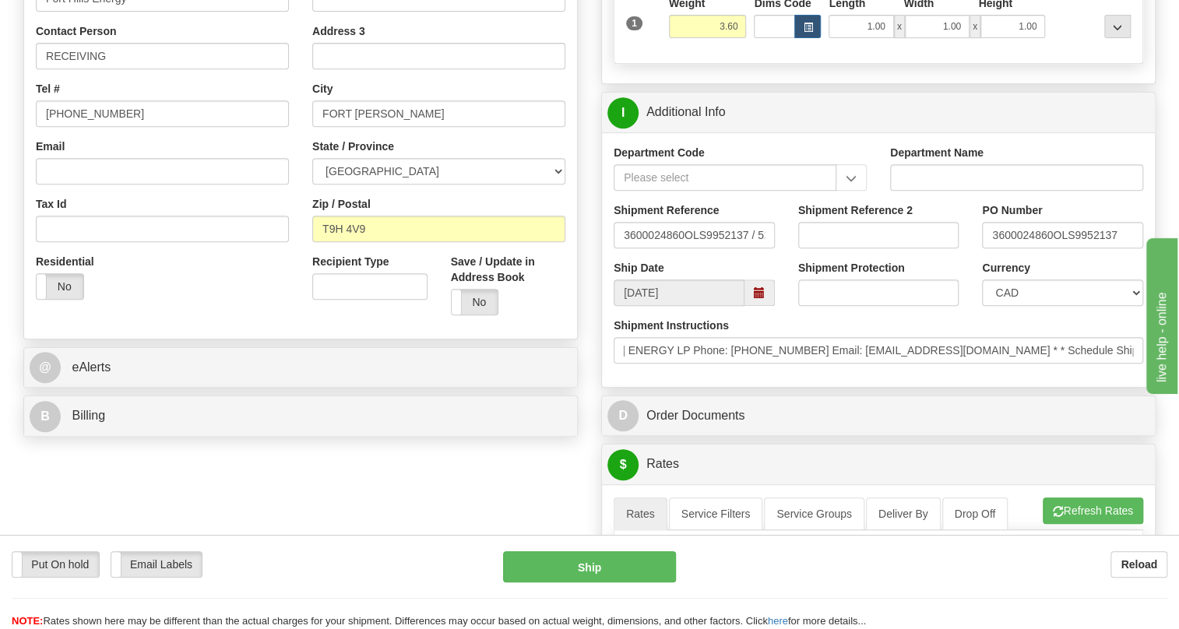
click at [770, 387] on div "Department Code Department Name Shipment Reference 3600024860OLS9952137 / 52582…" at bounding box center [878, 259] width 553 height 255
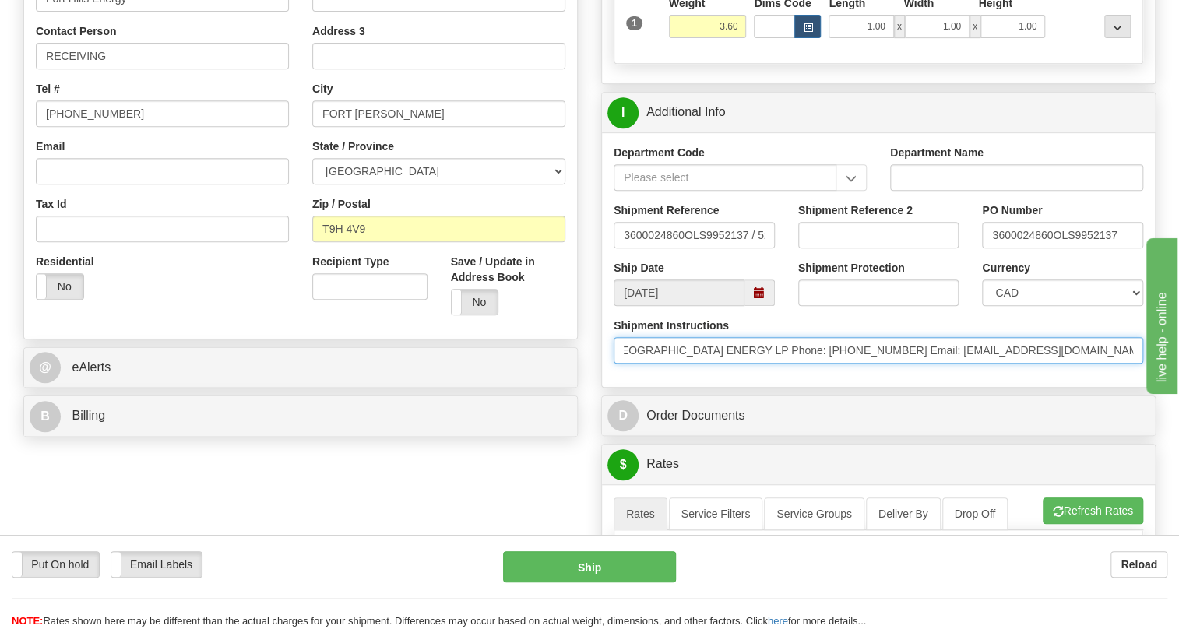
scroll to position [0, 347]
drag, startPoint x: 1039, startPoint y: 386, endPoint x: 667, endPoint y: 387, distance: 371.5
click at [667, 364] on input "* Freight Terms:Ship Method: FedEx,Ground Collect Comments: Name: FORT HILLS EN…" at bounding box center [879, 350] width 530 height 26
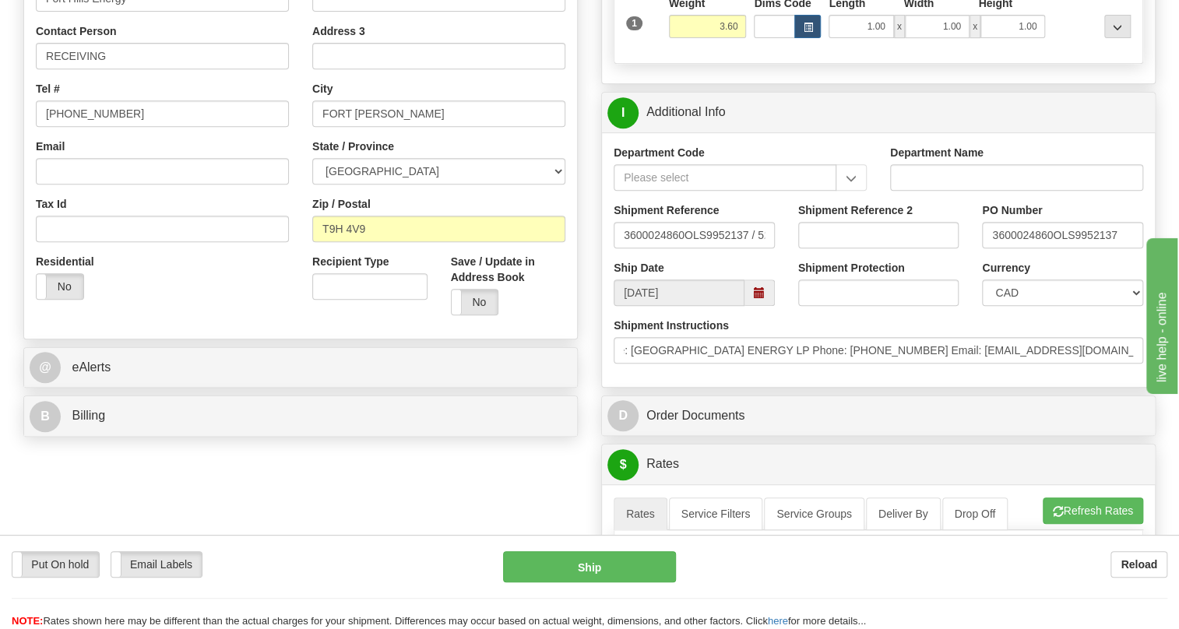
click at [719, 387] on div "Department Code Department Name Shipment Reference 3600024860OLS9952137 / 52582…" at bounding box center [878, 259] width 553 height 255
click at [81, 127] on input "[PHONE_NUMBER]" at bounding box center [162, 113] width 253 height 26
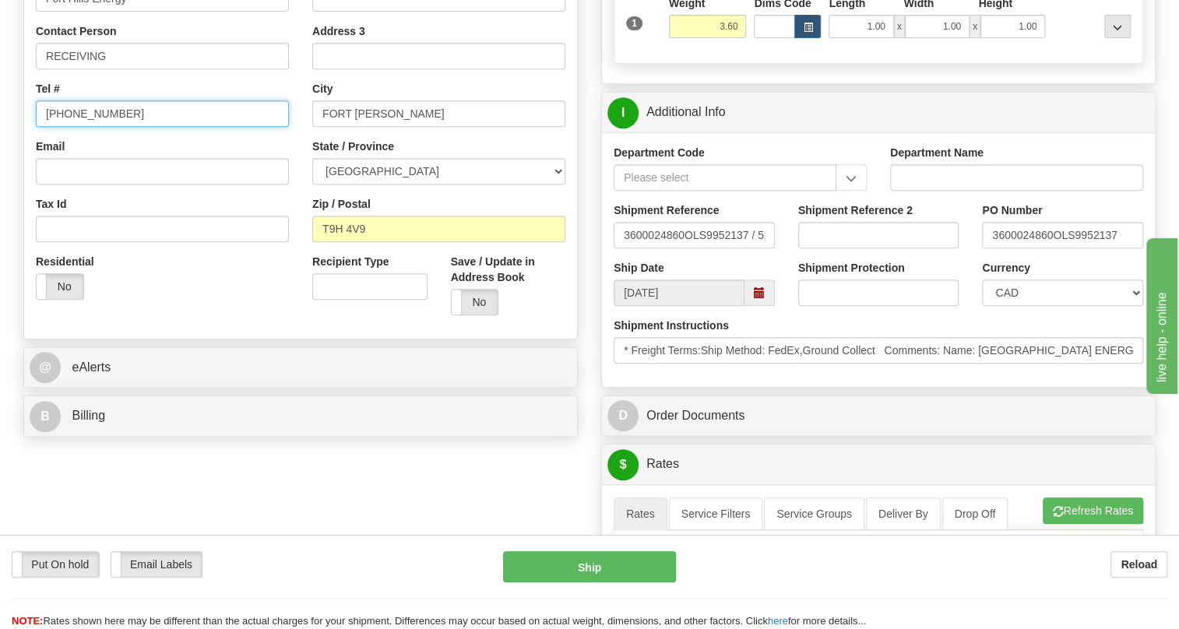
paste input "833-598-1822"
type input "833-598-1822"
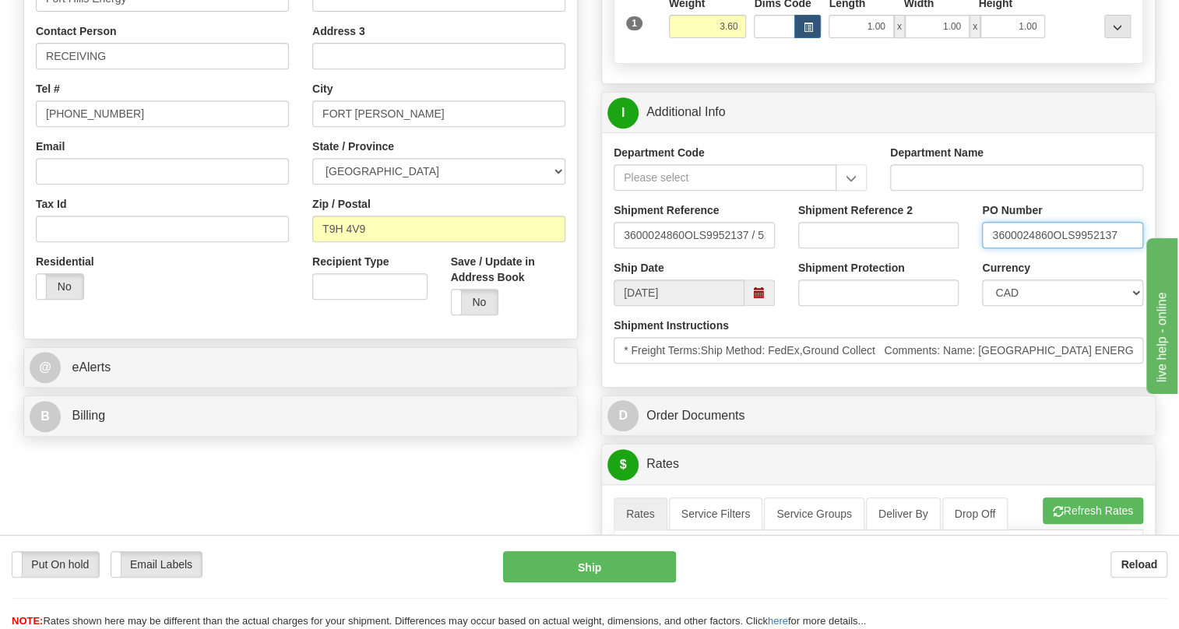
click at [1054, 248] on input "3600024860OLS9952137" at bounding box center [1062, 235] width 161 height 26
drag, startPoint x: 1051, startPoint y: 269, endPoint x: 998, endPoint y: 267, distance: 53.8
click at [986, 248] on input "3600024860OLS9952137" at bounding box center [1062, 235] width 161 height 26
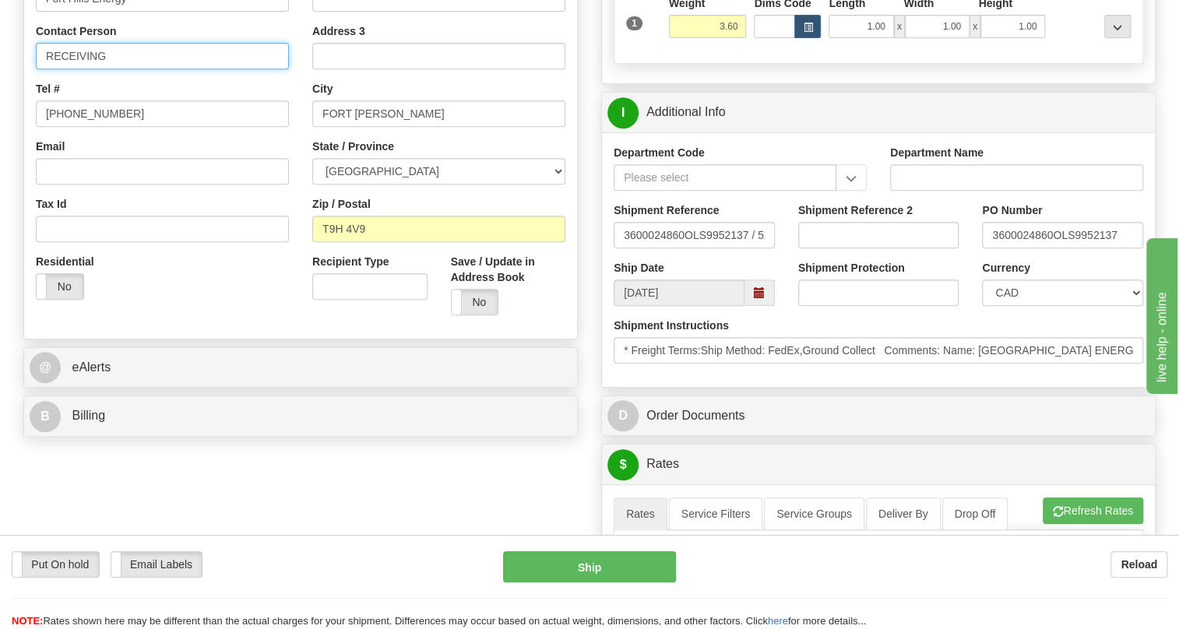
click at [141, 69] on input "RECEIVING" at bounding box center [162, 56] width 253 height 26
paste input "3600024860"
type input "RECEIVING / PO# 3600024860"
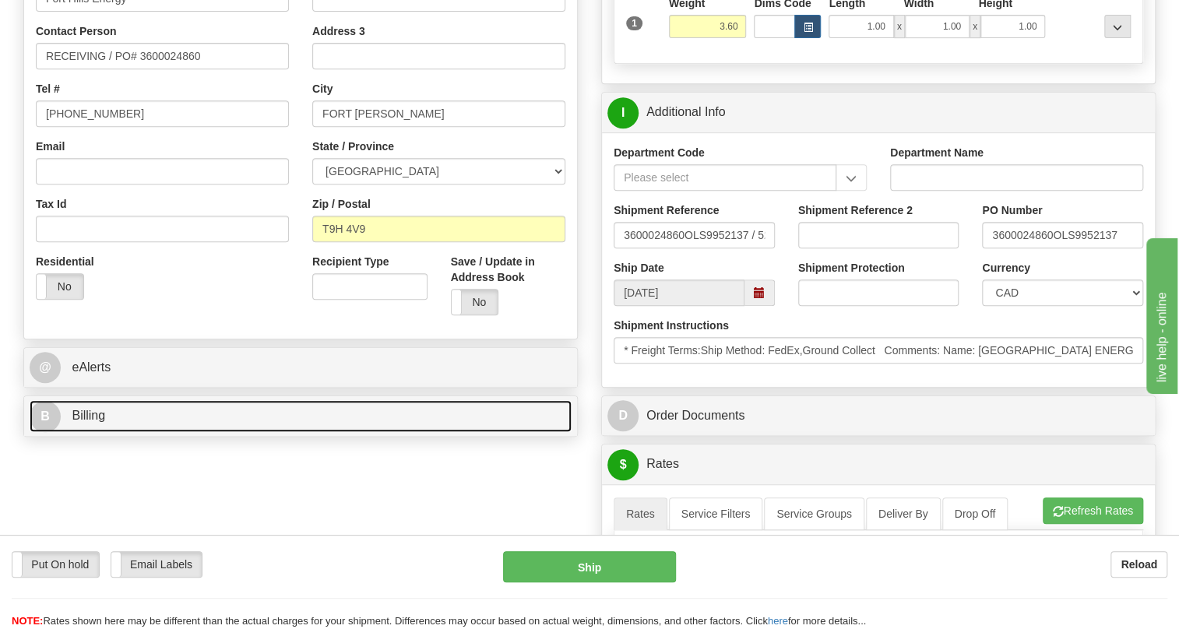
click at [94, 422] on span "Billing" at bounding box center [88, 415] width 33 height 13
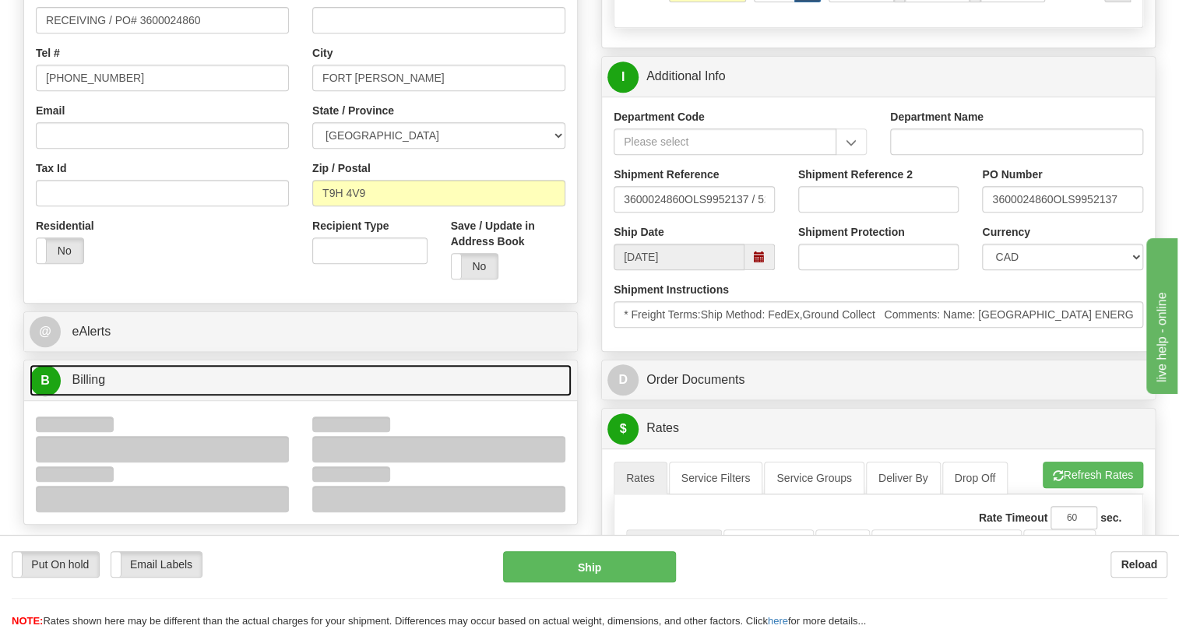
scroll to position [424, 0]
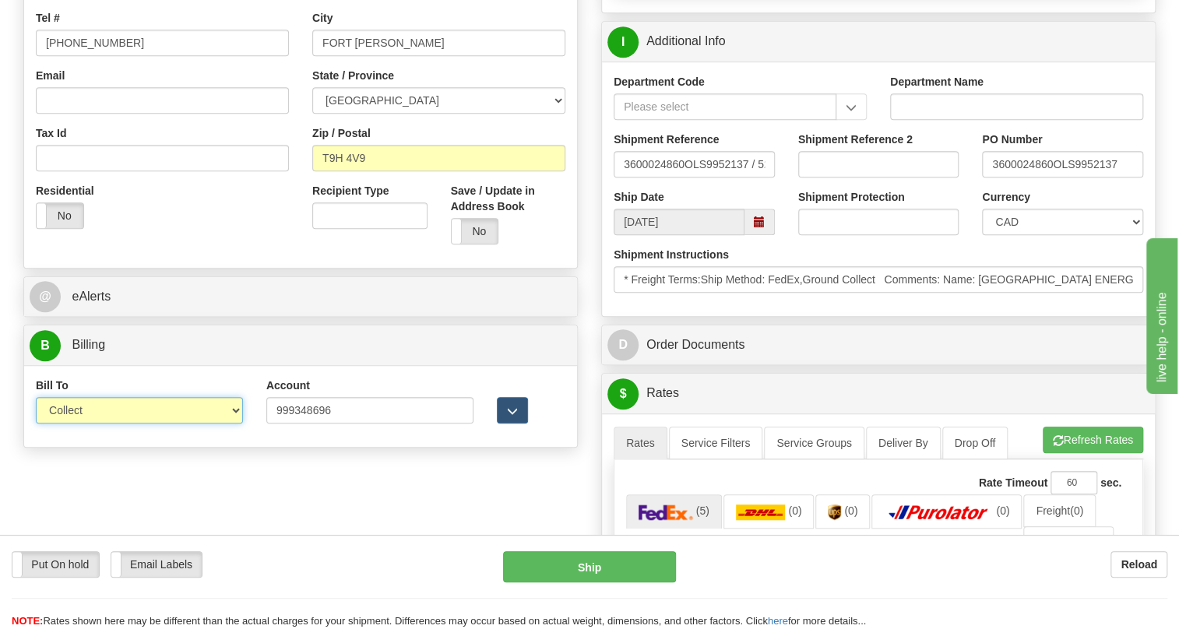
click at [106, 424] on select "Sender Recipient Third Party Collect" at bounding box center [139, 410] width 207 height 26
select select "2"
click at [36, 424] on select "Sender Recipient Third Party Collect" at bounding box center [139, 410] width 207 height 26
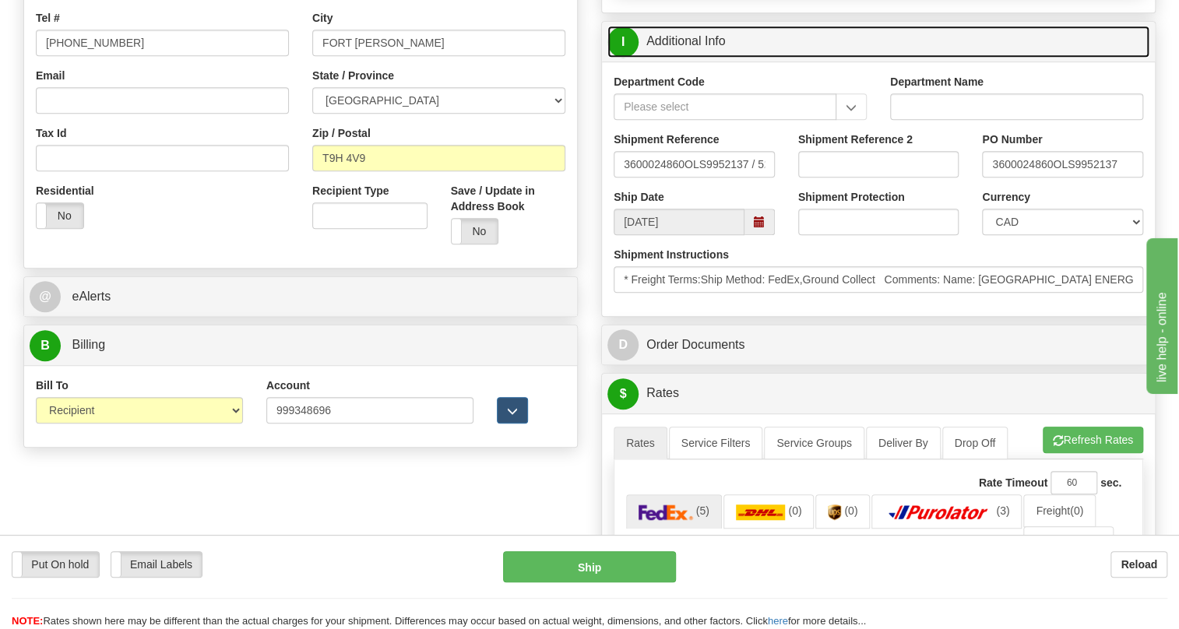
click at [692, 58] on link "I Additional Info" at bounding box center [878, 42] width 542 height 32
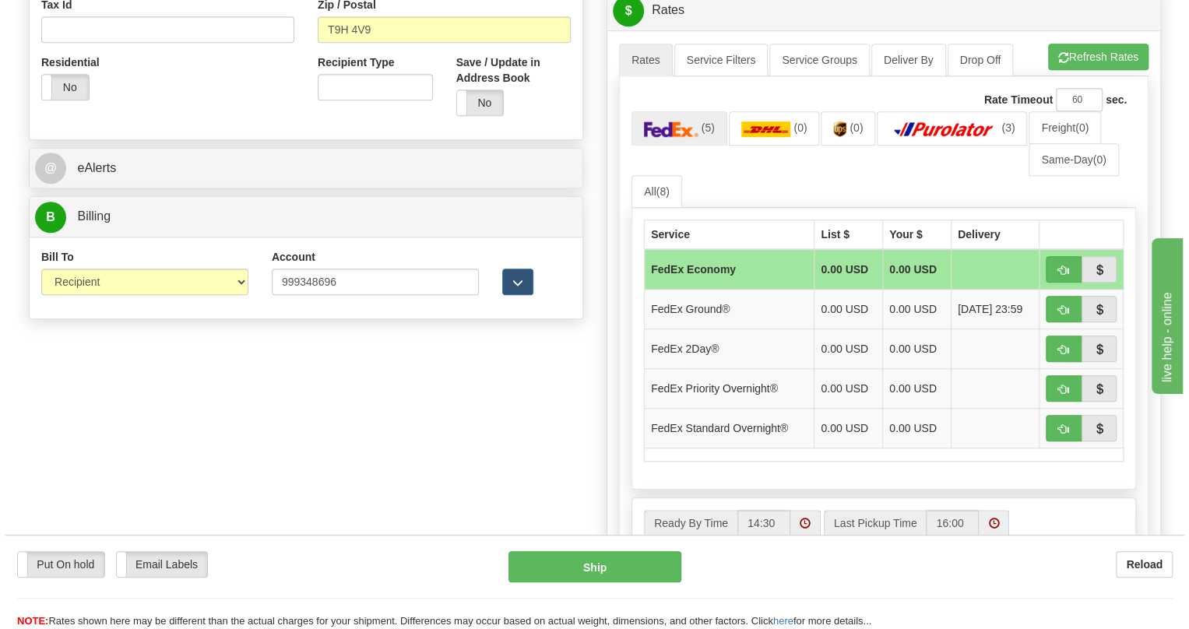
scroll to position [566, 0]
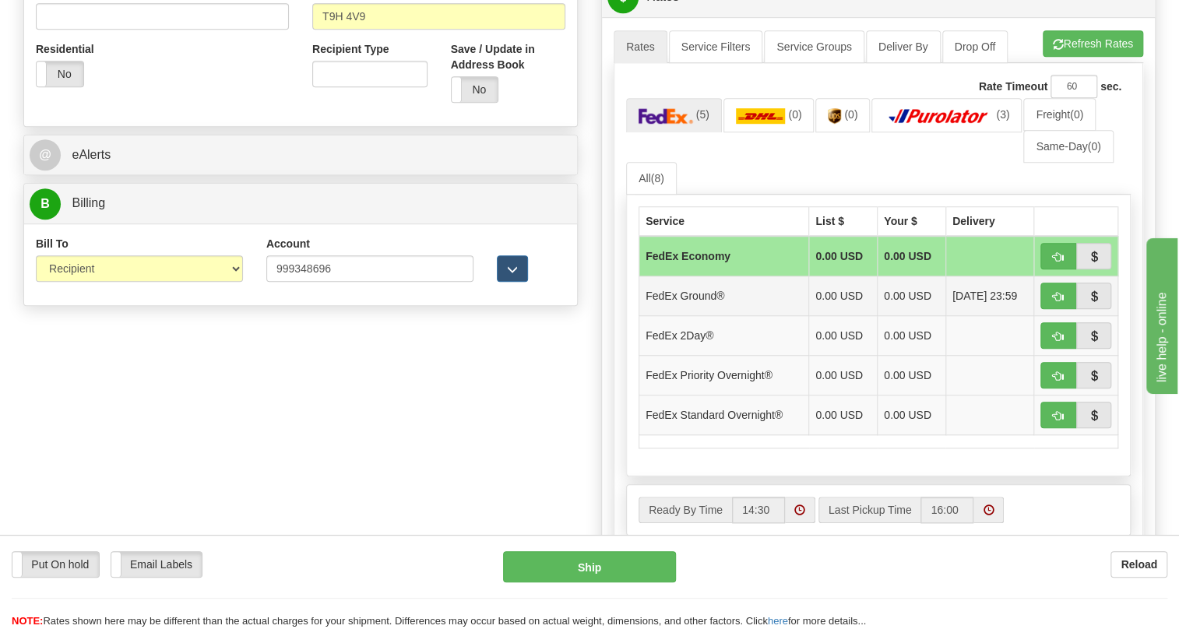
click at [751, 316] on td "FedEx Ground®" at bounding box center [724, 296] width 170 height 40
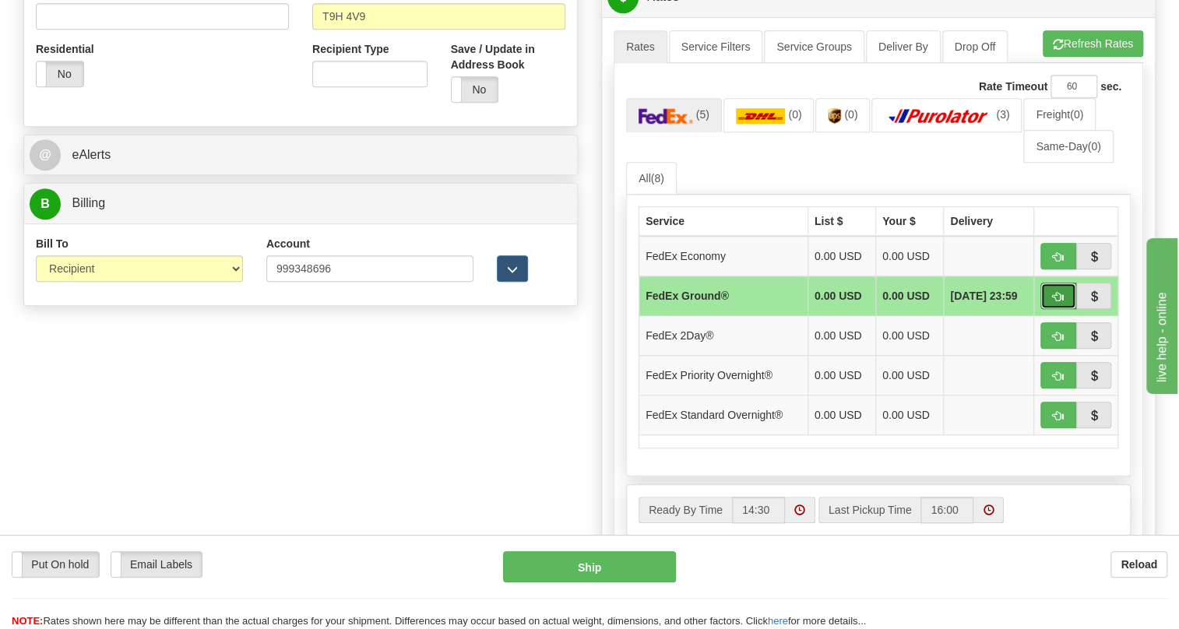
click at [1051, 309] on button "button" at bounding box center [1059, 296] width 36 height 26
type input "92"
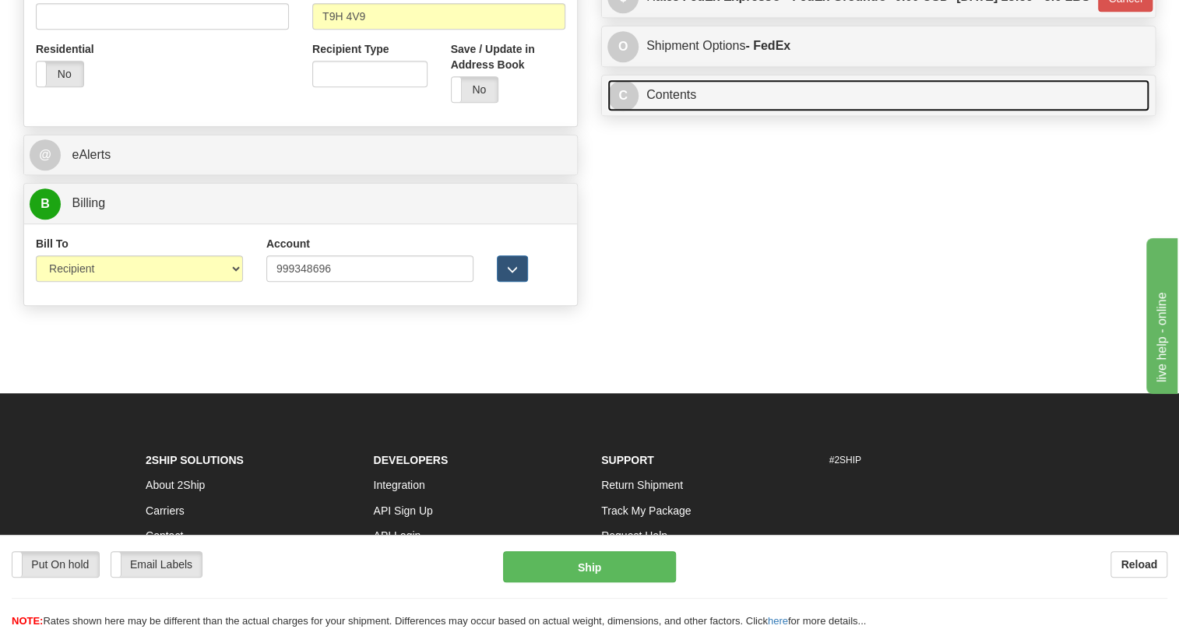
click at [672, 111] on link "C Contents" at bounding box center [878, 95] width 542 height 32
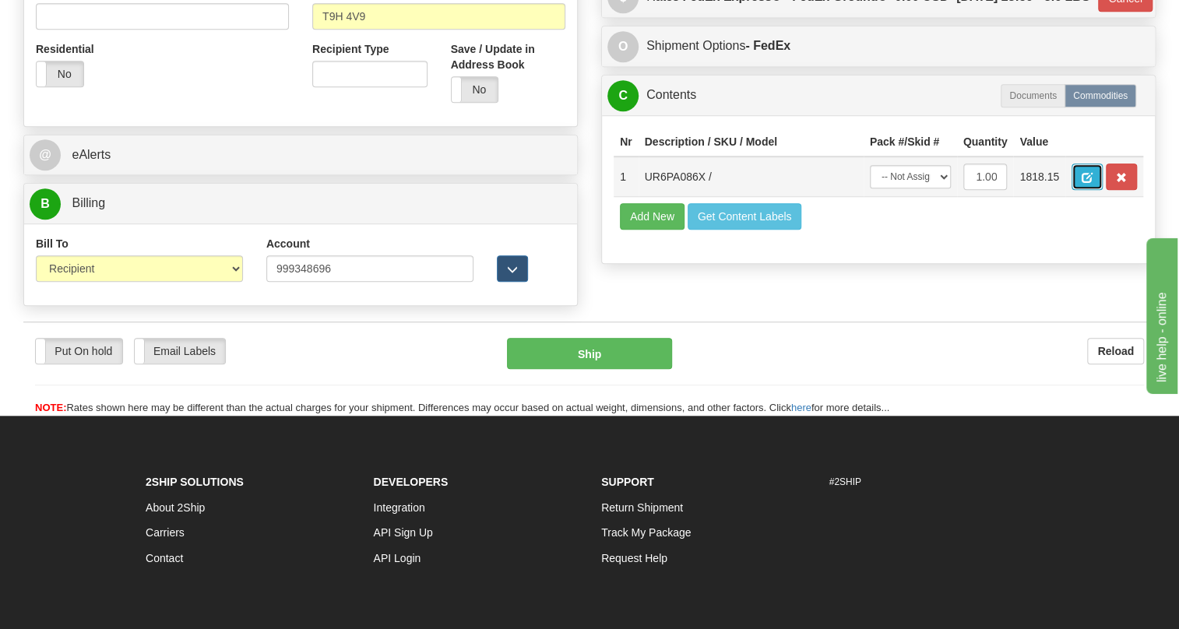
click at [1088, 183] on span "button" at bounding box center [1087, 178] width 11 height 10
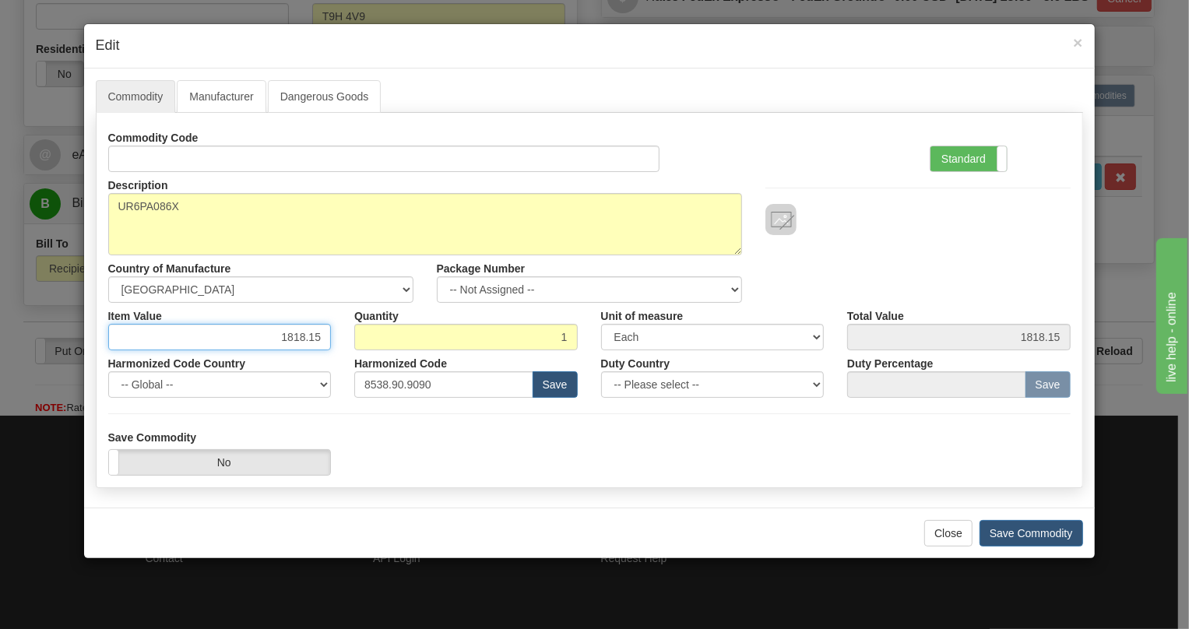
click at [298, 336] on input "1818.15" at bounding box center [220, 337] width 224 height 26
type input "2530.49"
drag, startPoint x: 964, startPoint y: 156, endPoint x: 948, endPoint y: 170, distance: 21.5
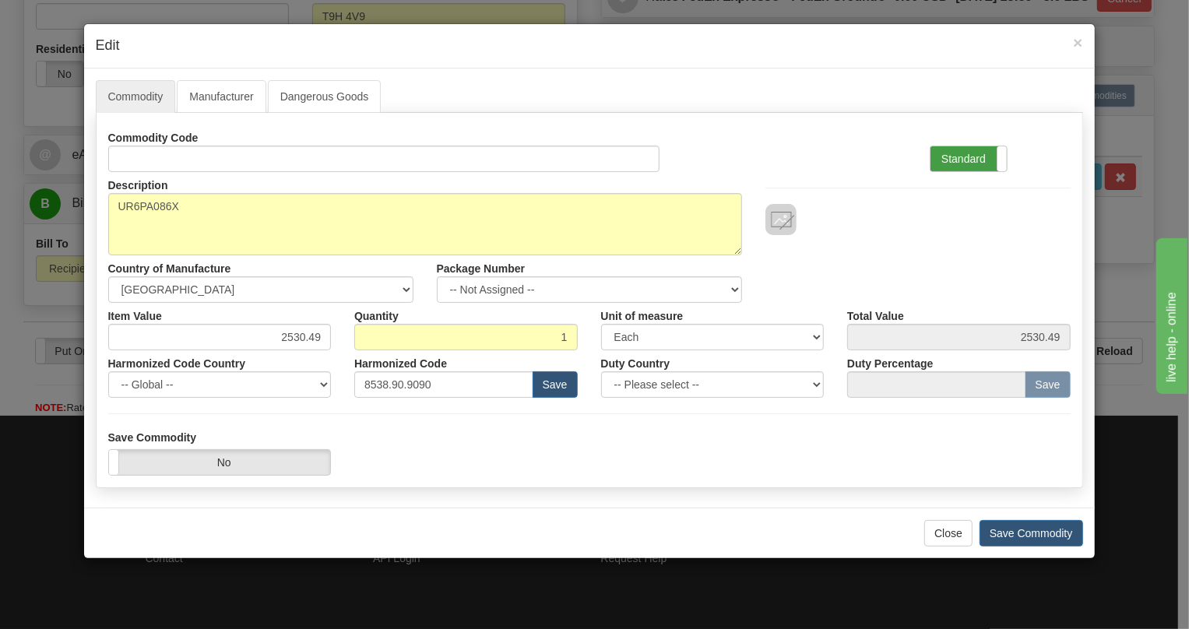
click at [963, 157] on label "Standard" at bounding box center [969, 158] width 76 height 25
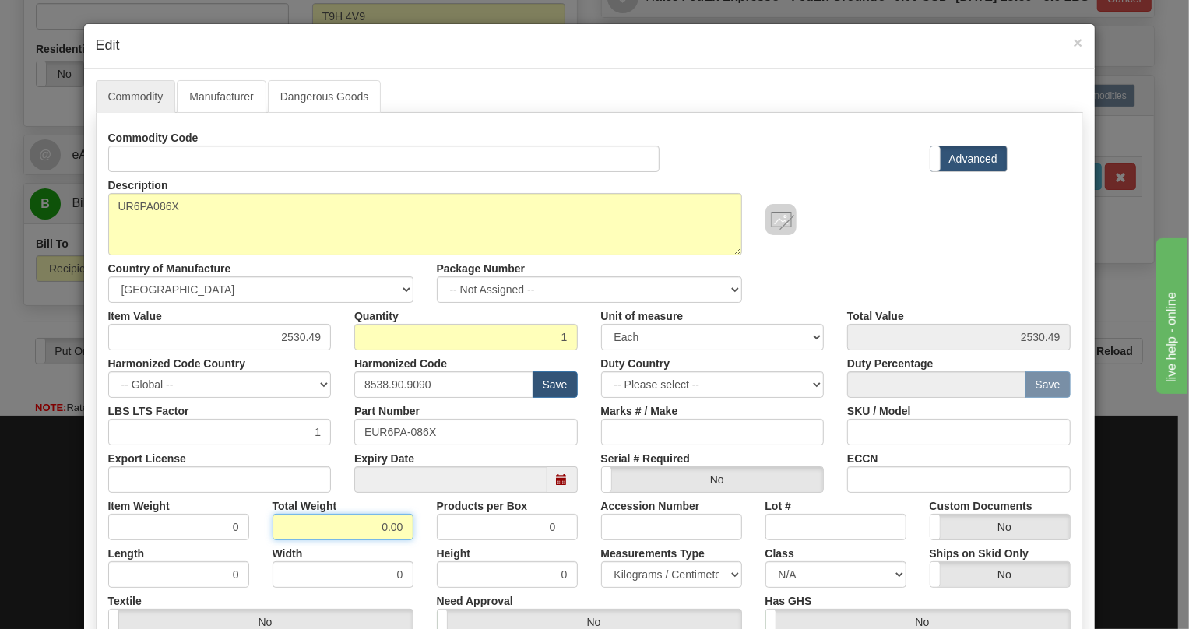
click at [364, 530] on input "0.00" at bounding box center [343, 527] width 141 height 26
type input "1.00"
type input "1.0000"
click at [632, 572] on select "Pounds / Inches Kilograms / Centimeters" at bounding box center [671, 575] width 141 height 26
select select "0"
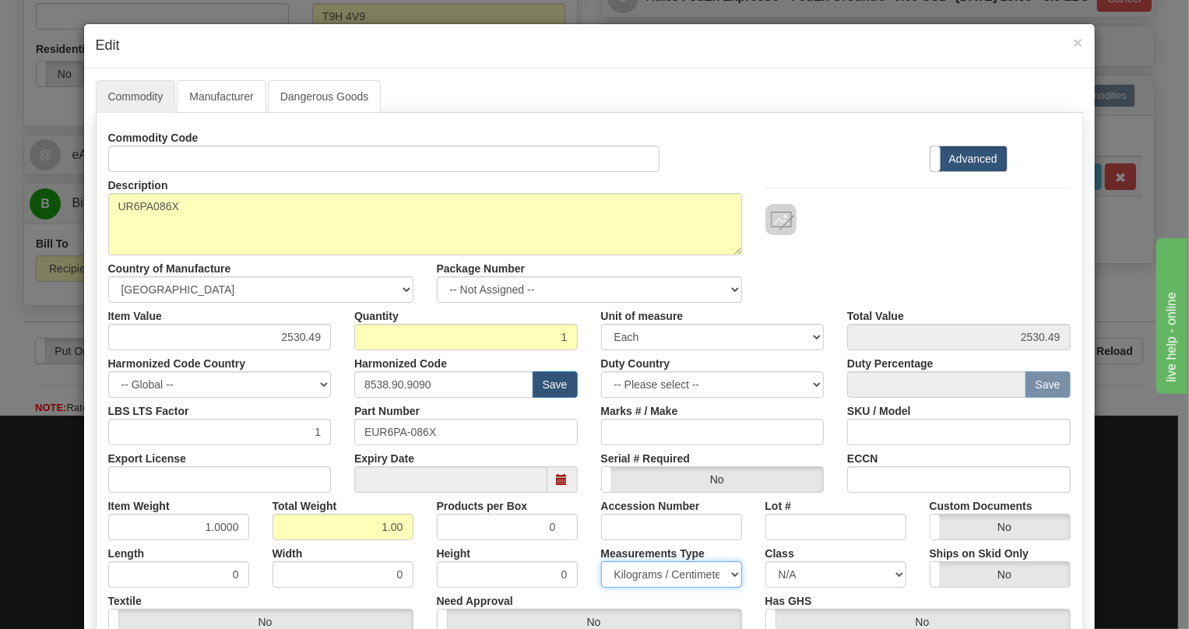
click at [601, 562] on select "Pounds / Inches Kilograms / Centimeters" at bounding box center [671, 575] width 141 height 26
click at [577, 545] on div "Height 0" at bounding box center [507, 565] width 164 height 48
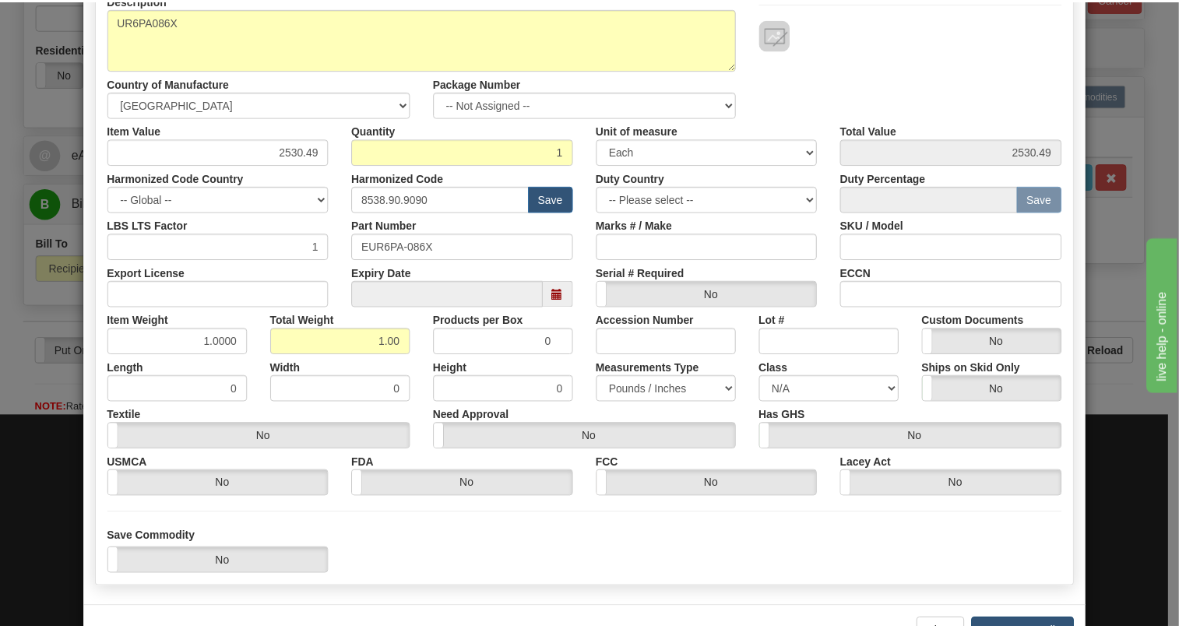
scroll to position [237, 0]
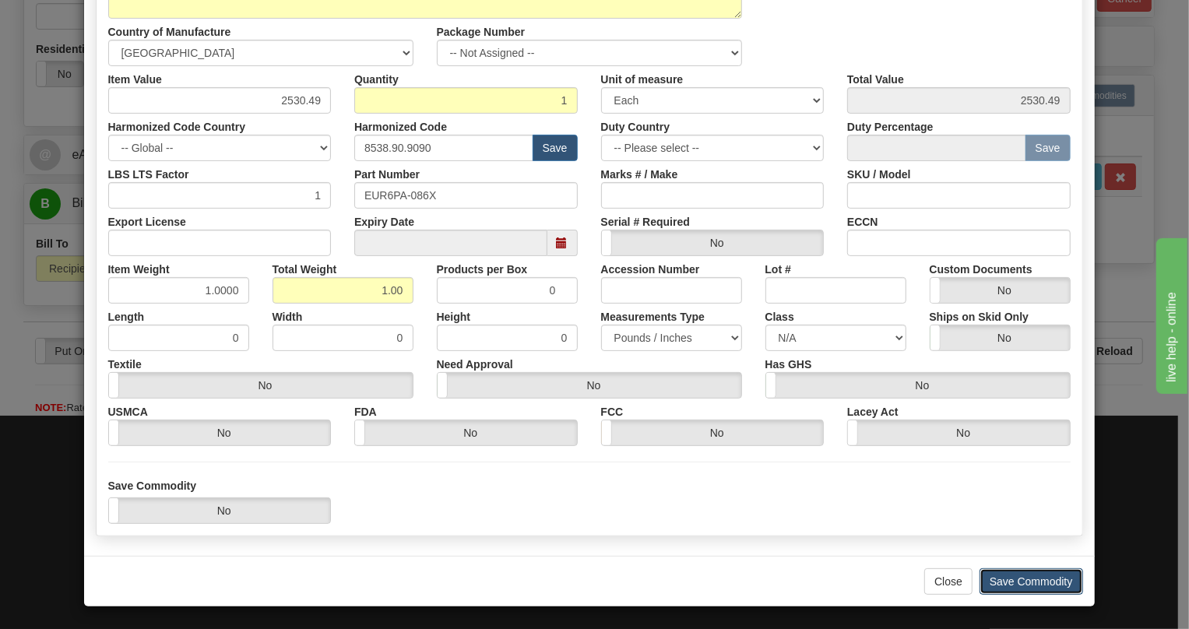
click at [1016, 584] on button "Save Commodity" at bounding box center [1032, 582] width 104 height 26
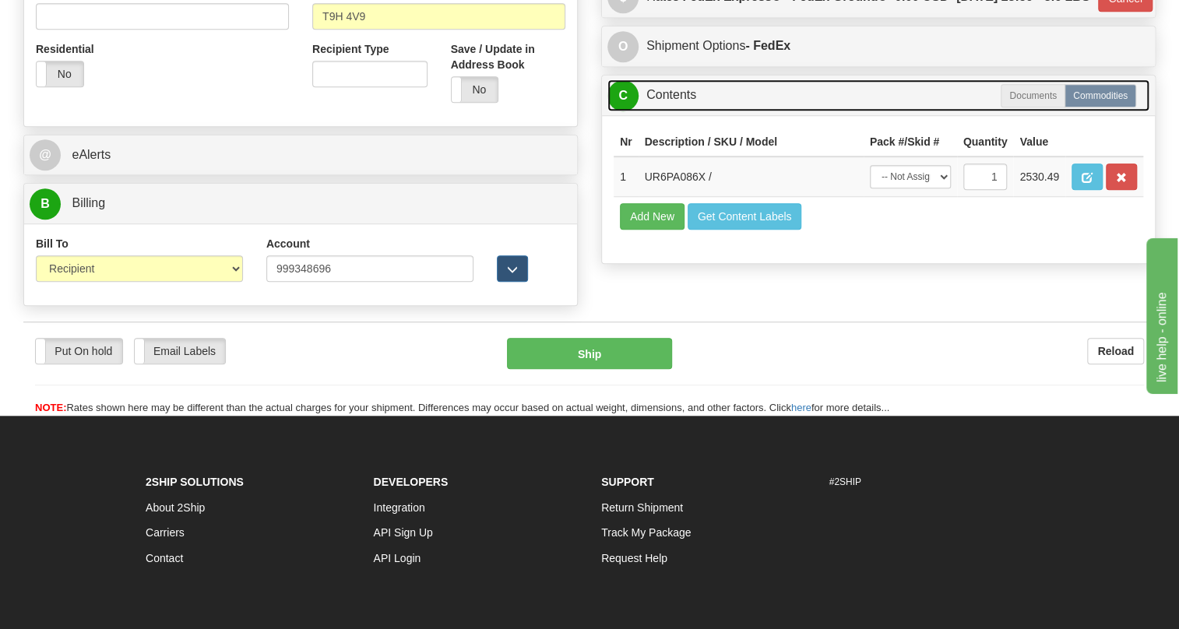
click at [678, 111] on link "C Contents" at bounding box center [878, 95] width 542 height 32
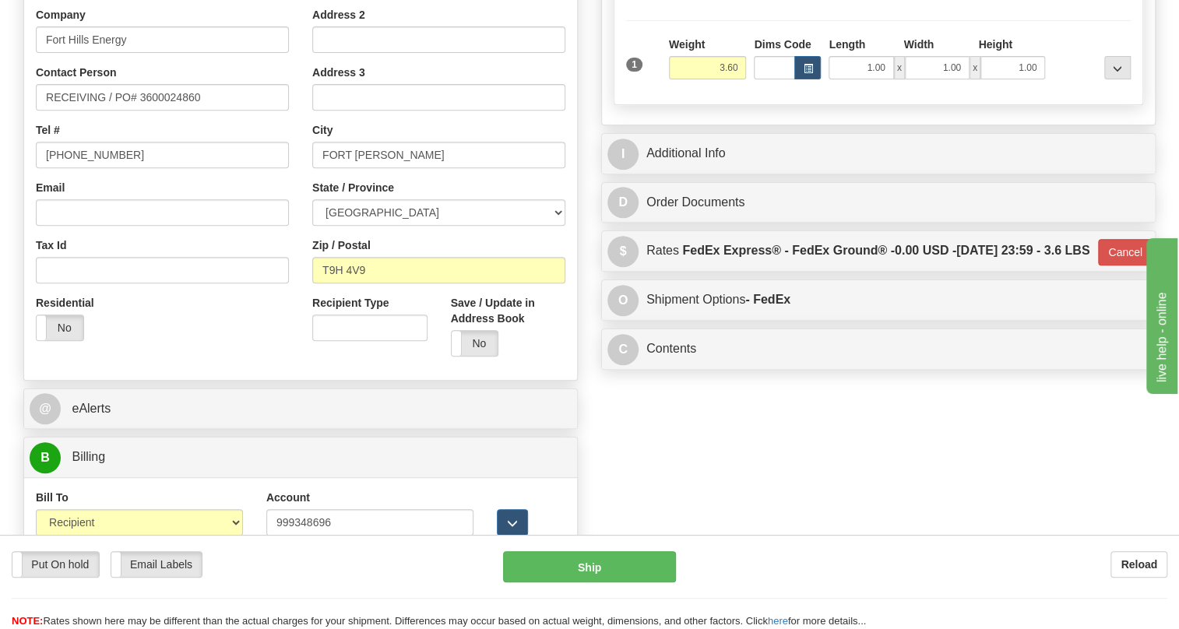
scroll to position [354, 0]
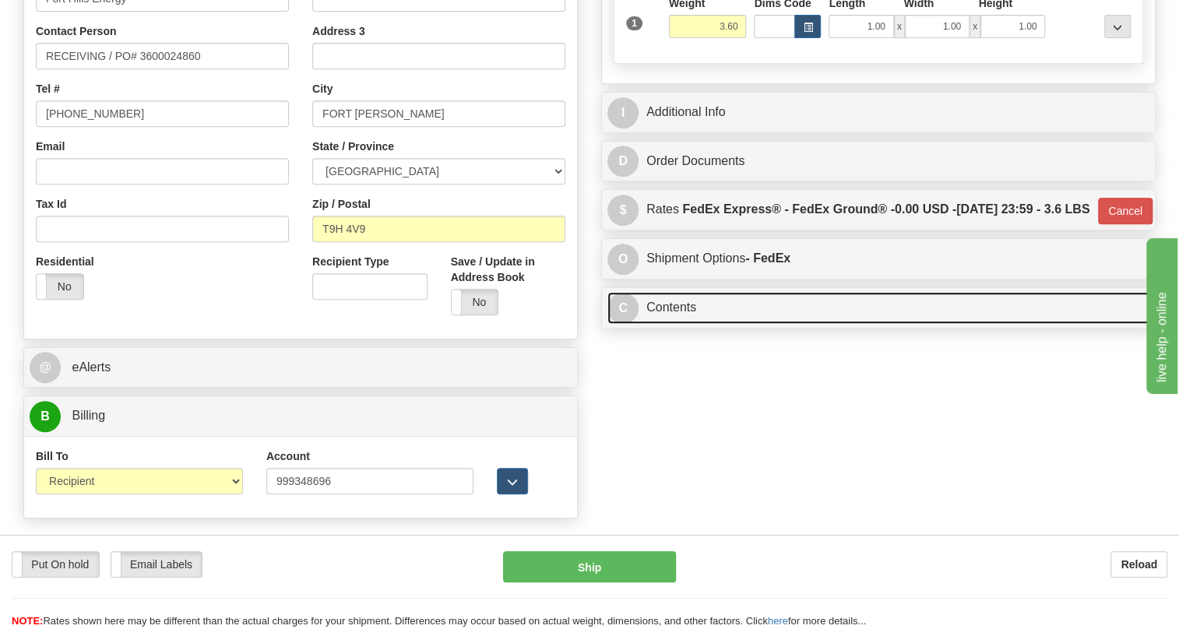
click at [674, 324] on link "C Contents" at bounding box center [878, 308] width 542 height 32
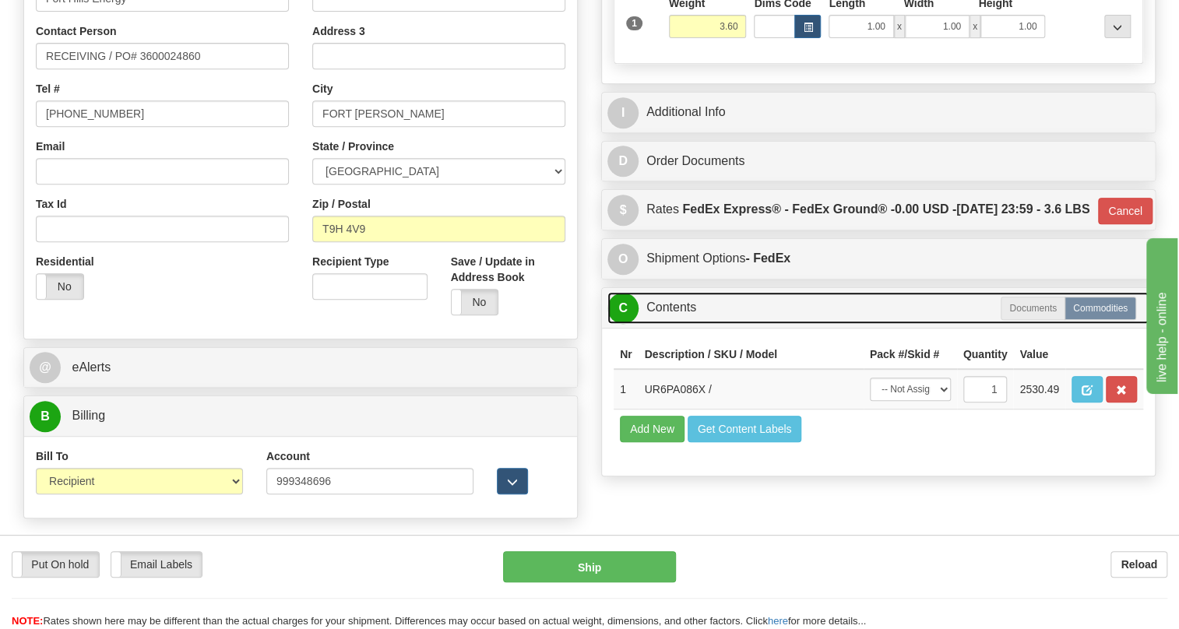
click at [671, 324] on link "C Contents" at bounding box center [878, 308] width 542 height 32
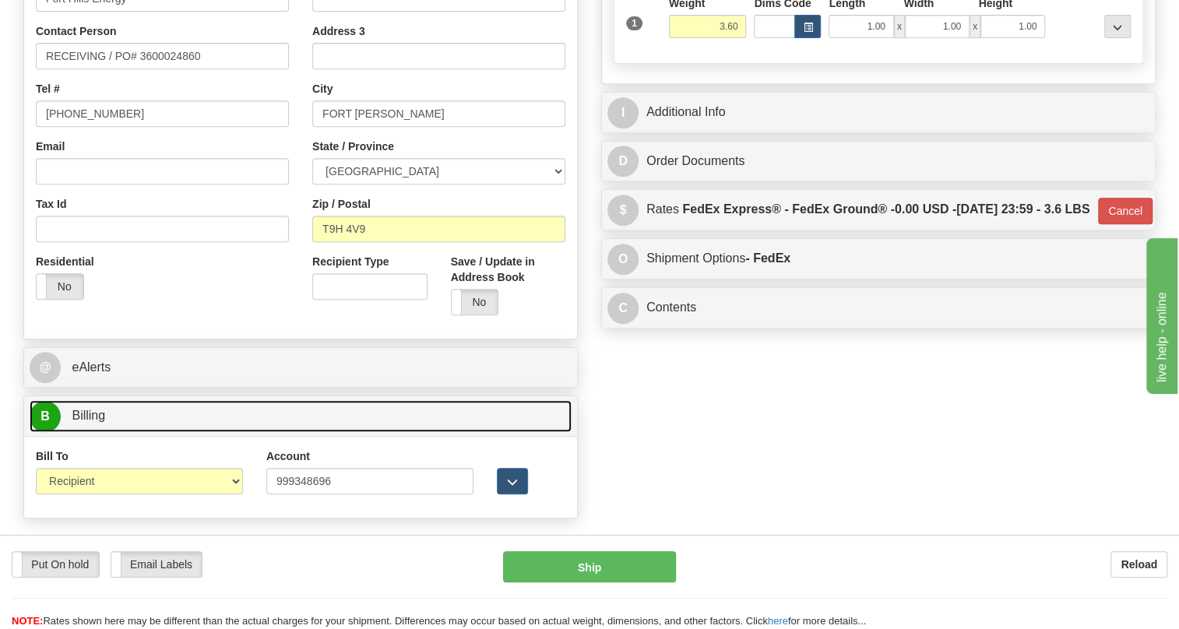
click at [91, 422] on span "Billing" at bounding box center [88, 415] width 33 height 13
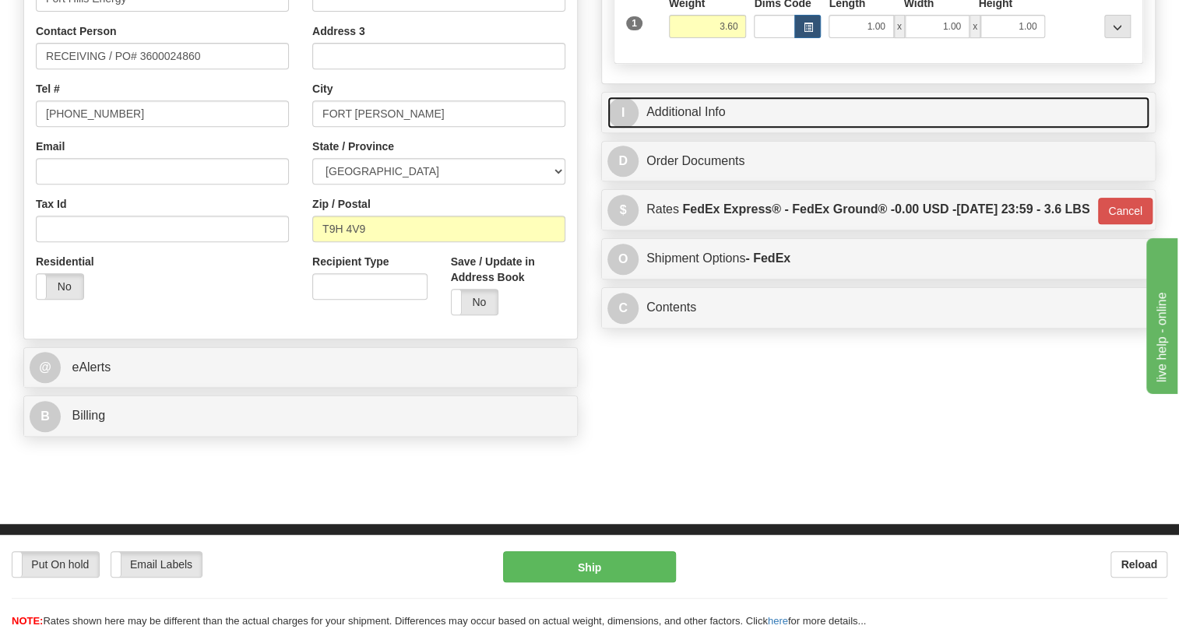
click at [705, 129] on link "I Additional Info" at bounding box center [878, 113] width 542 height 32
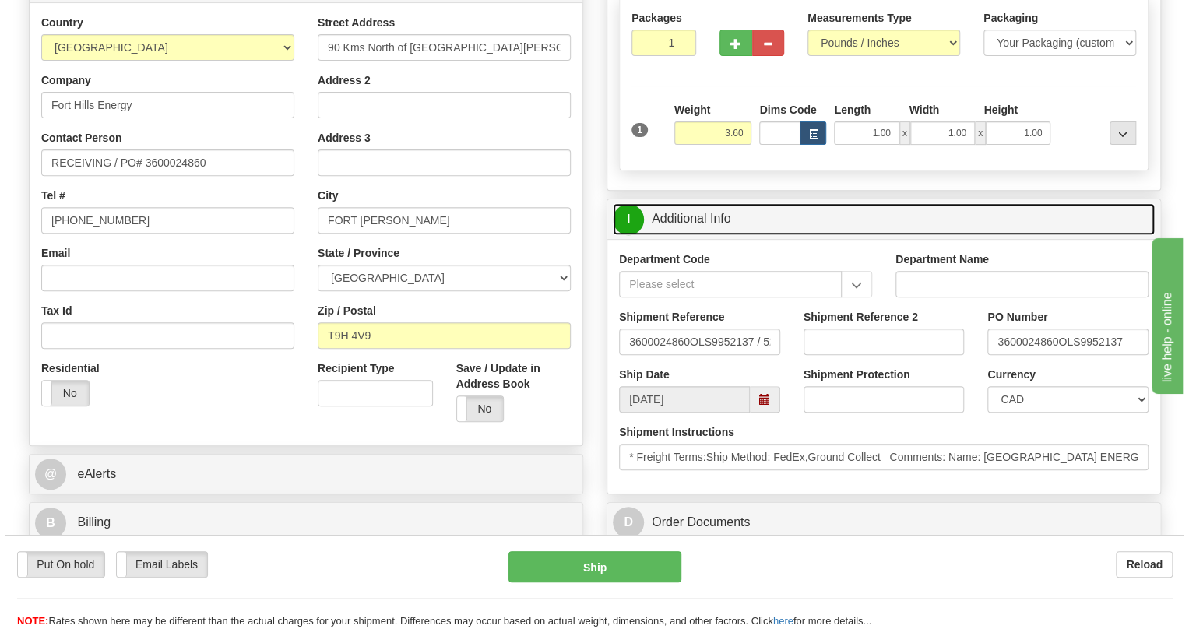
scroll to position [212, 0]
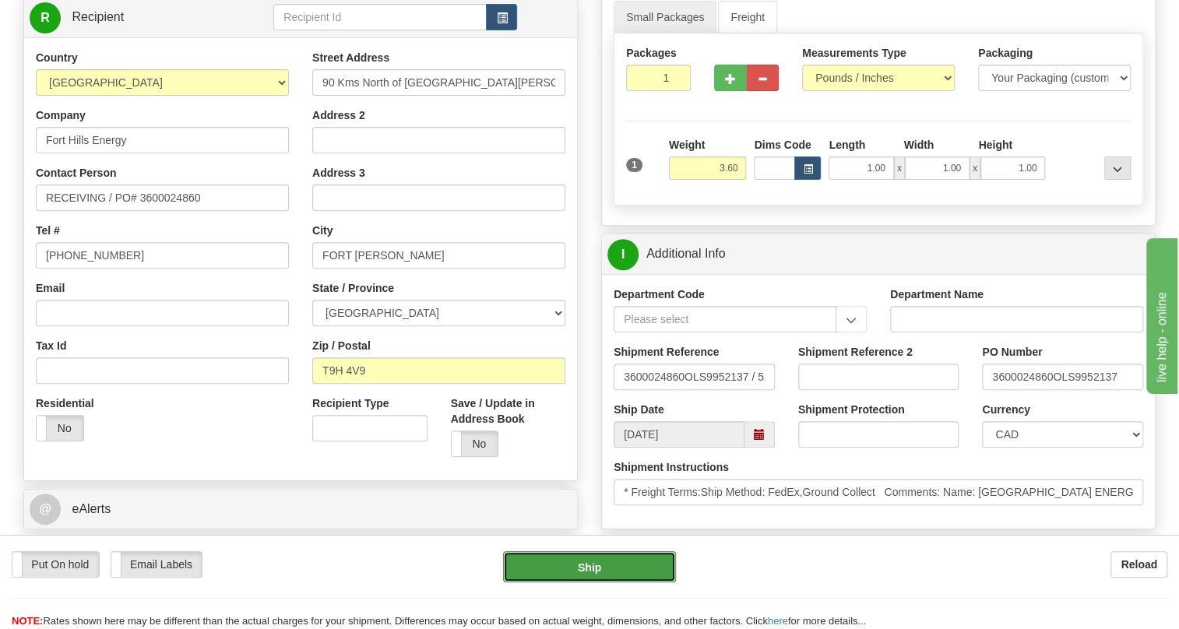
click at [588, 566] on button "Ship" at bounding box center [589, 566] width 173 height 31
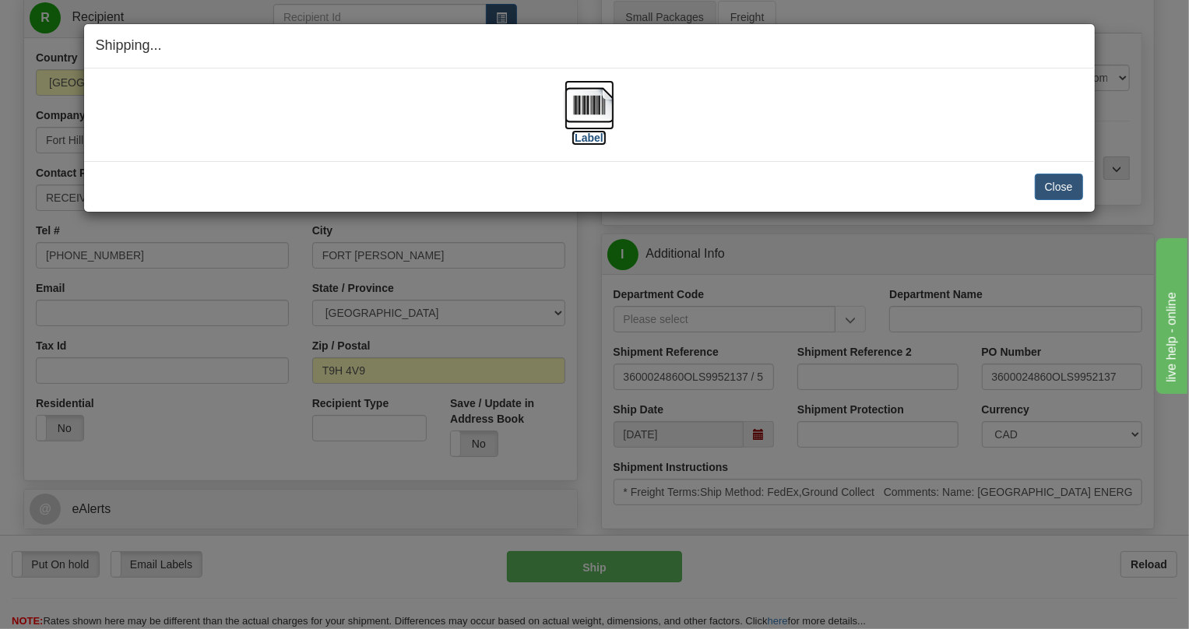
click at [591, 106] on img at bounding box center [590, 105] width 50 height 50
click at [1057, 186] on button "Close" at bounding box center [1059, 187] width 48 height 26
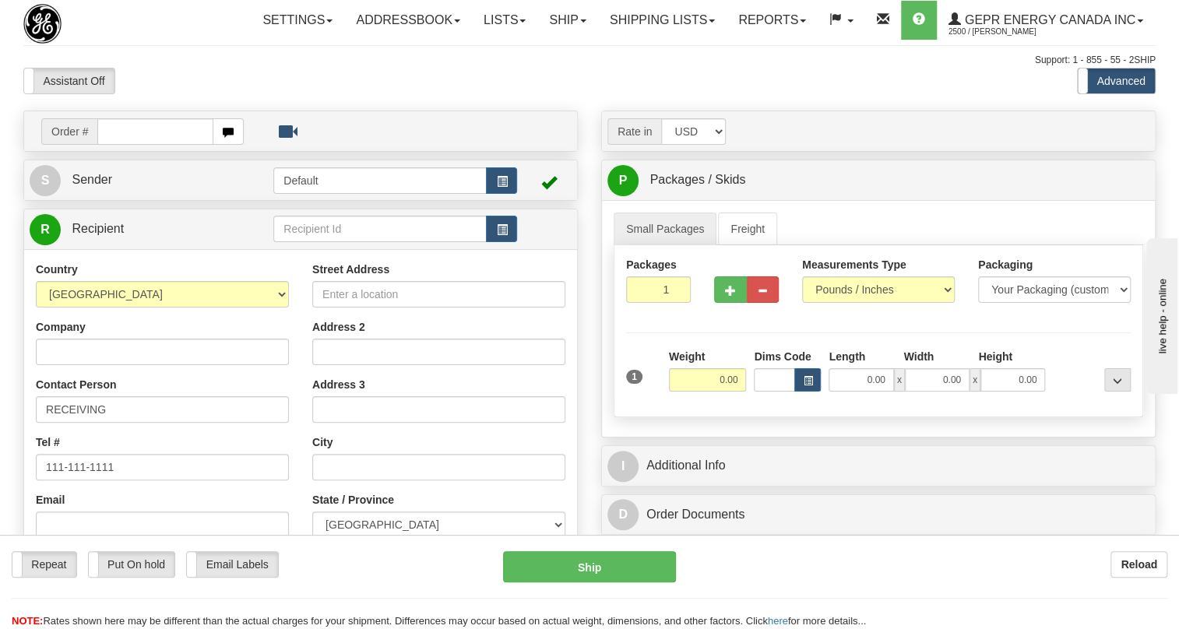
click at [125, 145] on input "text" at bounding box center [155, 131] width 116 height 26
click at [118, 145] on input "0086688898" at bounding box center [155, 131] width 116 height 26
type input "86688898"
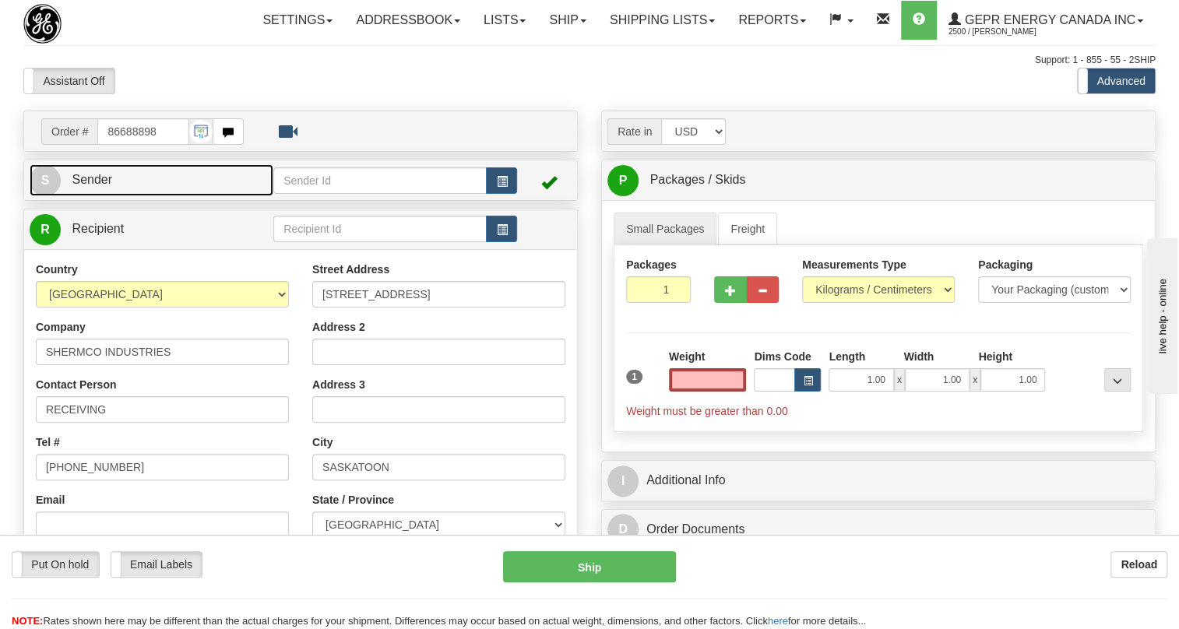
type input "0.00"
click at [109, 186] on span "Sender" at bounding box center [92, 179] width 40 height 13
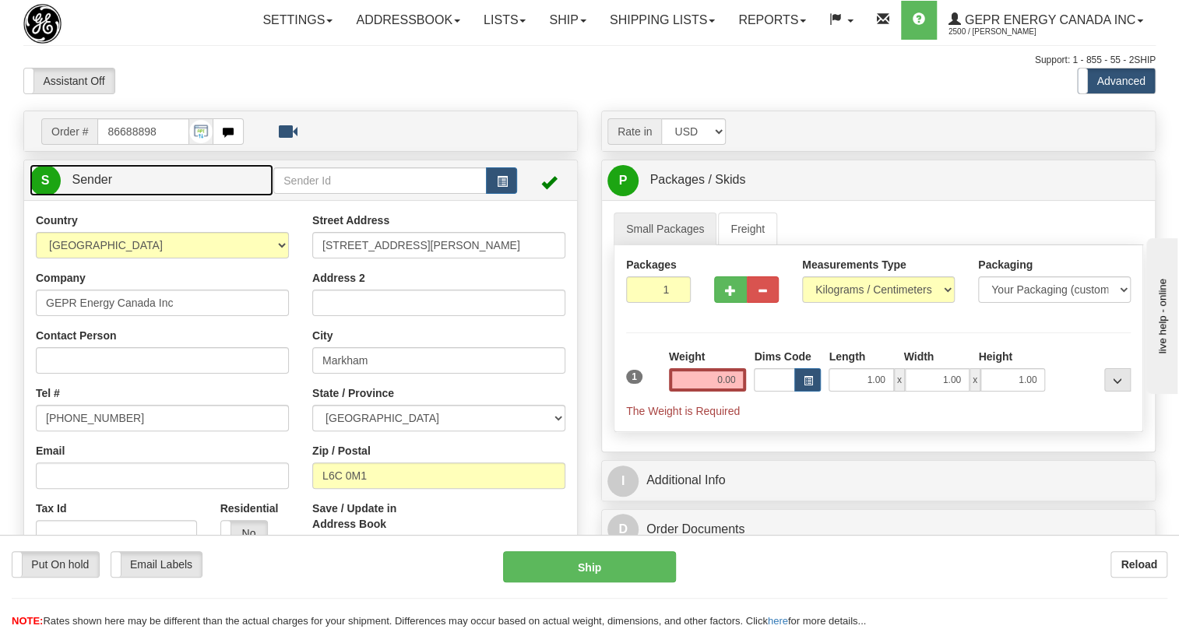
type input "MARKHAM"
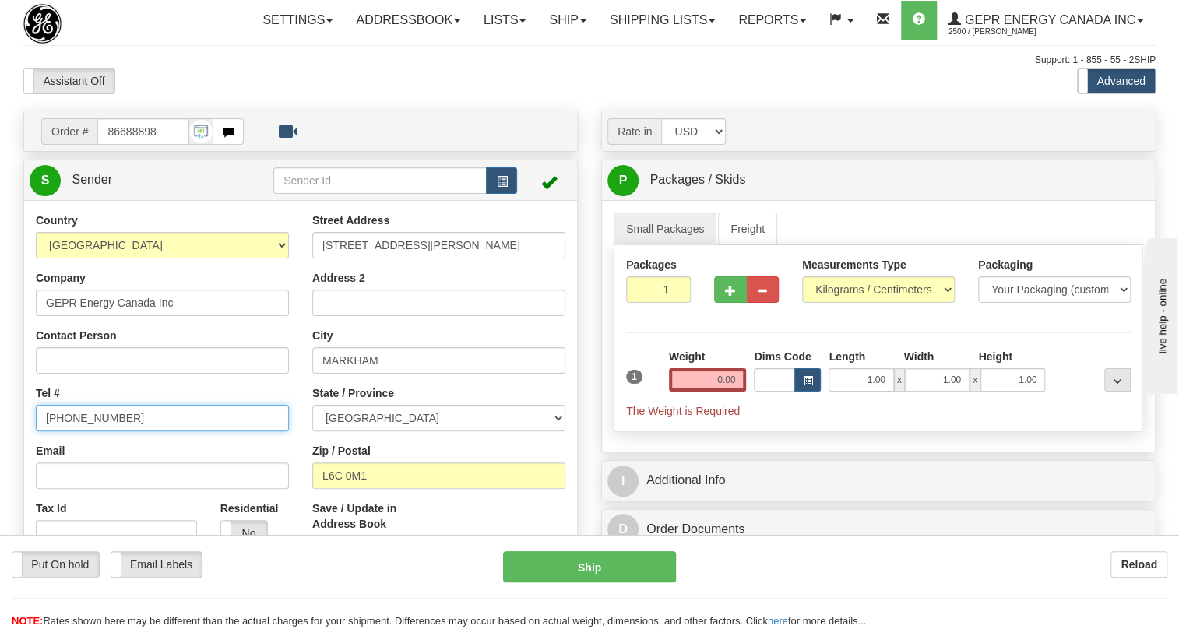
click at [93, 431] on input "[PHONE_NUMBER]" at bounding box center [162, 418] width 253 height 26
paste input "[PHONE_NUMBER]"
type input "[PHONE_NUMBER]"
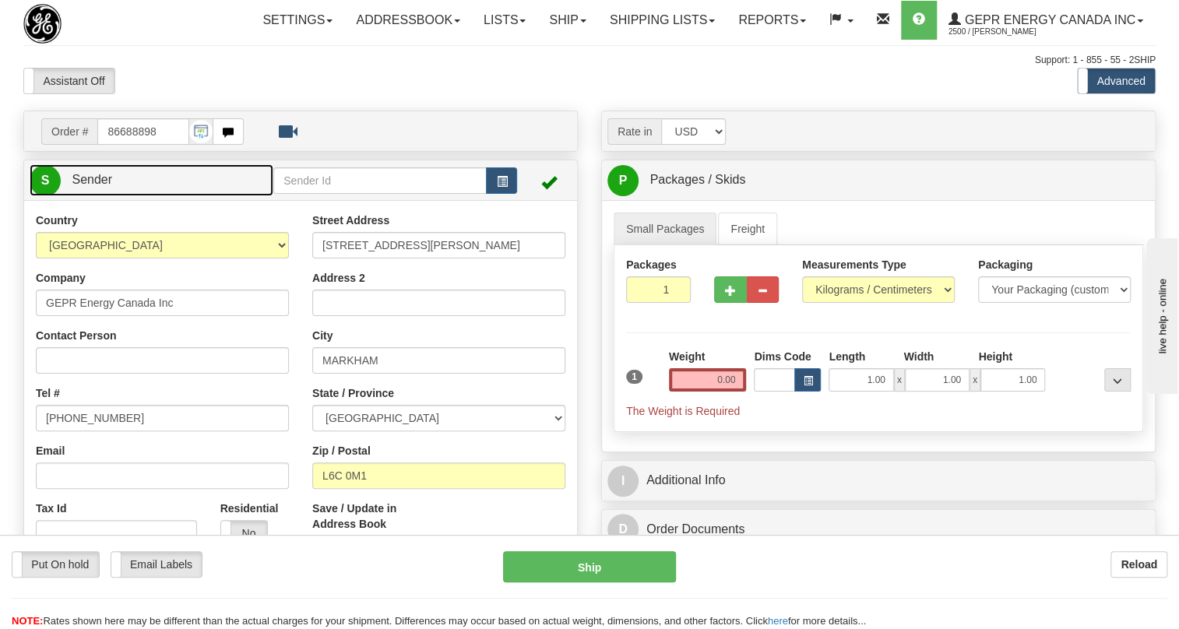
click at [106, 186] on span "Sender" at bounding box center [92, 179] width 40 height 13
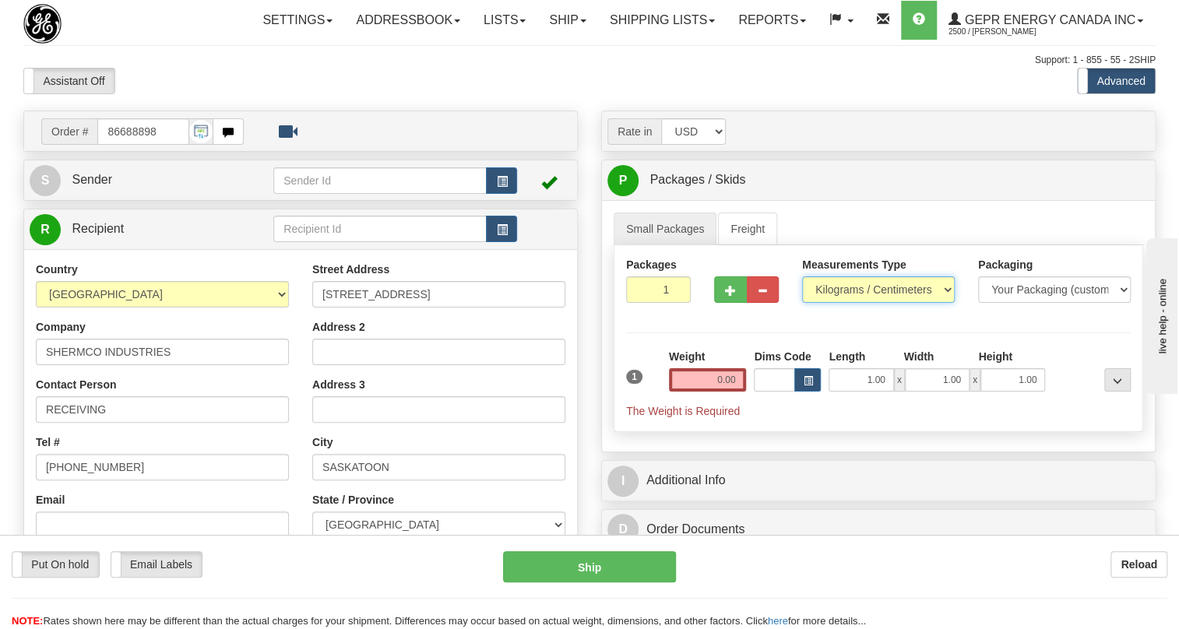
click at [850, 303] on select "Pounds / Inches Kilograms / Centimeters" at bounding box center [878, 289] width 153 height 26
select select "0"
click at [802, 303] on select "Pounds / Inches Kilograms / Centimeters" at bounding box center [878, 289] width 153 height 26
click at [706, 392] on input "0.00" at bounding box center [708, 379] width 78 height 23
type input "0.00"
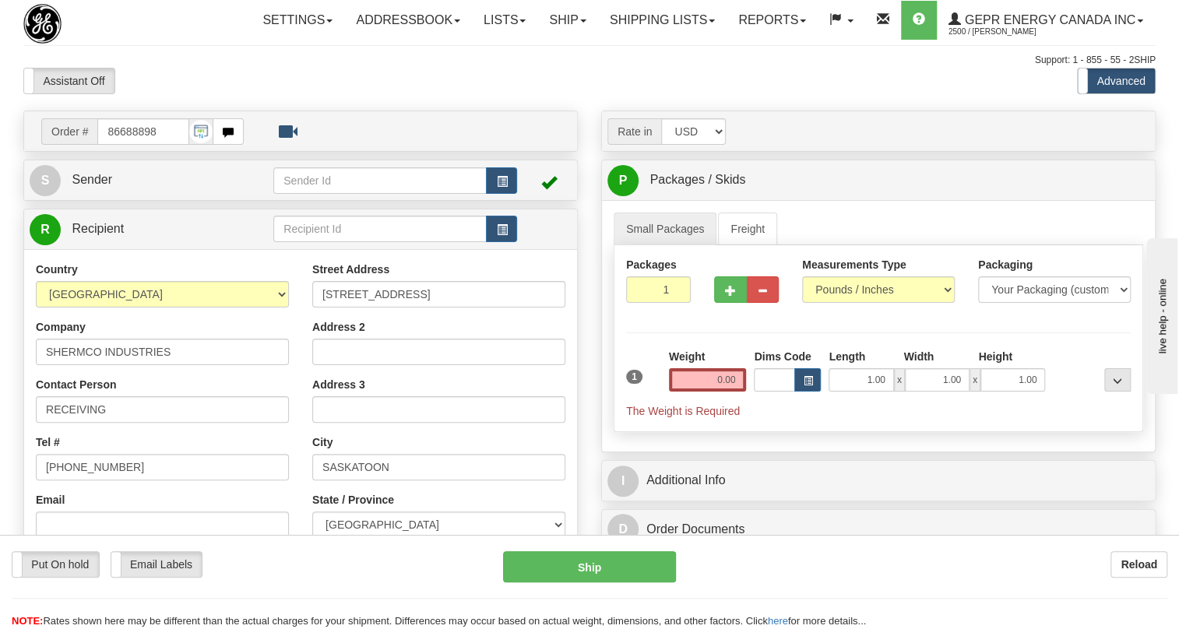
click at [750, 565] on div "Reload" at bounding box center [933, 564] width 468 height 26
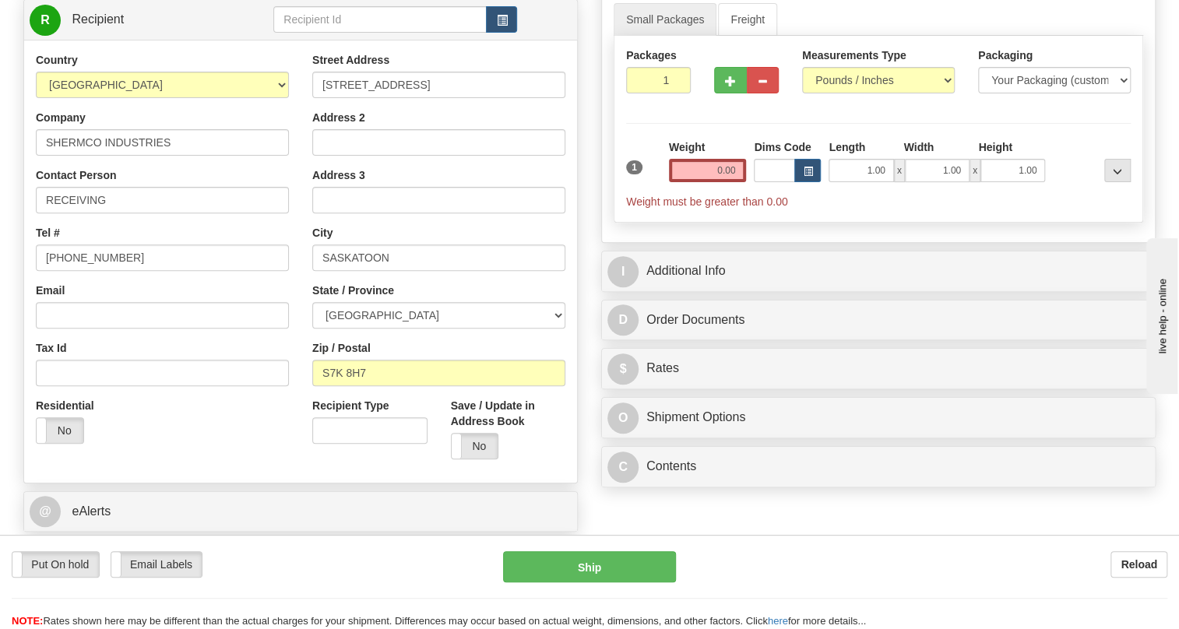
scroll to position [212, 0]
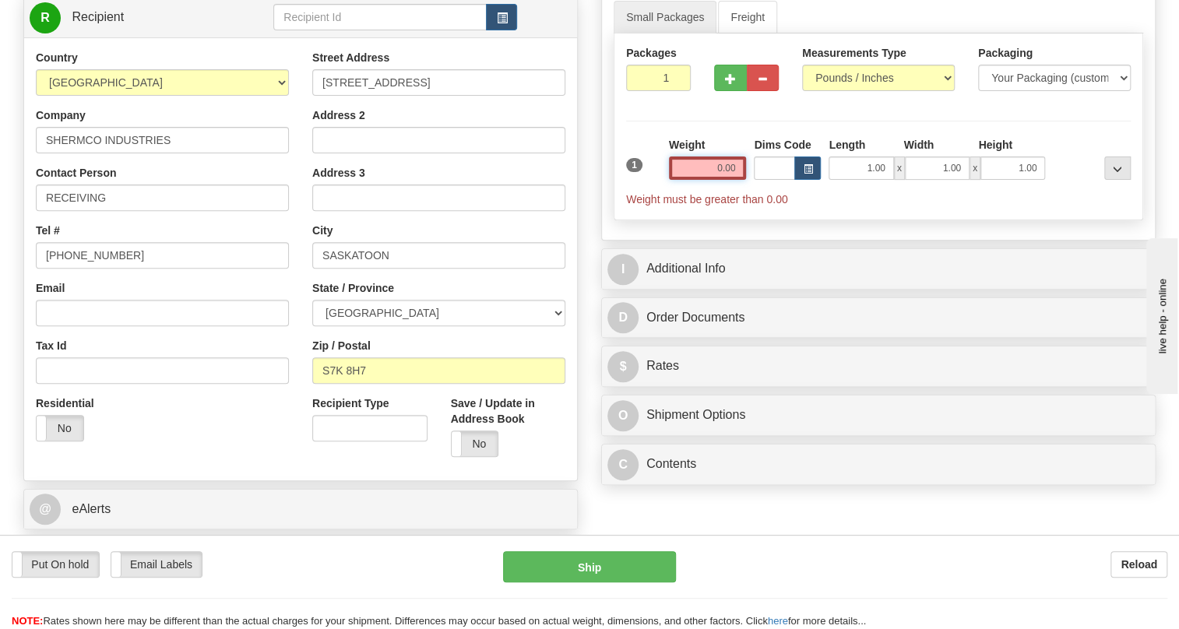
click at [706, 180] on input "0.00" at bounding box center [708, 168] width 78 height 23
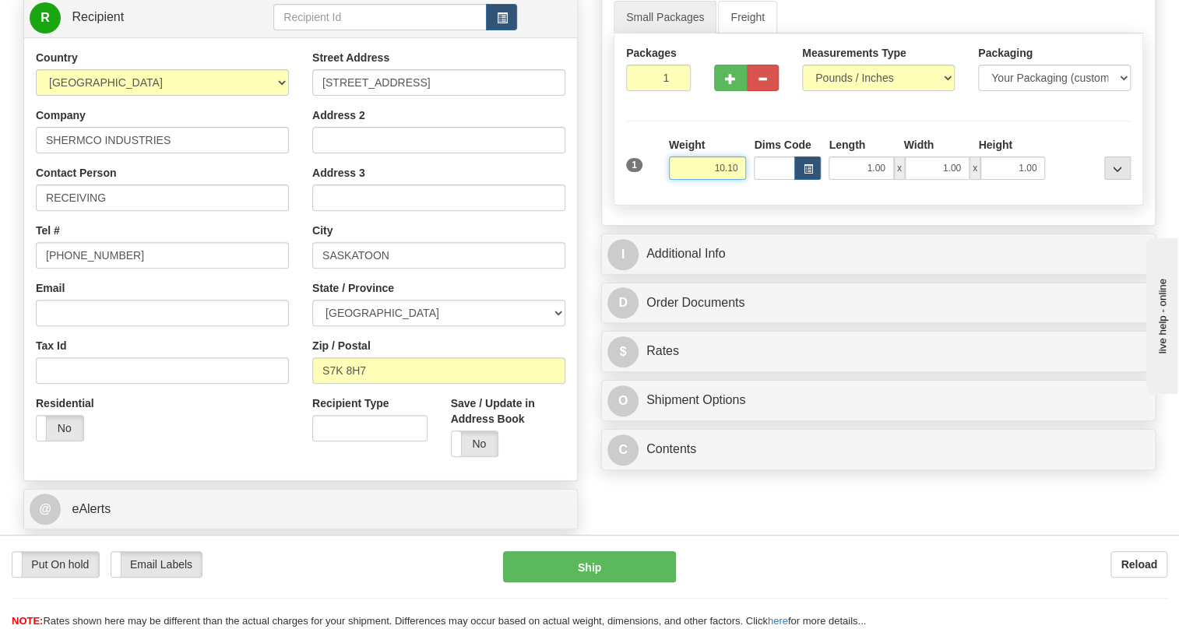
type input "10.10"
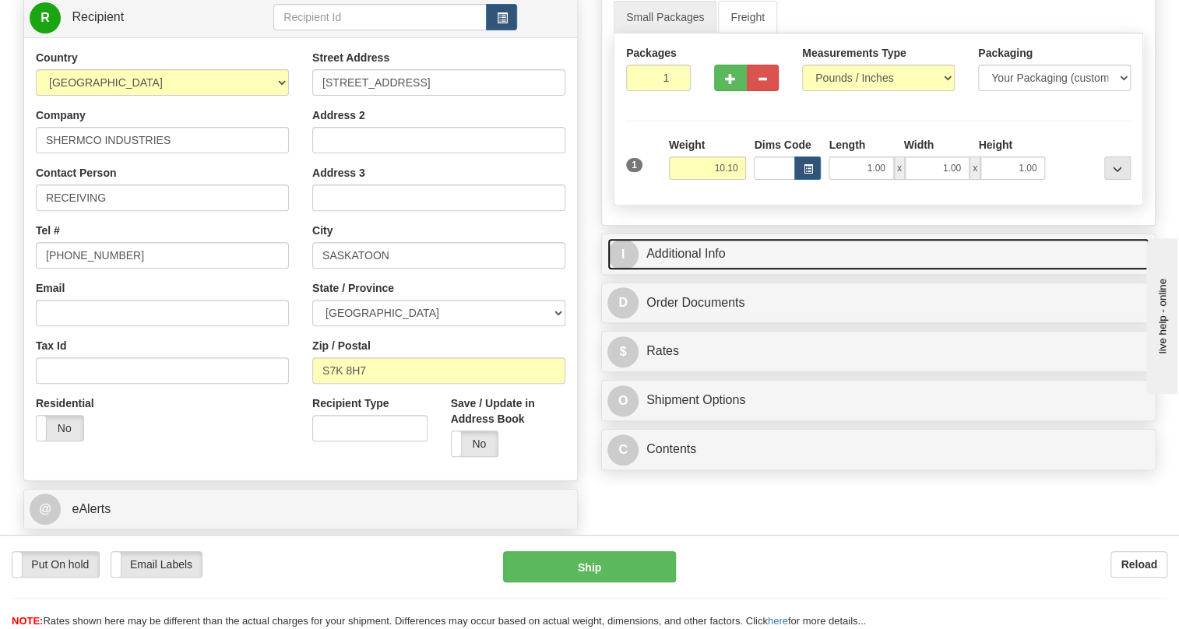
click at [699, 270] on link "I Additional Info" at bounding box center [878, 254] width 542 height 32
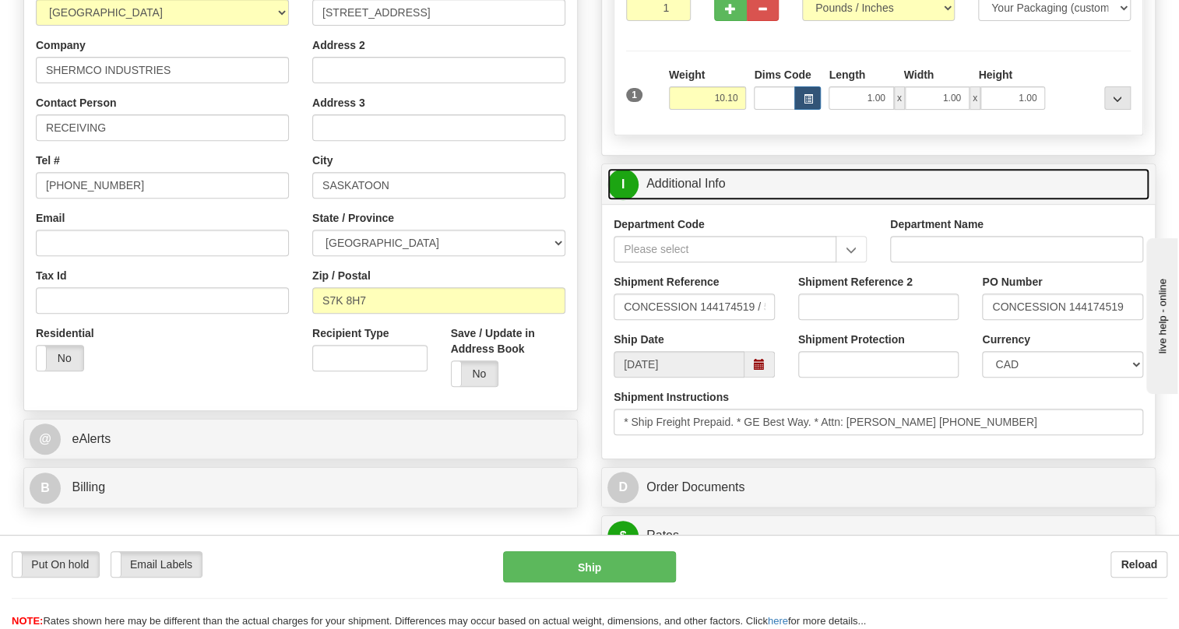
scroll to position [424, 0]
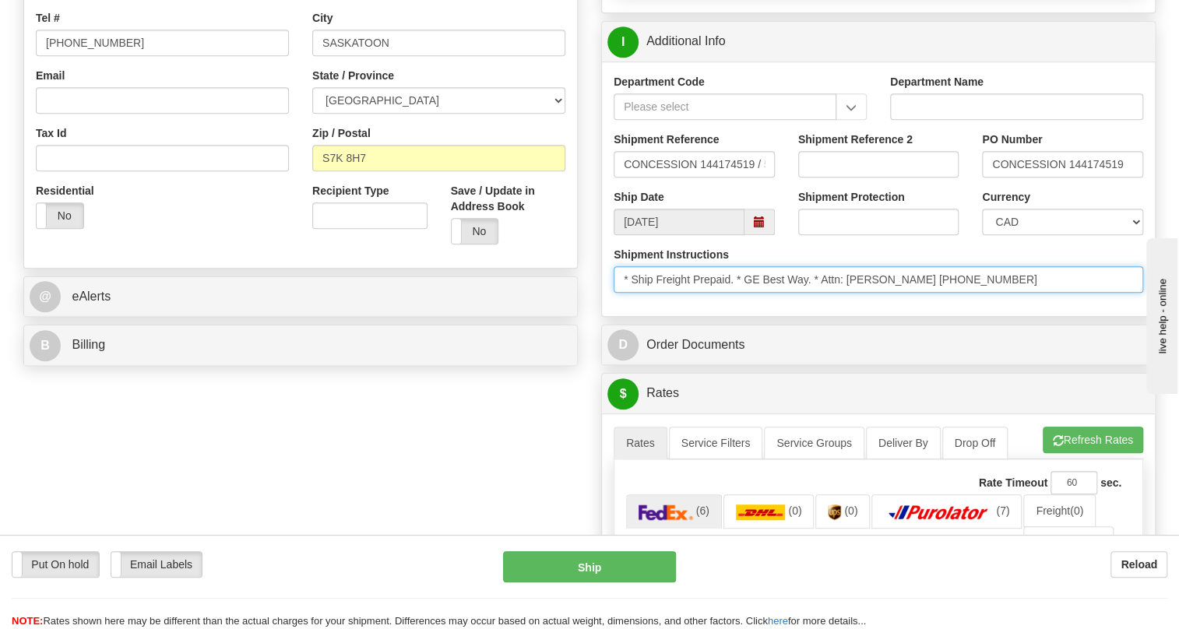
drag, startPoint x: 975, startPoint y: 316, endPoint x: 907, endPoint y: 318, distance: 68.6
click at [907, 293] on input "* Ship Freight Prepaid. * GE Best Way. * Attn: [PERSON_NAME] [PHONE_NUMBER]" at bounding box center [879, 279] width 530 height 26
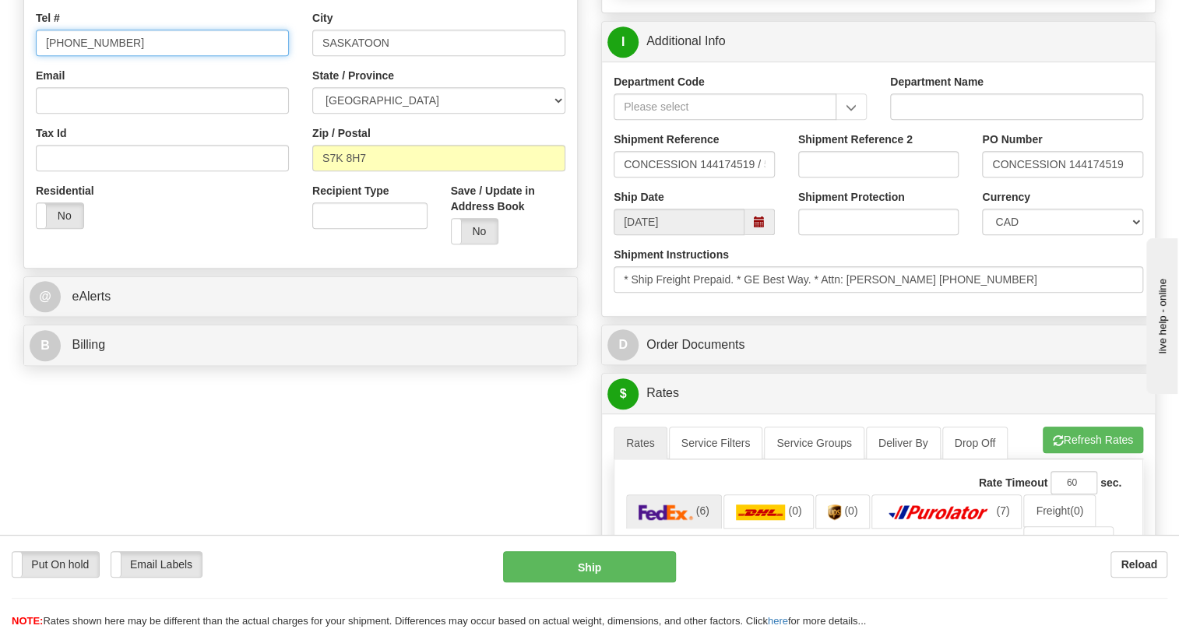
click at [80, 56] on input "[PHONE_NUMBER]" at bounding box center [162, 43] width 253 height 26
paste input "[PHONE_NUMBER]"
type input "[PHONE_NUMBER]"
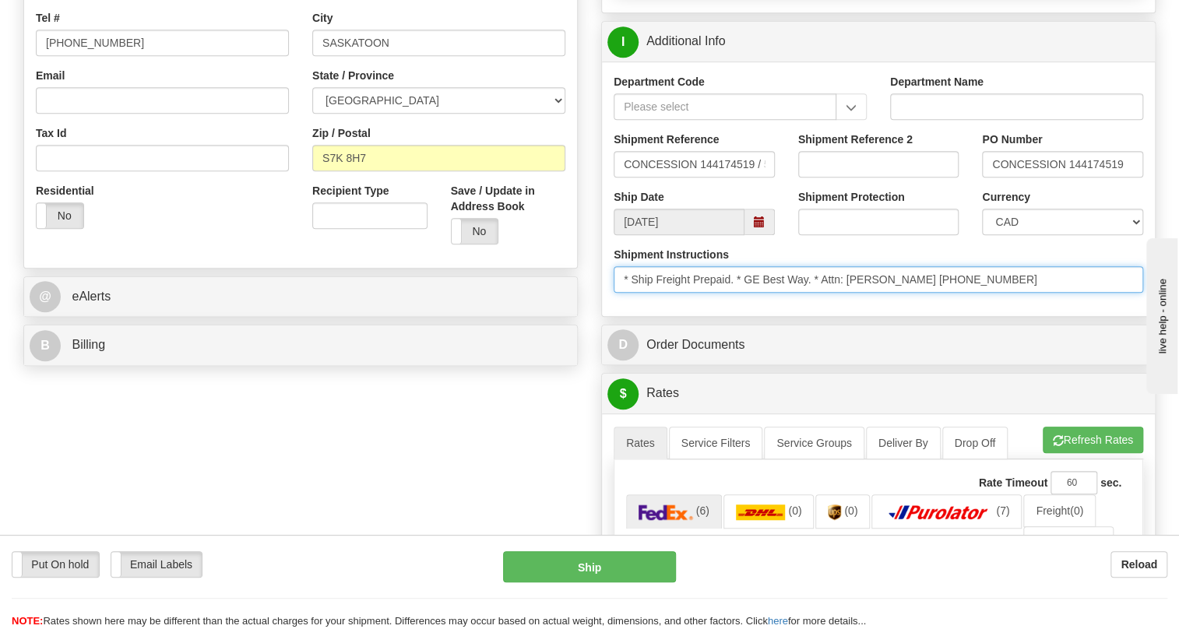
drag, startPoint x: 903, startPoint y: 312, endPoint x: 826, endPoint y: 312, distance: 77.1
click at [826, 293] on input "* Ship Freight Prepaid. * GE Best Way. * Attn: [PERSON_NAME] [PHONE_NUMBER]" at bounding box center [879, 279] width 530 height 26
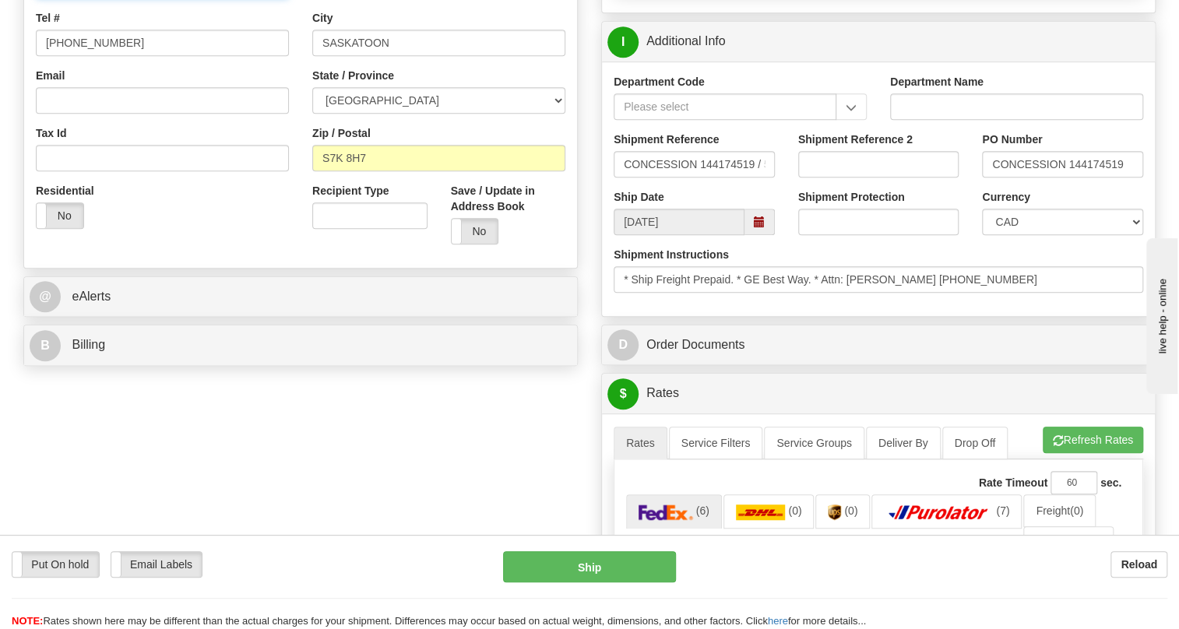
paste input "Attn: [PERSON_NAME]"
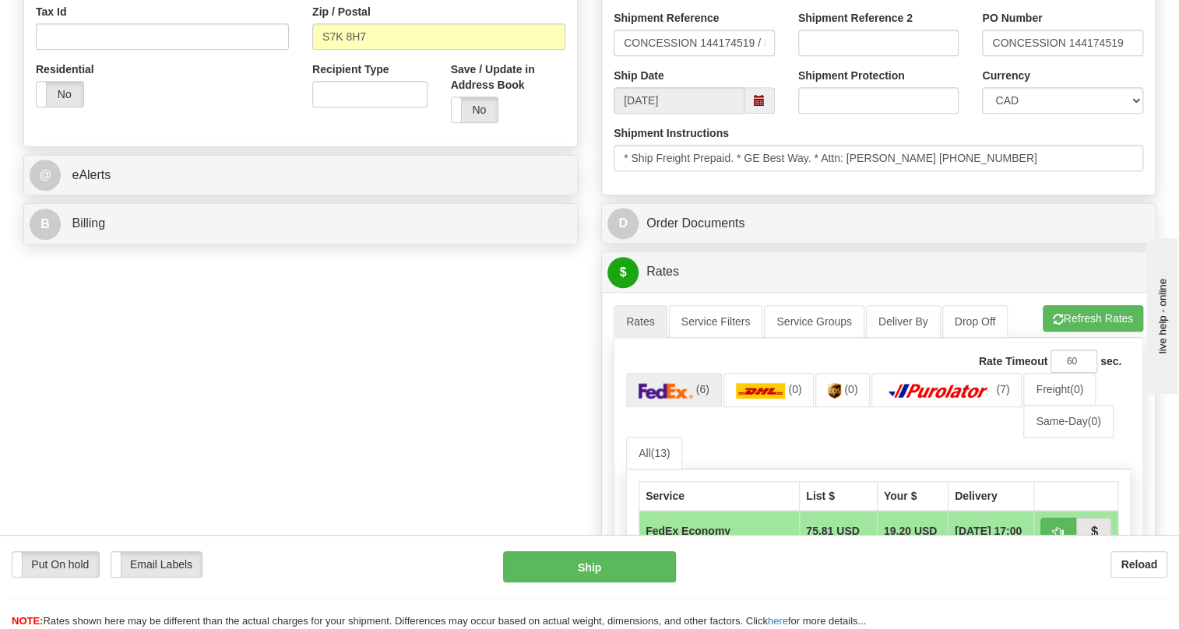
scroll to position [566, 0]
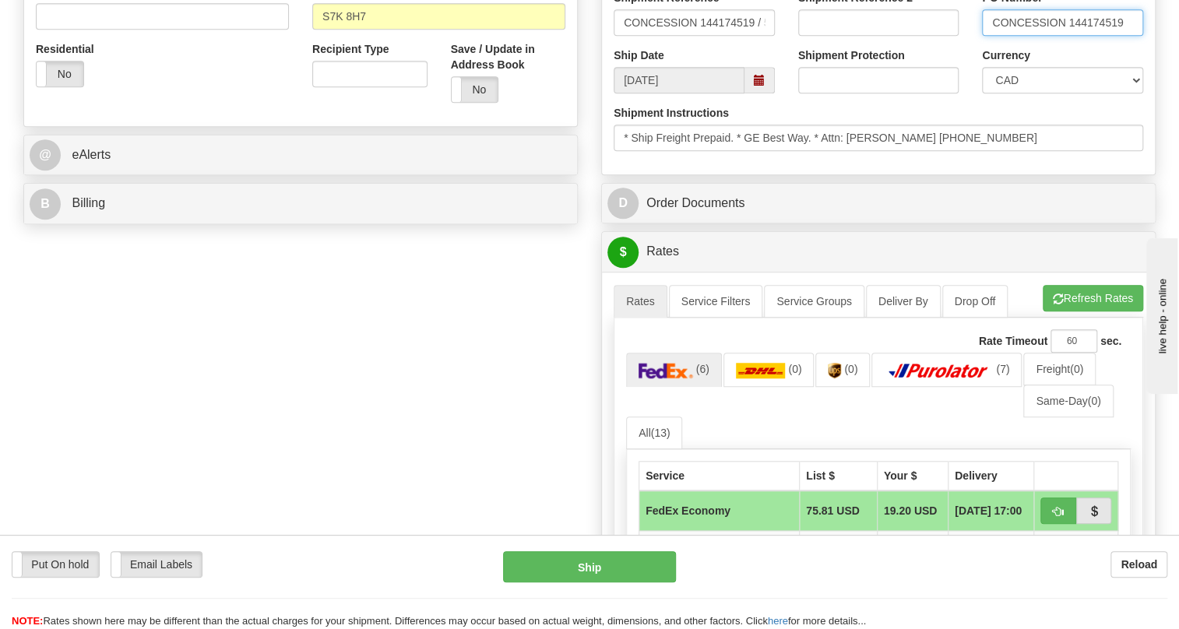
click at [1029, 36] on input "CONCESSION 144174519" at bounding box center [1062, 22] width 161 height 26
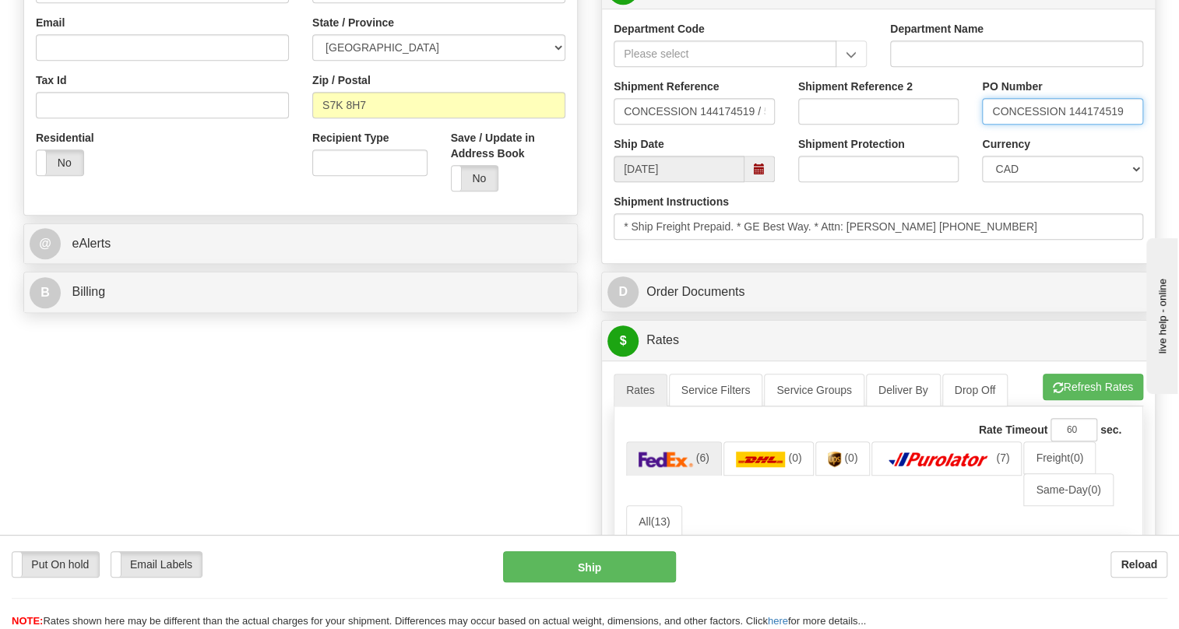
scroll to position [283, 0]
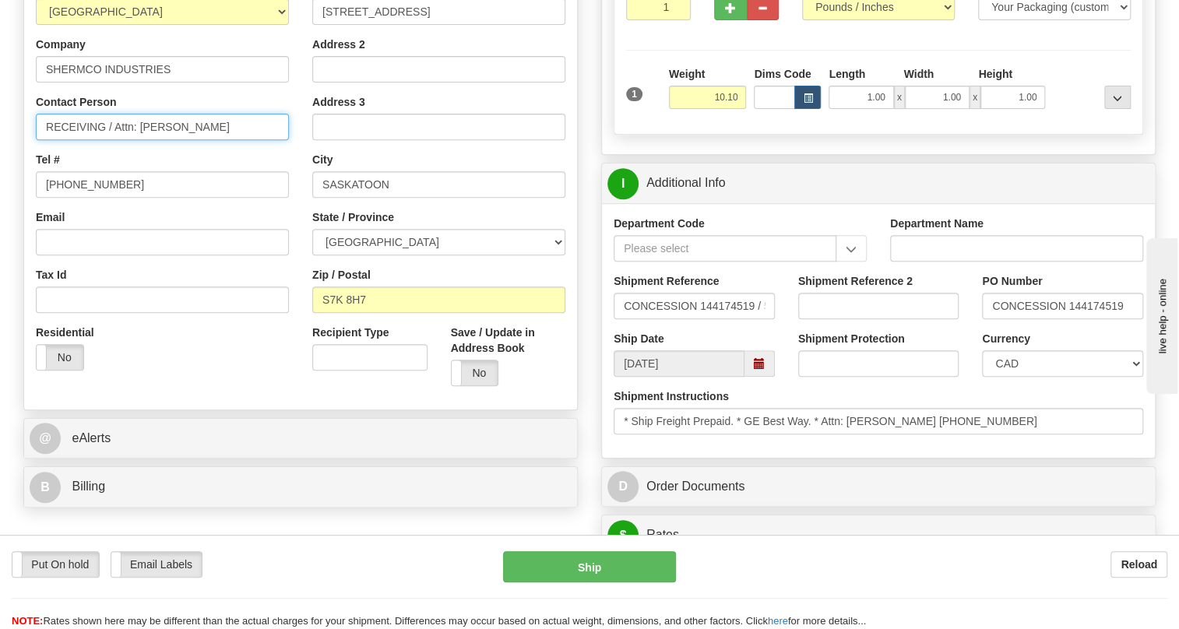
click at [209, 140] on input "RECEIVING / Attn: [PERSON_NAME]" at bounding box center [162, 127] width 253 height 26
paste input "CONCESSION 144174519"
drag, startPoint x: 76, startPoint y: 164, endPoint x: 207, endPoint y: 164, distance: 131.6
click at [207, 140] on input "RECEIVING / Attn: [PERSON_NAME] / PO# CONCESSION 144174519" at bounding box center [162, 127] width 253 height 26
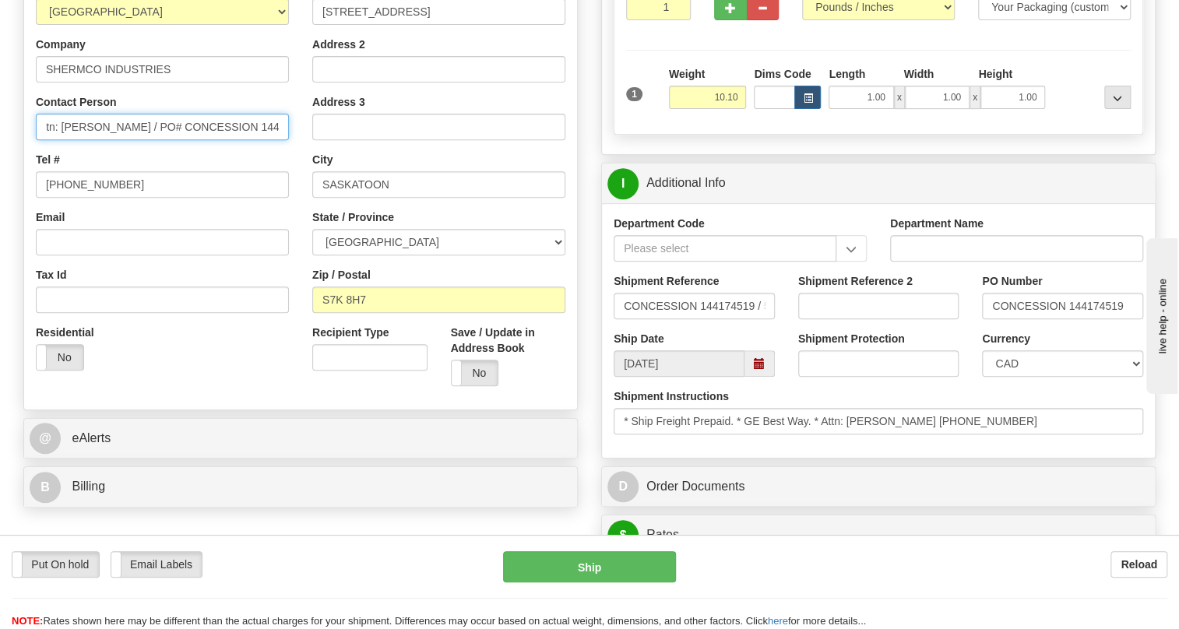
click at [53, 140] on input "RECEIVING / Attn: [PERSON_NAME] / PO# CONCESSION 144174519" at bounding box center [162, 127] width 253 height 26
drag, startPoint x: 46, startPoint y: 162, endPoint x: 23, endPoint y: 168, distance: 24.2
click at [23, 168] on div "Order # 86688898 S" at bounding box center [301, 172] width 578 height 688
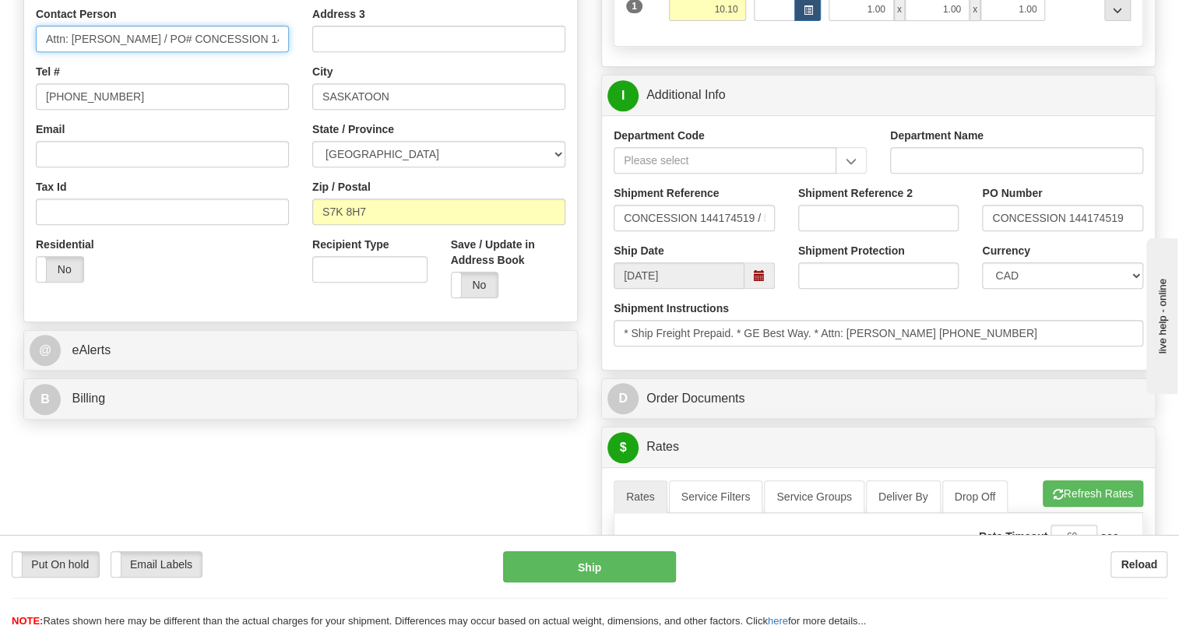
scroll to position [424, 0]
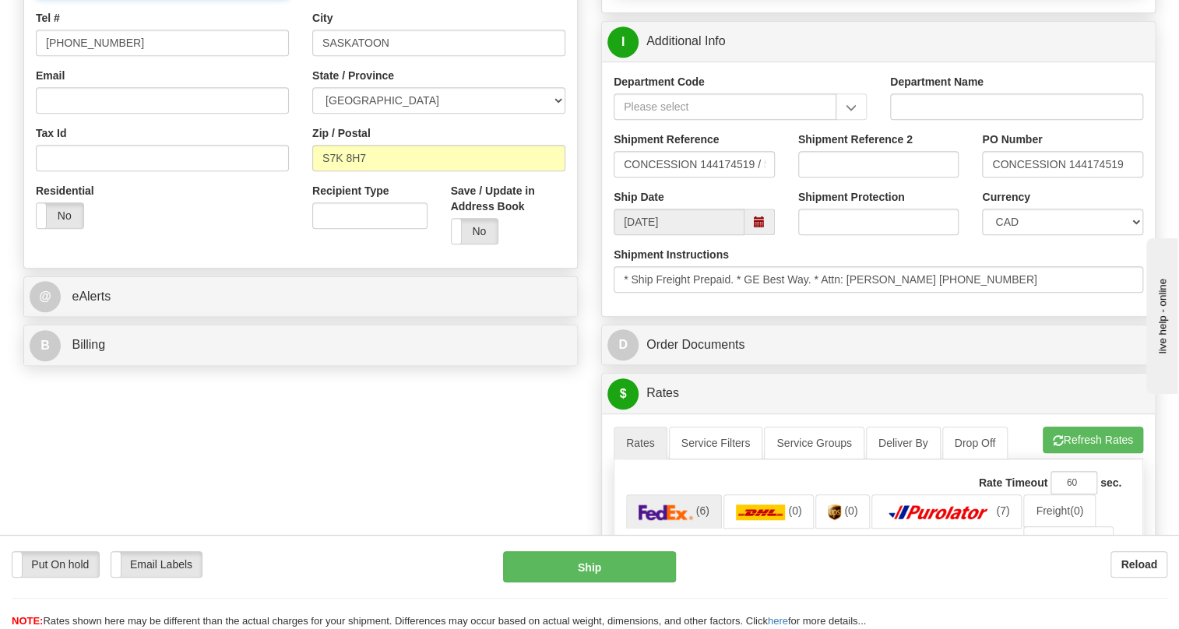
type input "Attn: [PERSON_NAME] / PO# CONCESSION 144174519"
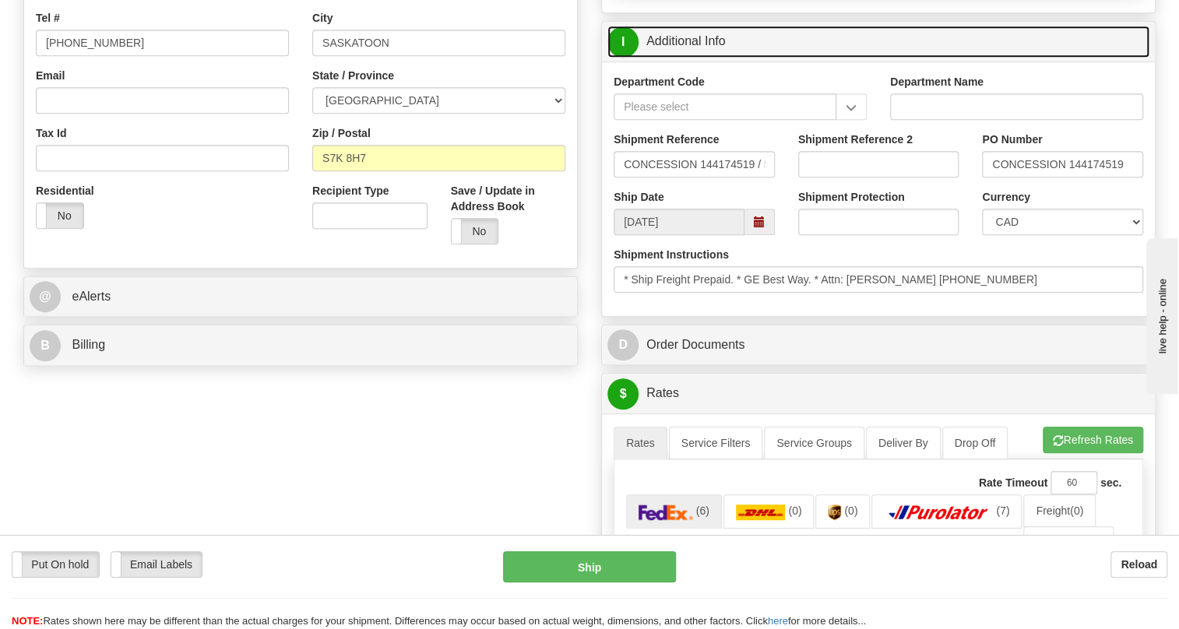
click at [711, 58] on link "I Additional Info" at bounding box center [878, 42] width 542 height 32
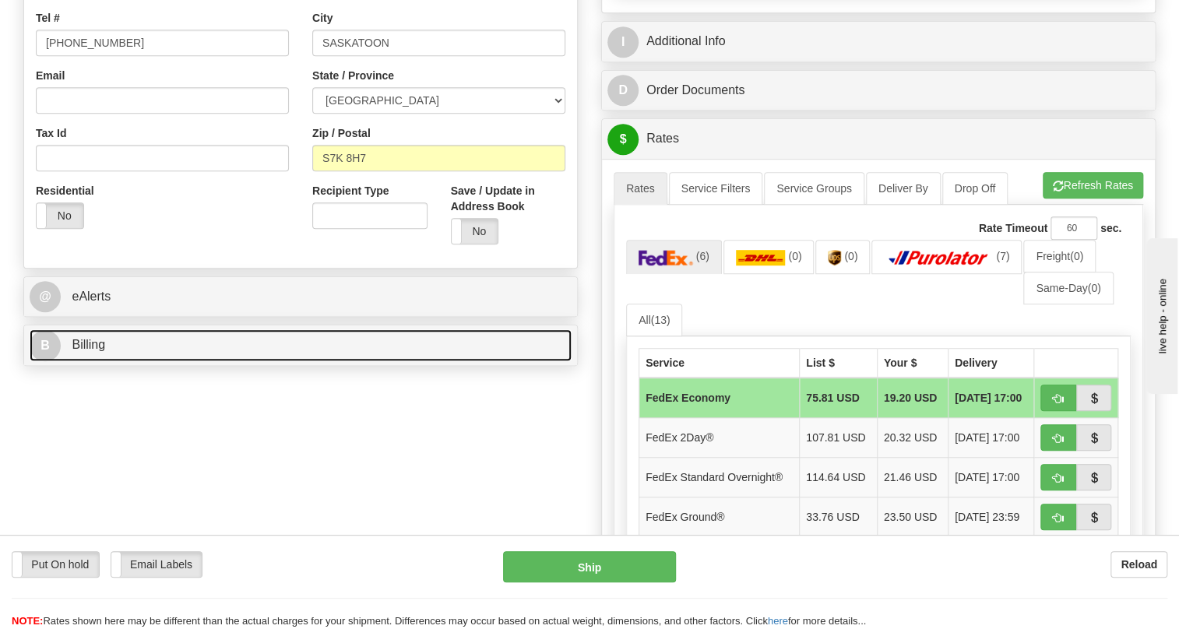
click at [83, 351] on span "Billing" at bounding box center [88, 344] width 33 height 13
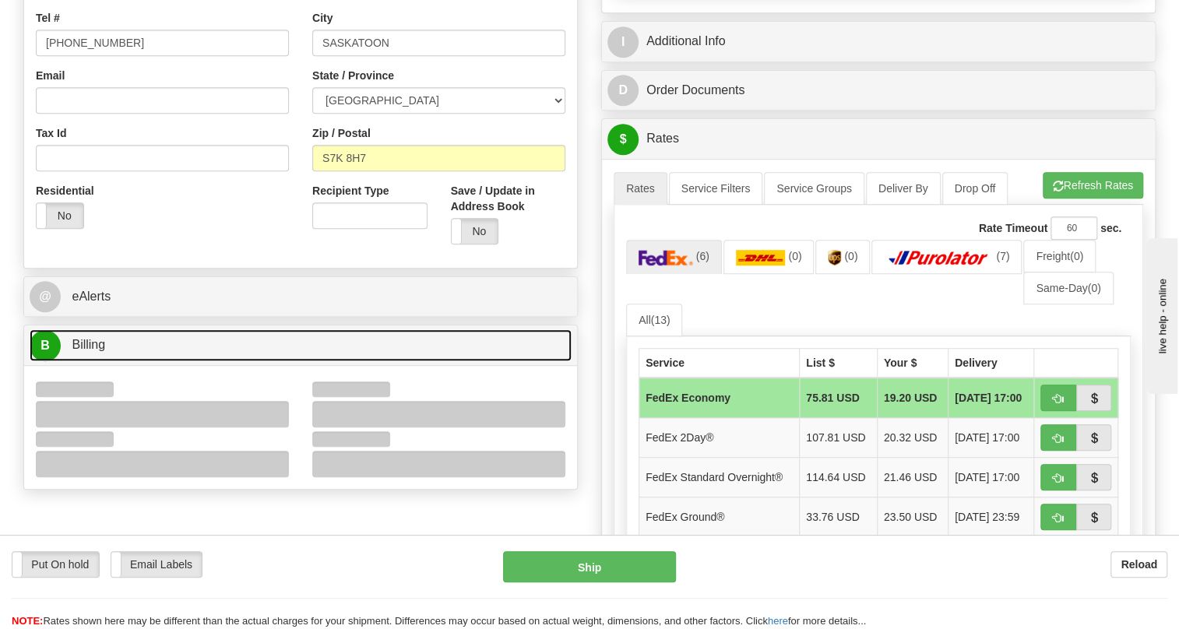
click at [83, 351] on span "Billing" at bounding box center [88, 344] width 33 height 13
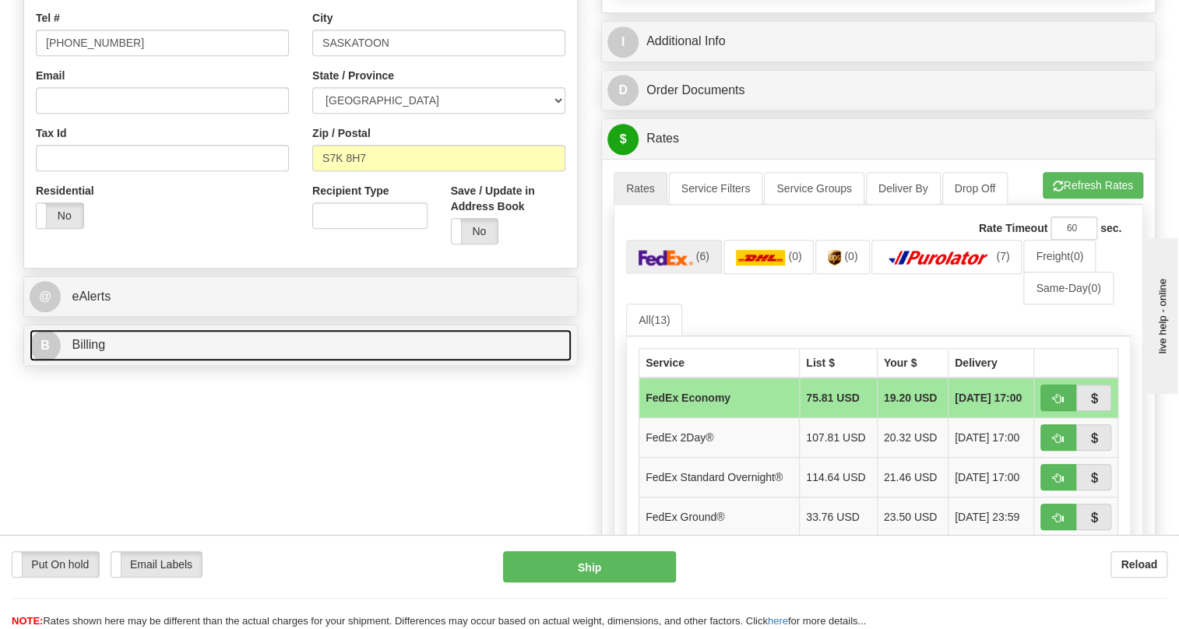
click at [81, 351] on span "Billing" at bounding box center [88, 344] width 33 height 13
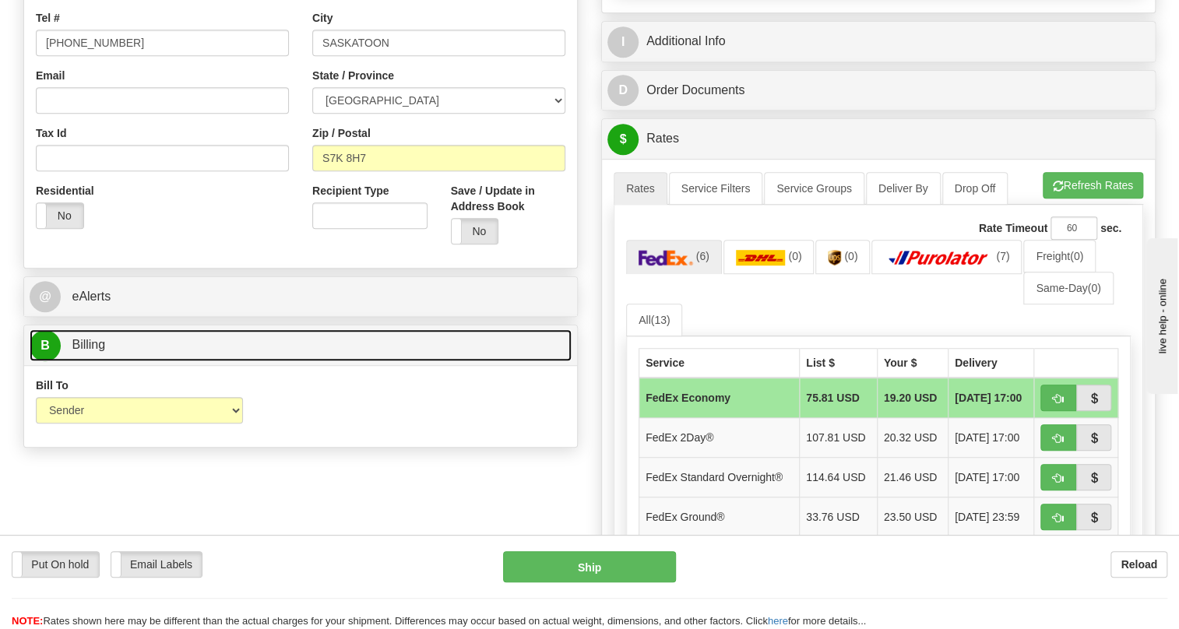
click at [81, 351] on span "Billing" at bounding box center [88, 344] width 33 height 13
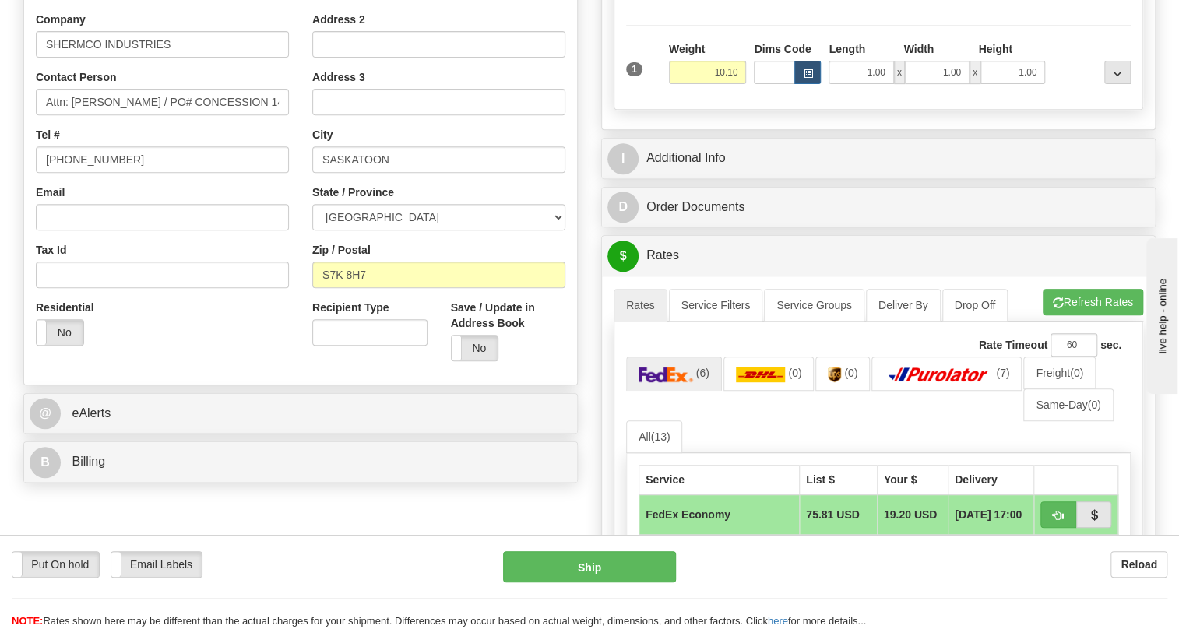
scroll to position [283, 0]
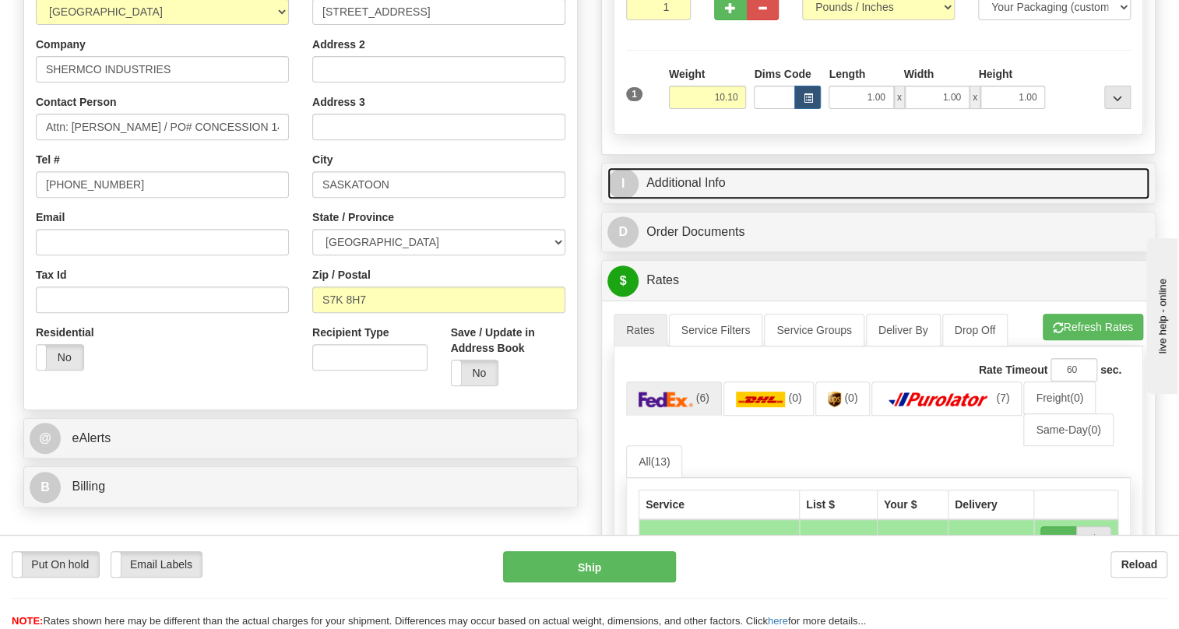
click at [709, 199] on link "I Additional Info" at bounding box center [878, 183] width 542 height 32
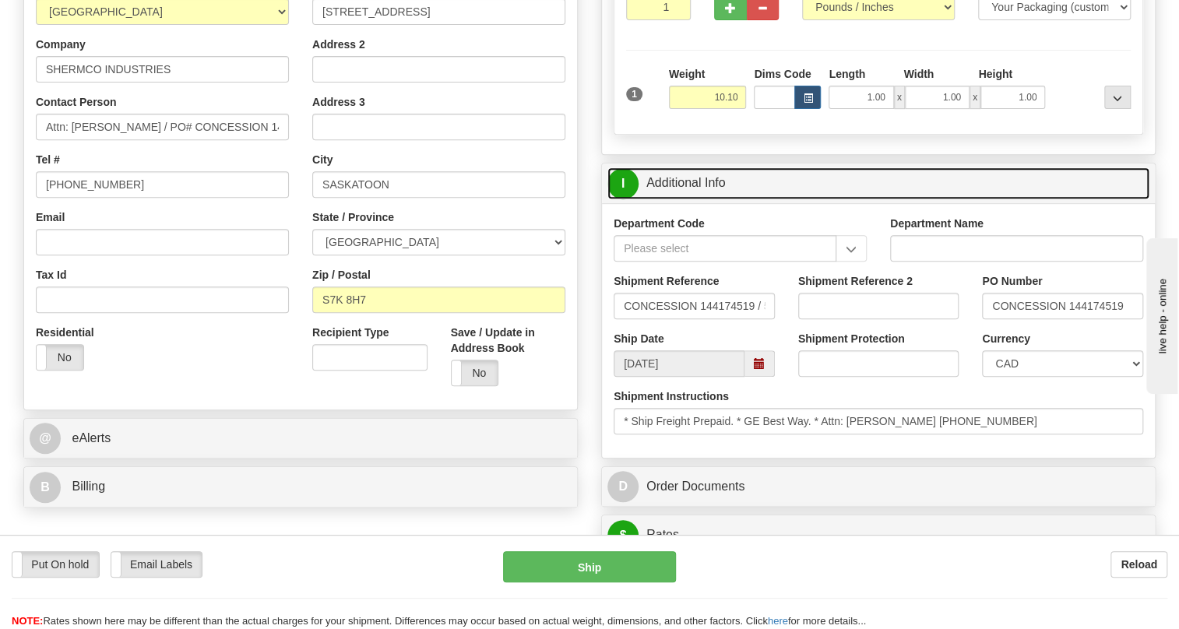
click at [709, 199] on link "I Additional Info" at bounding box center [878, 183] width 542 height 32
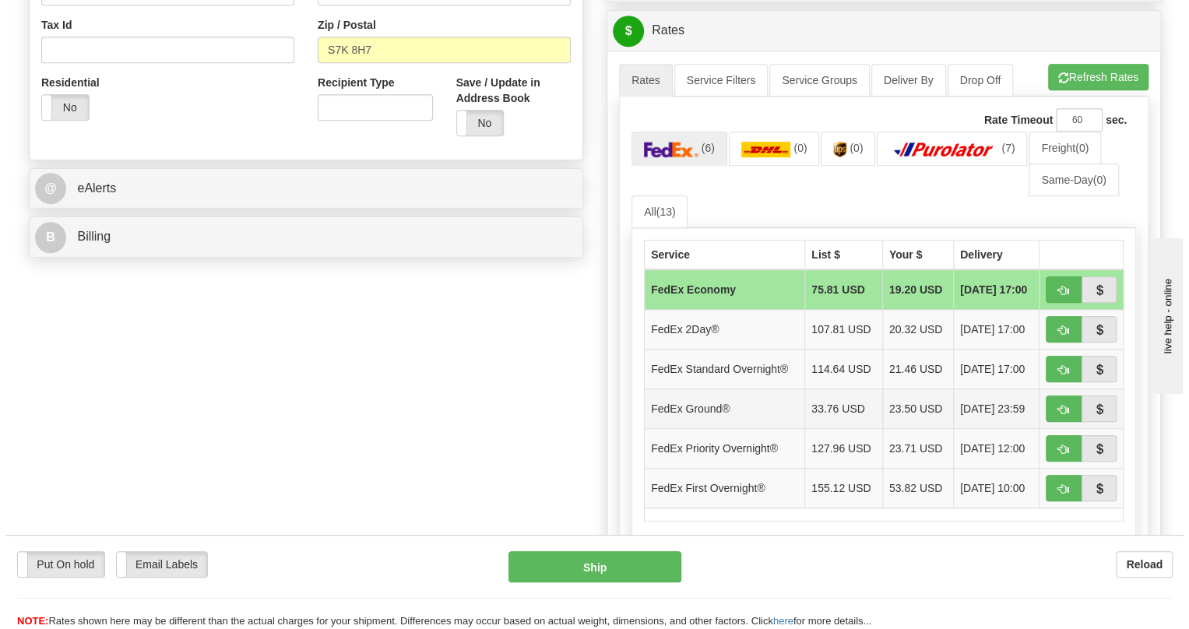
scroll to position [566, 0]
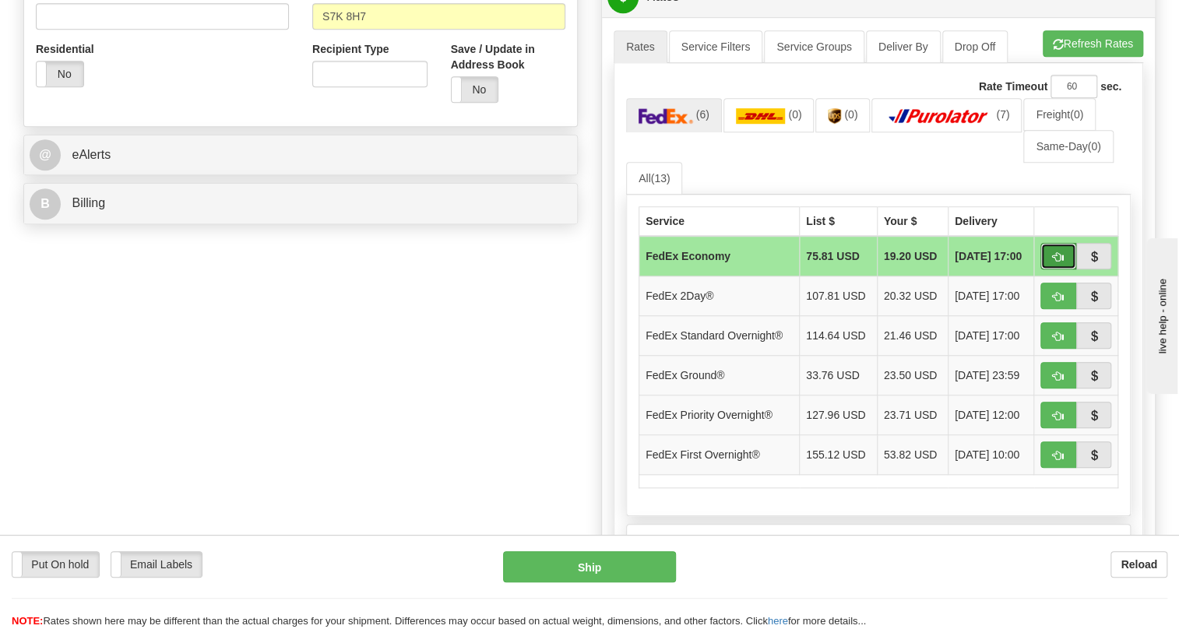
click at [1064, 269] on button "button" at bounding box center [1059, 256] width 36 height 26
type input "20"
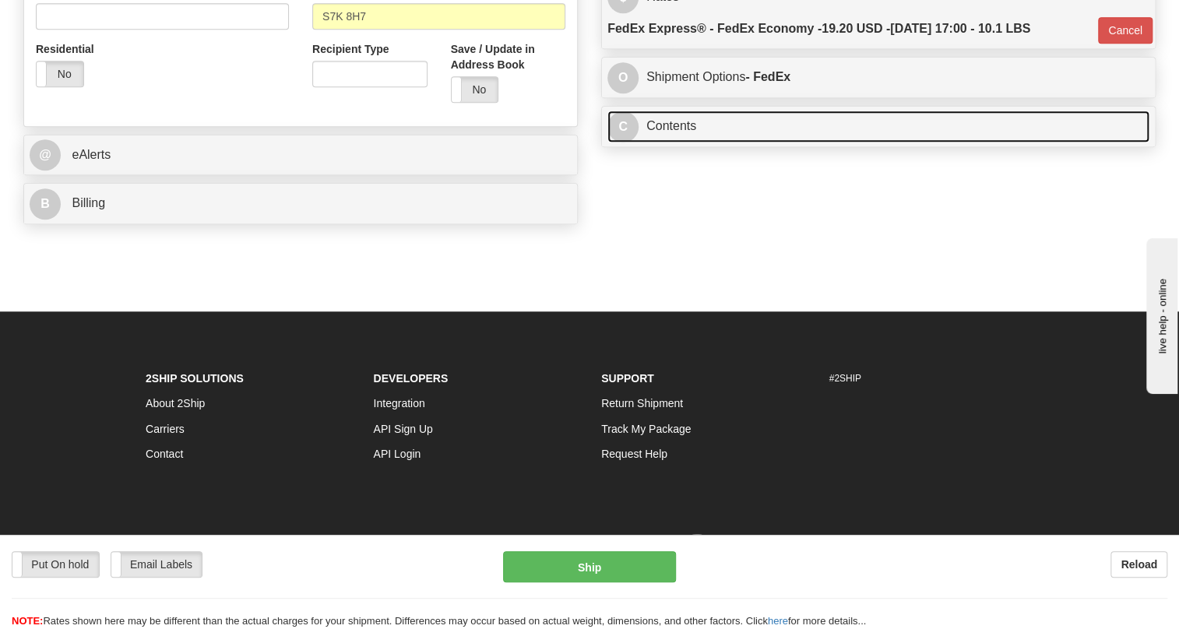
click at [677, 143] on link "C Contents" at bounding box center [878, 127] width 542 height 32
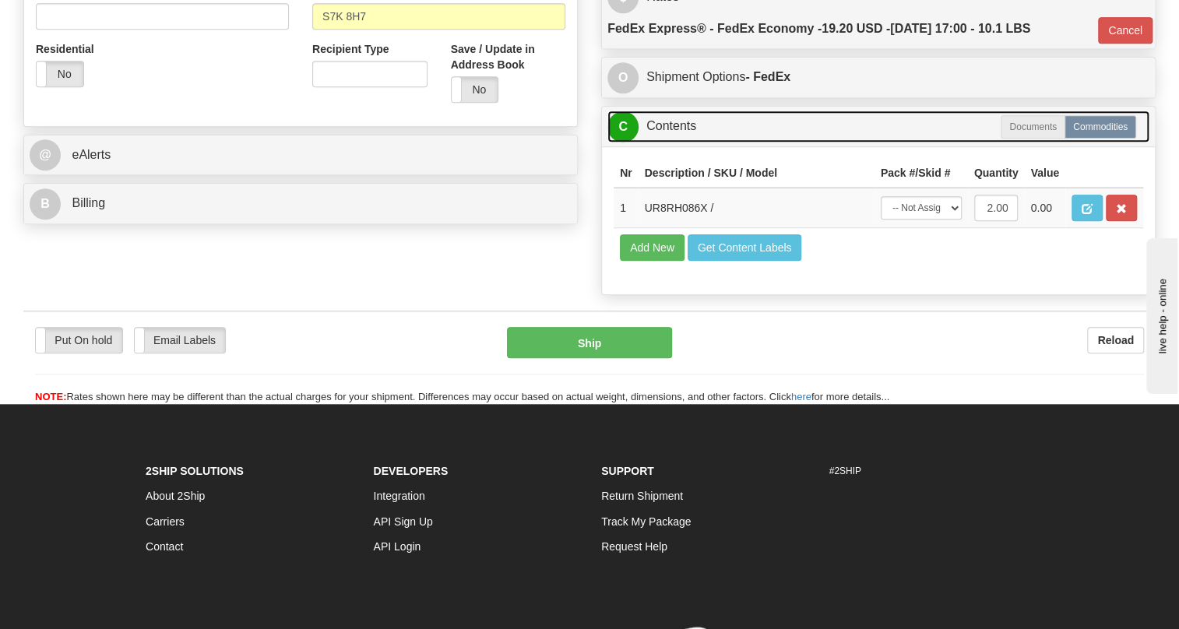
click at [677, 143] on link "C Contents" at bounding box center [878, 127] width 542 height 32
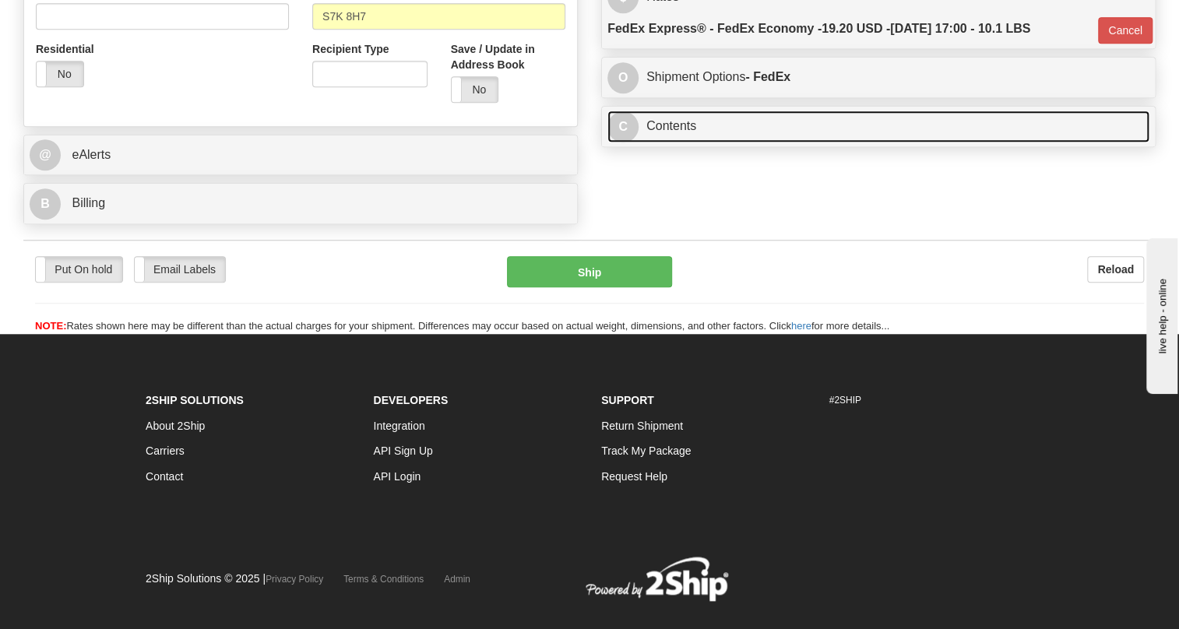
click at [677, 143] on link "C Contents" at bounding box center [878, 127] width 542 height 32
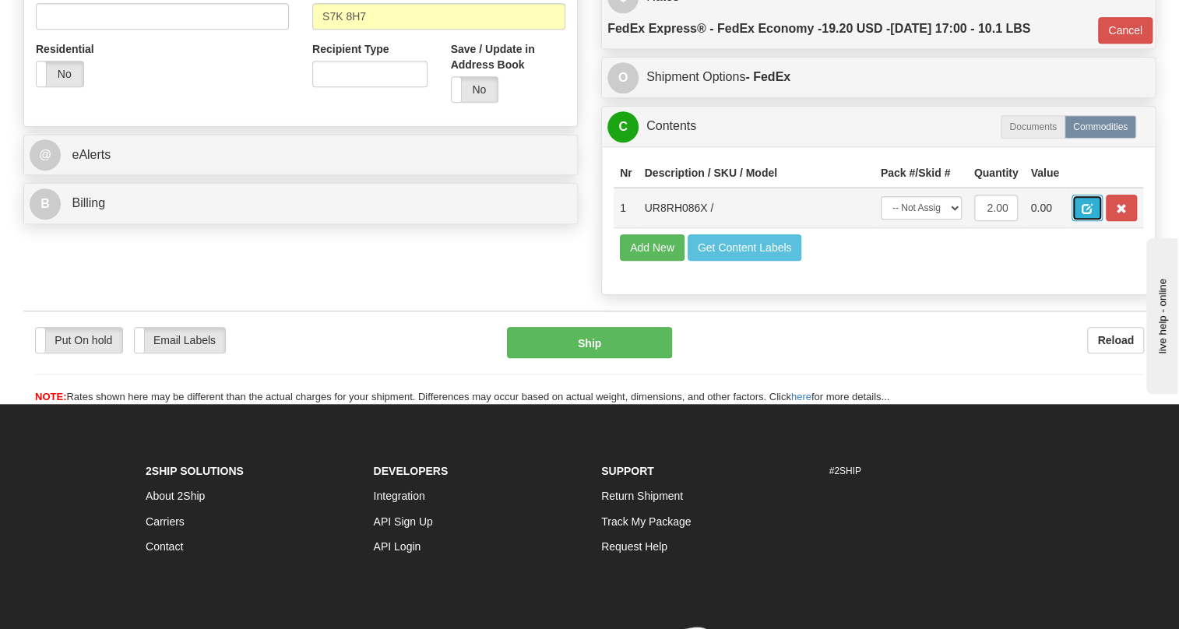
click at [1086, 214] on span "button" at bounding box center [1087, 209] width 11 height 10
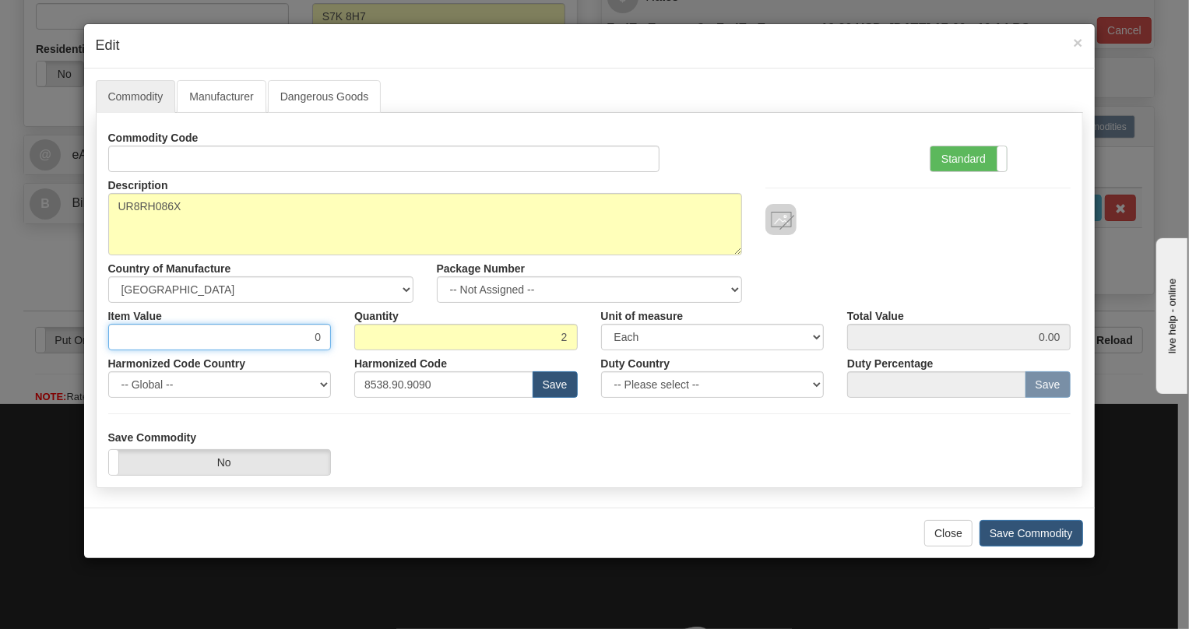
click at [306, 339] on input "0" at bounding box center [220, 337] width 224 height 26
type input "543.84"
type input "1087.68"
click at [967, 159] on label "Standard" at bounding box center [969, 158] width 76 height 25
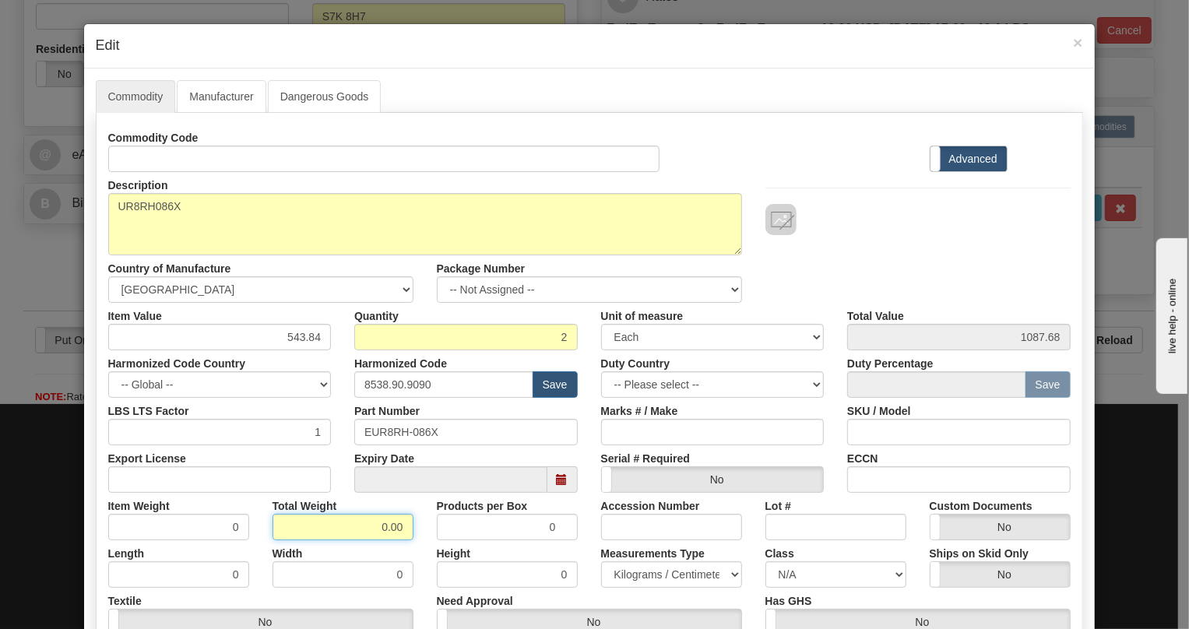
click at [364, 530] on input "0.00" at bounding box center [343, 527] width 141 height 26
type input "1.00"
type input "0.5000"
click at [628, 574] on select "Pounds / Inches Kilograms / Centimeters" at bounding box center [671, 575] width 141 height 26
select select "0"
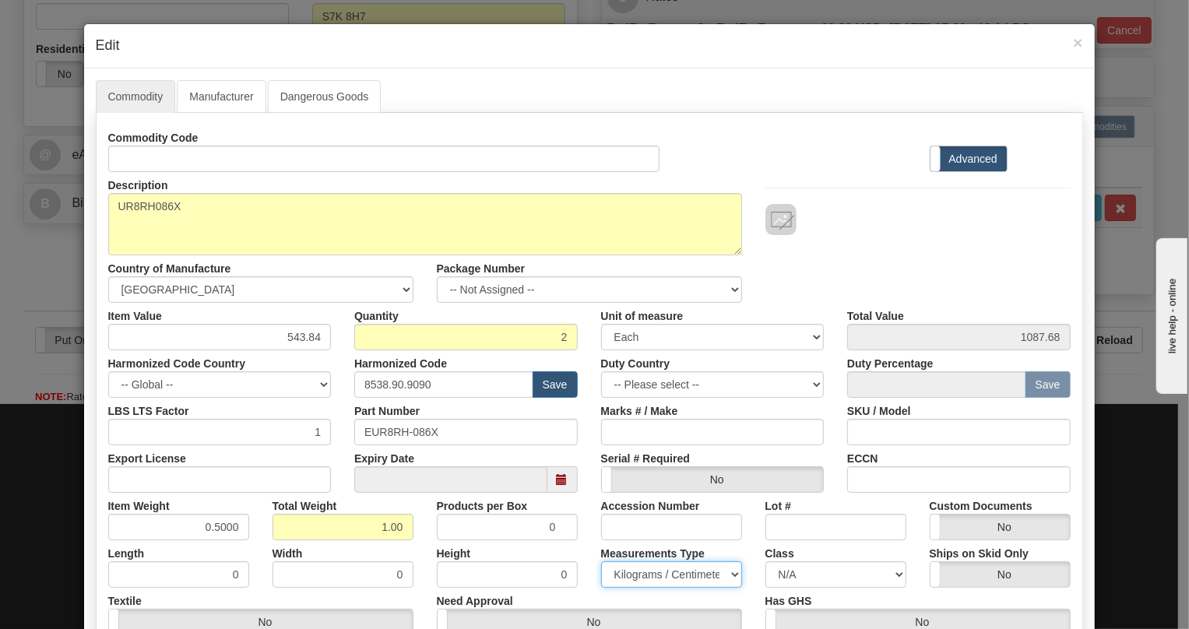
click at [601, 562] on select "Pounds / Inches Kilograms / Centimeters" at bounding box center [671, 575] width 141 height 26
click at [590, 548] on div "Measurements Type Pounds / Inches Kilograms / Centimeters" at bounding box center [672, 565] width 164 height 48
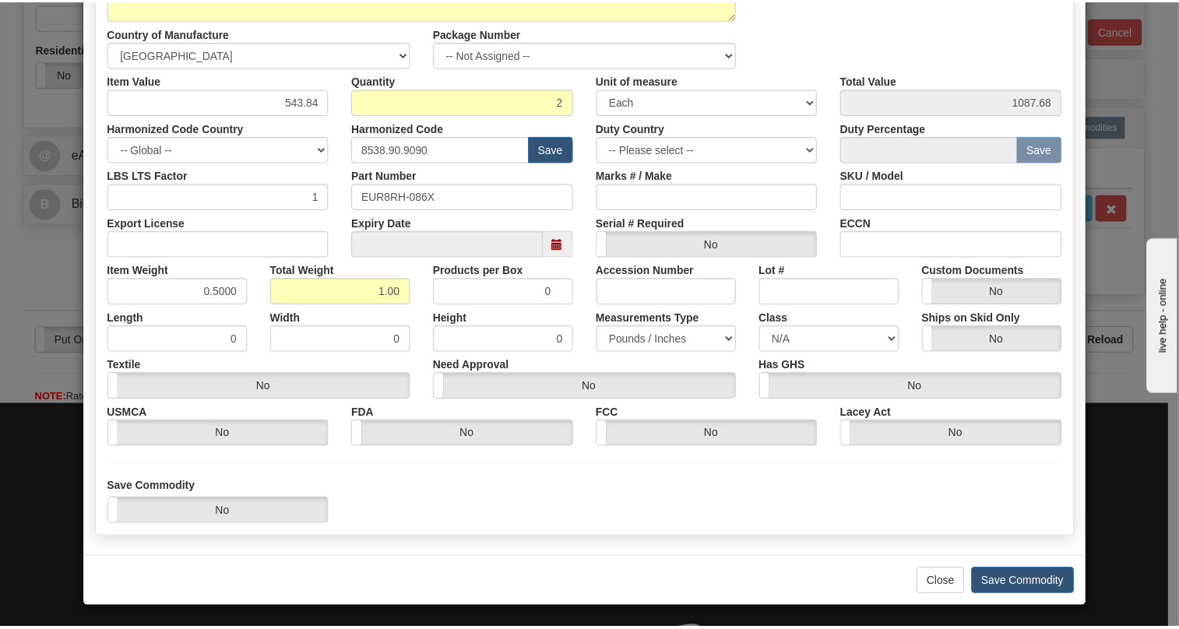
scroll to position [237, 0]
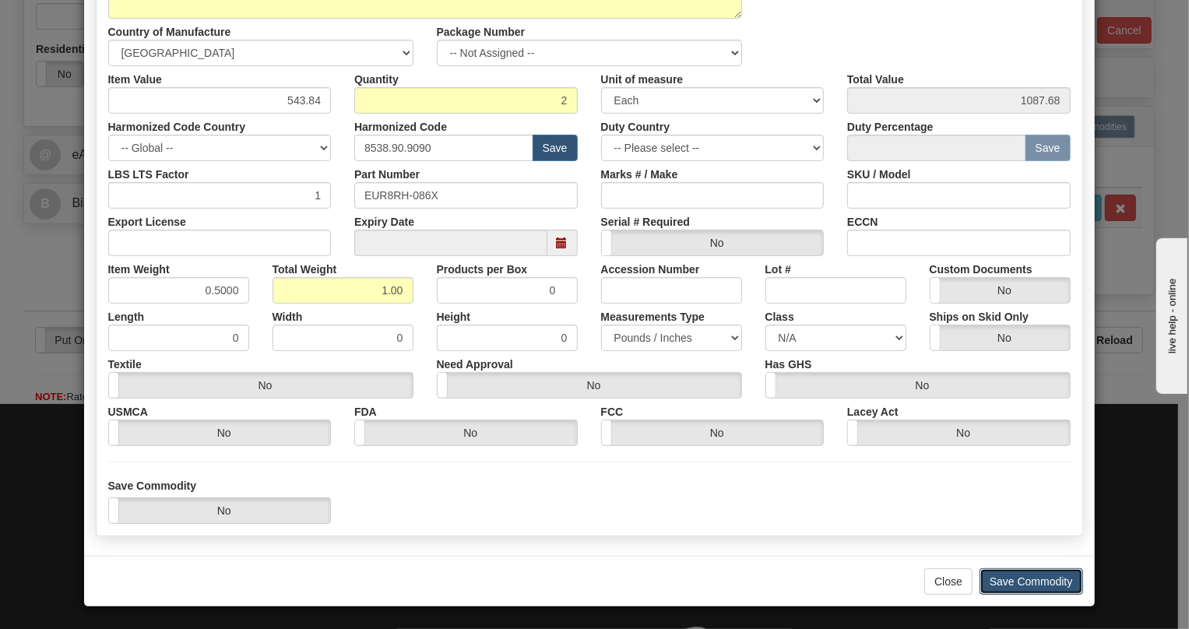
click at [1027, 579] on button "Save Commodity" at bounding box center [1032, 582] width 104 height 26
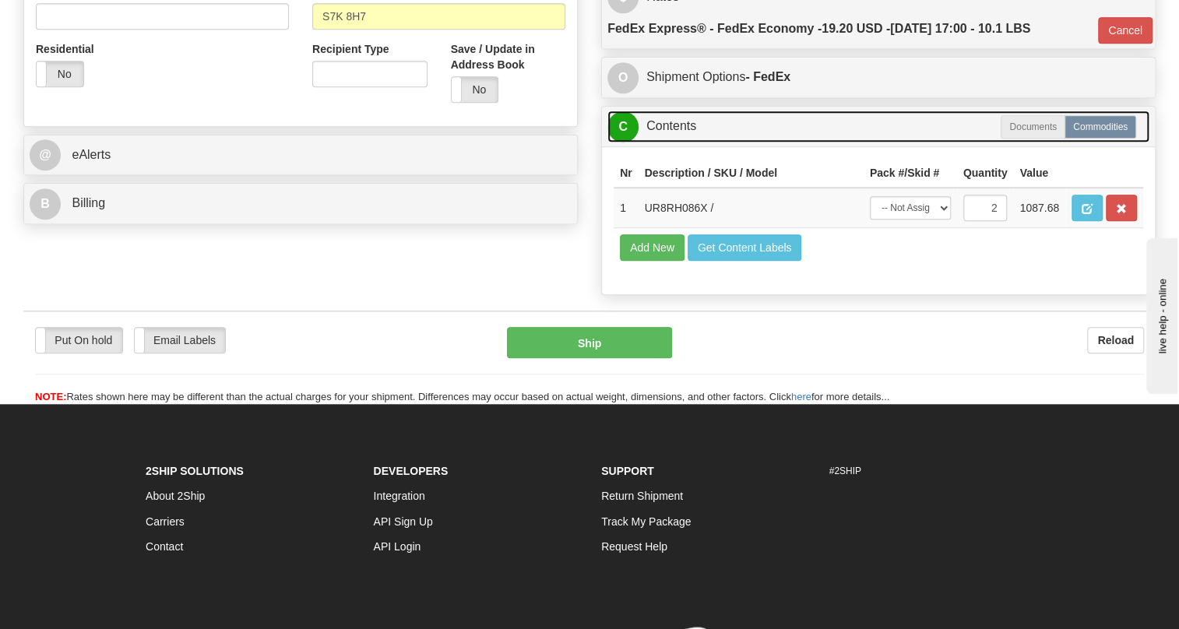
click at [678, 143] on link "C Contents" at bounding box center [878, 127] width 542 height 32
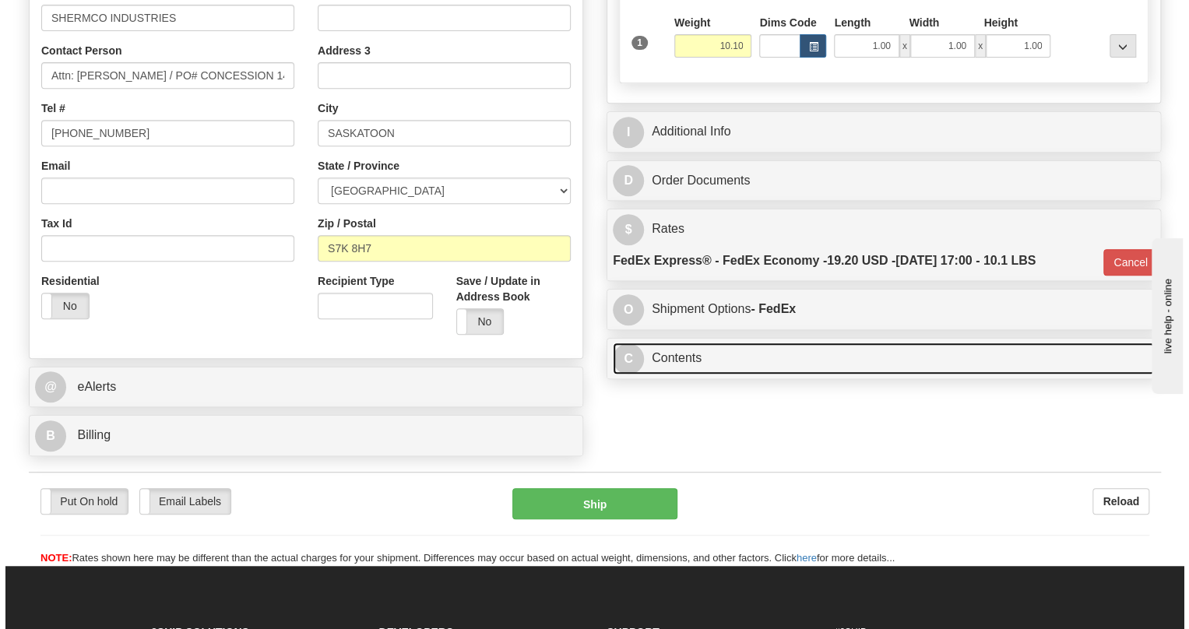
scroll to position [354, 0]
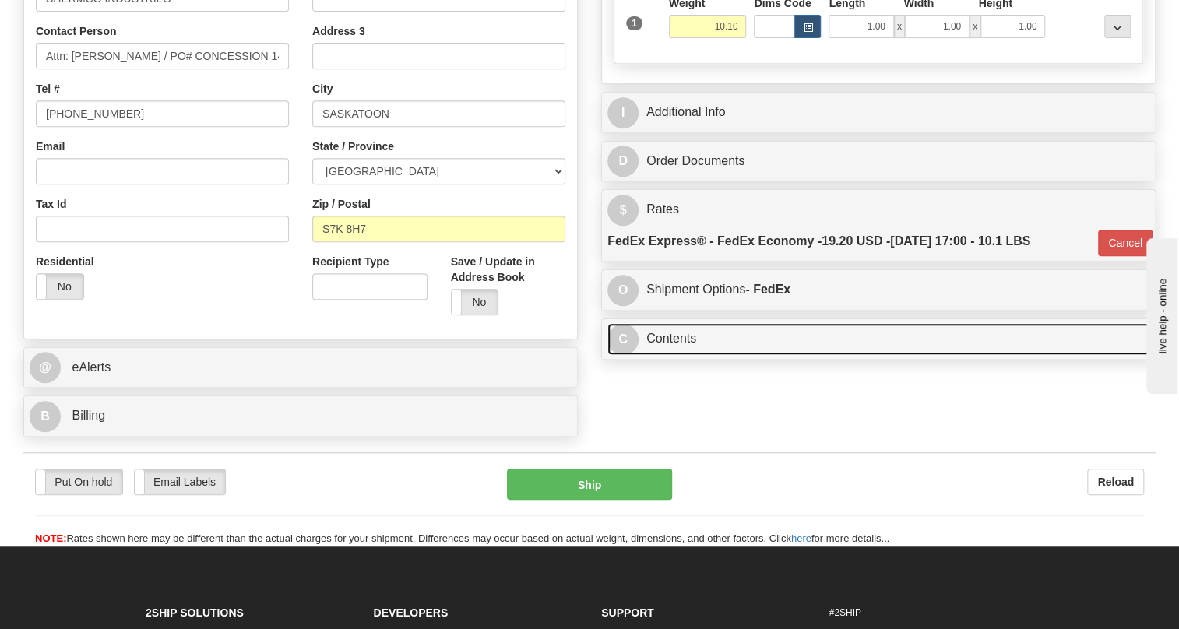
click at [669, 355] on link "C Contents" at bounding box center [878, 339] width 542 height 32
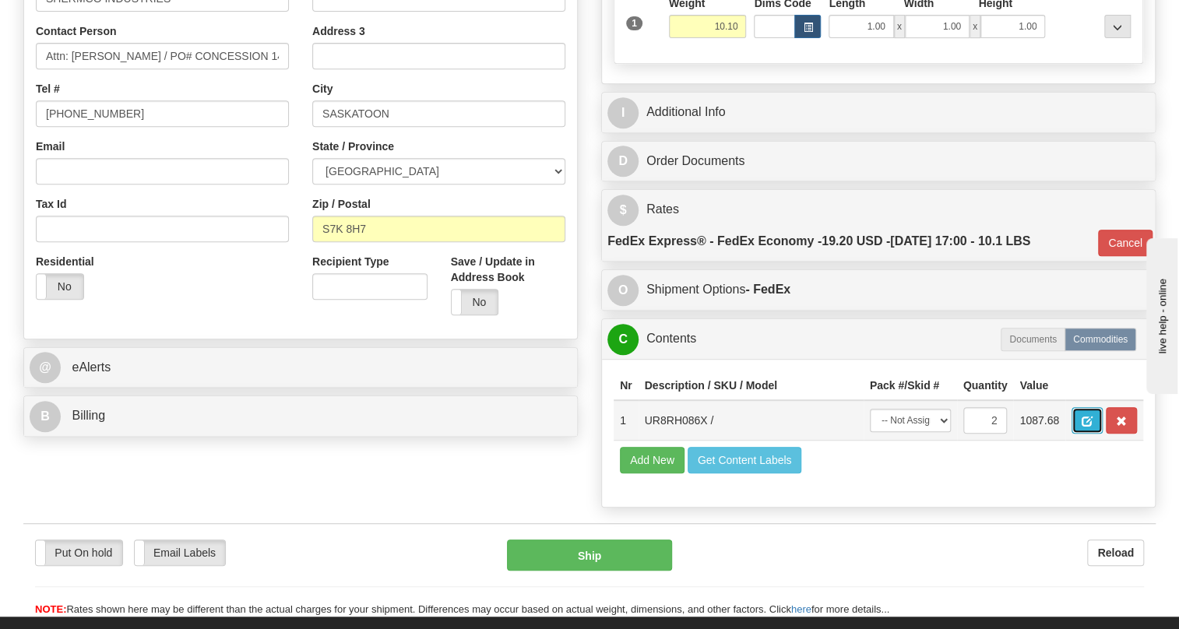
click at [1090, 427] on span "button" at bounding box center [1087, 422] width 11 height 10
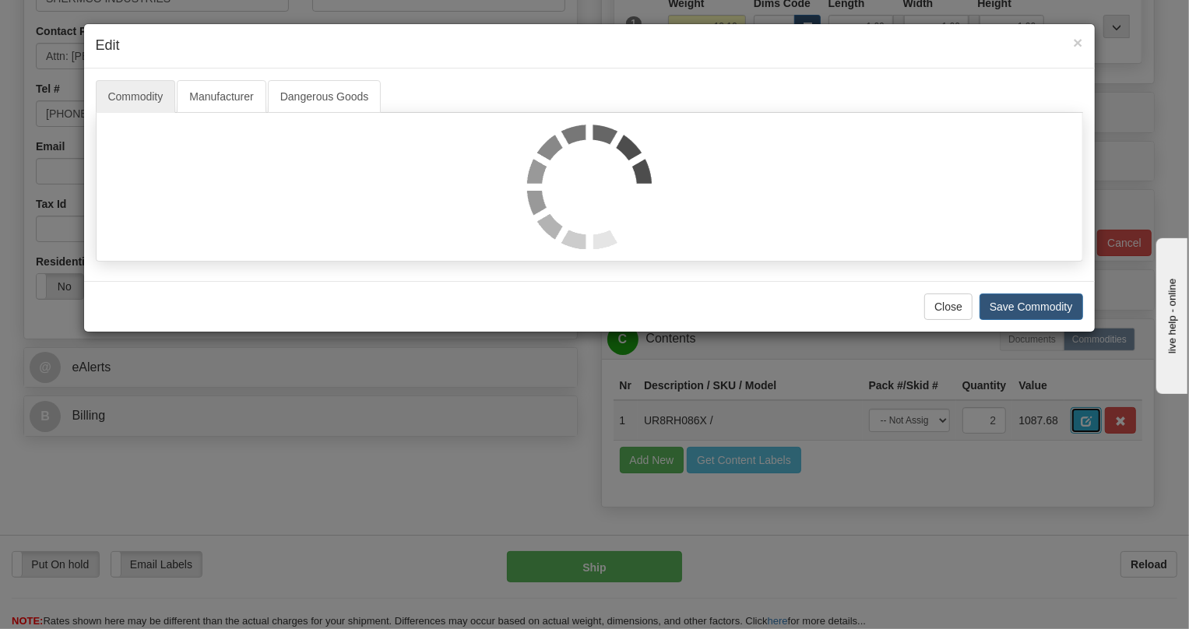
scroll to position [0, 0]
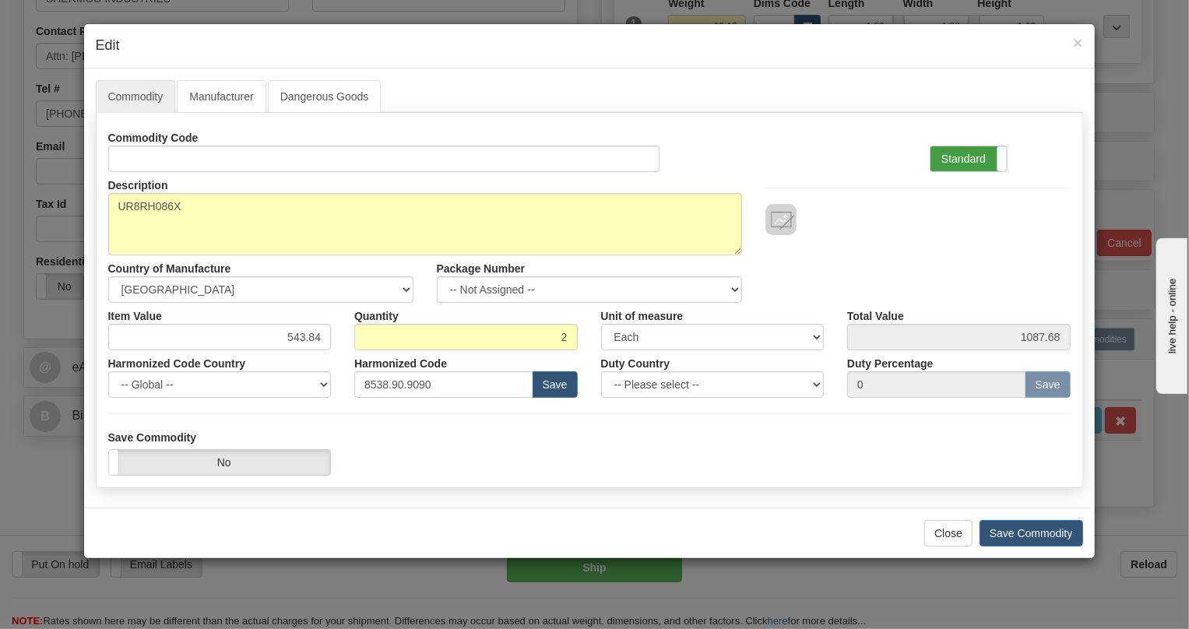
click at [938, 160] on label "Standard" at bounding box center [969, 158] width 76 height 25
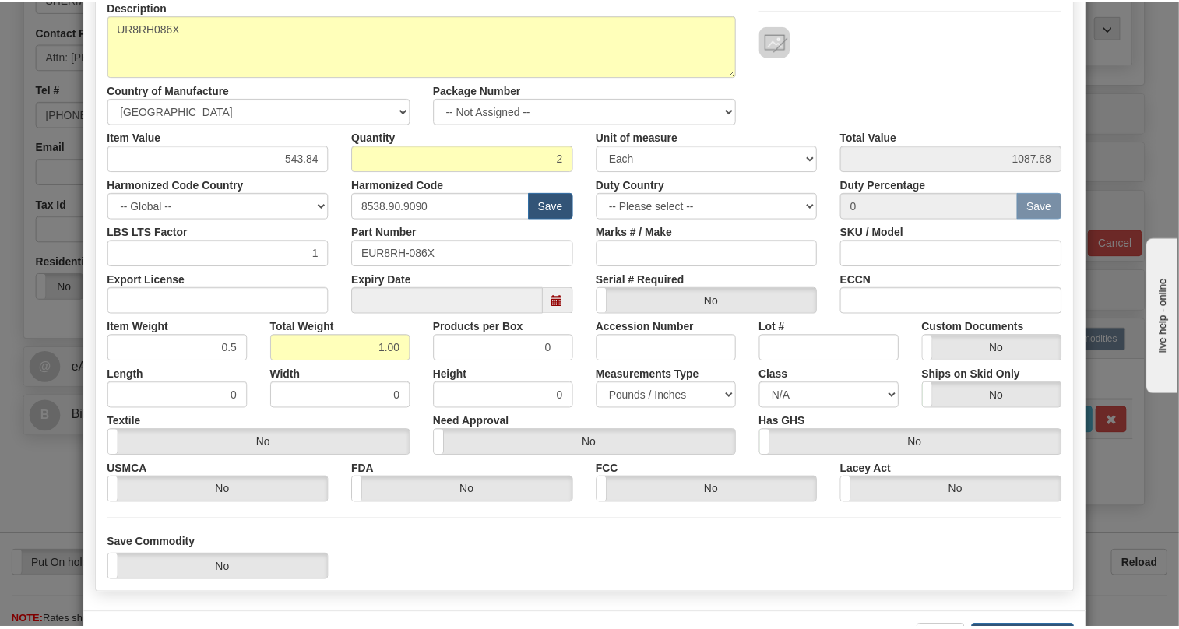
scroll to position [237, 0]
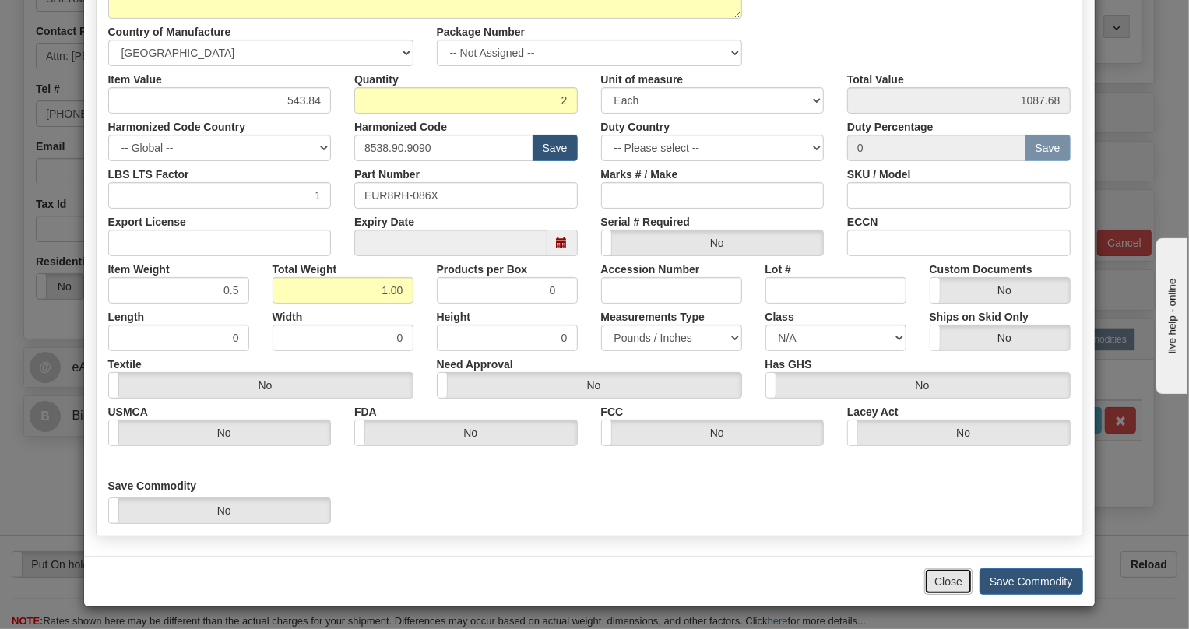
click at [946, 582] on button "Close" at bounding box center [948, 582] width 48 height 26
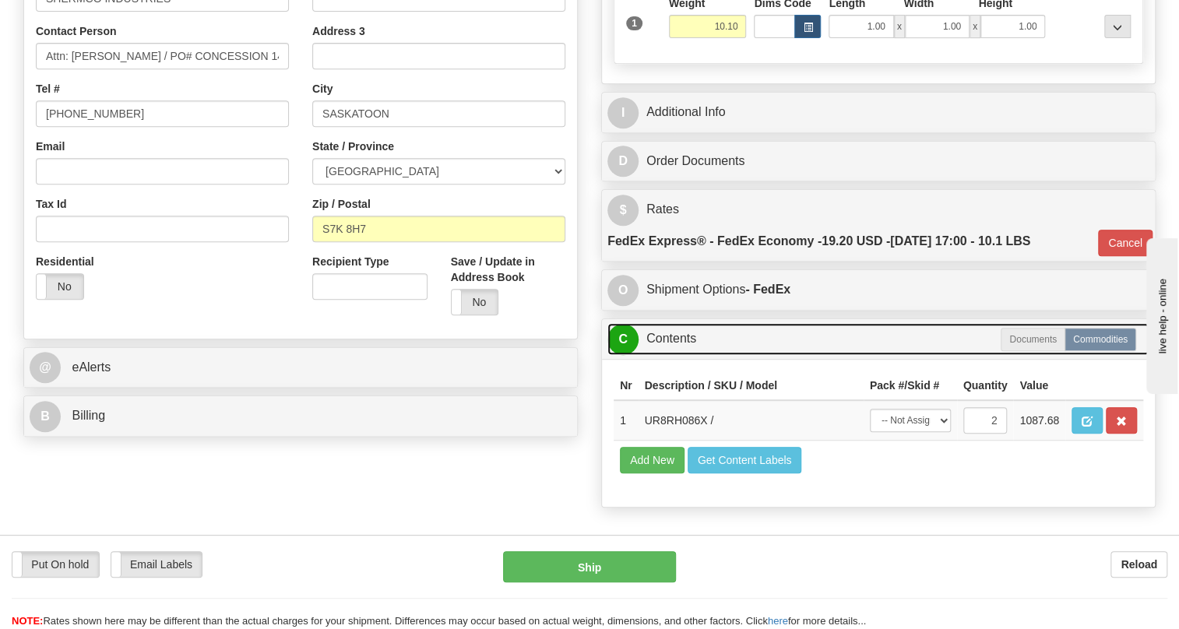
click at [678, 355] on link "C Contents" at bounding box center [878, 339] width 542 height 32
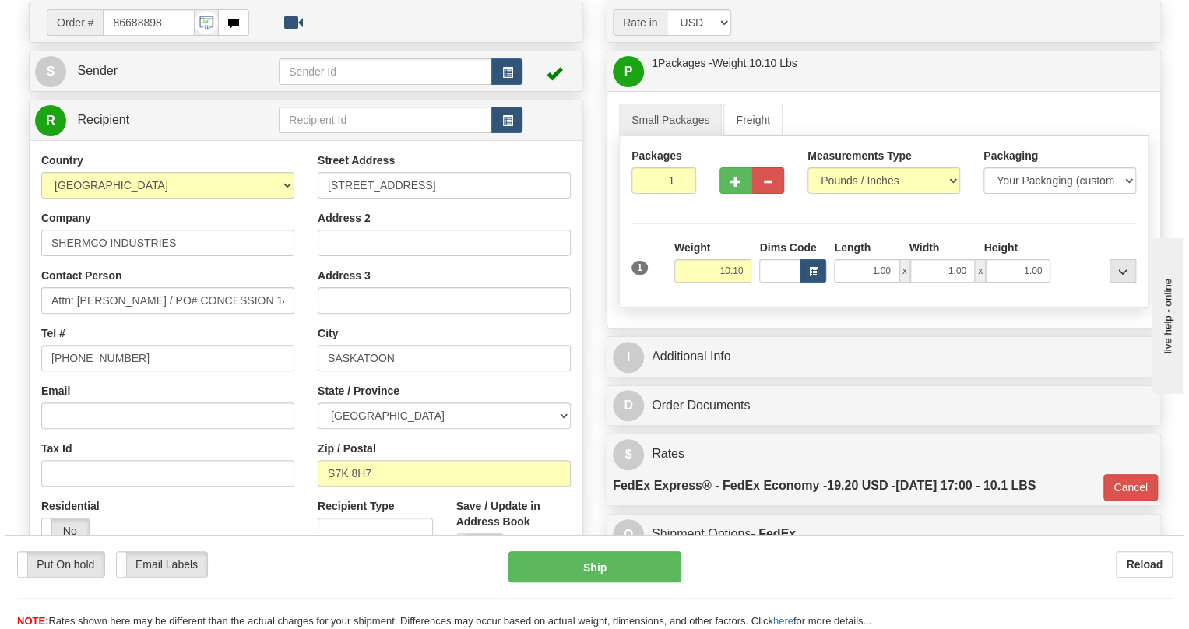
scroll to position [141, 0]
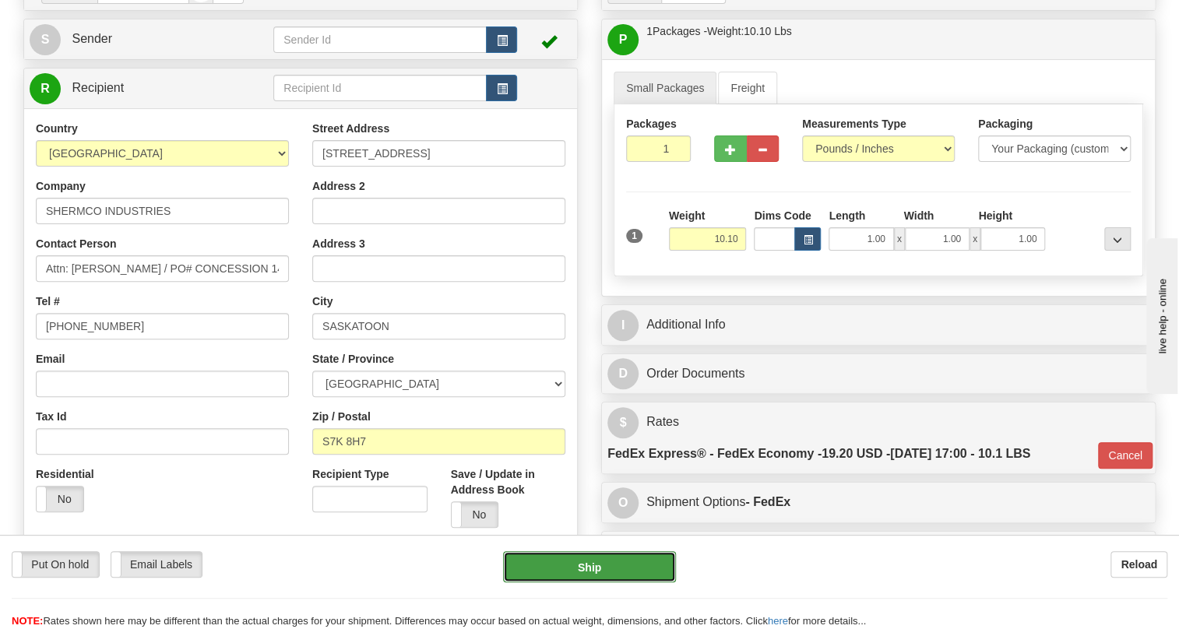
click at [586, 569] on button "Ship" at bounding box center [589, 566] width 173 height 31
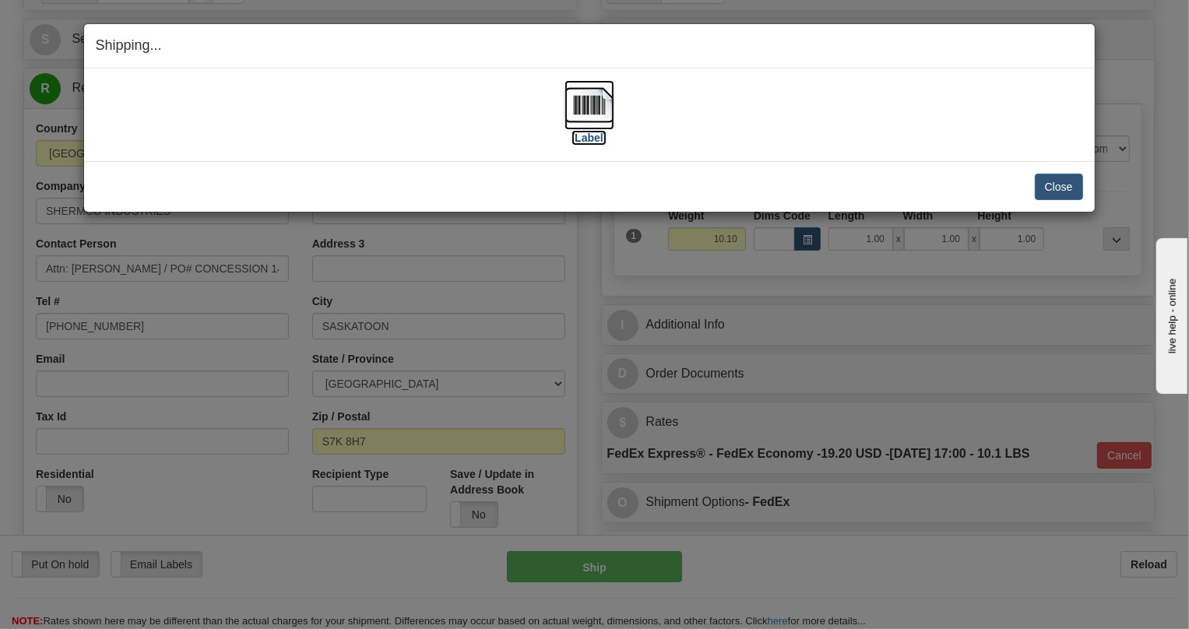
click at [584, 104] on img at bounding box center [590, 105] width 50 height 50
click at [1066, 185] on button "Close" at bounding box center [1059, 187] width 48 height 26
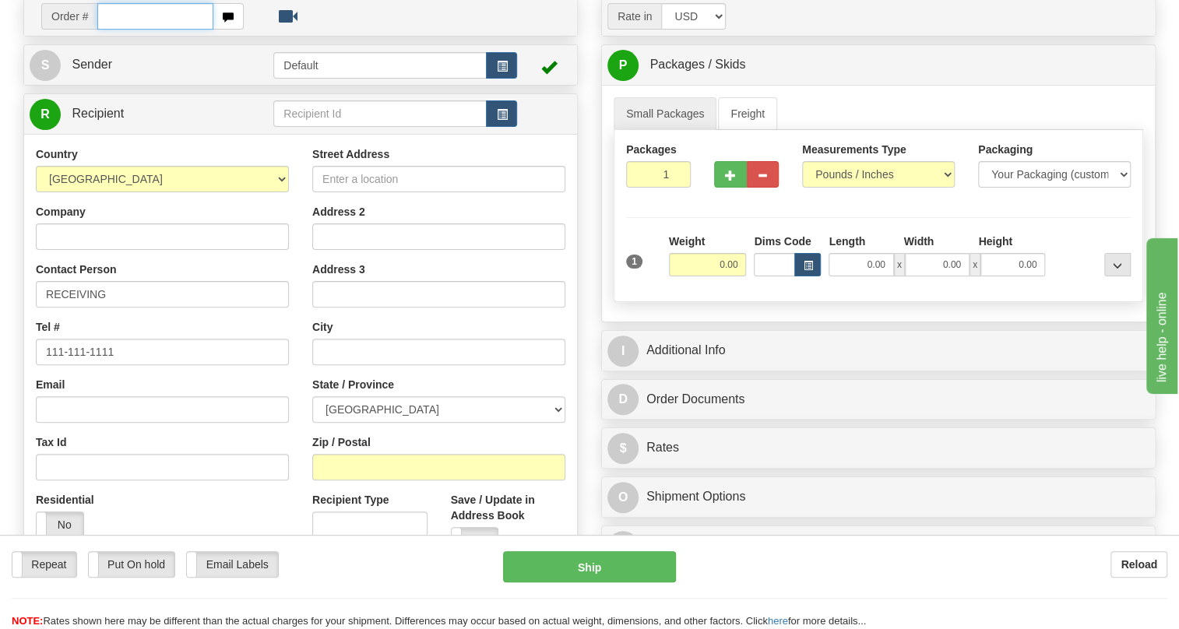
scroll to position [283, 0]
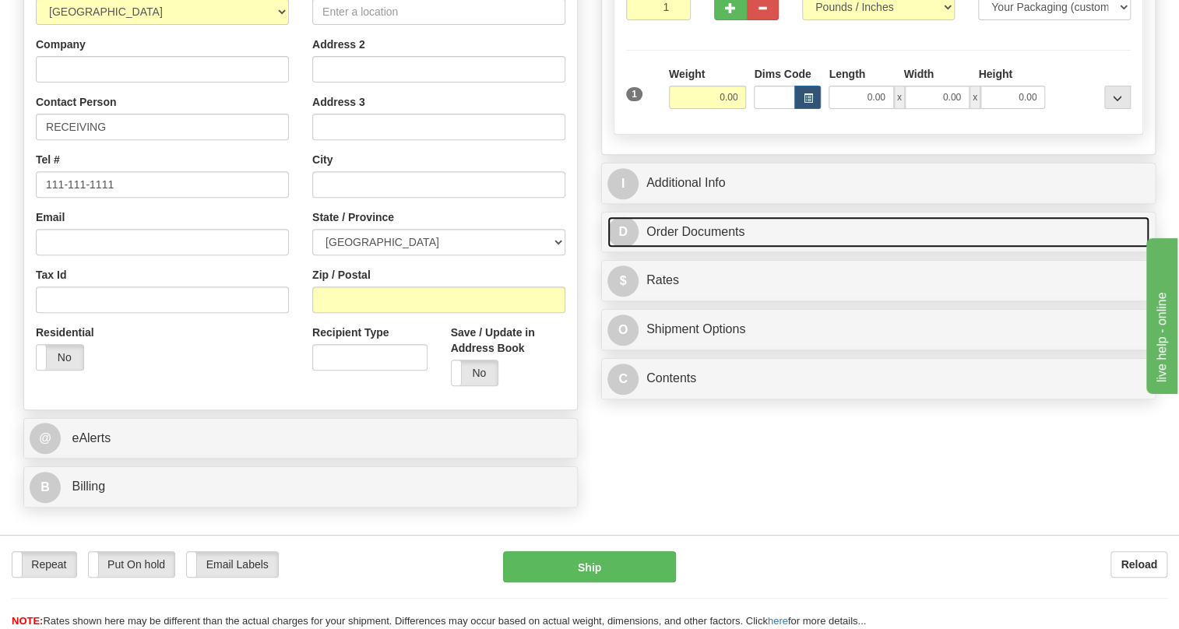
click at [688, 248] on link "D Order Documents" at bounding box center [878, 233] width 542 height 32
